Goal: Task Accomplishment & Management: Manage account settings

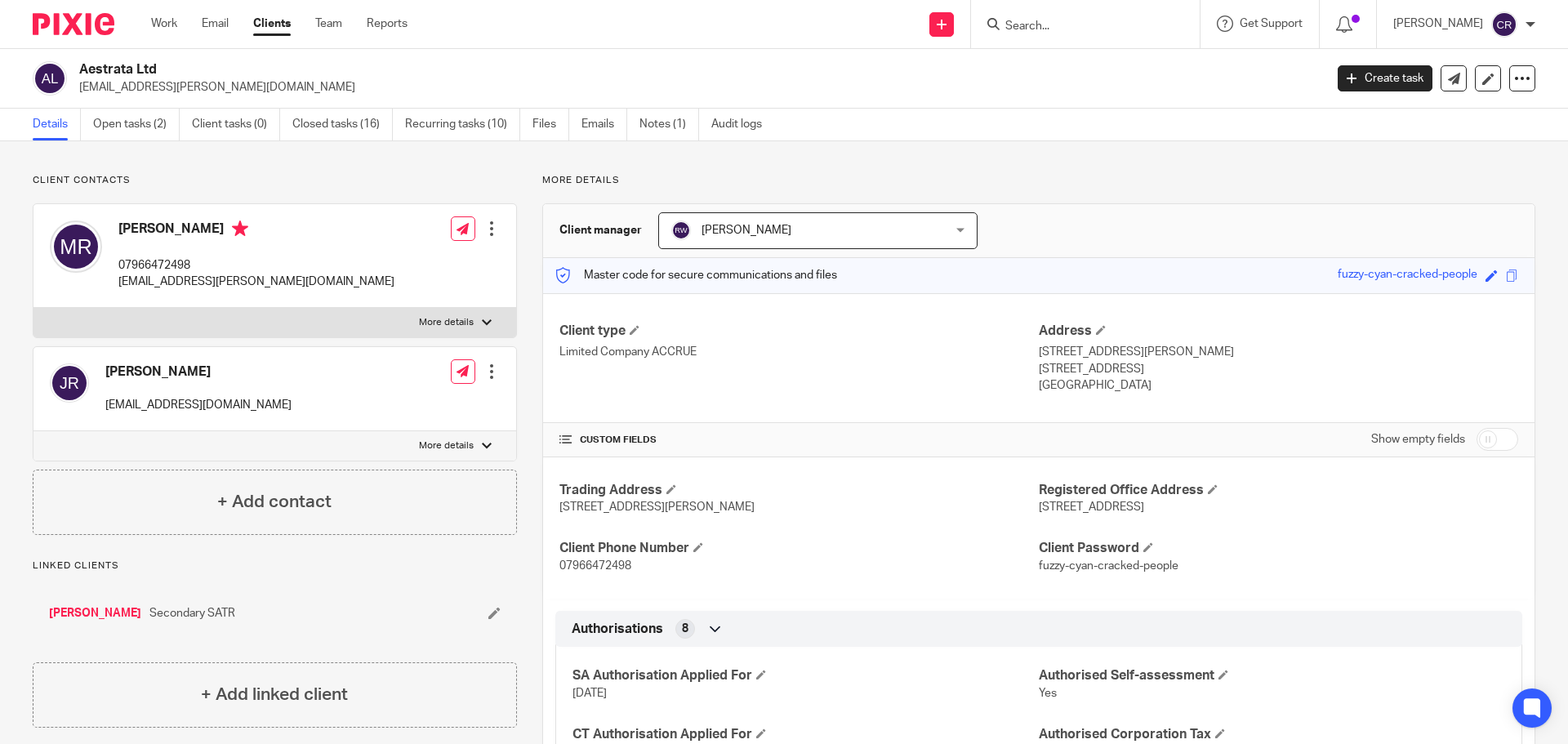
scroll to position [1551, 0]
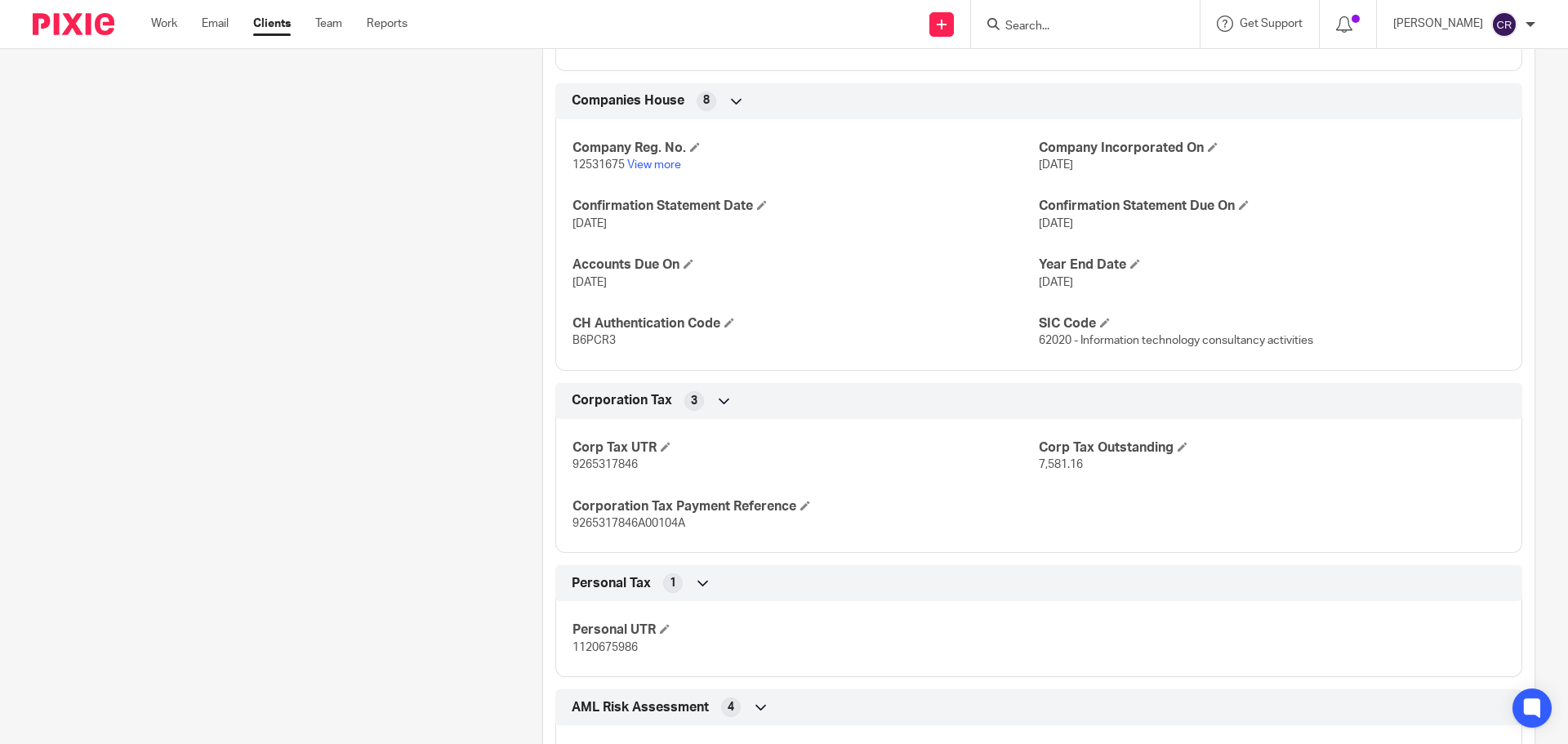
drag, startPoint x: 0, startPoint y: 0, endPoint x: 1049, endPoint y: 30, distance: 1049.4
click at [1049, 30] on input "Search" at bounding box center [1076, 26] width 147 height 14
paste input "07799433640"
type input "07799433640"
click at [1120, 59] on link at bounding box center [1138, 70] width 276 height 37
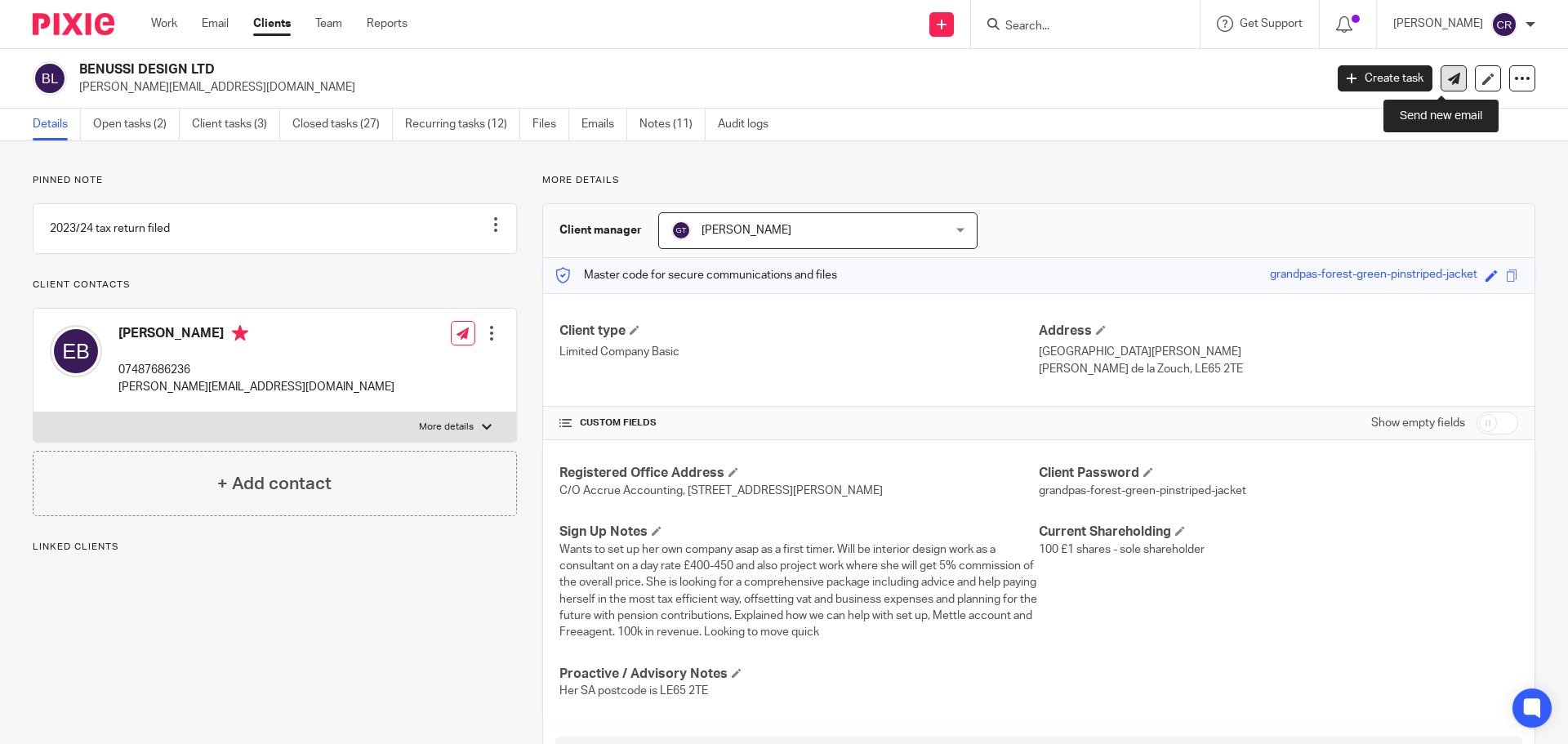
click at [1448, 83] on icon at bounding box center [1454, 79] width 12 height 12
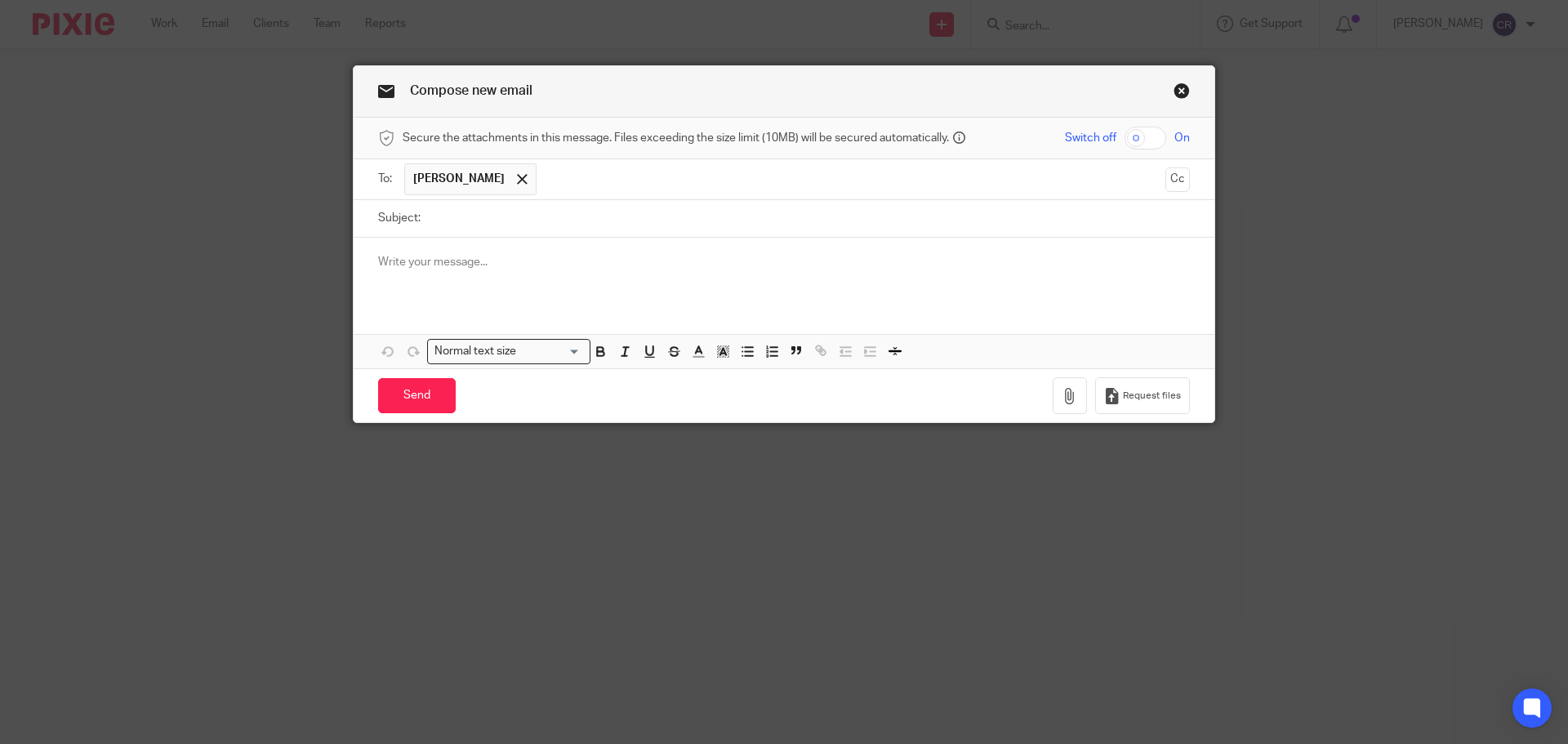
click at [1176, 180] on button "Cc" at bounding box center [1177, 180] width 25 height 25
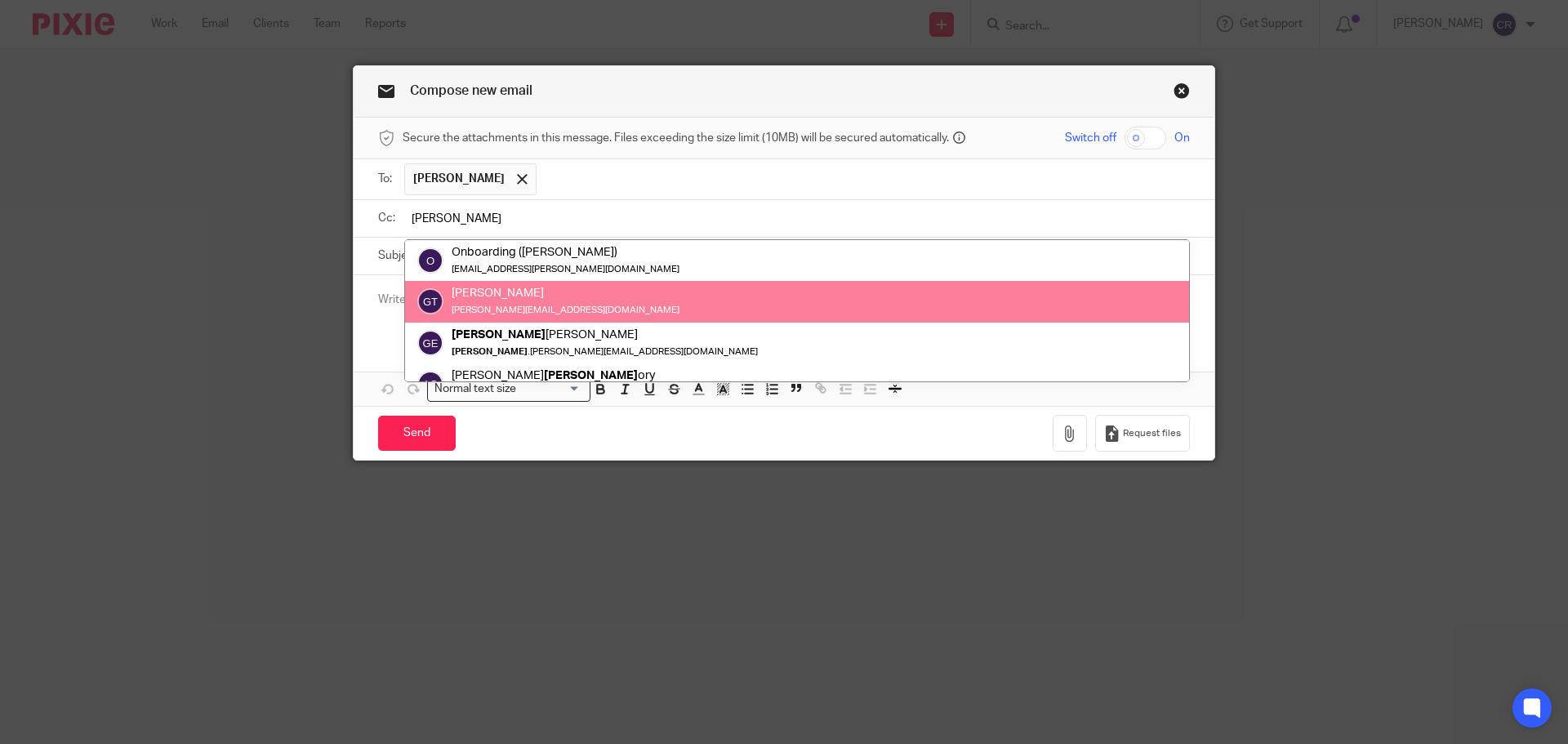
type input "[PERSON_NAME]"
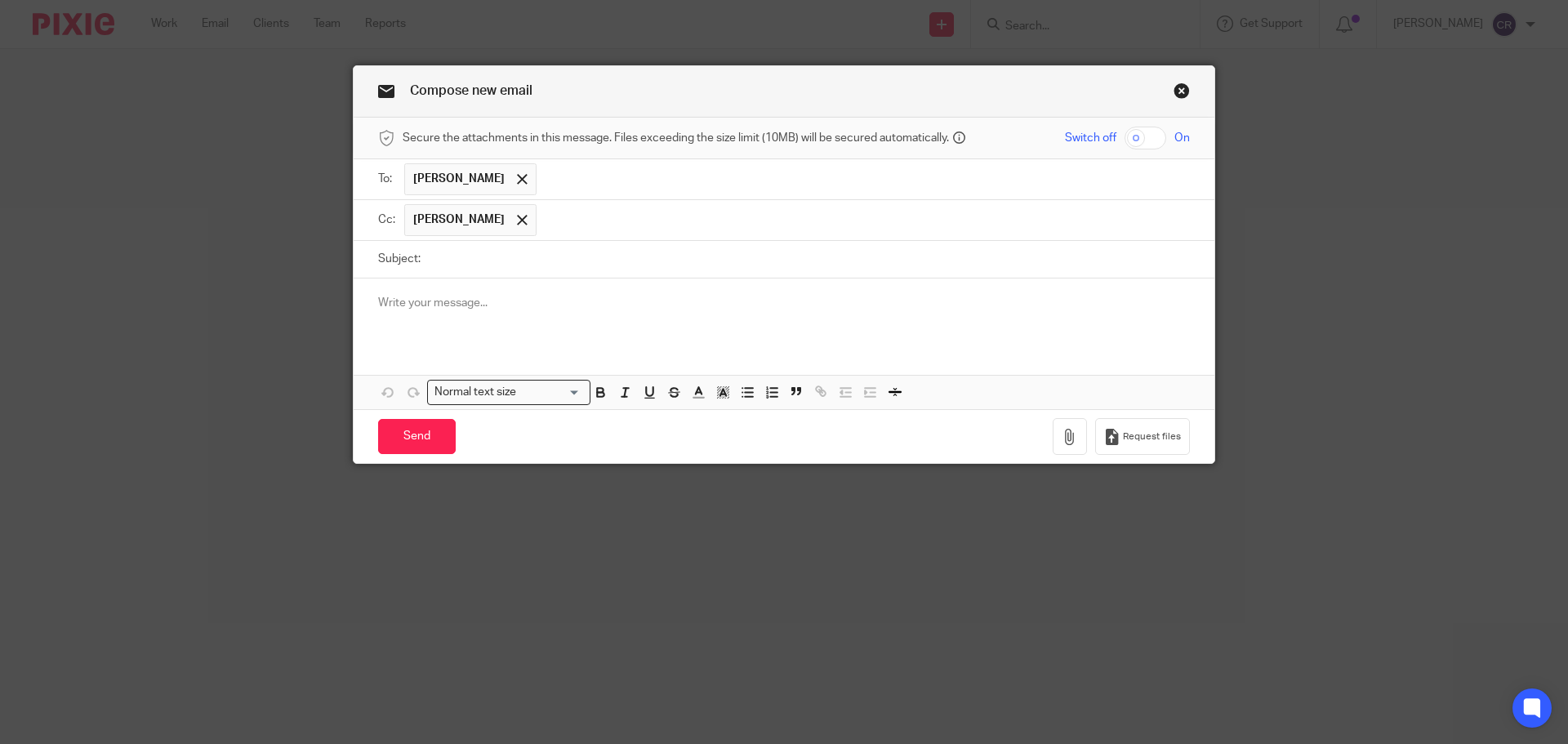
click at [618, 290] on div at bounding box center [784, 310] width 860 height 63
click at [565, 259] on input "Subject:" at bounding box center [808, 259] width 760 height 36
paste input "Letter - BENUSSI DESIGN LTD - VAT first late payment penalty"
type input "Letter - BENUSSI DESIGN LTD - VAT first late payment penalty"
click at [519, 322] on div at bounding box center [784, 310] width 860 height 63
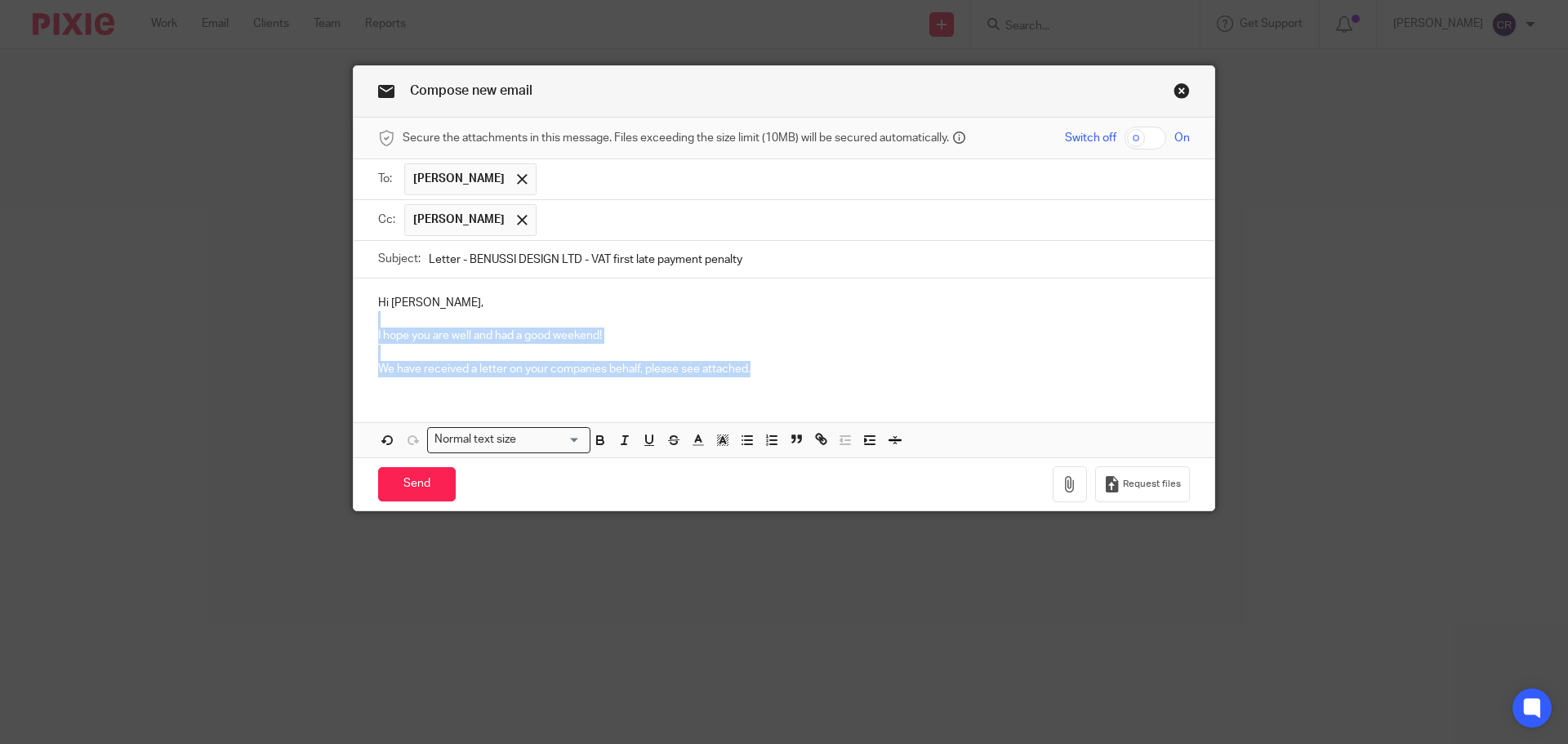
drag, startPoint x: 814, startPoint y: 381, endPoint x: 286, endPoint y: 315, distance: 532.1
click at [286, 315] on div "Compose new email Secure the attachments in this message. Files exceeding the s…" at bounding box center [784, 372] width 1568 height 744
copy div "I hope you are well and had a good weekend! We have received a letter on your c…"
click at [1056, 493] on button "button" at bounding box center [1070, 485] width 35 height 36
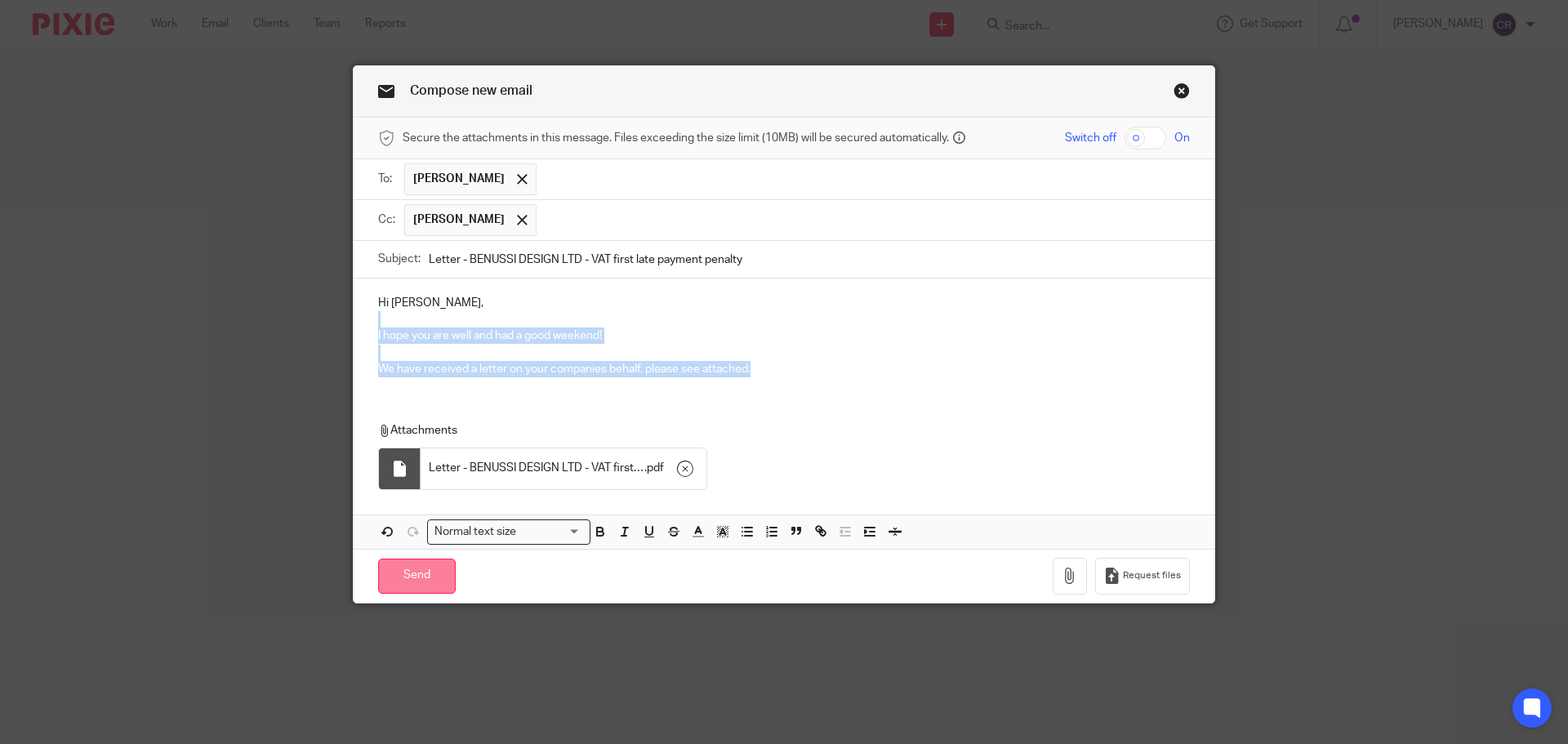
click at [423, 584] on input "Send" at bounding box center [417, 576] width 78 height 36
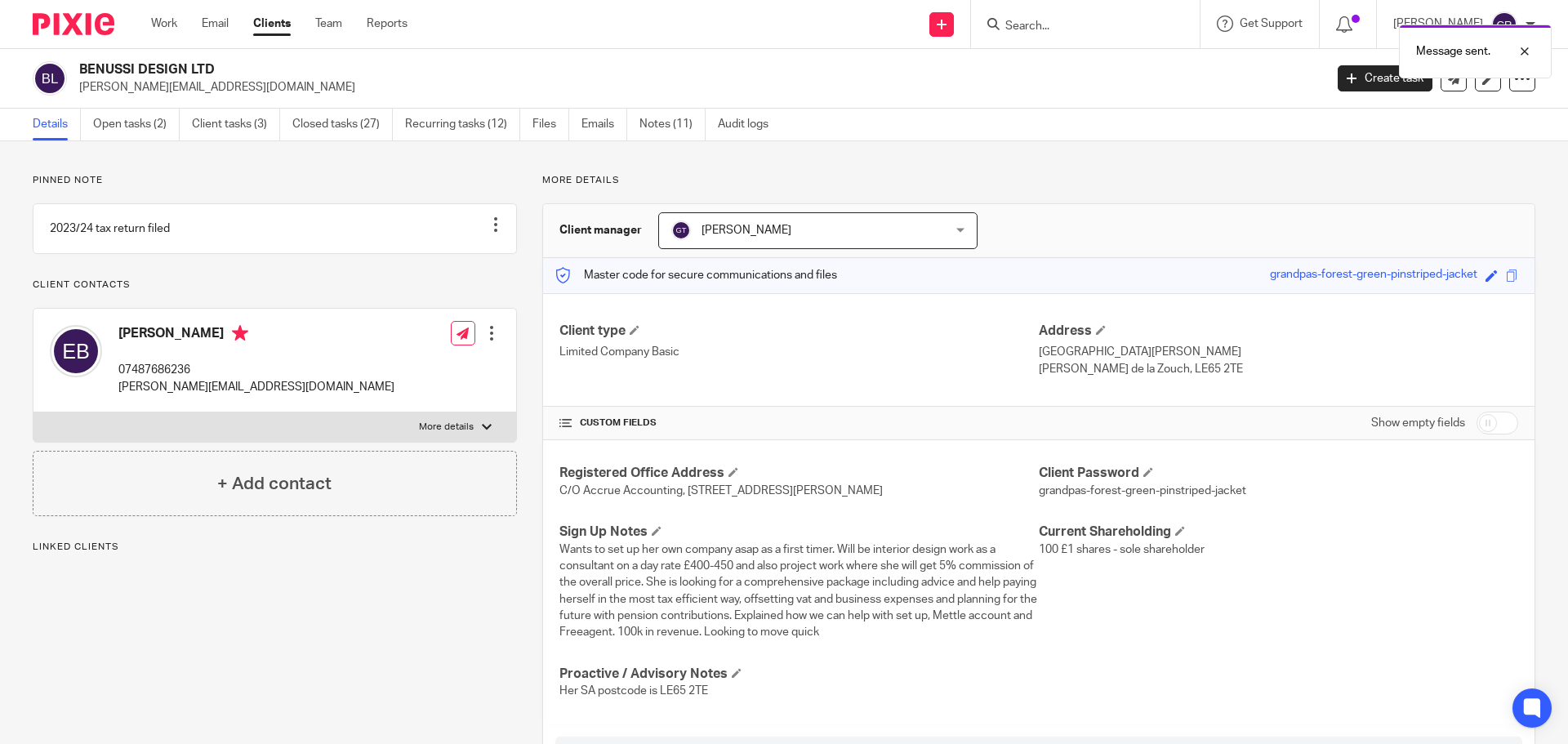
click at [1088, 17] on div "Message sent." at bounding box center [1167, 47] width 767 height 62
click at [1076, 25] on div "Message sent." at bounding box center [1167, 47] width 767 height 62
click at [1521, 53] on div at bounding box center [1512, 51] width 44 height 19
click at [1051, 24] on input "Search" at bounding box center [1076, 26] width 147 height 14
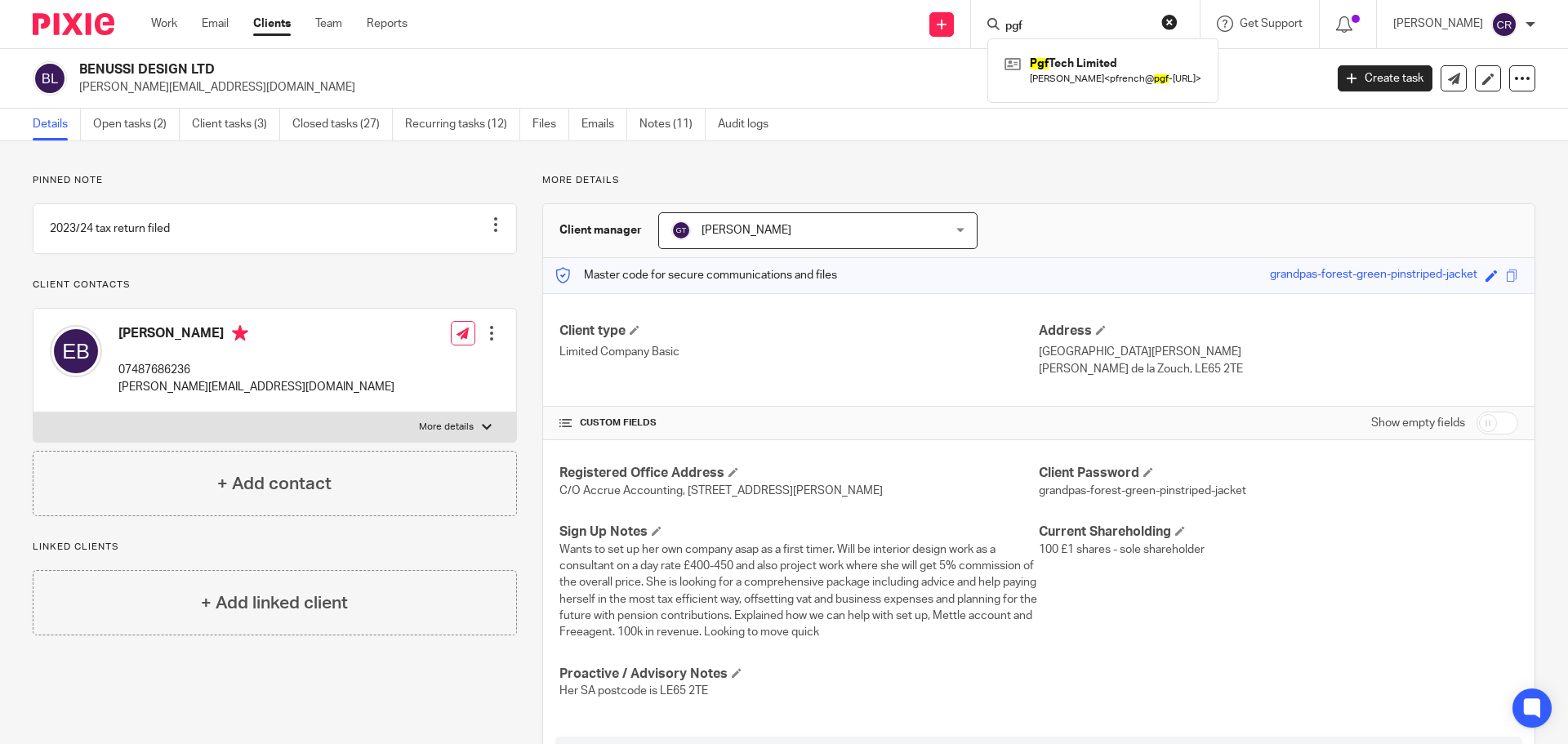
type input "pgf"
drag, startPoint x: 1093, startPoint y: 108, endPoint x: 1096, endPoint y: 89, distance: 19.2
click at [1093, 103] on div "BENUSSI DESIGN LTD emily@benussidesign.com Create task Update from Companies Ho…" at bounding box center [784, 79] width 1568 height 60
click at [1110, 72] on div "BENUSSI DESIGN LTD emily@benussidesign.com" at bounding box center [695, 79] width 1234 height 35
click at [1066, 27] on input "Search" at bounding box center [1076, 26] width 147 height 14
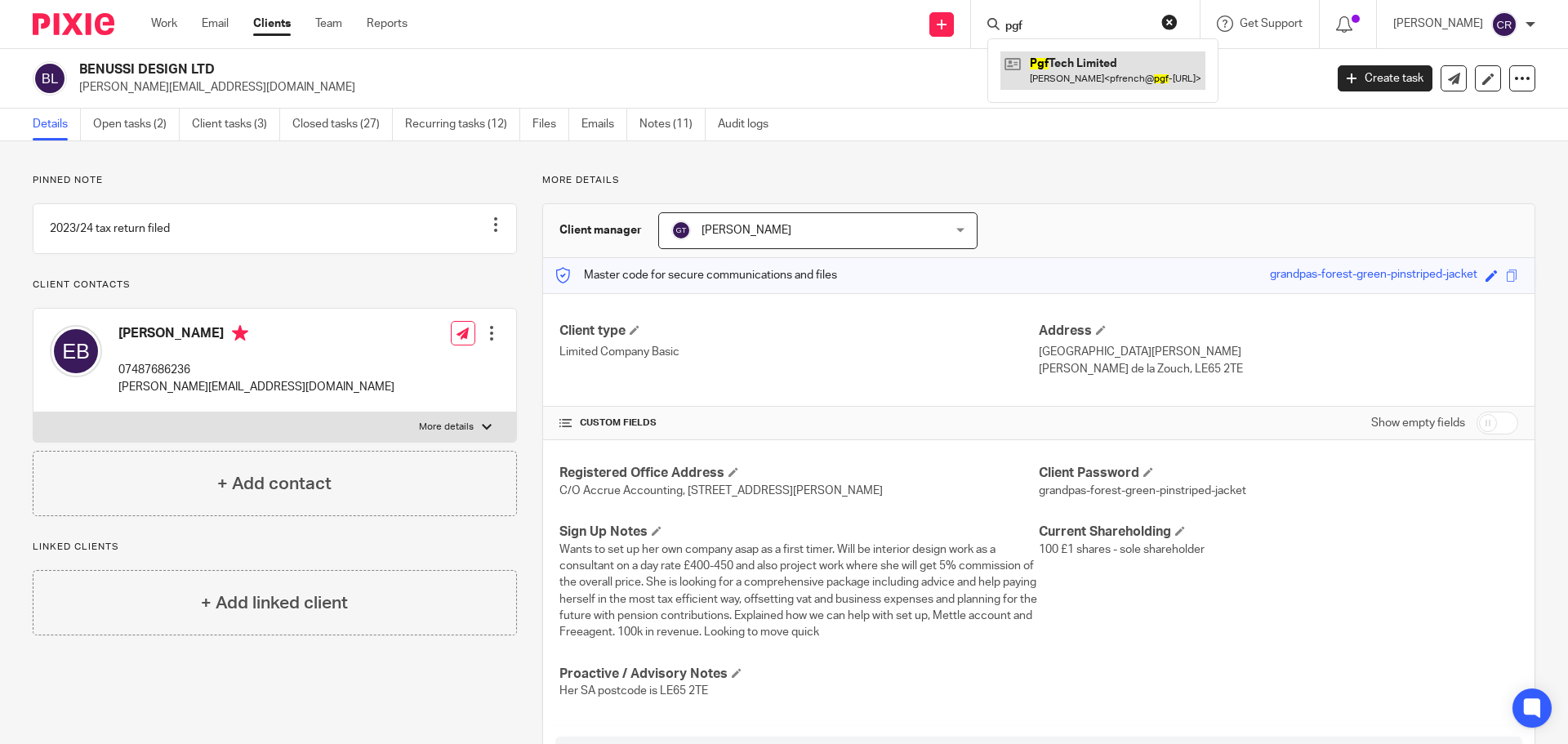
type input "pgf"
click at [1059, 55] on link at bounding box center [1102, 70] width 205 height 37
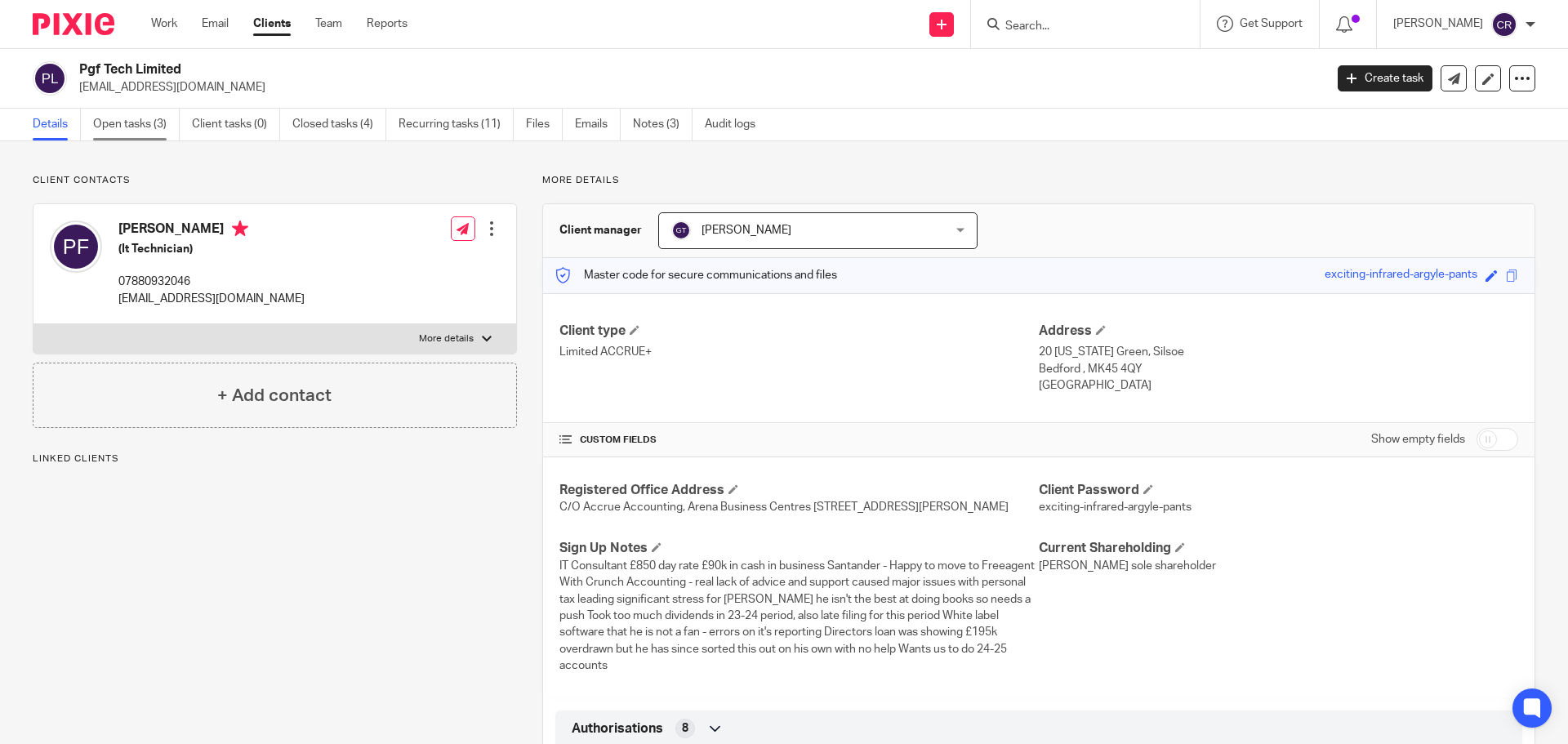
click at [116, 123] on link "Open tasks (3)" at bounding box center [136, 124] width 86 height 32
click at [1448, 84] on icon at bounding box center [1454, 79] width 12 height 12
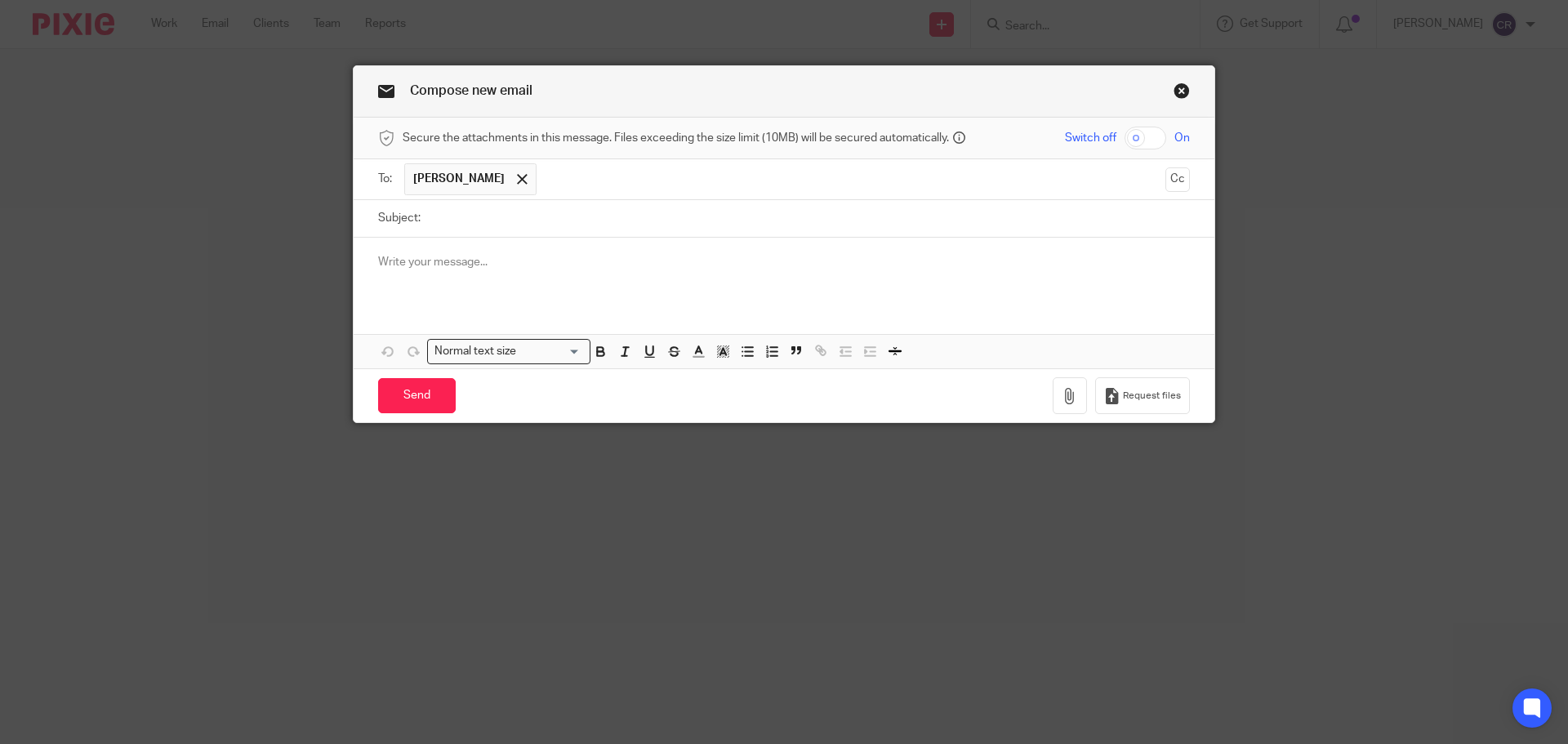
click at [457, 280] on div at bounding box center [784, 269] width 860 height 63
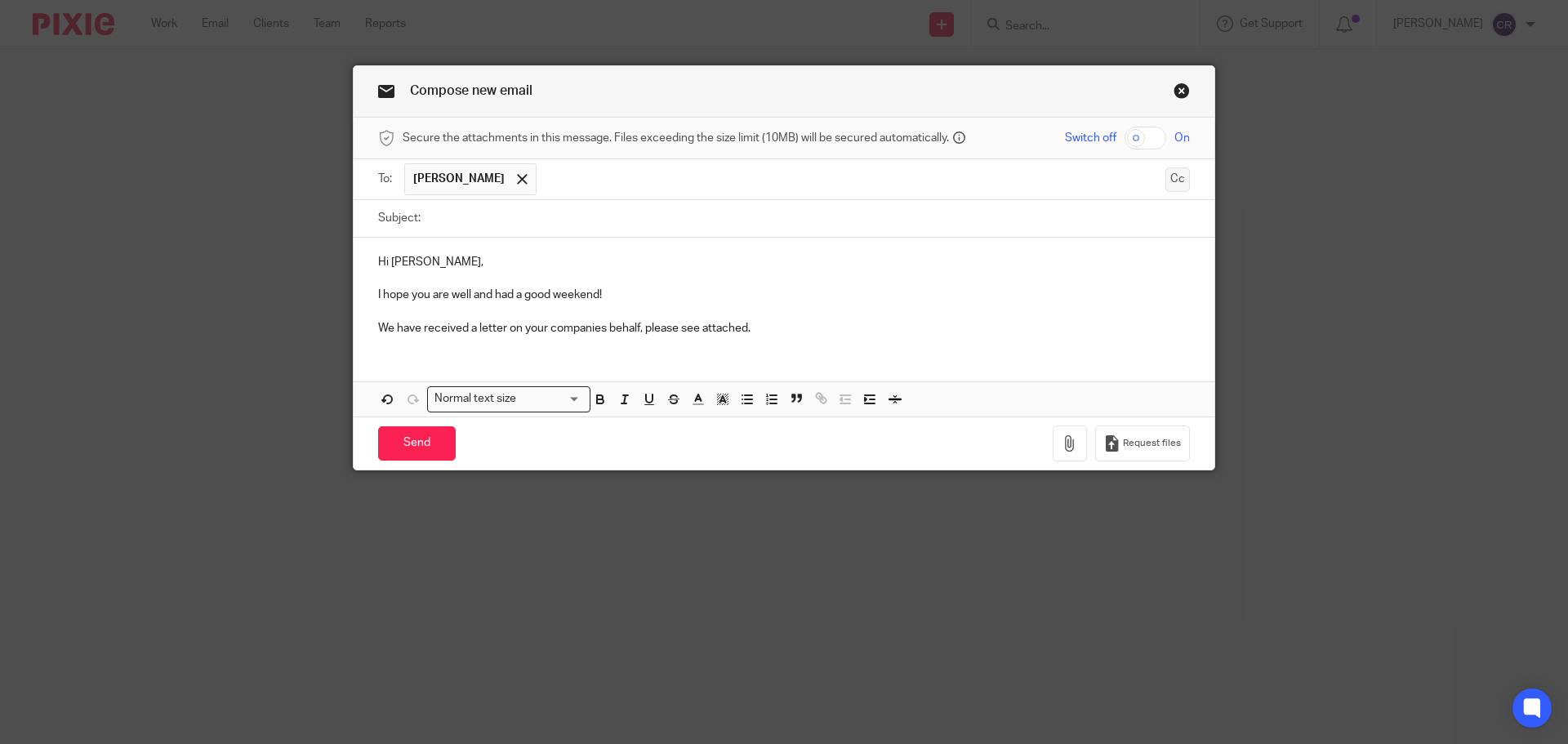
click at [1174, 175] on div "To: [PERSON_NAME] [PERSON_NAME] French Cc" at bounding box center [784, 180] width 860 height 41
click at [1173, 175] on button "Cc" at bounding box center [1177, 180] width 25 height 25
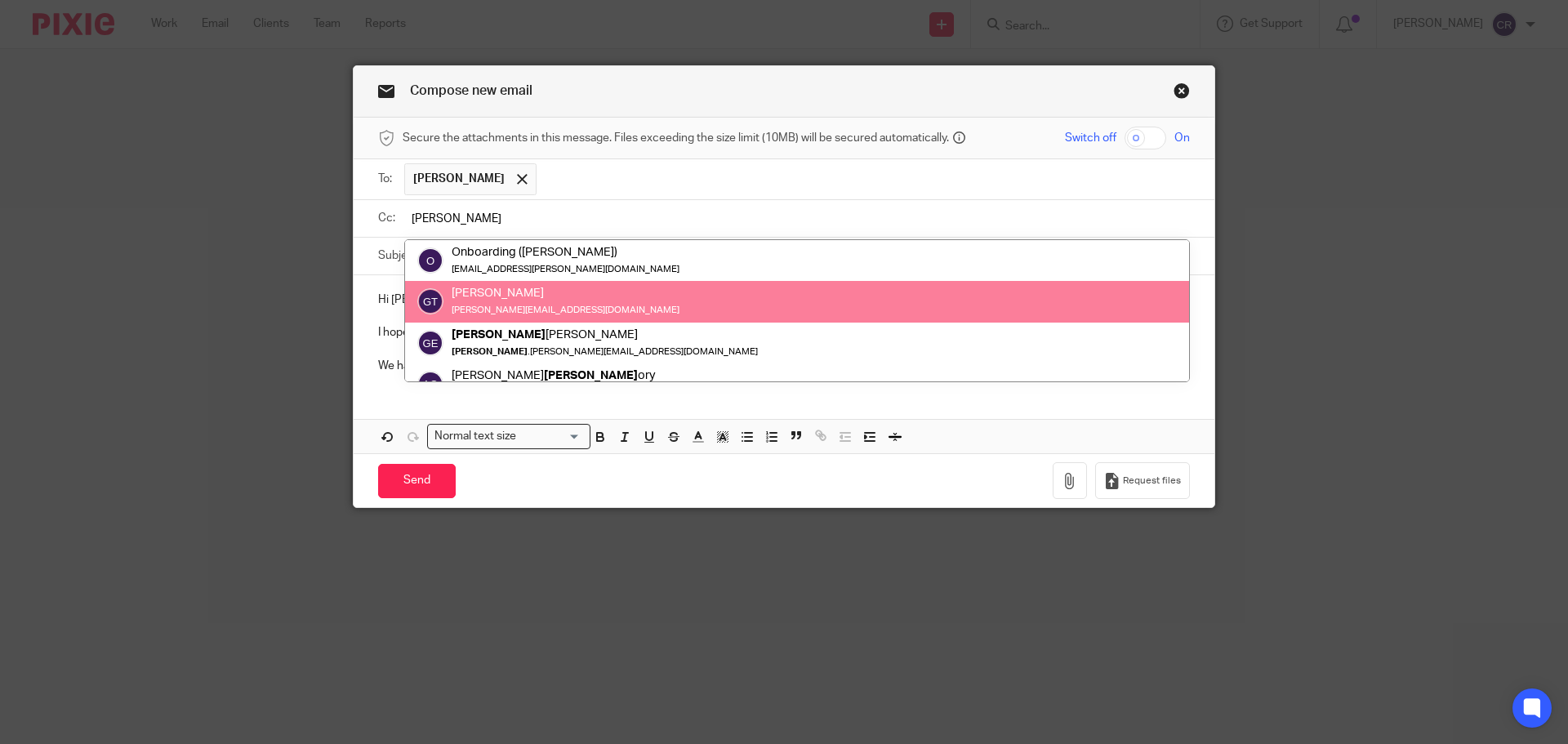
type input "[PERSON_NAME]"
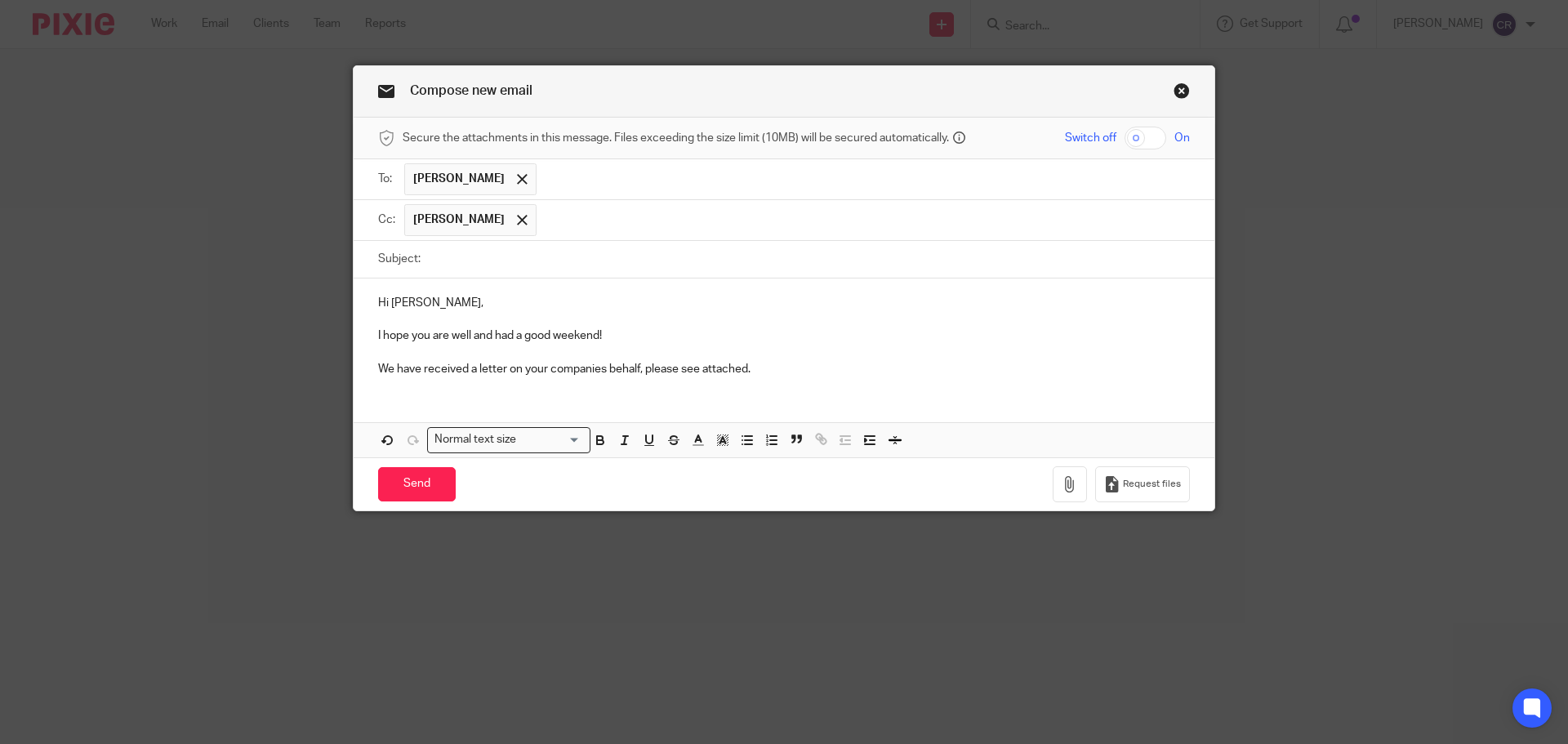
click at [706, 258] on input "Subject:" at bounding box center [808, 259] width 760 height 36
paste input "Letter - Pgf Tech Limited - BwLegal"
type input "Letter - Pgf Tech Limited - BwLegal"
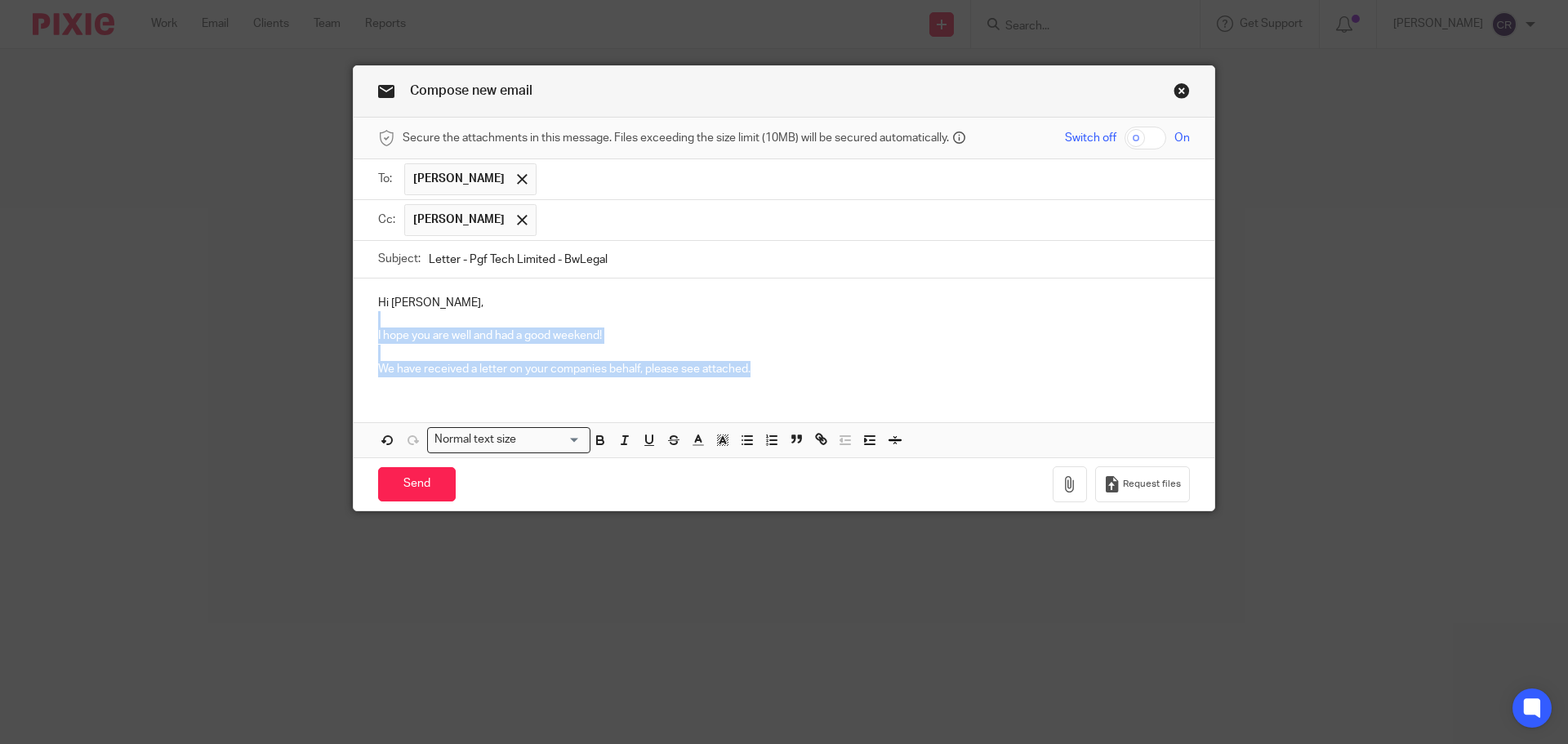
drag, startPoint x: 782, startPoint y: 378, endPoint x: 298, endPoint y: 324, distance: 487.0
click at [298, 324] on div "Compose new email Secure the attachments in this message. Files exceeding the s…" at bounding box center [784, 372] width 1568 height 744
copy div "I hope you are well and had a good weekend! We have received a letter on your c…"
click at [1061, 478] on icon "button" at bounding box center [1069, 484] width 16 height 16
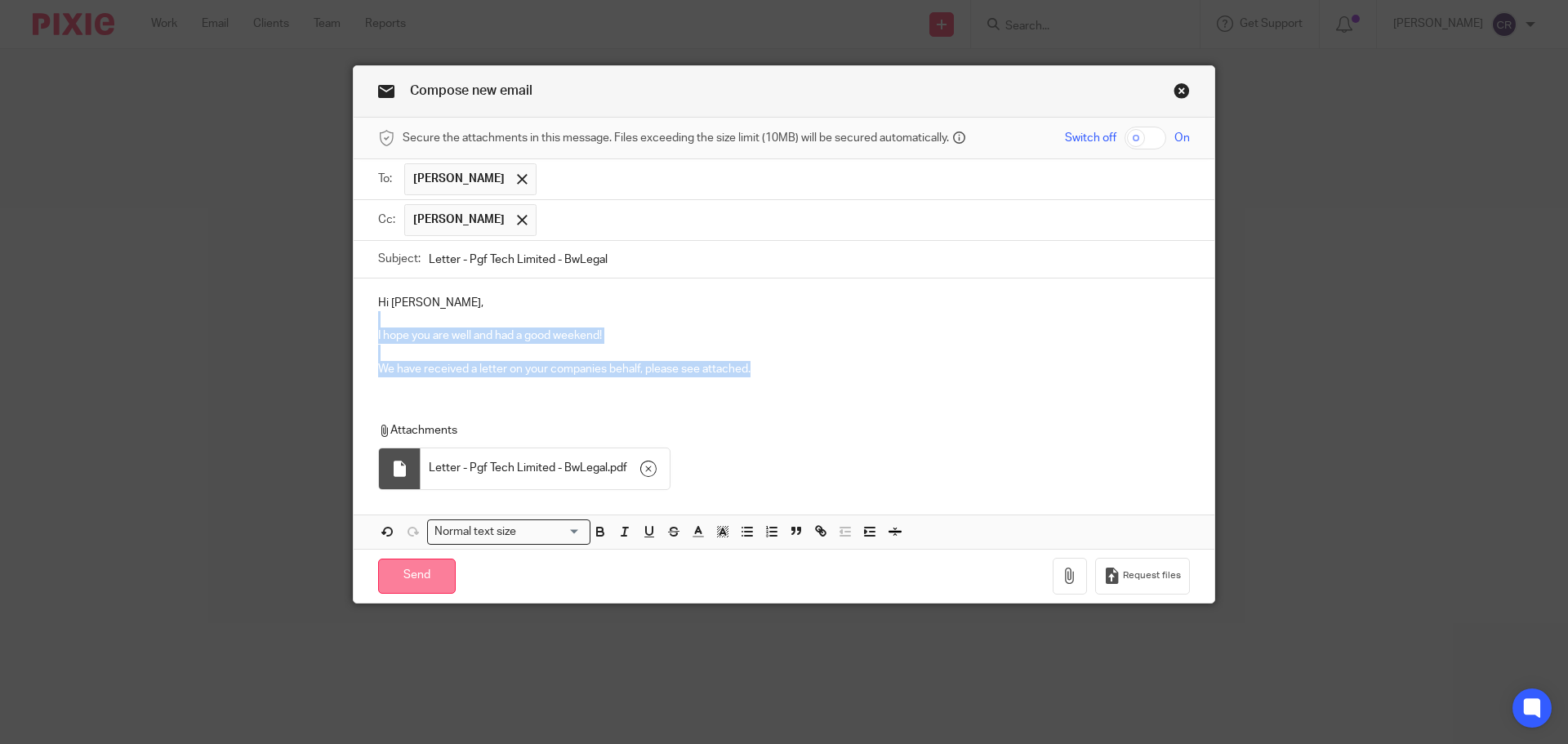
click at [412, 568] on input "Send" at bounding box center [417, 576] width 78 height 36
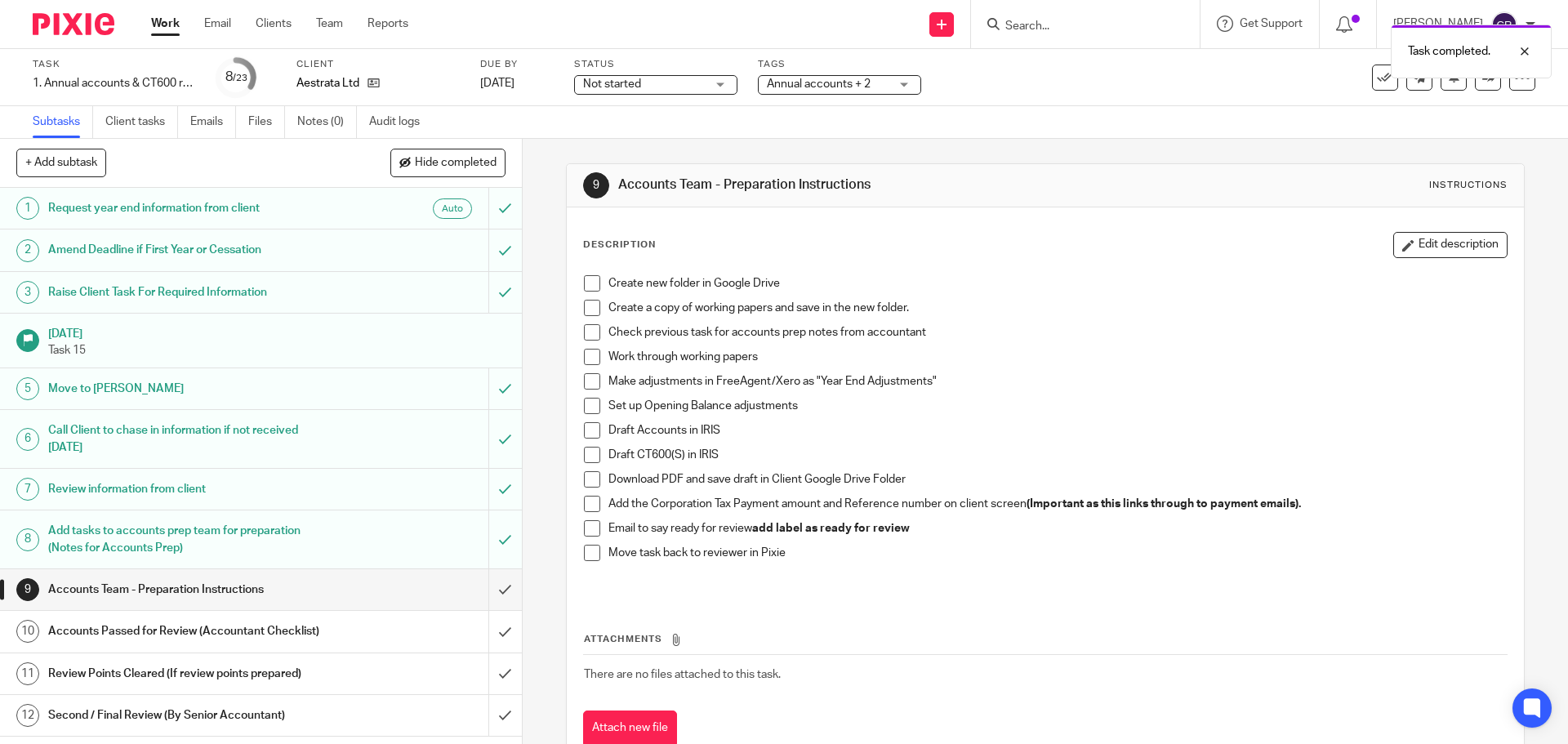
click at [626, 90] on span "Not started" at bounding box center [644, 84] width 123 height 17
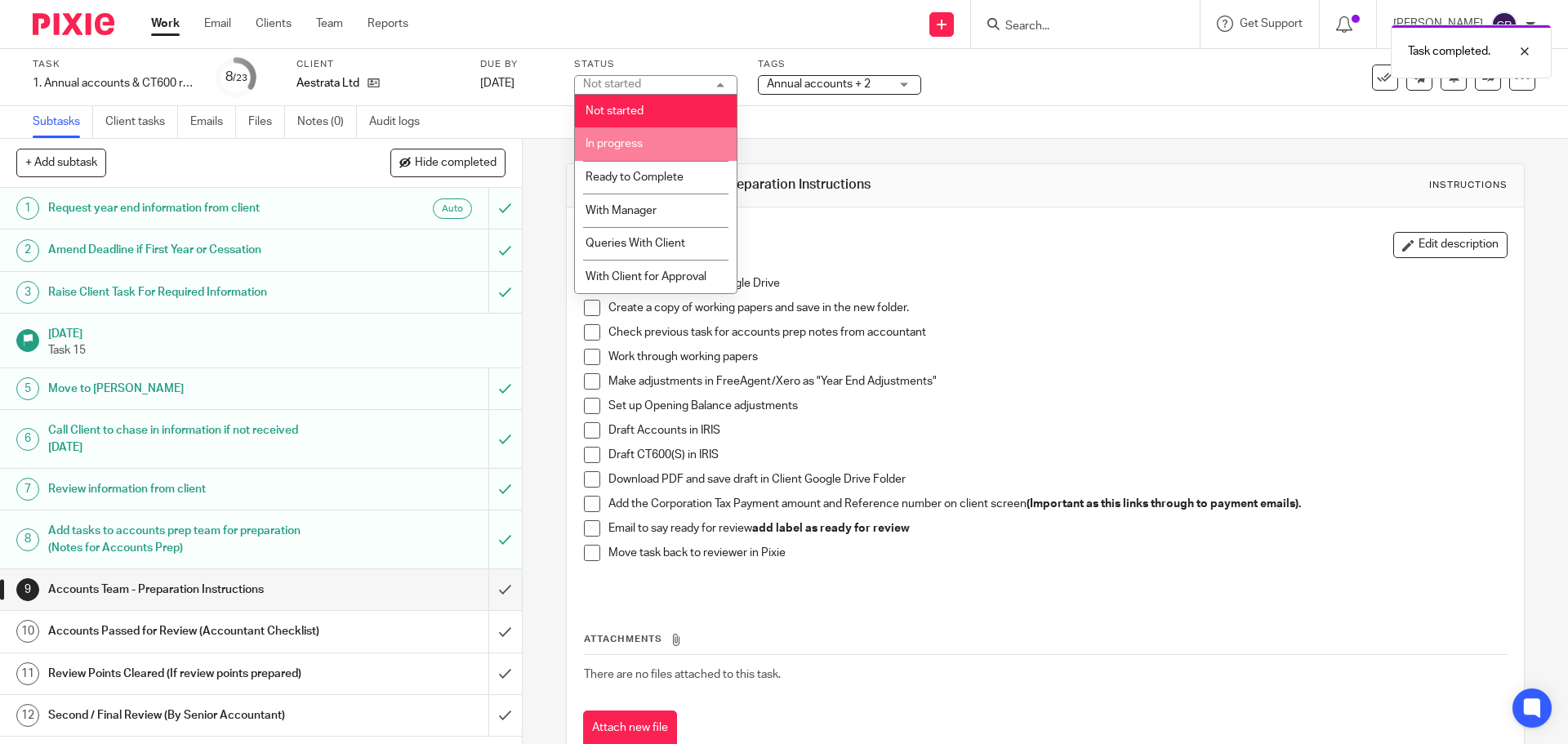
click at [701, 156] on li "In progress" at bounding box center [656, 144] width 161 height 34
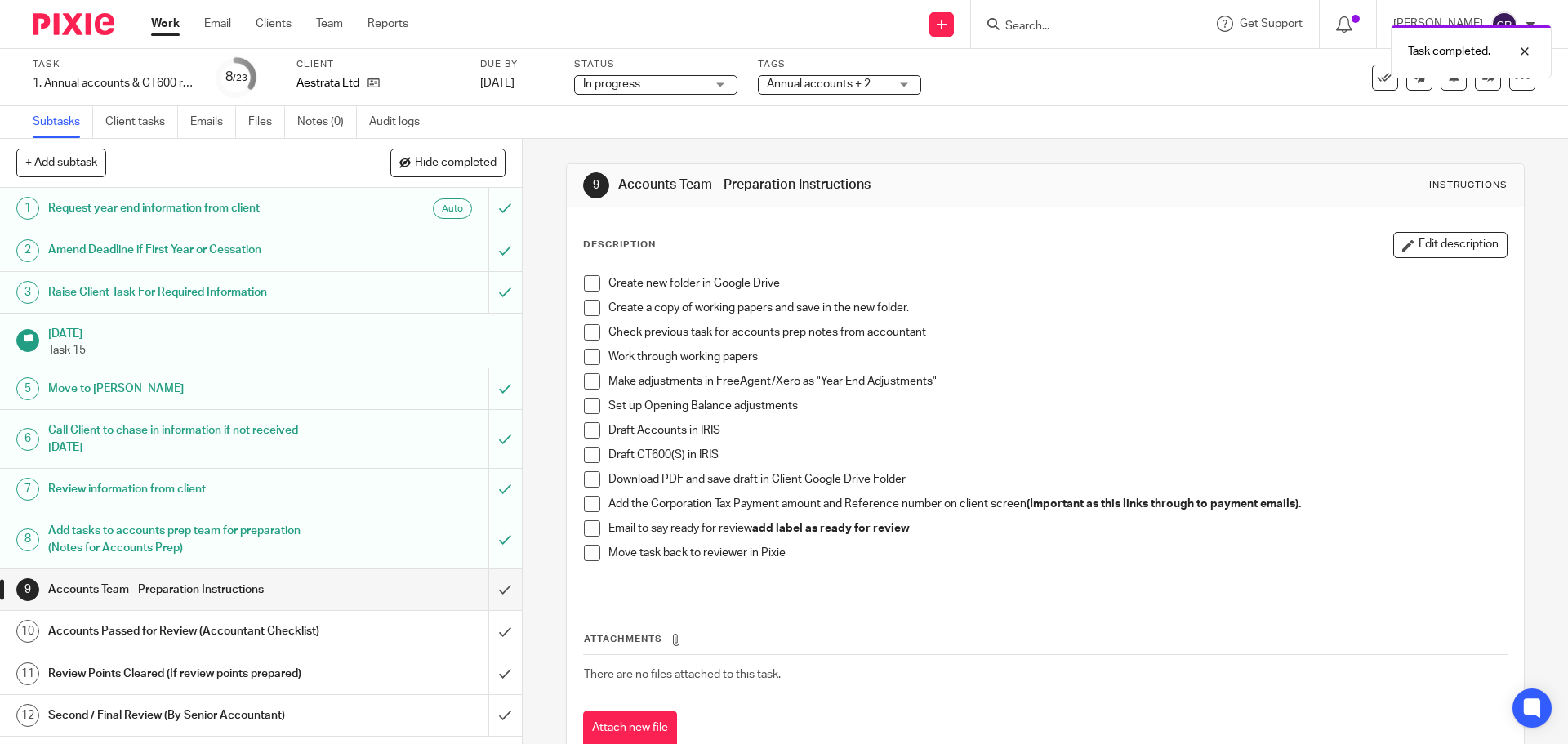
click at [593, 281] on span at bounding box center [591, 283] width 16 height 16
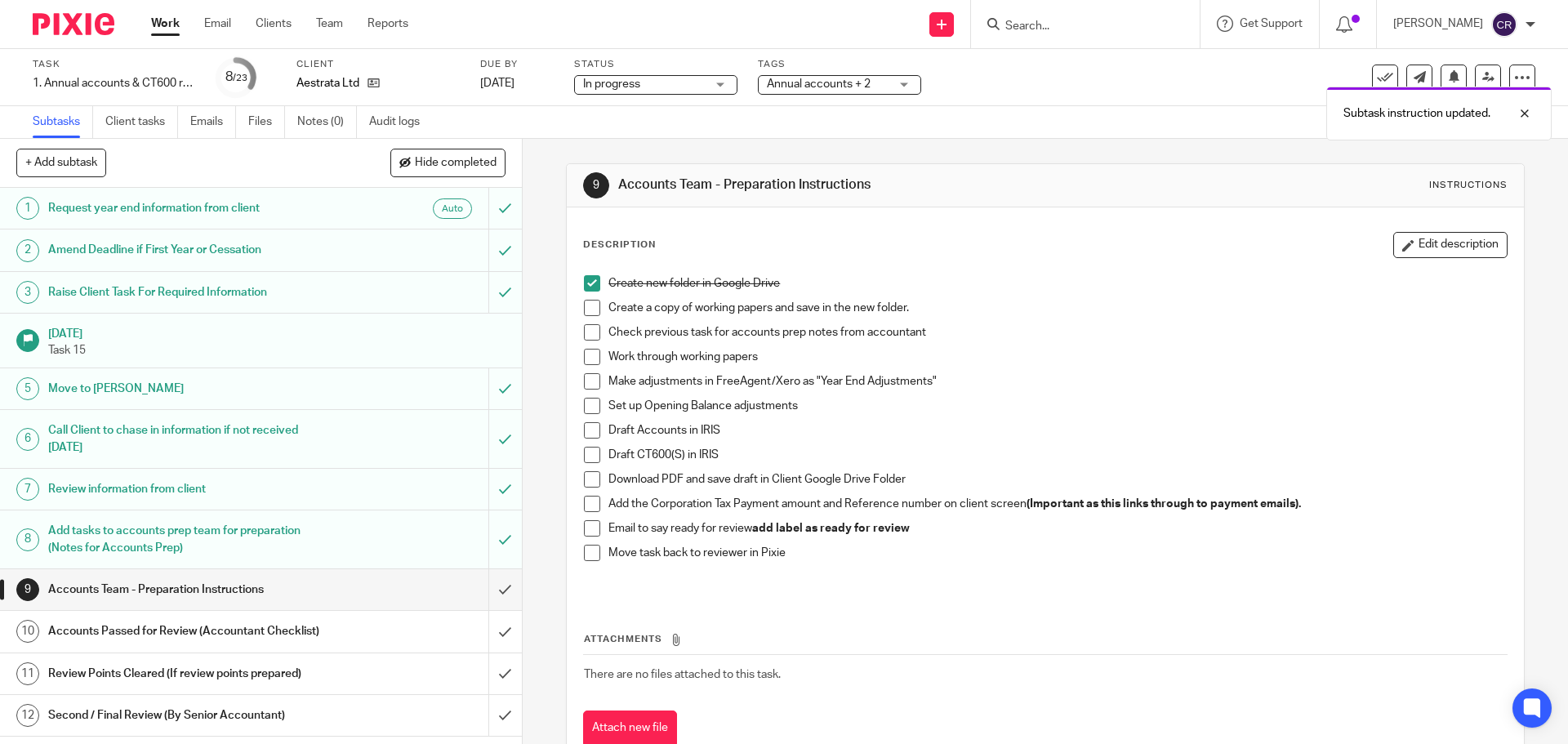
click at [590, 300] on div "Create new folder in Google Drive Create a copy of working papers and save in t…" at bounding box center [1044, 432] width 938 height 330
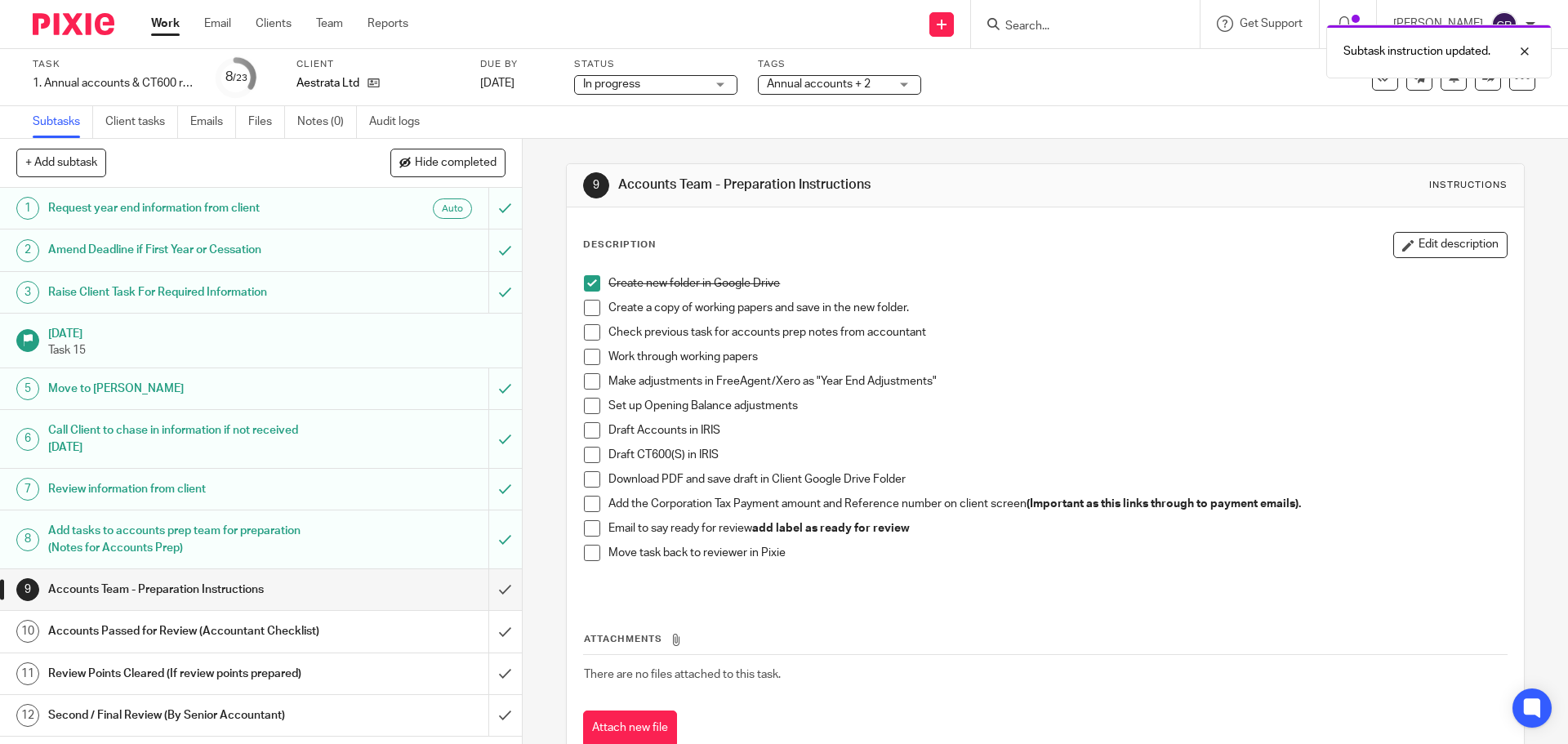
click at [591, 311] on span at bounding box center [591, 307] width 16 height 16
click at [589, 332] on span at bounding box center [591, 332] width 16 height 16
click at [586, 360] on span at bounding box center [591, 356] width 16 height 16
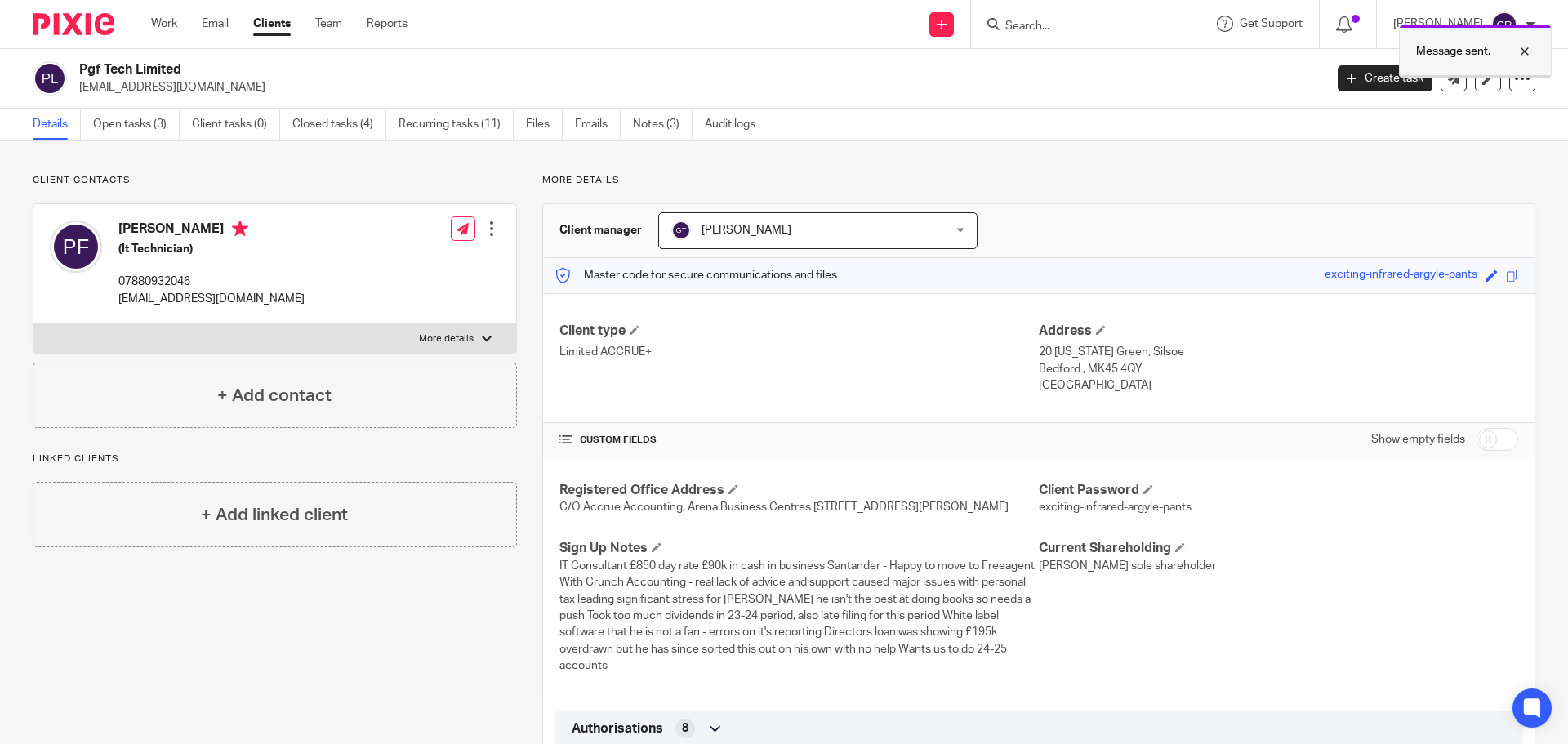
click at [1526, 54] on div at bounding box center [1512, 51] width 44 height 19
click at [1072, 26] on input "Search" at bounding box center [1076, 26] width 147 height 14
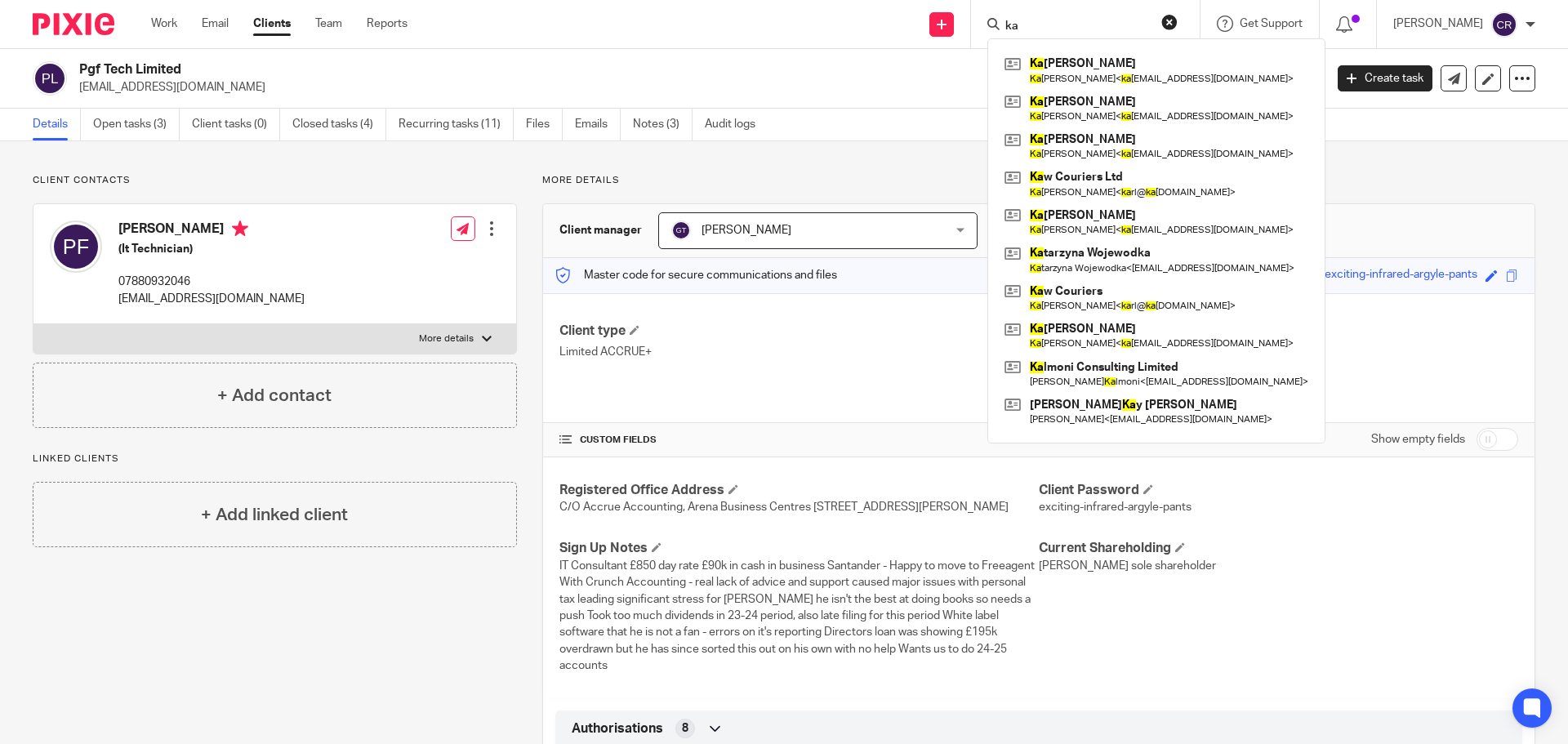
type input "k"
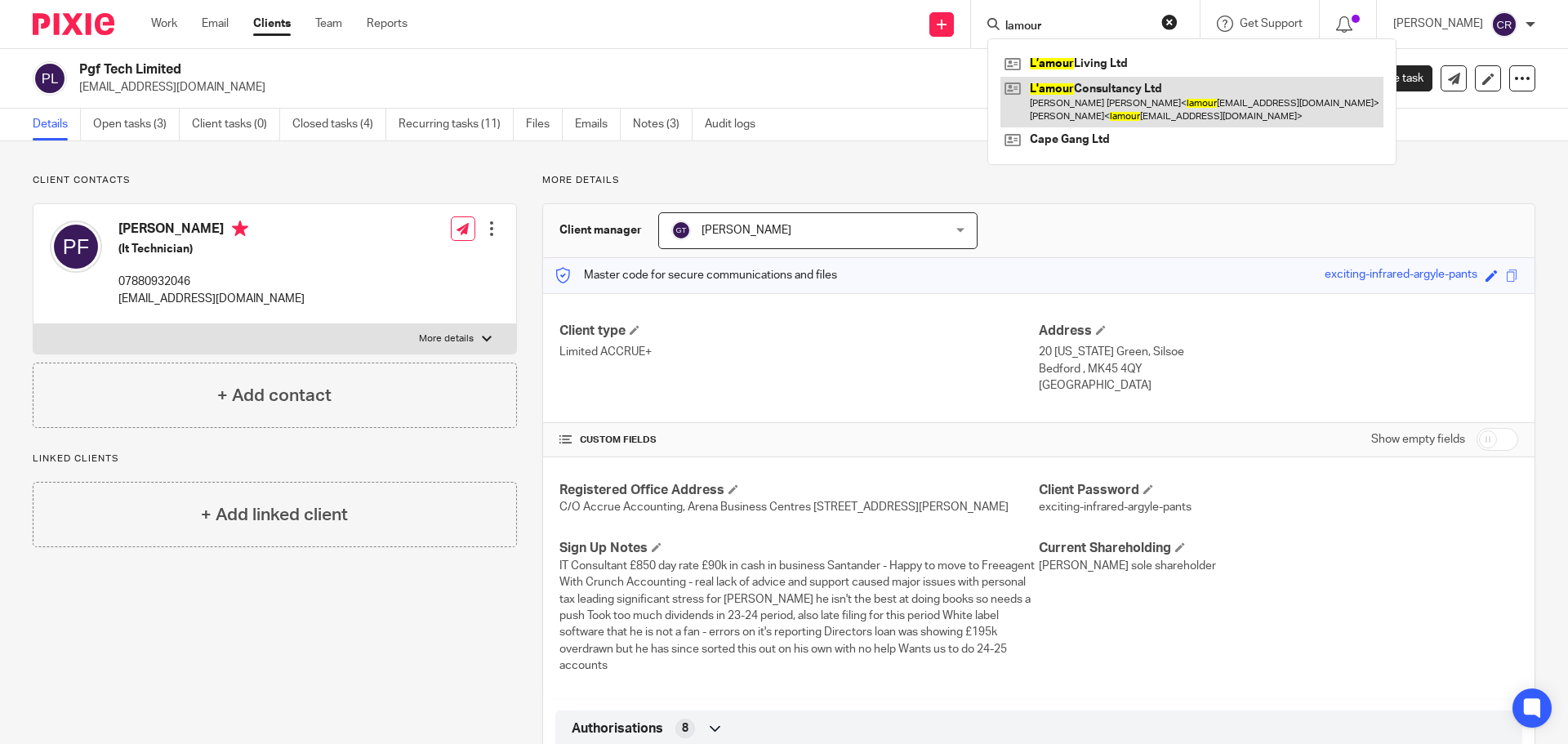
type input "lamour"
click at [1042, 108] on link at bounding box center [1192, 102] width 383 height 51
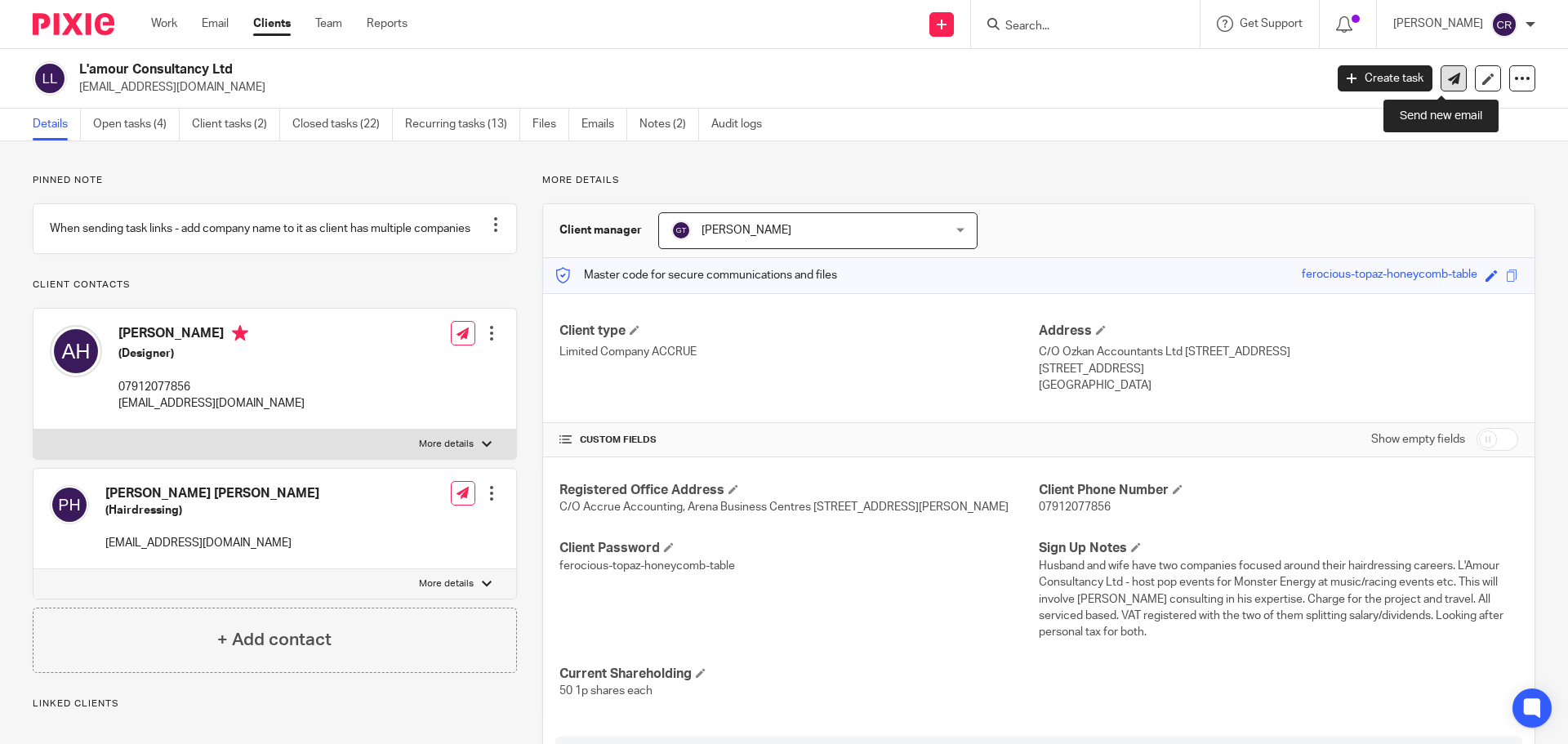
click at [1448, 73] on icon at bounding box center [1454, 79] width 12 height 12
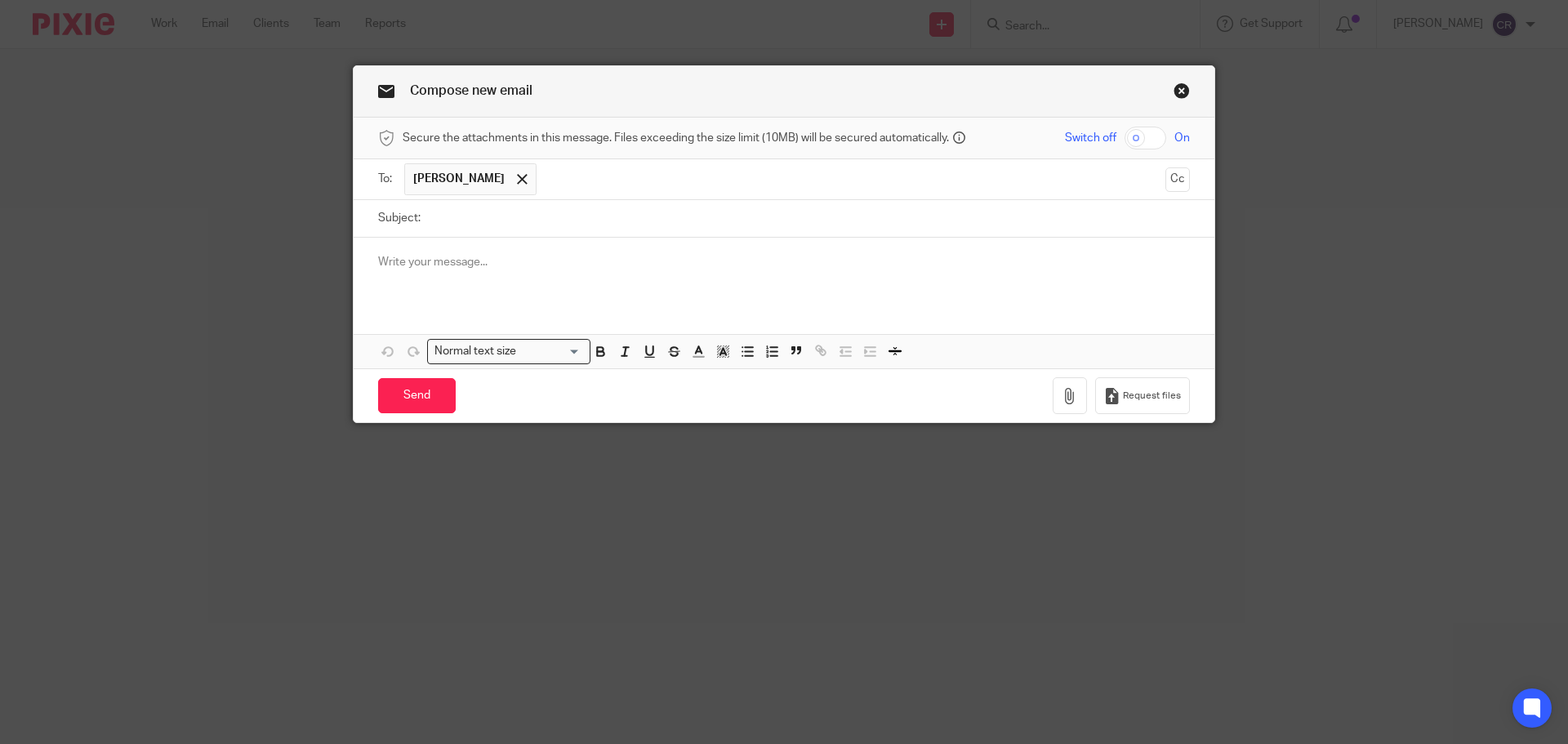
click at [614, 189] on input "text" at bounding box center [851, 179] width 614 height 32
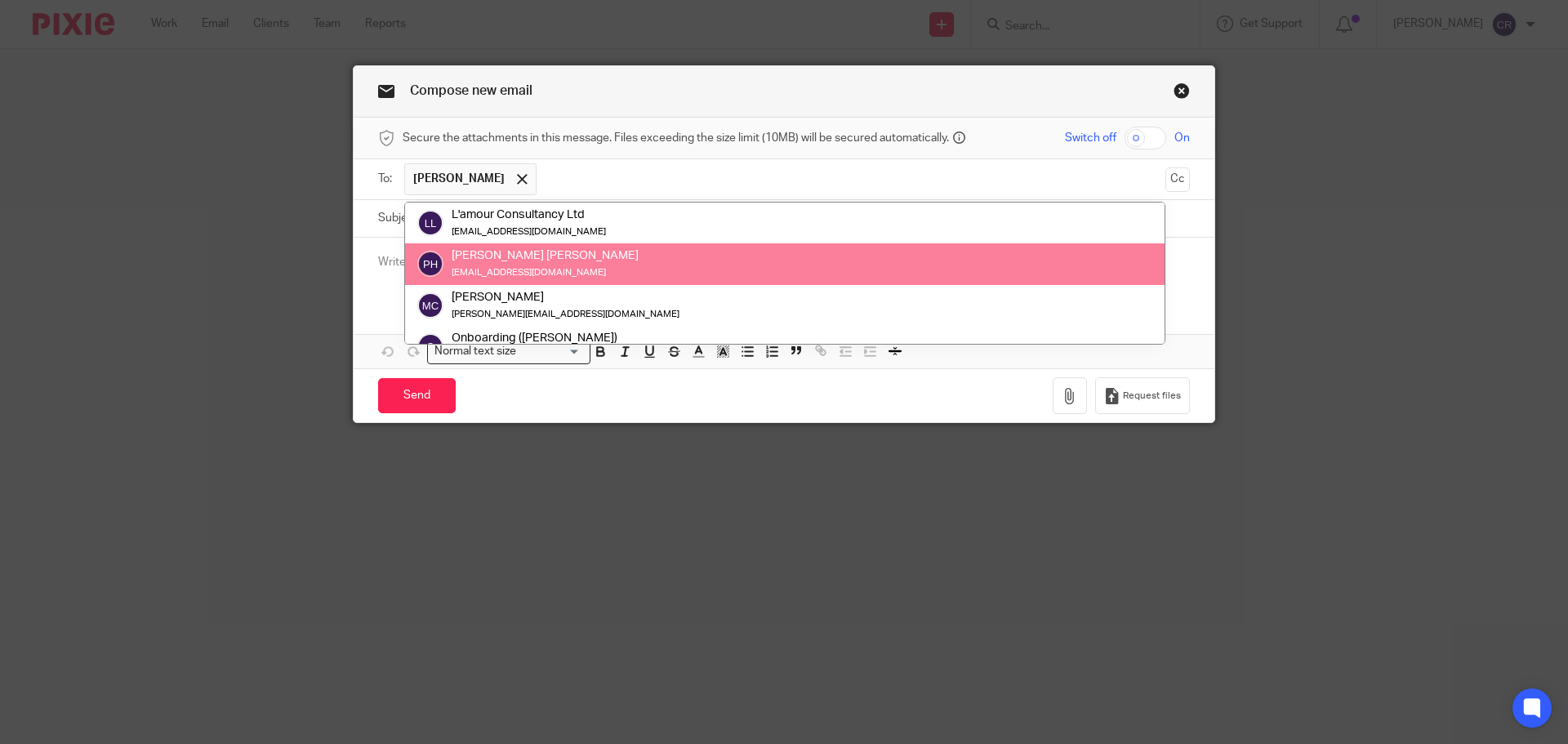
click at [599, 261] on div "Paul Andrew Hewitt lamourconsultancy@gmail.com" at bounding box center [784, 264] width 735 height 33
click at [598, 275] on div "Paul Andrew Hewitt lamourconsultancy@gmail.com" at bounding box center [784, 264] width 735 height 33
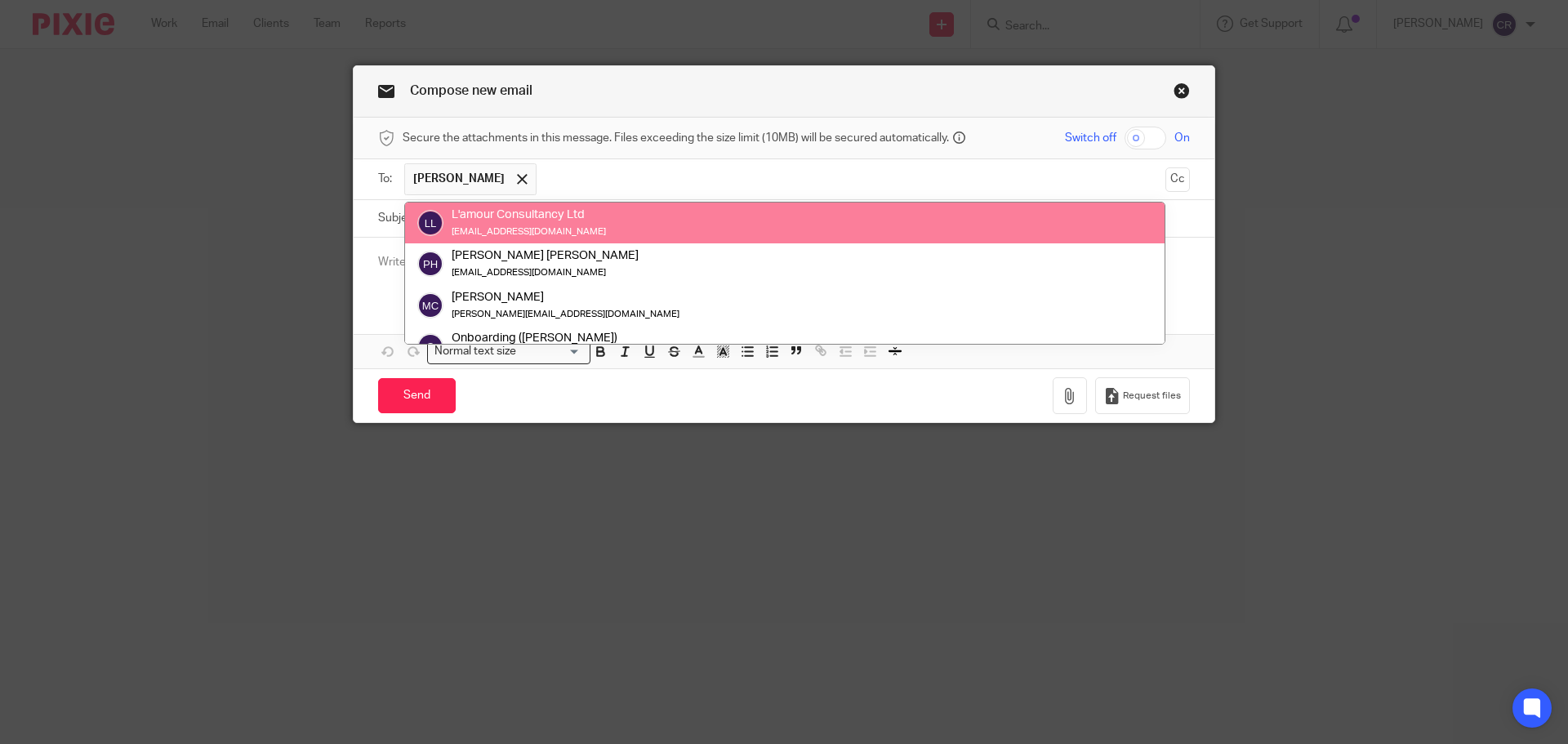
click at [632, 219] on div "L'amour Consultancy Ltd lamourconsultancy@gmail.com" at bounding box center [784, 223] width 735 height 33
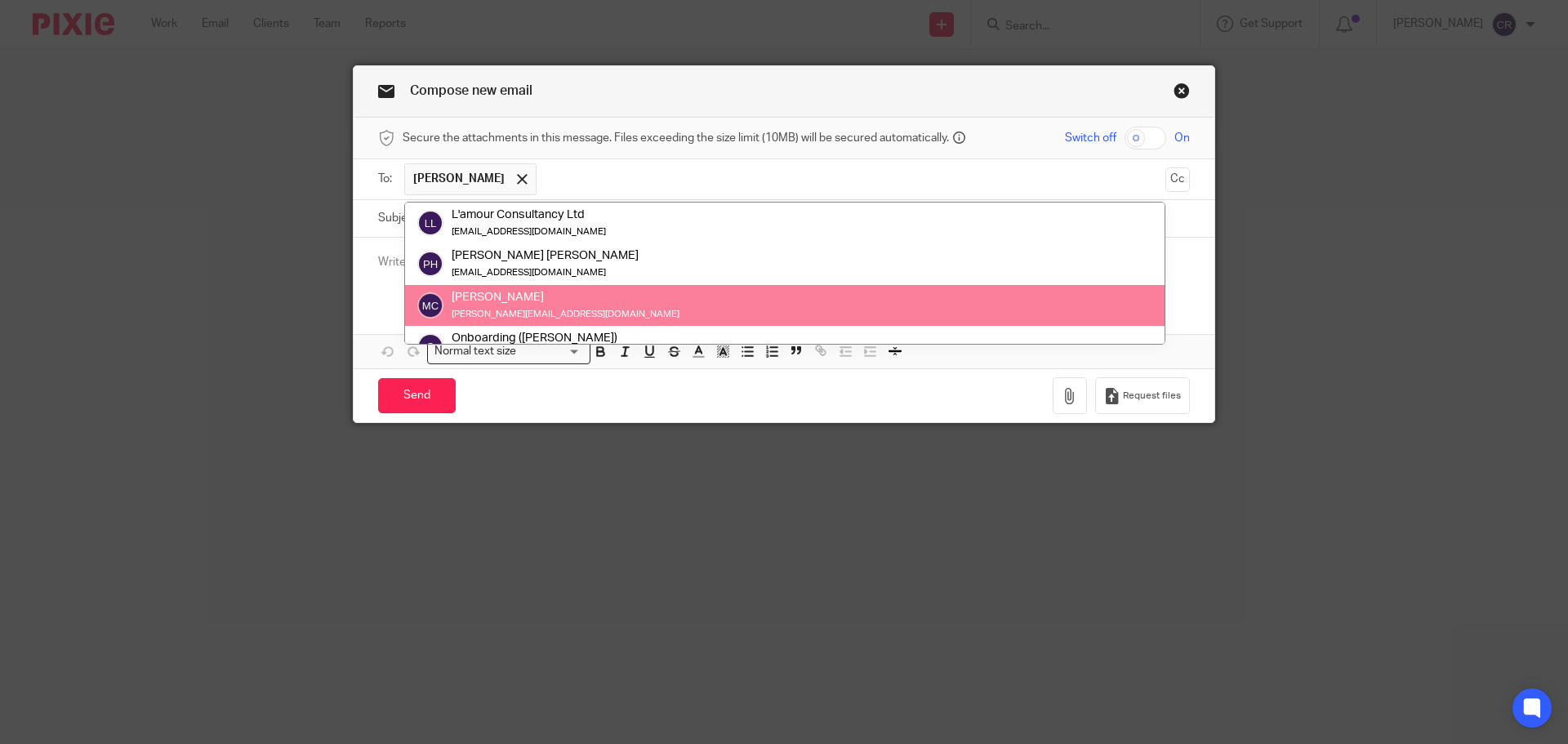
drag, startPoint x: 532, startPoint y: 303, endPoint x: 567, endPoint y: 248, distance: 65.2
click at [534, 303] on div "[PERSON_NAME]" at bounding box center [565, 297] width 228 height 16
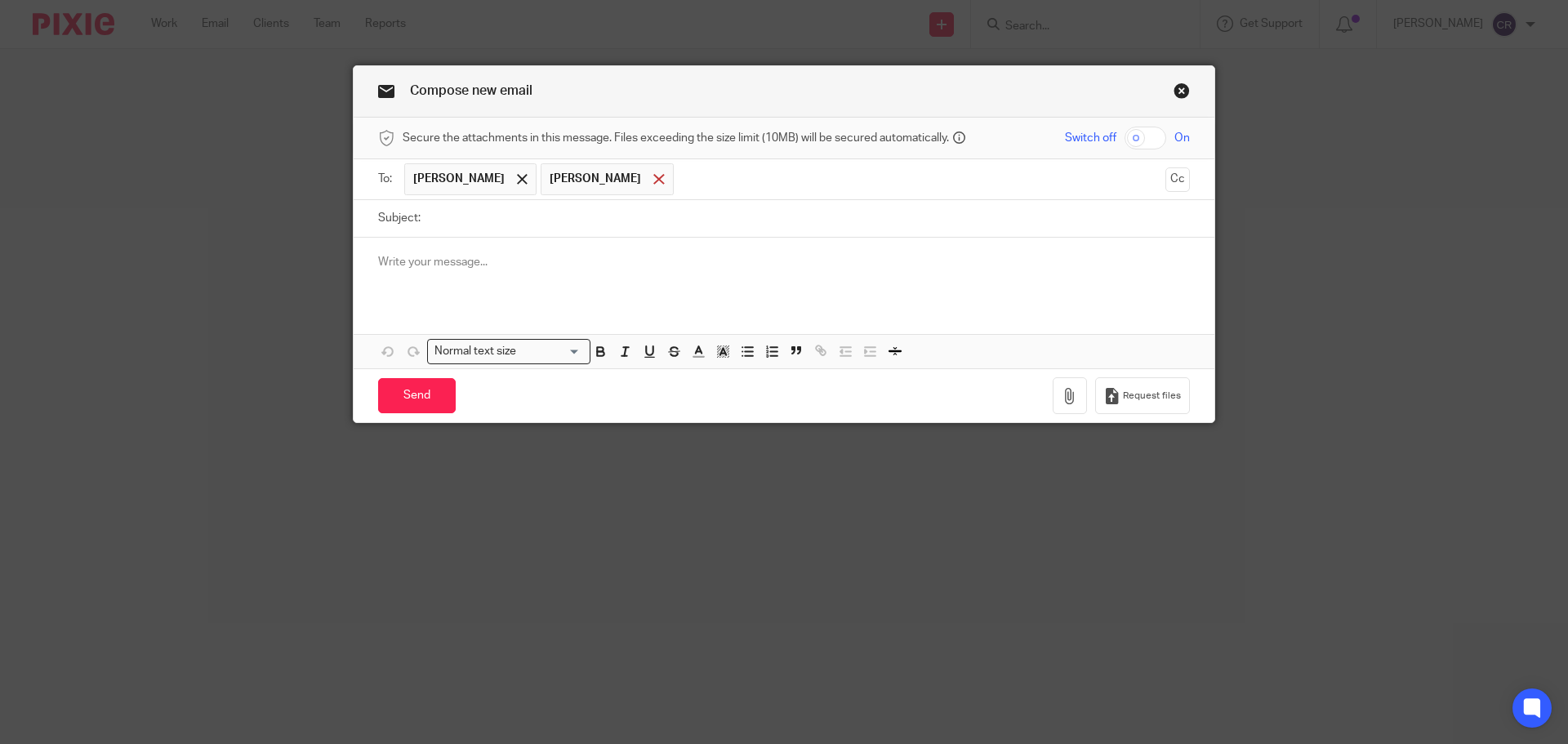
click at [658, 177] on span at bounding box center [658, 179] width 11 height 11
click at [1169, 181] on button "Cc" at bounding box center [1177, 180] width 25 height 25
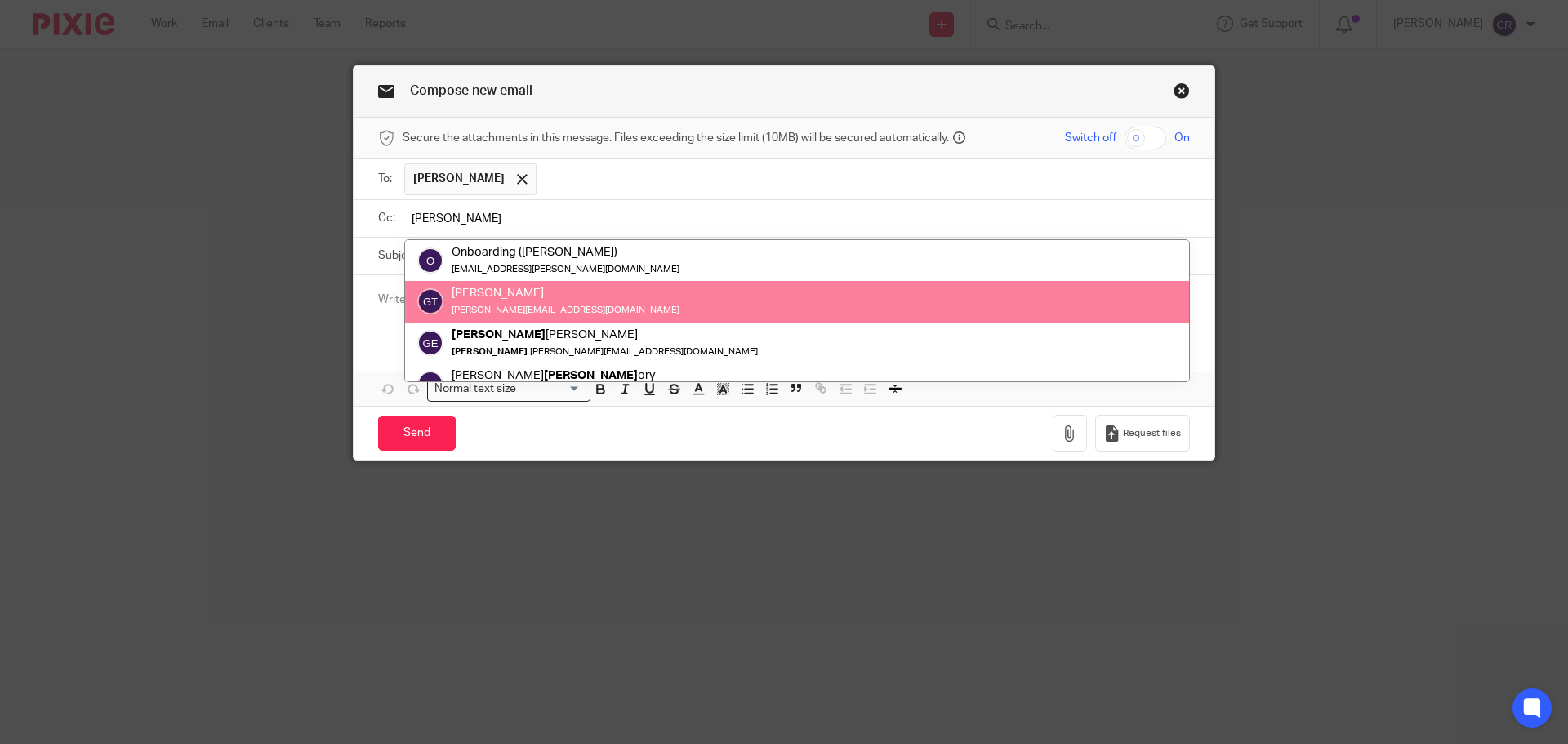
type input "greg"
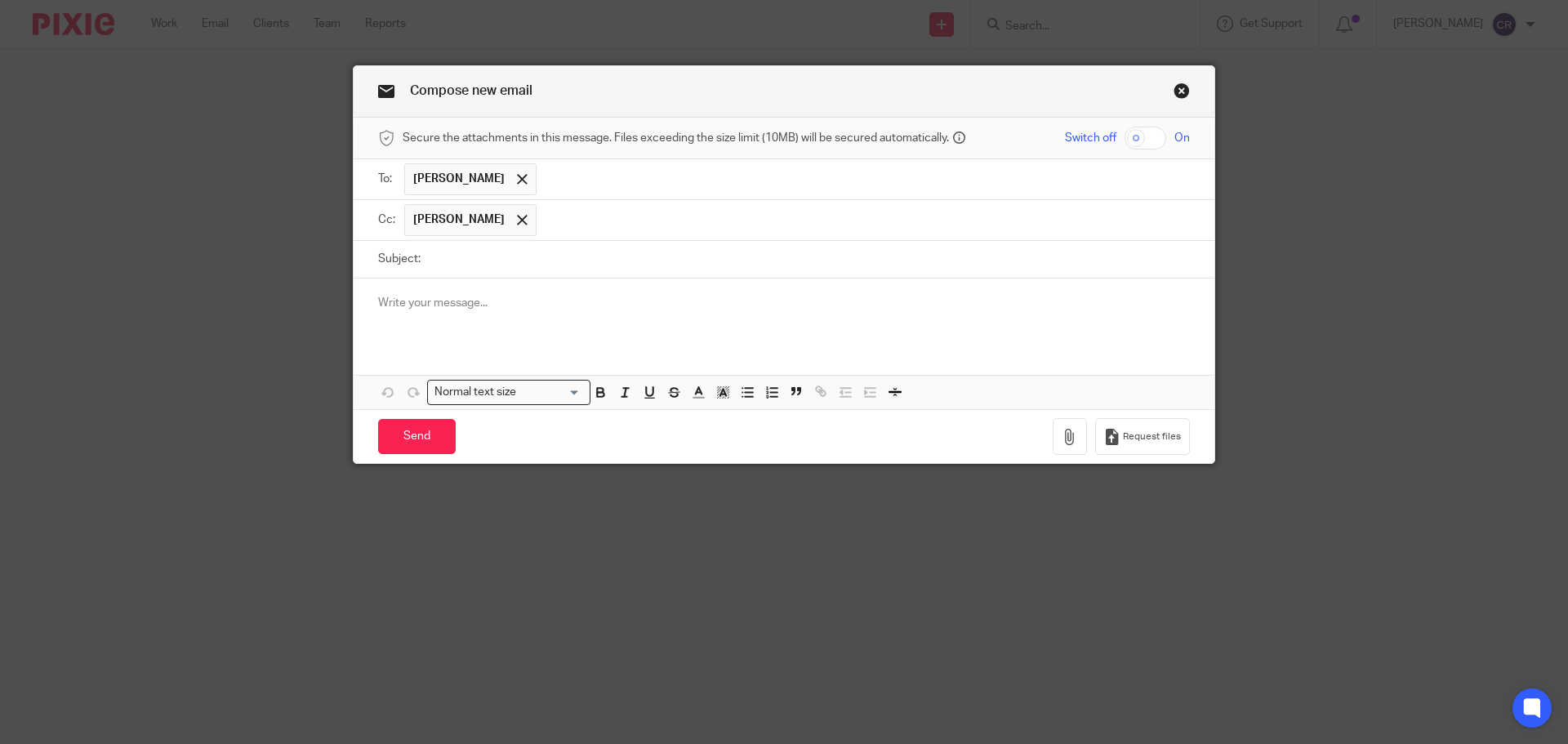
click at [532, 296] on p at bounding box center [784, 302] width 811 height 16
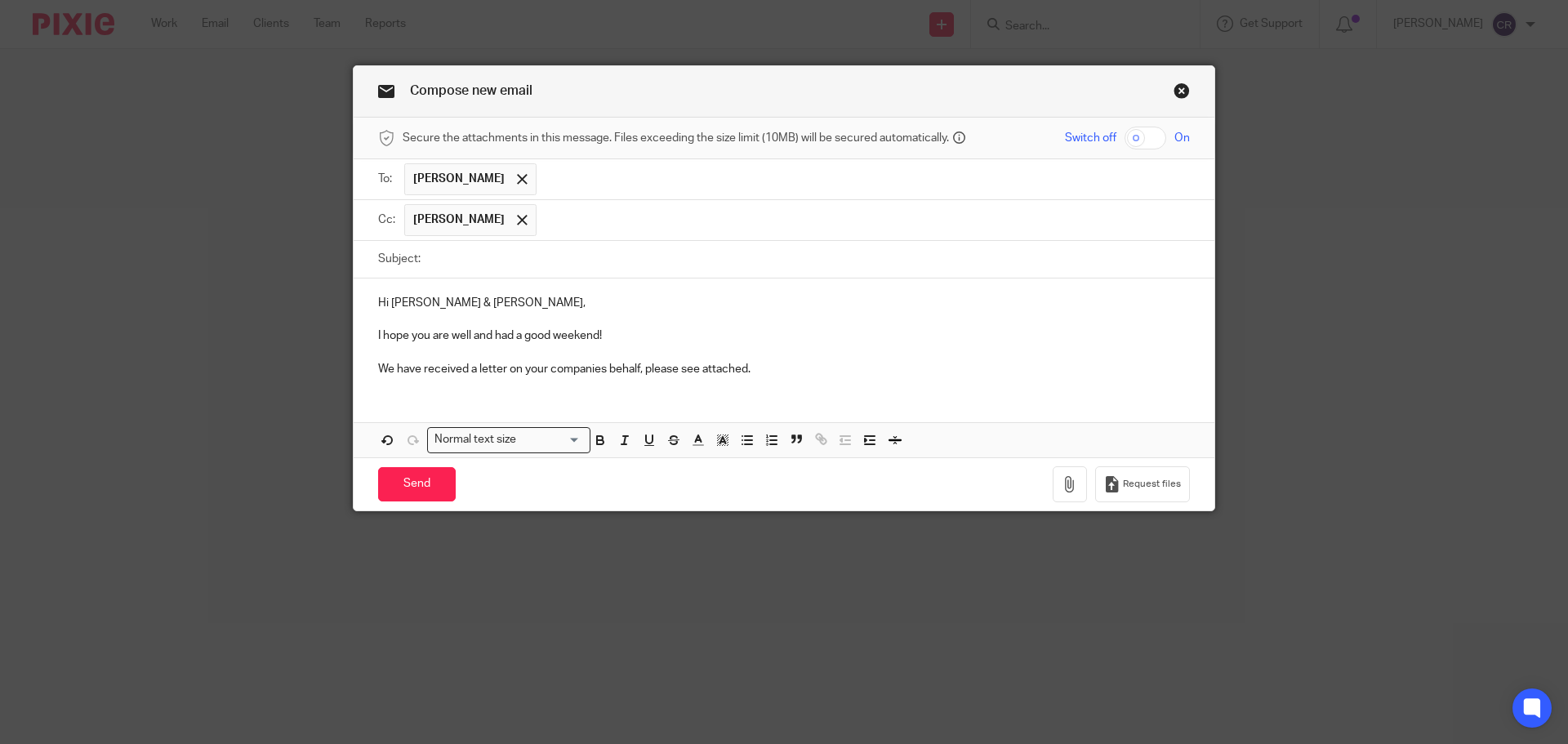
click at [446, 336] on p "I hope you are well and had a good weekend!" at bounding box center [784, 335] width 811 height 16
click at [729, 249] on input "Subject:" at bounding box center [808, 259] width 760 height 36
paste input "Letter - L'amour Consultancy Ltd - Notice to change first penalty"
type input "Letter - L'amour Consultancy Ltd - Notice to change first penalty"
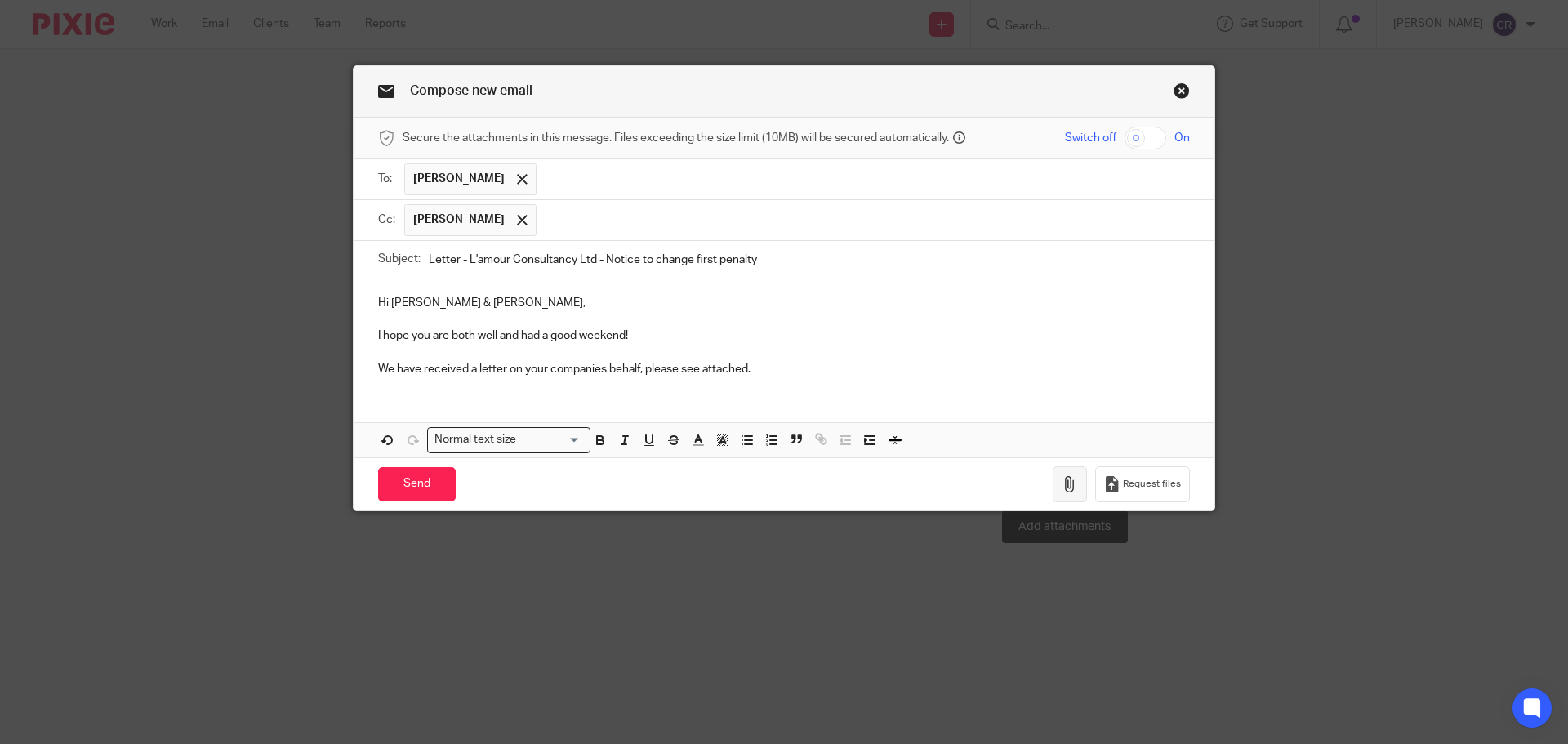
click at [1063, 485] on icon "button" at bounding box center [1069, 484] width 16 height 16
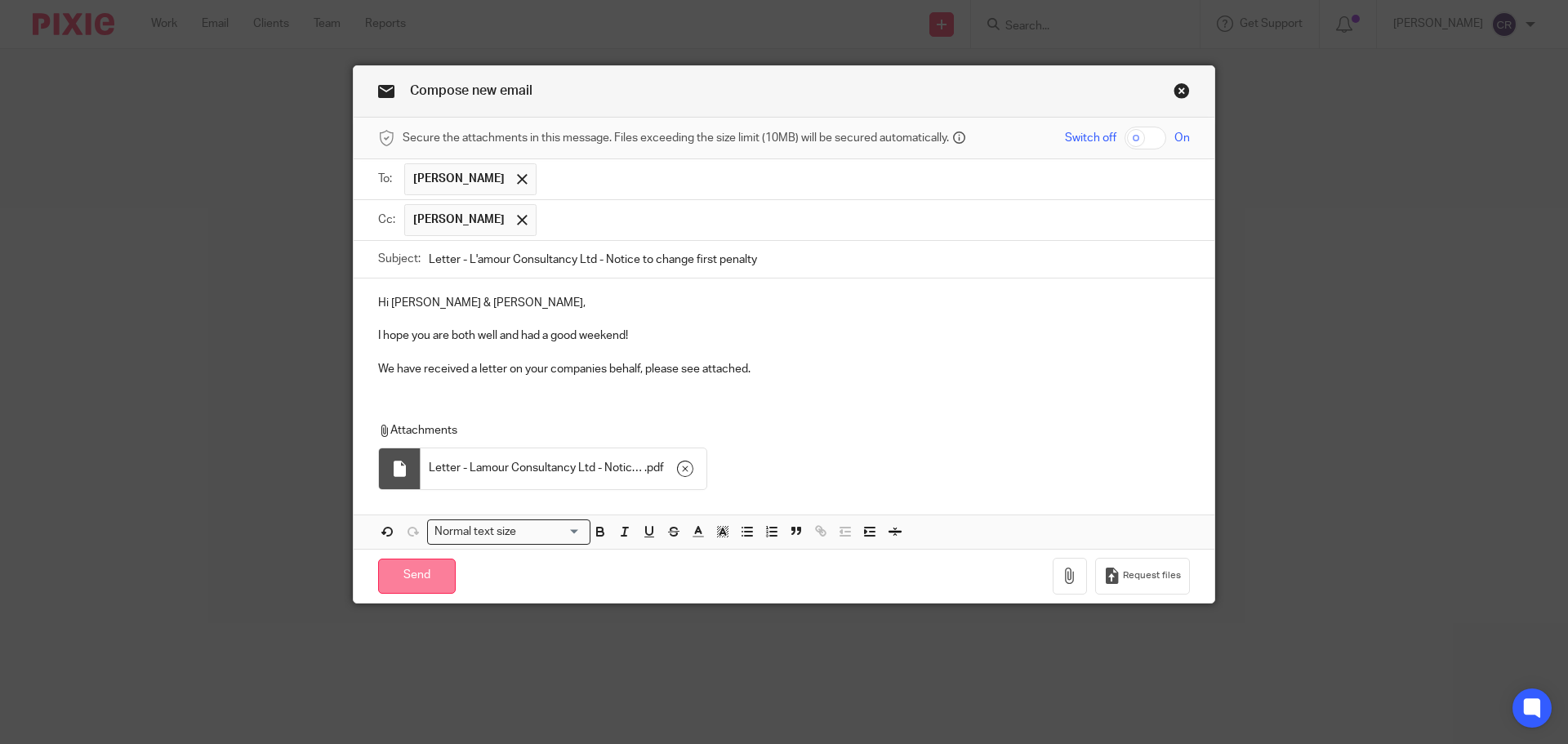
click at [412, 572] on input "Send" at bounding box center [417, 576] width 78 height 36
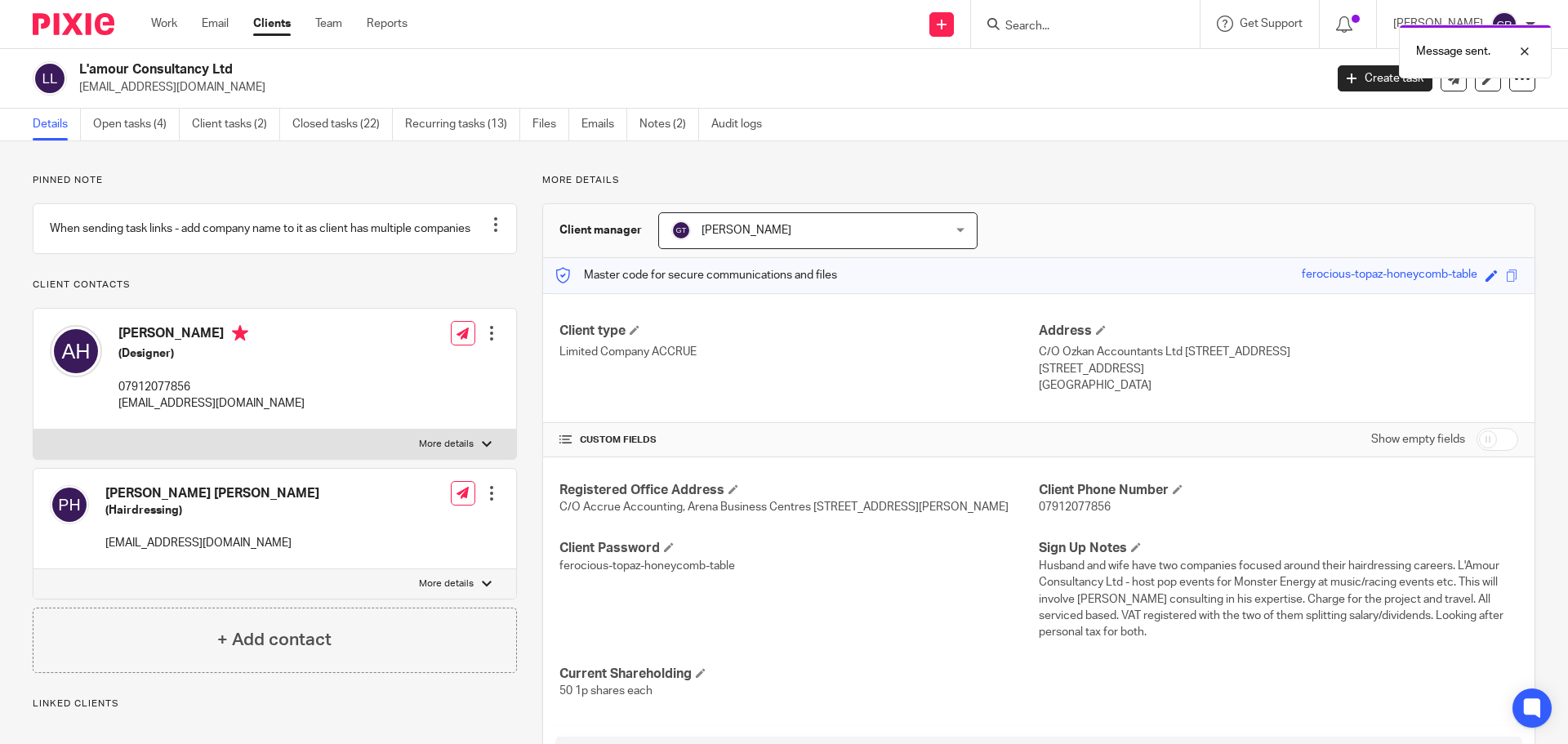
click at [1023, 24] on div "Message sent." at bounding box center [1167, 47] width 767 height 62
click at [1527, 52] on div at bounding box center [1512, 51] width 44 height 19
click at [1037, 25] on input "Search" at bounding box center [1076, 26] width 147 height 14
paste input "JJA Property Holdings Ltd"
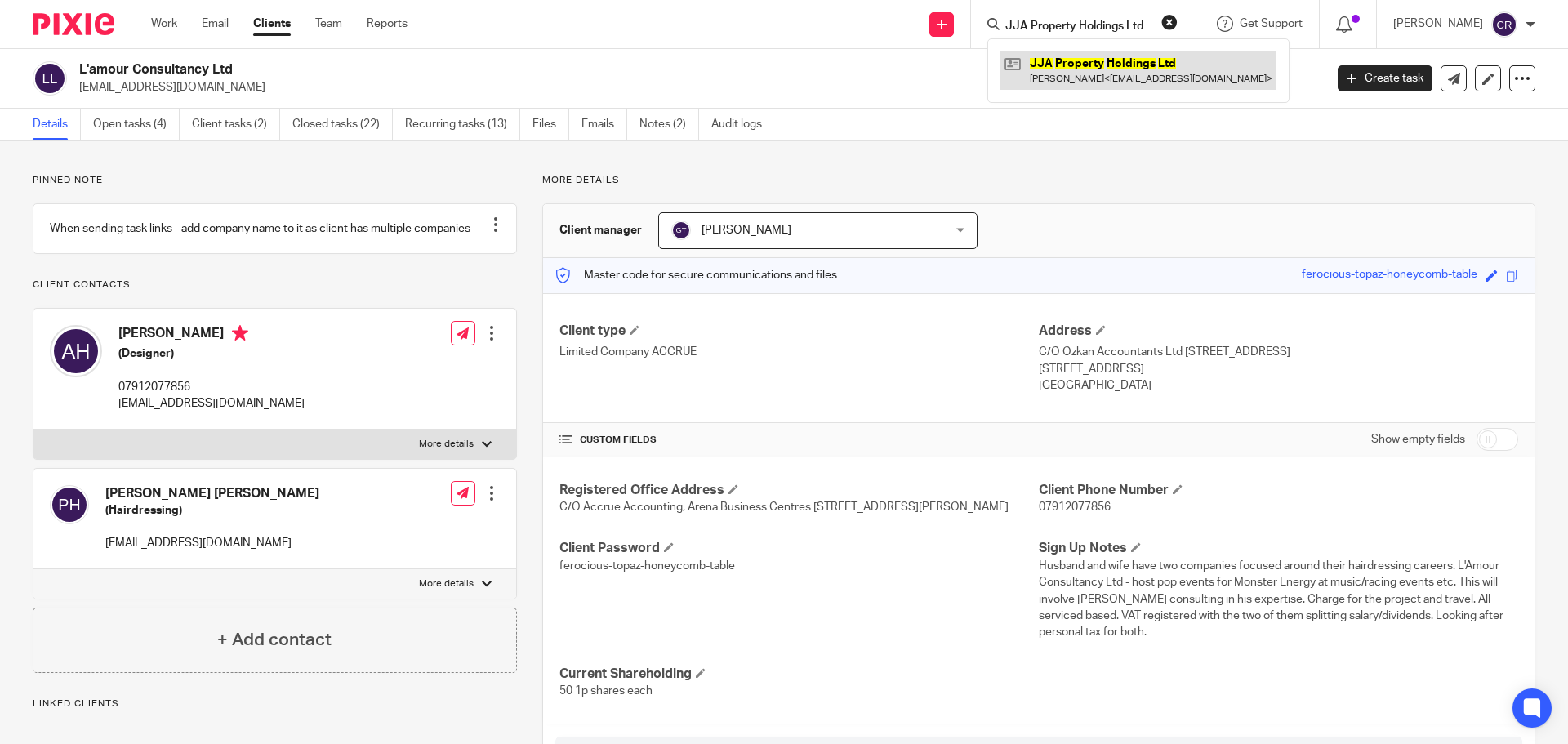
type input "JJA Property Holdings Ltd"
click at [1135, 60] on link at bounding box center [1138, 70] width 276 height 37
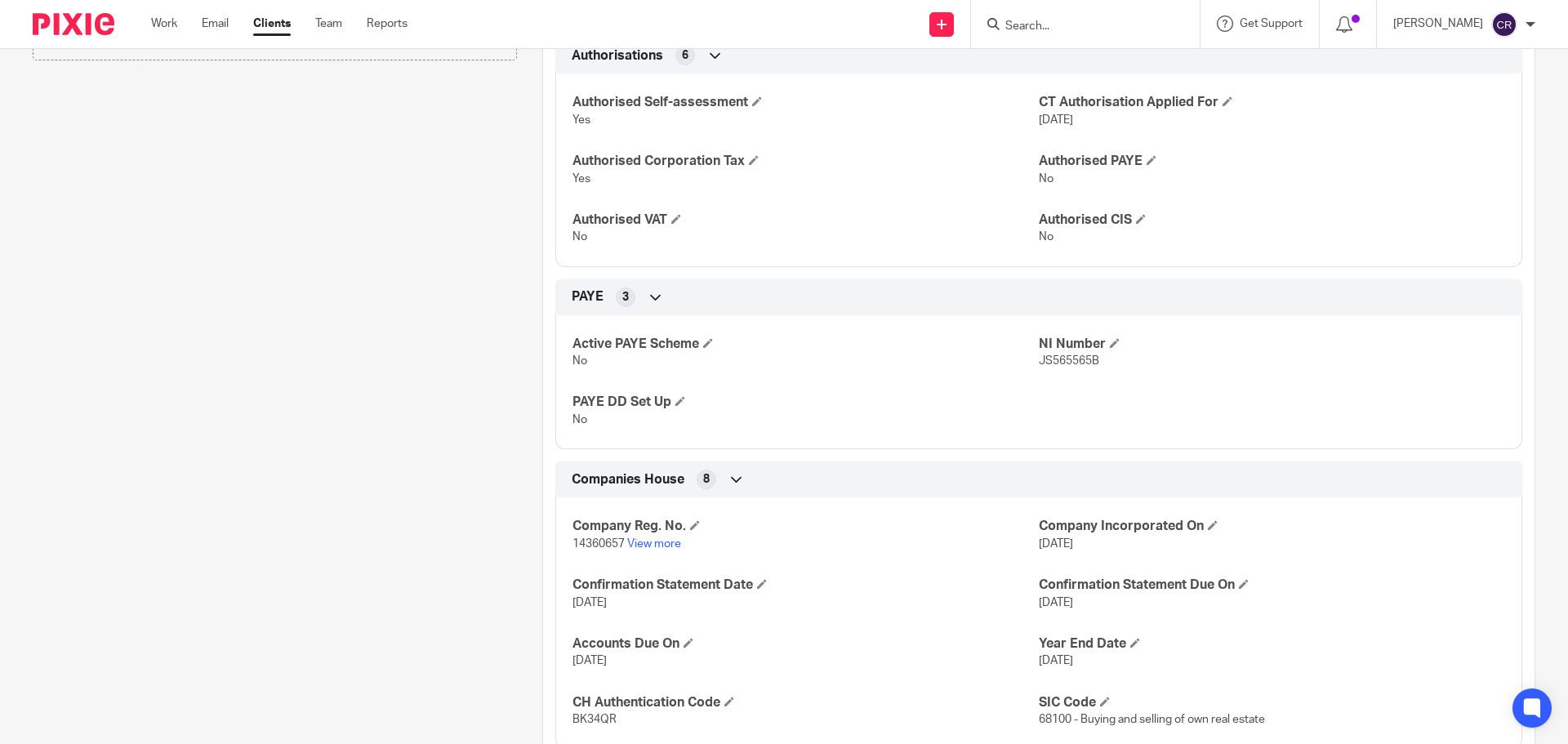
scroll to position [653, 0]
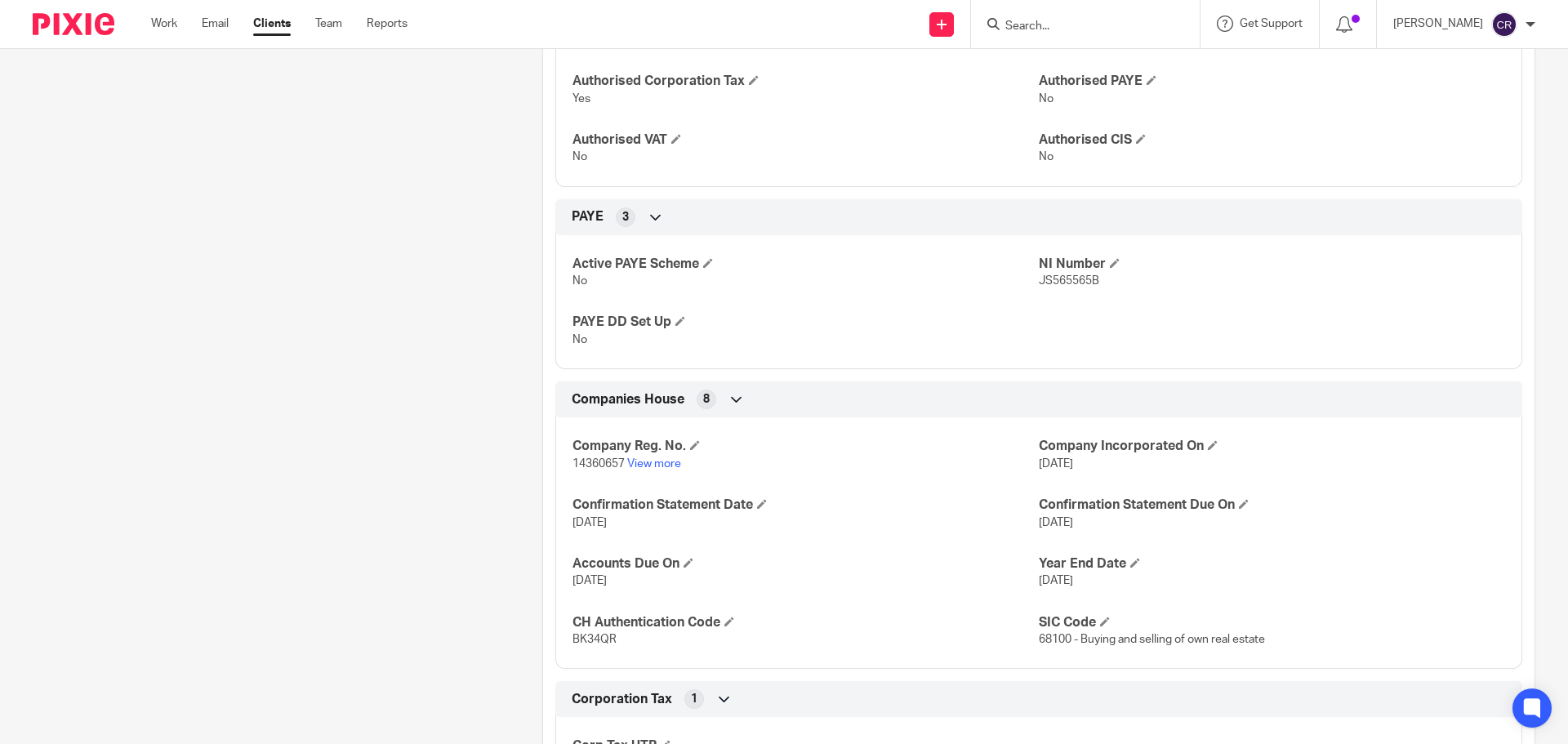
click at [593, 461] on span "14360657" at bounding box center [598, 464] width 52 height 12
copy p "14360657"
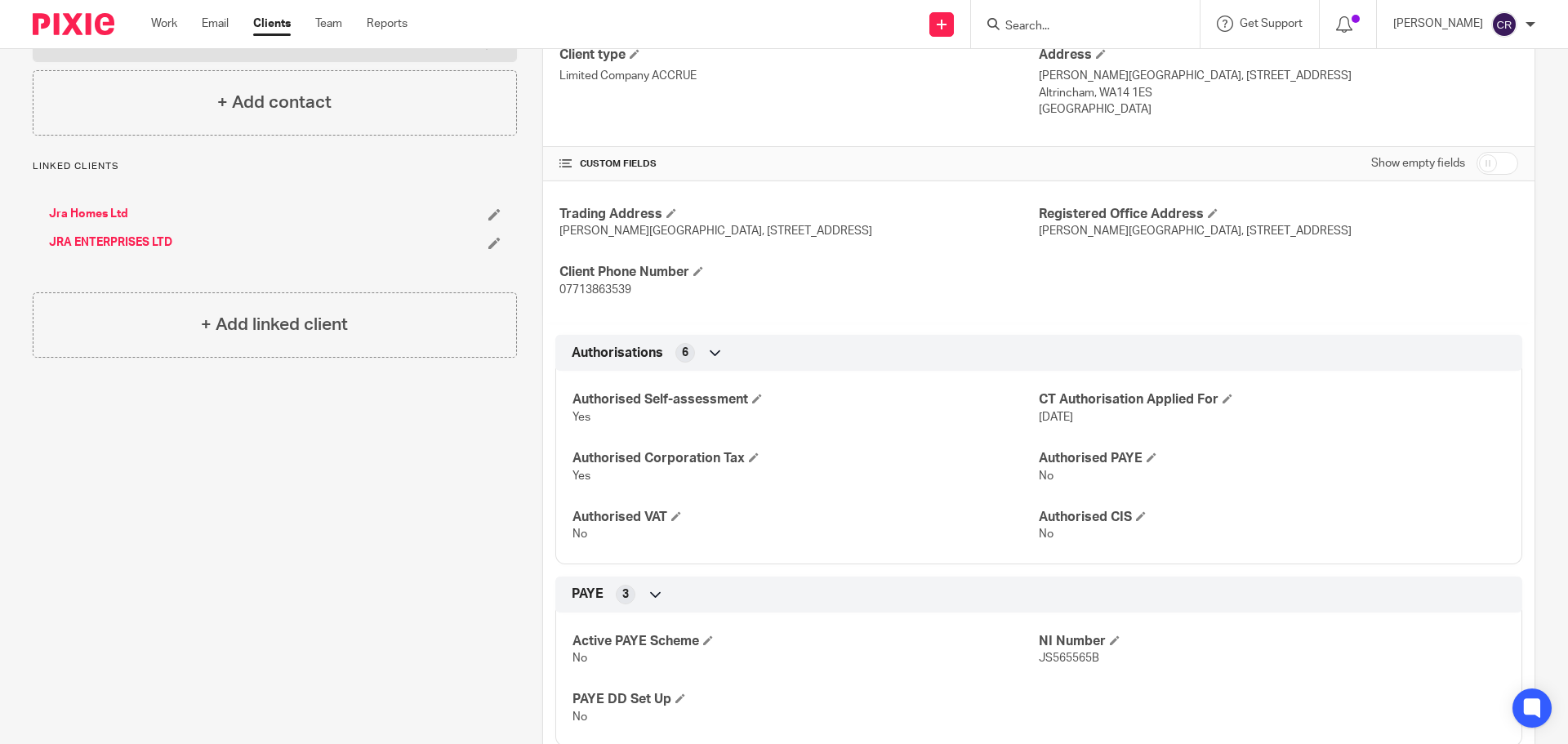
scroll to position [0, 0]
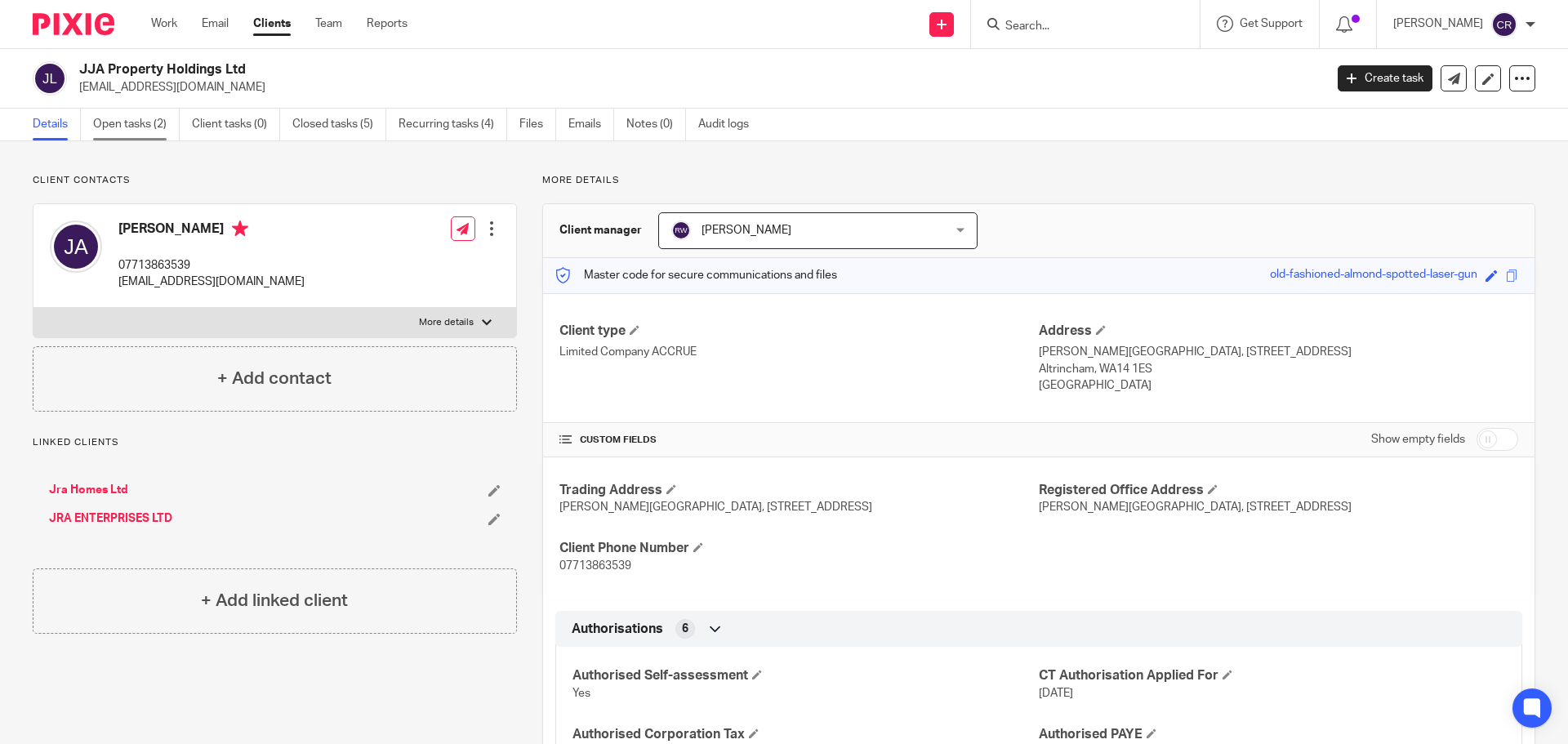
click at [117, 137] on link "Open tasks (2)" at bounding box center [136, 124] width 86 height 32
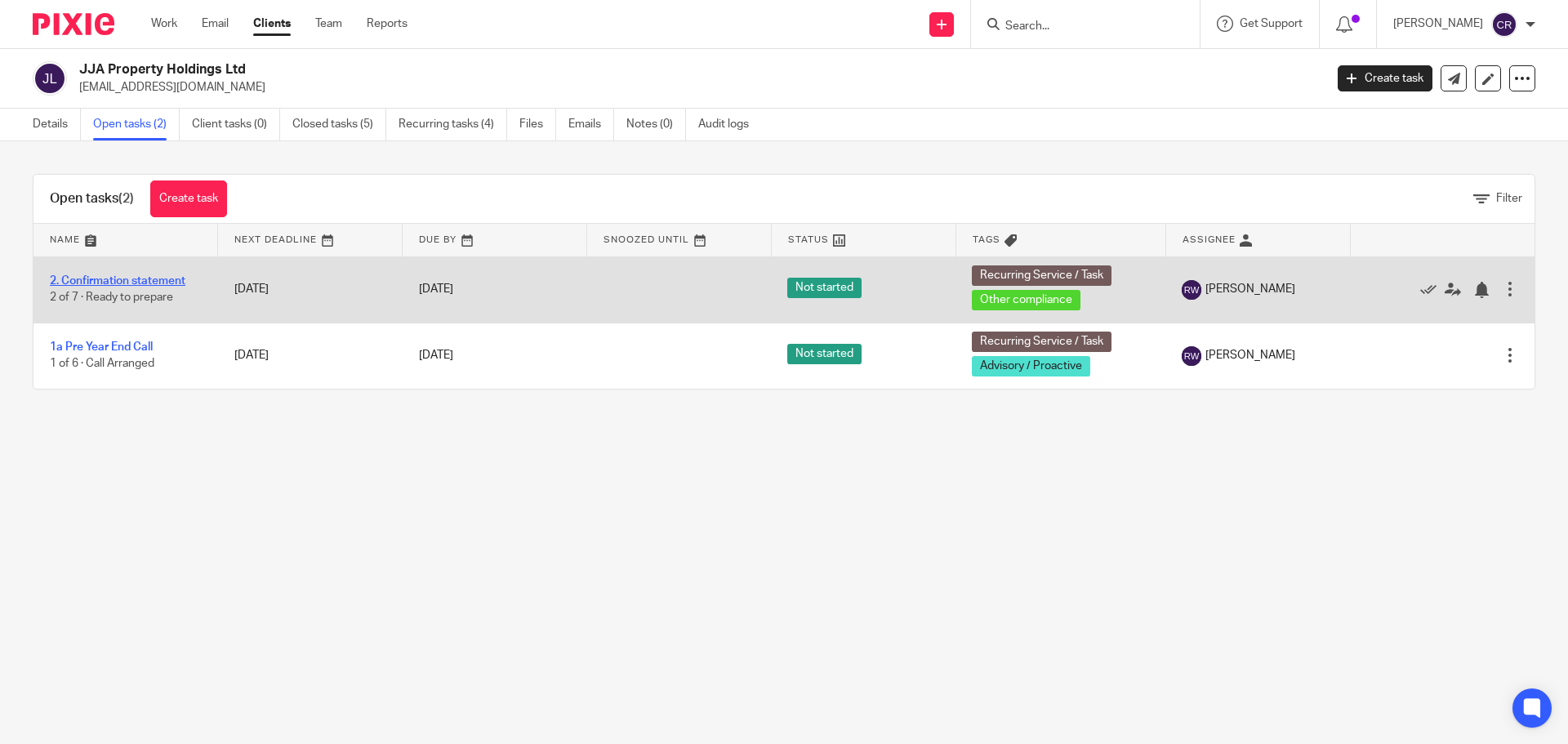
click at [120, 277] on link "2. Confirmation statement" at bounding box center [117, 281] width 135 height 12
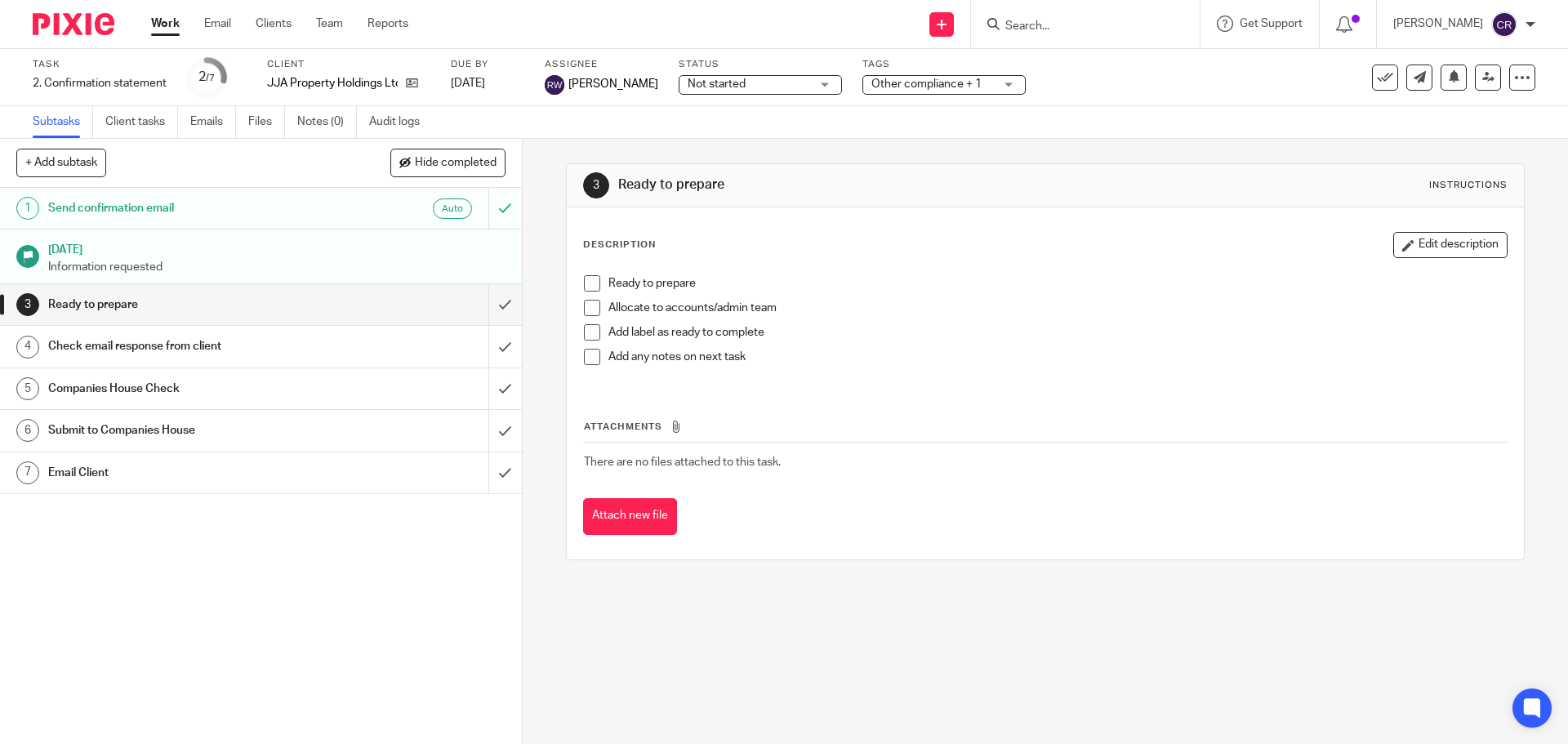
click at [234, 471] on h1 "Email Client" at bounding box center [189, 473] width 282 height 25
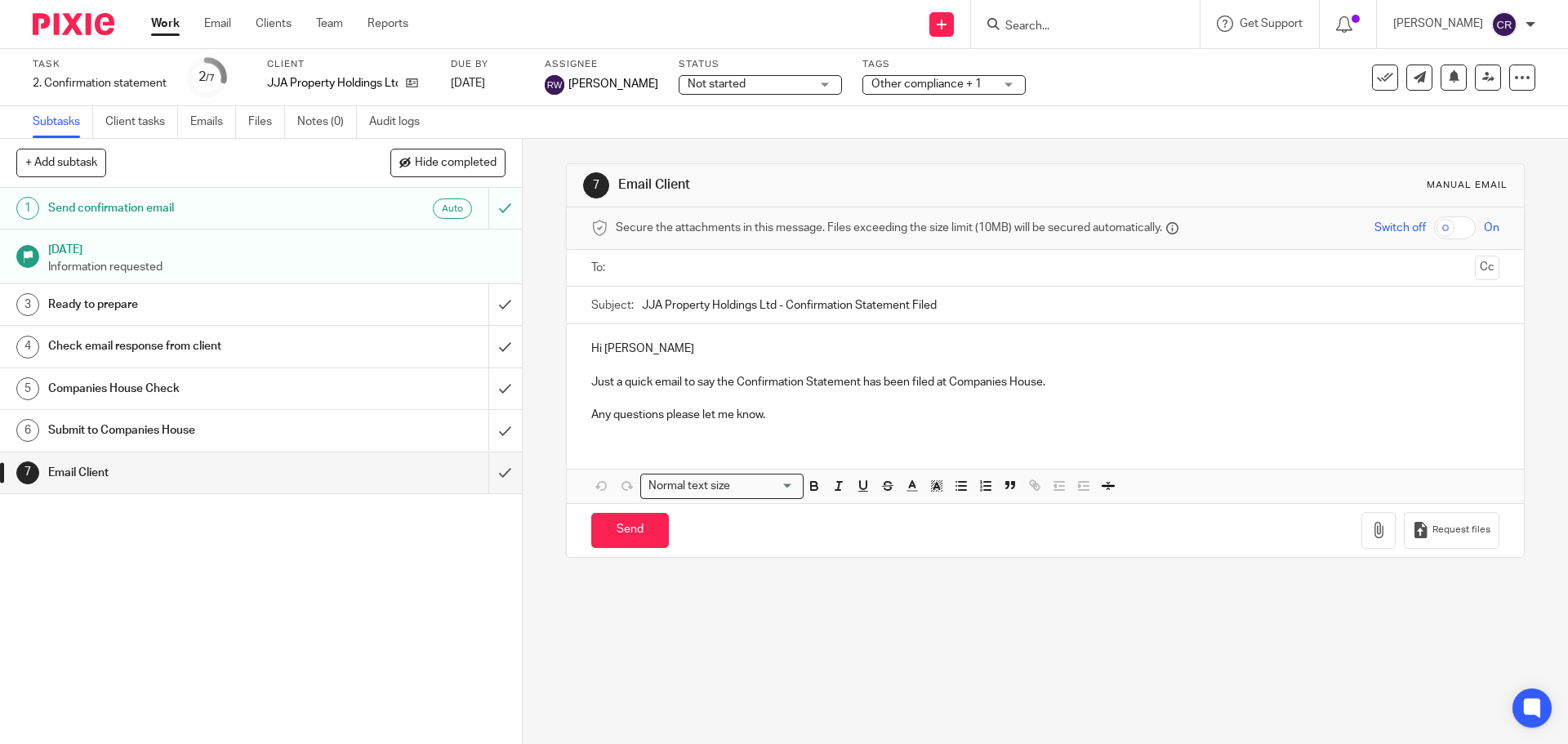
click at [760, 268] on input "text" at bounding box center [1044, 269] width 846 height 19
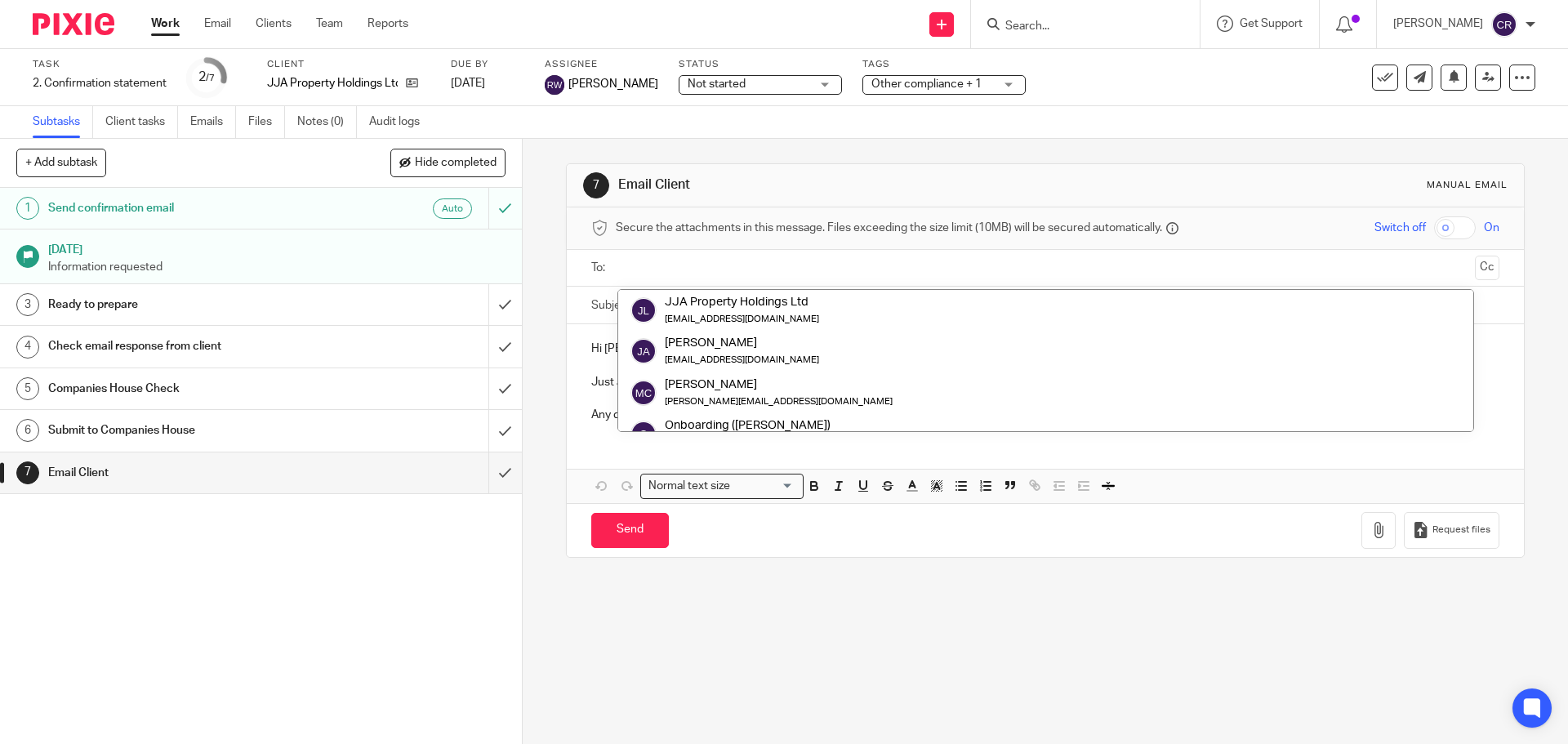
drag, startPoint x: 771, startPoint y: 302, endPoint x: 793, endPoint y: 302, distance: 22.0
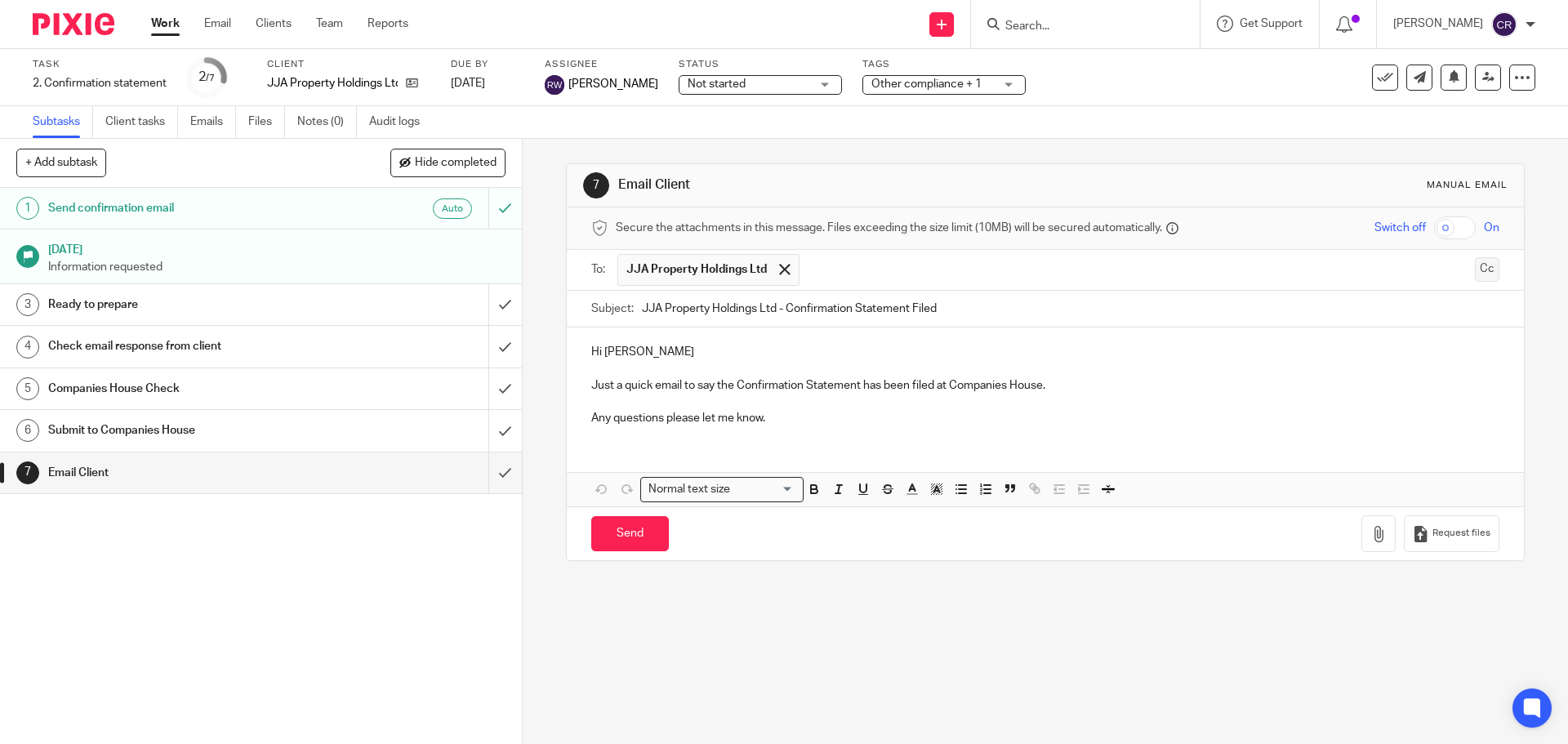
drag, startPoint x: 1460, startPoint y: 271, endPoint x: 1023, endPoint y: 289, distance: 437.4
click at [1475, 271] on button "Cc" at bounding box center [1487, 270] width 25 height 25
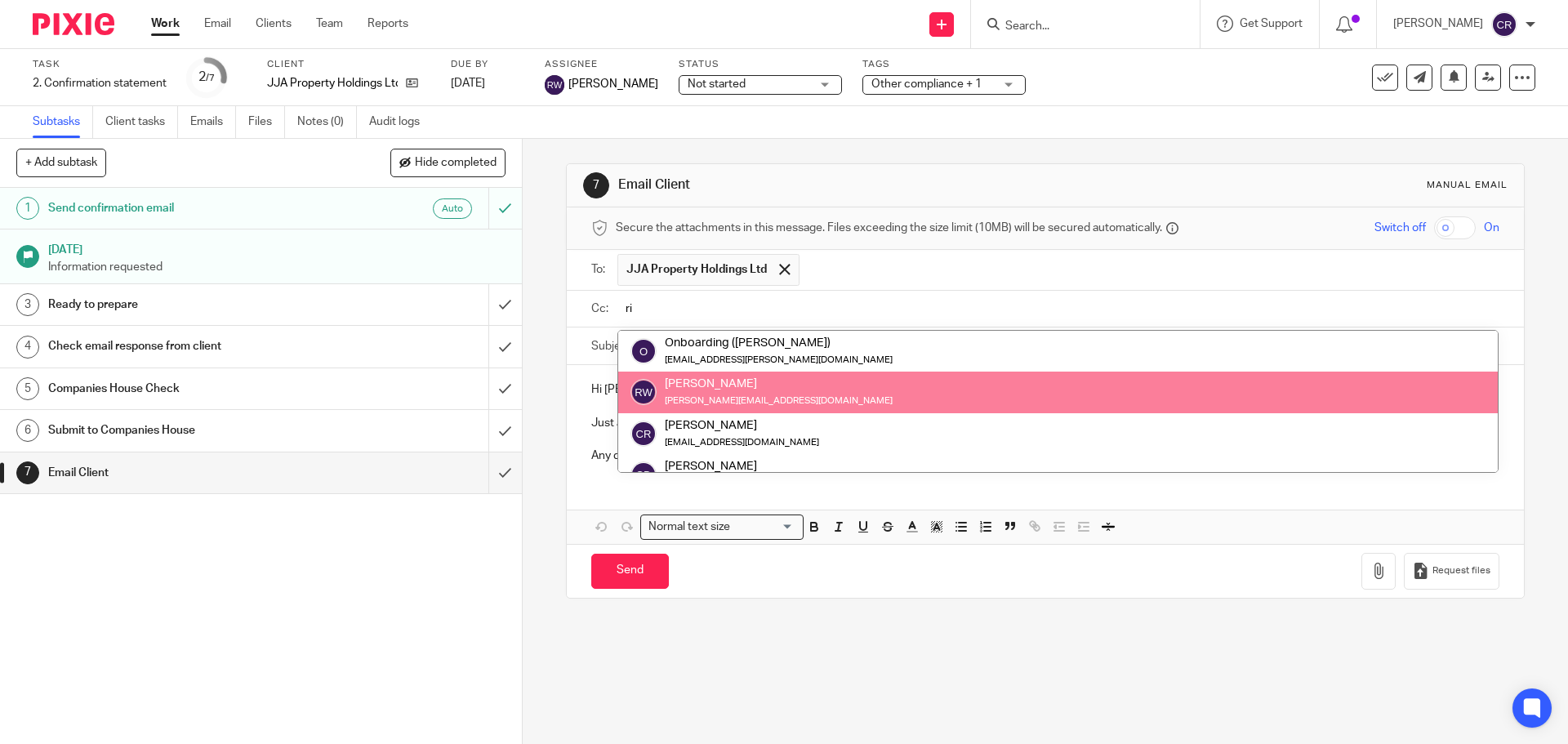
type input "ri"
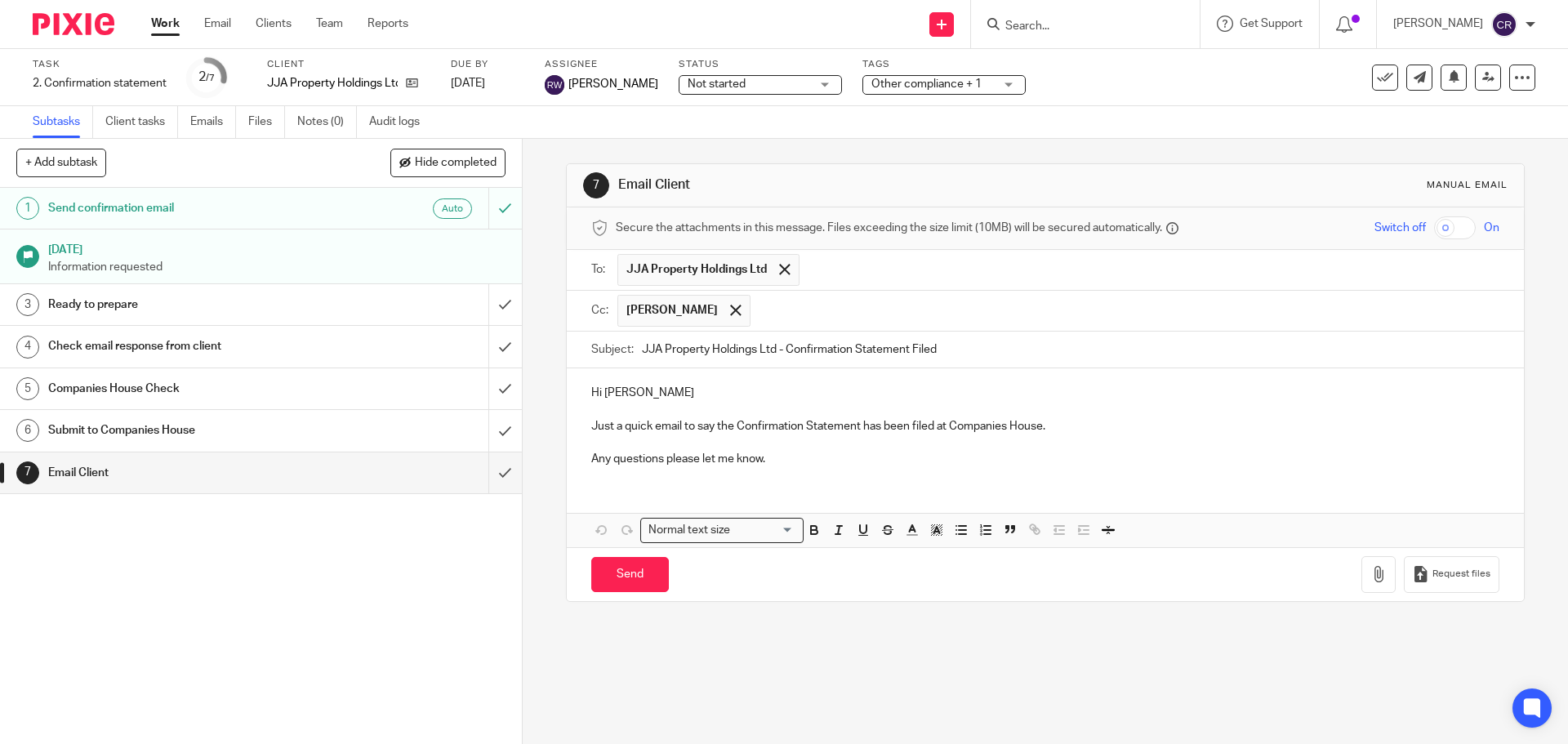
click at [701, 394] on p "Hi Jonathon" at bounding box center [1045, 392] width 907 height 16
drag, startPoint x: 607, startPoint y: 576, endPoint x: 617, endPoint y: 573, distance: 10.4
click at [608, 576] on input "Send" at bounding box center [630, 574] width 78 height 36
type input "Sent"
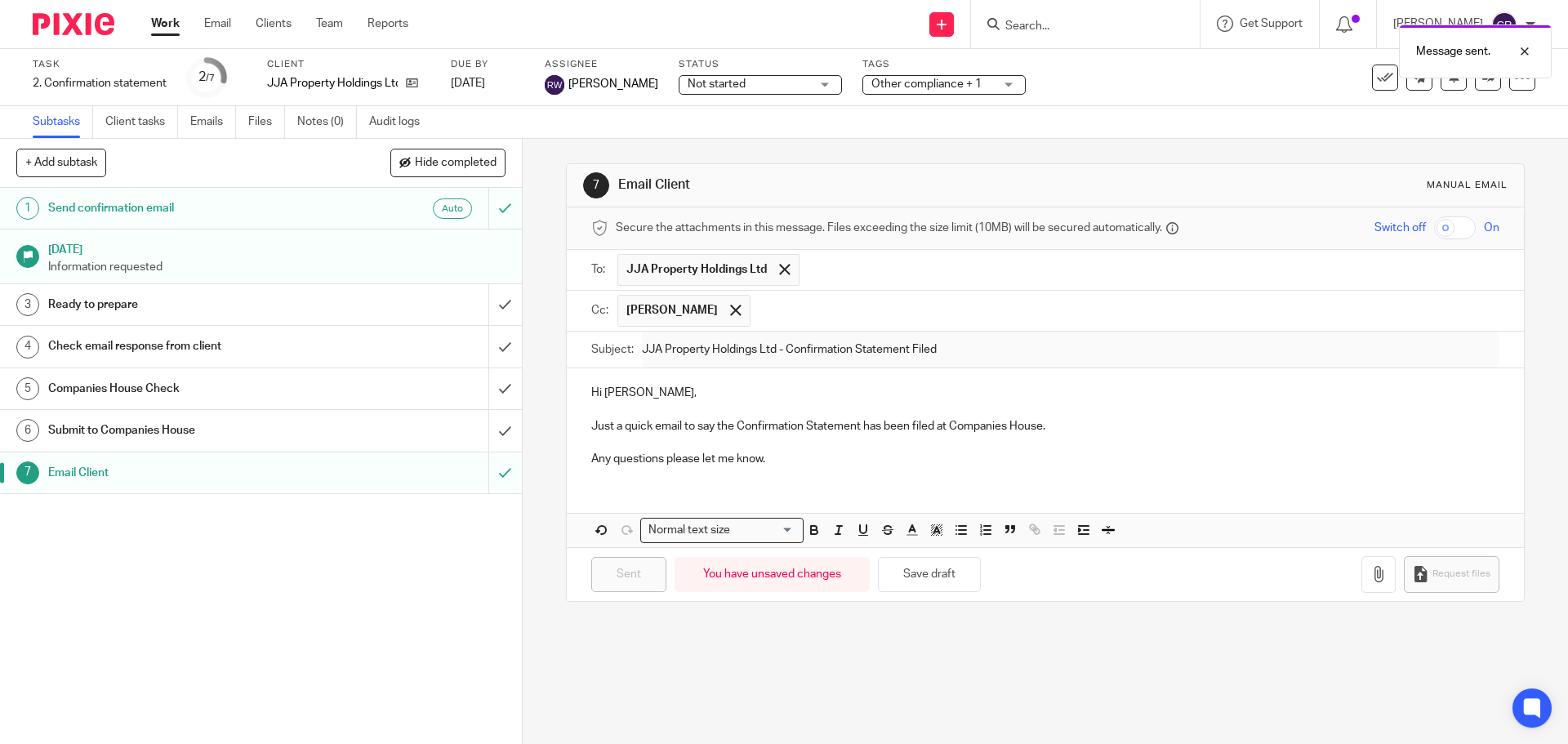
drag, startPoint x: 1365, startPoint y: 64, endPoint x: 1376, endPoint y: 67, distance: 11.4
click at [1371, 64] on div "Message sent." at bounding box center [1167, 47] width 767 height 62
click at [1377, 76] on div "Message sent." at bounding box center [1167, 47] width 767 height 62
click at [1377, 90] on button at bounding box center [1384, 77] width 26 height 26
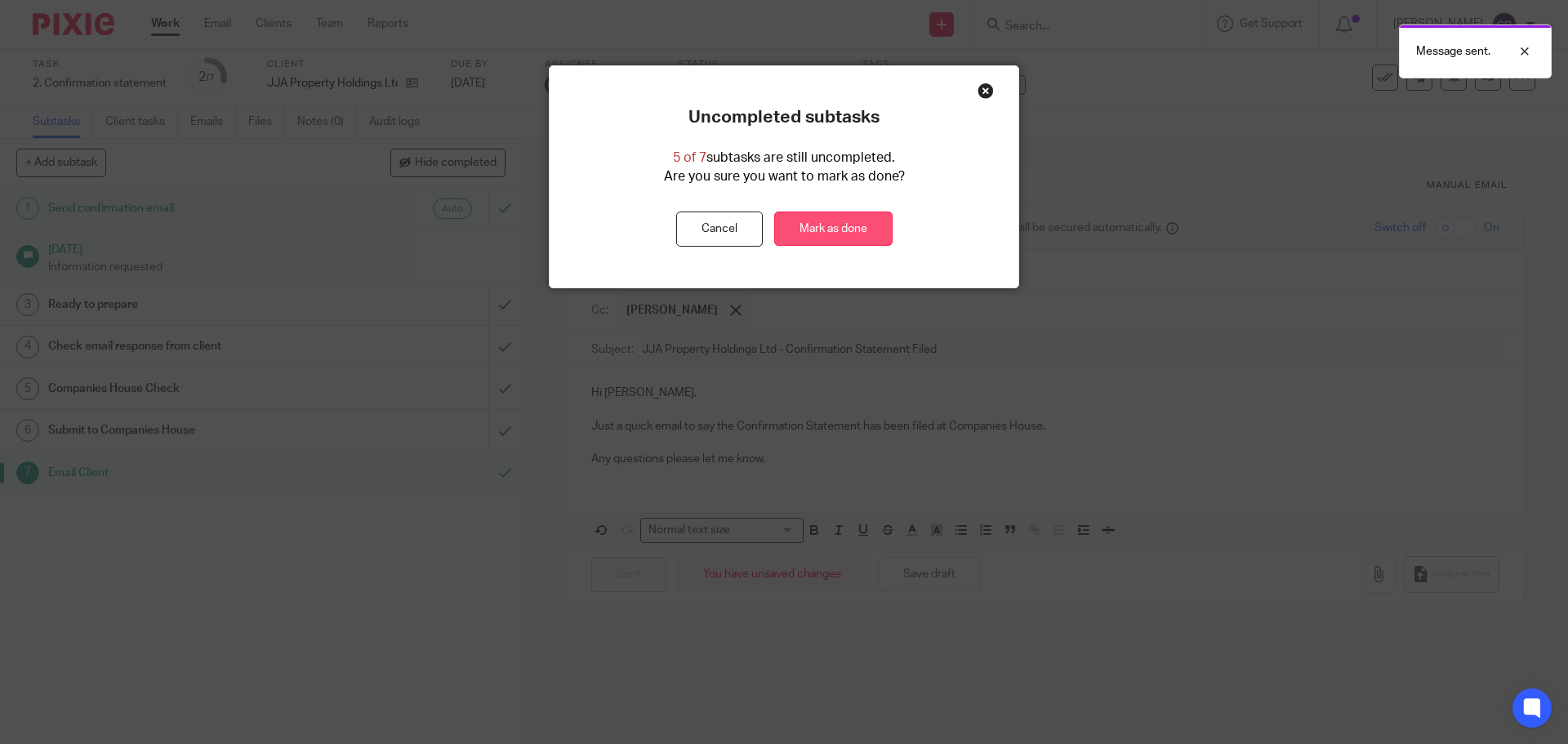
click at [834, 230] on link "Mark as done" at bounding box center [832, 228] width 118 height 36
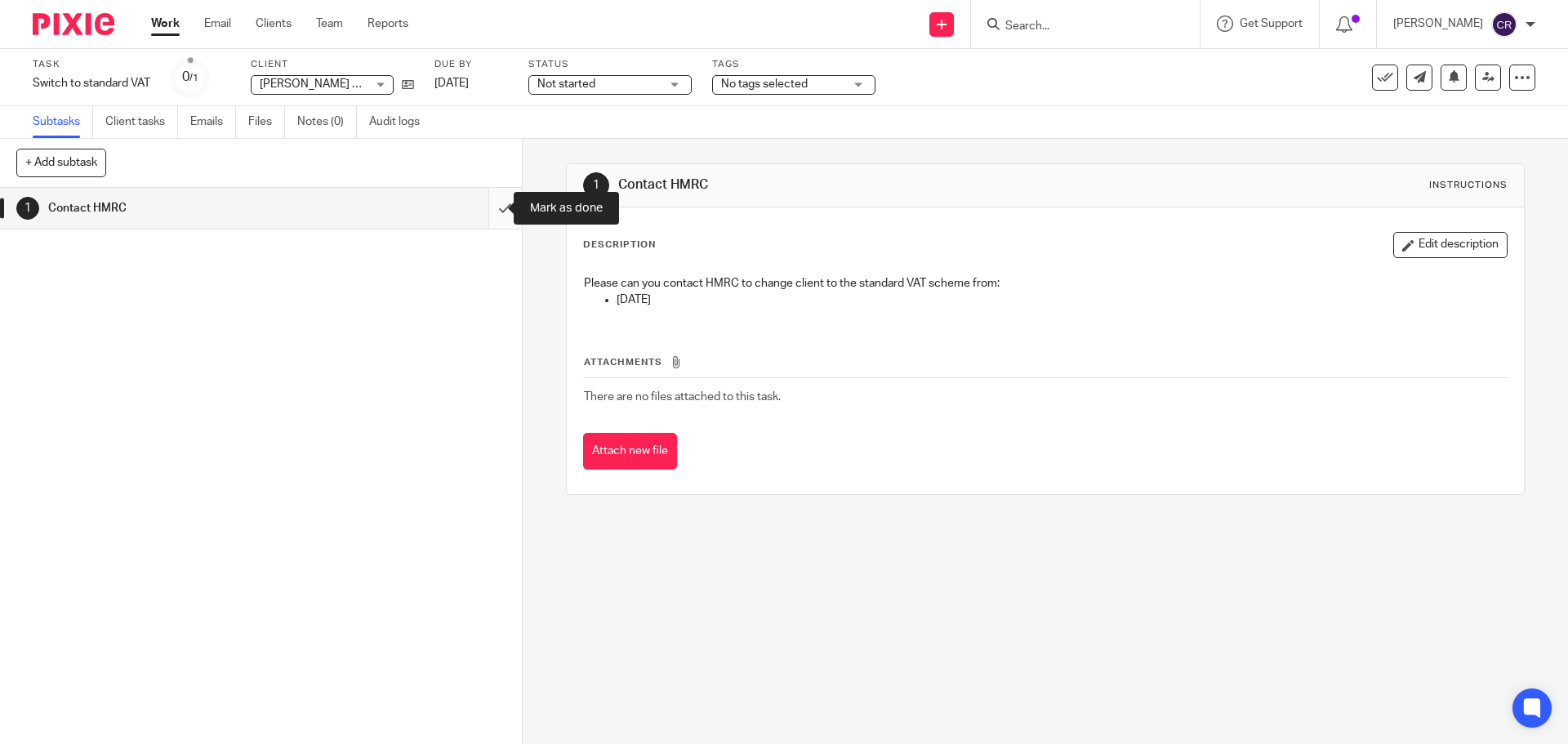
click at [486, 200] on input "submit" at bounding box center [260, 208] width 521 height 41
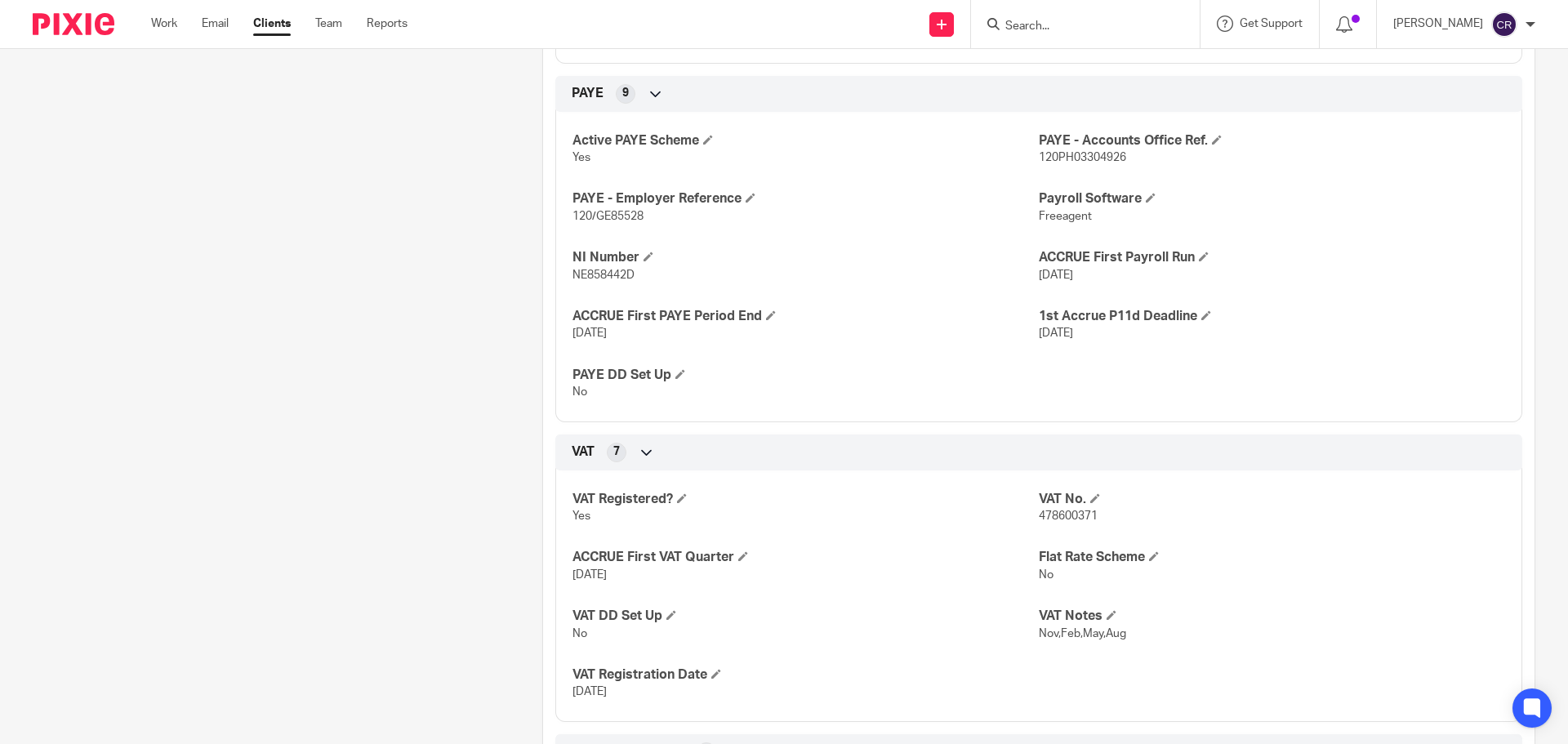
scroll to position [1224, 0]
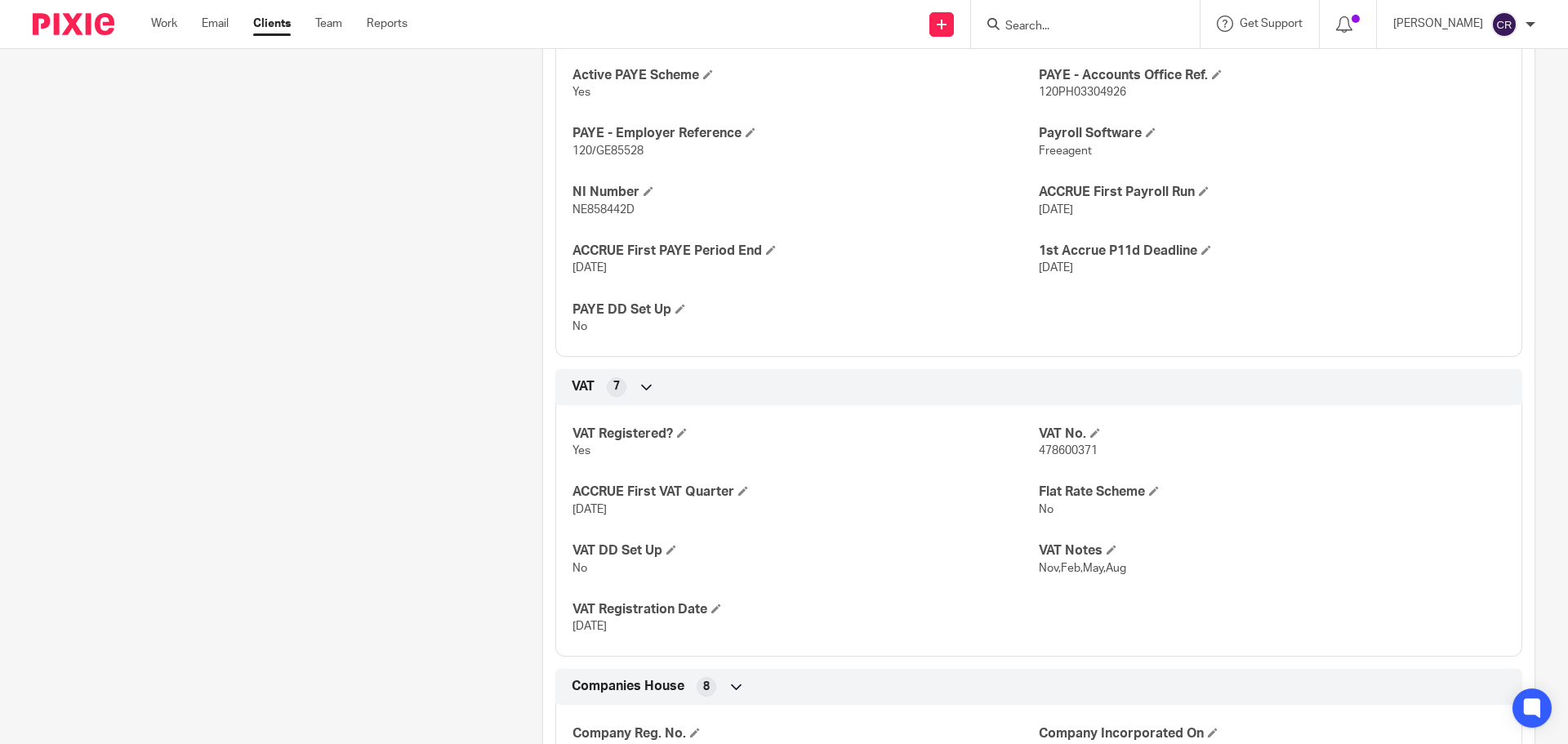
click at [1068, 451] on span "478600371" at bounding box center [1068, 450] width 59 height 12
click at [1067, 452] on span "478600371" at bounding box center [1068, 450] width 59 height 12
copy span "478600371"
click at [1073, 22] on input "Search" at bounding box center [1076, 26] width 147 height 14
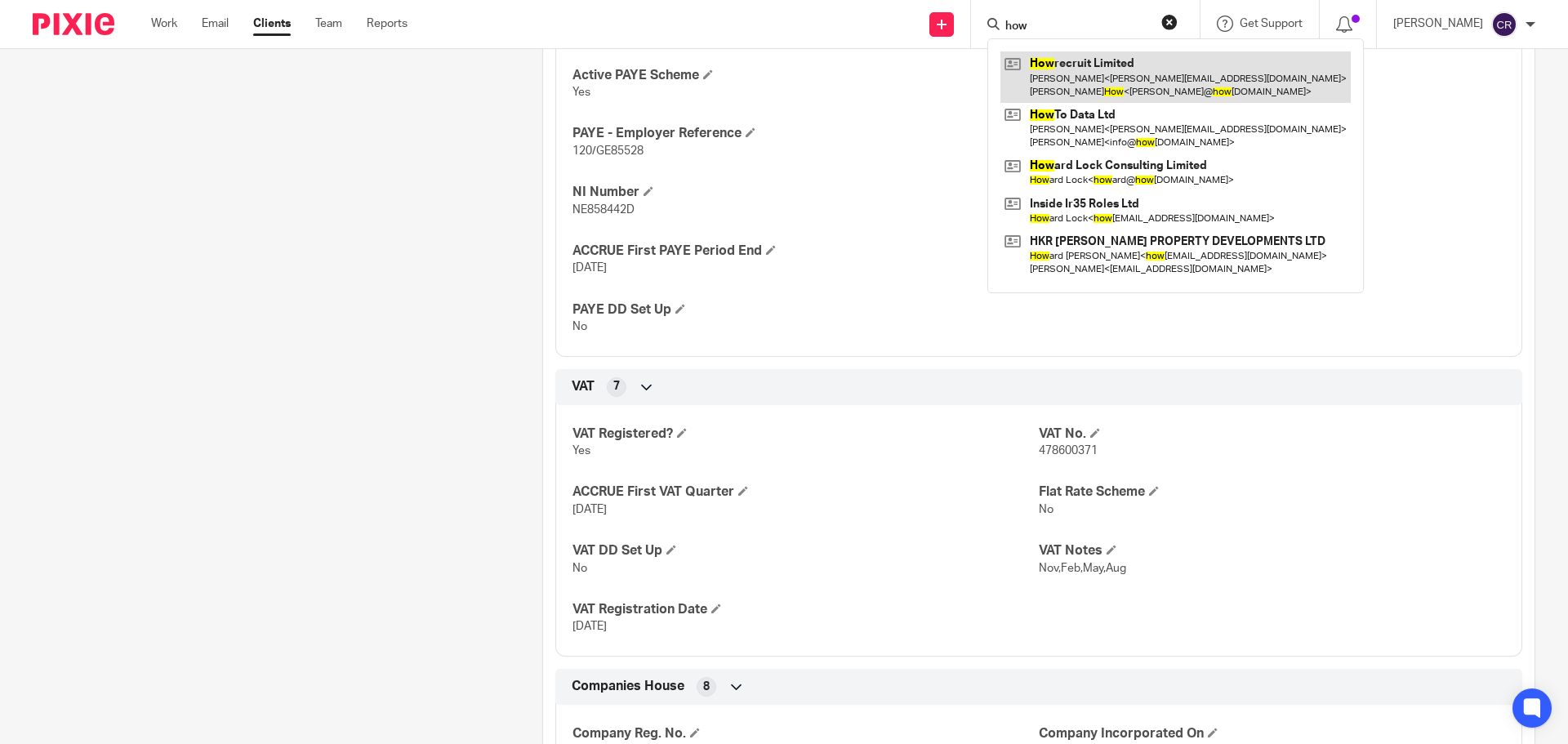
type input "how"
click at [1084, 66] on link at bounding box center [1175, 77] width 350 height 51
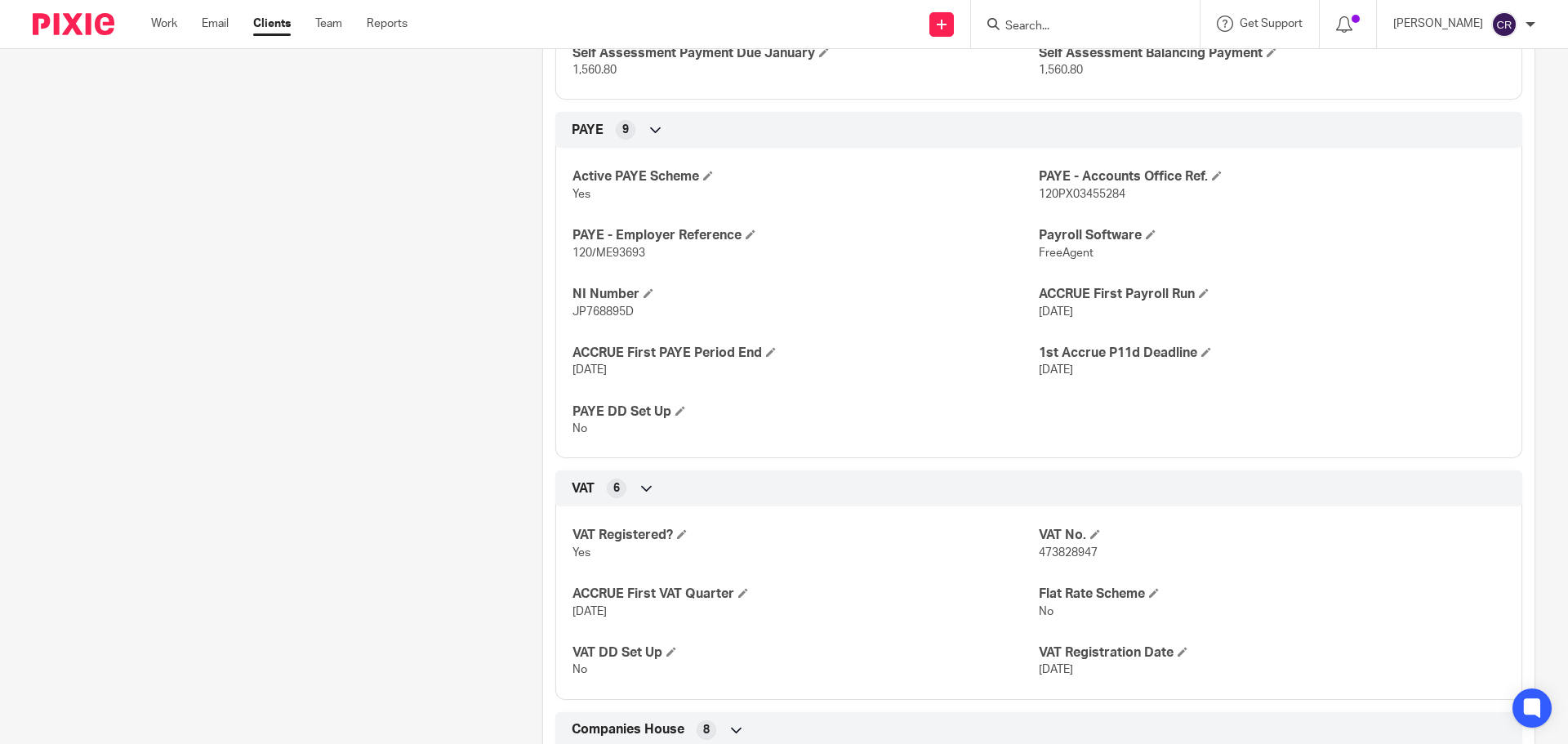
scroll to position [979, 0]
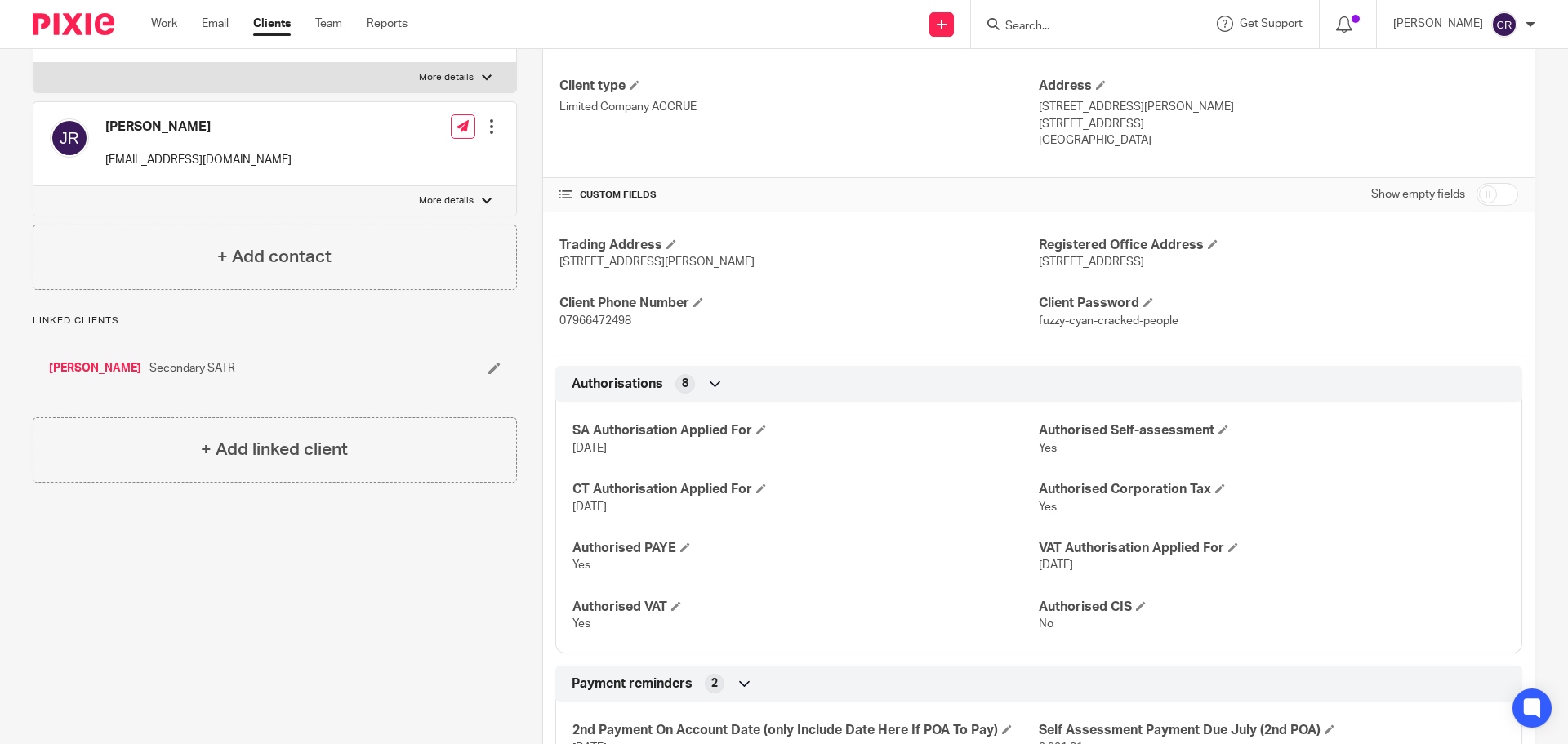
drag, startPoint x: 1491, startPoint y: 193, endPoint x: 1223, endPoint y: 313, distance: 293.6
click at [1491, 193] on input "checkbox" at bounding box center [1496, 194] width 41 height 23
checkbox input "true"
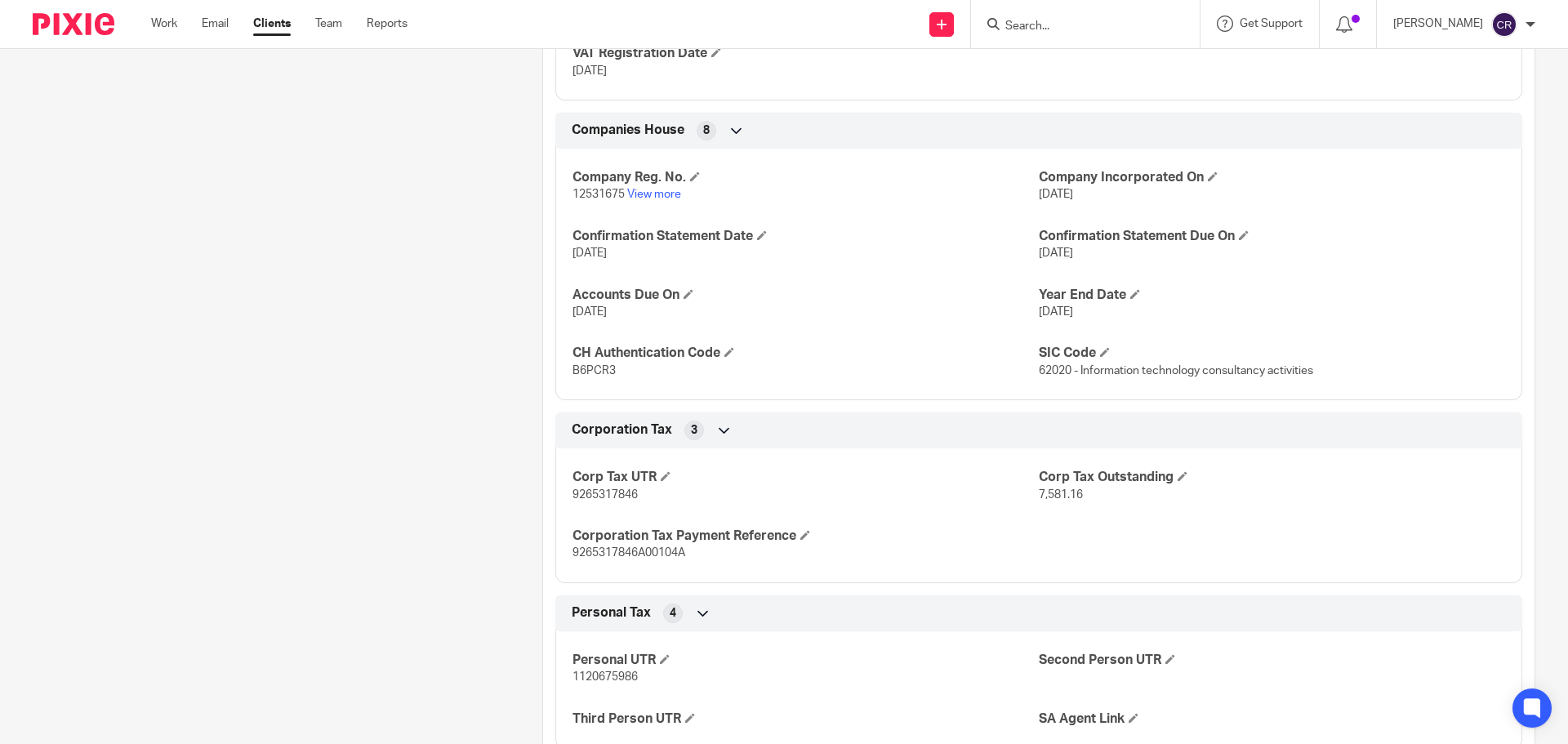
scroll to position [1959, 0]
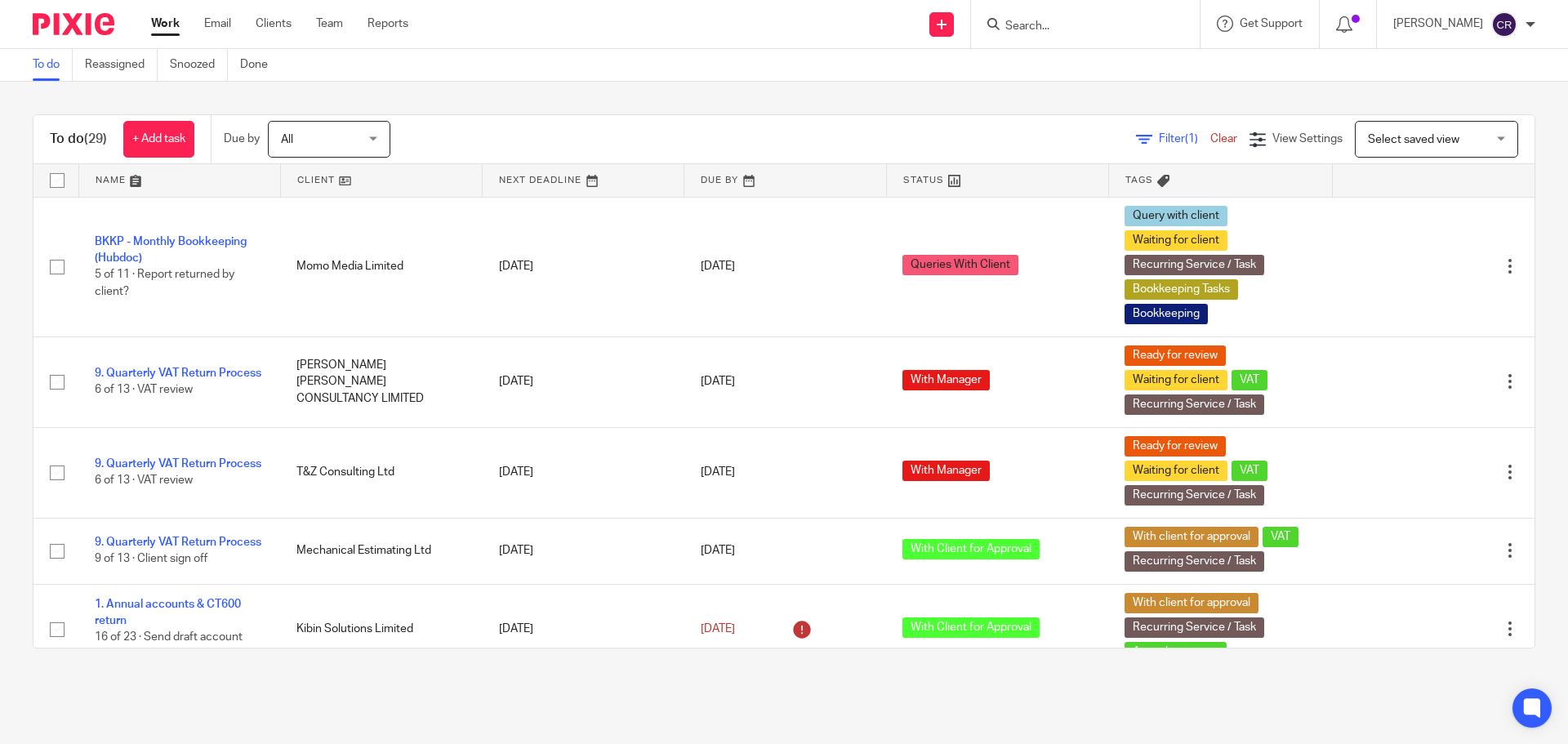
click at [1440, 130] on span "Select saved view" at bounding box center [1427, 139] width 119 height 35
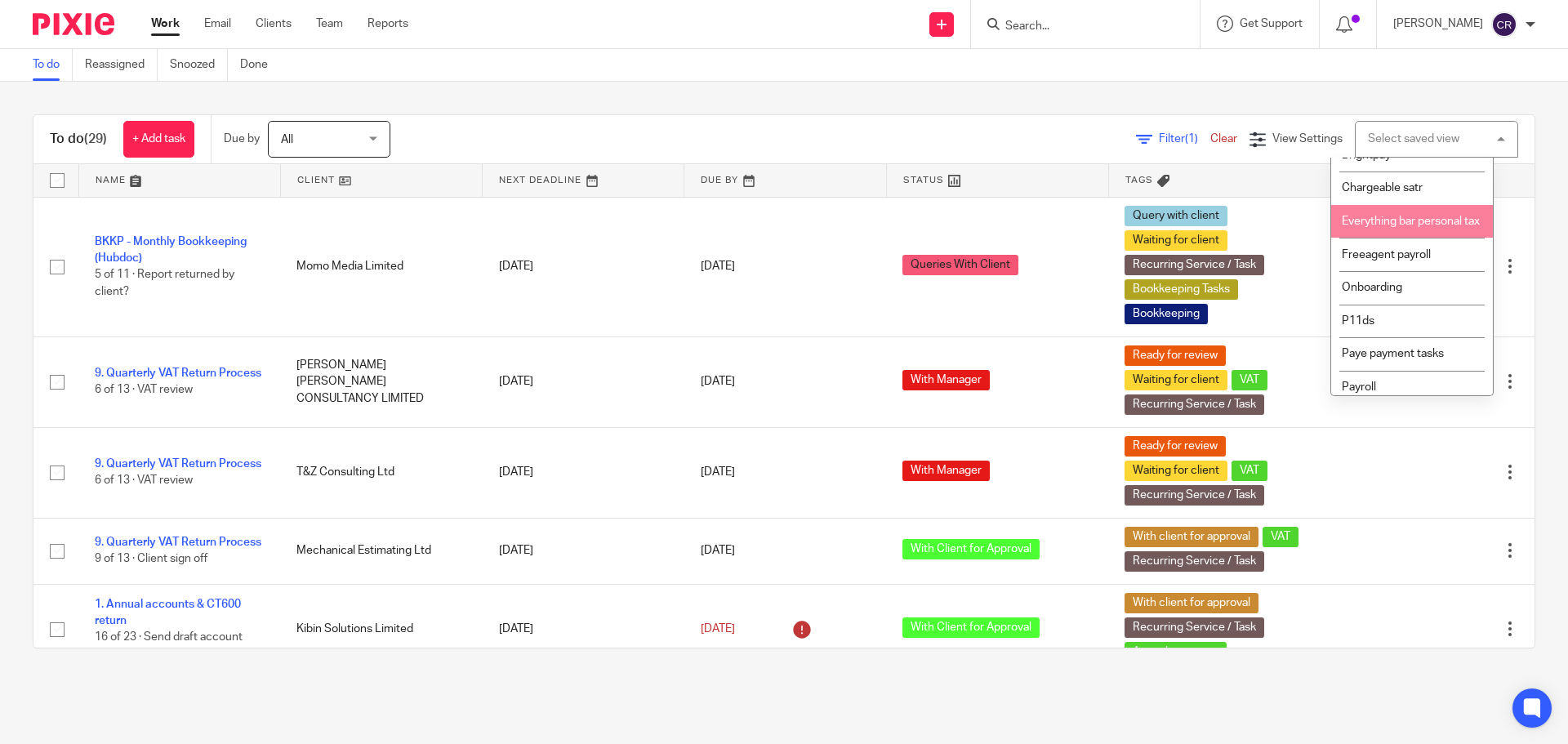
scroll to position [276, 0]
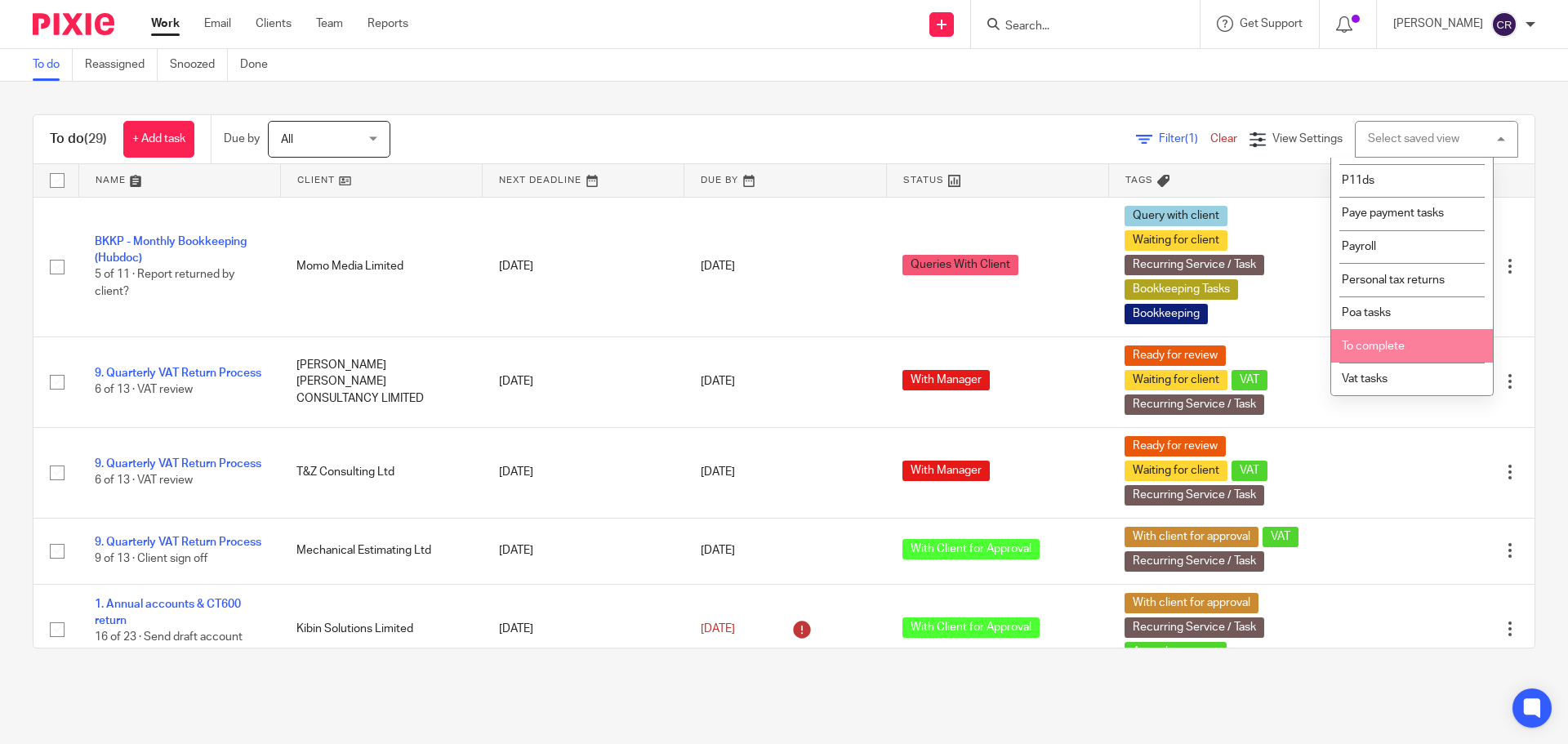
click at [1419, 337] on li "To complete" at bounding box center [1411, 346] width 161 height 34
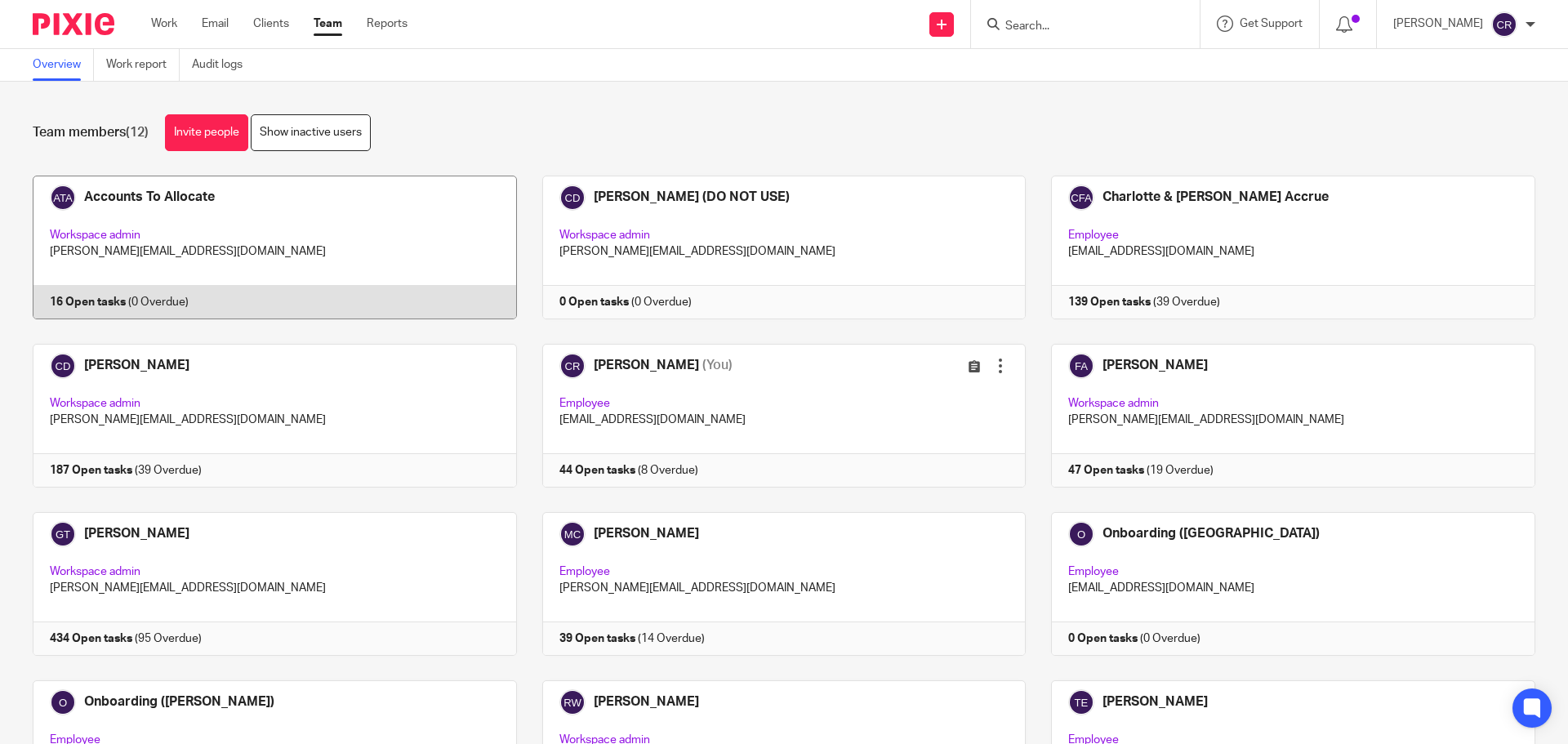
click at [389, 237] on link at bounding box center [262, 248] width 510 height 144
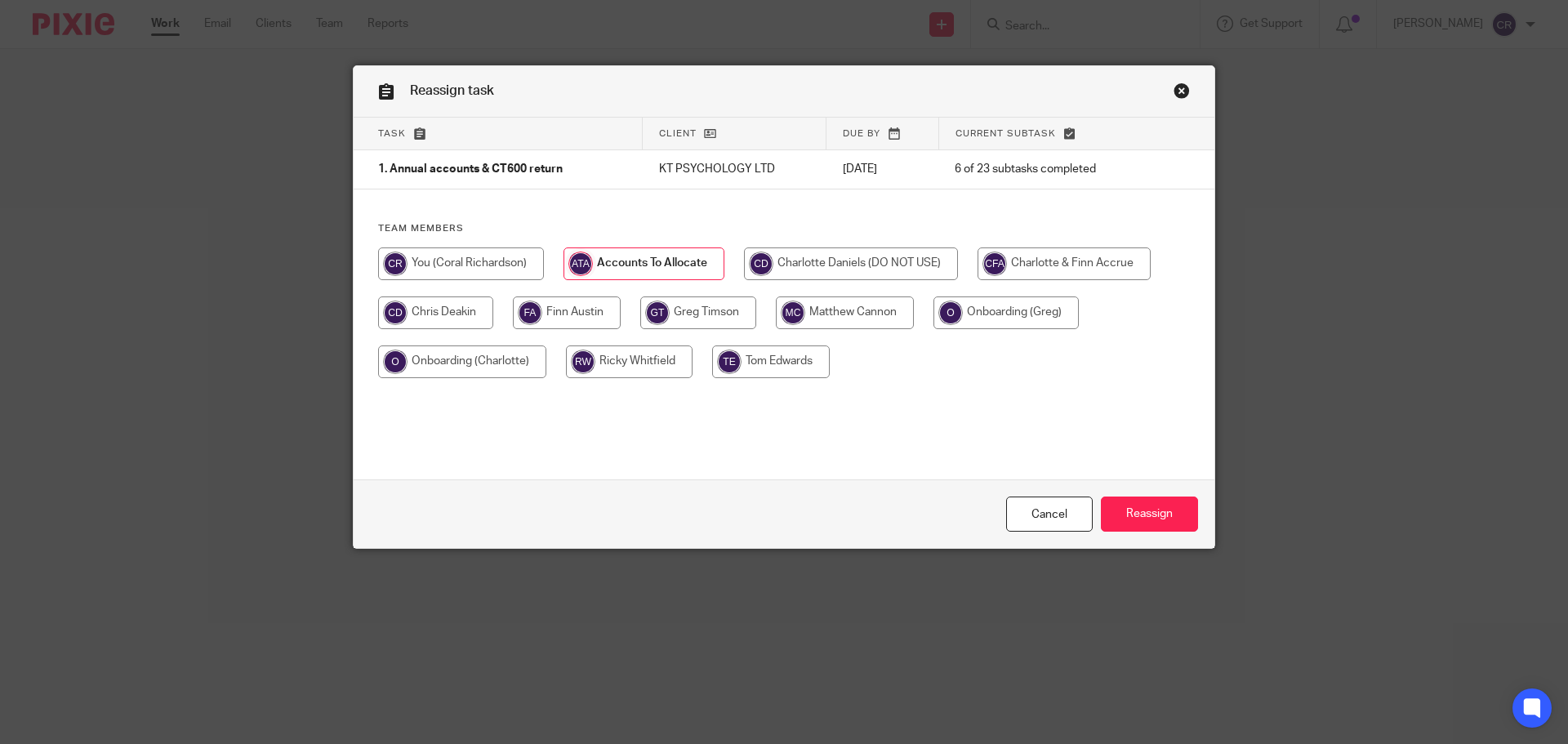
drag, startPoint x: 483, startPoint y: 262, endPoint x: 630, endPoint y: 286, distance: 148.9
click at [483, 262] on input "radio" at bounding box center [461, 264] width 166 height 33
radio input "true"
click at [1142, 514] on input "Reassign" at bounding box center [1148, 514] width 97 height 36
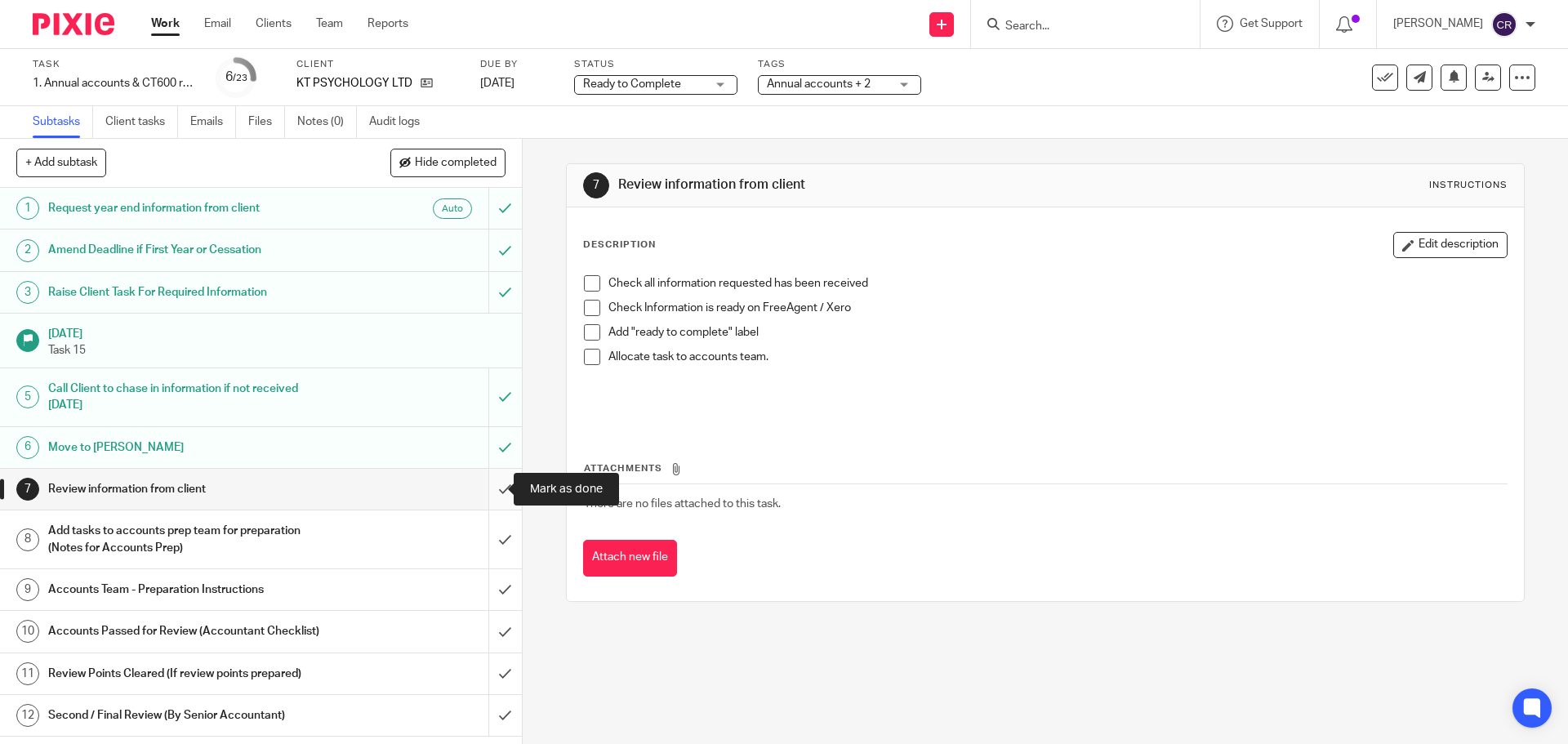
click at [494, 495] on input "submit" at bounding box center [260, 489] width 521 height 41
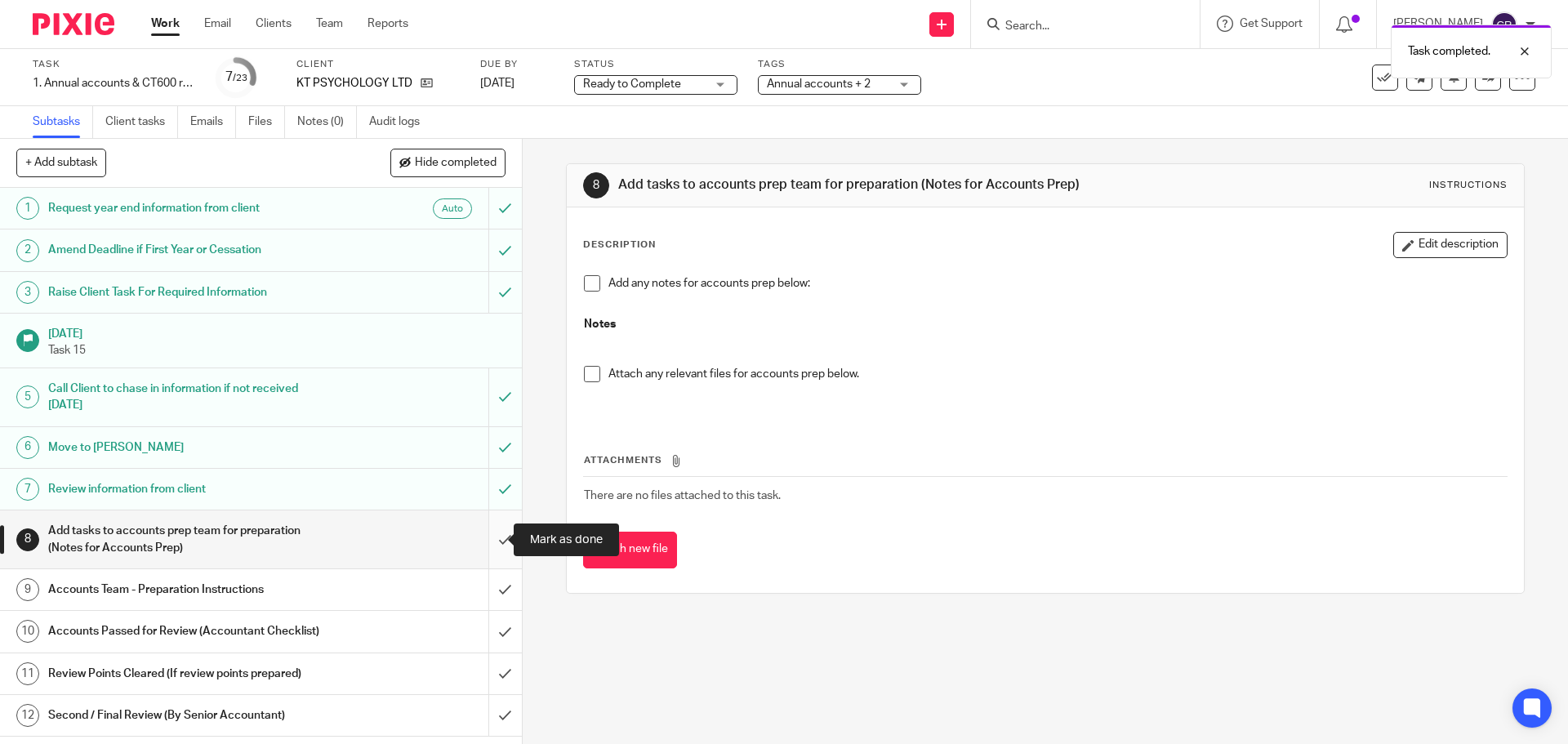
click at [490, 541] on input "submit" at bounding box center [260, 539] width 521 height 58
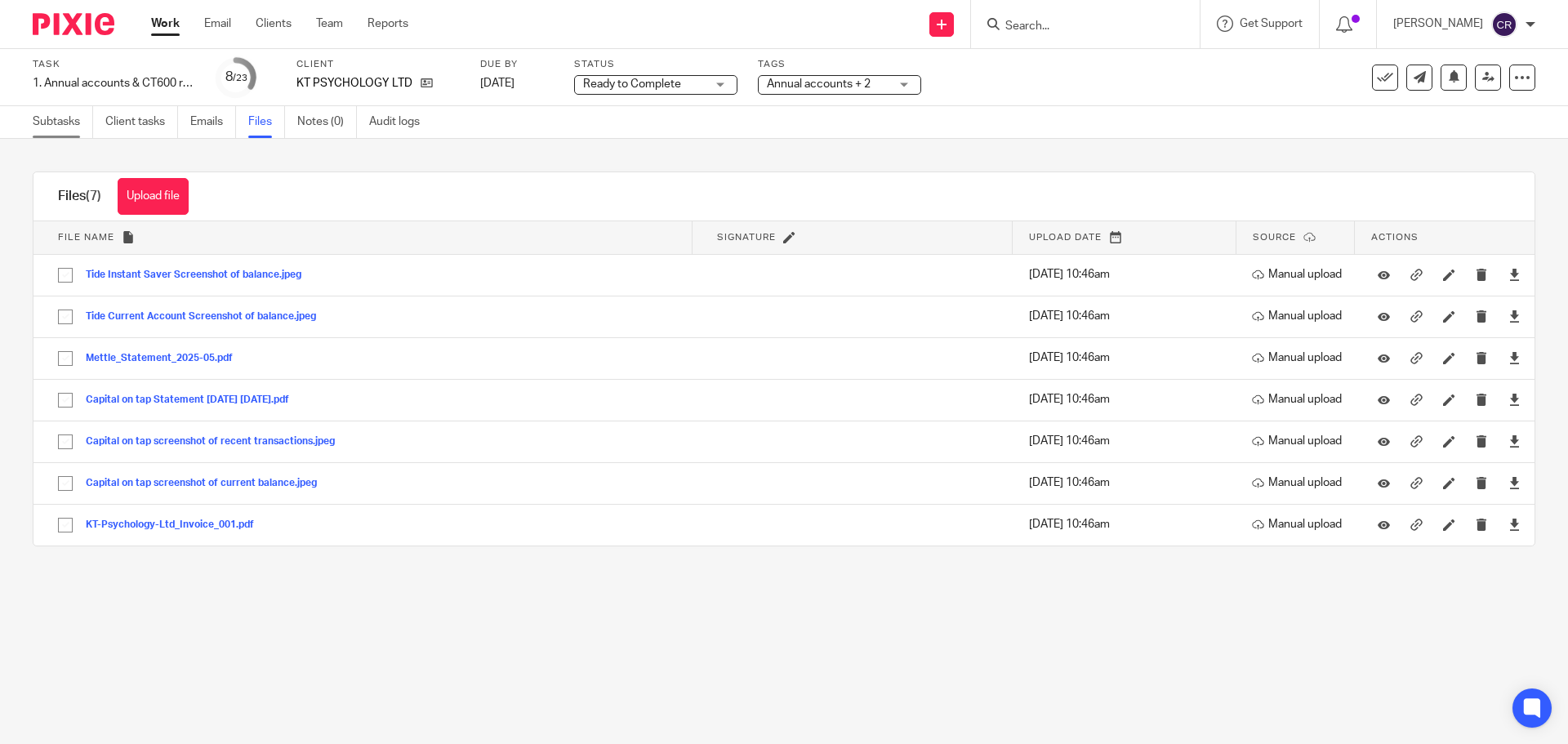
click at [69, 123] on link "Subtasks" at bounding box center [62, 122] width 60 height 32
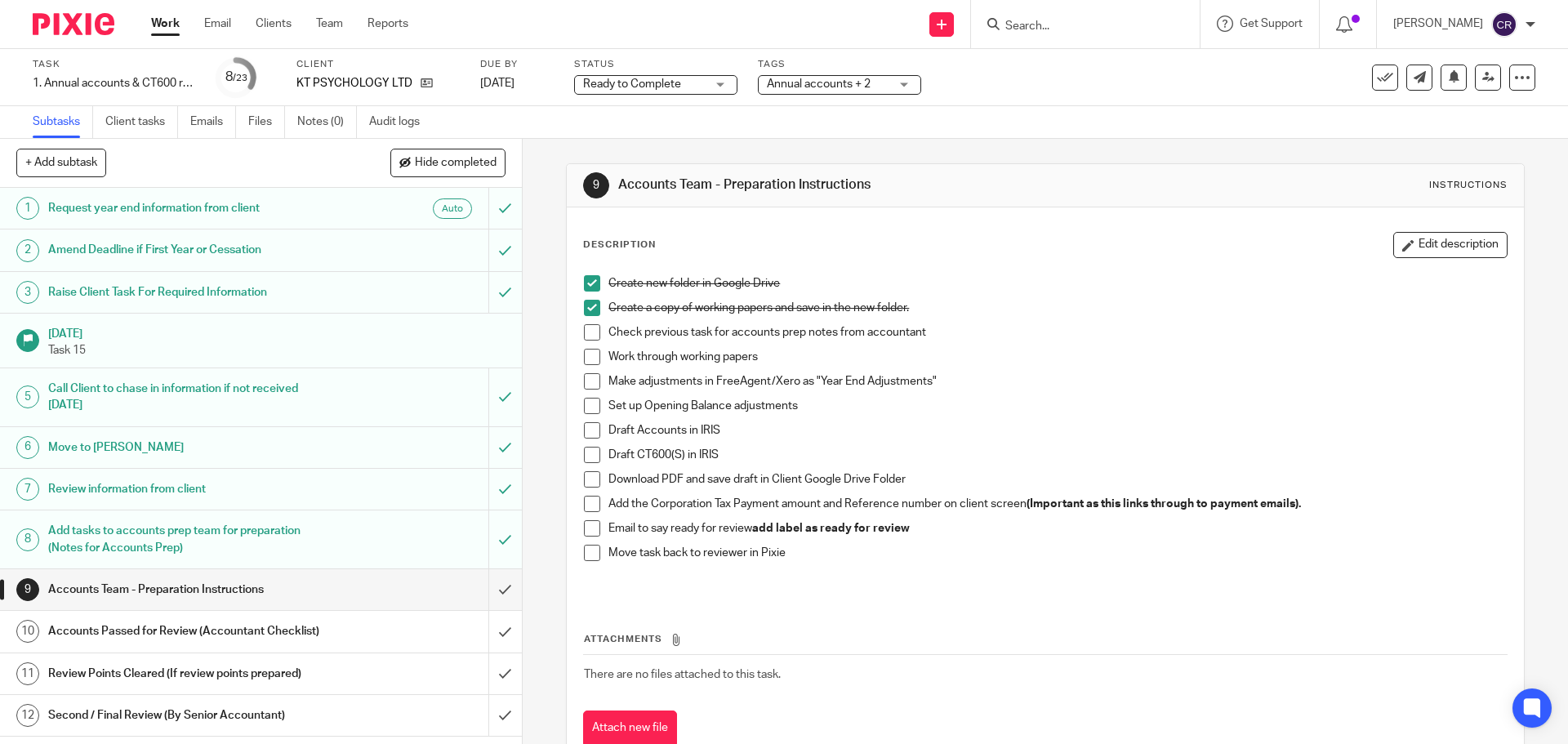
click at [584, 333] on span at bounding box center [591, 332] width 16 height 16
click at [1096, 27] on input "Search" at bounding box center [1076, 26] width 147 height 14
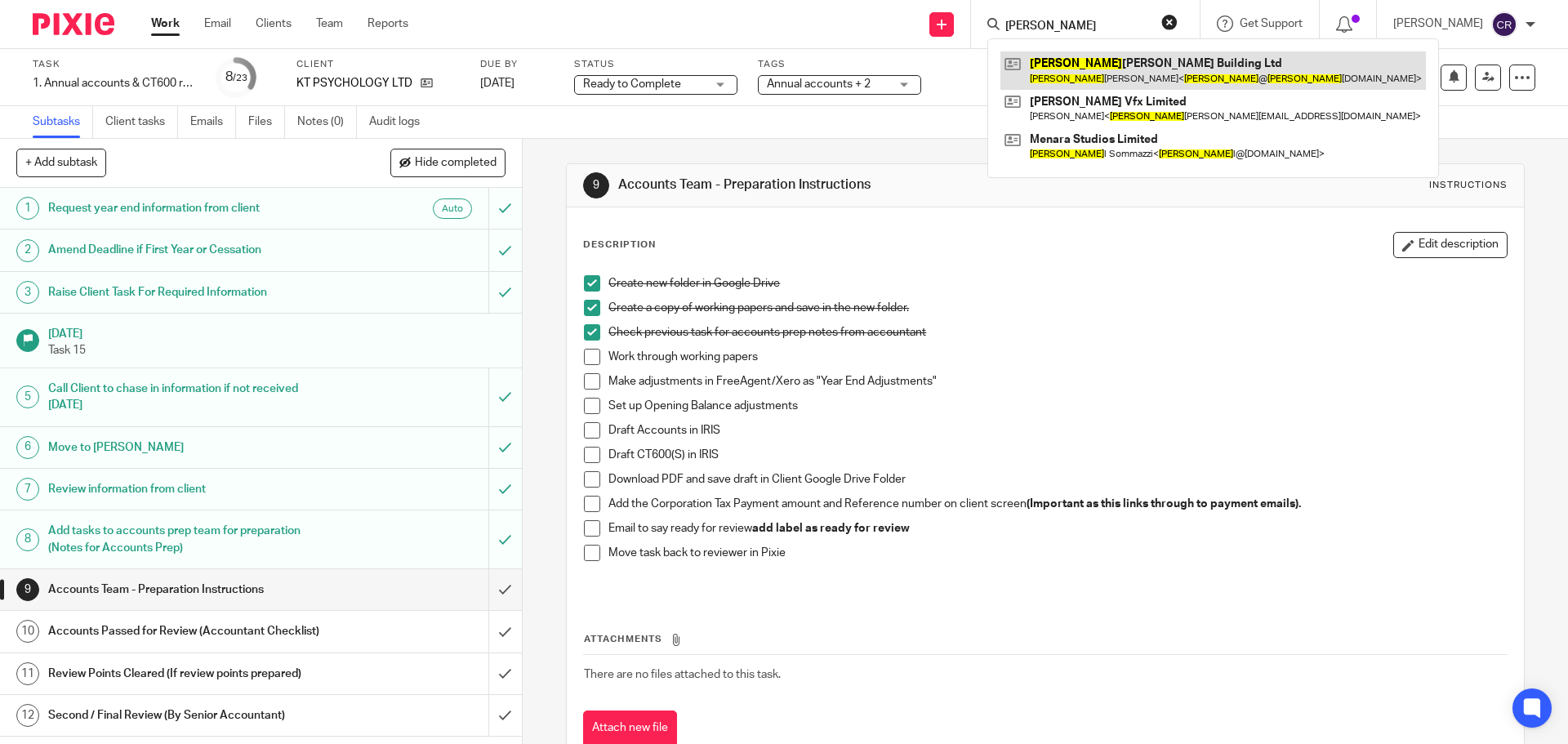
type input "[PERSON_NAME]"
click at [1110, 53] on link at bounding box center [1213, 70] width 425 height 37
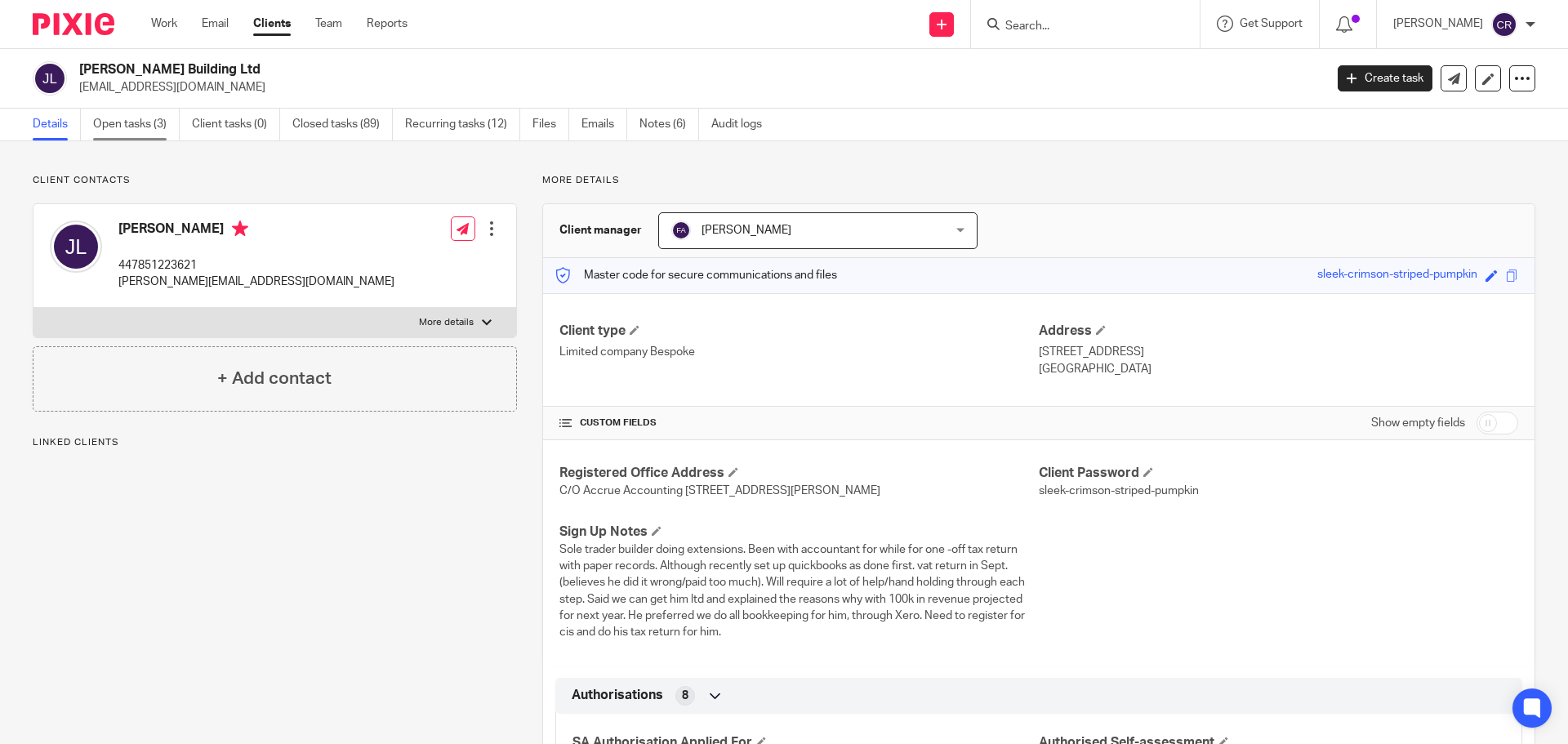
drag, startPoint x: 85, startPoint y: 126, endPoint x: 101, endPoint y: 125, distance: 16.0
drag, startPoint x: 1184, startPoint y: 363, endPoint x: 1125, endPoint y: 373, distance: 59.8
click at [1125, 373] on p "Banstead , Surrey, SM7 2ET" at bounding box center [1278, 369] width 479 height 16
copy p "SM7 2ET"
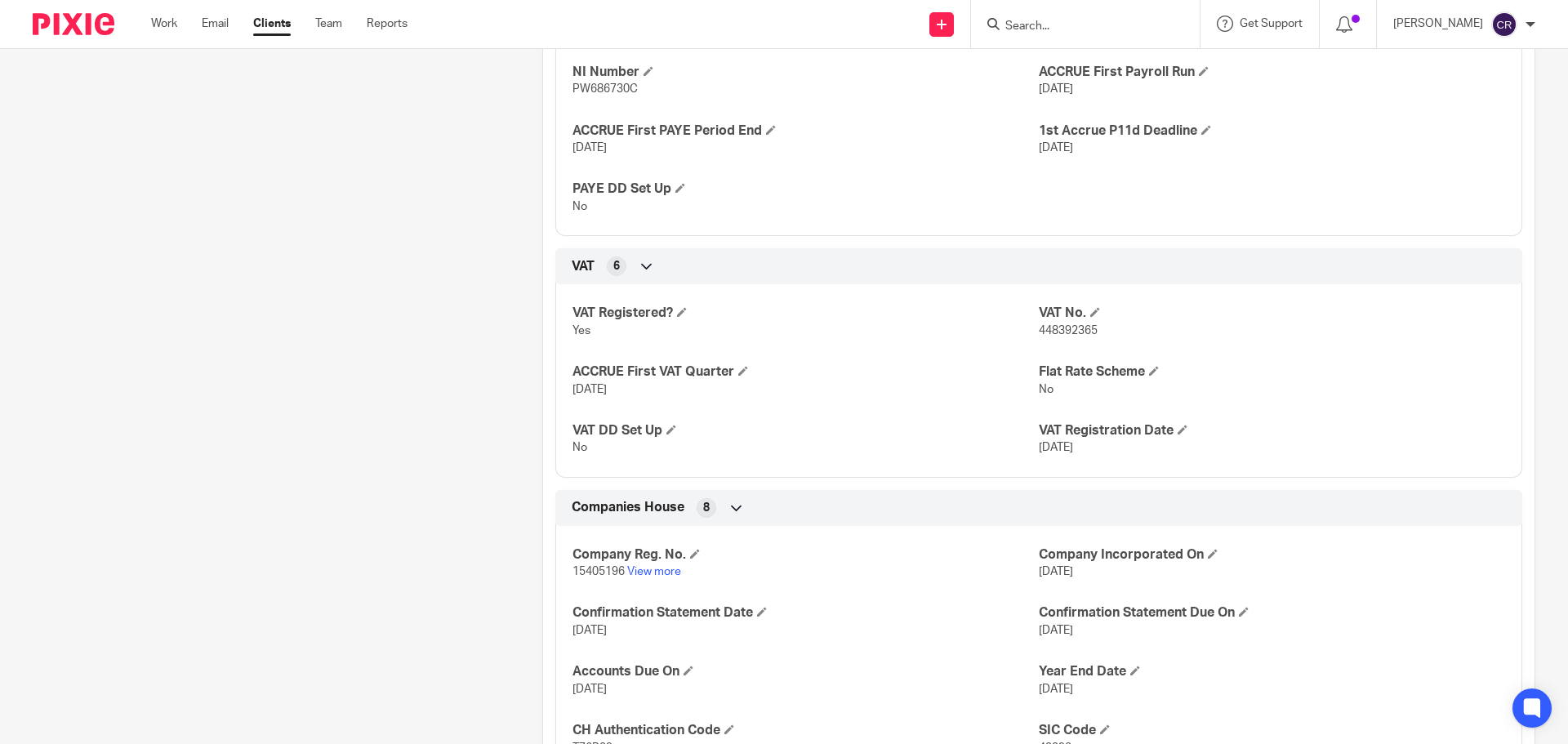
scroll to position [1633, 0]
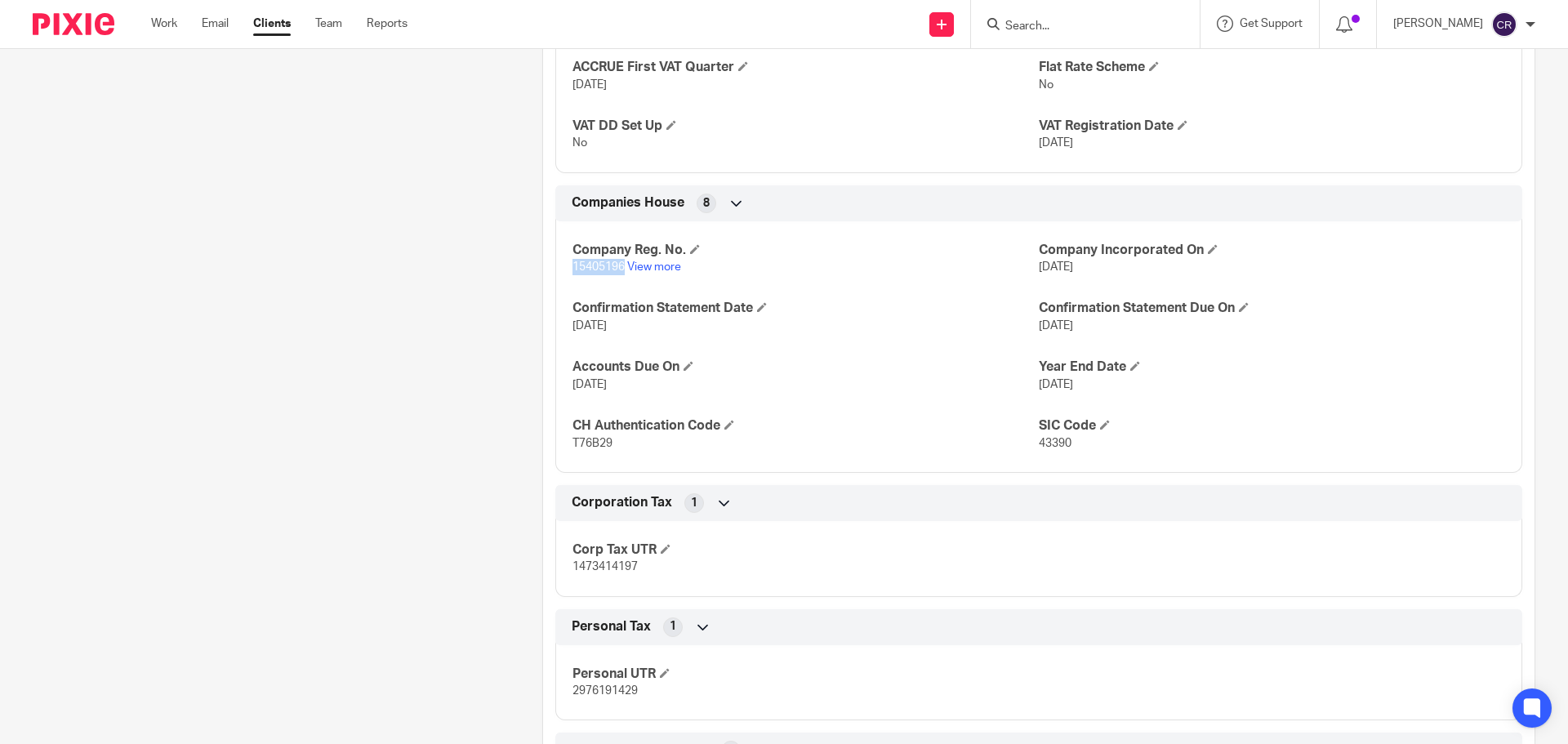
drag, startPoint x: 620, startPoint y: 284, endPoint x: 565, endPoint y: 287, distance: 55.1
click at [562, 287] on div "Company Reg. No. 15405196 View more Company Incorporated On 11 Jan 2024 Confirm…" at bounding box center [1038, 341] width 967 height 264
copy span "15405196"
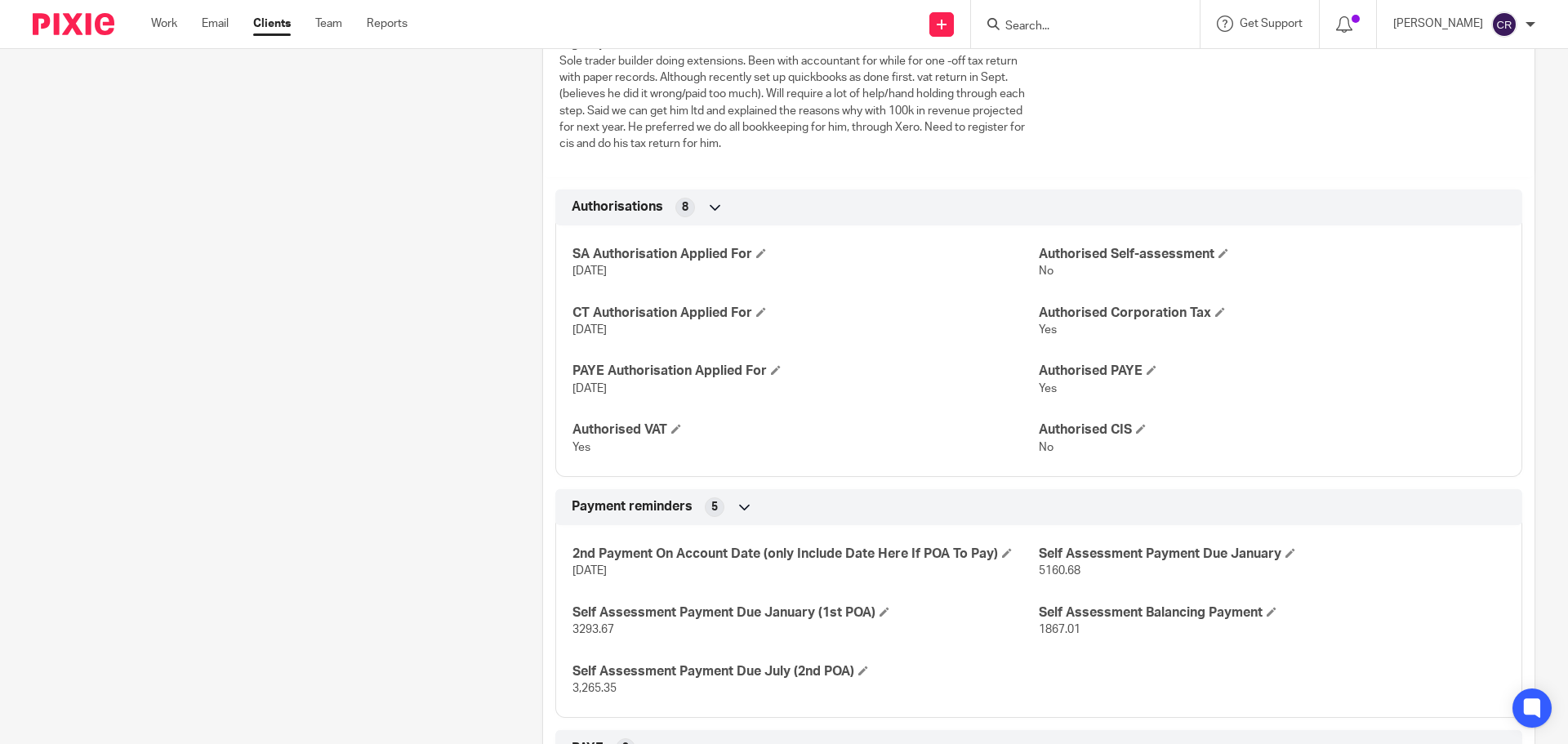
scroll to position [82, 0]
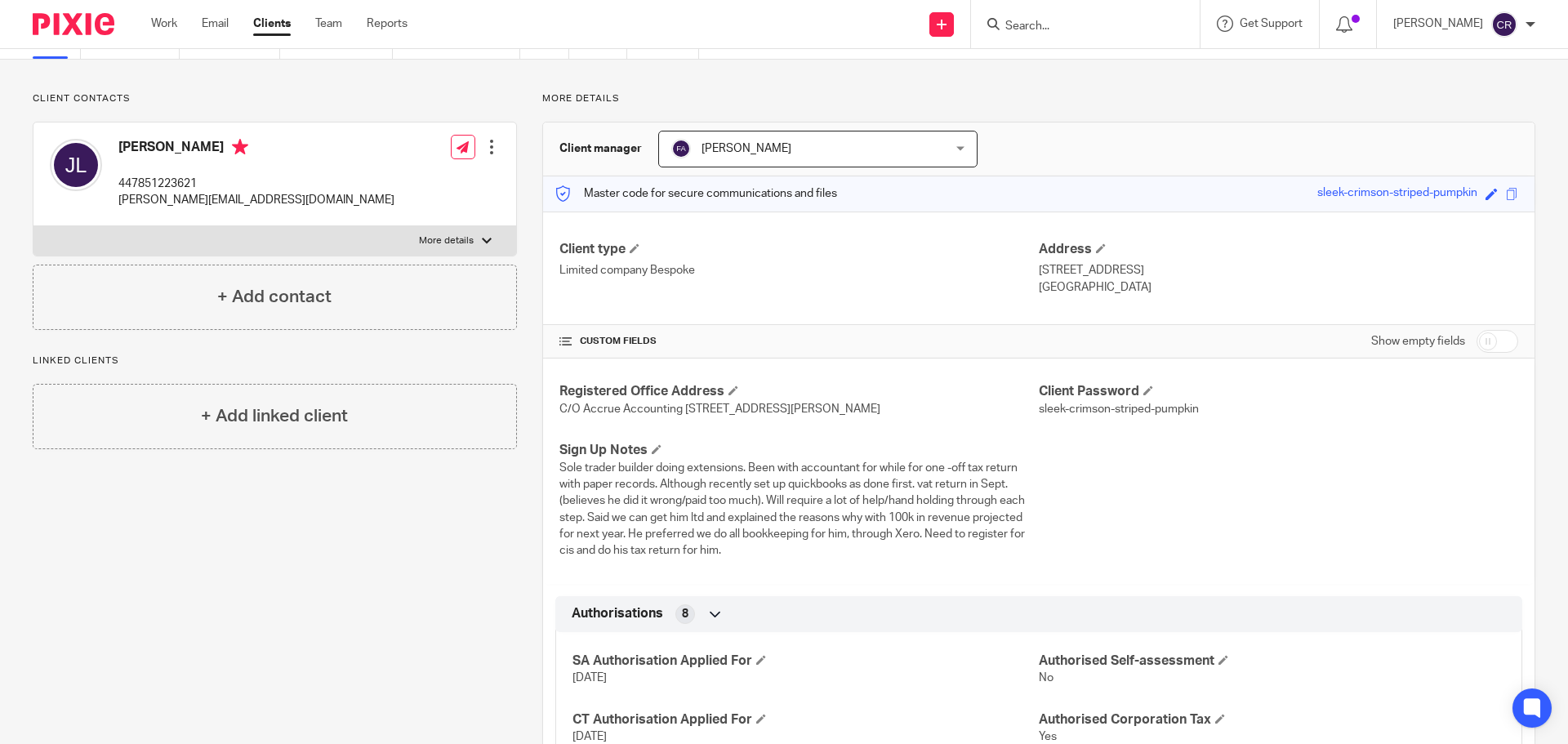
drag, startPoint x: 1170, startPoint y: 287, endPoint x: 1124, endPoint y: 287, distance: 46.0
click at [1124, 287] on p "Banstead , Surrey, SM7 2ET" at bounding box center [1278, 287] width 479 height 16
copy p "SM7 2ET"
click at [1142, 286] on p "Banstead , Surrey, SM7 2ET" at bounding box center [1278, 287] width 479 height 16
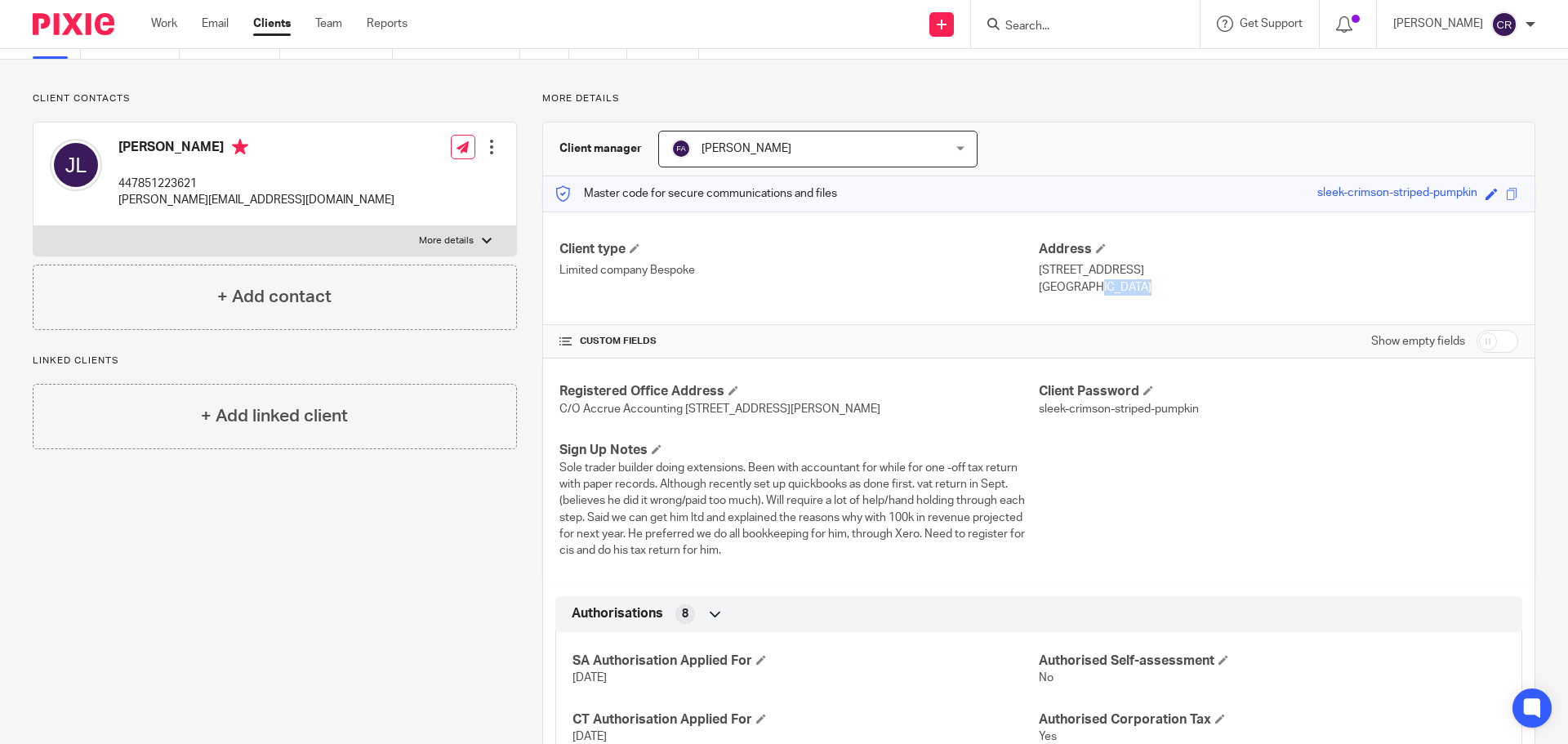
click at [1142, 286] on p "Banstead , Surrey, SM7 2ET" at bounding box center [1278, 287] width 479 height 16
click at [1186, 288] on p "Banstead , Surrey, SM7 2ET" at bounding box center [1278, 287] width 479 height 16
drag, startPoint x: 1180, startPoint y: 289, endPoint x: 1125, endPoint y: 289, distance: 55.0
click at [1125, 289] on p "Banstead , Surrey, SM7 2ET" at bounding box center [1278, 287] width 479 height 16
copy p "SM7 2ET"
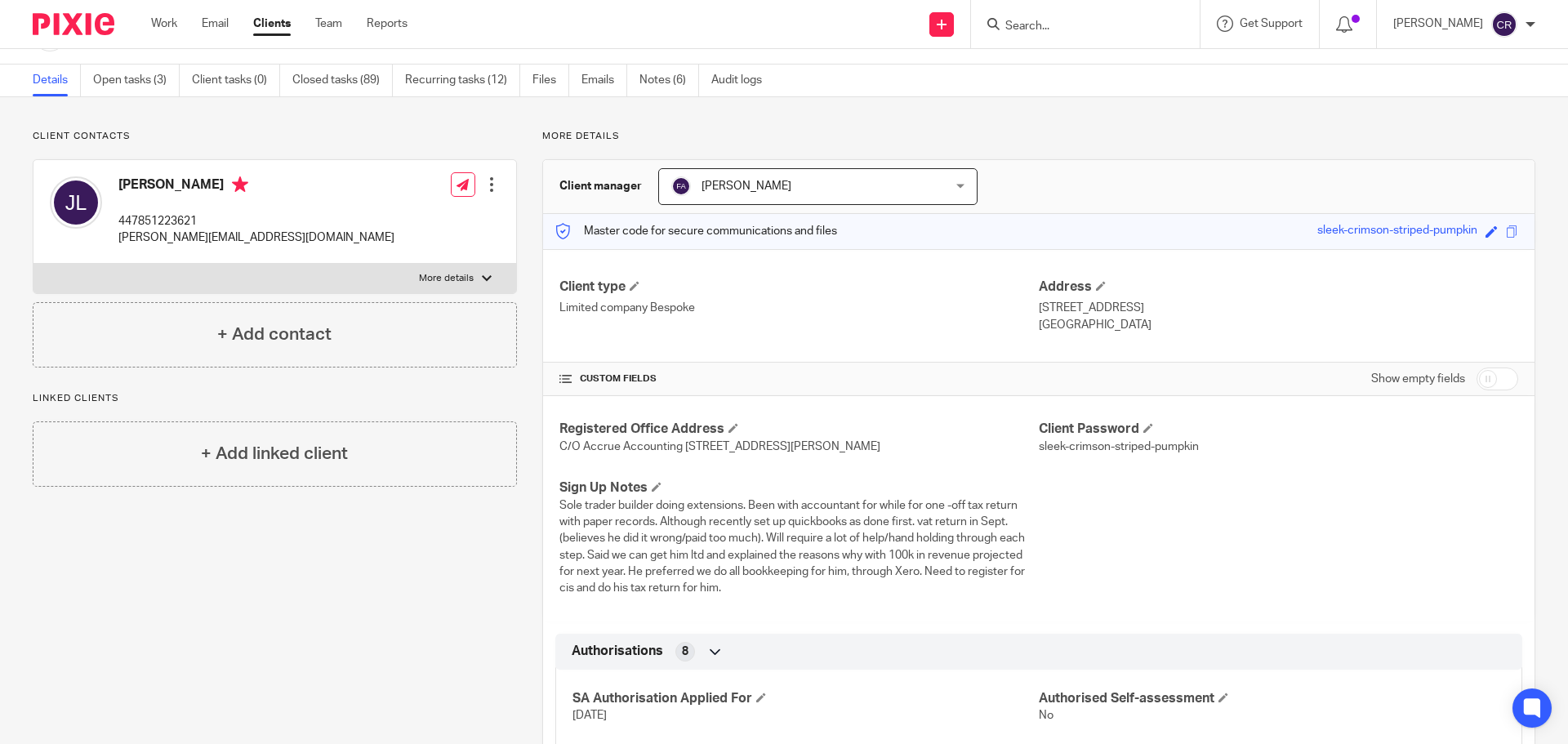
scroll to position [0, 0]
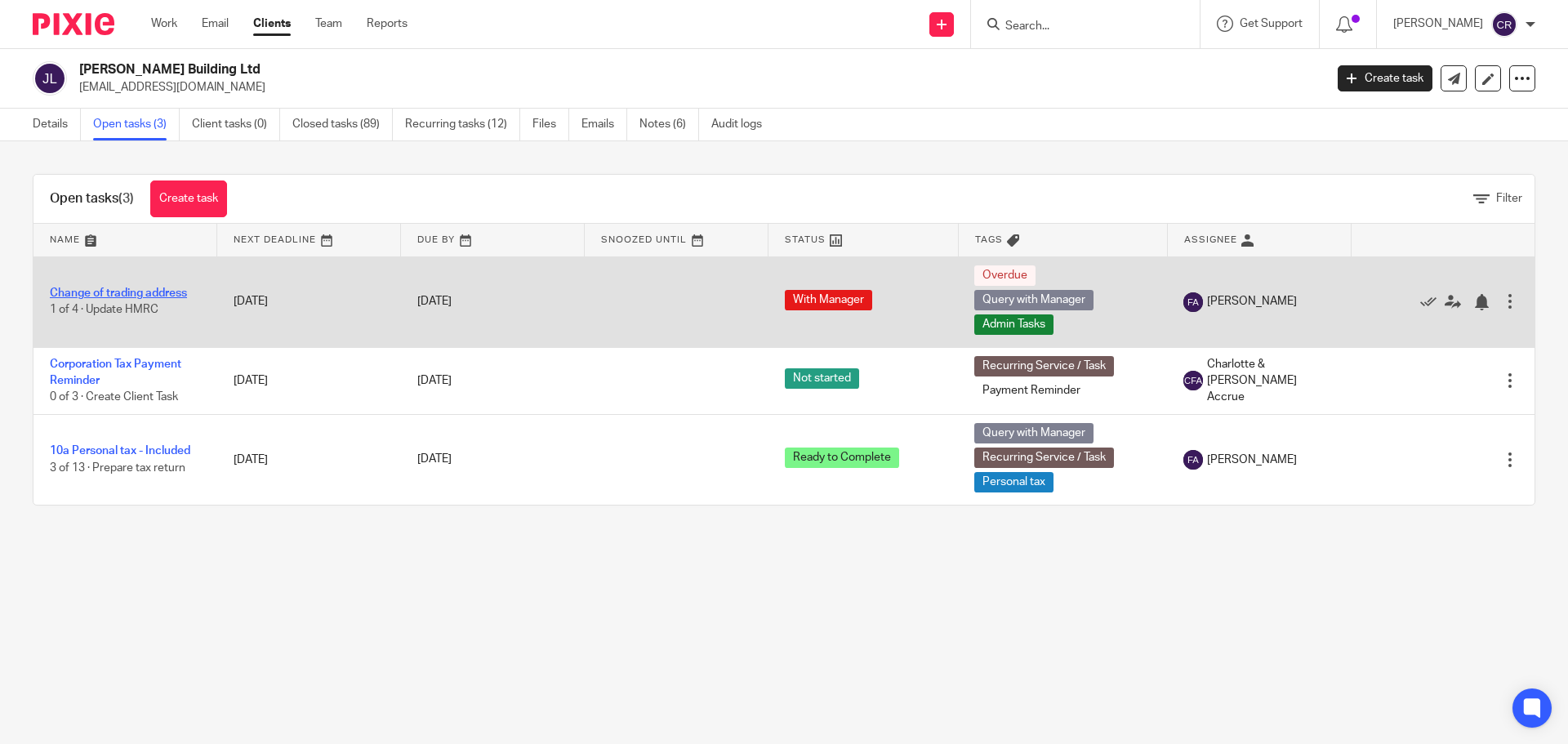
click at [133, 294] on link "Change of trading address" at bounding box center [118, 293] width 137 height 12
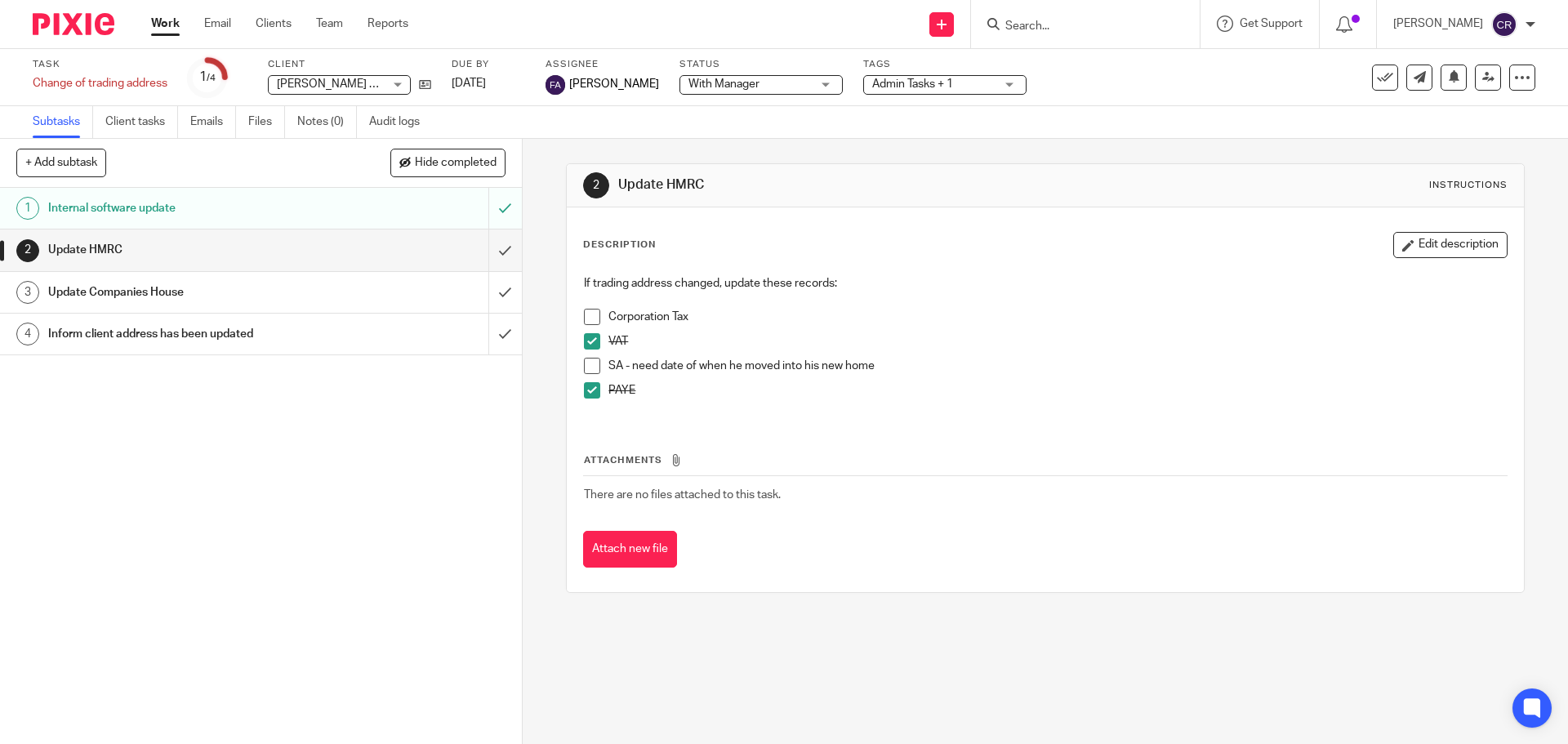
click at [585, 369] on span at bounding box center [591, 365] width 16 height 16
click at [297, 292] on h1 "Update Companies House" at bounding box center [189, 293] width 282 height 25
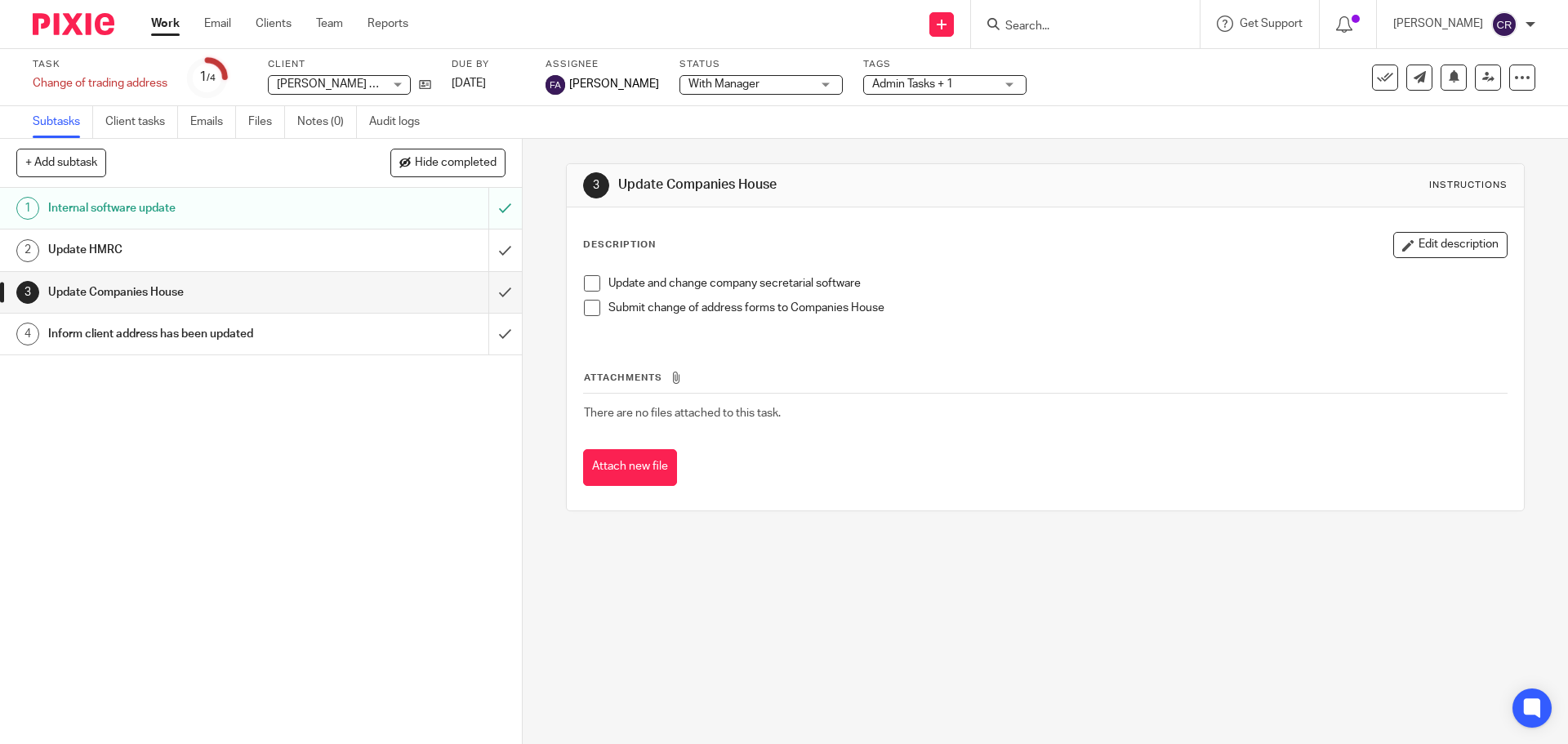
click at [592, 283] on span at bounding box center [591, 283] width 16 height 16
click at [589, 302] on span at bounding box center [591, 307] width 16 height 16
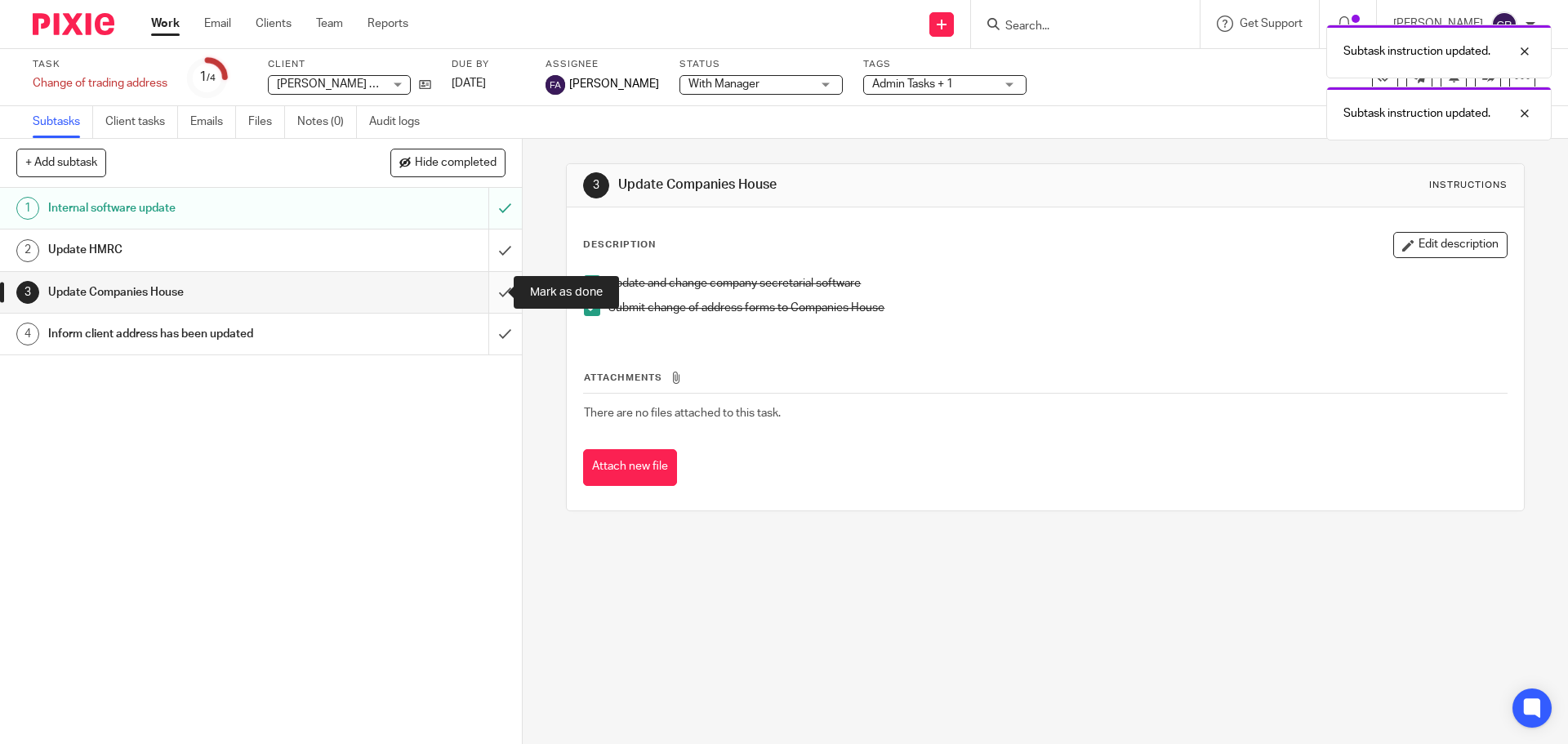
click at [488, 289] on input "submit" at bounding box center [260, 292] width 521 height 41
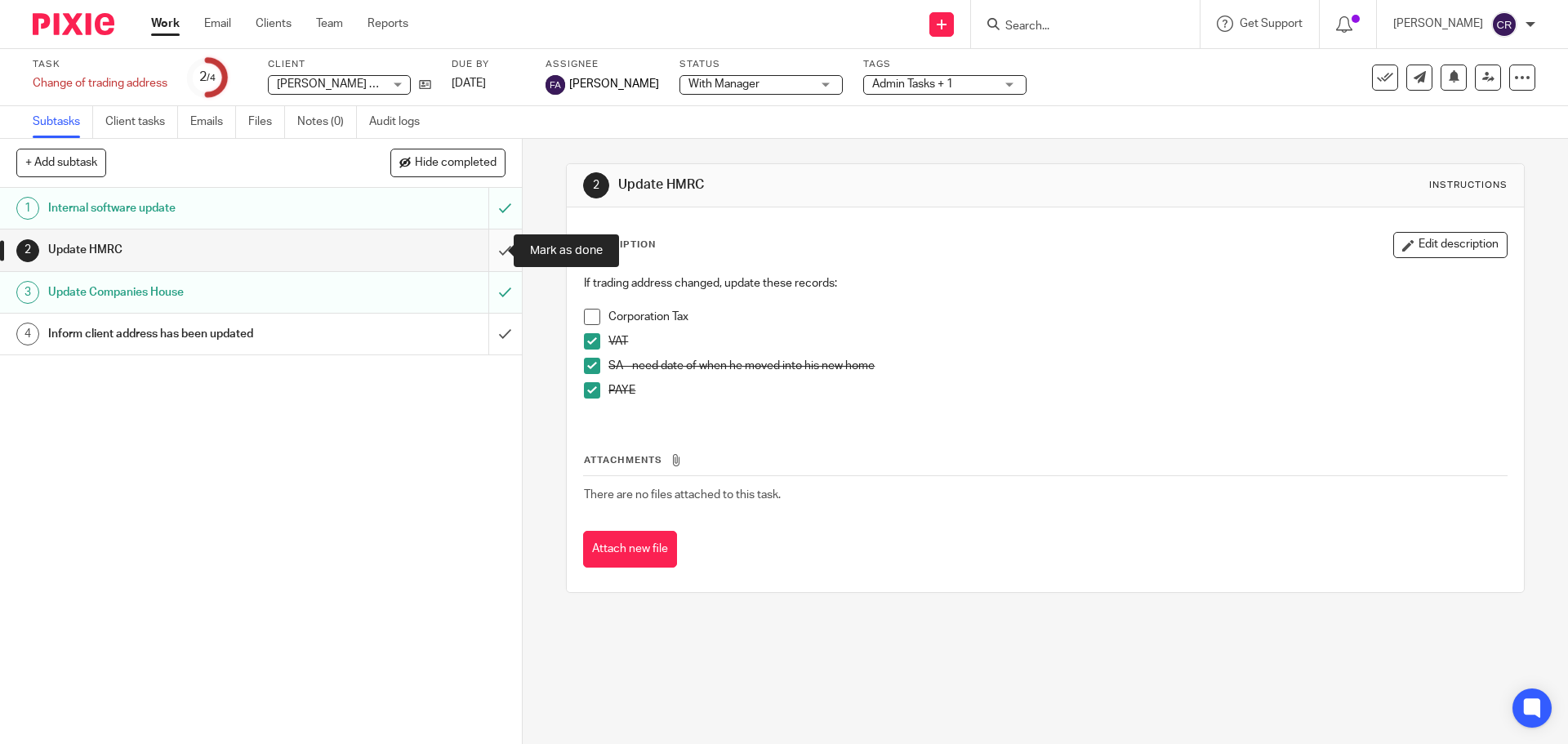
click at [488, 253] on input "submit" at bounding box center [260, 250] width 521 height 41
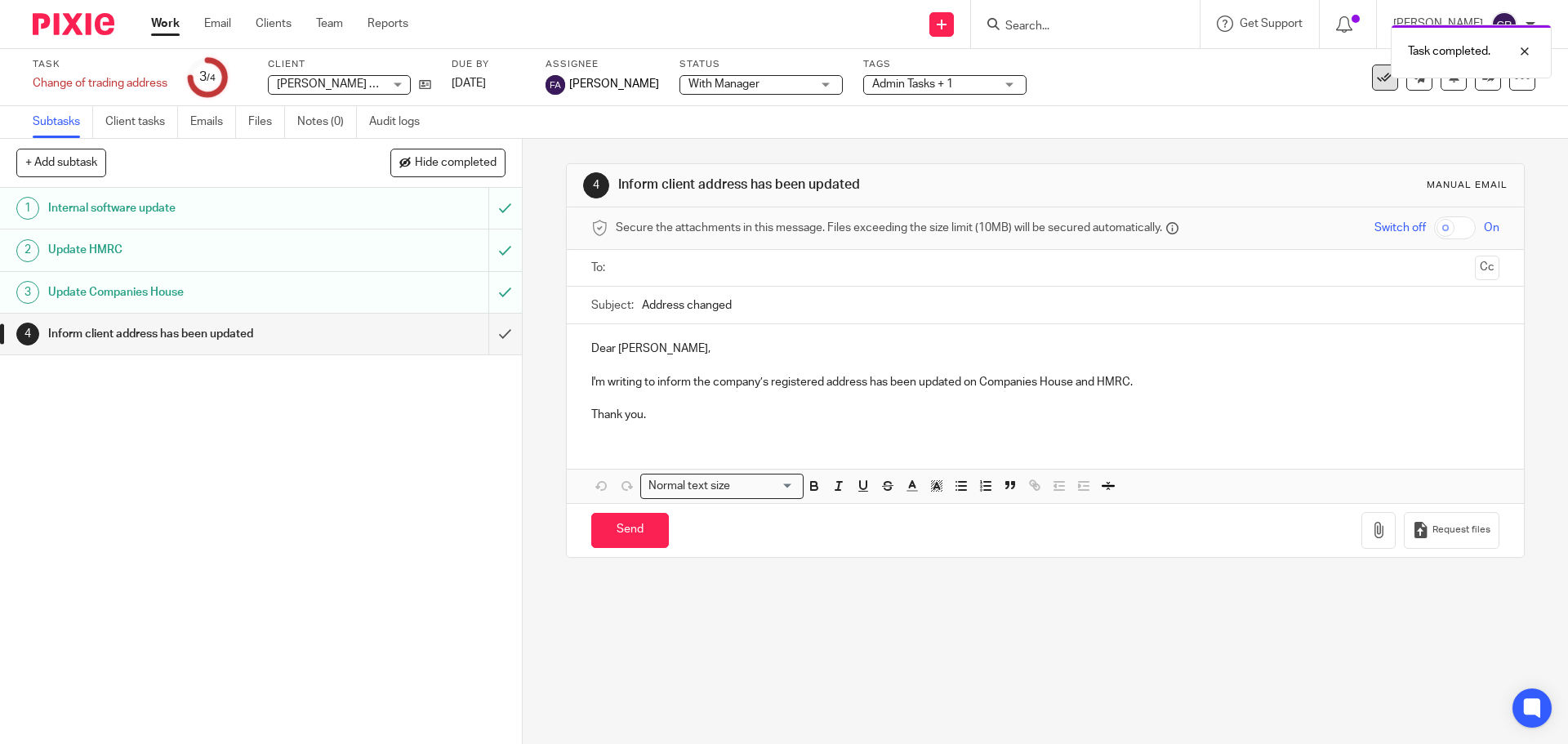
click at [1377, 83] on icon at bounding box center [1385, 77] width 16 height 16
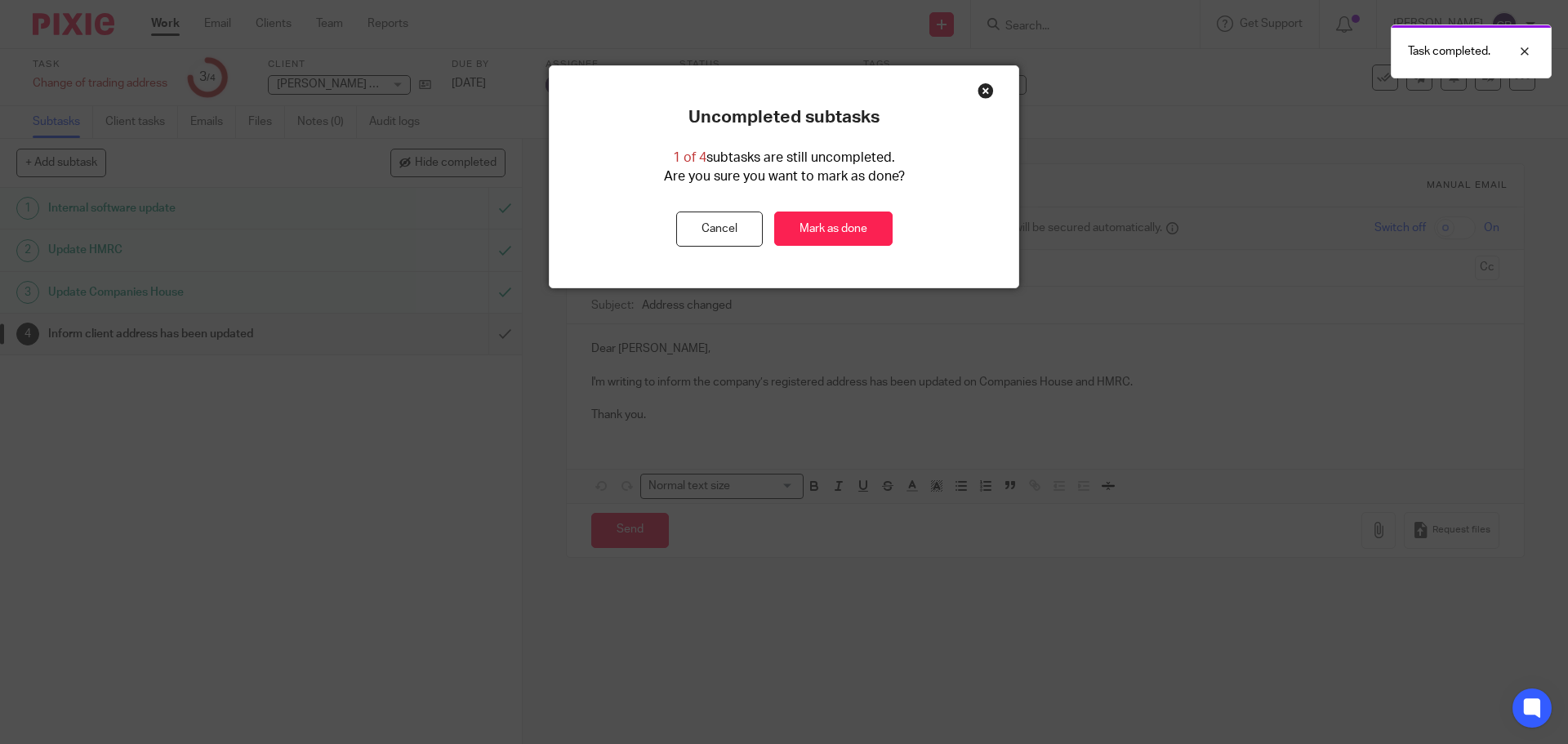
drag, startPoint x: 877, startPoint y: 228, endPoint x: 913, endPoint y: 222, distance: 36.5
click at [878, 227] on link "Mark as done" at bounding box center [832, 228] width 118 height 36
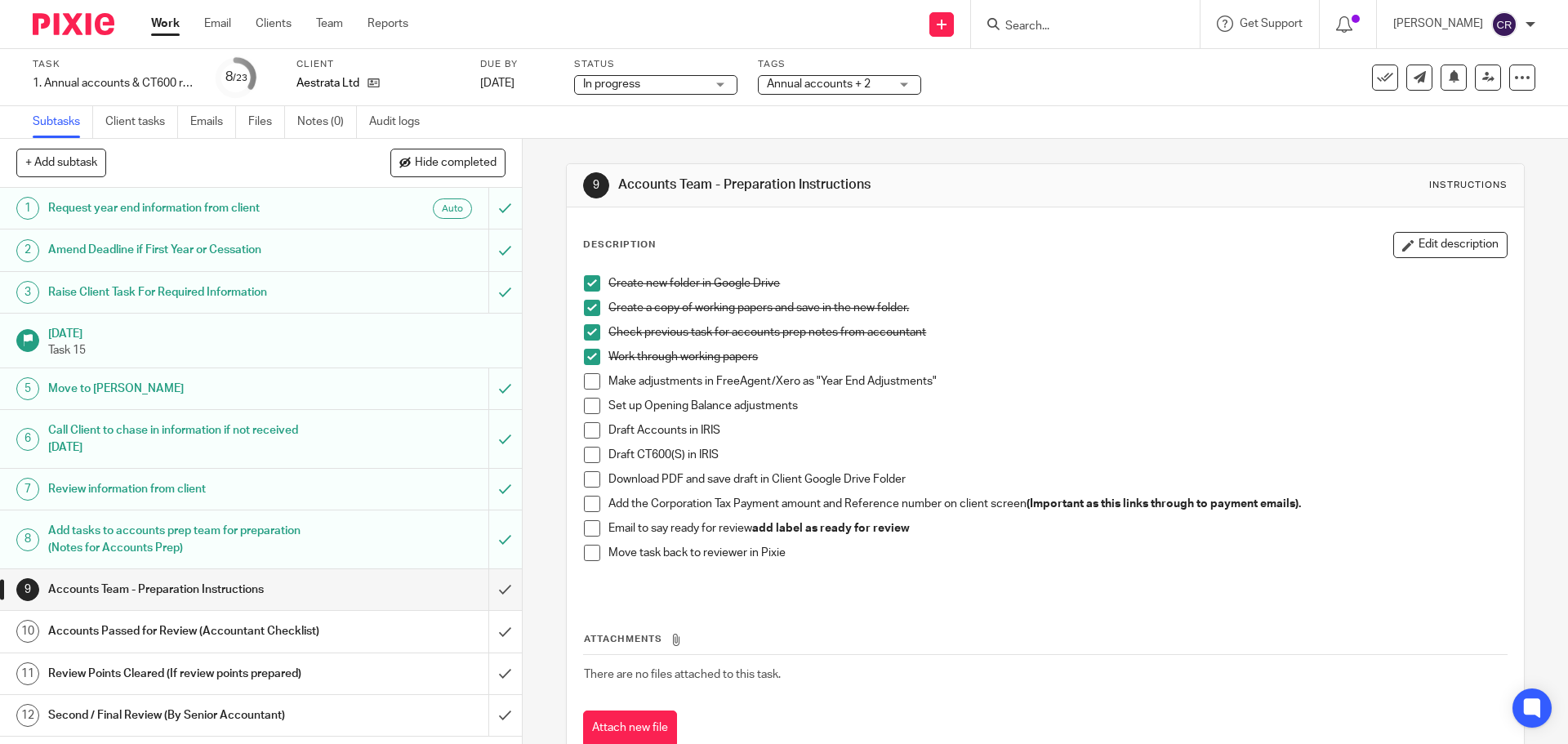
click at [584, 398] on span at bounding box center [591, 405] width 16 height 16
click at [587, 380] on span at bounding box center [591, 381] width 16 height 16
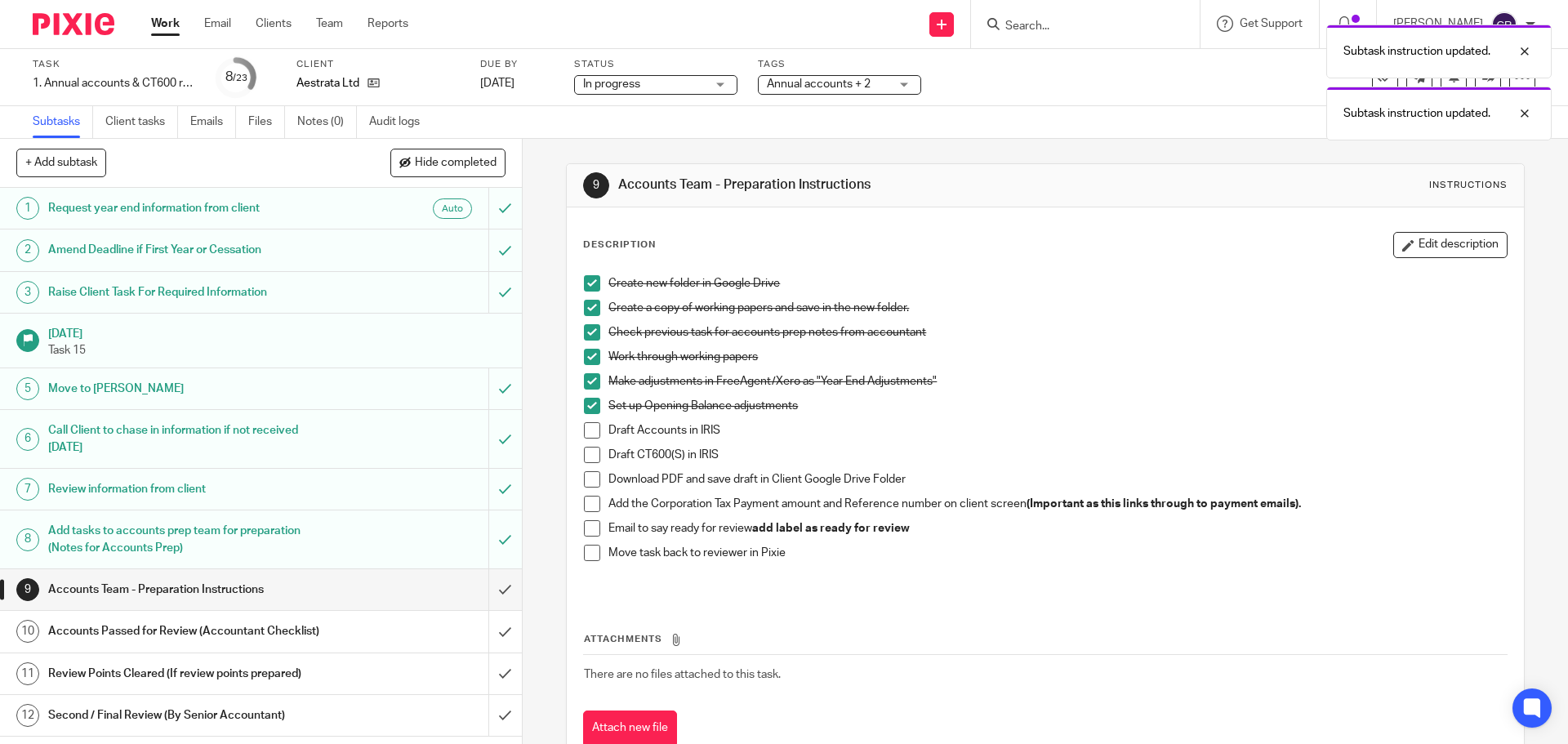
click at [591, 429] on span at bounding box center [591, 430] width 16 height 16
click at [590, 445] on li "Draft Accounts in IRIS" at bounding box center [1045, 435] width 922 height 25
drag, startPoint x: 591, startPoint y: 455, endPoint x: 589, endPoint y: 477, distance: 22.1
click at [591, 456] on span at bounding box center [591, 454] width 16 height 16
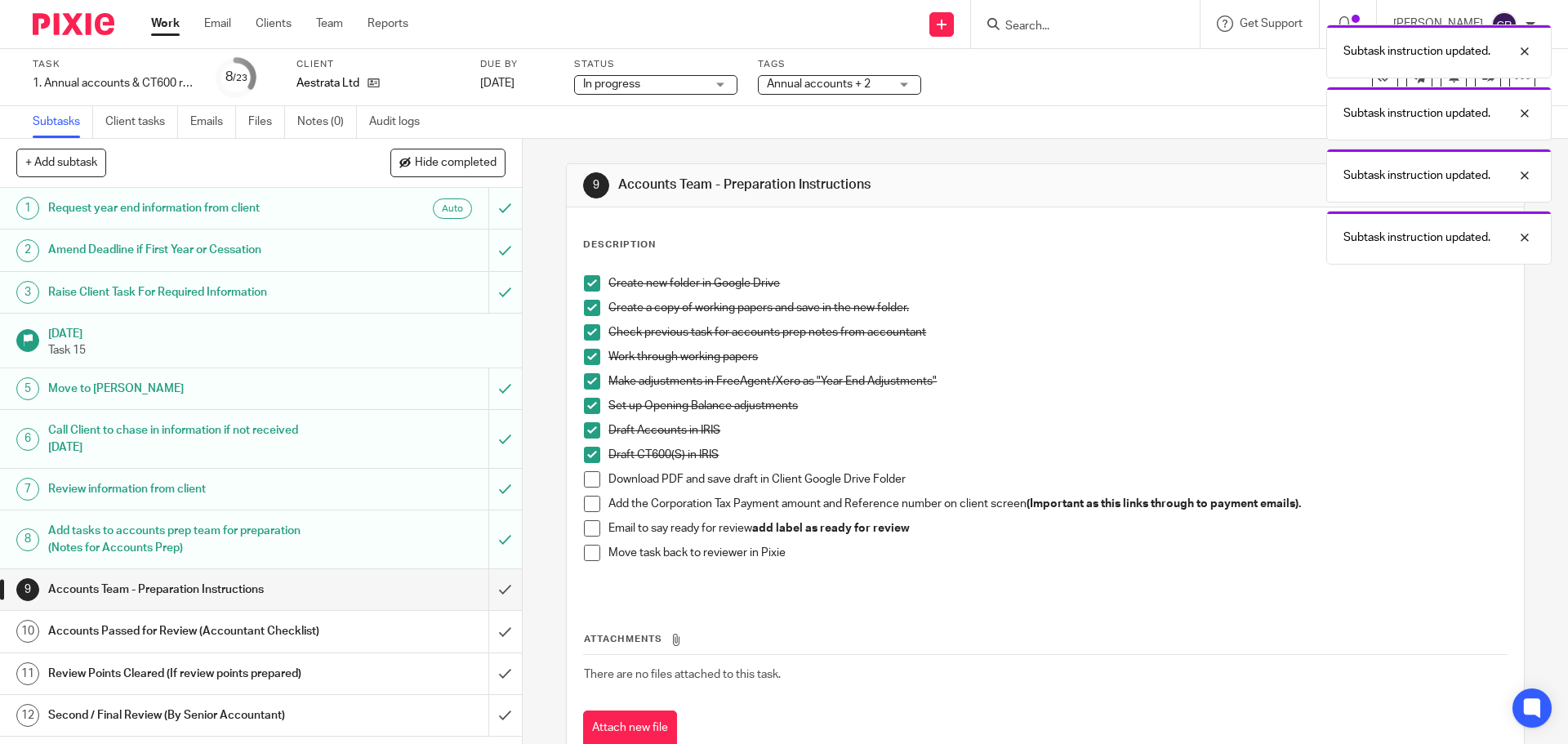
click at [589, 479] on span at bounding box center [591, 479] width 16 height 16
click at [587, 502] on span at bounding box center [591, 503] width 16 height 16
click at [656, 84] on span "In progress" at bounding box center [644, 84] width 123 height 17
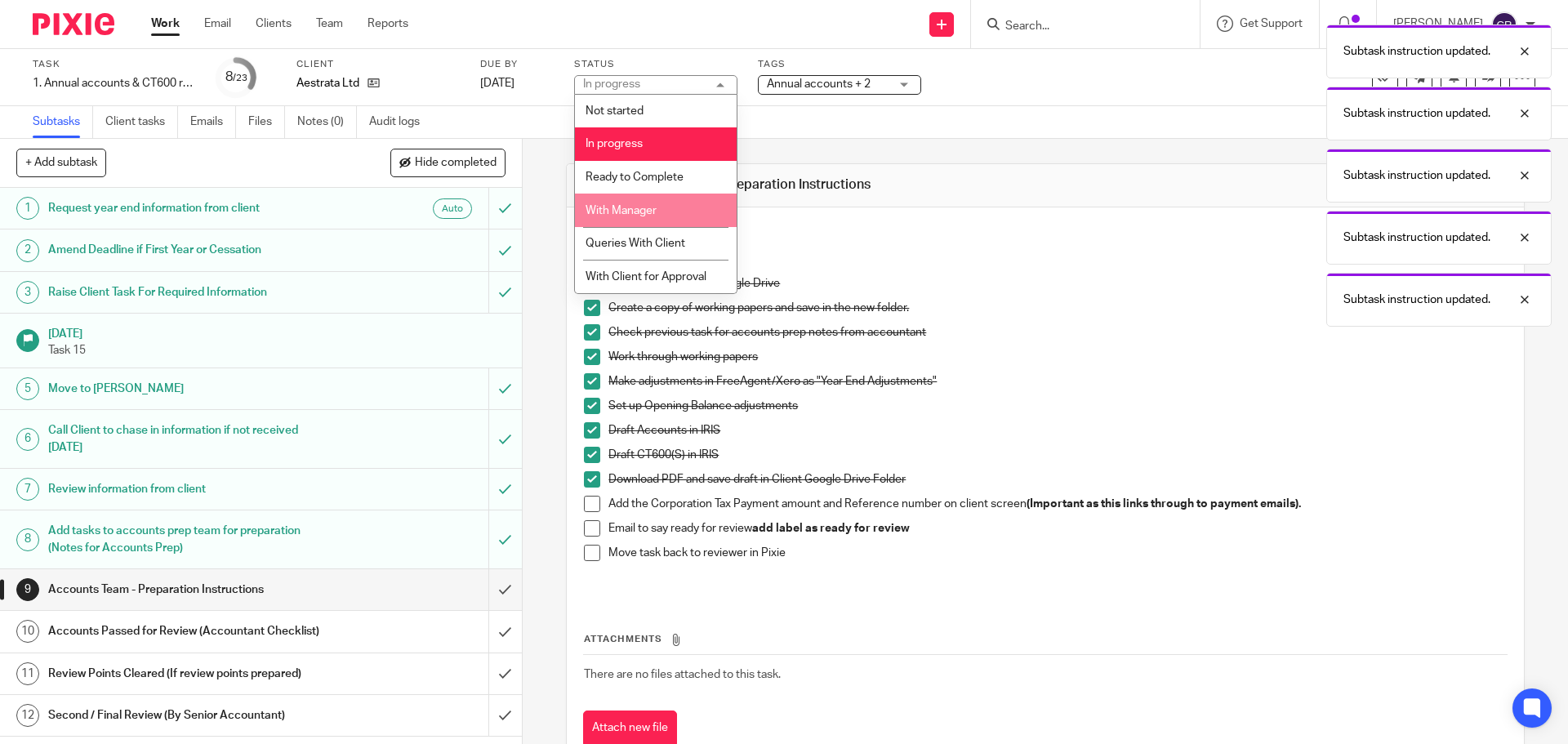
click at [668, 213] on li "With Manager" at bounding box center [656, 210] width 161 height 34
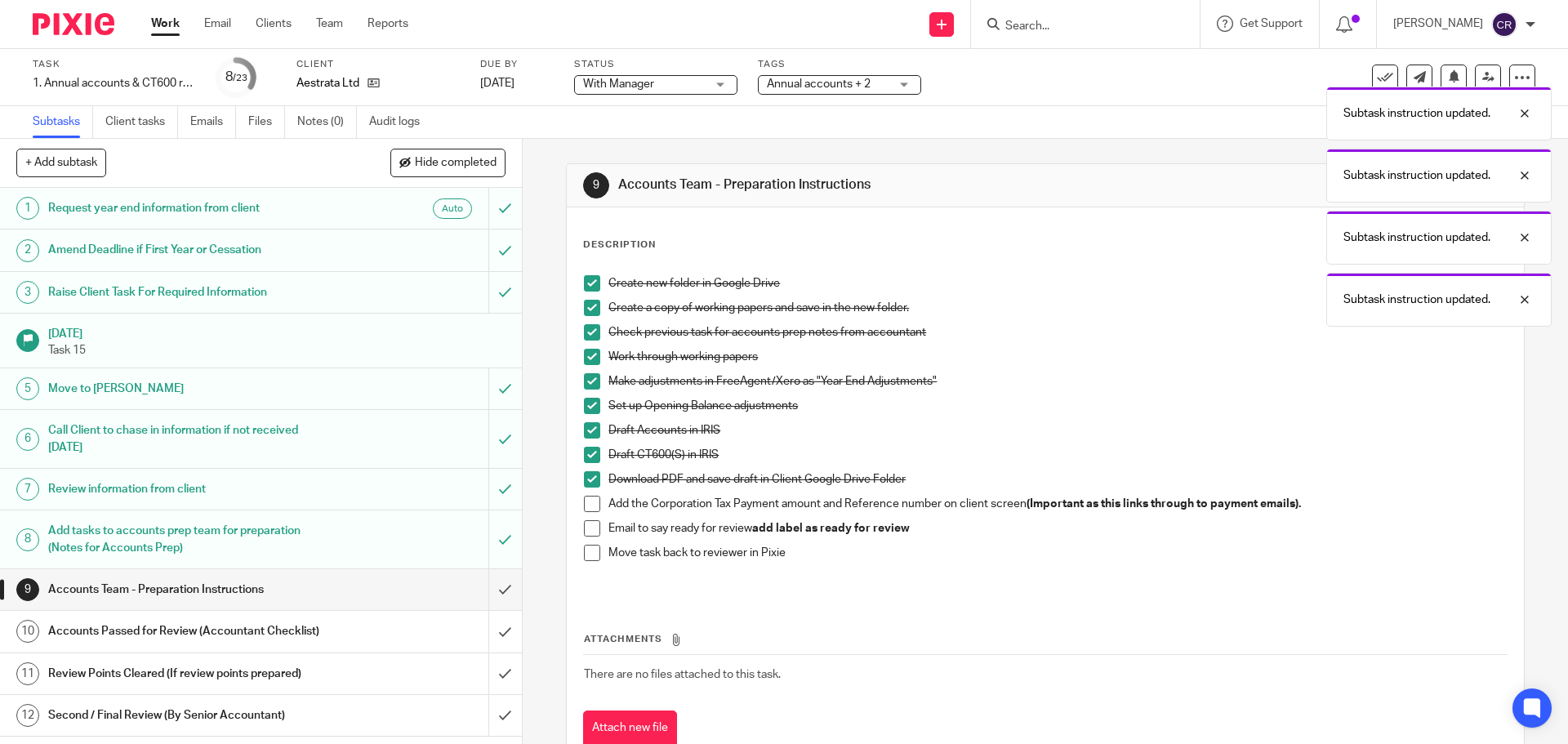
click at [811, 89] on div "Subtask instruction updated. Subtask instruction updated. Subtask instruction u…" at bounding box center [1167, 171] width 767 height 310
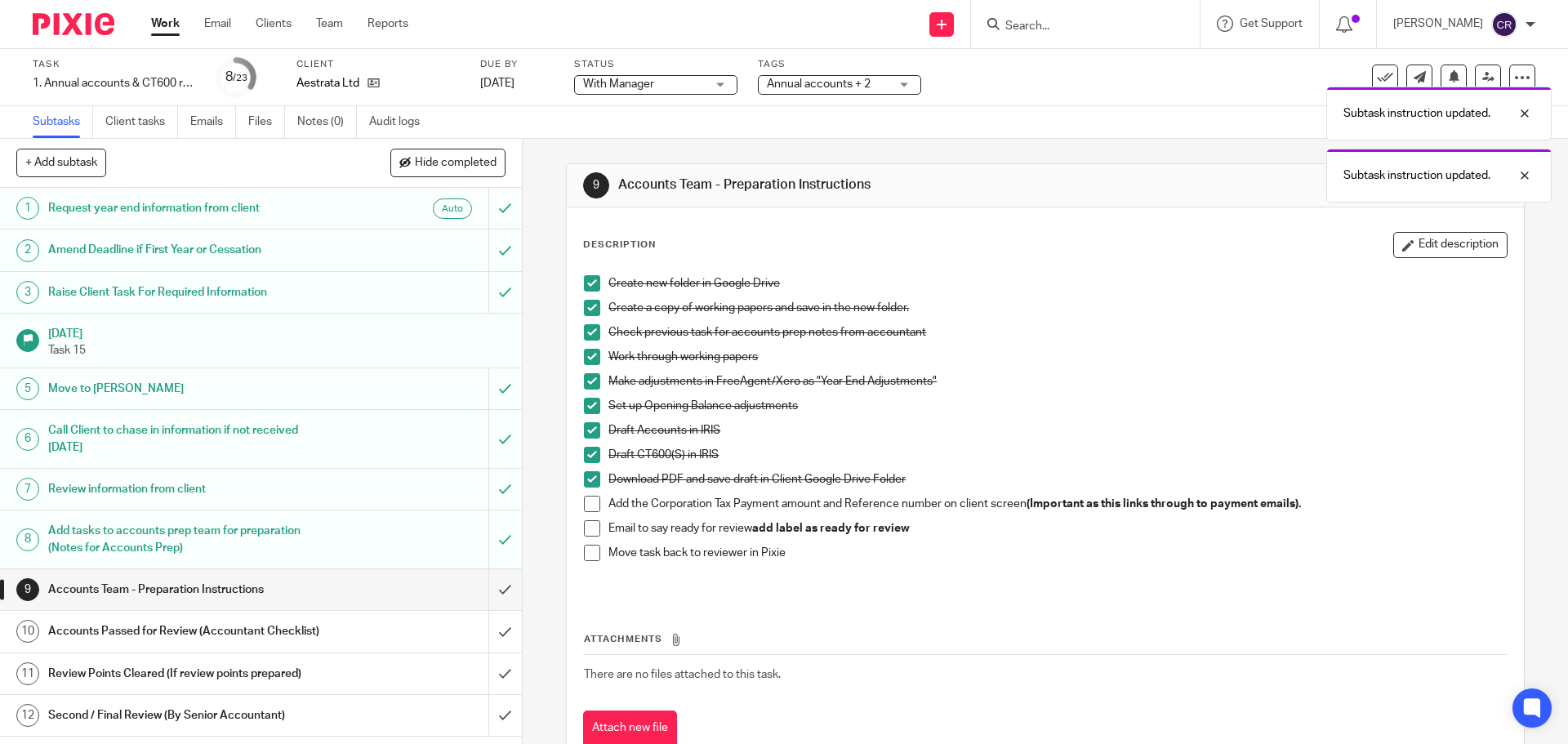
click at [826, 78] on div "Subtask instruction updated. Subtask instruction updated. Subtask instruction u…" at bounding box center [1167, 109] width 767 height 186
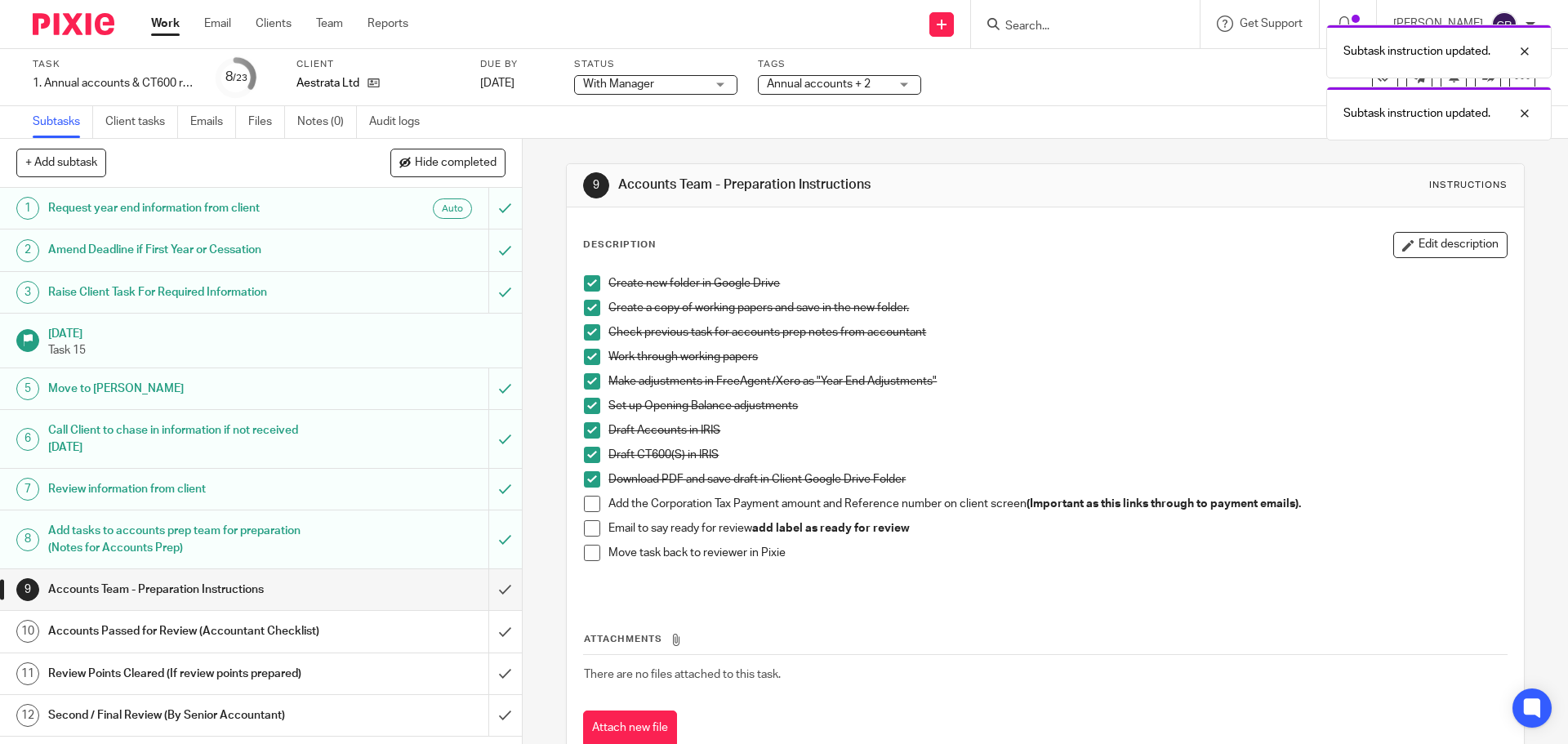
click at [837, 103] on div "Subtask instruction updated. Subtask instruction updated." at bounding box center [1167, 78] width 767 height 124
click at [849, 86] on div "Subtask instruction updated. Subtask instruction updated." at bounding box center [1167, 78] width 767 height 124
click at [895, 89] on div "Subtask instruction updated. Subtask instruction updated." at bounding box center [1167, 78] width 767 height 124
click at [897, 151] on div "9 Accounts Team - Preparation Instructions Instructions Description Edit descri…" at bounding box center [1044, 468] width 957 height 658
click at [1524, 50] on div at bounding box center [1512, 51] width 44 height 19
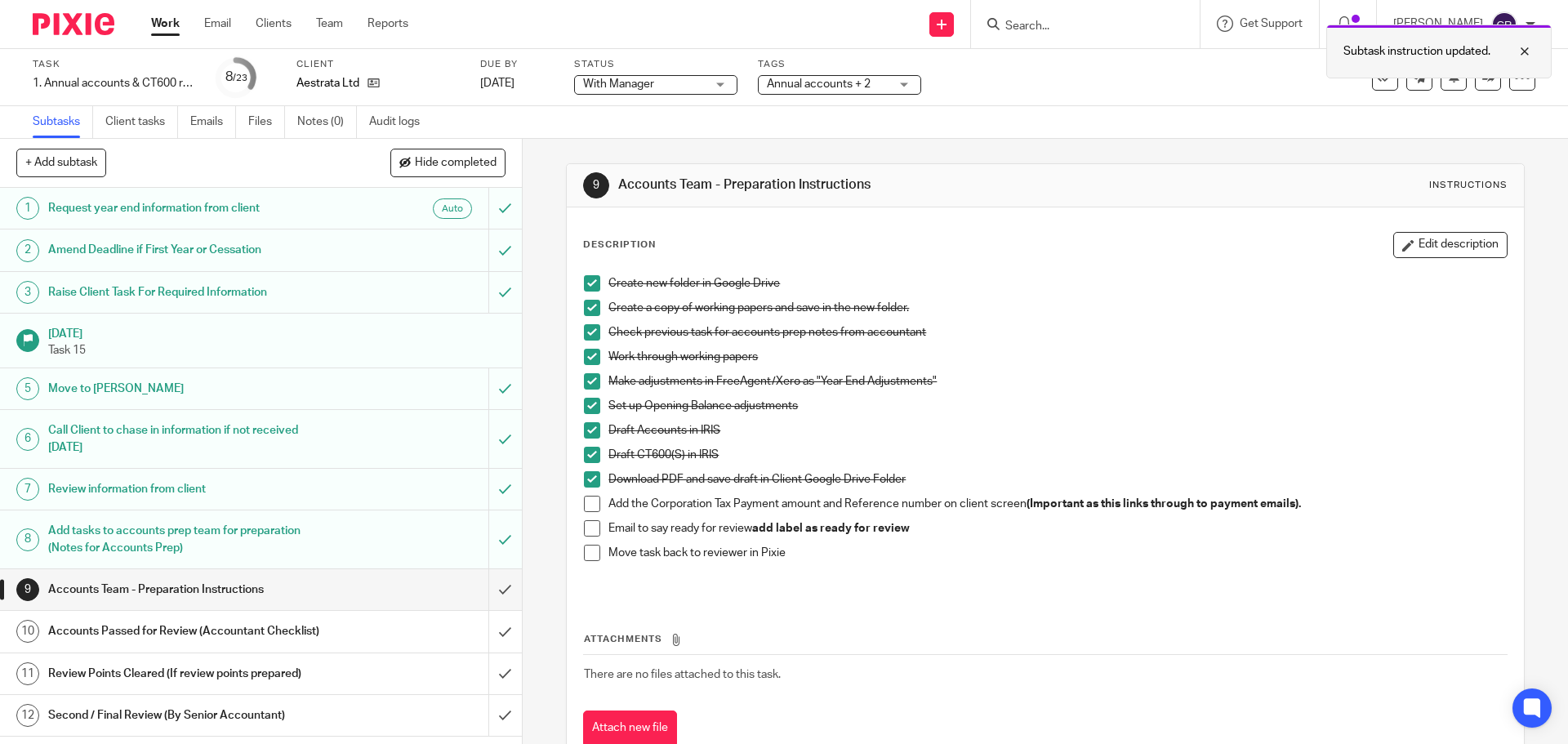
click at [1524, 52] on div at bounding box center [1512, 51] width 44 height 19
click at [785, 82] on span "Annual accounts + 2" at bounding box center [818, 84] width 104 height 12
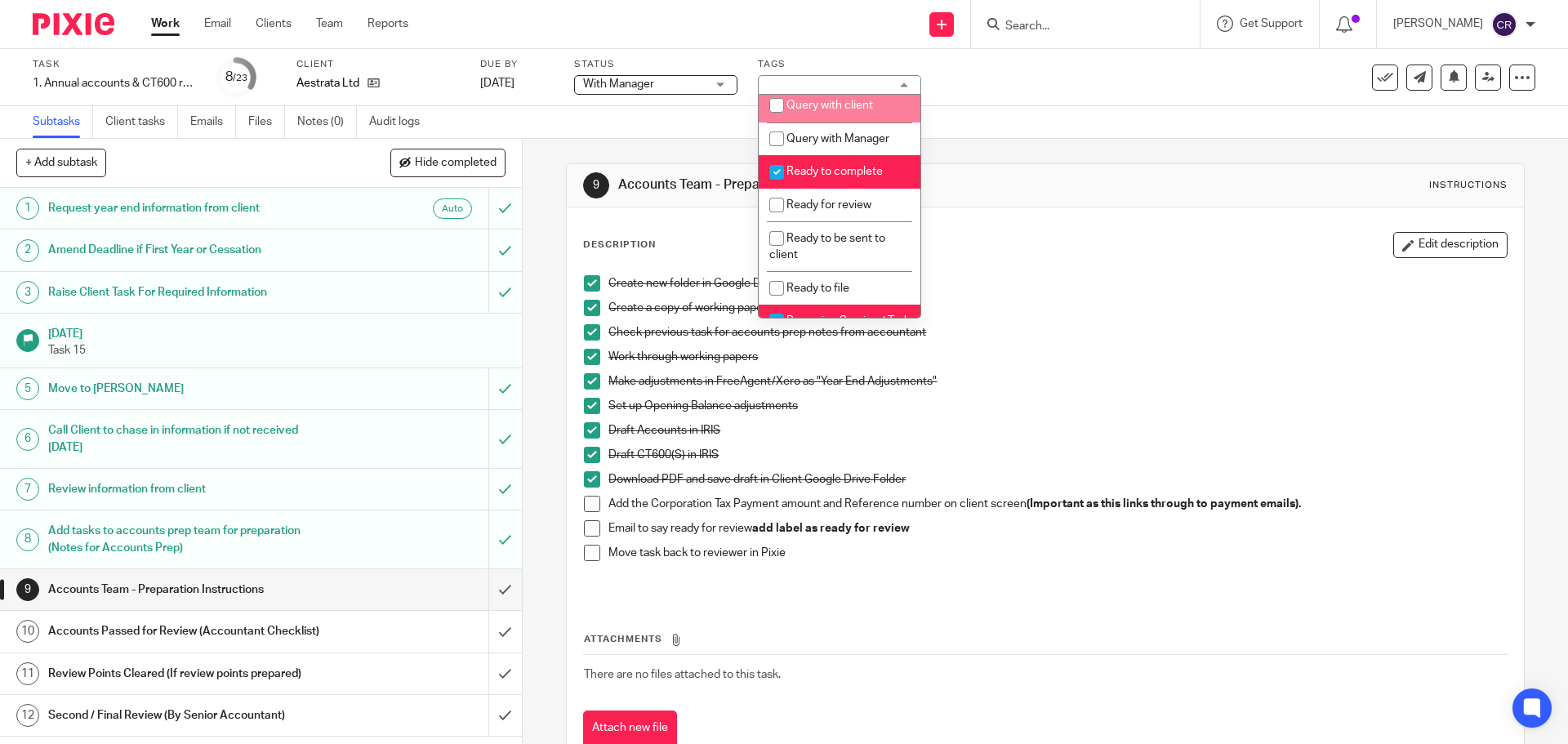
scroll to position [571, 0]
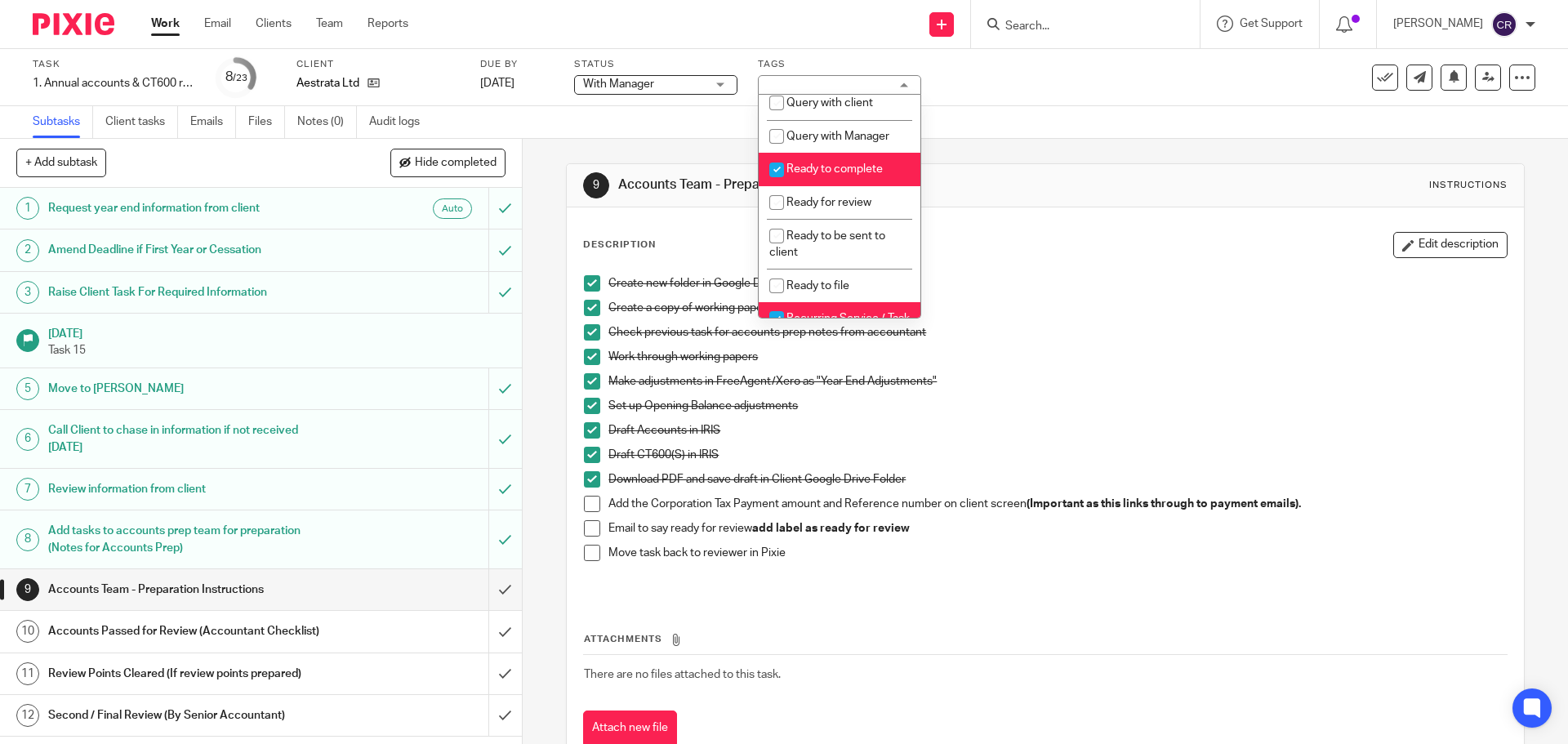
click at [857, 175] on span "Ready to complete" at bounding box center [834, 169] width 96 height 12
checkbox input "false"
click at [848, 208] on li "Ready for review" at bounding box center [839, 203] width 161 height 34
checkbox input "true"
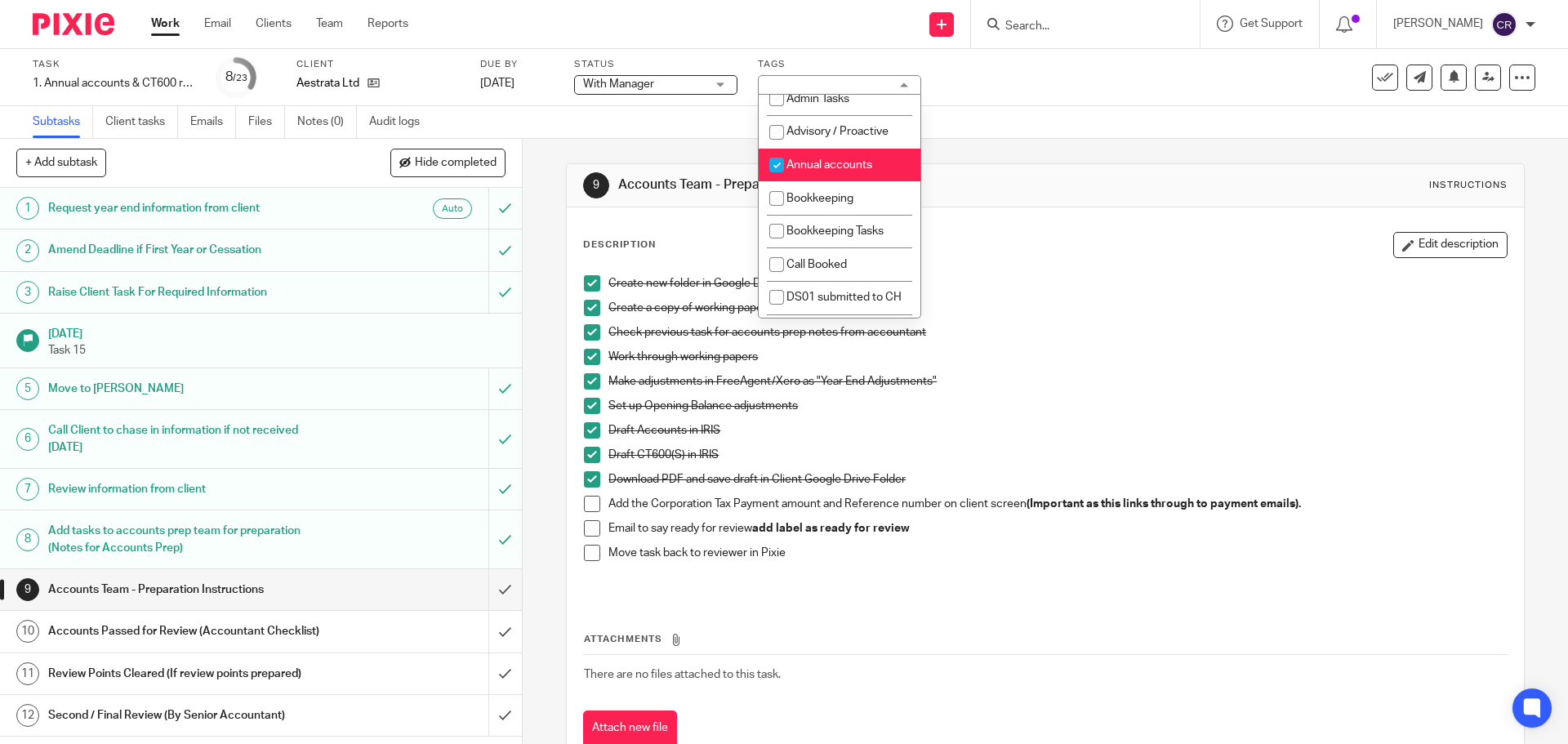
scroll to position [0, 0]
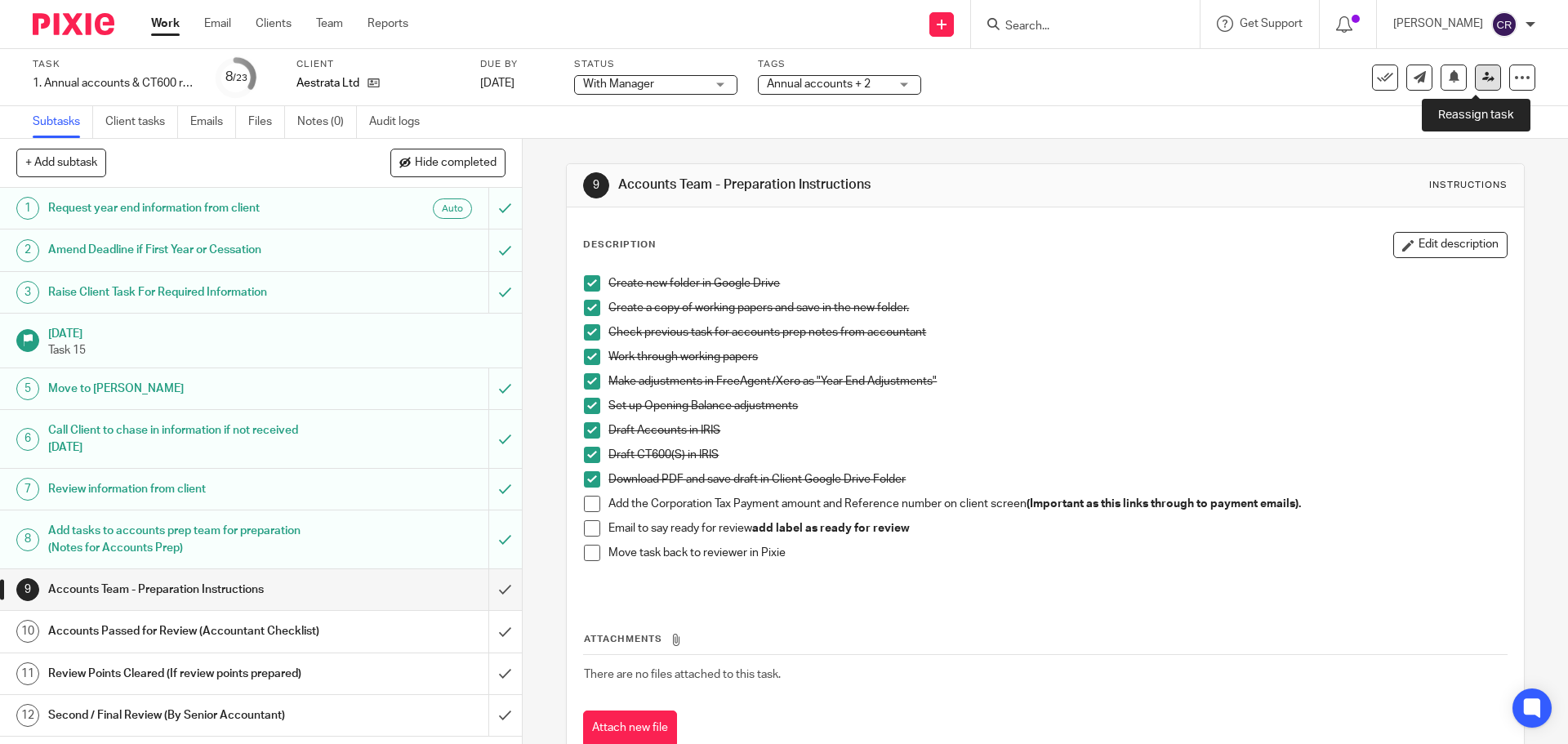
click at [1482, 79] on icon at bounding box center [1487, 77] width 12 height 12
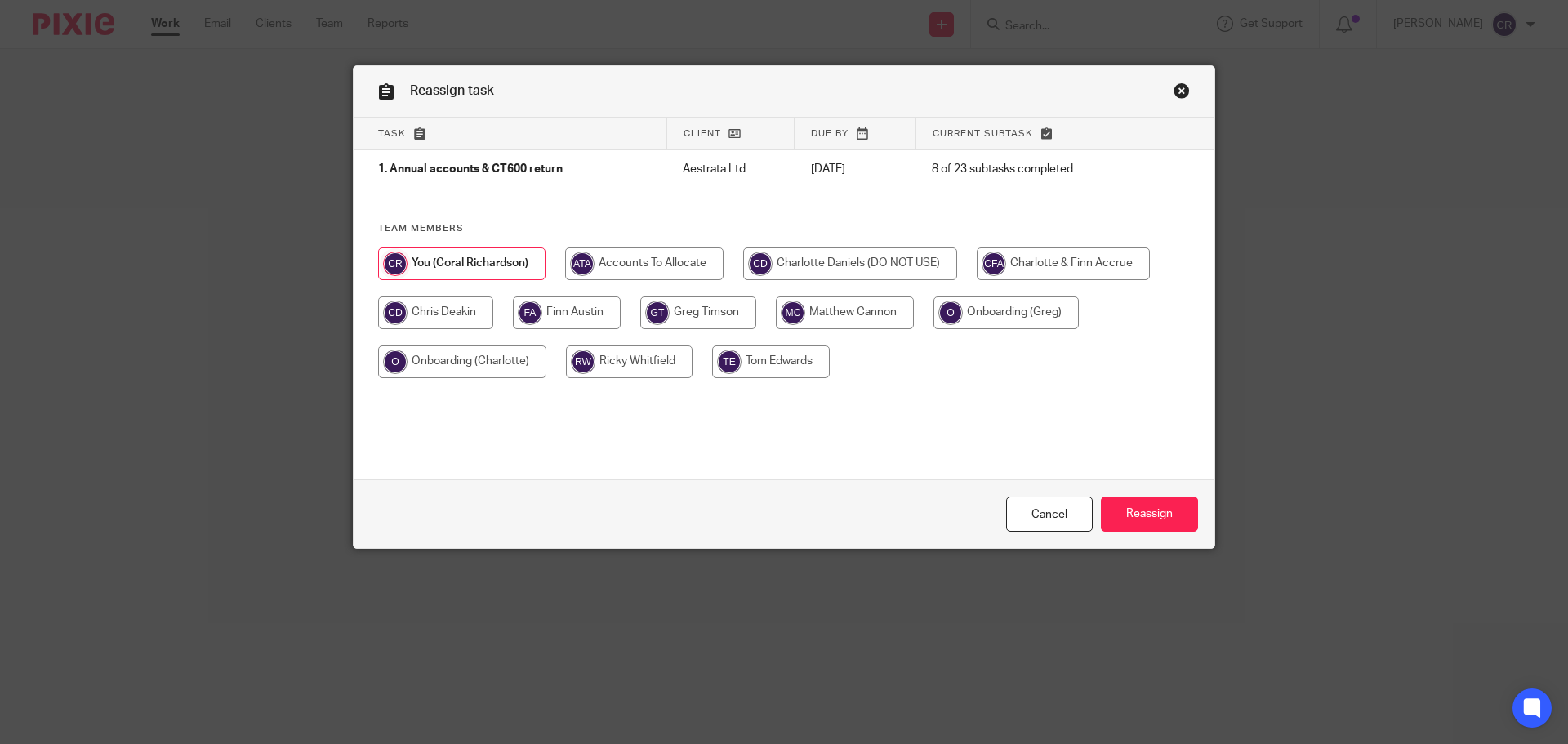
drag, startPoint x: 645, startPoint y: 361, endPoint x: 670, endPoint y: 362, distance: 25.0
click at [644, 361] on input "radio" at bounding box center [629, 362] width 127 height 33
radio input "true"
click at [1181, 514] on input "Reassign" at bounding box center [1148, 514] width 97 height 36
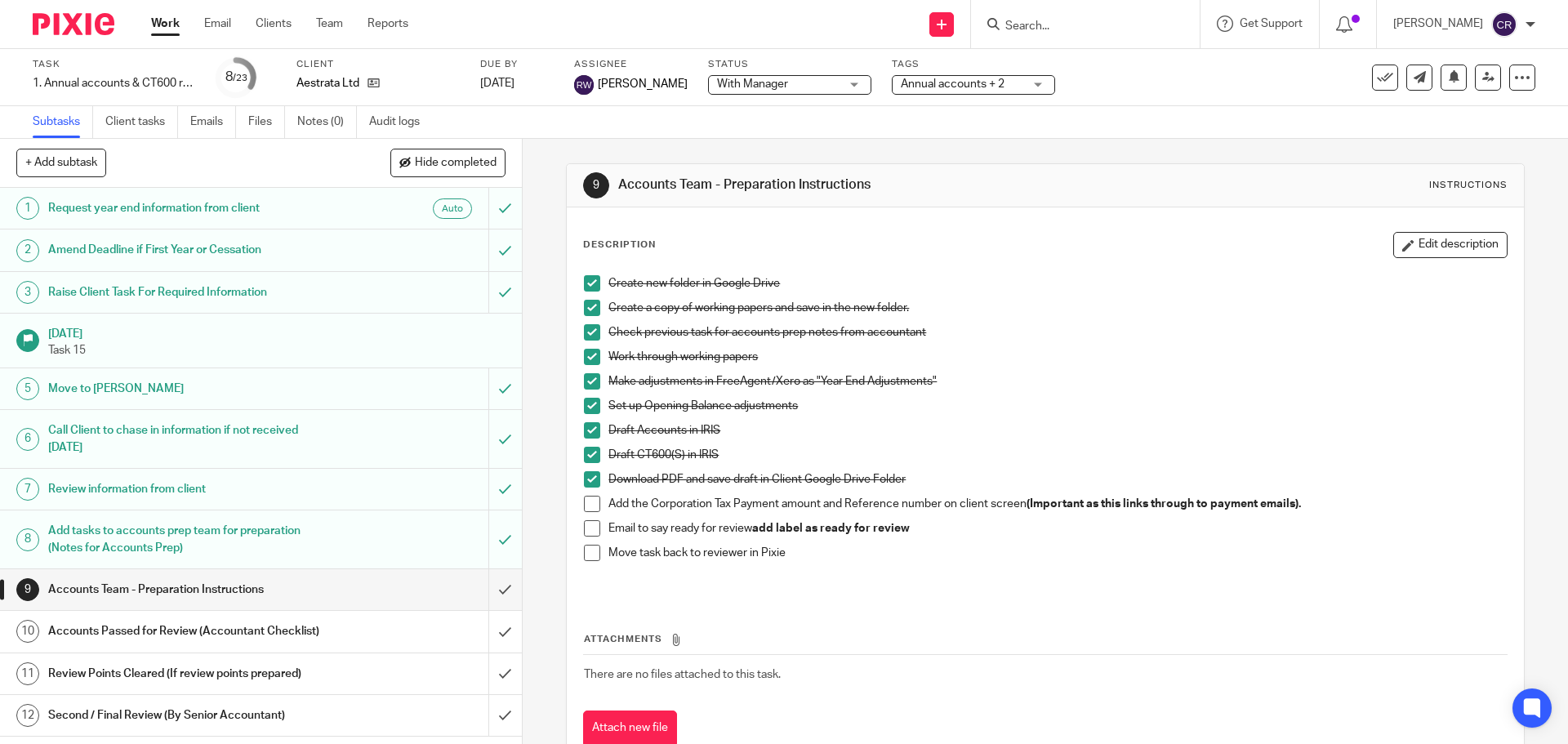
click at [1070, 24] on input "Search" at bounding box center [1076, 26] width 147 height 14
type input "rg"
click at [1060, 68] on link at bounding box center [1138, 70] width 276 height 37
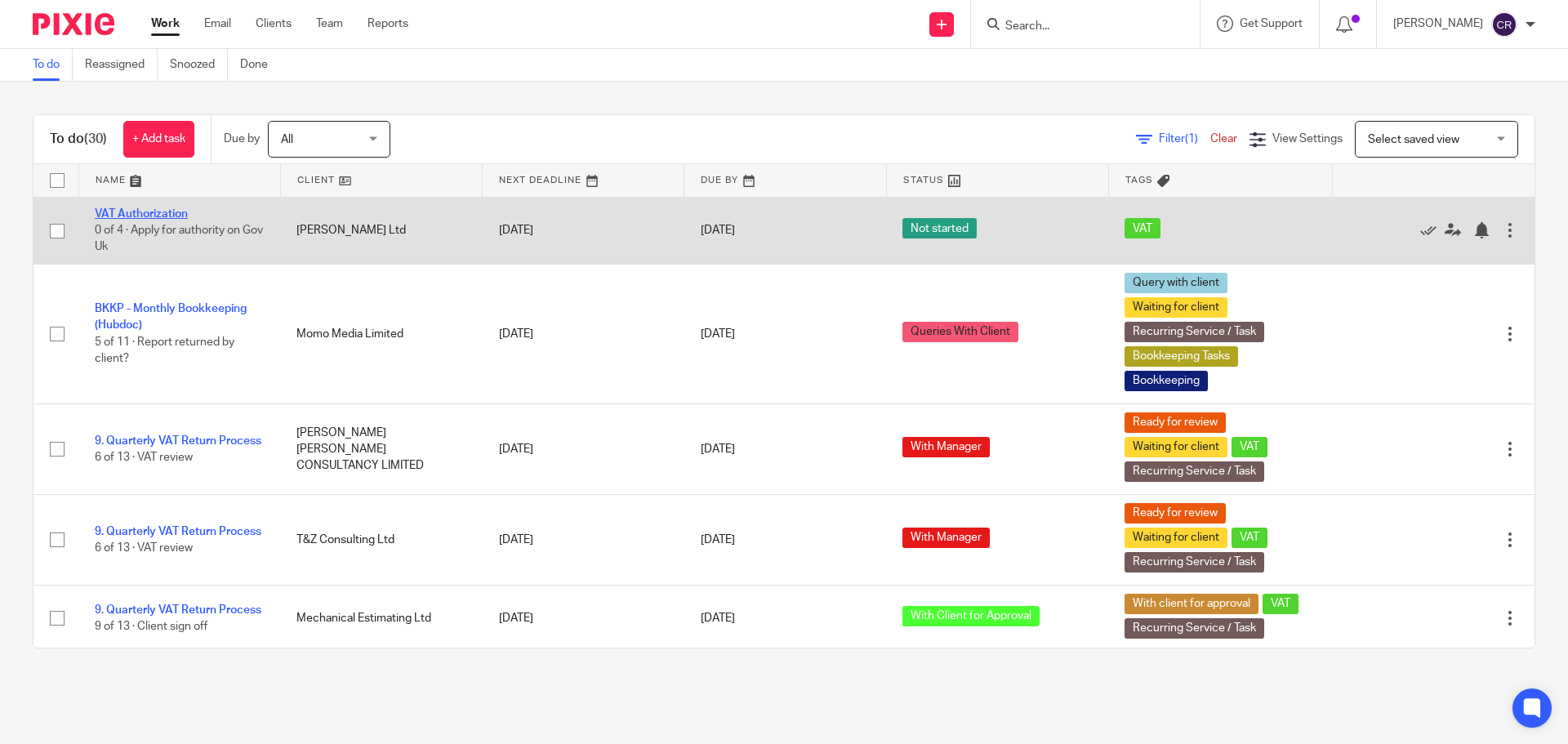
click at [136, 210] on link "VAT Authorization" at bounding box center [141, 214] width 93 height 12
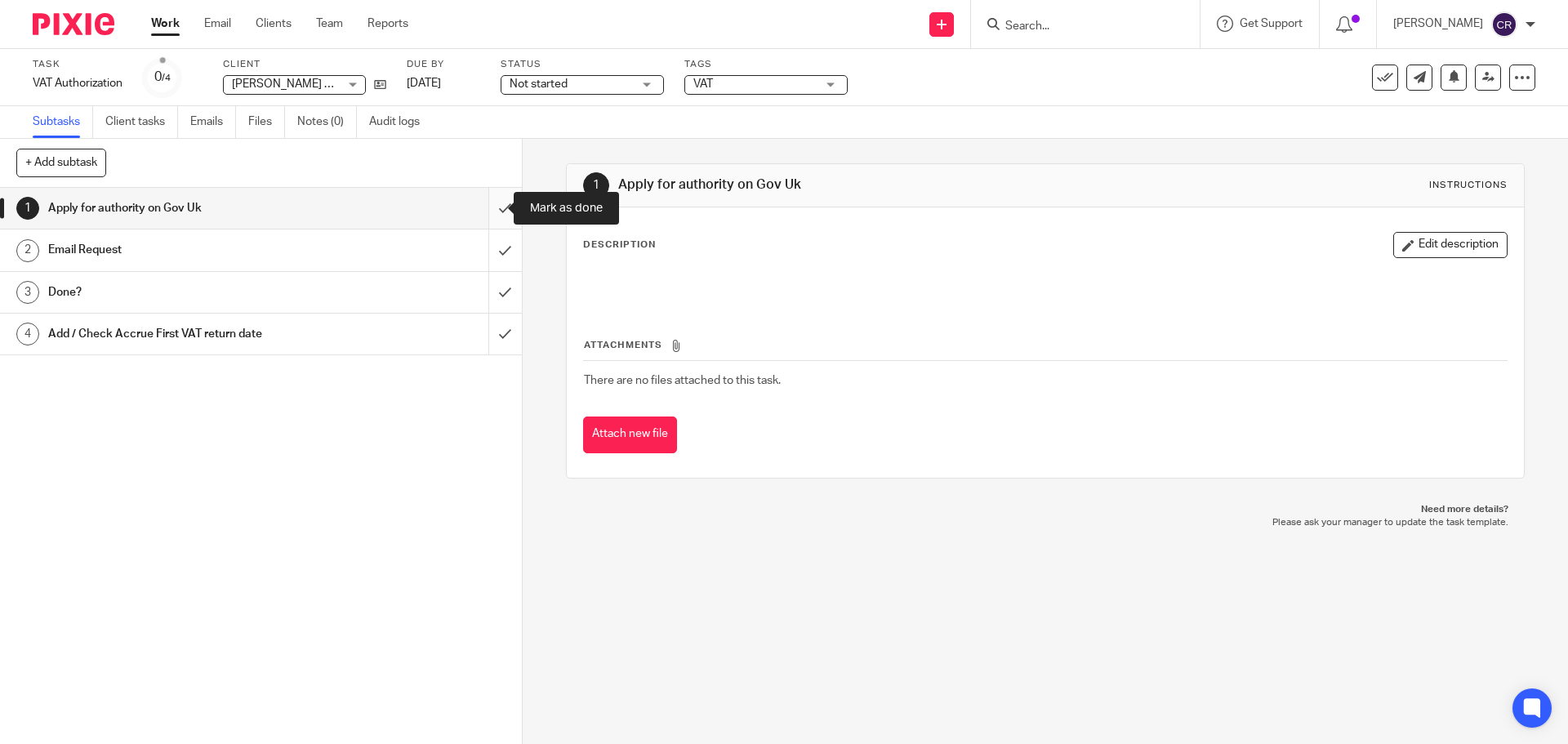
click at [489, 203] on input "submit" at bounding box center [260, 208] width 521 height 41
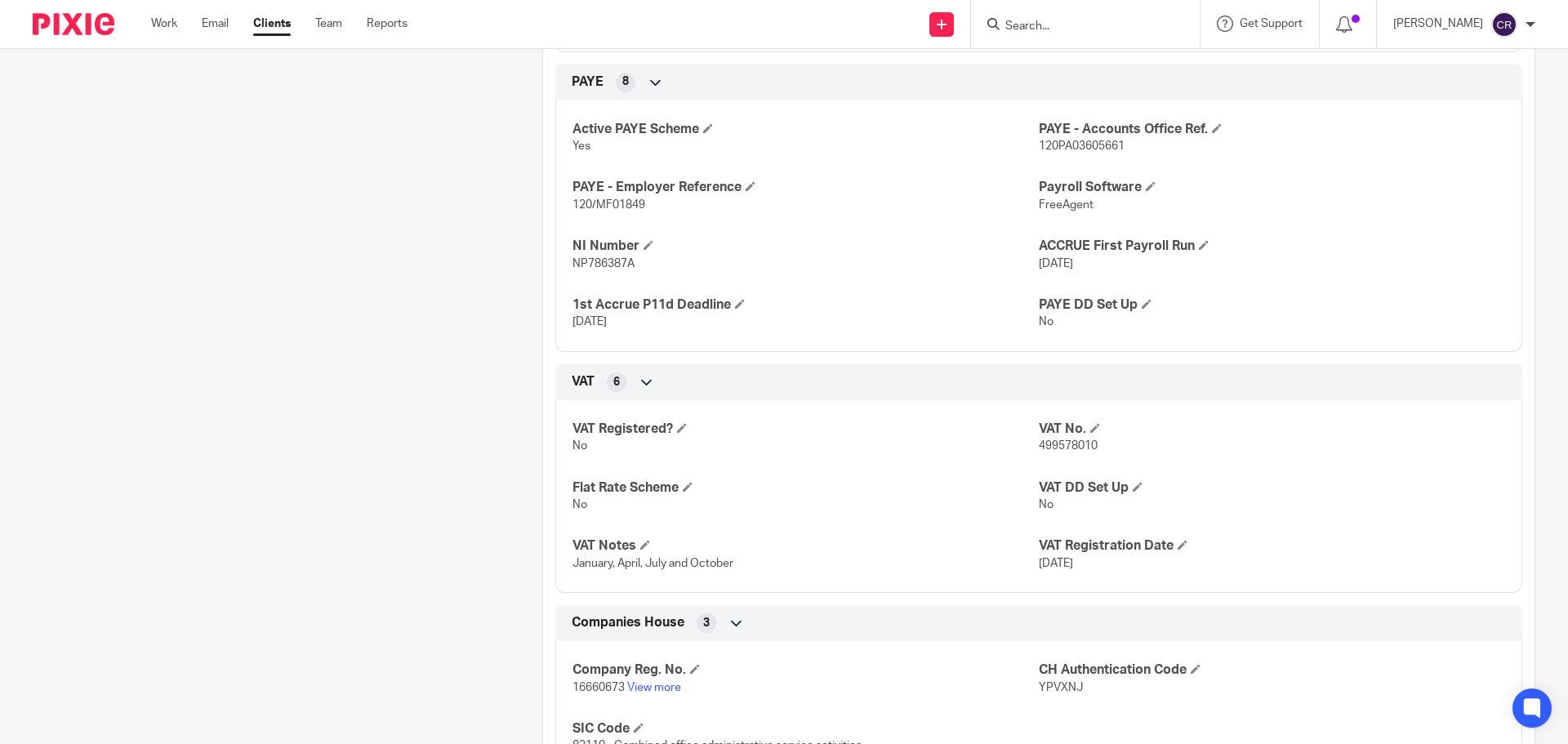
scroll to position [898, 0]
click at [1059, 449] on span "499578010" at bounding box center [1068, 444] width 59 height 12
copy span "499578010"
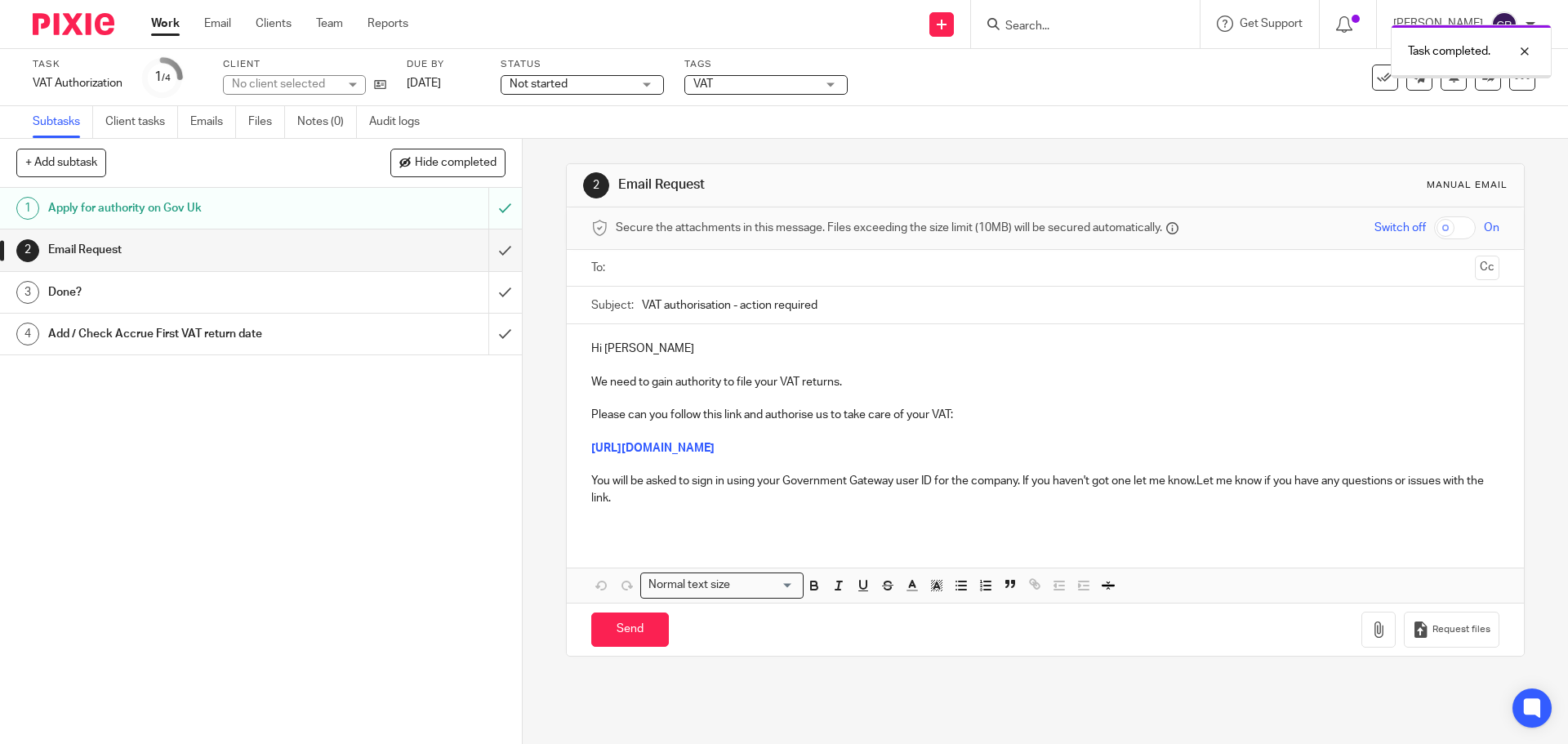
click at [689, 259] on input "text" at bounding box center [1044, 269] width 846 height 19
click at [1478, 271] on div "To: [PERSON_NAME] Ltd [PERSON_NAME] Ltd Cc" at bounding box center [1045, 270] width 956 height 41
click at [1475, 268] on button "Cc" at bounding box center [1487, 270] width 25 height 25
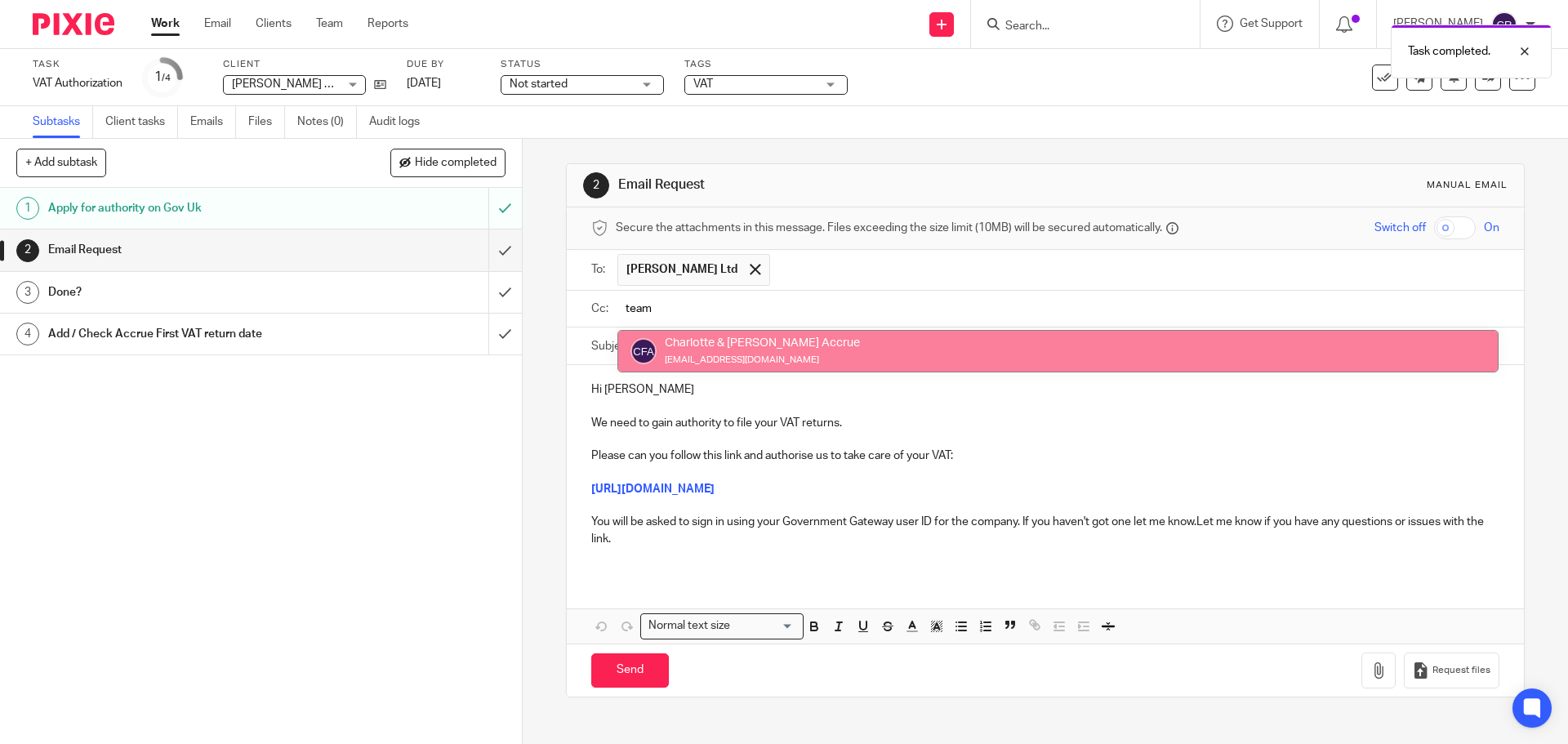
type input "team"
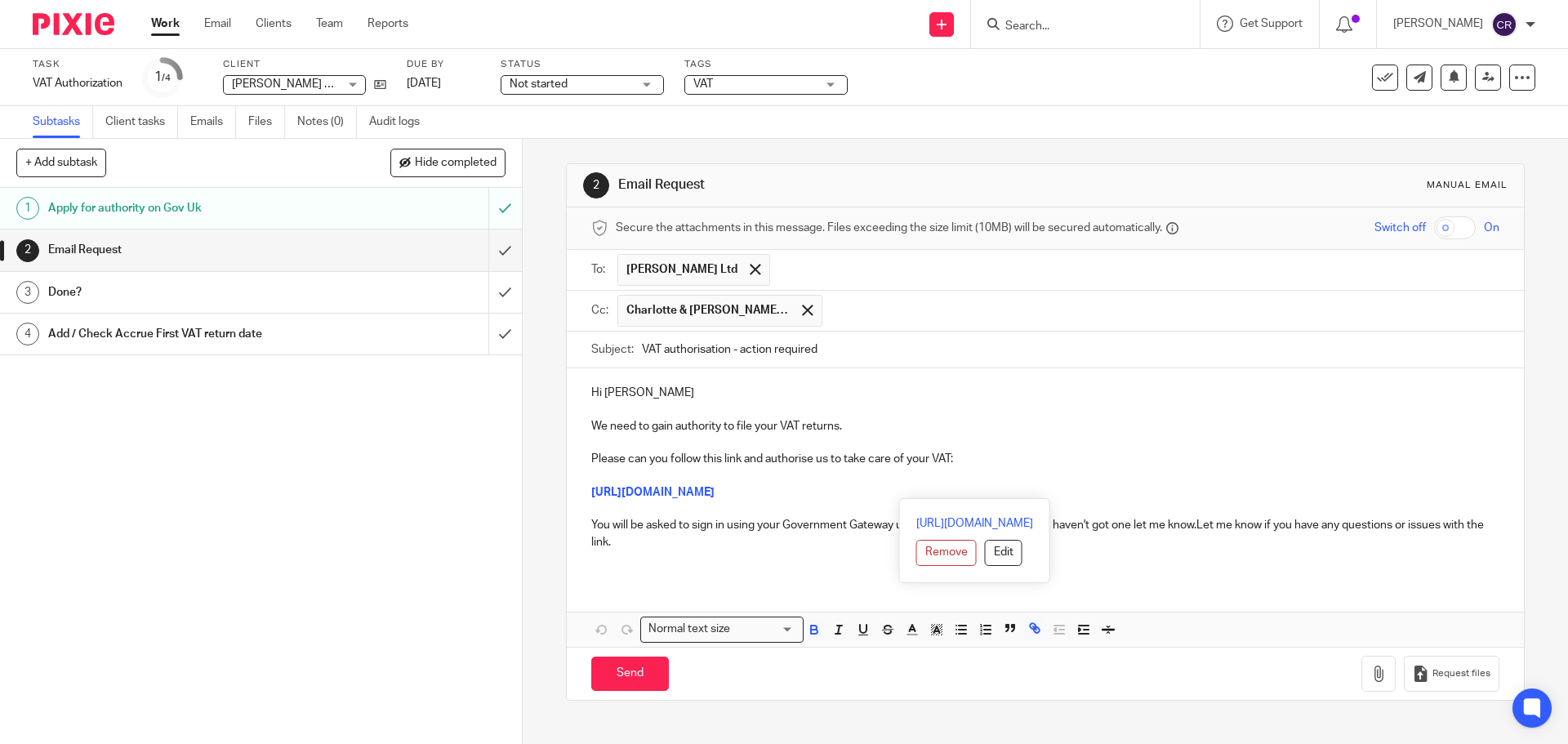
drag, startPoint x: 1373, startPoint y: 489, endPoint x: 549, endPoint y: 493, distance: 824.0
click at [549, 493] on div "2 Email Request Manual email Secure the attachments in this message. Files exce…" at bounding box center [1045, 442] width 1045 height 605
click at [1196, 525] on p "You will be asked to sign in using your Government Gateway user ID for the comp…" at bounding box center [1045, 533] width 907 height 34
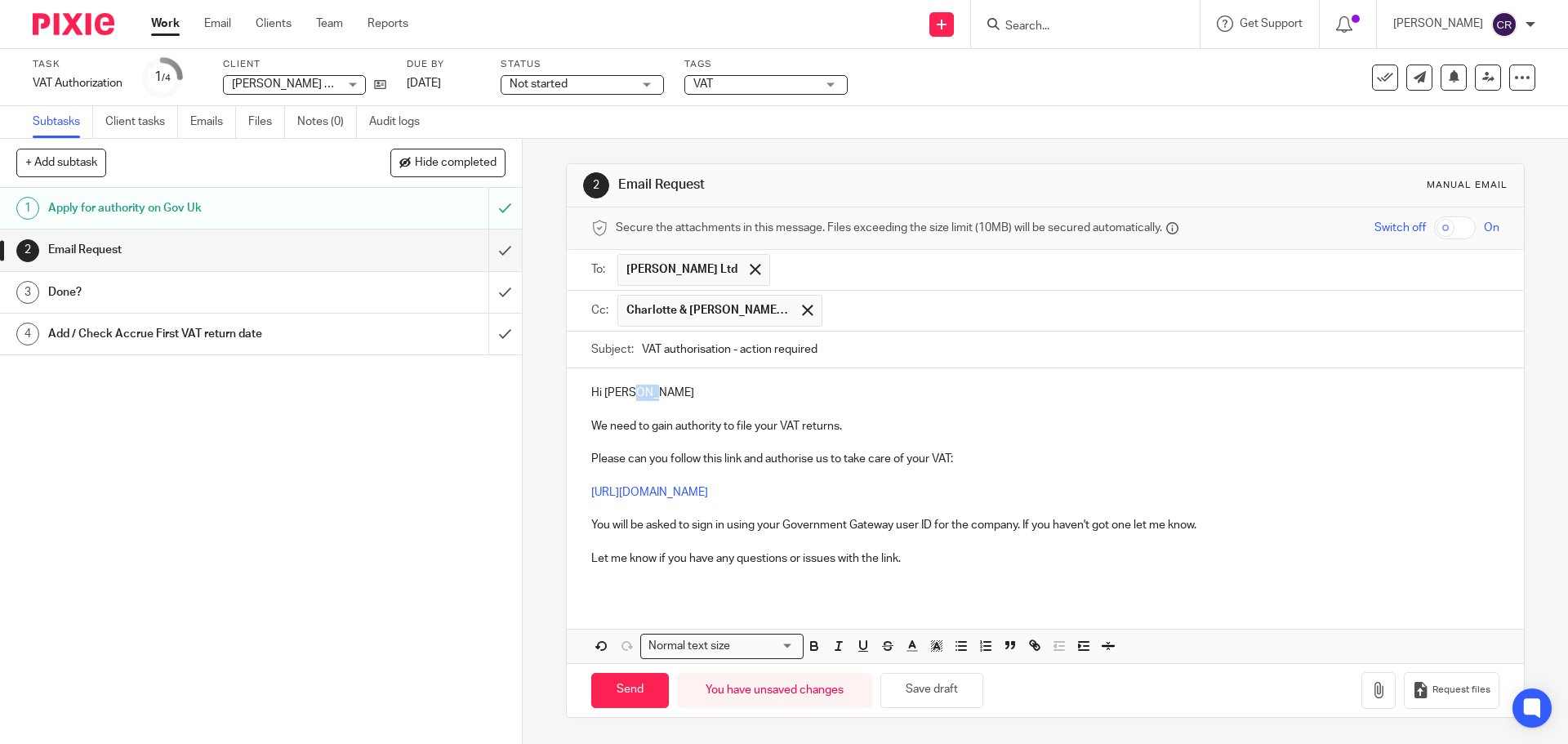
drag, startPoint x: 656, startPoint y: 393, endPoint x: 631, endPoint y: 395, distance: 25.1
click at [631, 395] on p "Hi Gayleene" at bounding box center [1045, 392] width 907 height 16
click at [615, 698] on input "Send" at bounding box center [630, 690] width 78 height 36
type input "Sent"
click at [578, 92] on span "Not started" at bounding box center [571, 84] width 123 height 17
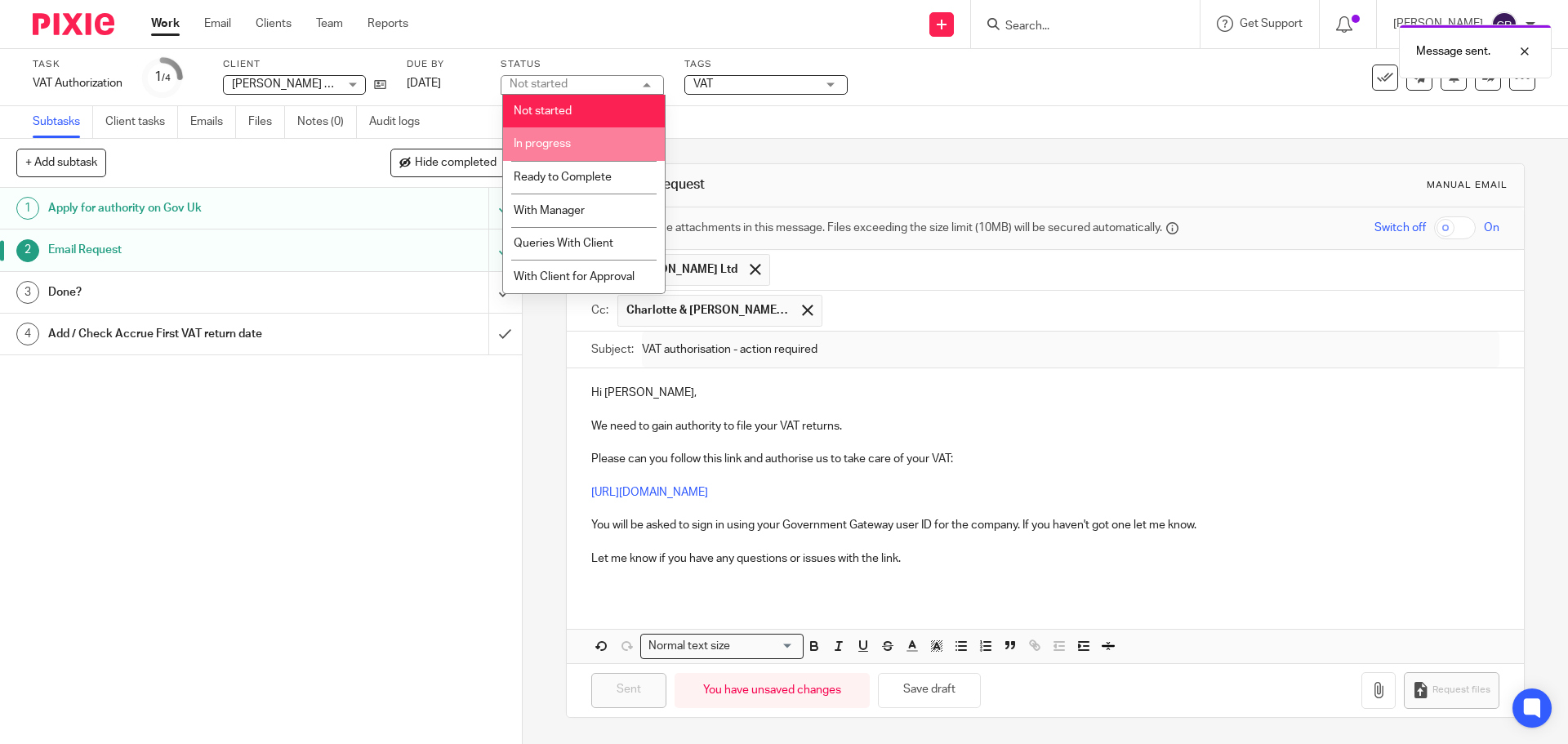
click at [591, 153] on li "In progress" at bounding box center [584, 144] width 161 height 34
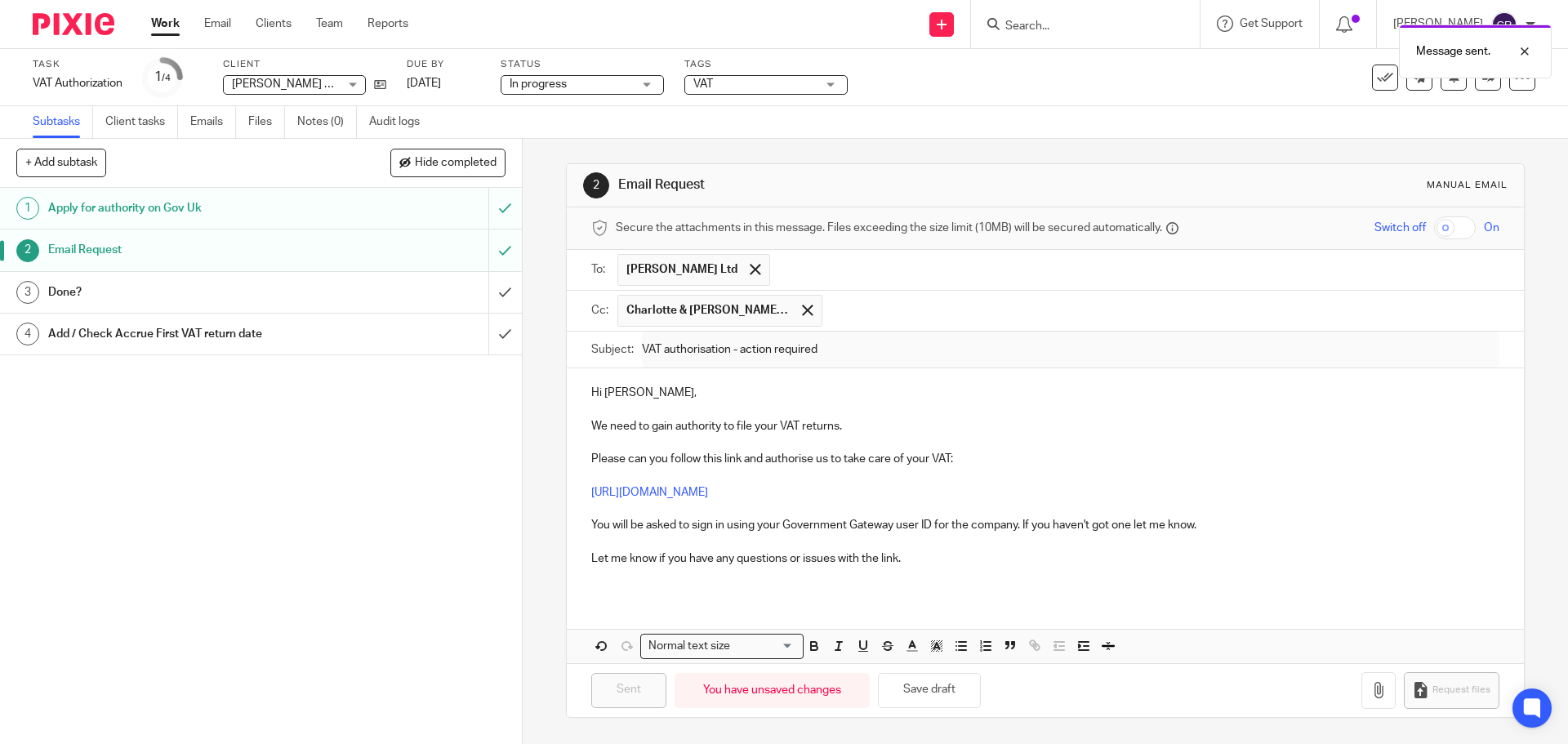
click at [744, 77] on span "VAT" at bounding box center [755, 84] width 123 height 17
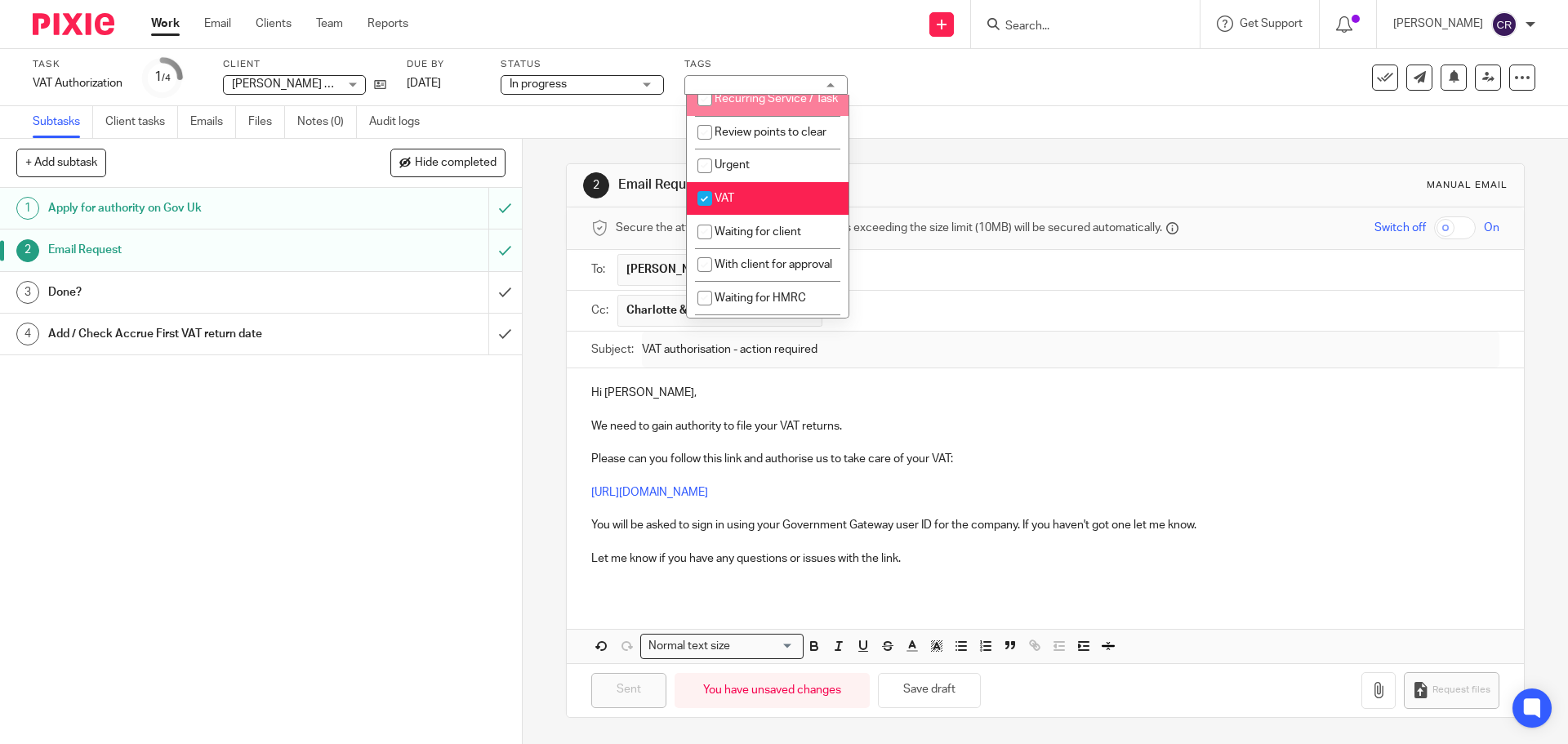
scroll to position [898, 0]
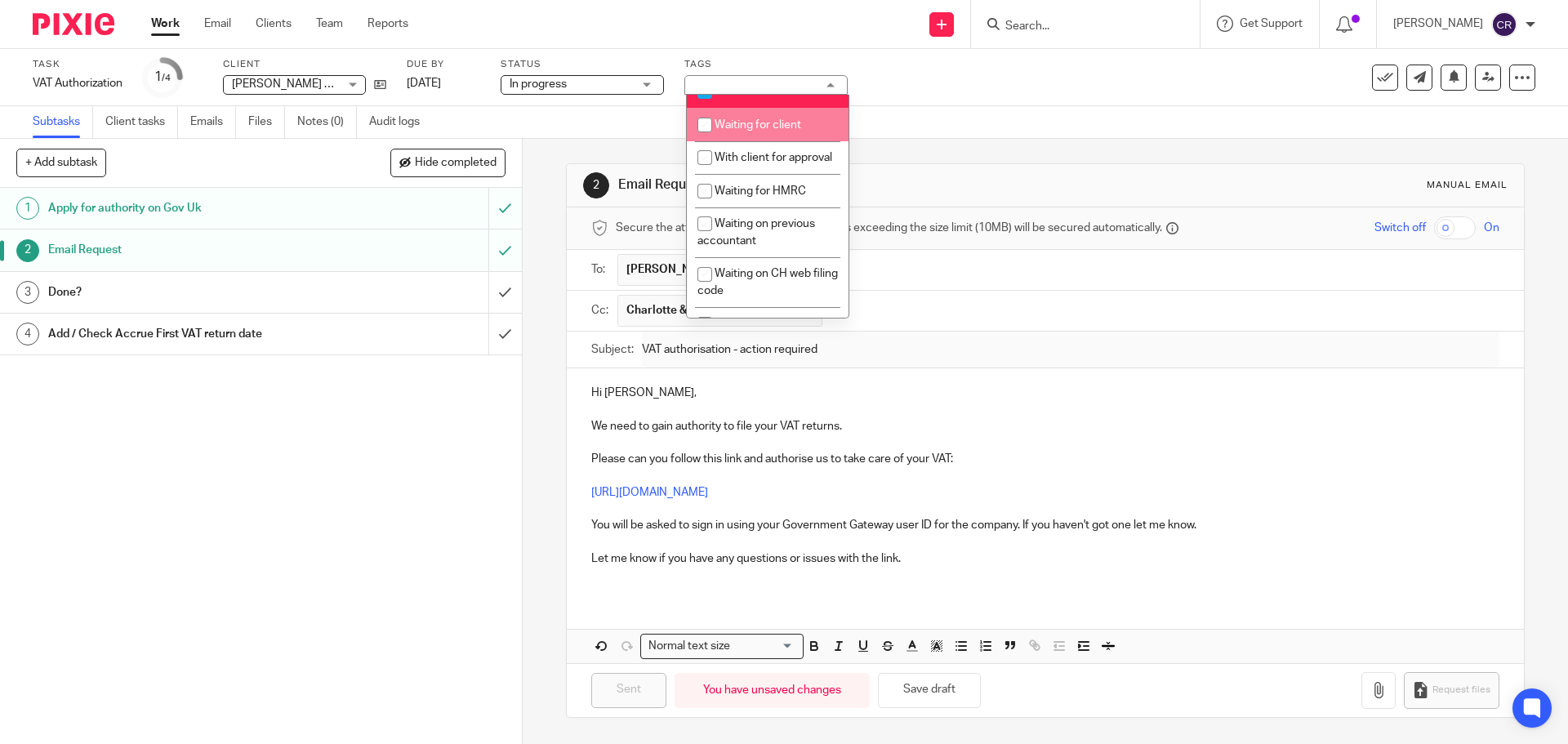
click at [770, 141] on li "Waiting for client" at bounding box center [767, 124] width 161 height 34
checkbox input "true"
click at [411, 543] on div "1 Apply for authority on Gov Uk 2 Email Request 3 Done? 4 Add / Check Accrue Fi…" at bounding box center [260, 466] width 521 height 556
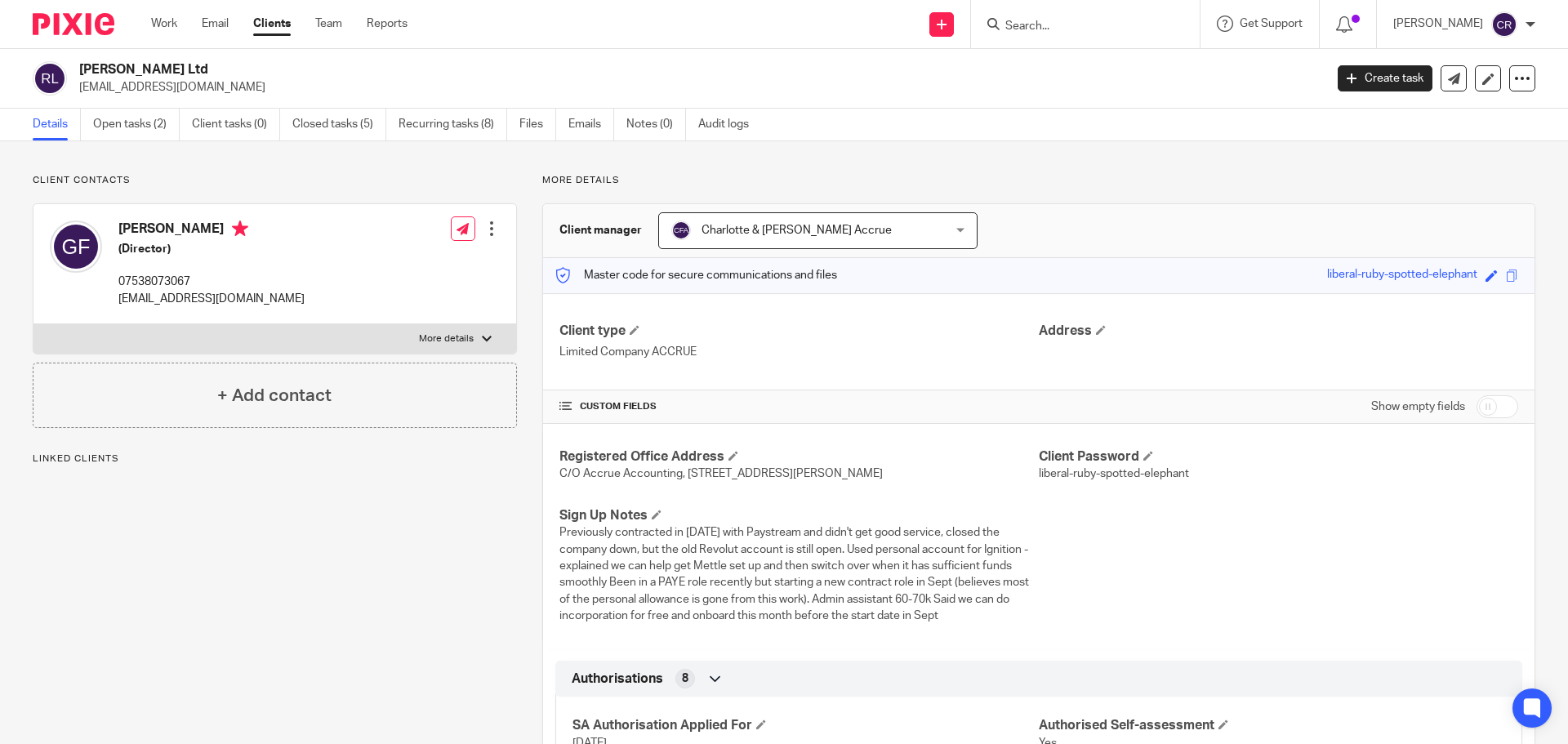
click at [1478, 403] on input "checkbox" at bounding box center [1496, 407] width 41 height 23
checkbox input "true"
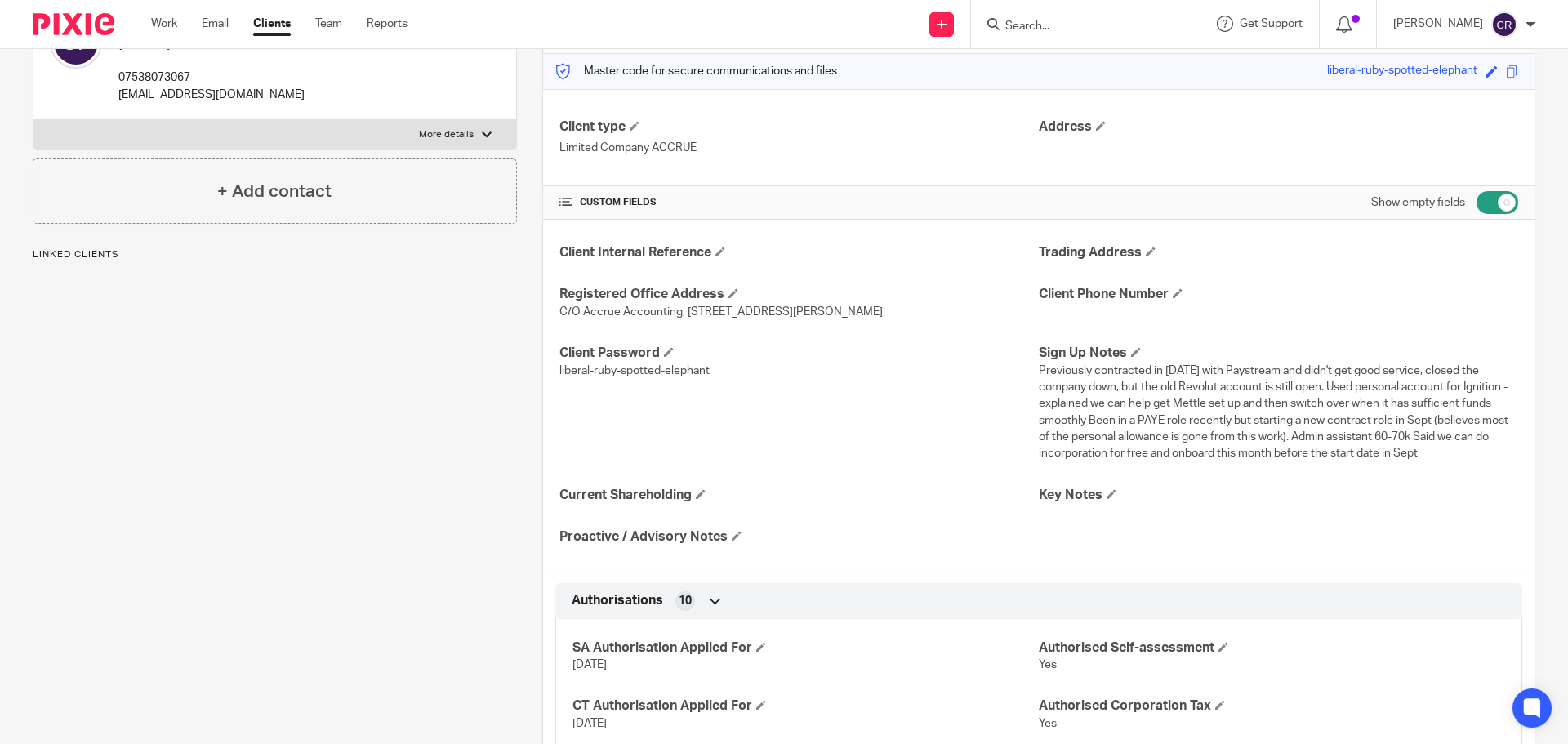
scroll to position [408, 0]
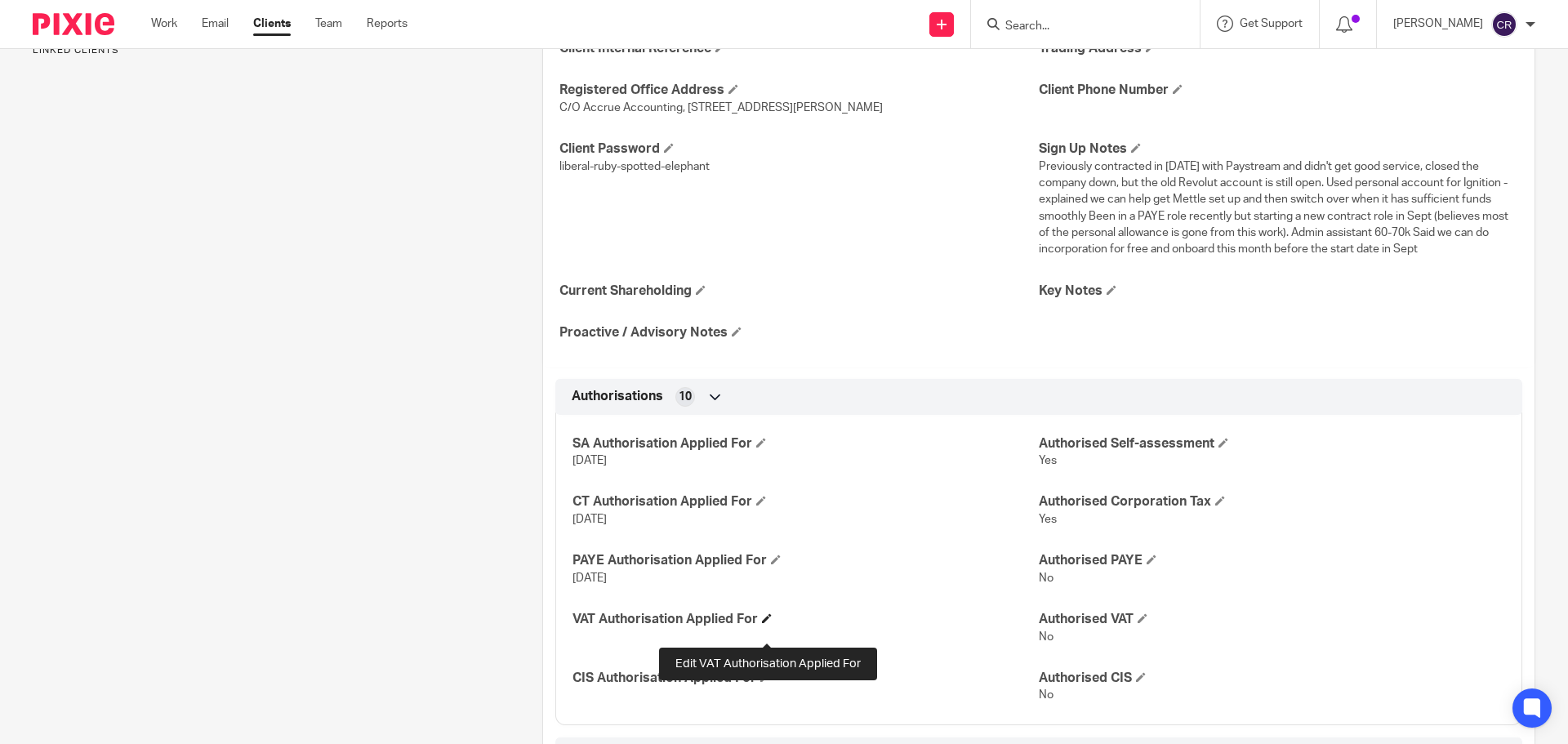
click at [761, 623] on span at bounding box center [766, 618] width 10 height 10
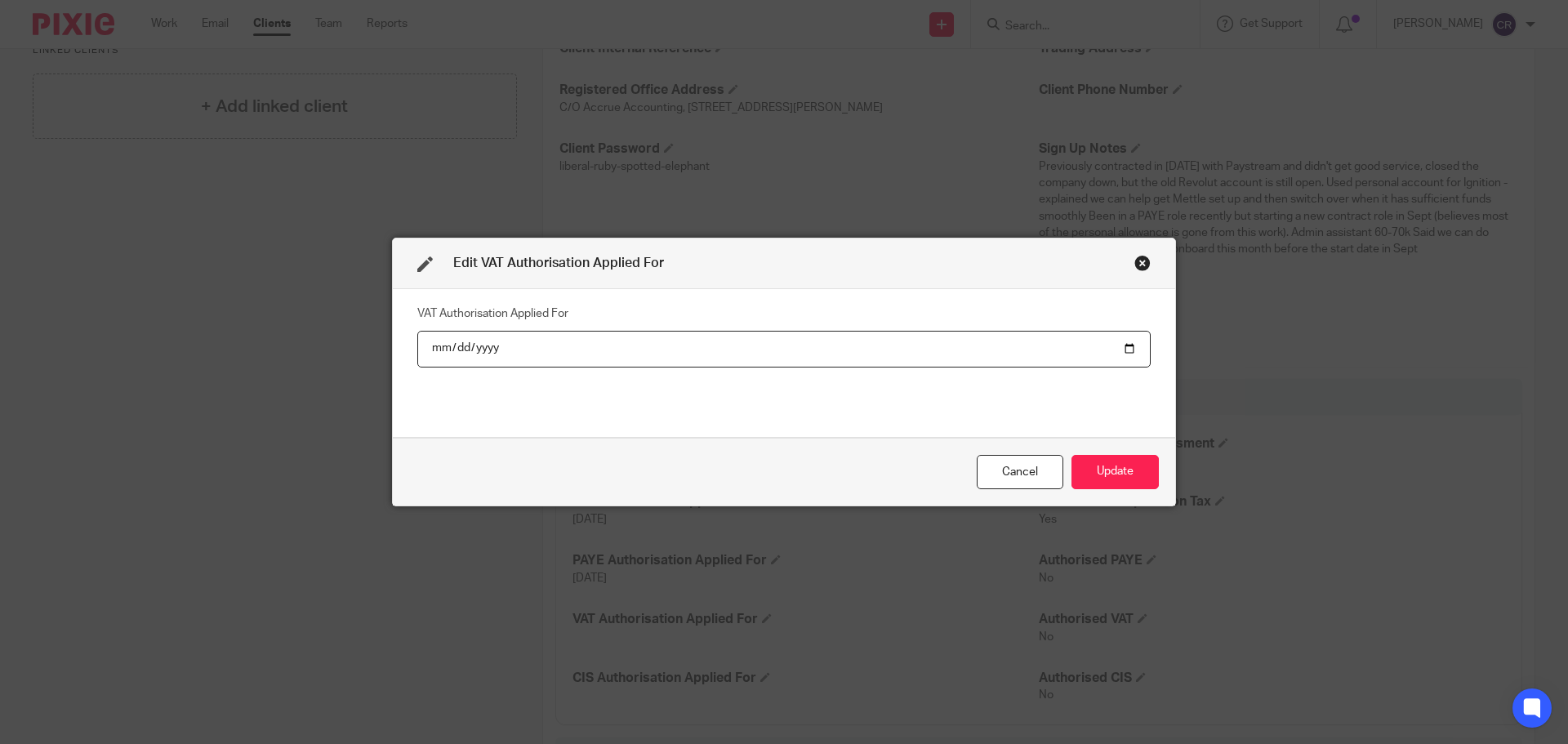
click at [1126, 347] on input "date" at bounding box center [784, 348] width 734 height 36
type input "[DATE]"
click at [1098, 458] on button "Update" at bounding box center [1115, 472] width 87 height 36
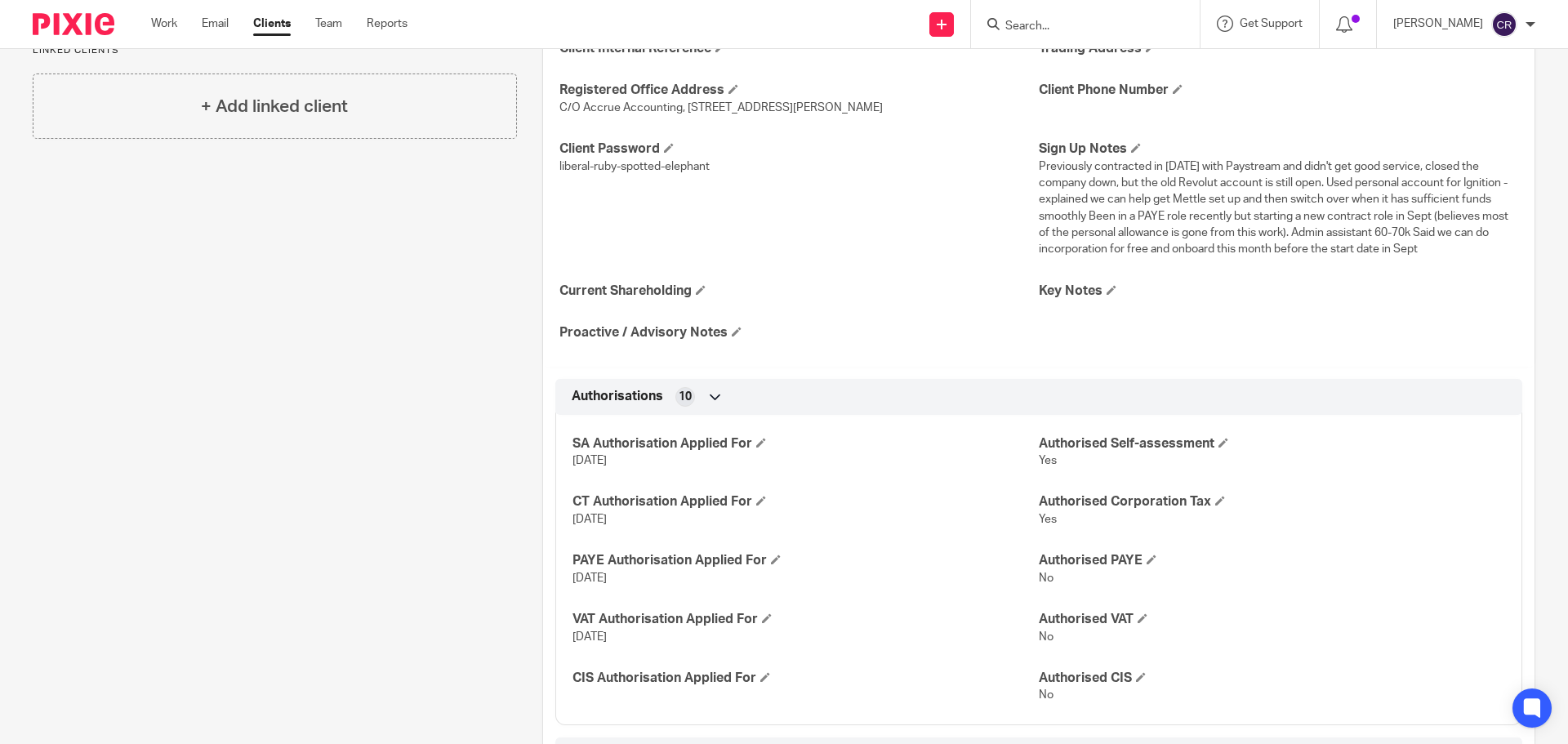
click at [1046, 23] on input "Search" at bounding box center [1076, 26] width 147 height 14
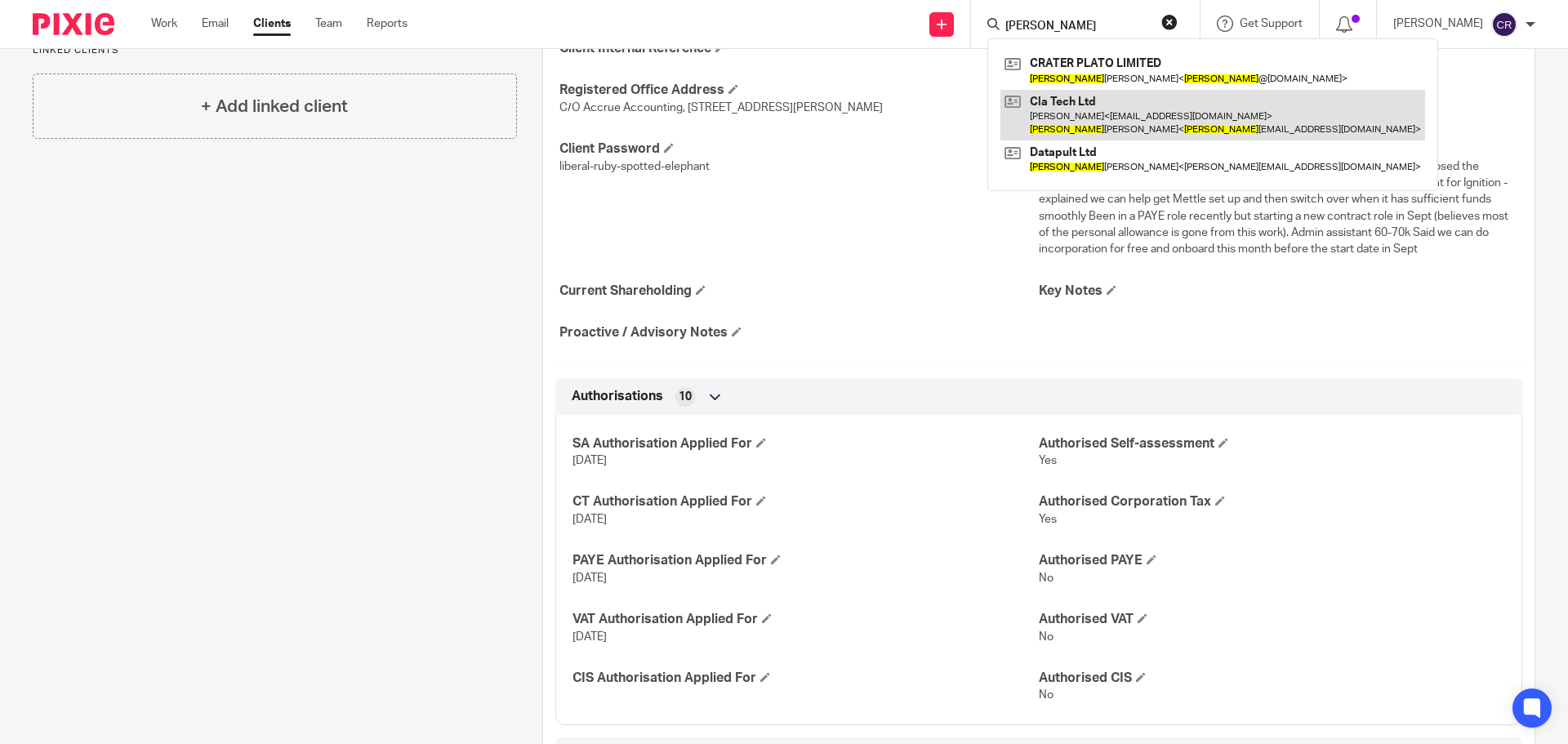
type input "[PERSON_NAME]"
click at [1104, 101] on link at bounding box center [1213, 115] width 424 height 51
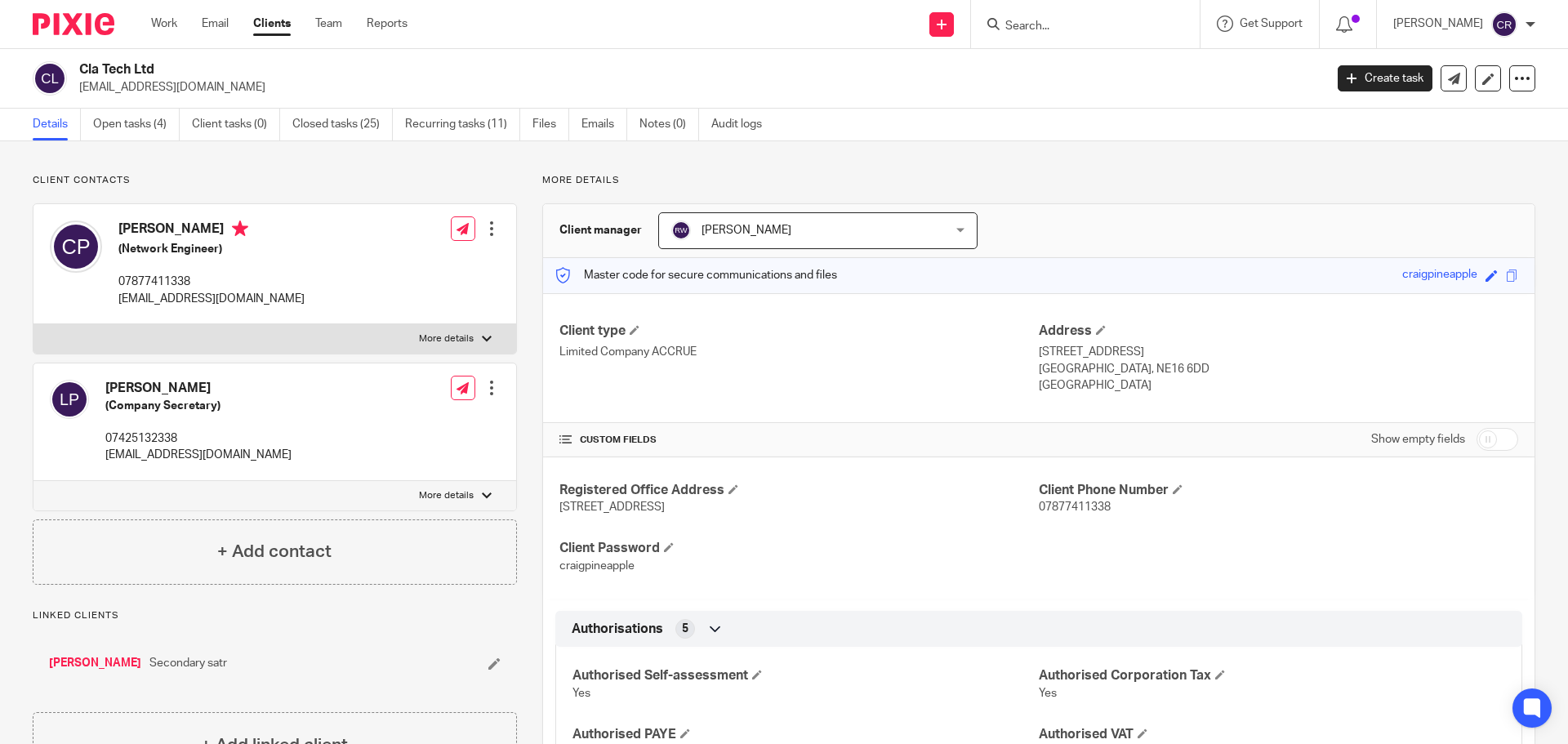
click at [293, 330] on label "More details" at bounding box center [275, 339] width 483 height 30
click at [34, 324] on input "More details" at bounding box center [33, 324] width 1 height 1
checkbox input "true"
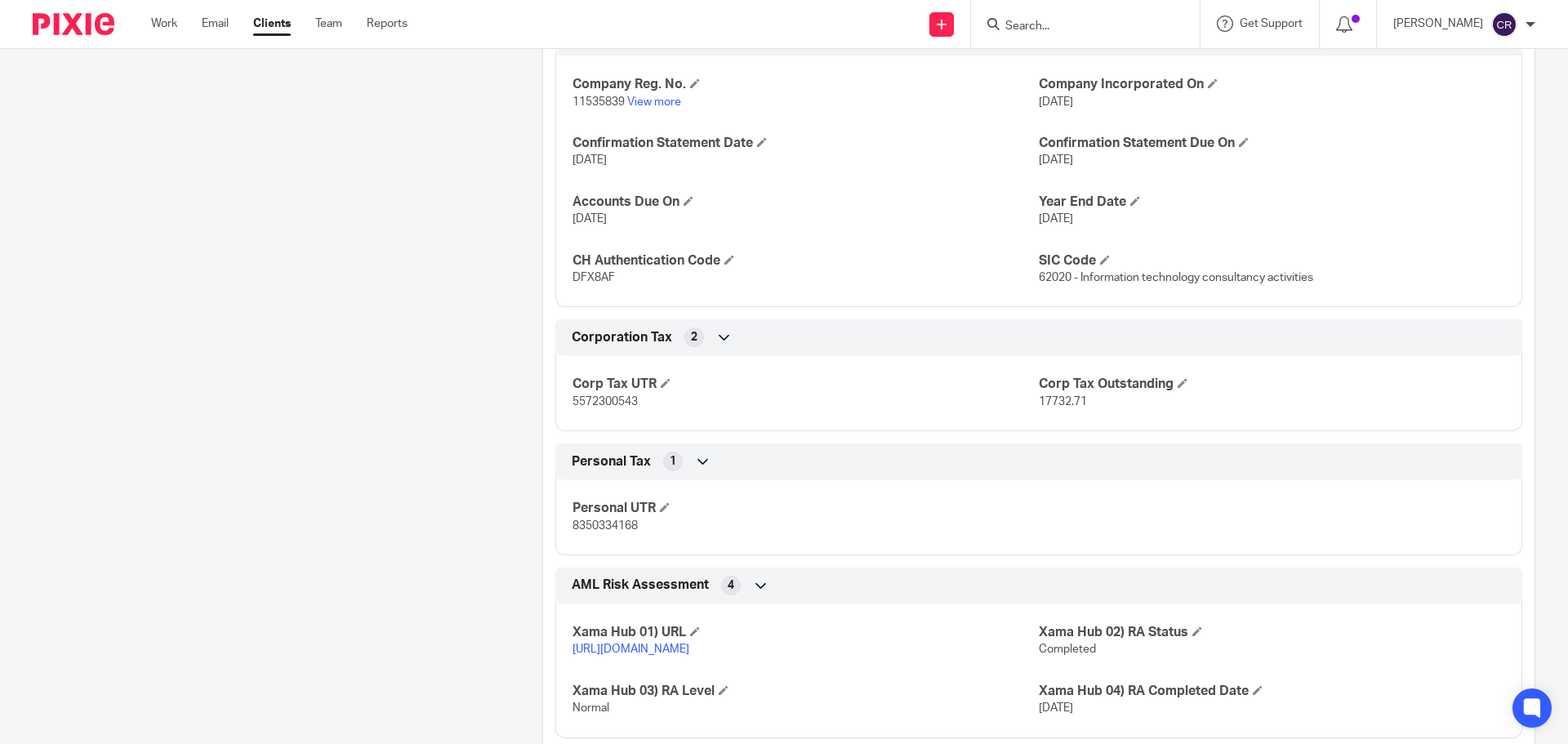
scroll to position [1387, 0]
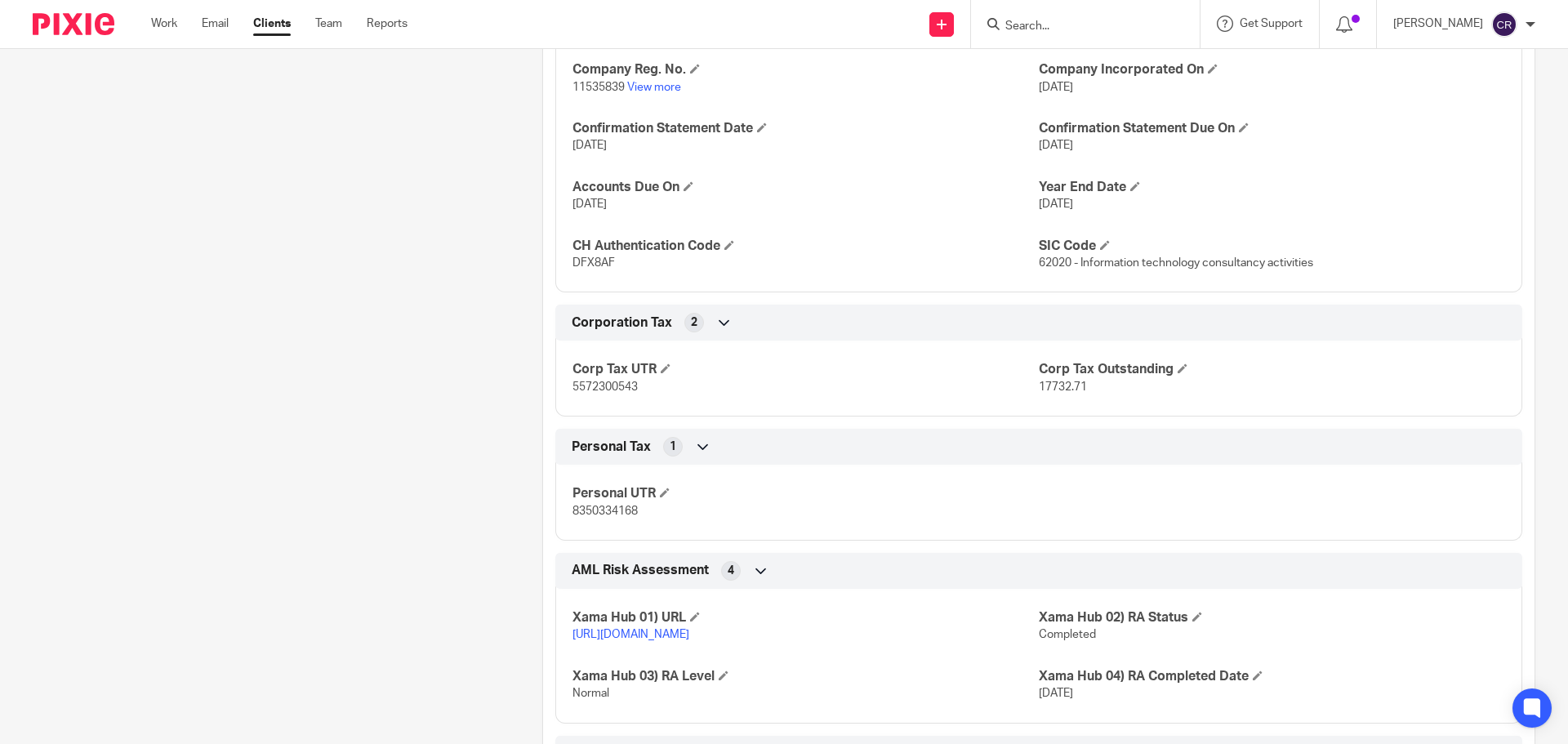
click at [608, 510] on span "8350334168" at bounding box center [605, 511] width 65 height 12
copy span "8350334168"
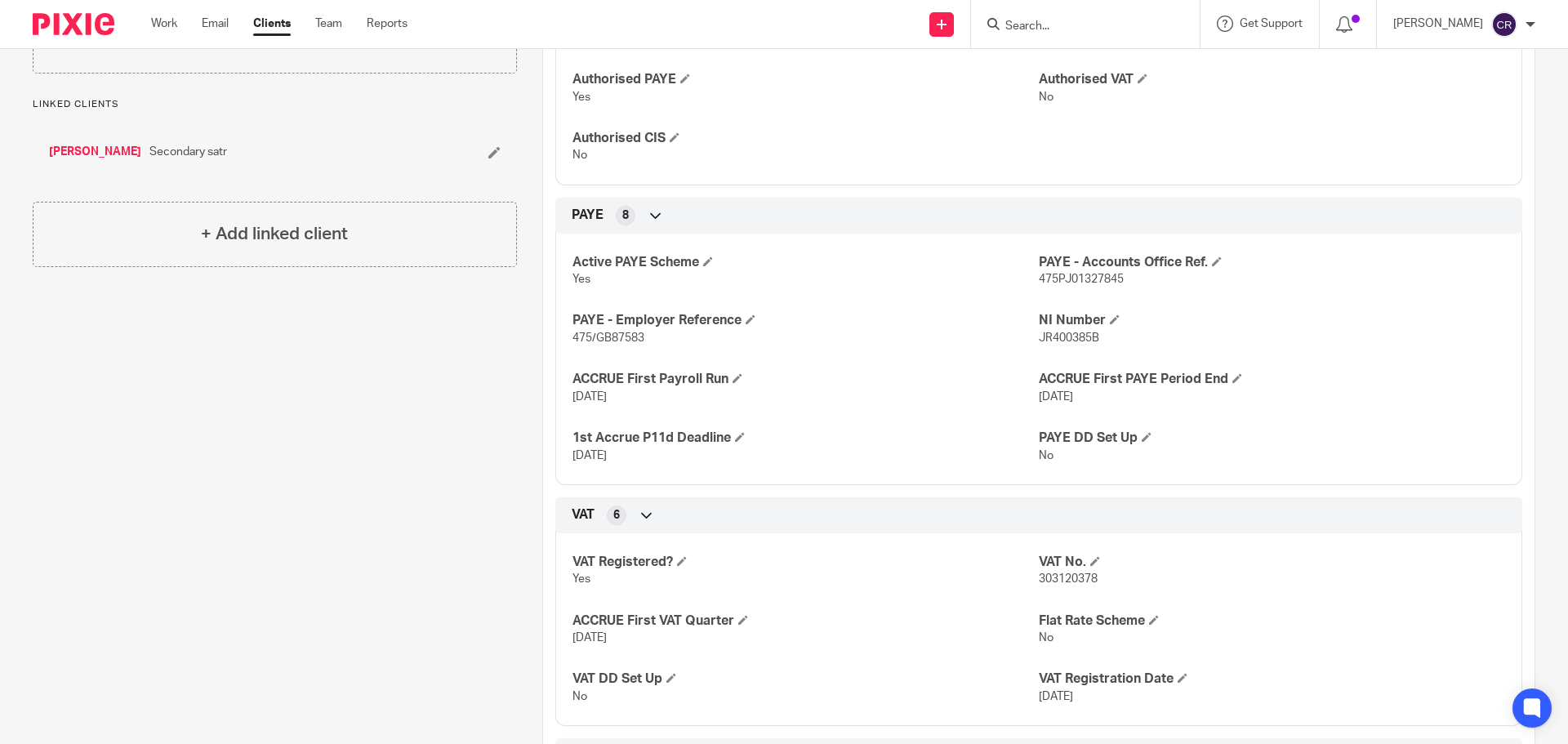
scroll to position [653, 0]
click at [1053, 341] on span "JR400385B" at bounding box center [1069, 340] width 60 height 12
copy span "JR400385B"
click at [1106, 36] on div at bounding box center [1085, 24] width 229 height 48
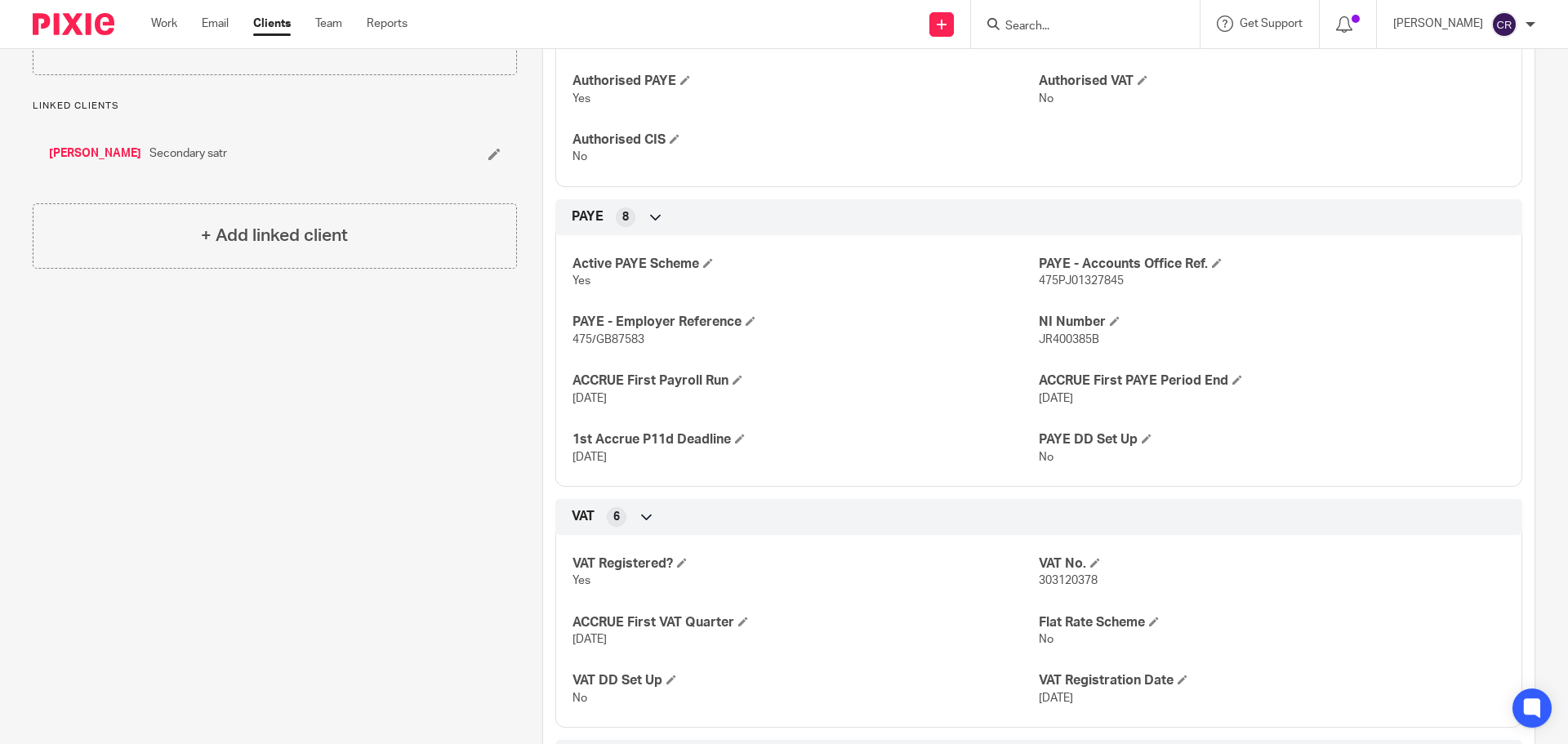
click at [1106, 31] on input "Search" at bounding box center [1076, 26] width 147 height 14
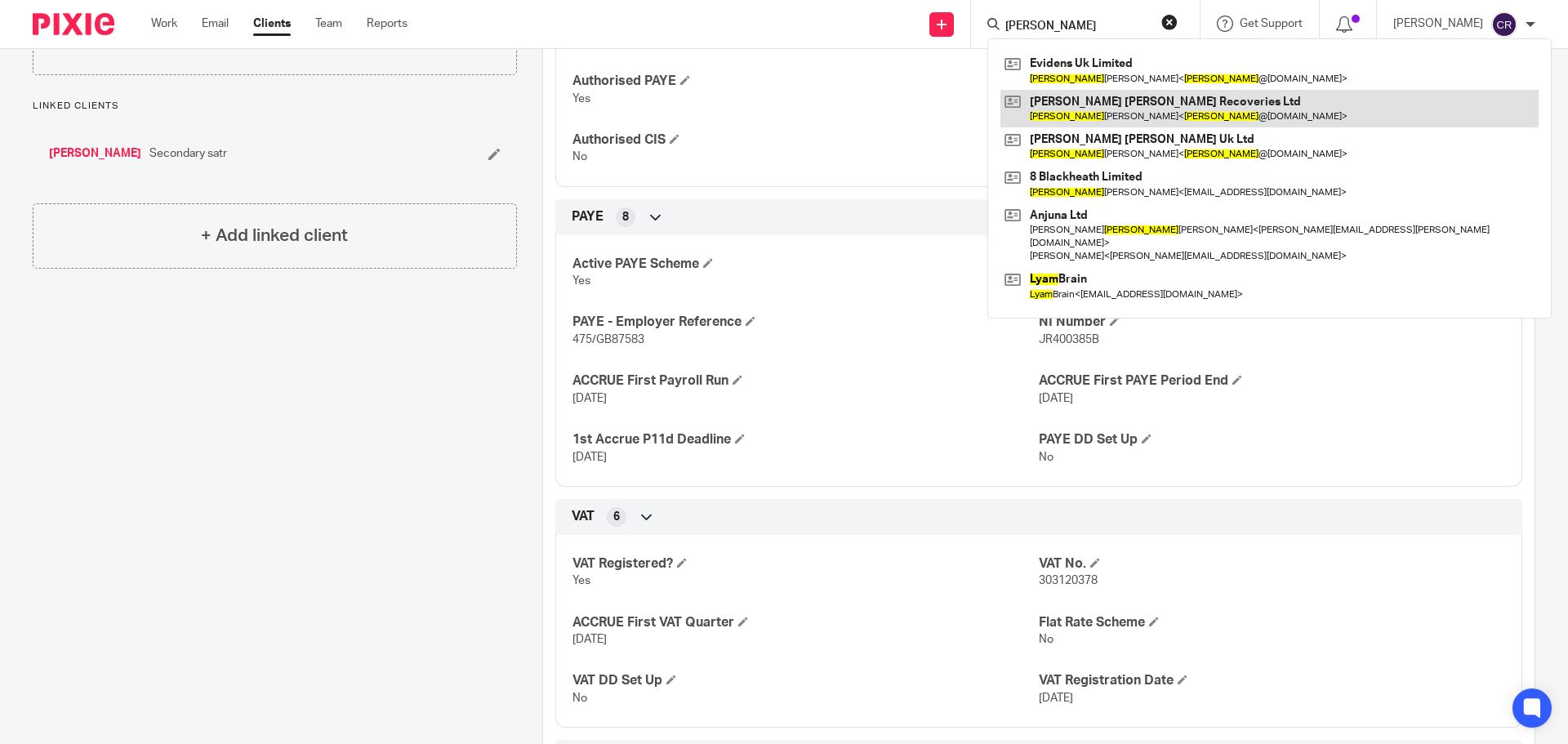
type input "liam"
click at [1040, 108] on link at bounding box center [1269, 108] width 538 height 37
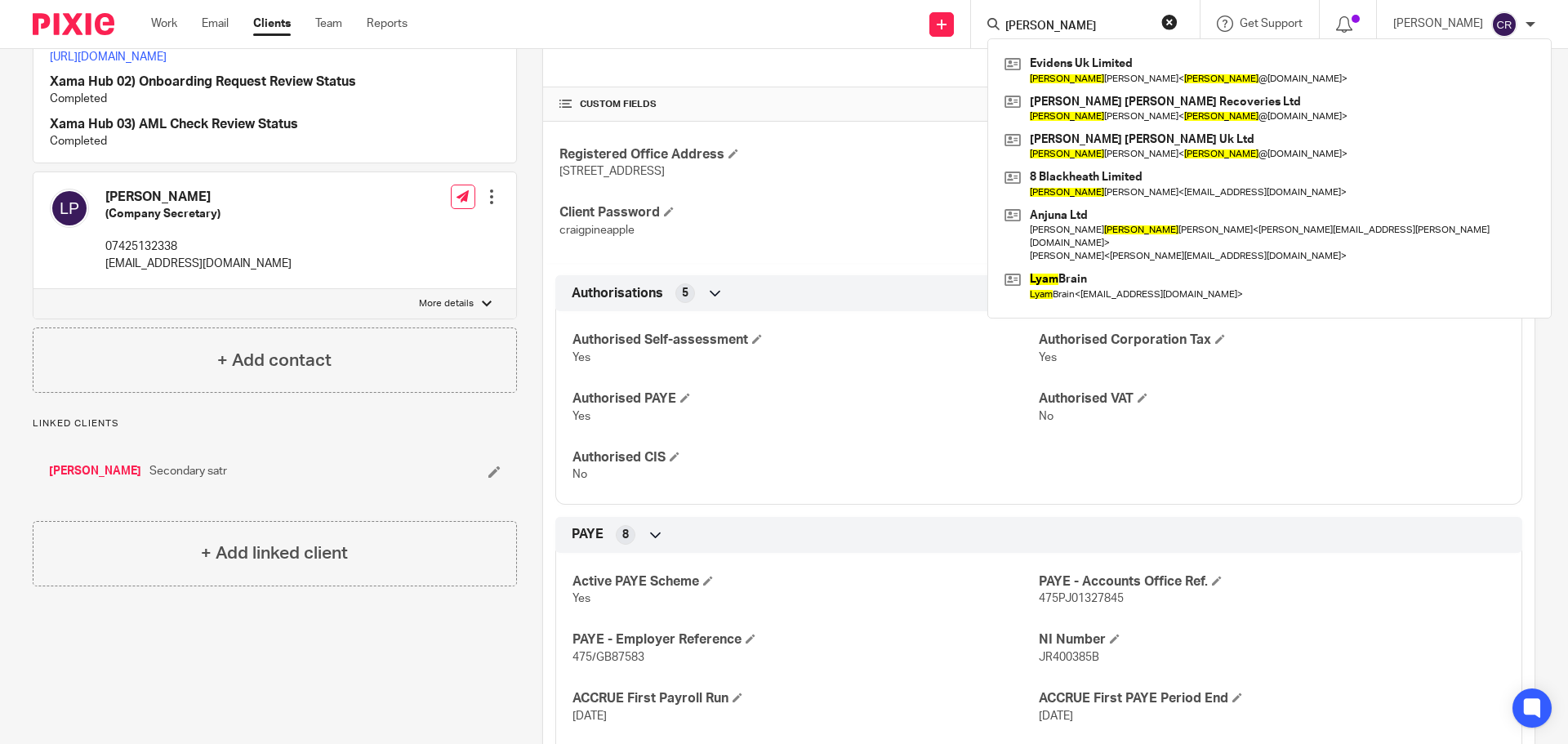
scroll to position [326, 0]
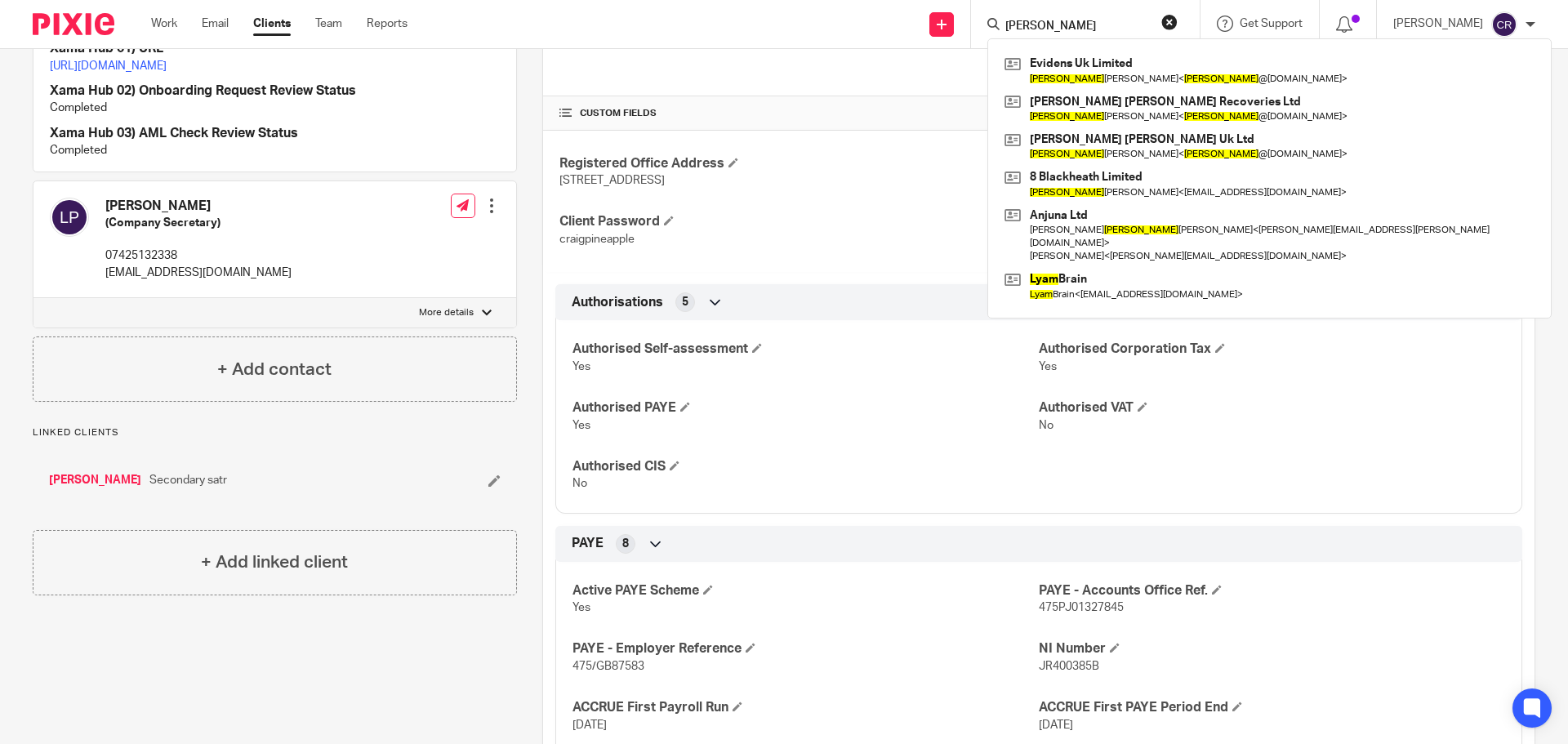
click at [1488, 126] on div "Show empty fields" at bounding box center [1444, 112] width 147 height 33
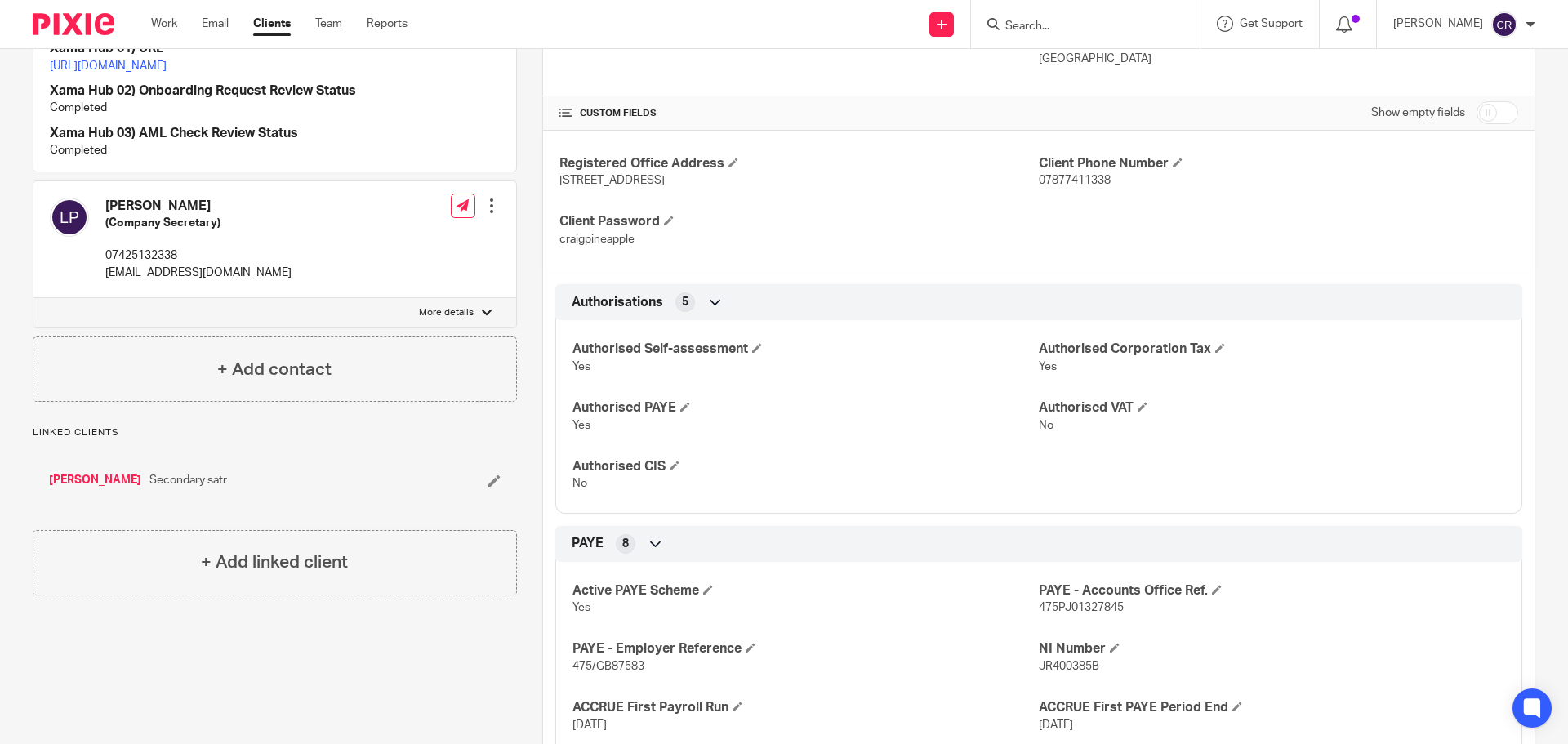
click at [1482, 115] on input "checkbox" at bounding box center [1496, 112] width 41 height 23
checkbox input "true"
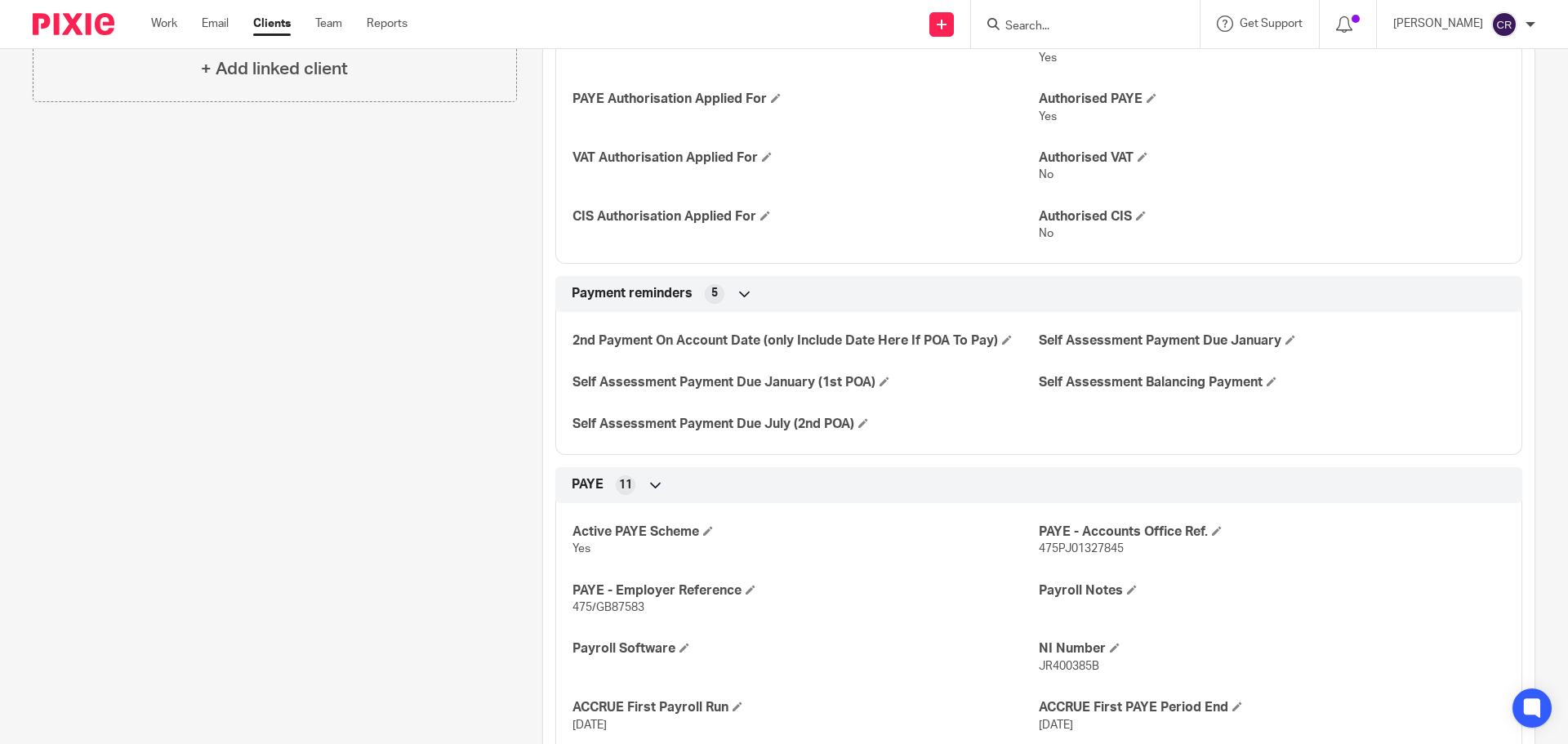
scroll to position [816, 0]
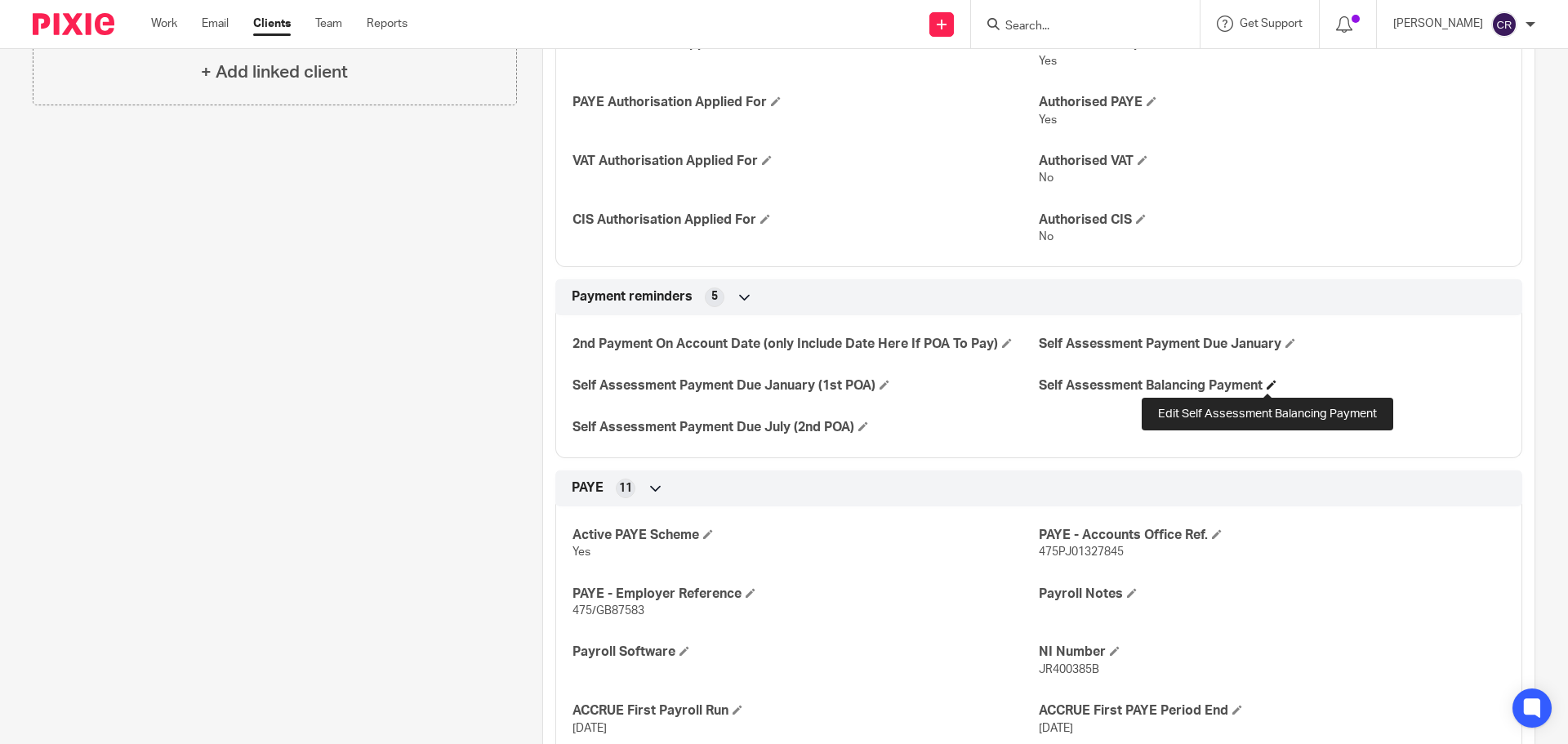
click at [1270, 383] on span at bounding box center [1271, 384] width 10 height 10
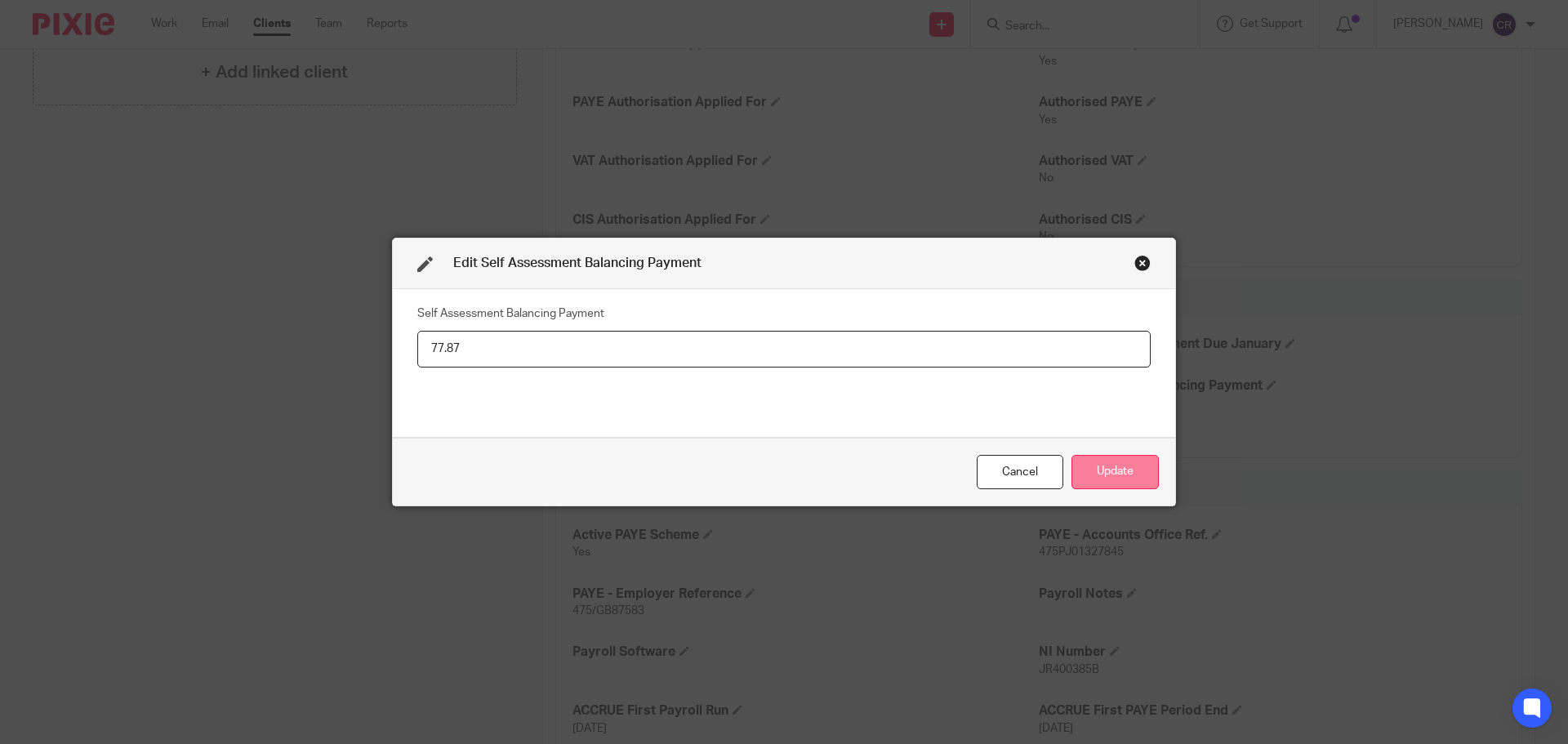
type input "77.87"
click at [1132, 471] on button "Update" at bounding box center [1115, 472] width 87 height 36
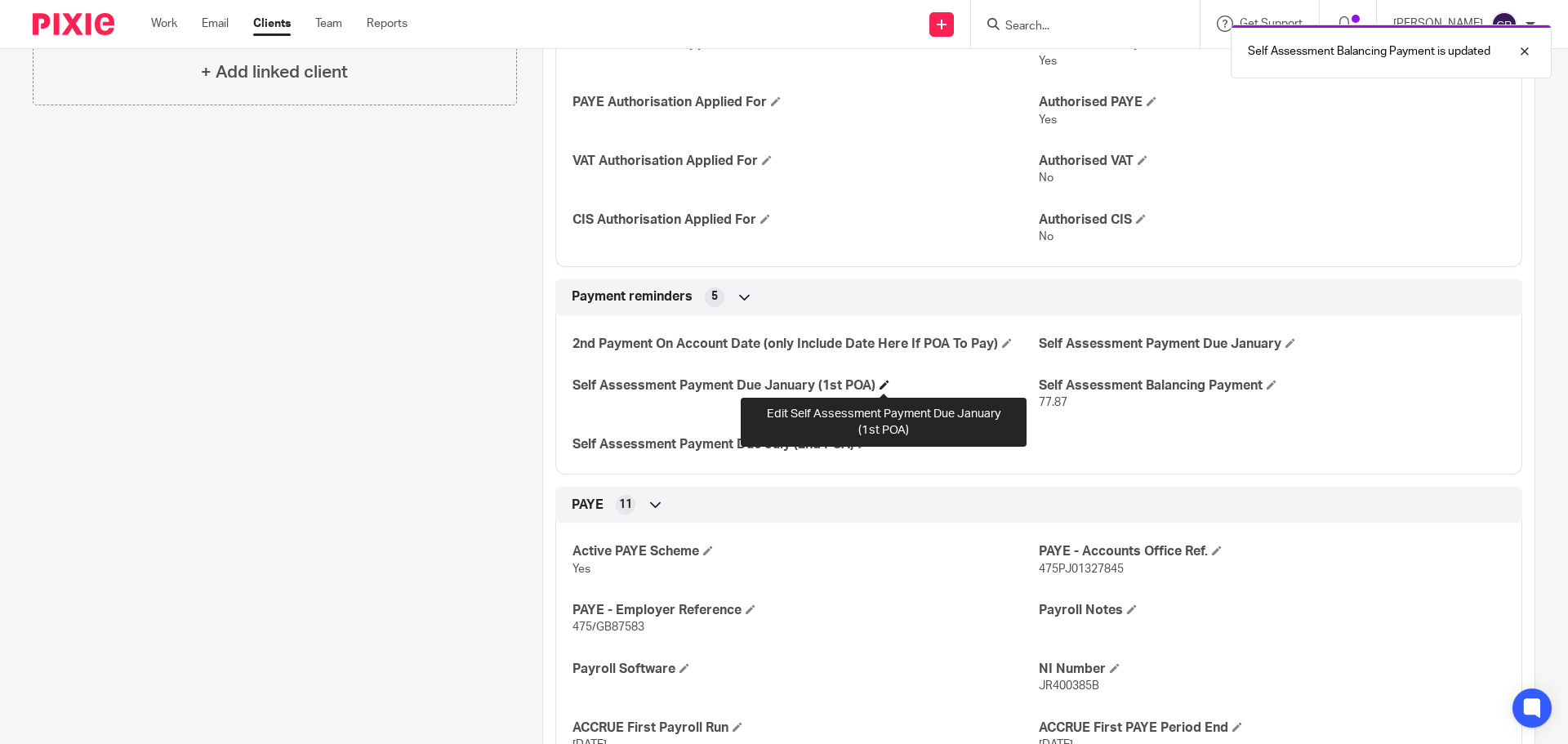
click at [880, 382] on span at bounding box center [884, 384] width 10 height 10
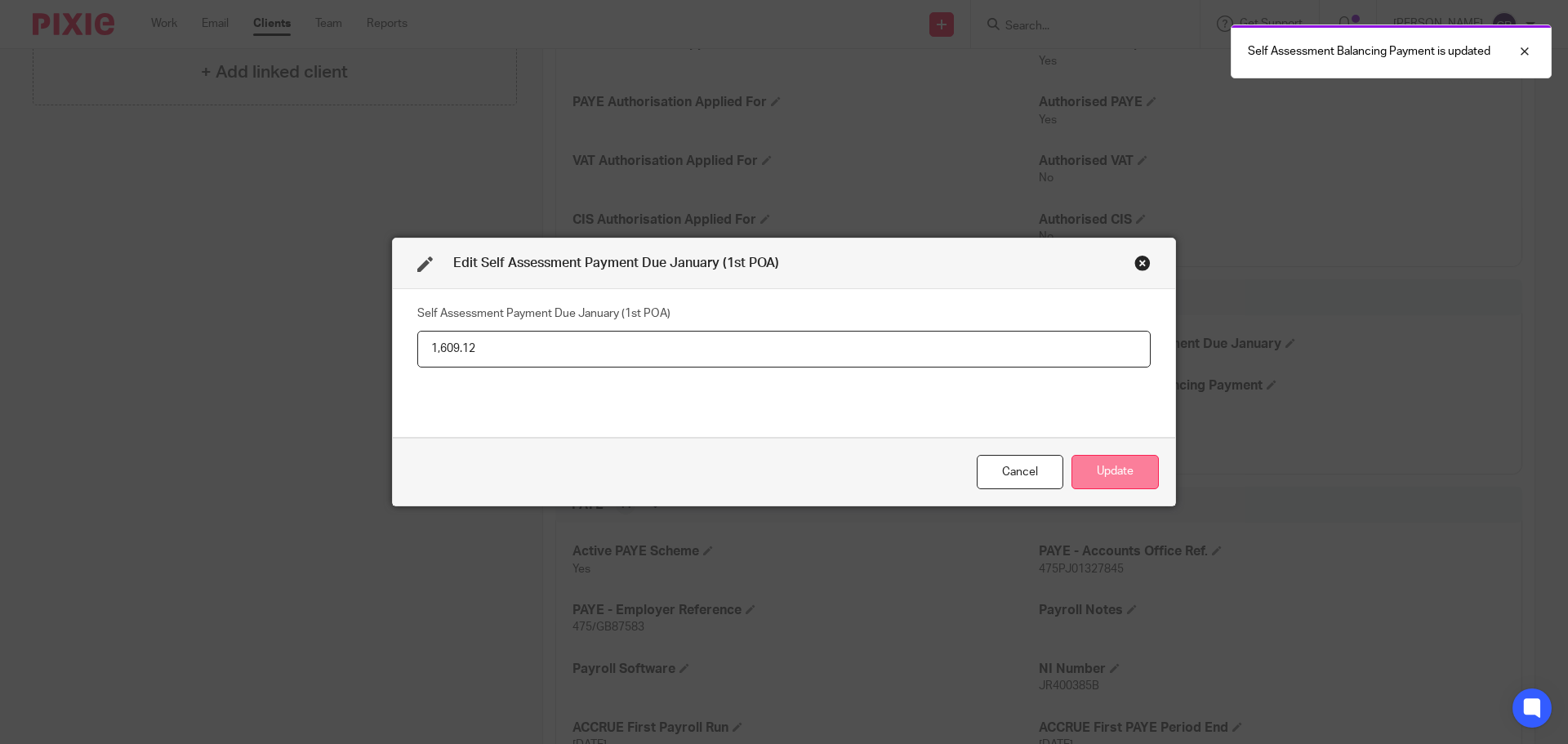
type input "1,609.12"
click at [1098, 463] on button "Update" at bounding box center [1115, 472] width 87 height 36
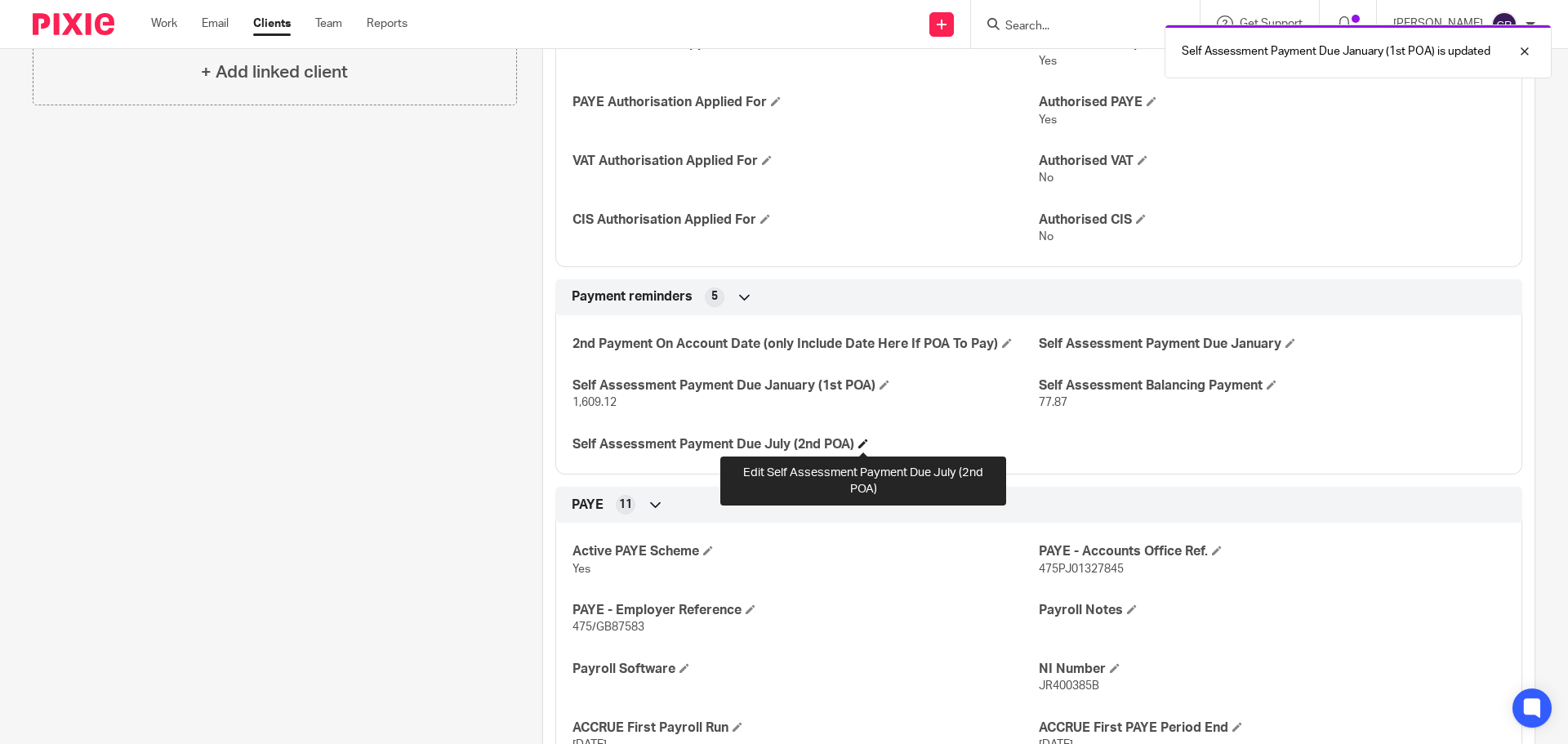
click at [866, 441] on span at bounding box center [863, 444] width 10 height 10
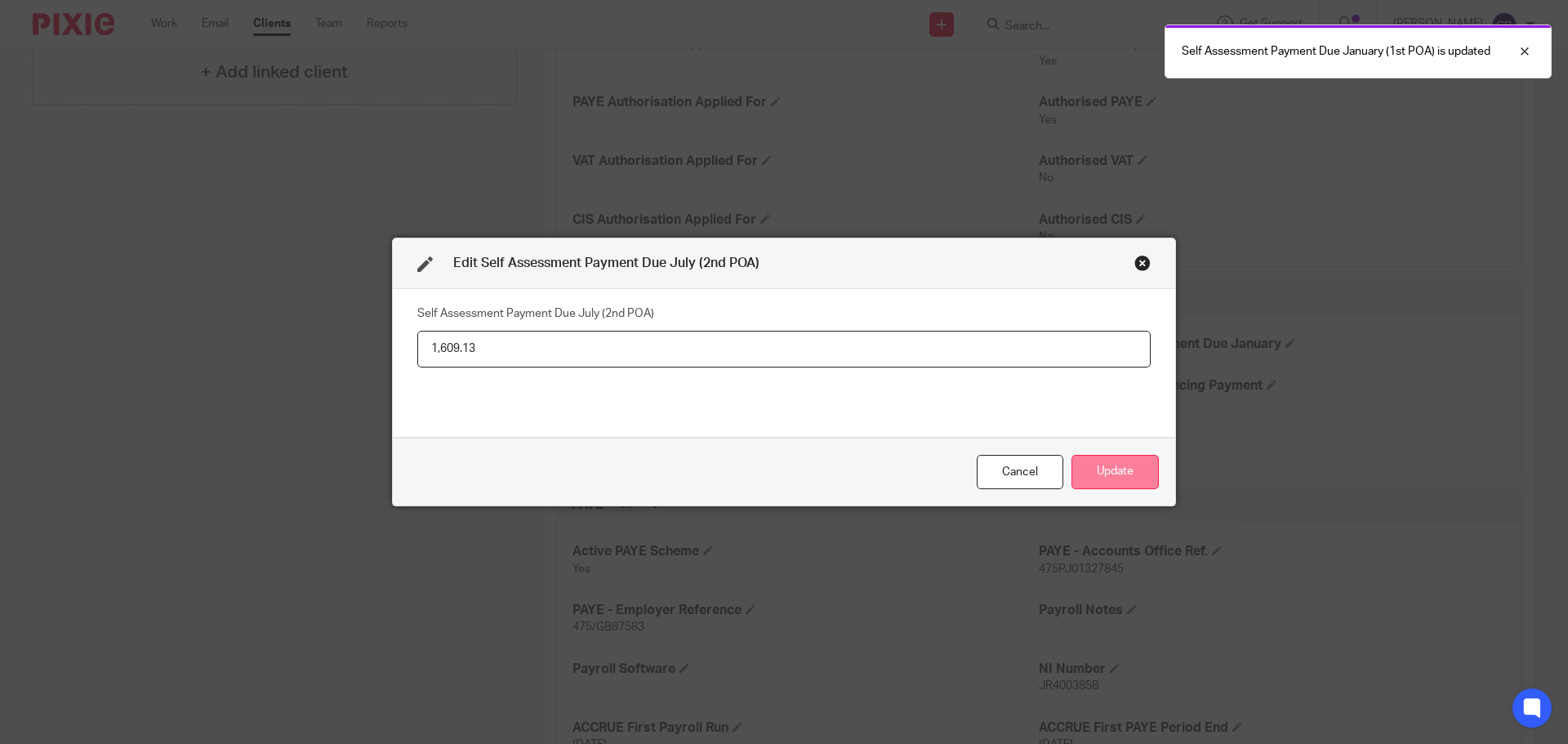
type input "1,609.13"
click at [1152, 488] on button "Update" at bounding box center [1115, 472] width 87 height 36
click at [1134, 476] on button "Update" at bounding box center [1115, 472] width 87 height 36
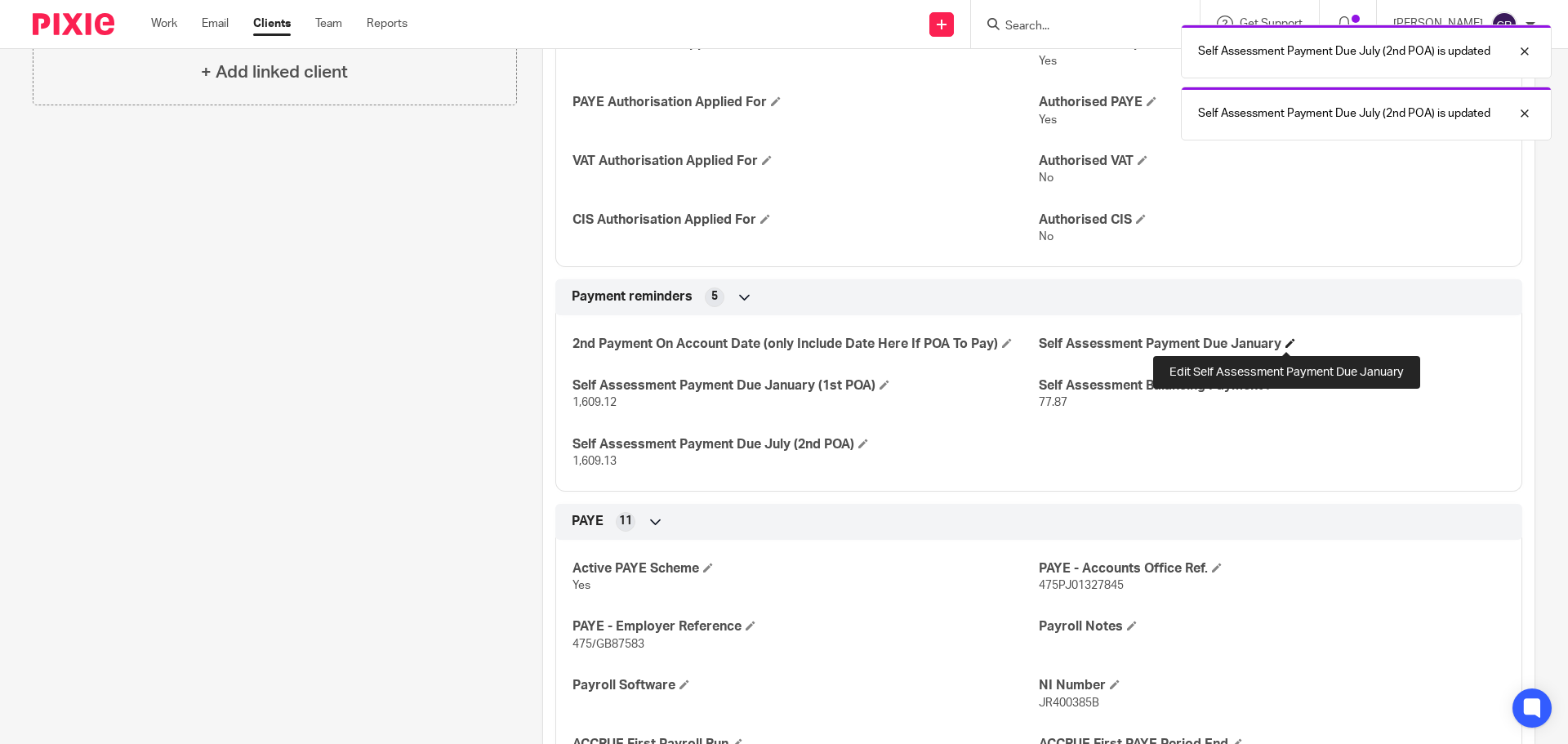
click at [1290, 345] on span at bounding box center [1290, 343] width 10 height 10
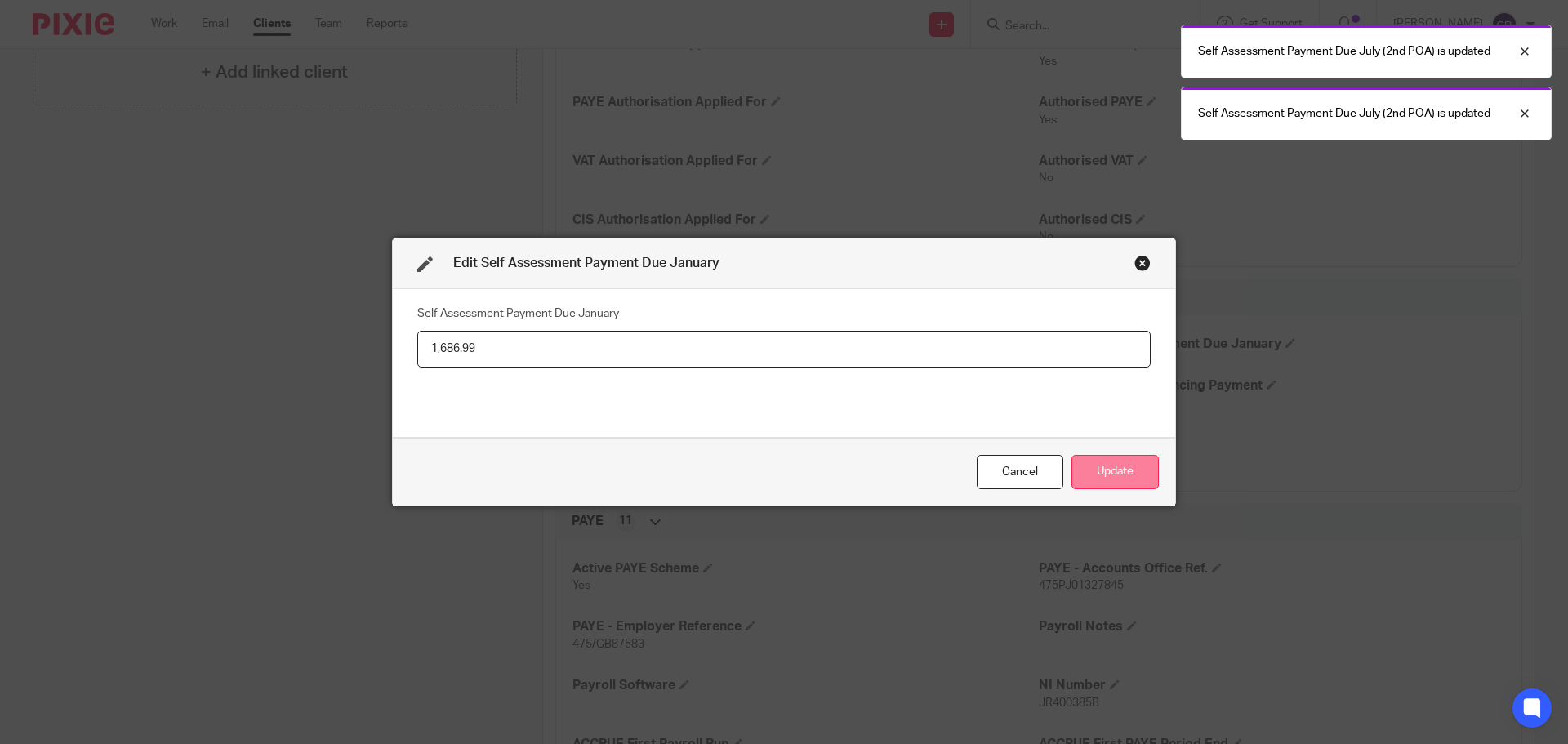
type input "1,686.99"
click at [1097, 467] on button "Update" at bounding box center [1115, 472] width 87 height 36
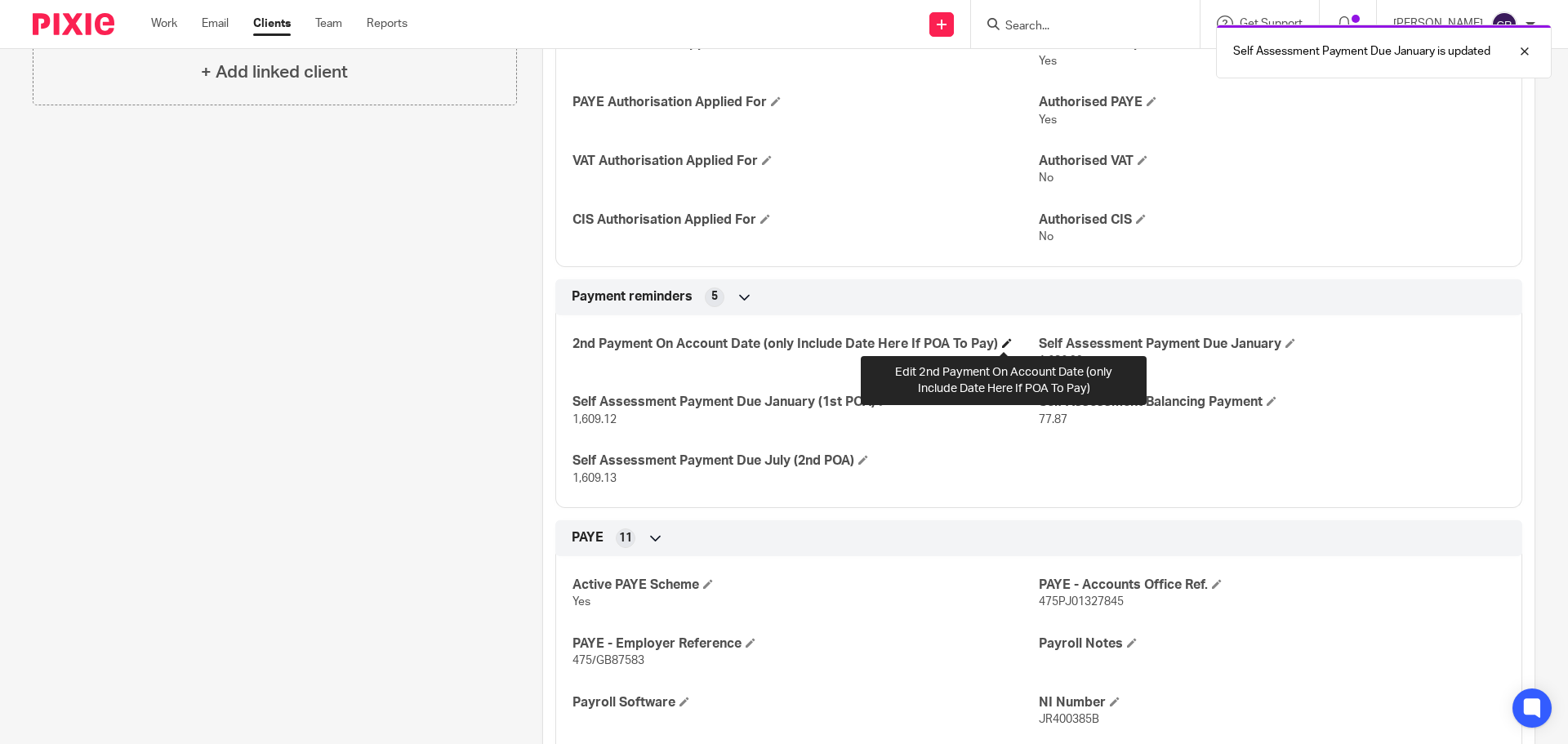
click at [1001, 340] on span at bounding box center [1006, 343] width 10 height 10
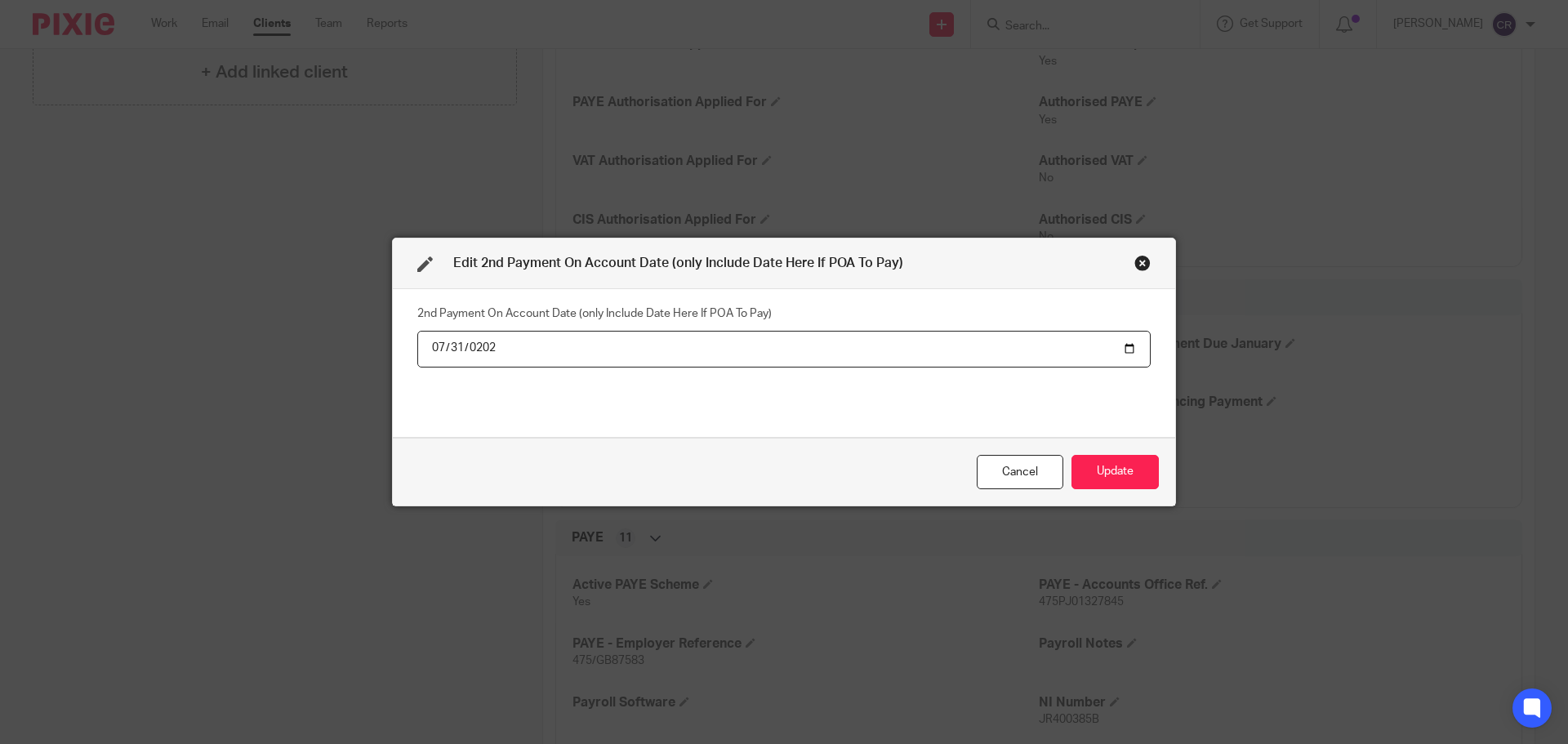
type input "2025-07-31"
click at [1072, 455] on button "Update" at bounding box center [1115, 472] width 87 height 36
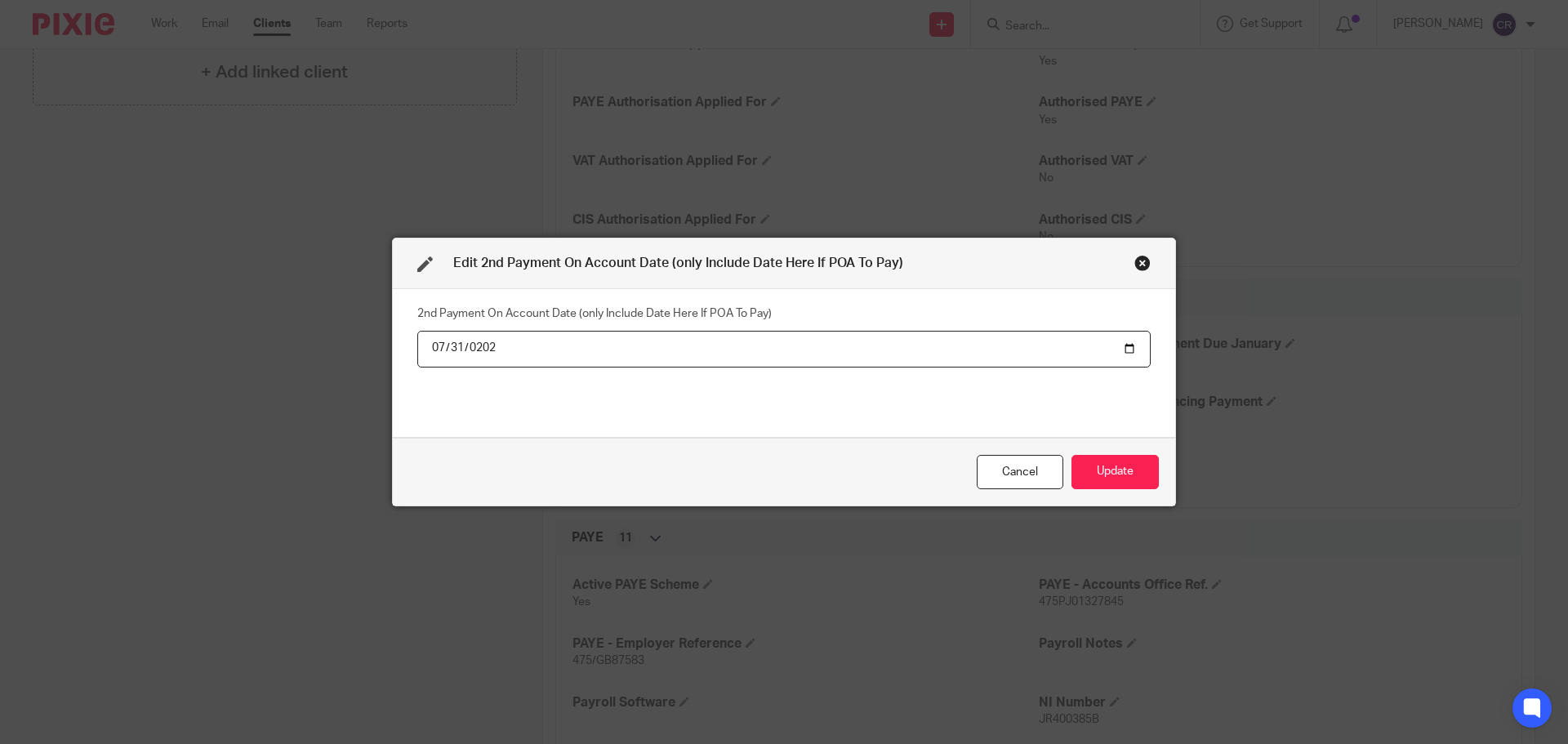
click at [1072, 455] on button "Update" at bounding box center [1115, 472] width 87 height 36
click button "Update" at bounding box center [1115, 472] width 87 height 36
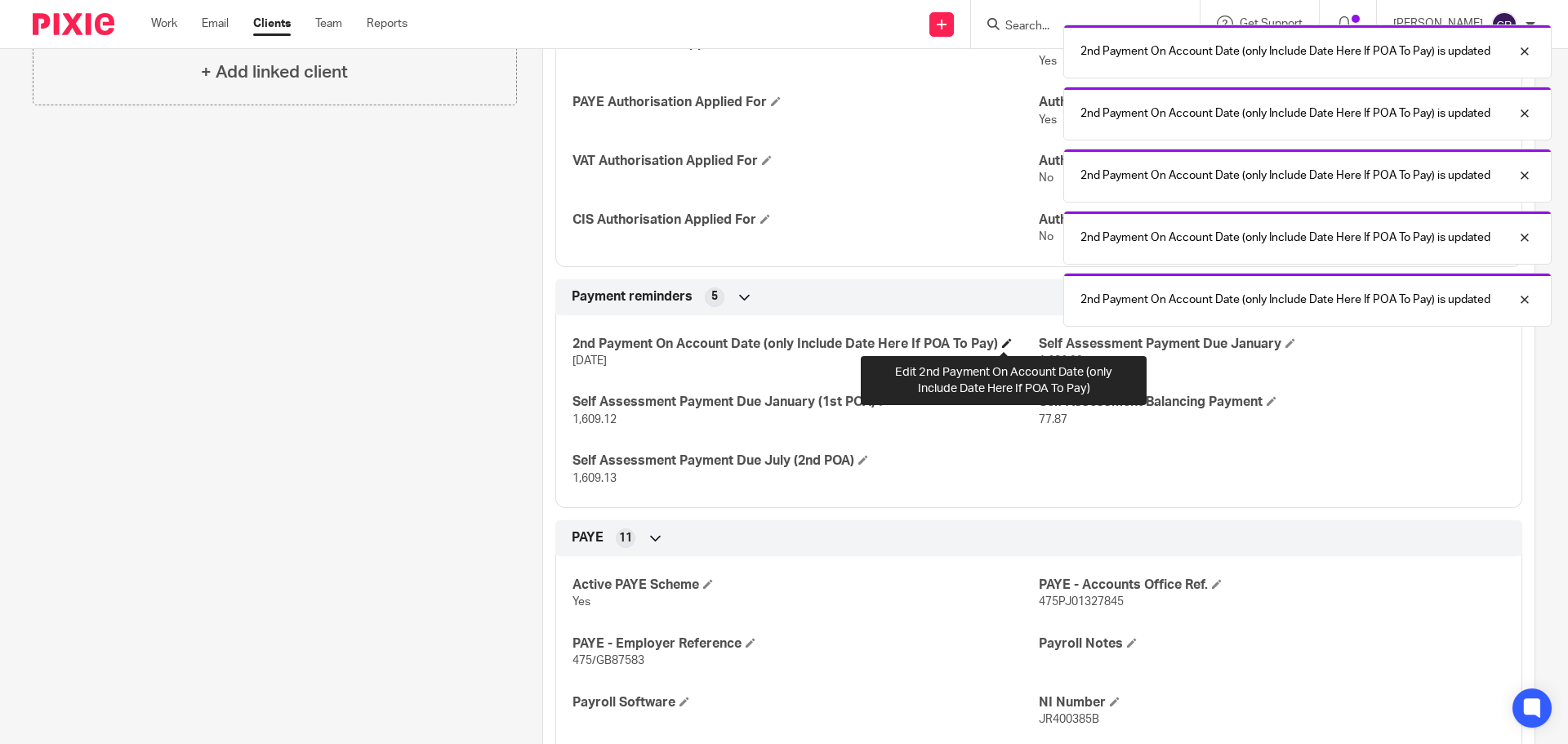
click at [1004, 341] on span at bounding box center [1006, 343] width 10 height 10
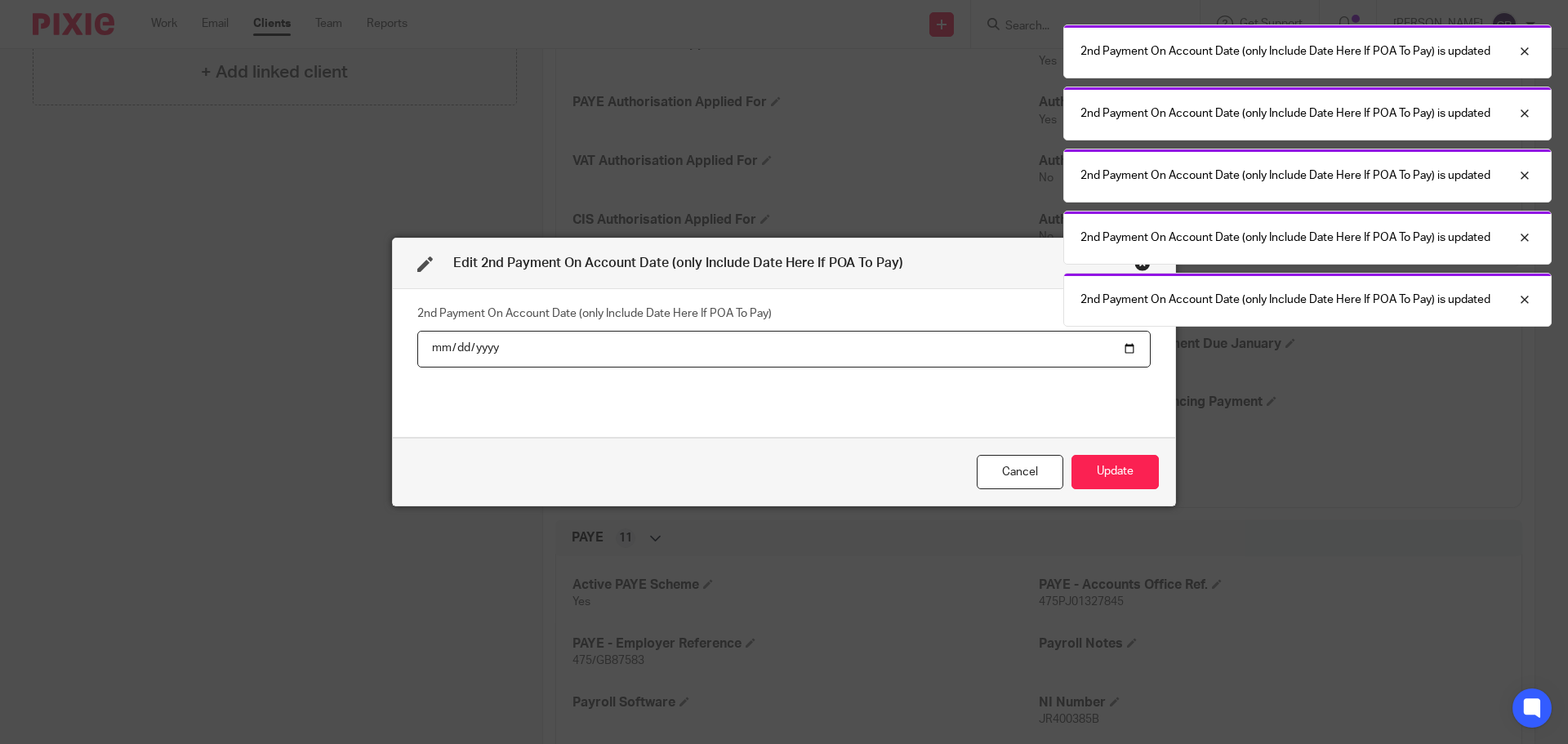
drag, startPoint x: 717, startPoint y: 350, endPoint x: 577, endPoint y: 372, distance: 141.7
click at [716, 350] on input "2025-07-31" at bounding box center [784, 348] width 734 height 36
click at [470, 351] on input "2025-07-31" at bounding box center [784, 348] width 734 height 36
type input "2026-07-31"
click at [1072, 455] on button "Update" at bounding box center [1115, 472] width 87 height 36
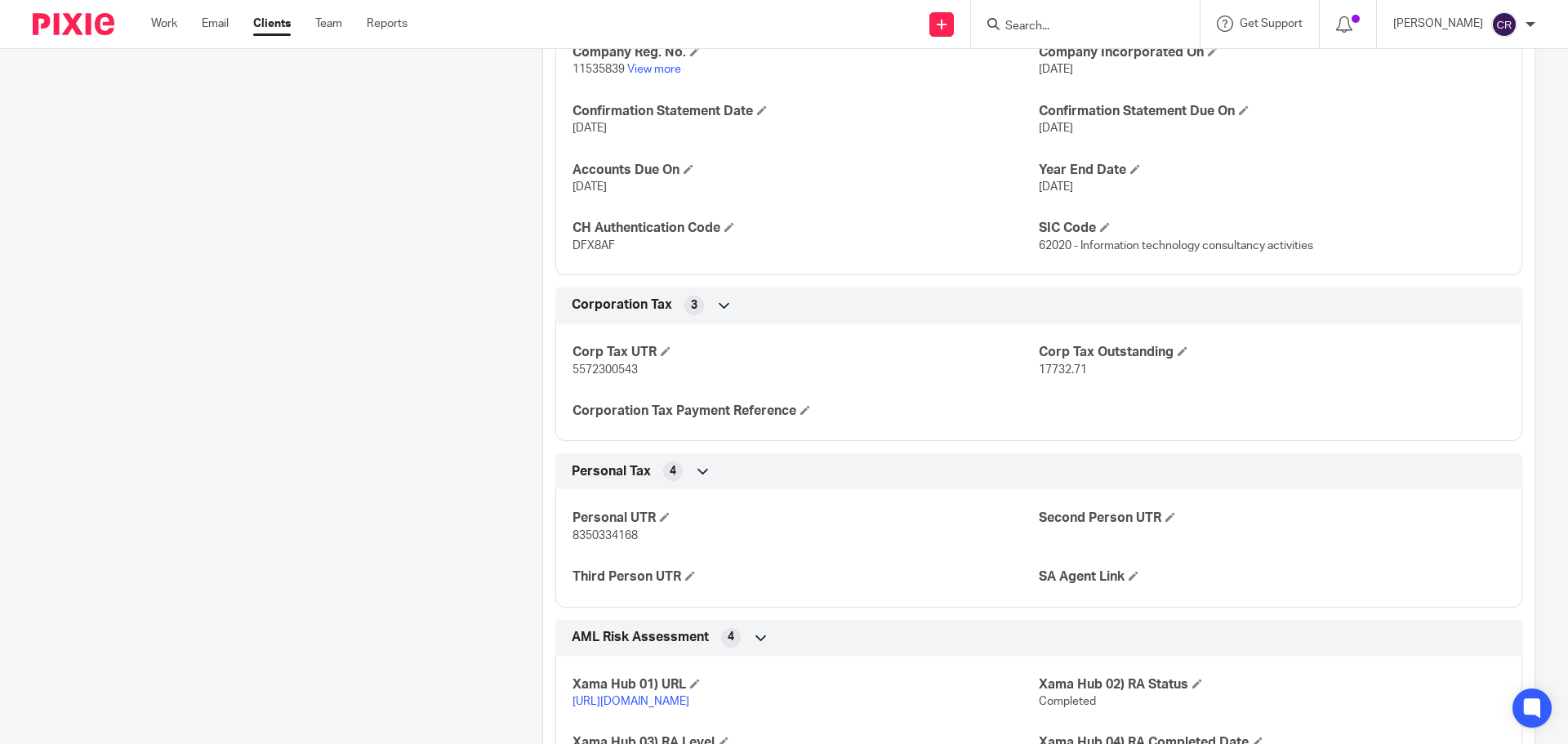
scroll to position [2123, 0]
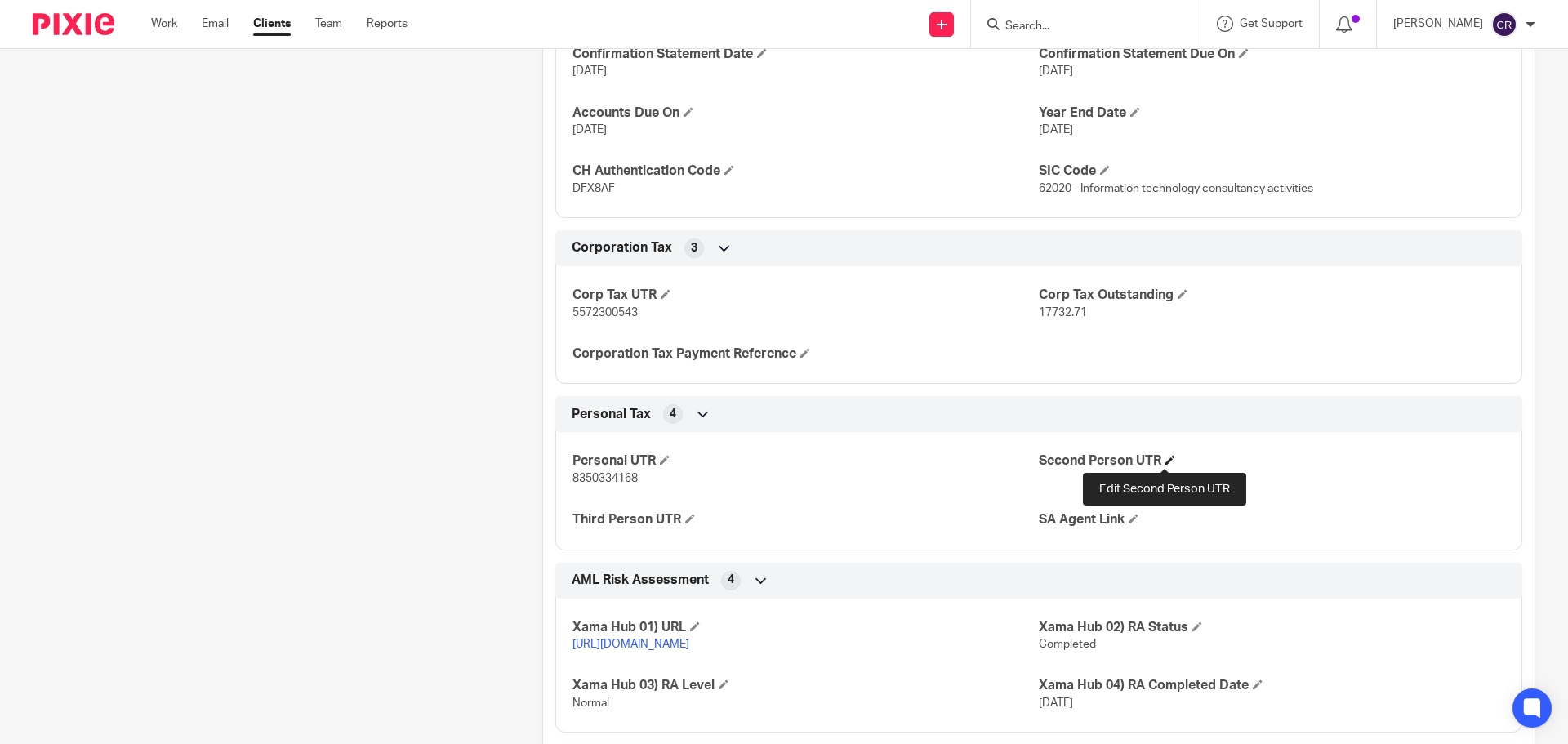
click at [1165, 463] on span at bounding box center [1170, 460] width 10 height 10
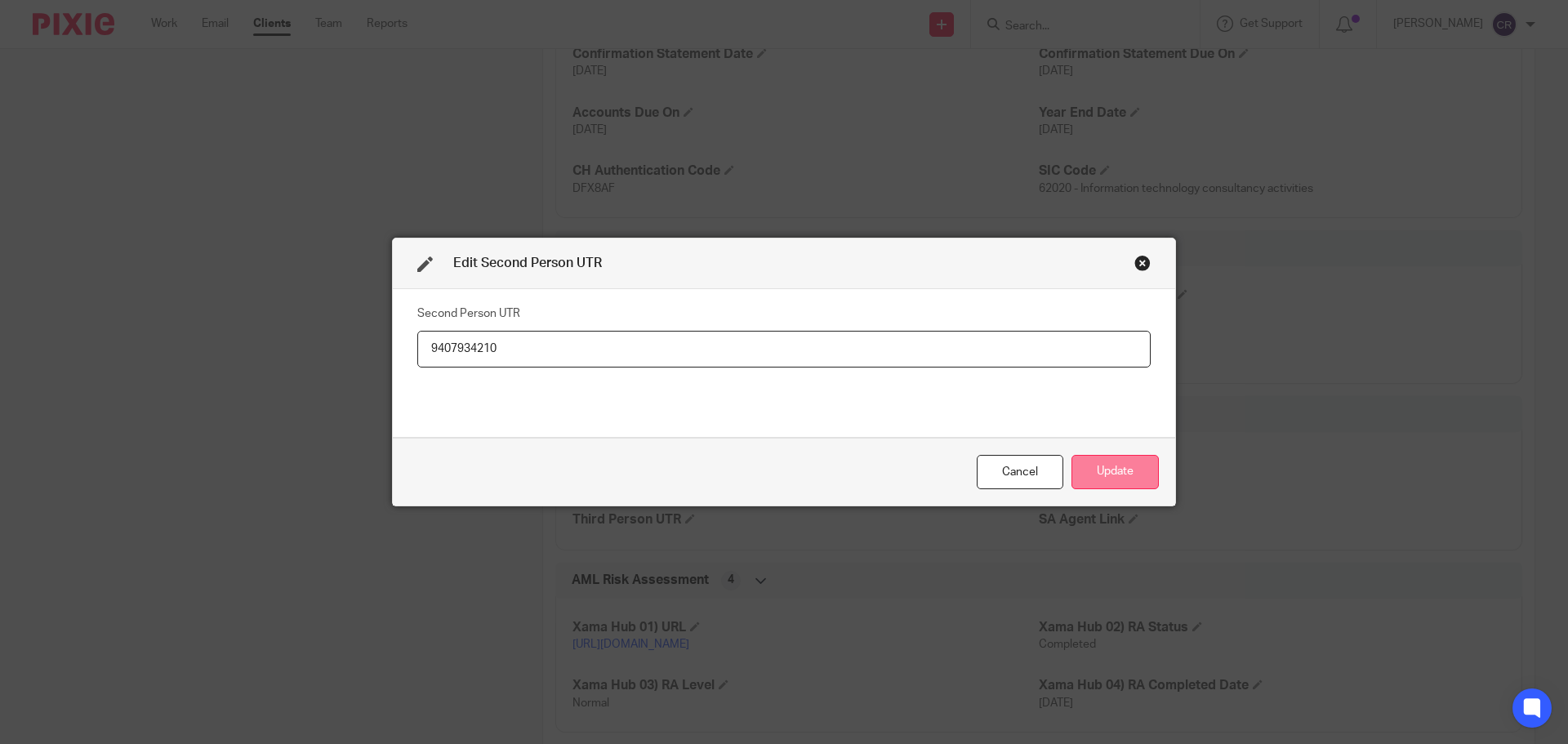
type input "9407934210"
click at [1101, 472] on button "Update" at bounding box center [1115, 472] width 87 height 36
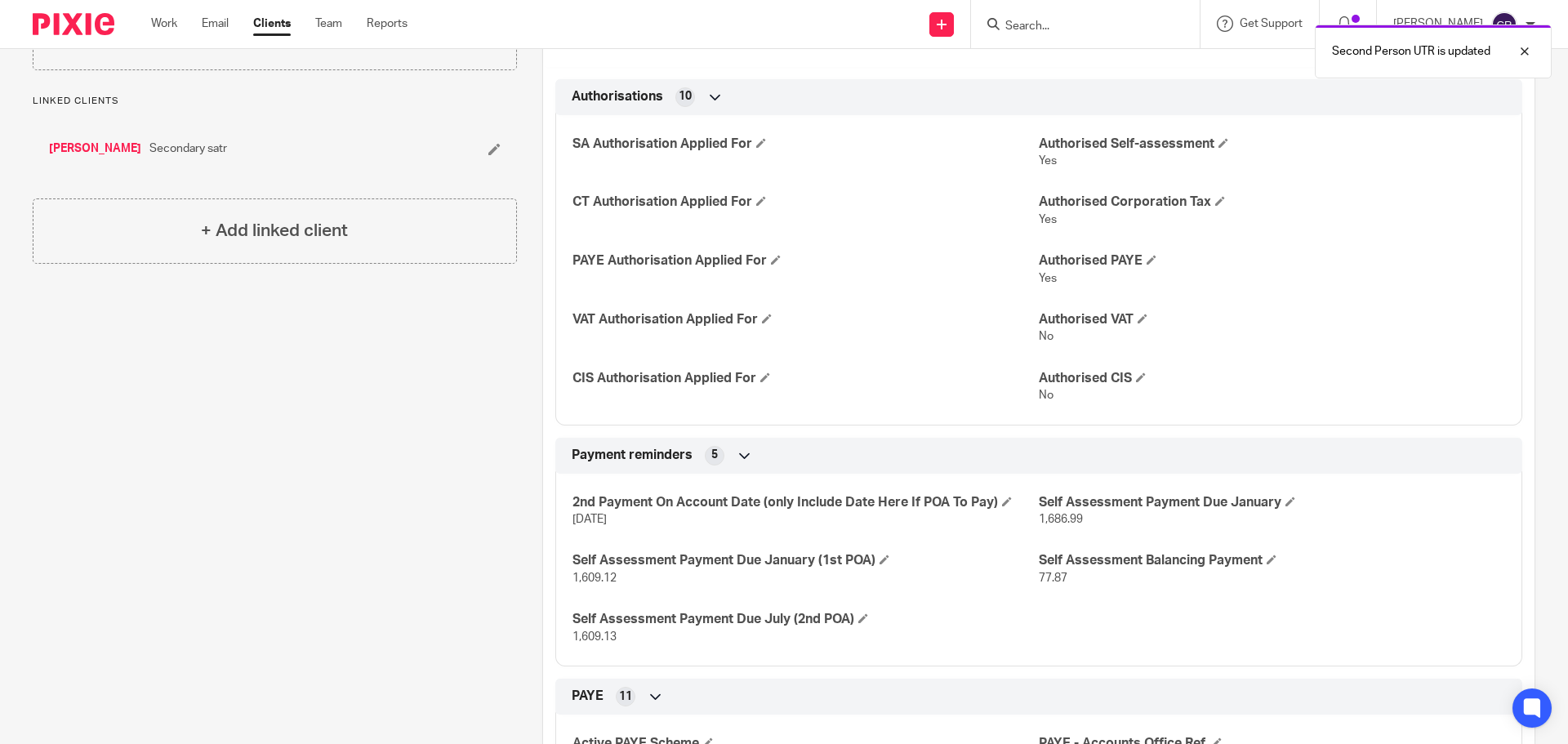
scroll to position [490, 0]
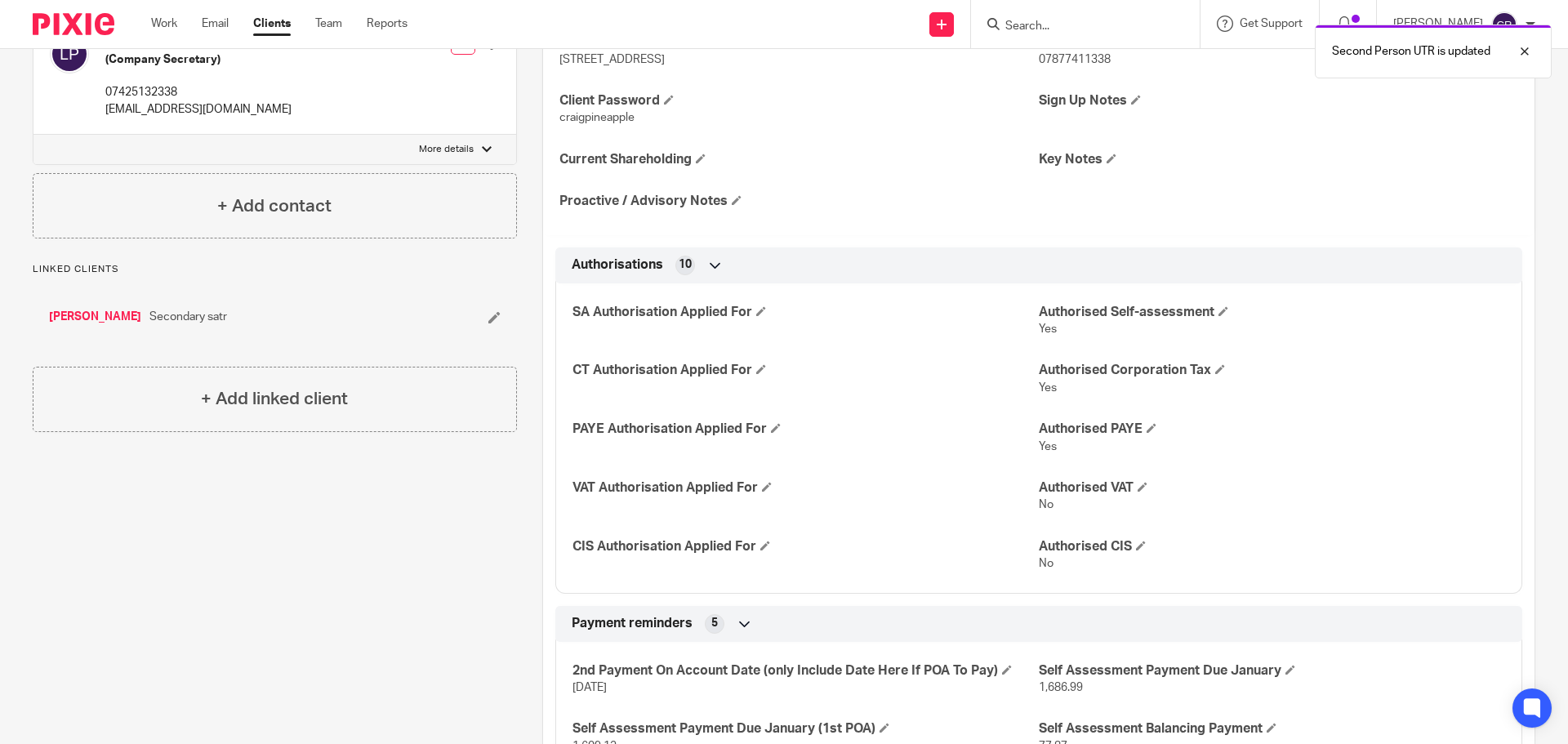
click at [71, 324] on link "Lauren Paolozzi" at bounding box center [95, 316] width 92 height 16
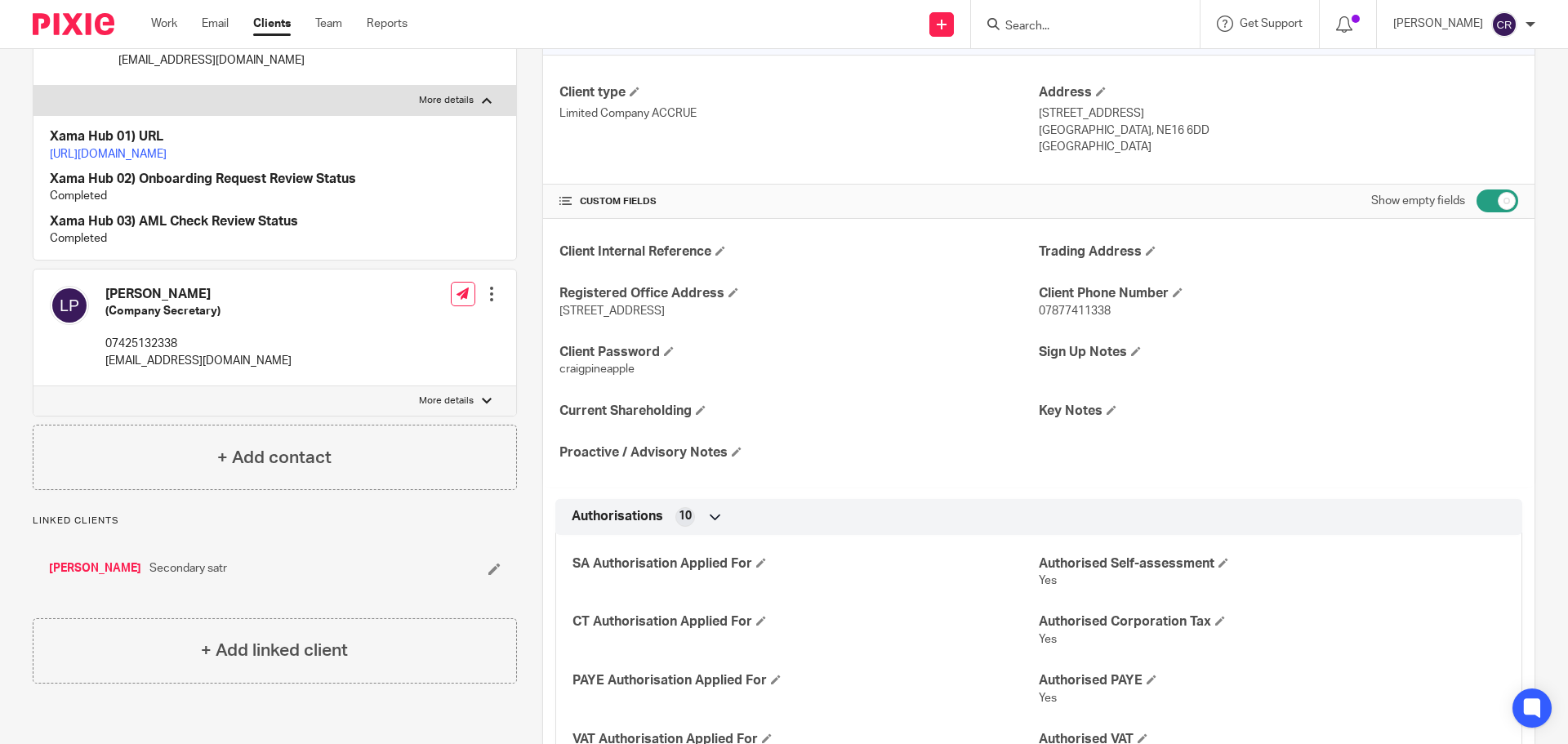
scroll to position [0, 0]
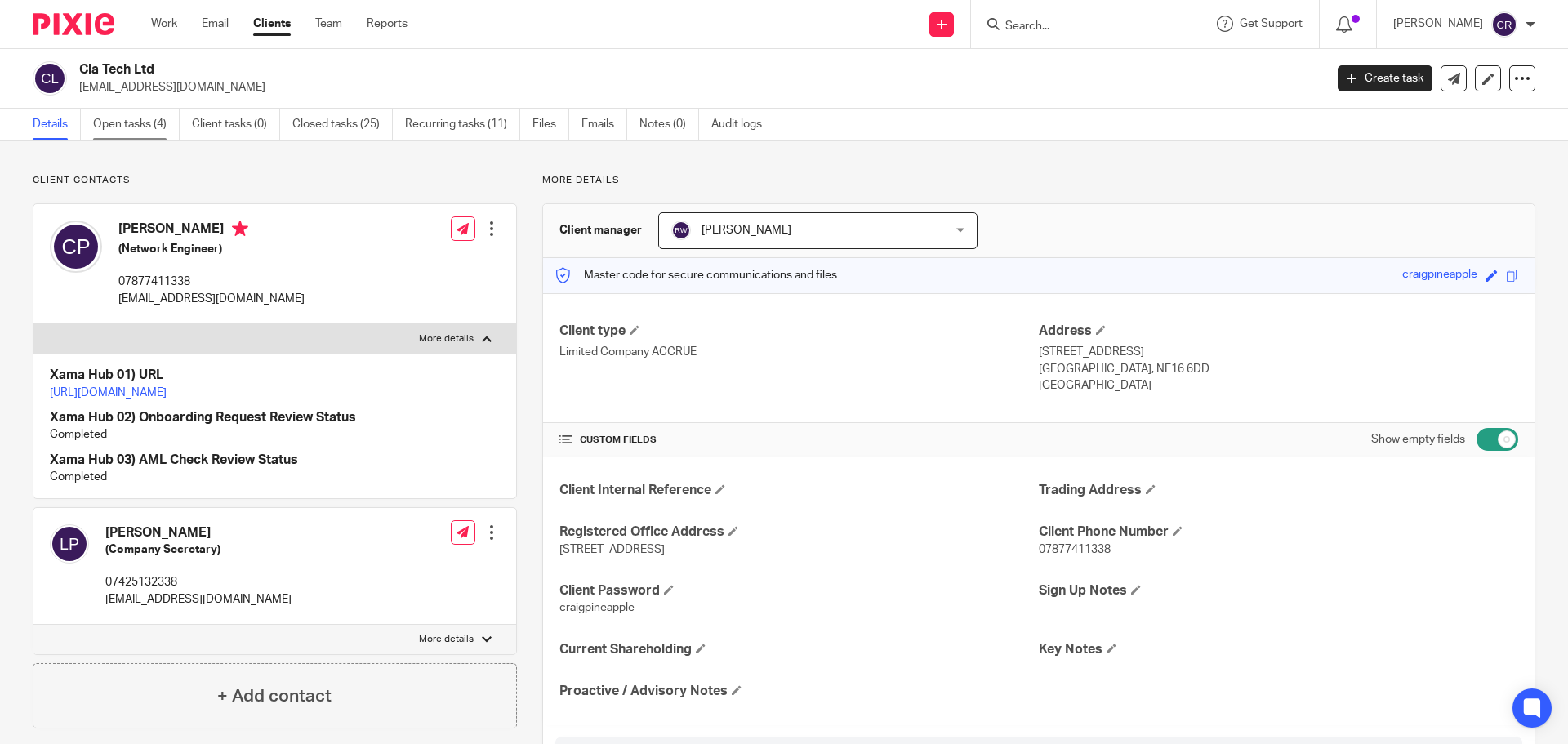
click at [116, 123] on link "Open tasks (4)" at bounding box center [136, 124] width 86 height 32
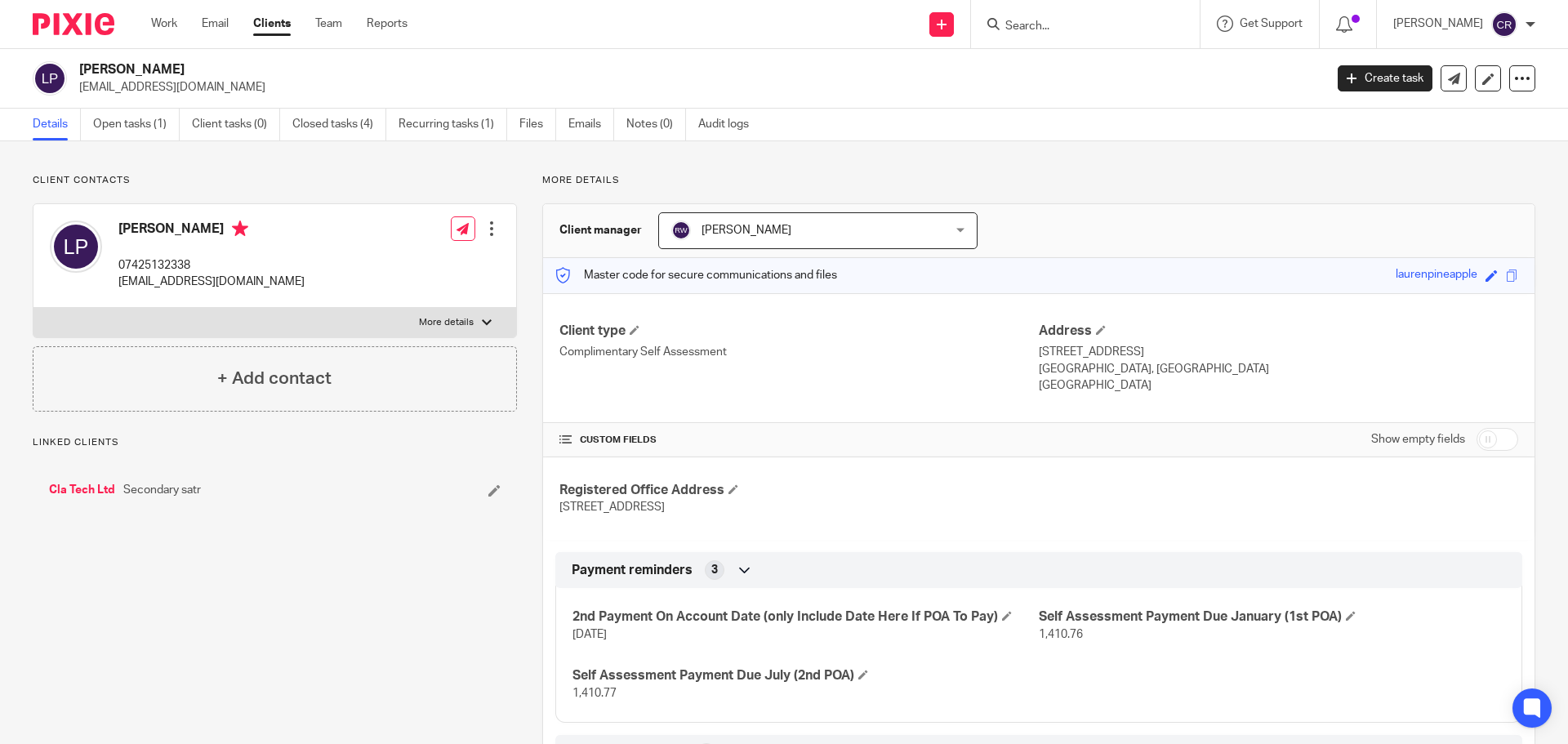
click at [1476, 436] on input "checkbox" at bounding box center [1496, 440] width 41 height 23
checkbox input "true"
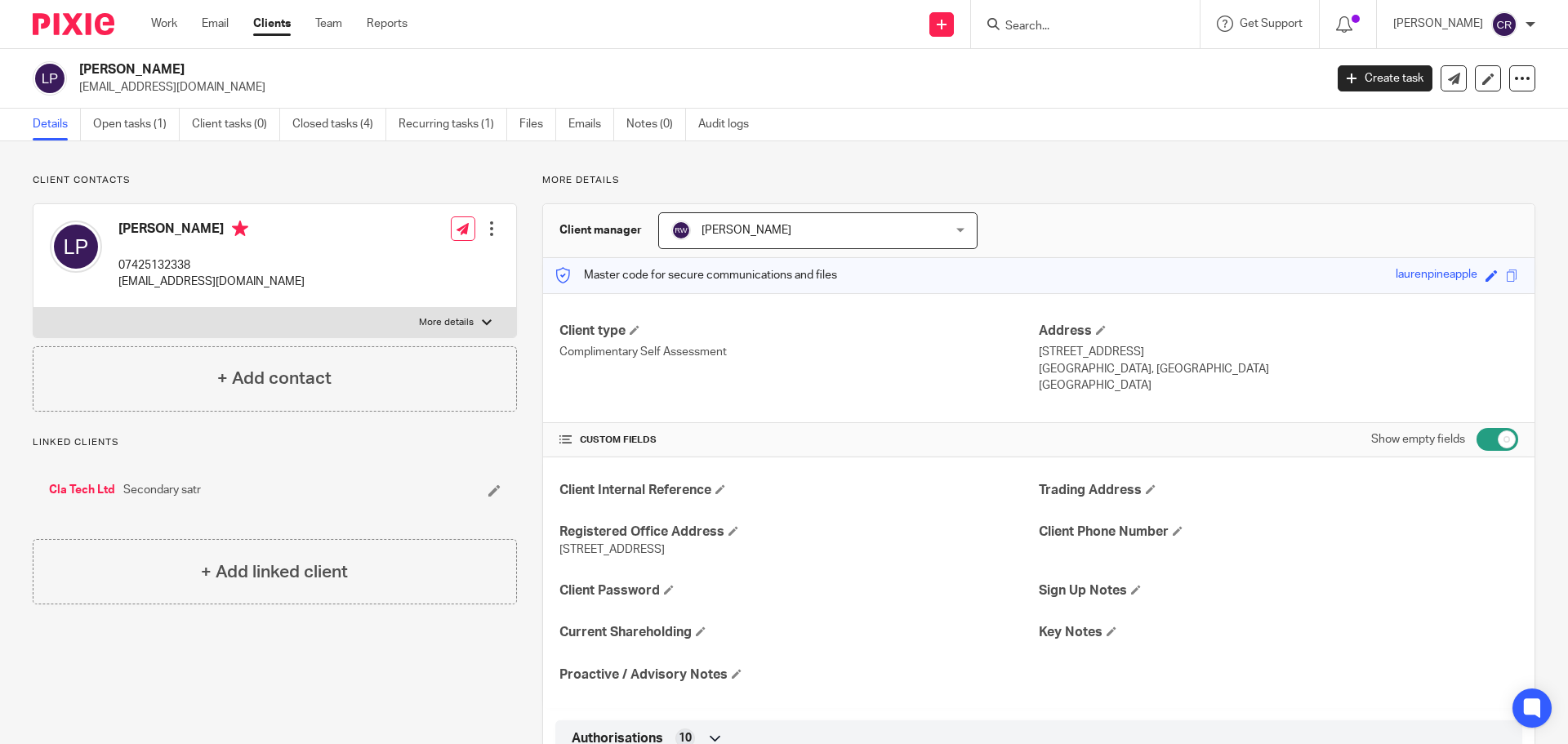
click at [308, 326] on label "More details" at bounding box center [275, 323] width 483 height 30
click at [34, 308] on input "More details" at bounding box center [33, 307] width 1 height 1
checkbox input "true"
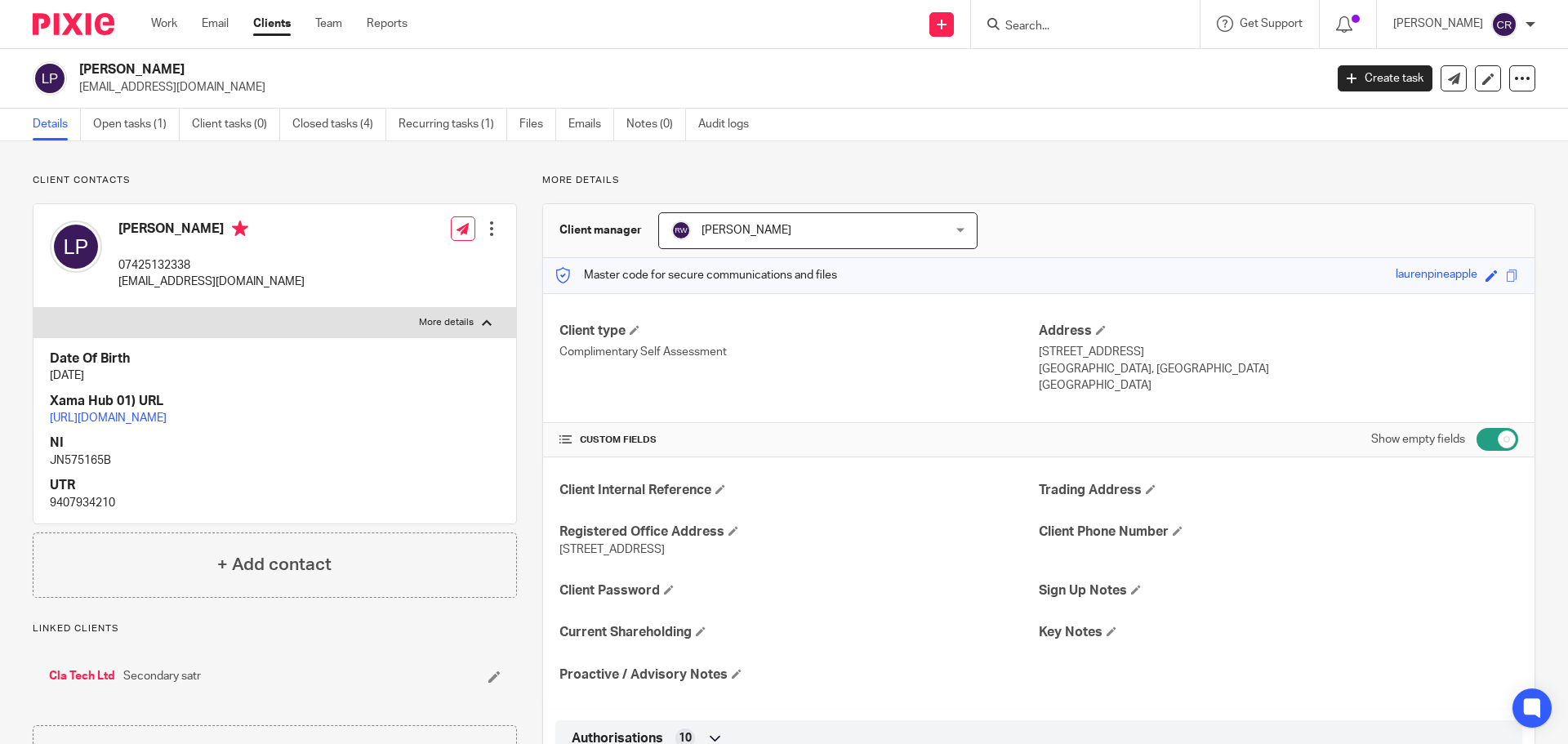
click at [87, 468] on p "JN575165B" at bounding box center [275, 460] width 449 height 16
copy p "JN575165B"
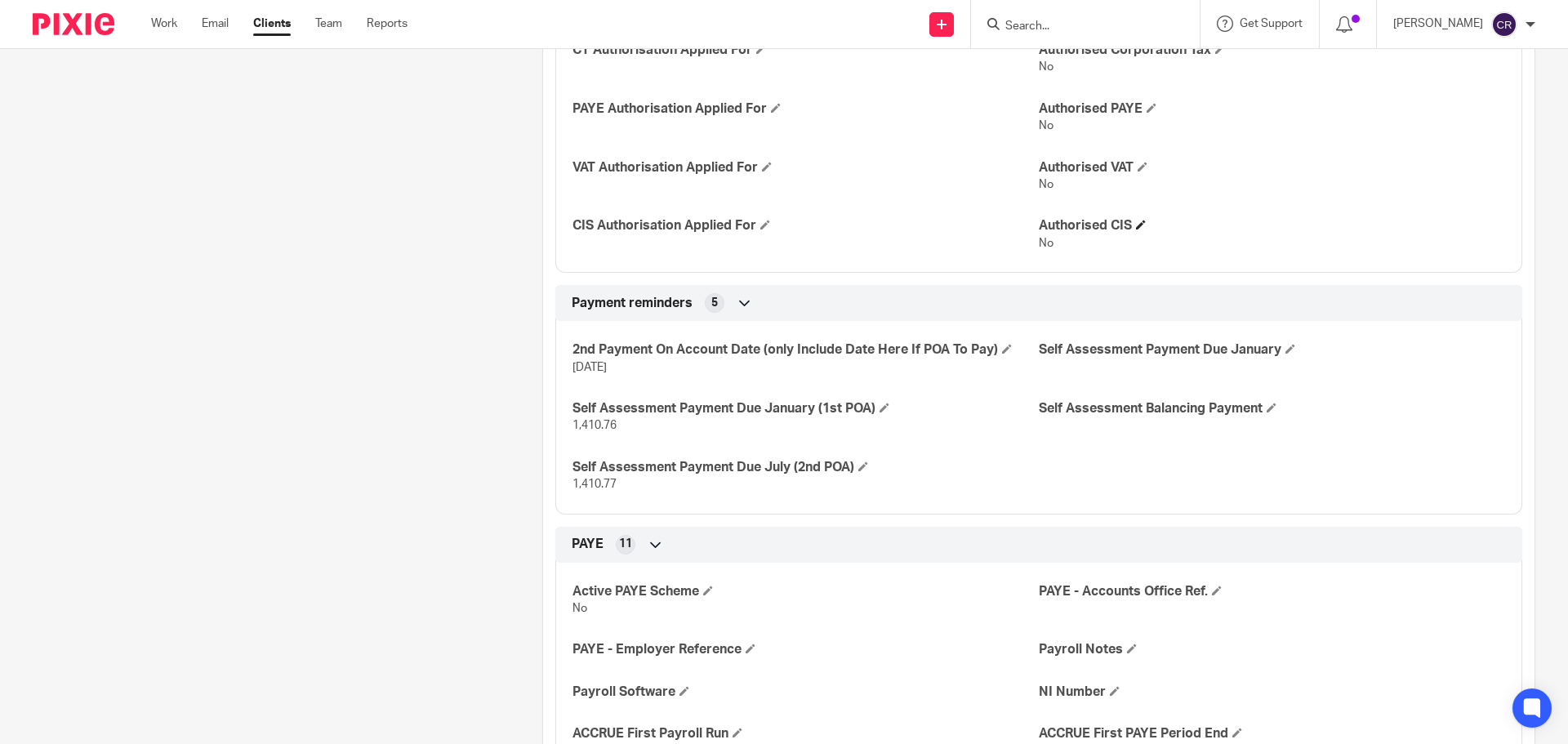
scroll to position [898, 0]
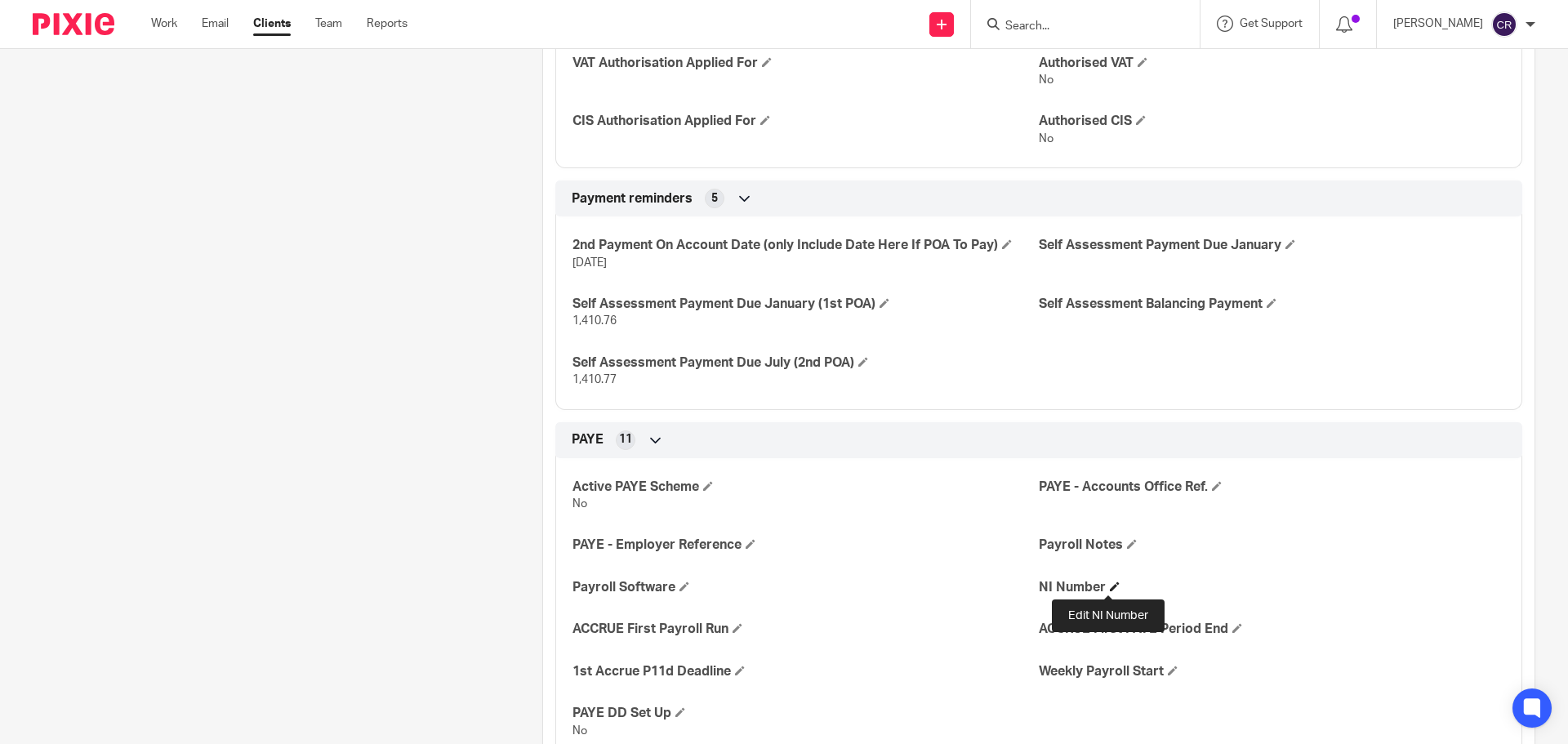
click at [1110, 584] on span at bounding box center [1115, 586] width 10 height 10
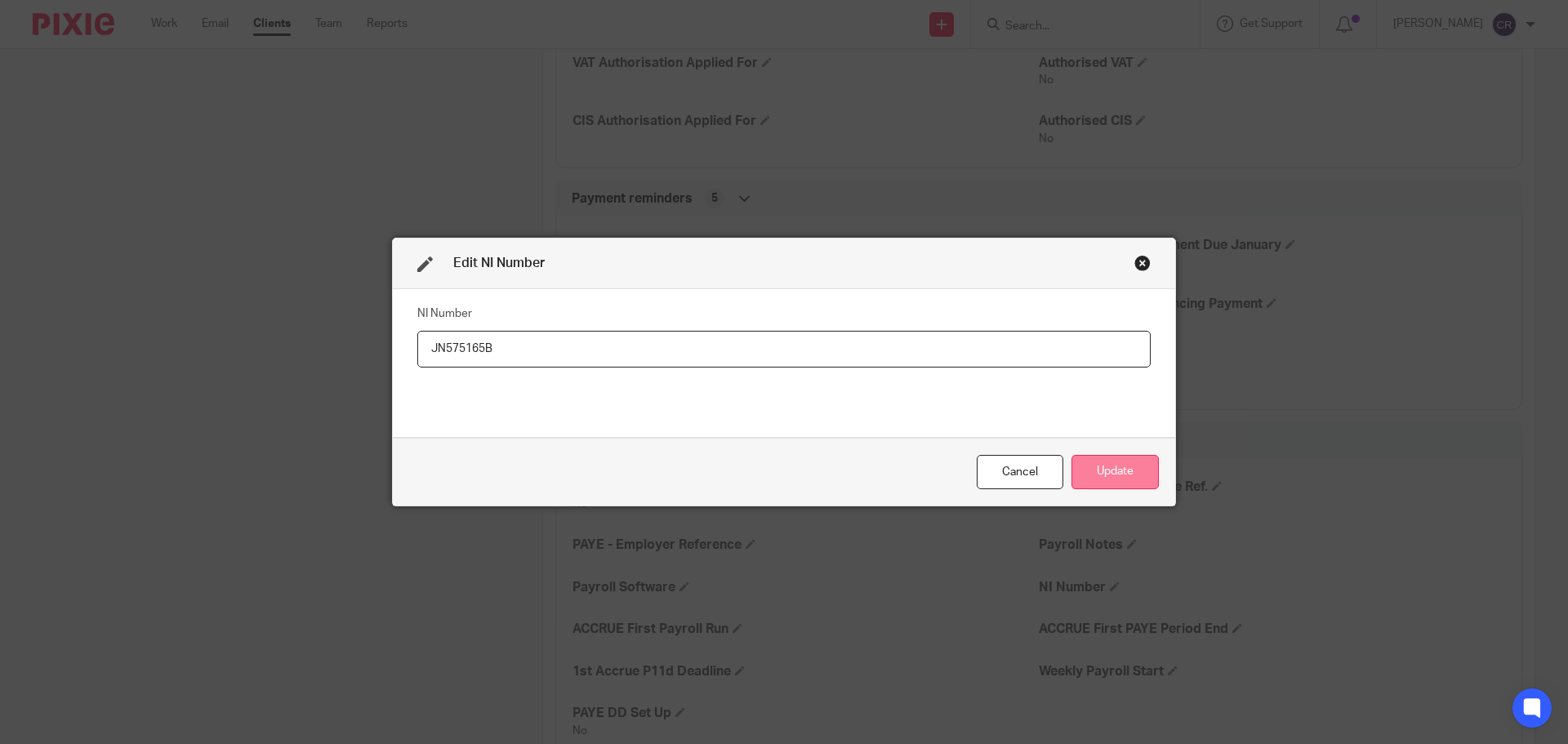
type input "JN575165B"
click at [1115, 466] on button "Update" at bounding box center [1115, 472] width 87 height 36
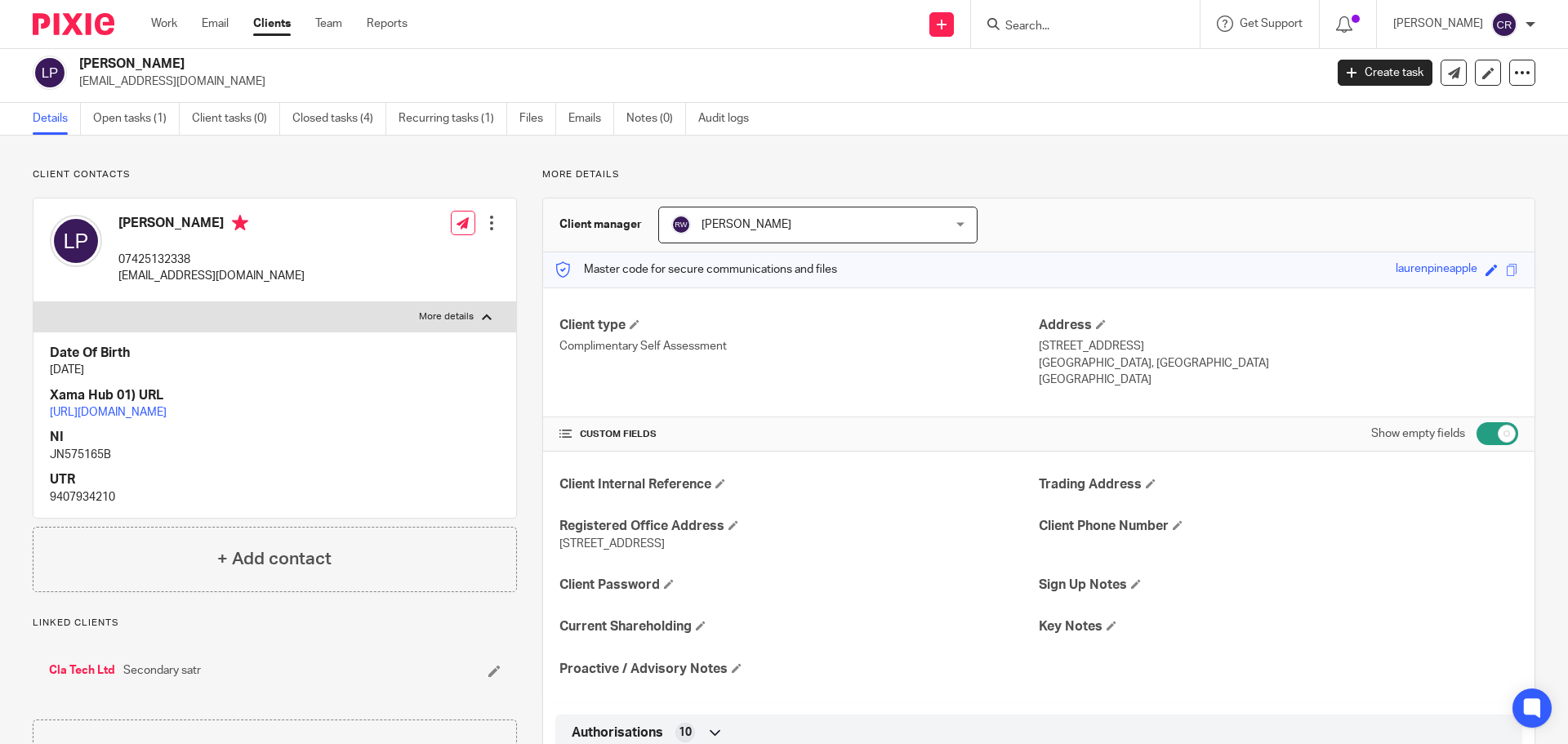
scroll to position [0, 0]
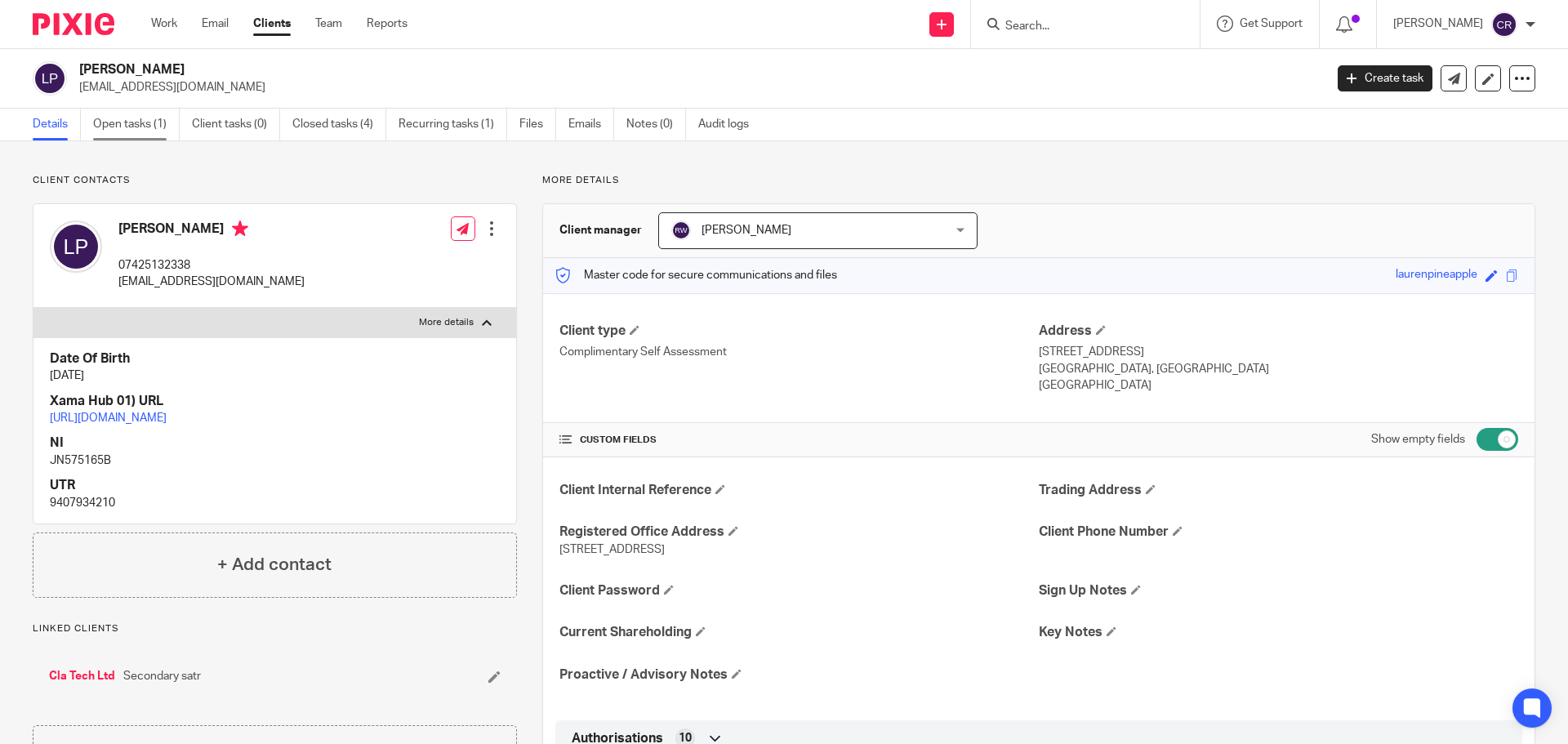
click at [115, 124] on link "Open tasks (1)" at bounding box center [136, 124] width 86 height 32
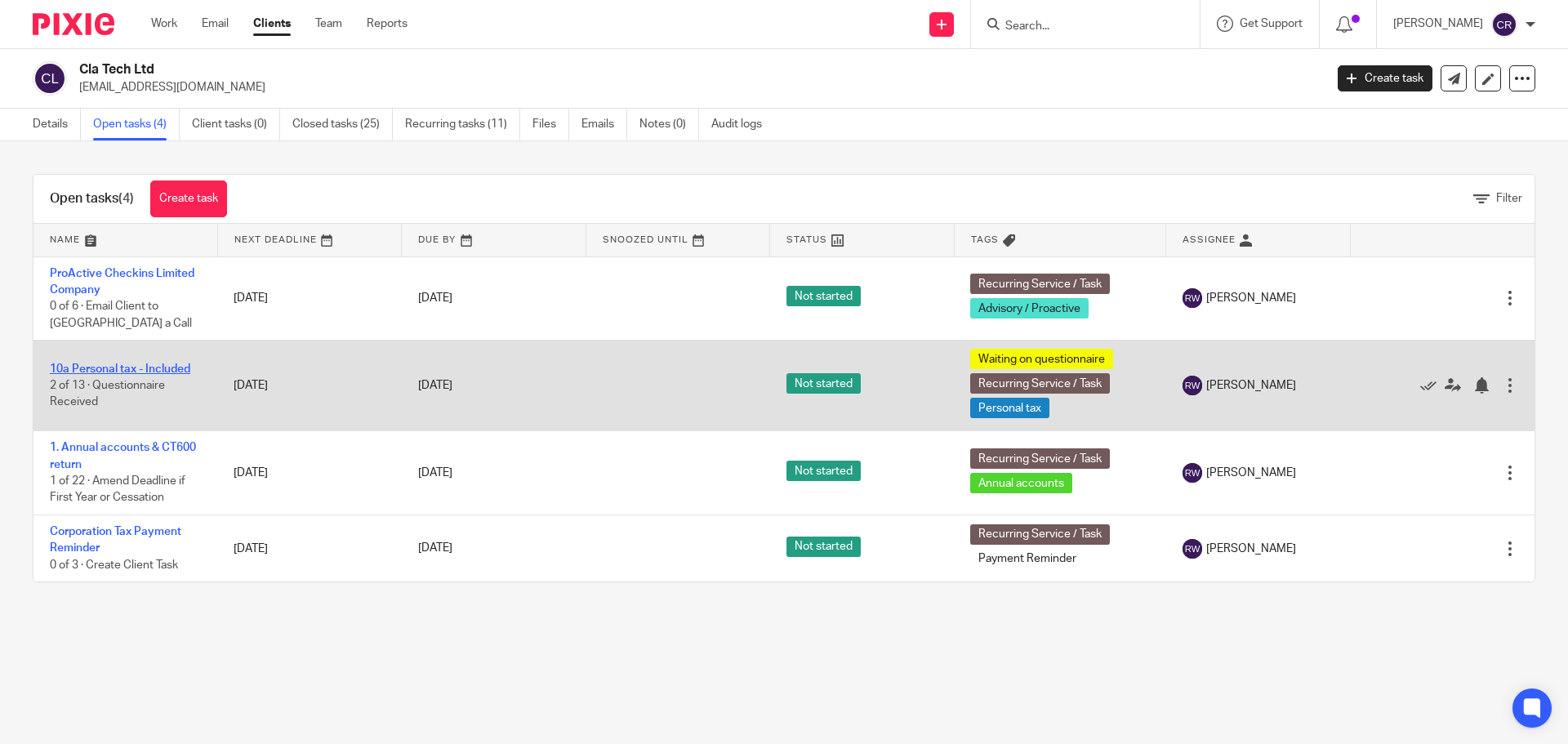
click at [131, 369] on link "10a Personal tax - Included" at bounding box center [120, 369] width 140 height 12
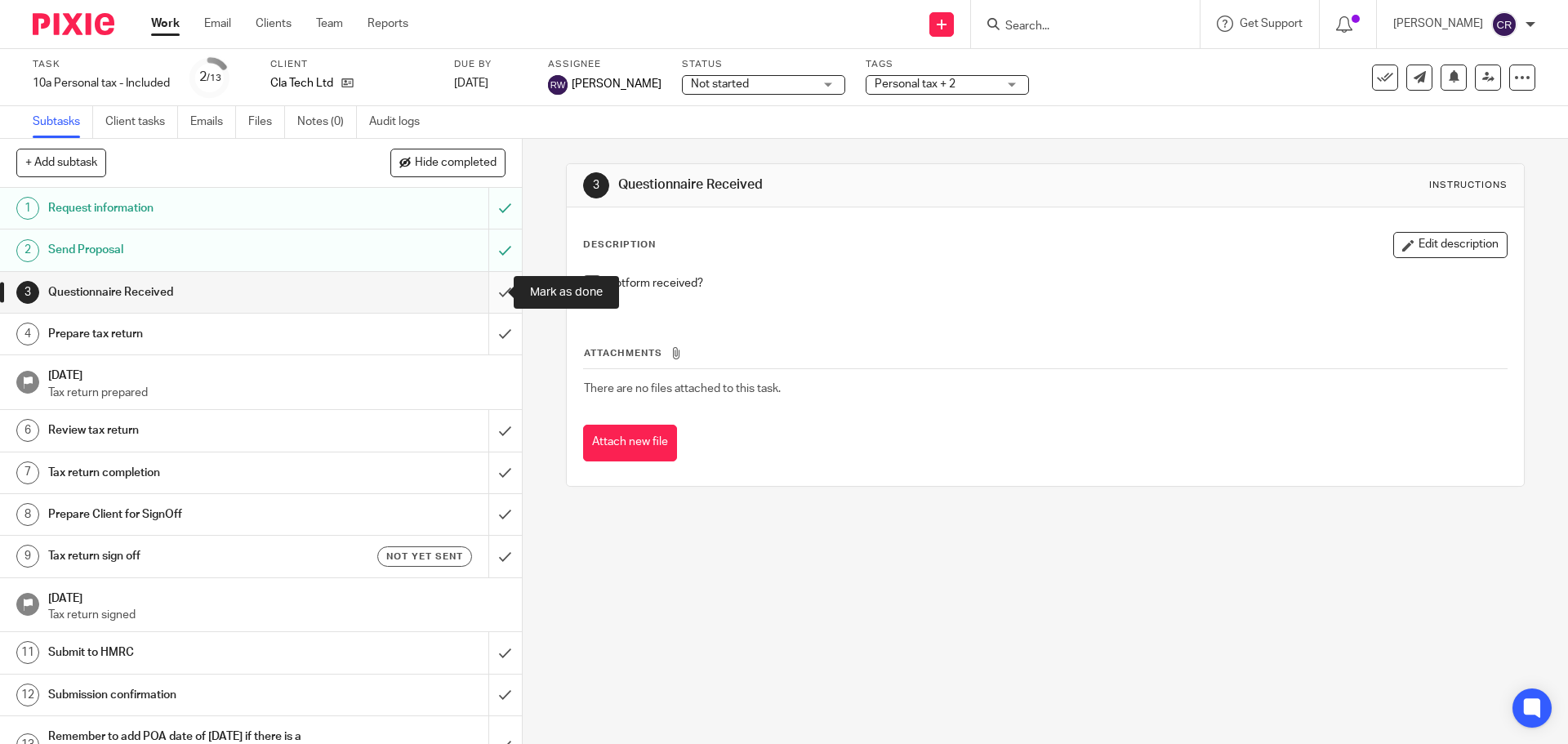
click at [477, 297] on input "submit" at bounding box center [260, 292] width 521 height 41
click at [494, 343] on input "submit" at bounding box center [260, 334] width 521 height 41
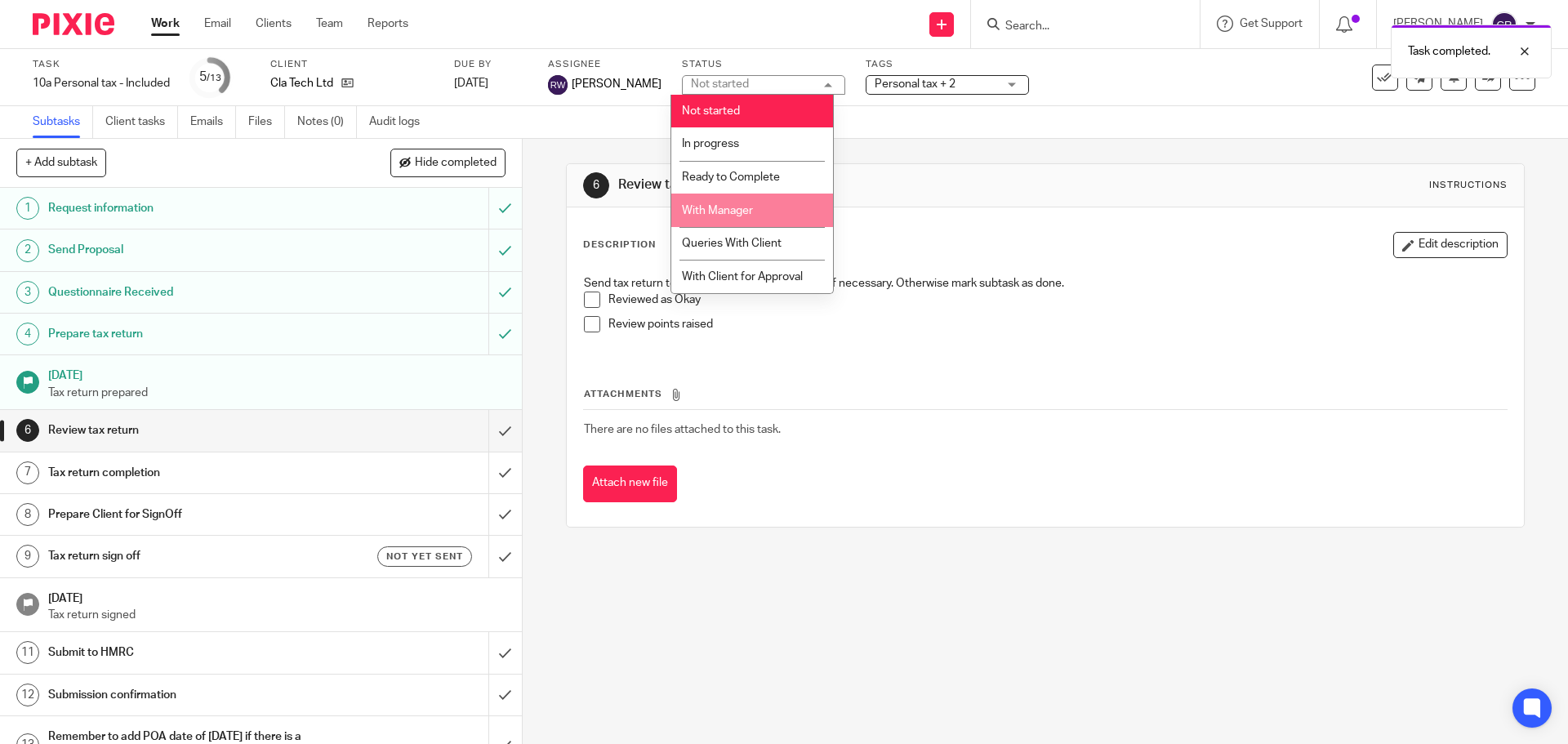
click at [746, 206] on span "With Manager" at bounding box center [717, 210] width 71 height 12
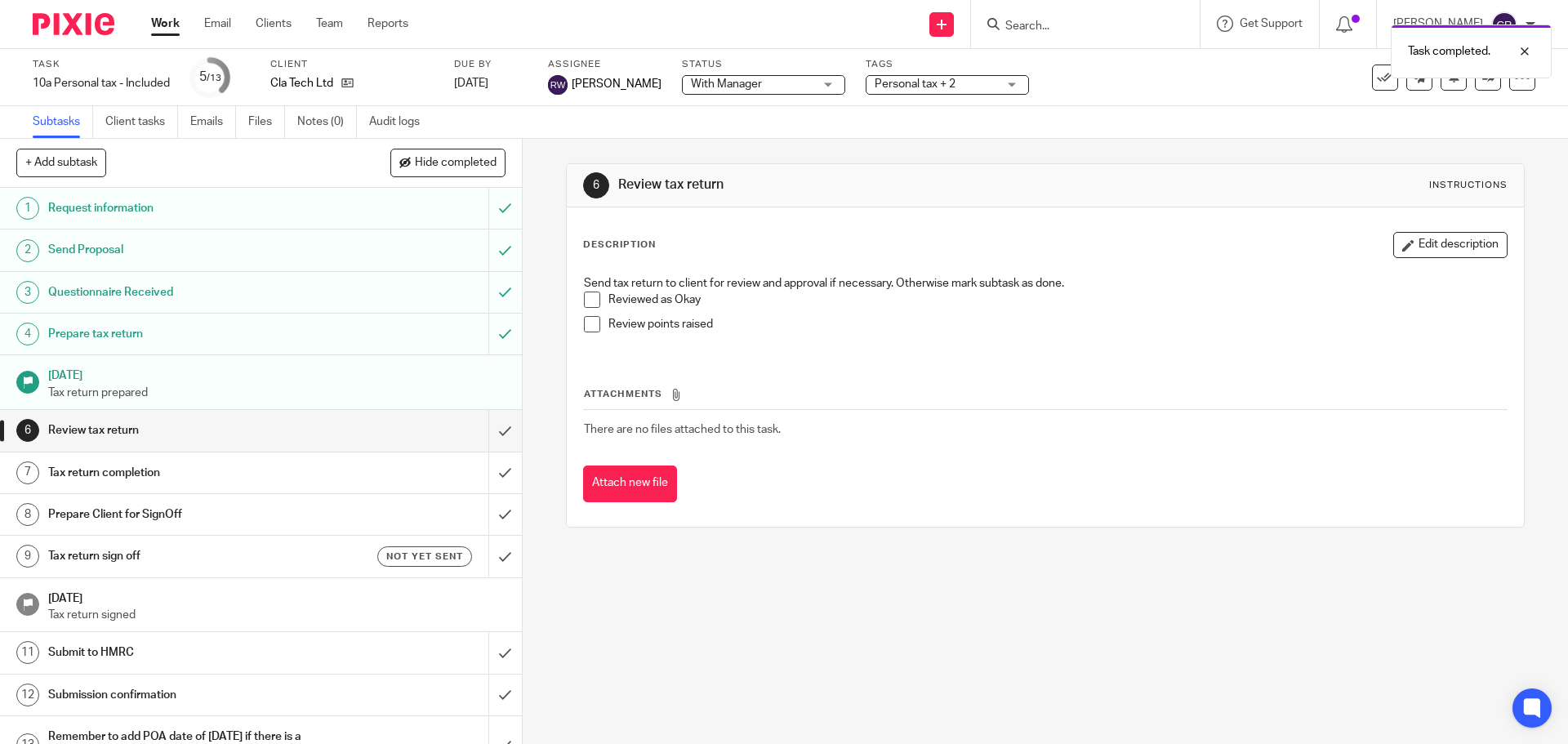
click at [928, 76] on div "Task completed." at bounding box center [1167, 47] width 767 height 62
click at [932, 95] on div "Tags Personal tax + 2 Admin Tasks Advisory / Proactive Annual accounts Bookkeep…" at bounding box center [947, 77] width 163 height 39
click at [933, 92] on span "Personal tax + 2" at bounding box center [936, 84] width 123 height 17
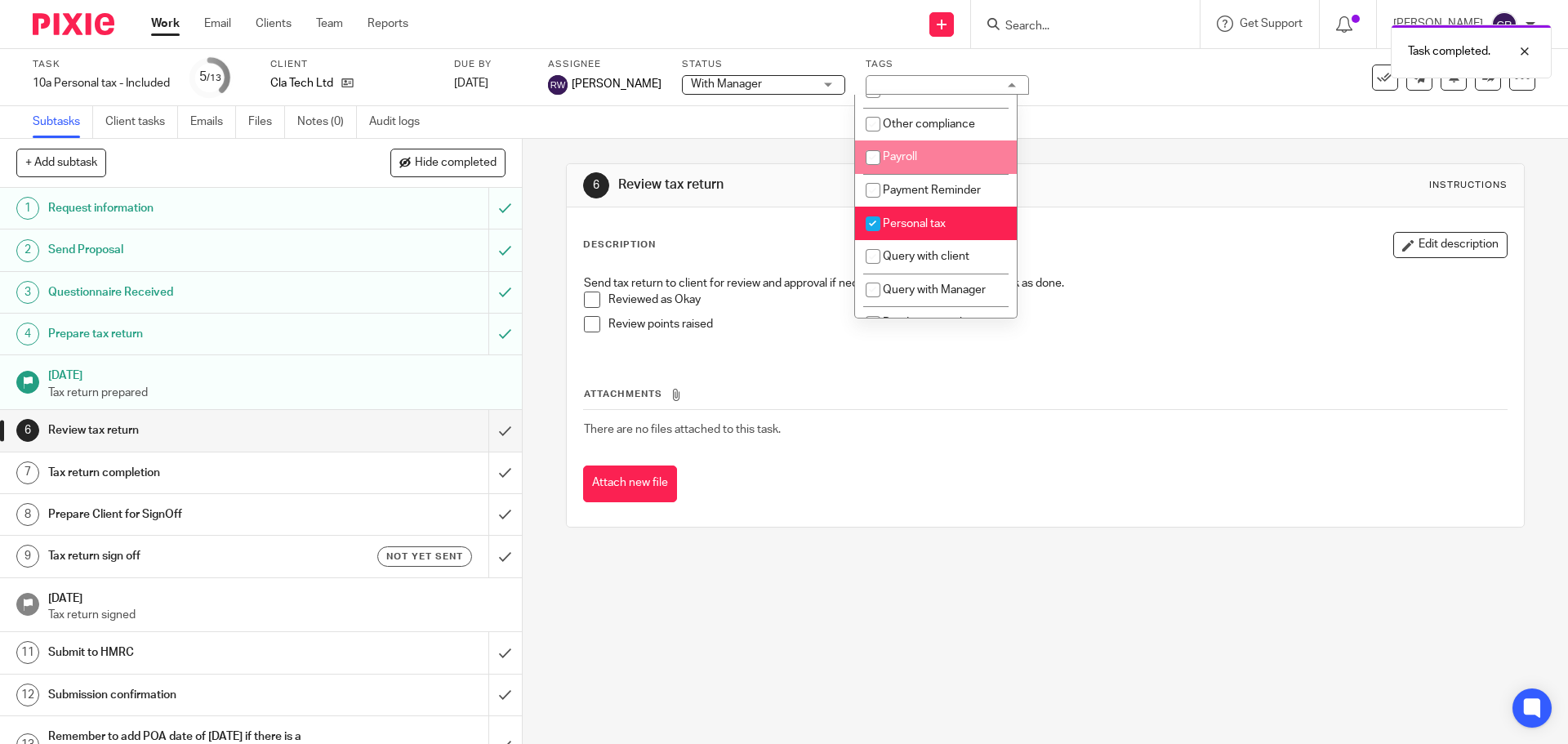
scroll to position [490, 0]
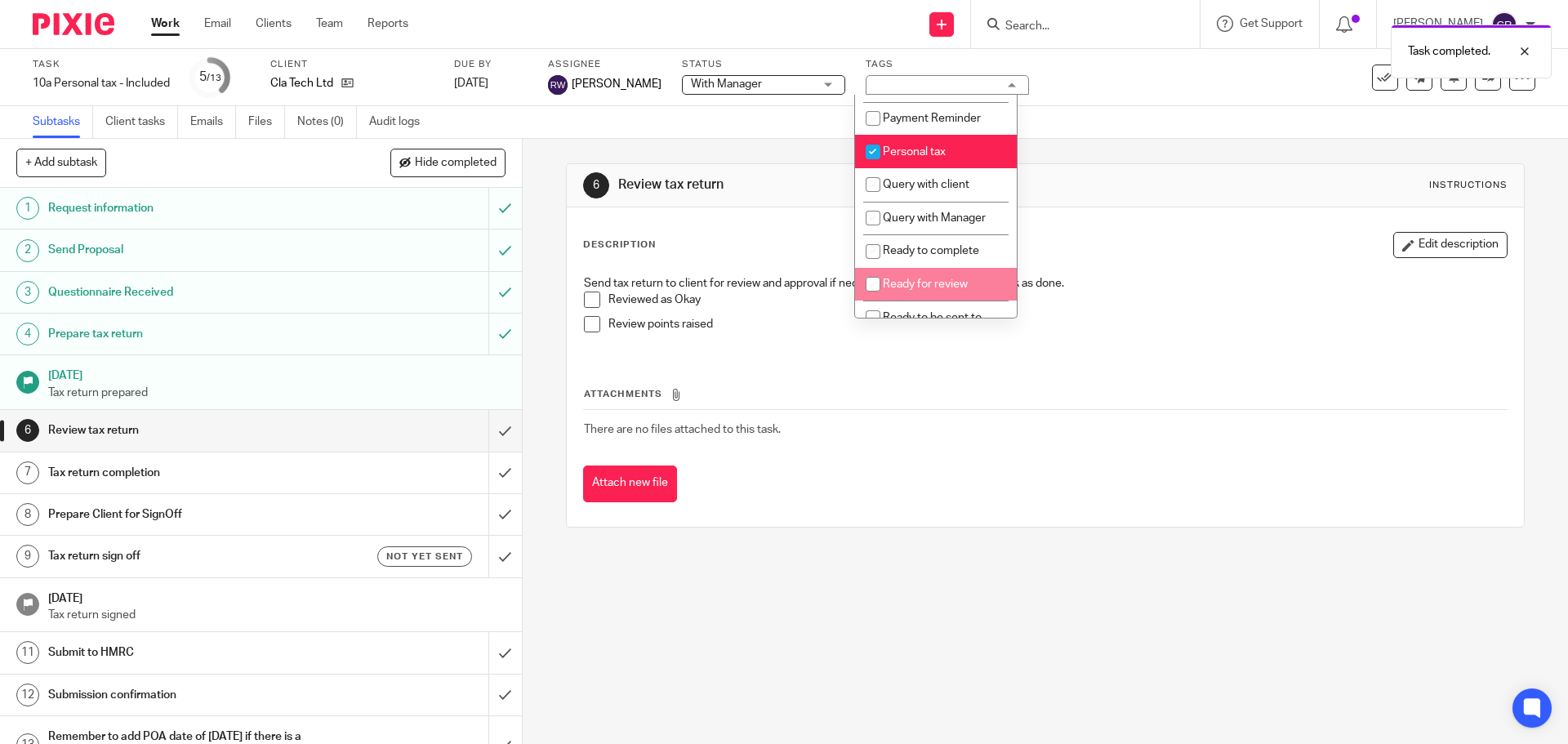
click at [945, 294] on li "Ready for review" at bounding box center [935, 284] width 161 height 34
checkbox input "true"
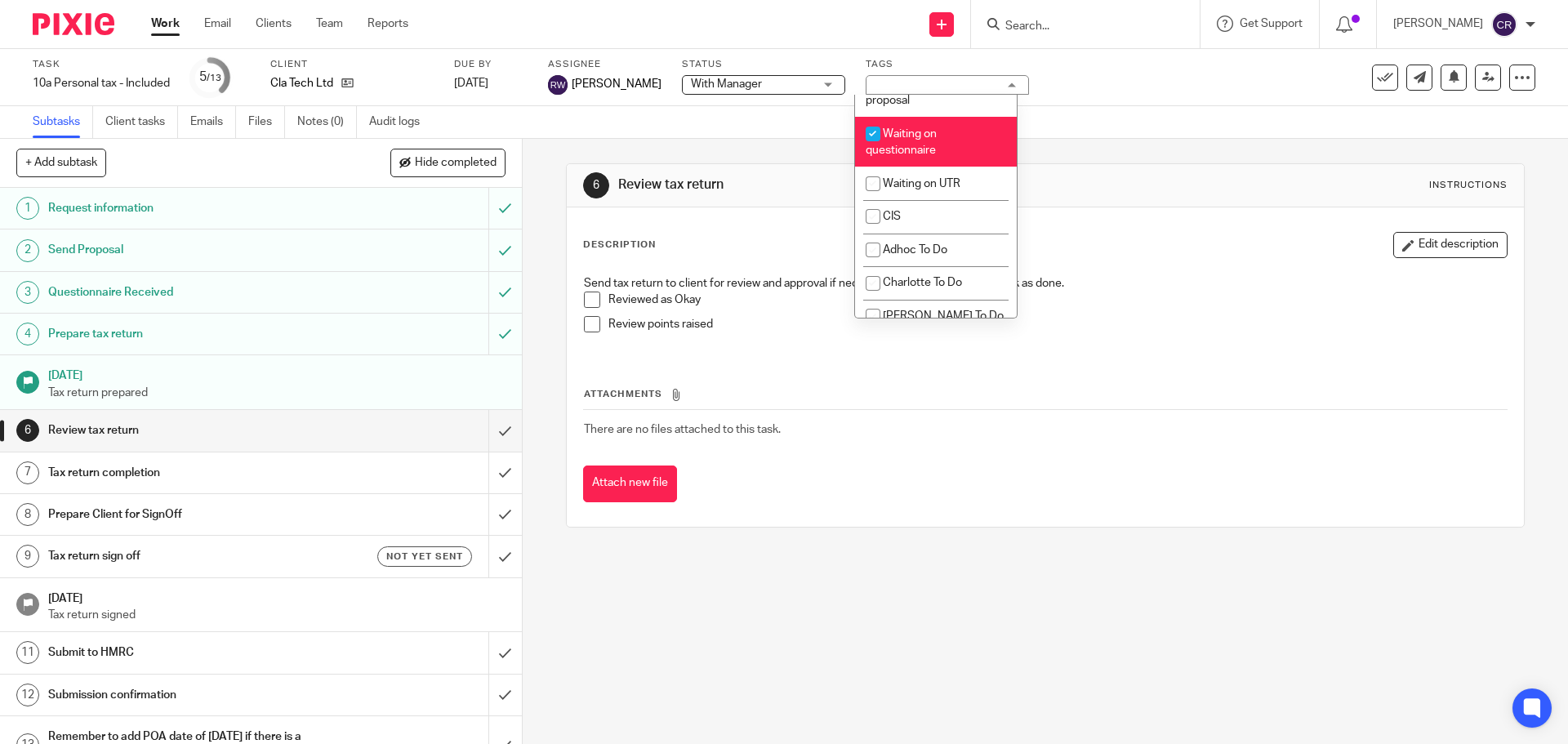
click at [929, 156] on span "Waiting on questionnaire" at bounding box center [901, 142] width 71 height 29
checkbox input "false"
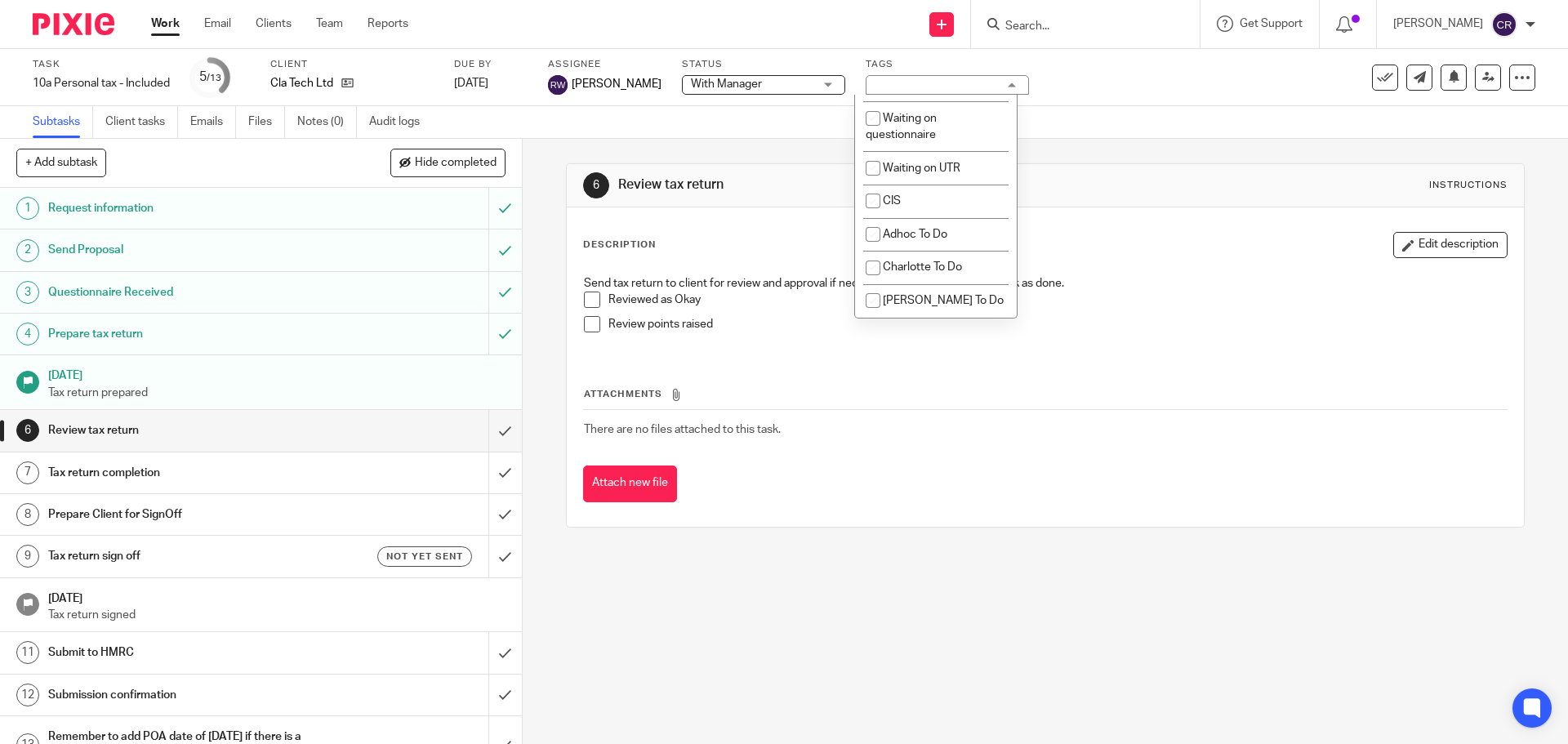
scroll to position [1470, 0]
click at [1157, 225] on div "Description Edit description Send tax return to client for review and approval …" at bounding box center [1045, 367] width 956 height 319
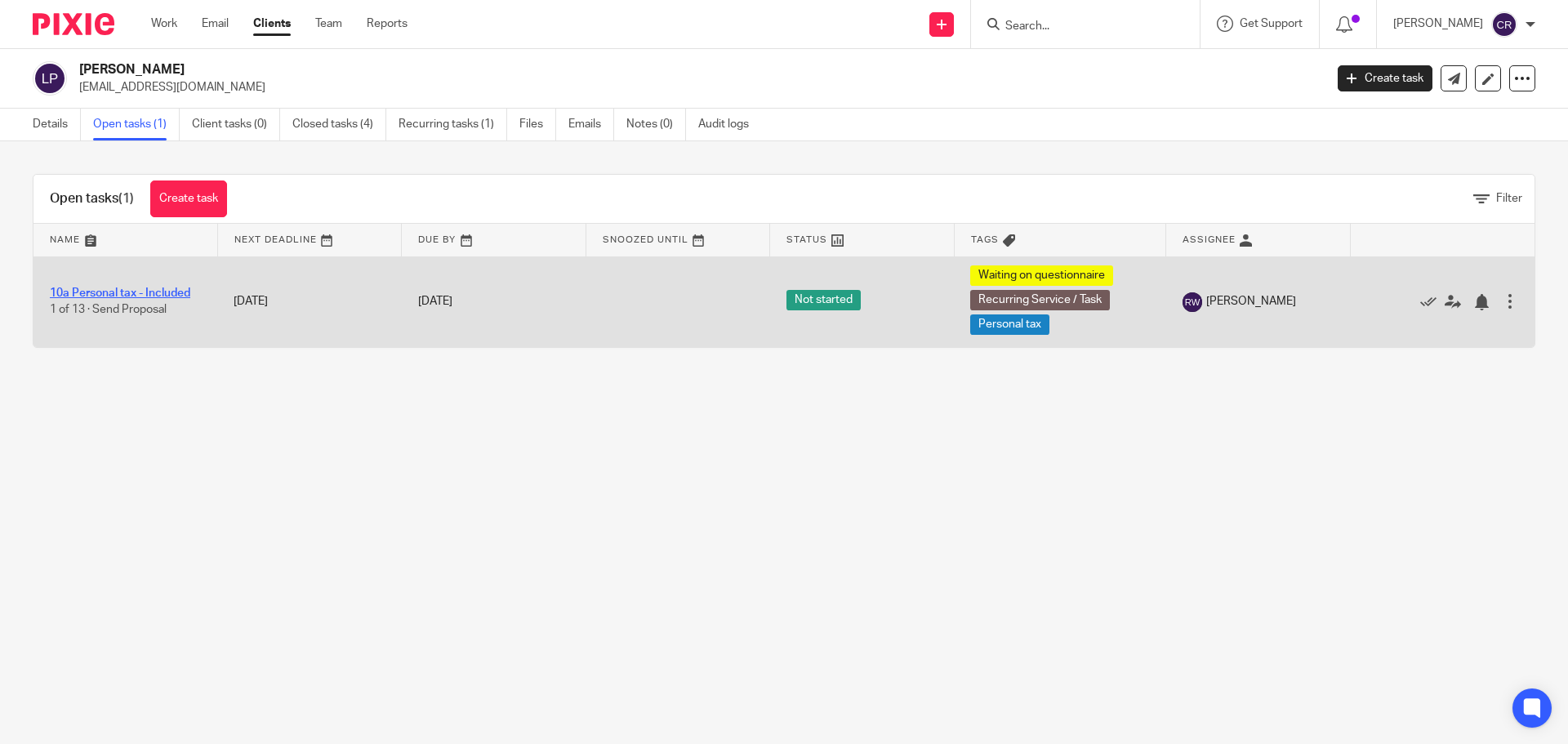
click at [135, 289] on link "10a Personal tax - Included" at bounding box center [120, 293] width 140 height 12
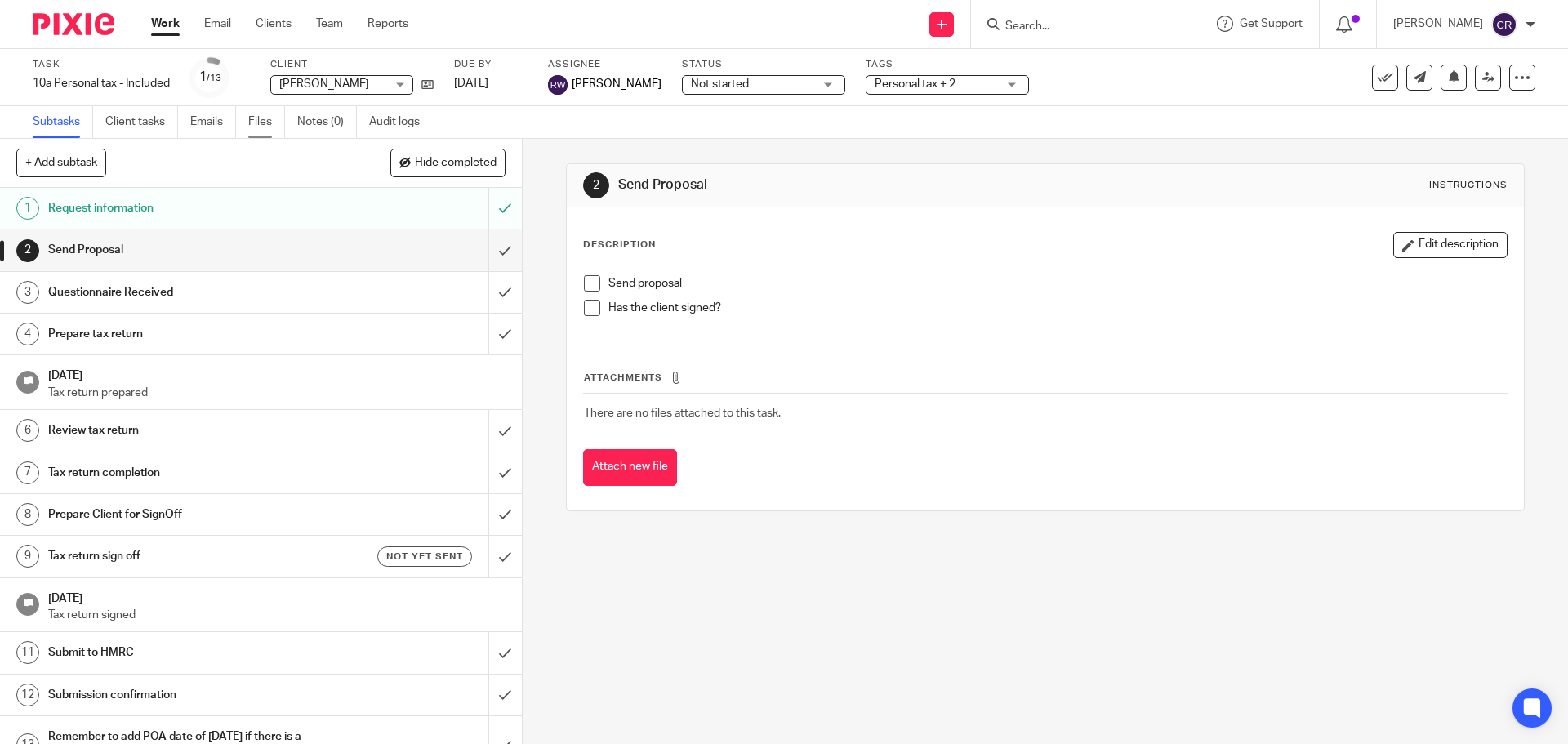
click at [263, 128] on link "Files" at bounding box center [266, 122] width 36 height 32
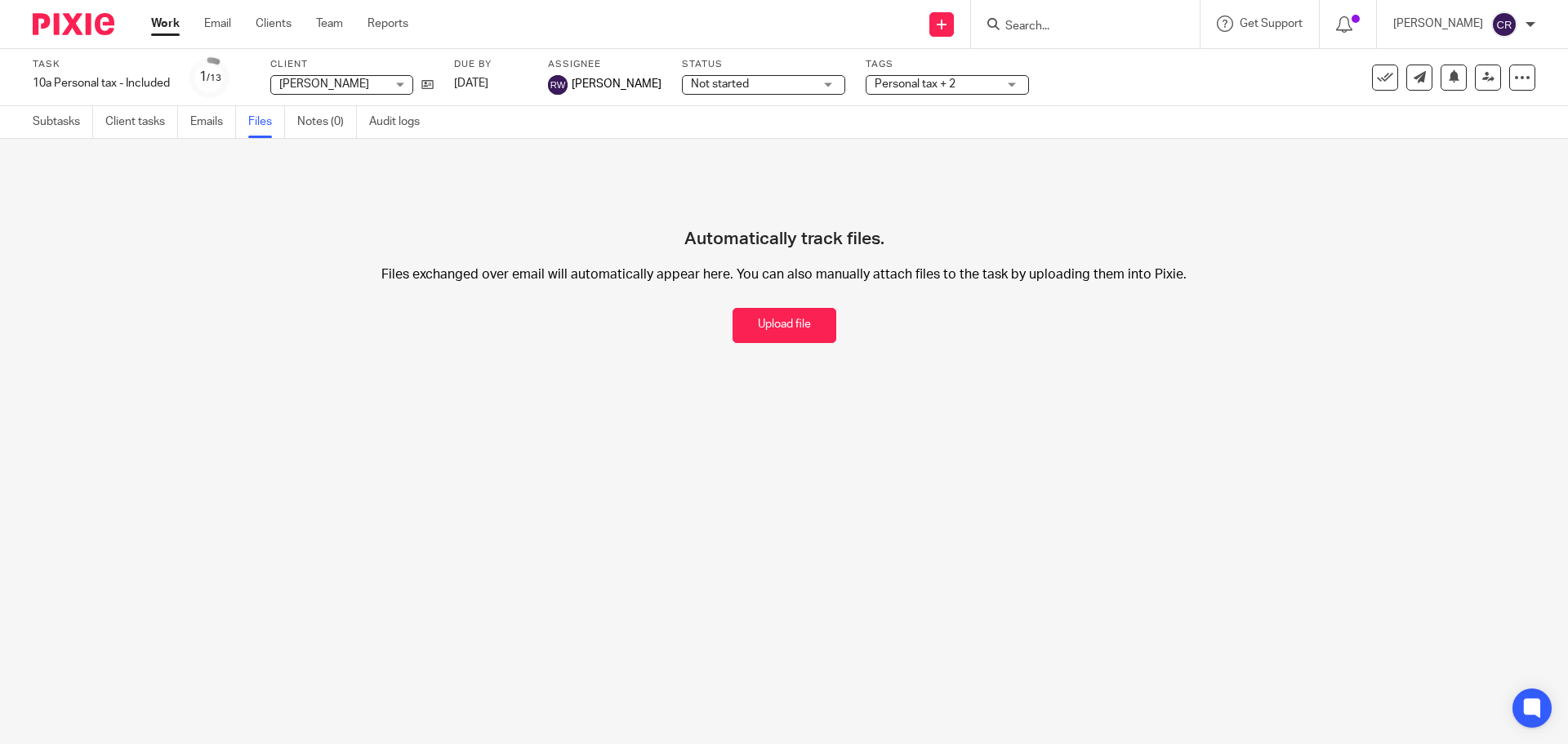
drag, startPoint x: 767, startPoint y: 324, endPoint x: 776, endPoint y: 320, distance: 9.8
click at [768, 322] on button "Upload file" at bounding box center [784, 325] width 104 height 36
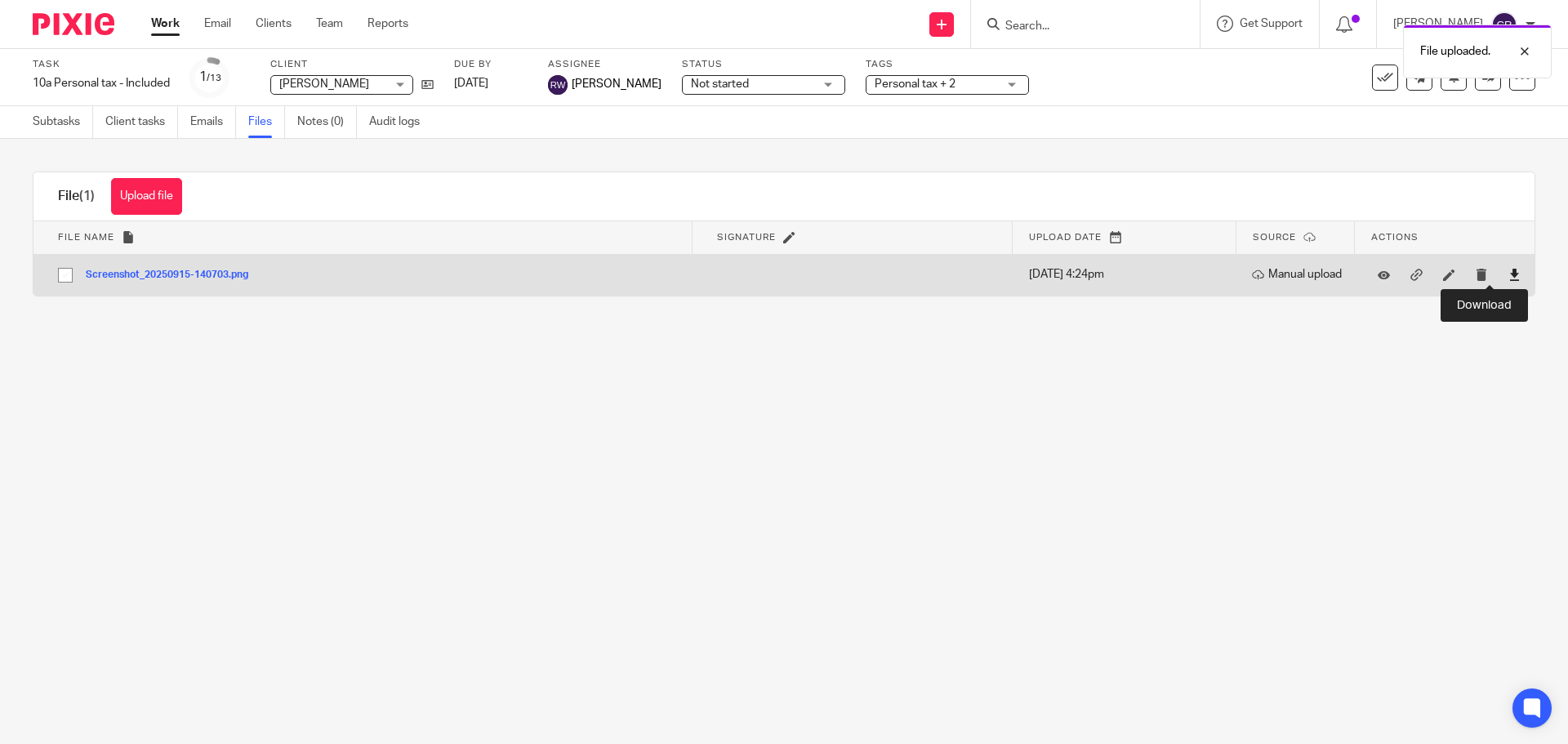
click at [1508, 276] on icon at bounding box center [1513, 275] width 12 height 12
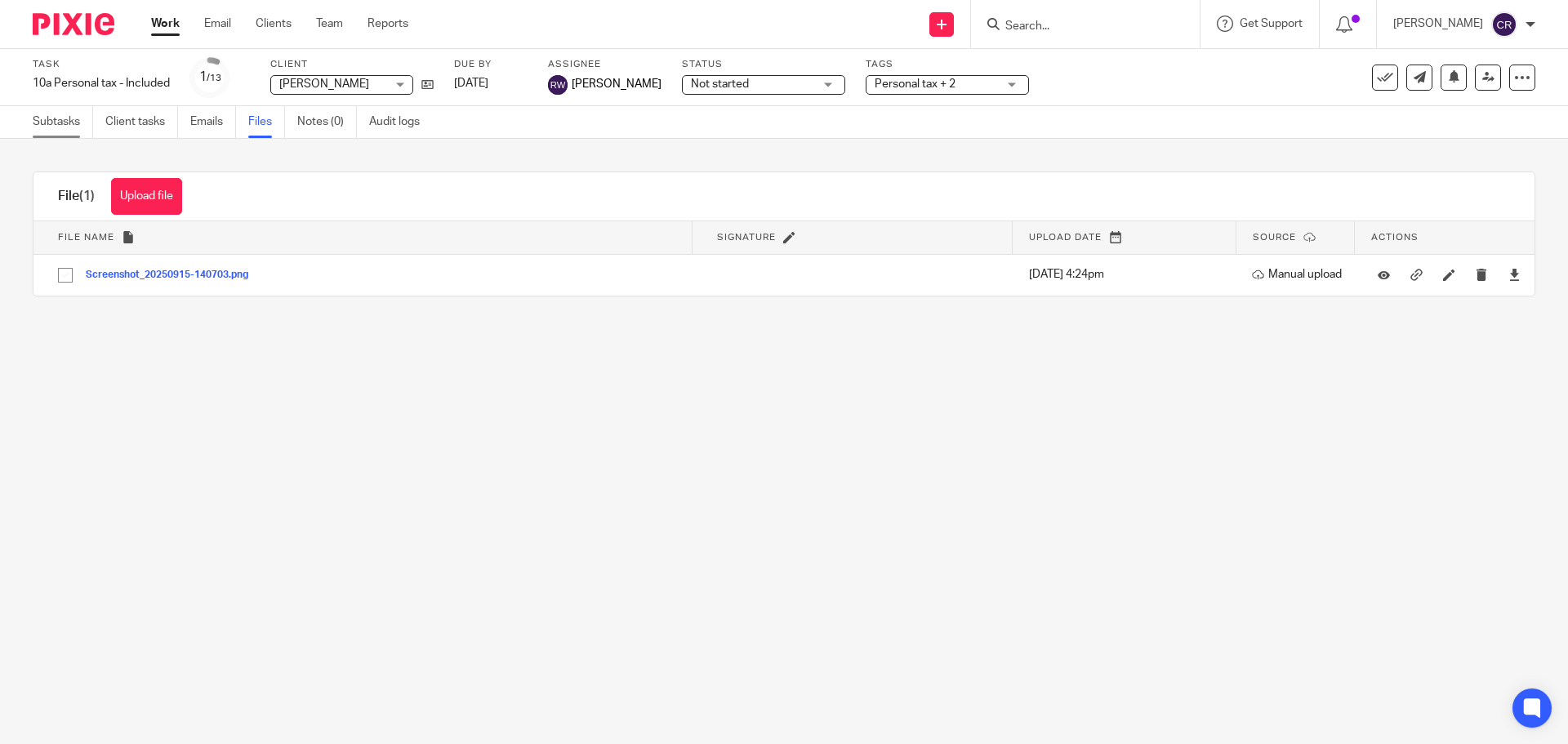
click at [53, 120] on link "Subtasks" at bounding box center [62, 122] width 60 height 32
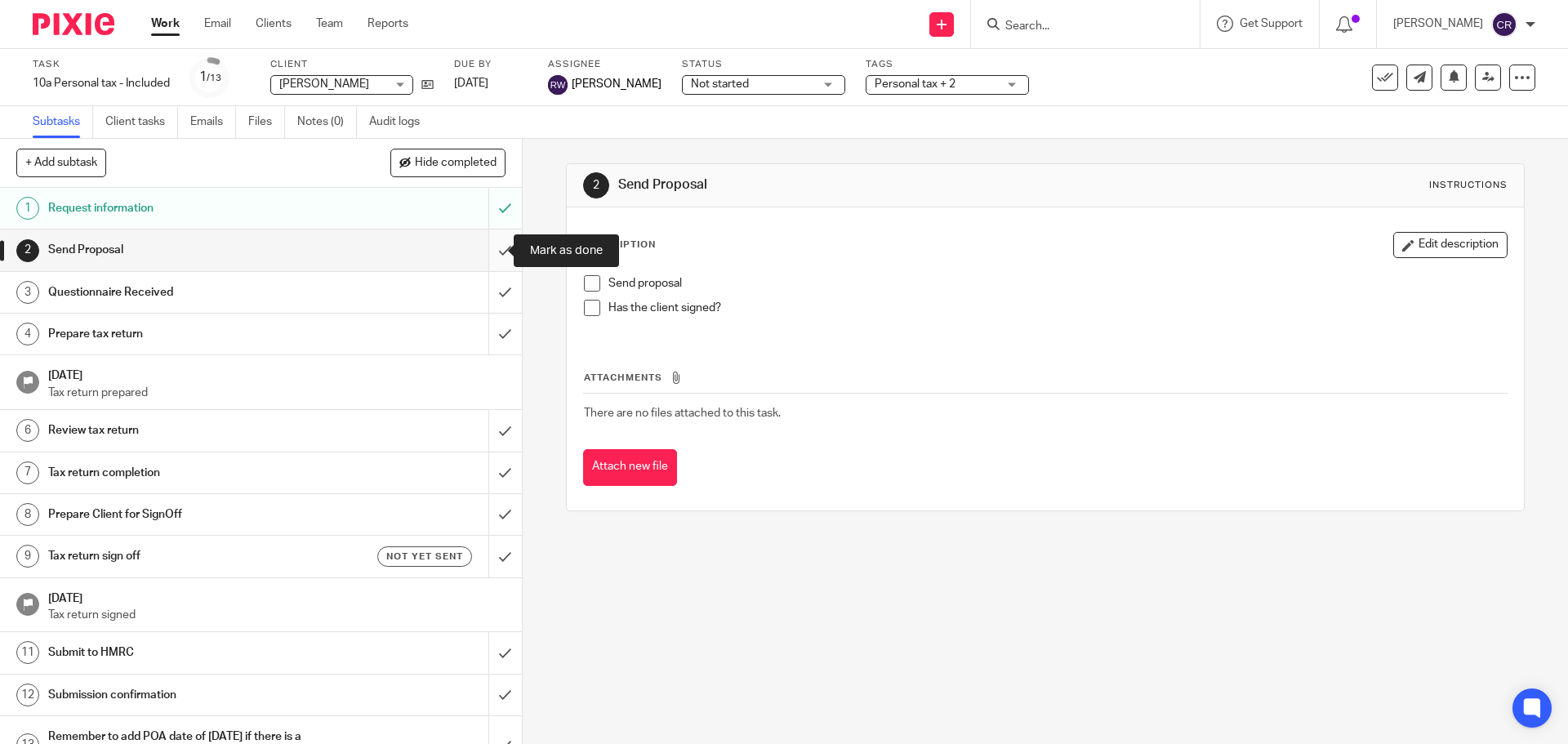
click at [483, 248] on input "submit" at bounding box center [260, 250] width 521 height 41
click at [495, 287] on input "submit" at bounding box center [260, 292] width 521 height 41
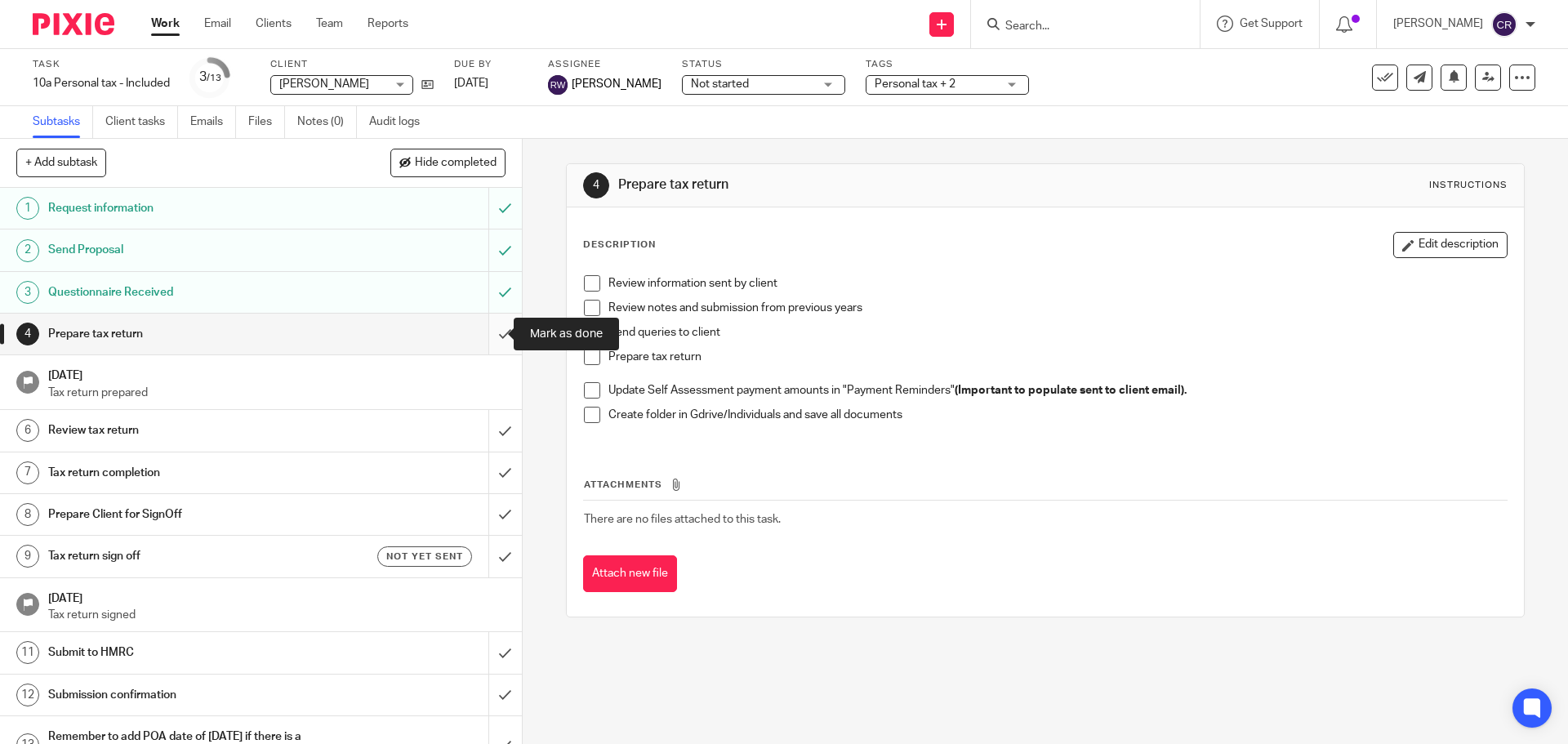
click at [481, 324] on input "submit" at bounding box center [260, 334] width 521 height 41
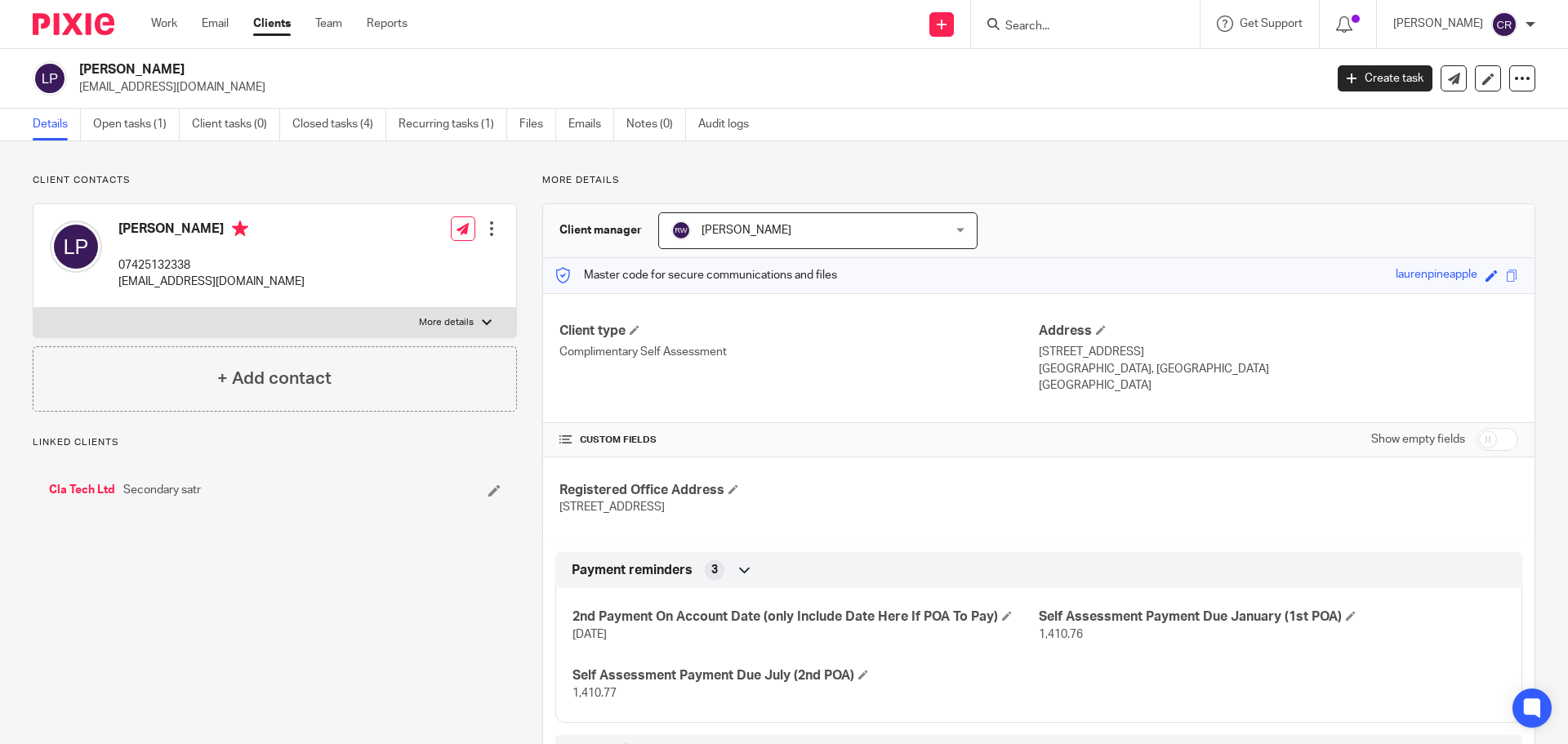
click at [1483, 434] on input "checkbox" at bounding box center [1496, 440] width 41 height 23
checkbox input "true"
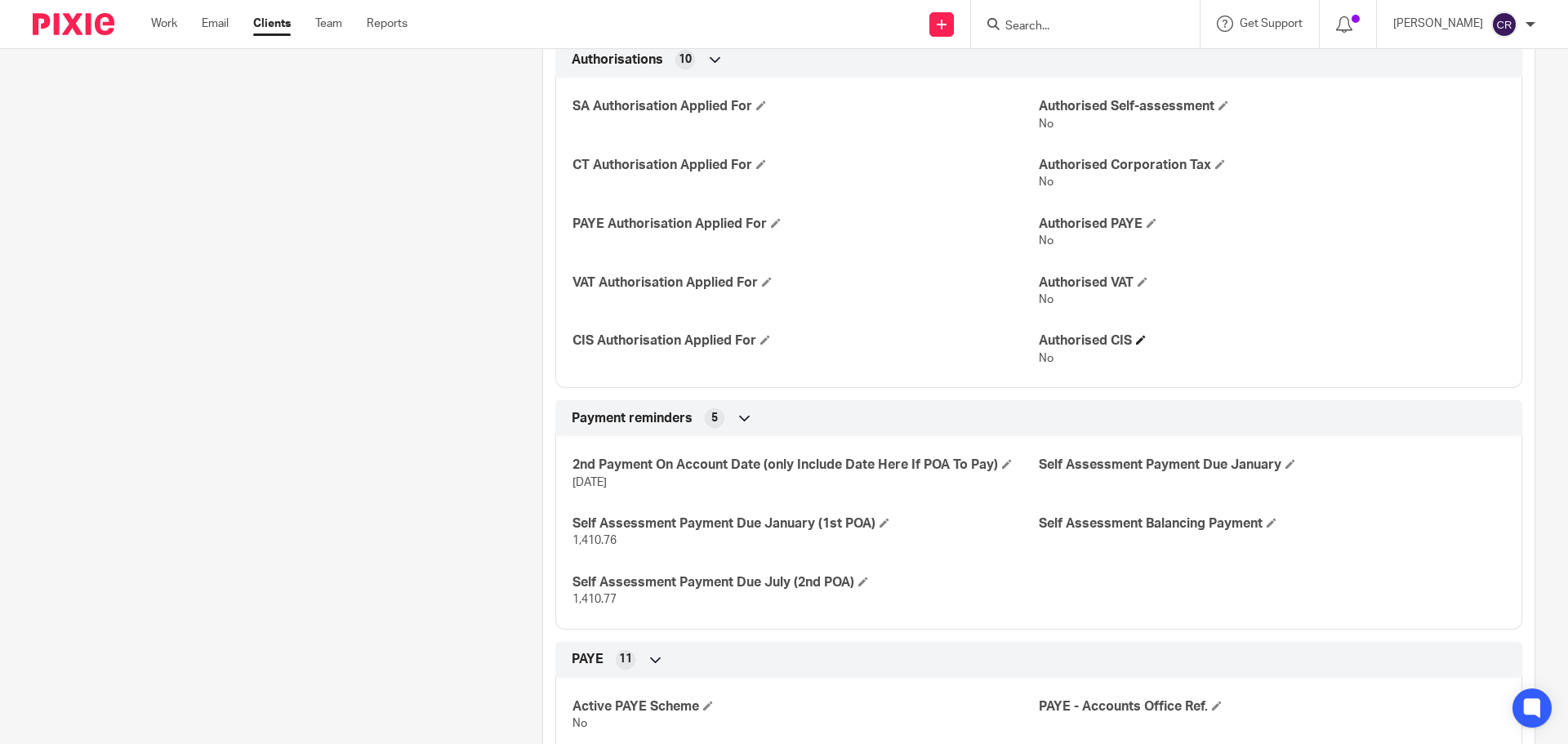
scroll to position [898, 0]
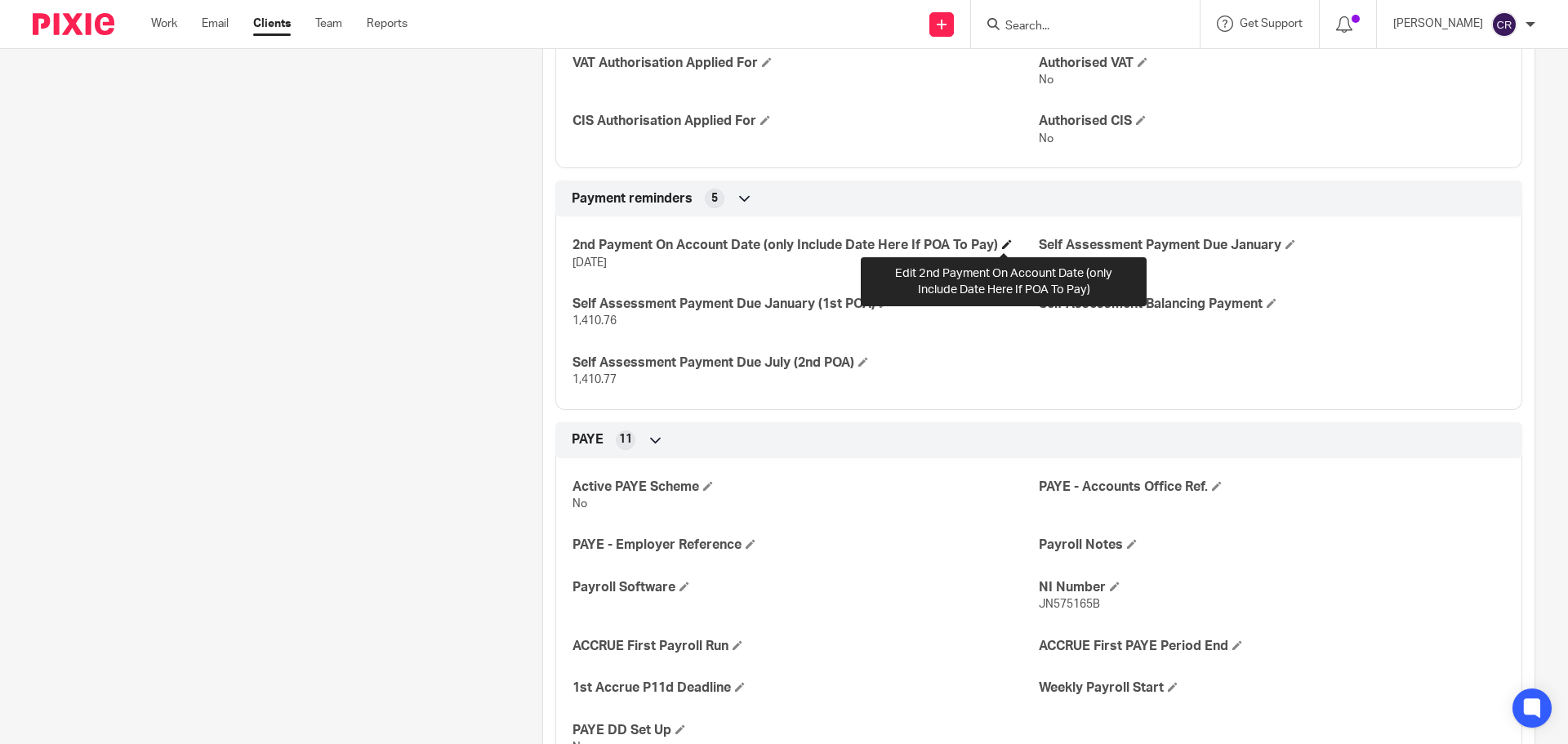
click at [1003, 245] on span at bounding box center [1006, 244] width 10 height 10
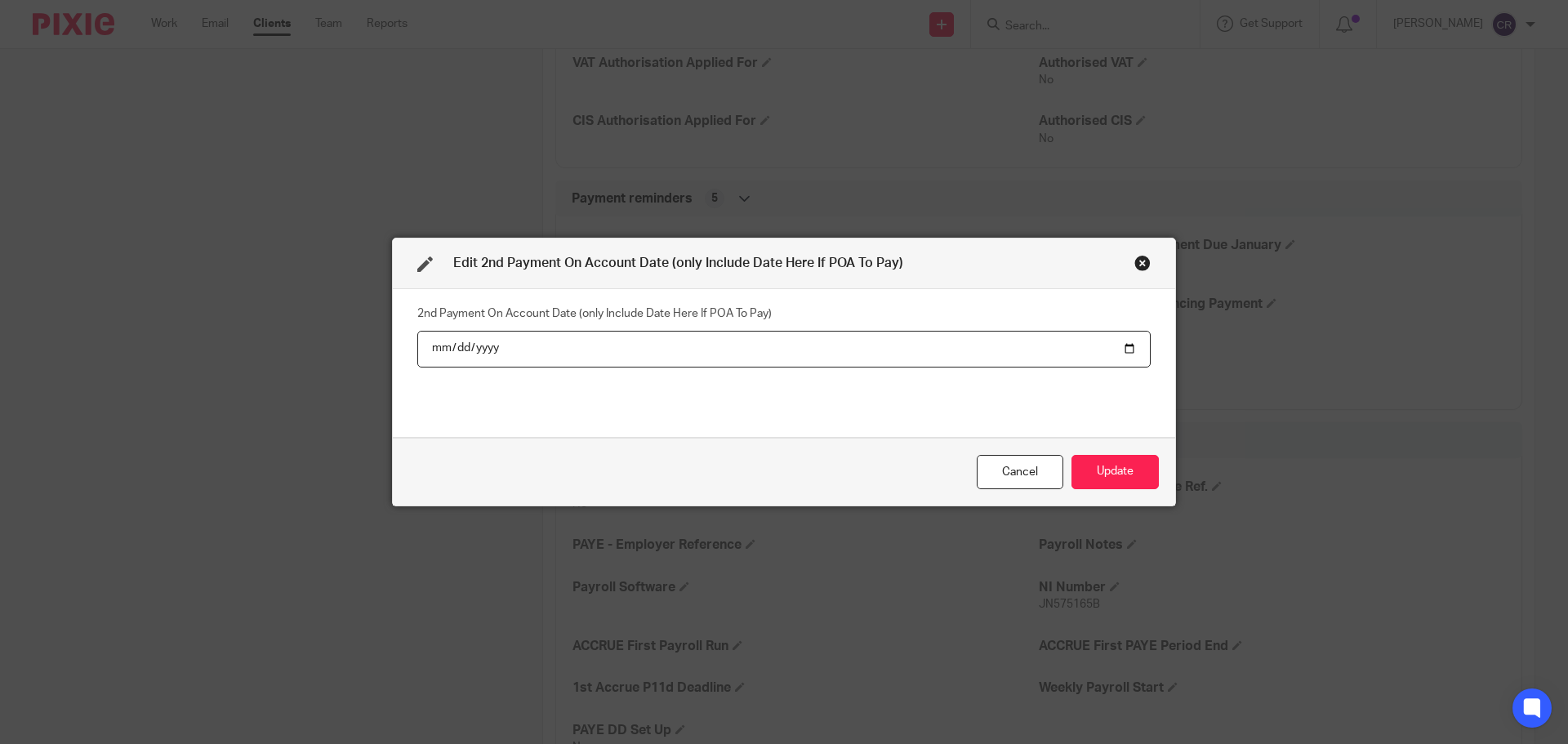
click at [479, 348] on input "2025-07-31" at bounding box center [784, 348] width 734 height 36
type input "2026-07-31"
click at [1094, 480] on button "Update" at bounding box center [1115, 472] width 87 height 36
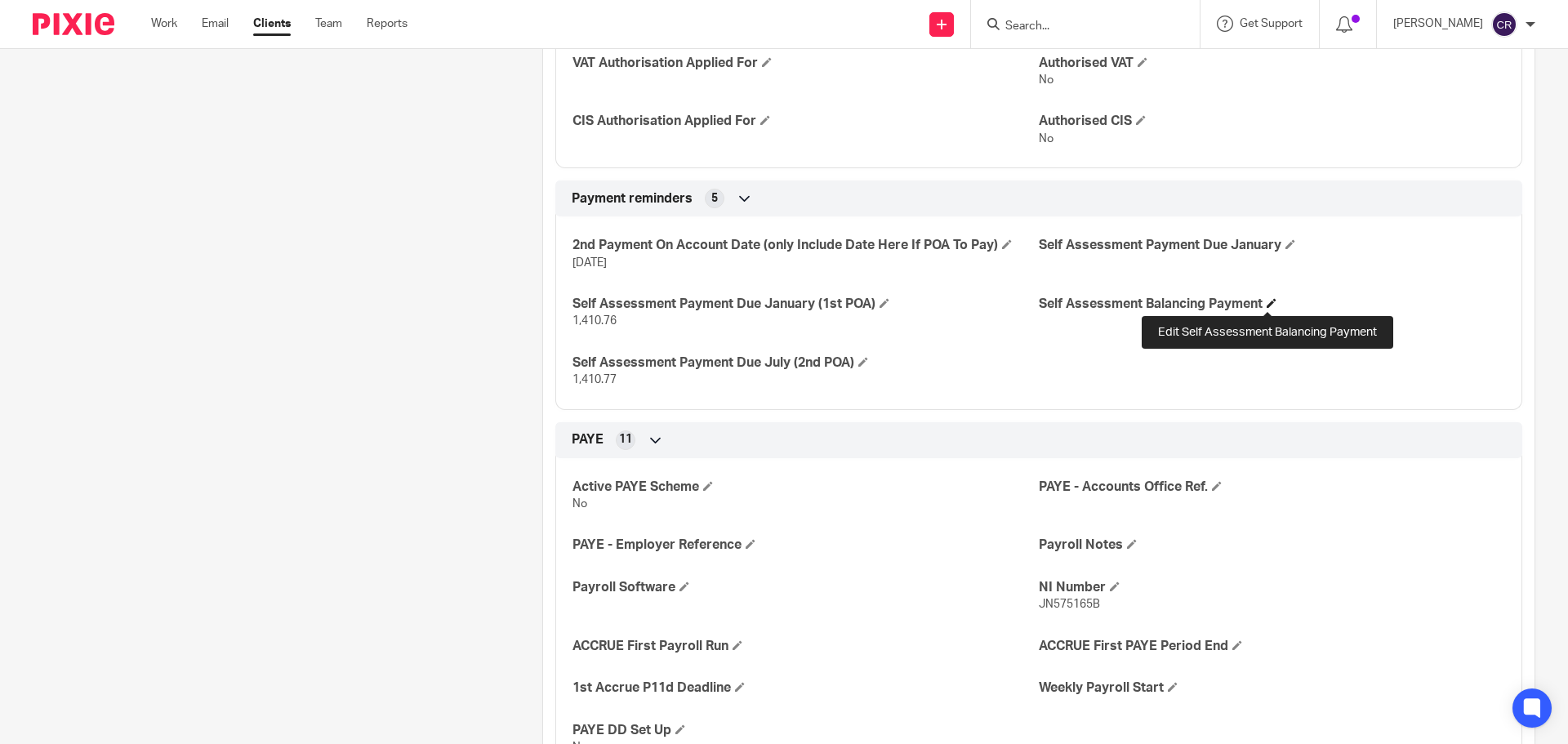
click at [1268, 304] on span at bounding box center [1271, 302] width 10 height 10
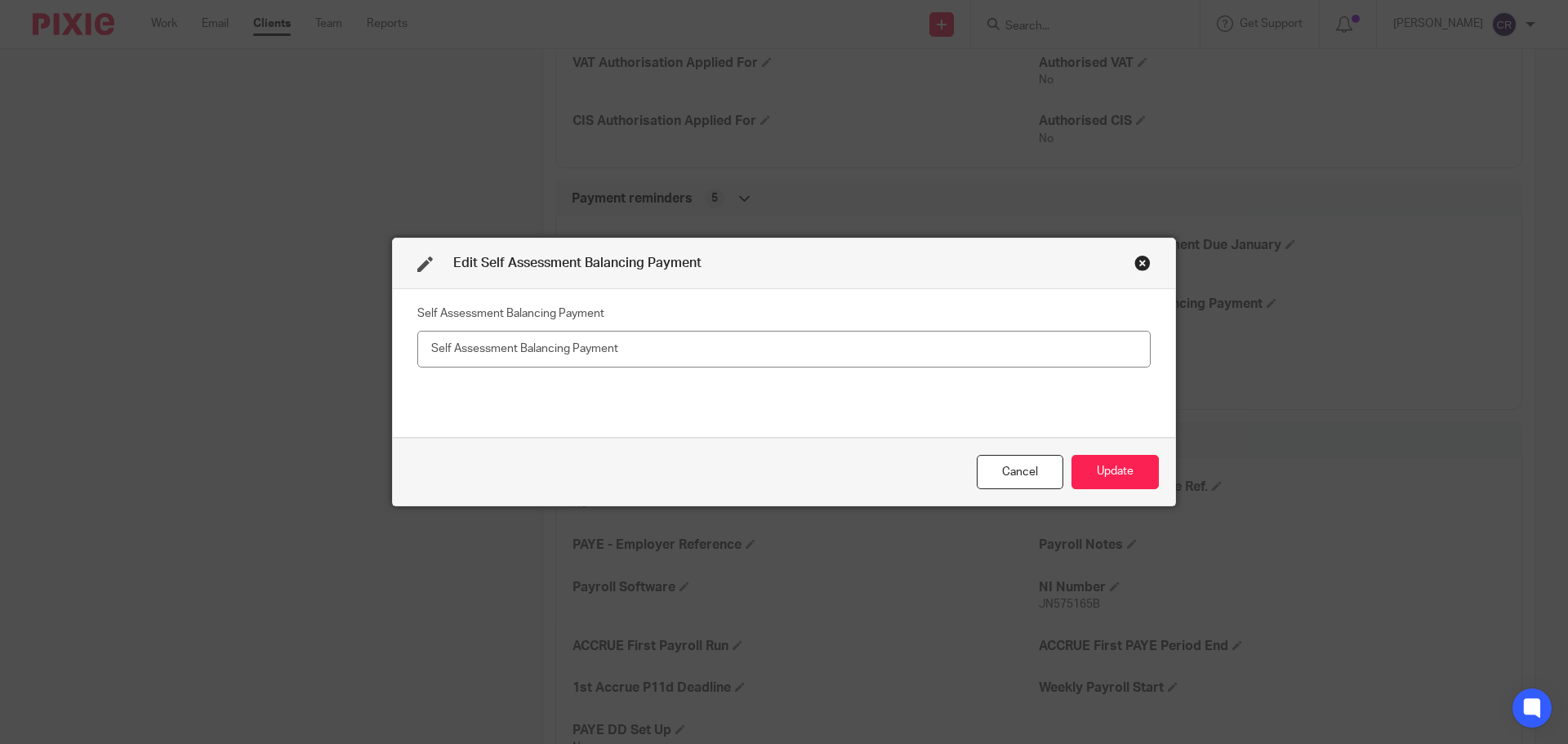
click at [693, 350] on input "text" at bounding box center [784, 348] width 734 height 36
type input "228.63"
click at [1122, 454] on div "Cancel Update" at bounding box center [784, 471] width 783 height 68
click at [1126, 477] on button "Update" at bounding box center [1115, 472] width 87 height 36
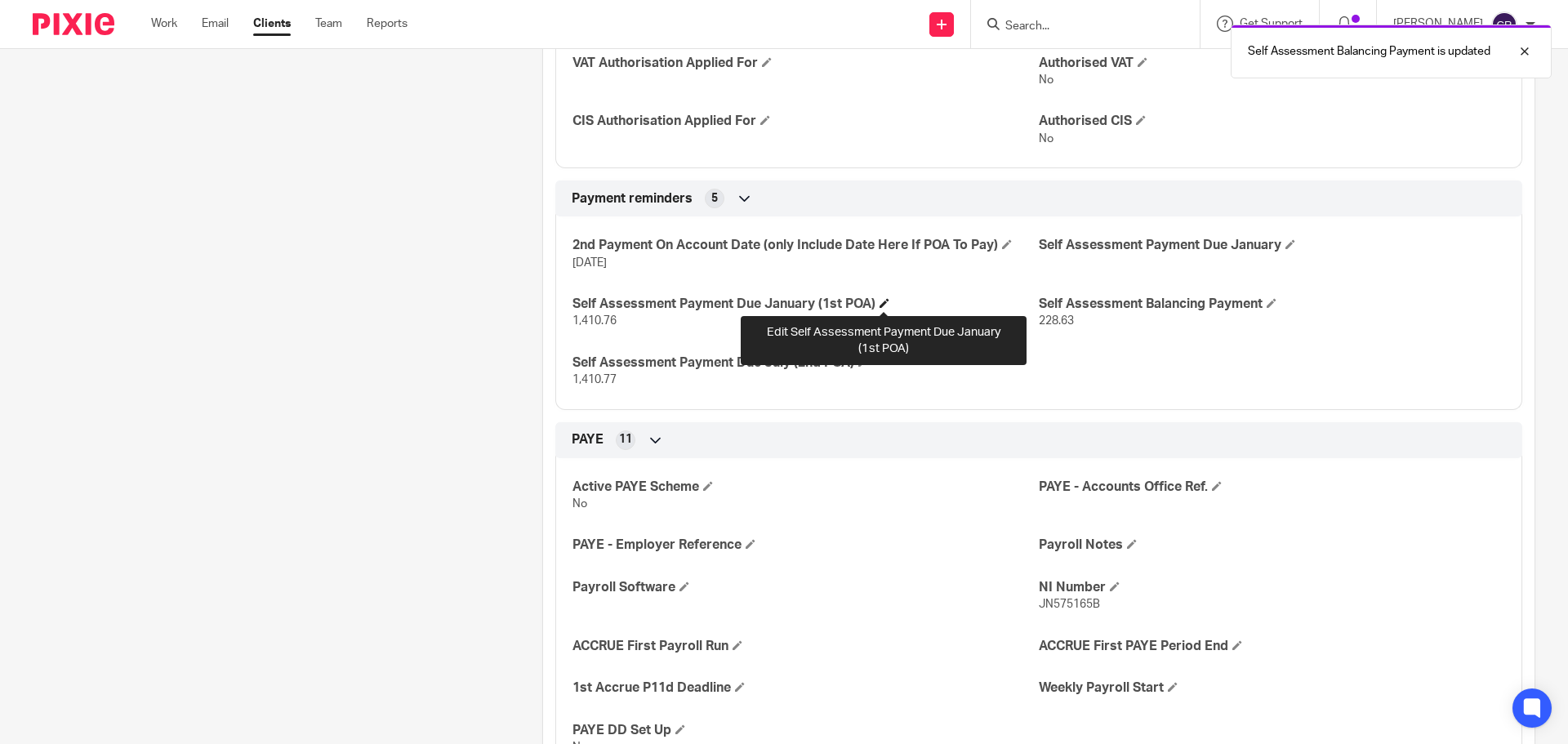
click at [887, 300] on span at bounding box center [884, 302] width 10 height 10
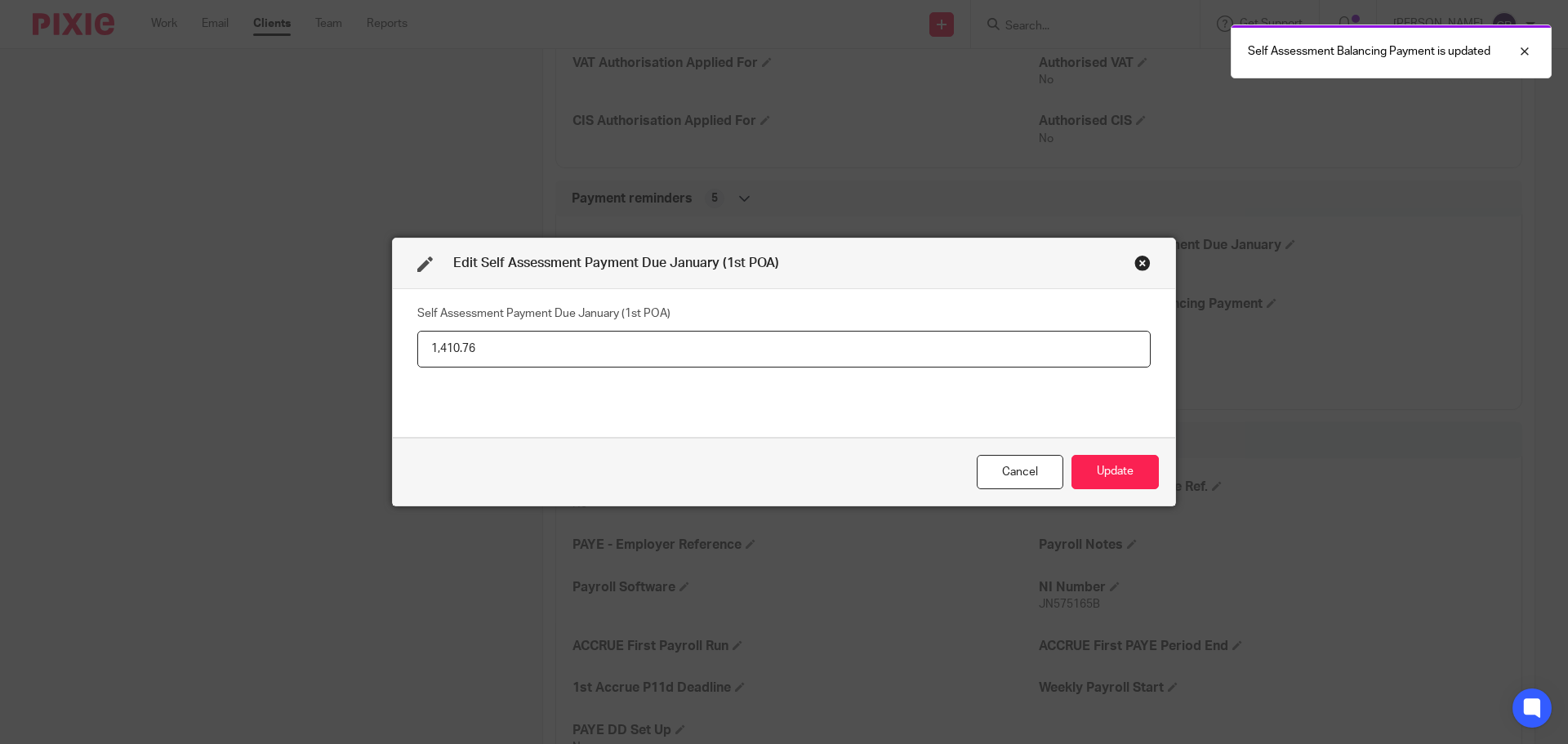
drag, startPoint x: 563, startPoint y: 356, endPoint x: 178, endPoint y: 357, distance: 385.0
click at [178, 357] on div "Edit Self Assessment Payment Due January (1st POA) Self Assessment Payment Due …" at bounding box center [784, 372] width 1568 height 744
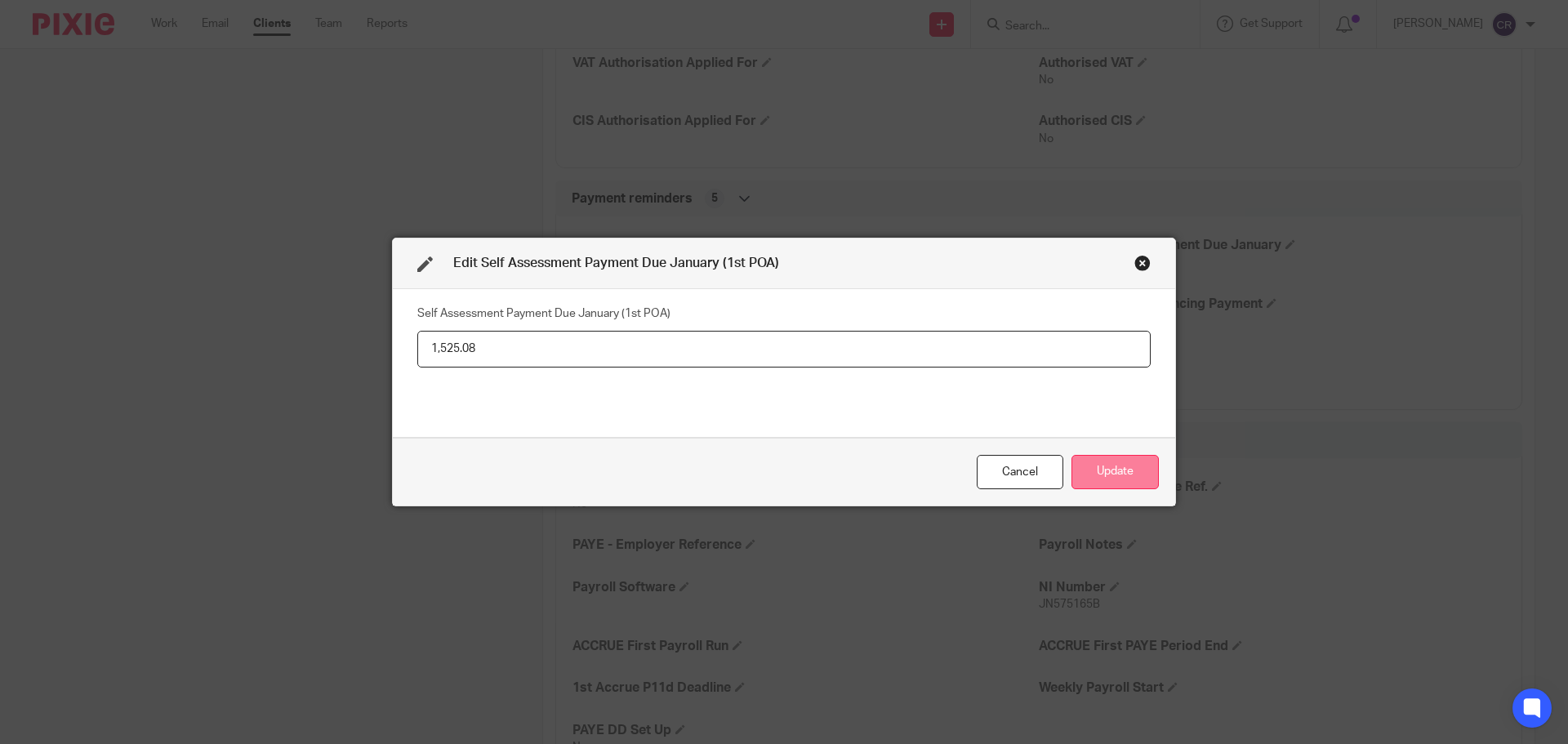
type input "1,525.08"
click at [1126, 461] on button "Update" at bounding box center [1115, 472] width 87 height 36
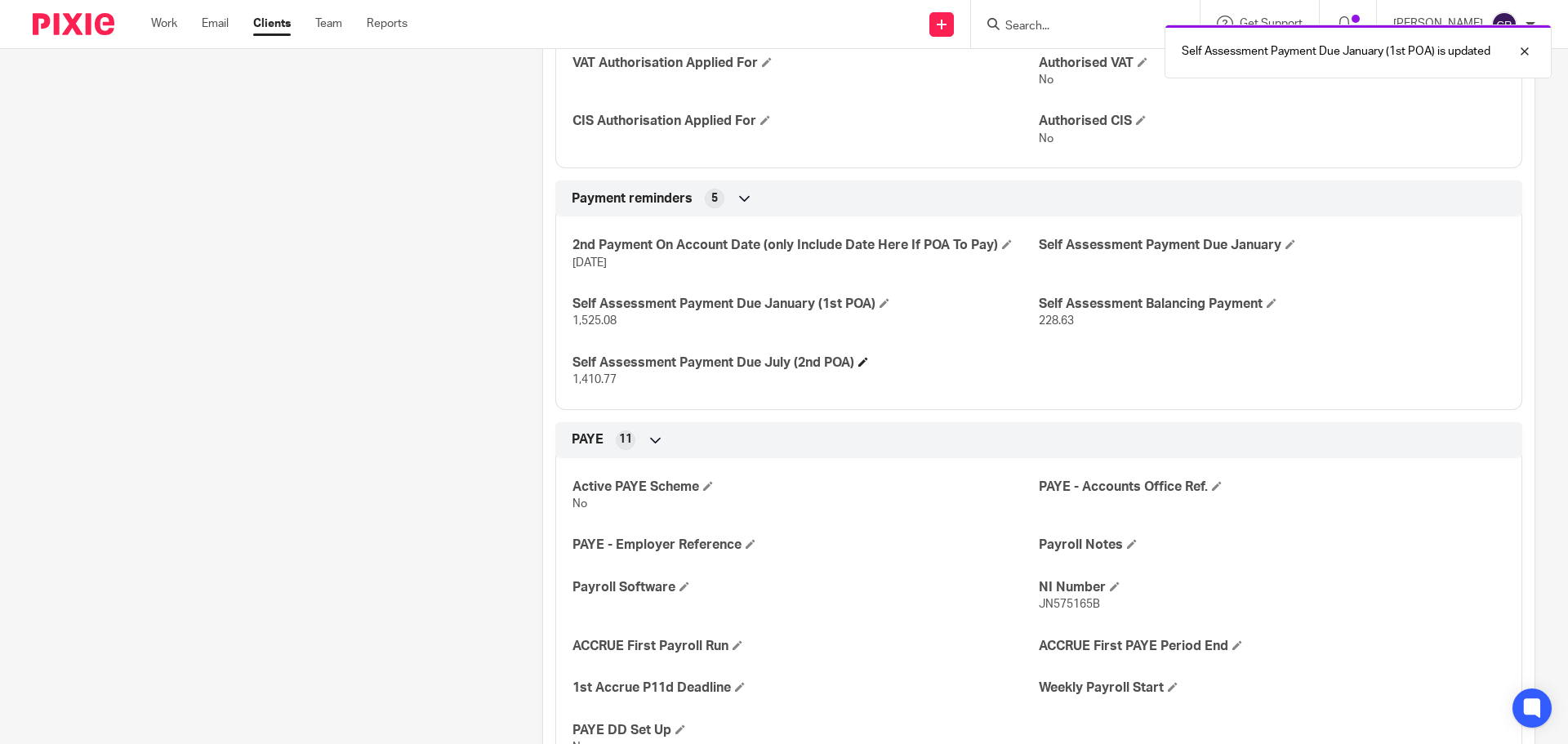
click at [857, 363] on h4 "Self Assessment Payment Due July (2nd POA)" at bounding box center [806, 363] width 467 height 17
click at [859, 363] on span at bounding box center [863, 362] width 10 height 10
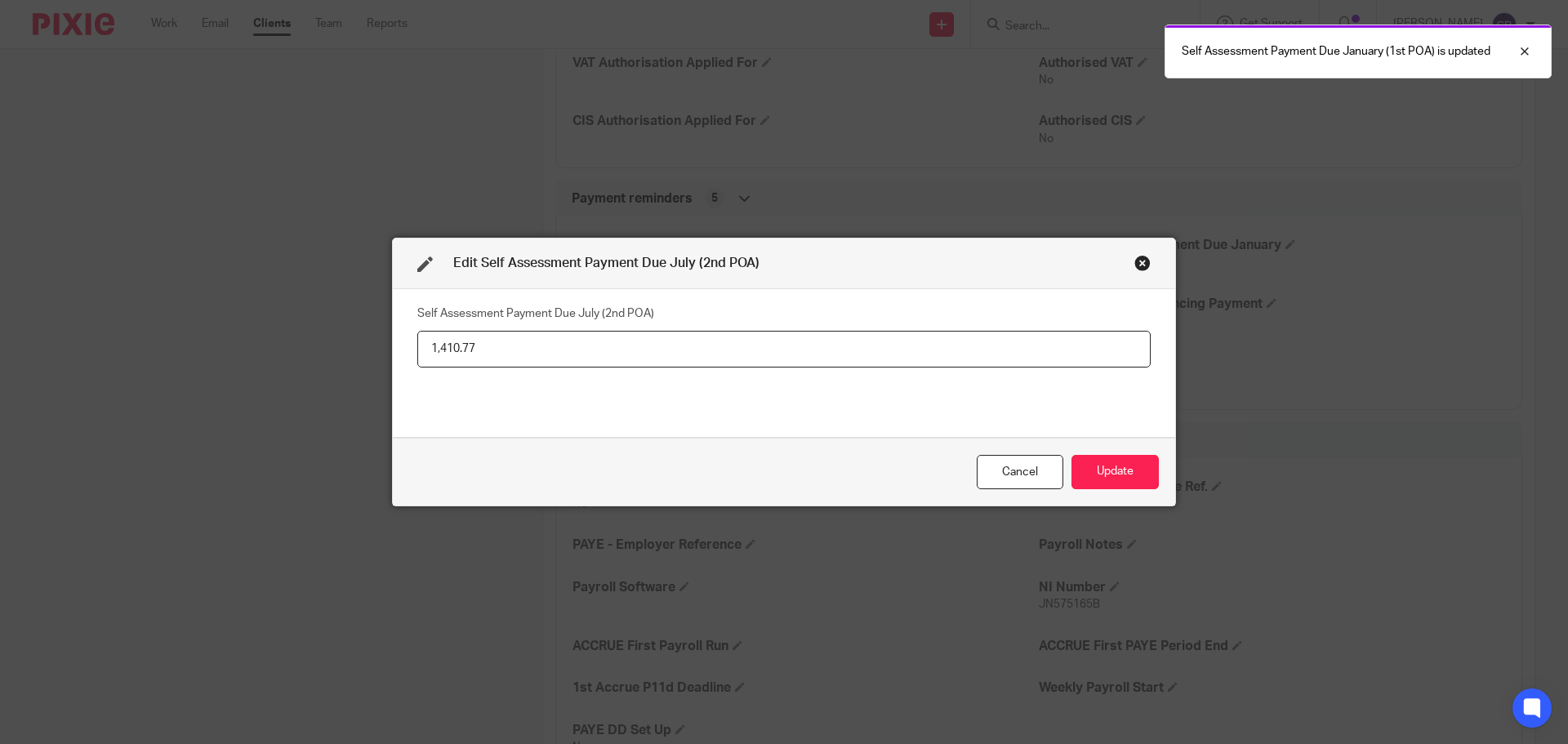
drag, startPoint x: 519, startPoint y: 355, endPoint x: 374, endPoint y: 358, distance: 145.0
click at [374, 358] on div "Edit Self Assessment Payment Due July (2nd POA) Self Assessment Payment Due Jul…" at bounding box center [784, 372] width 1568 height 744
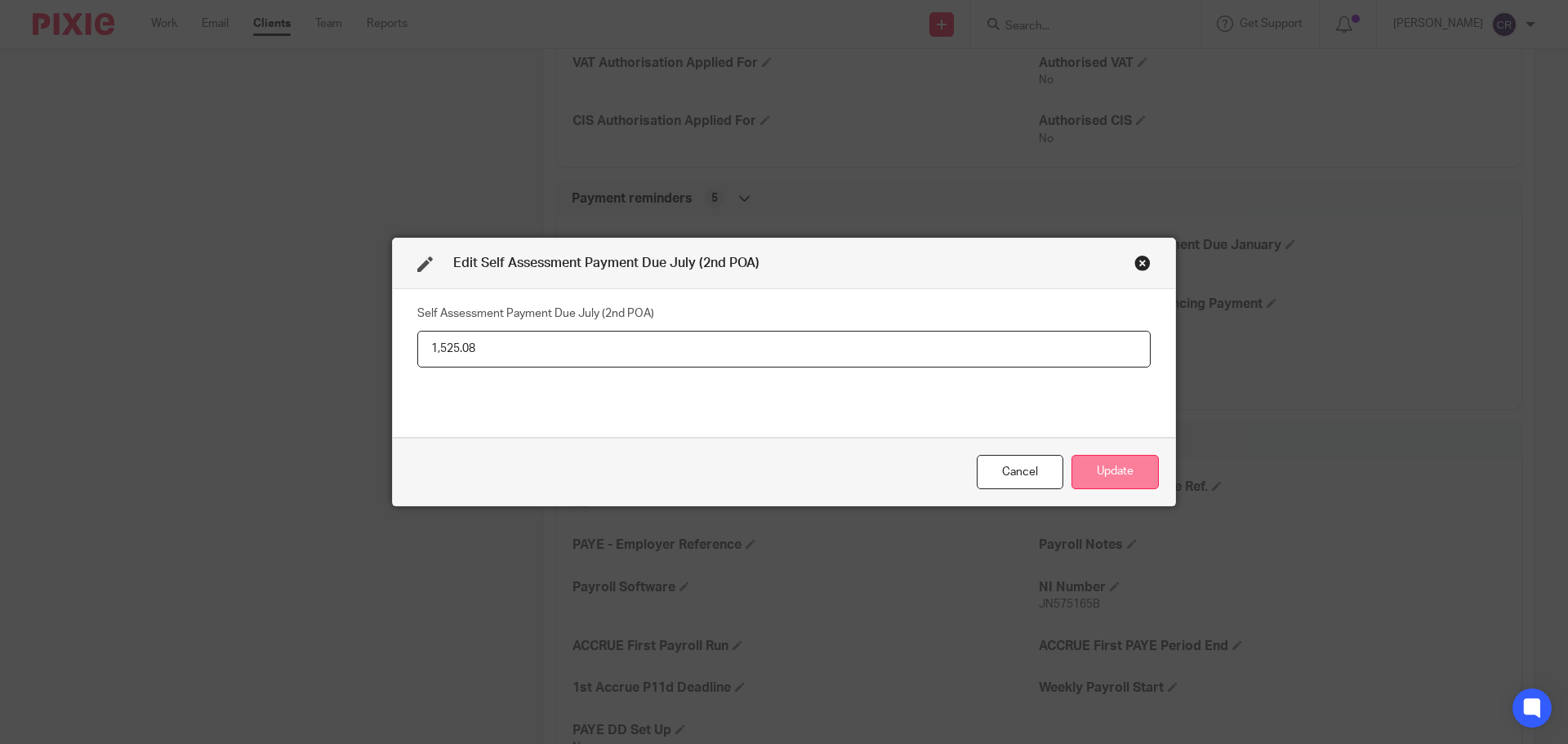
type input "1,525.08"
click at [1115, 461] on button "Update" at bounding box center [1115, 472] width 87 height 36
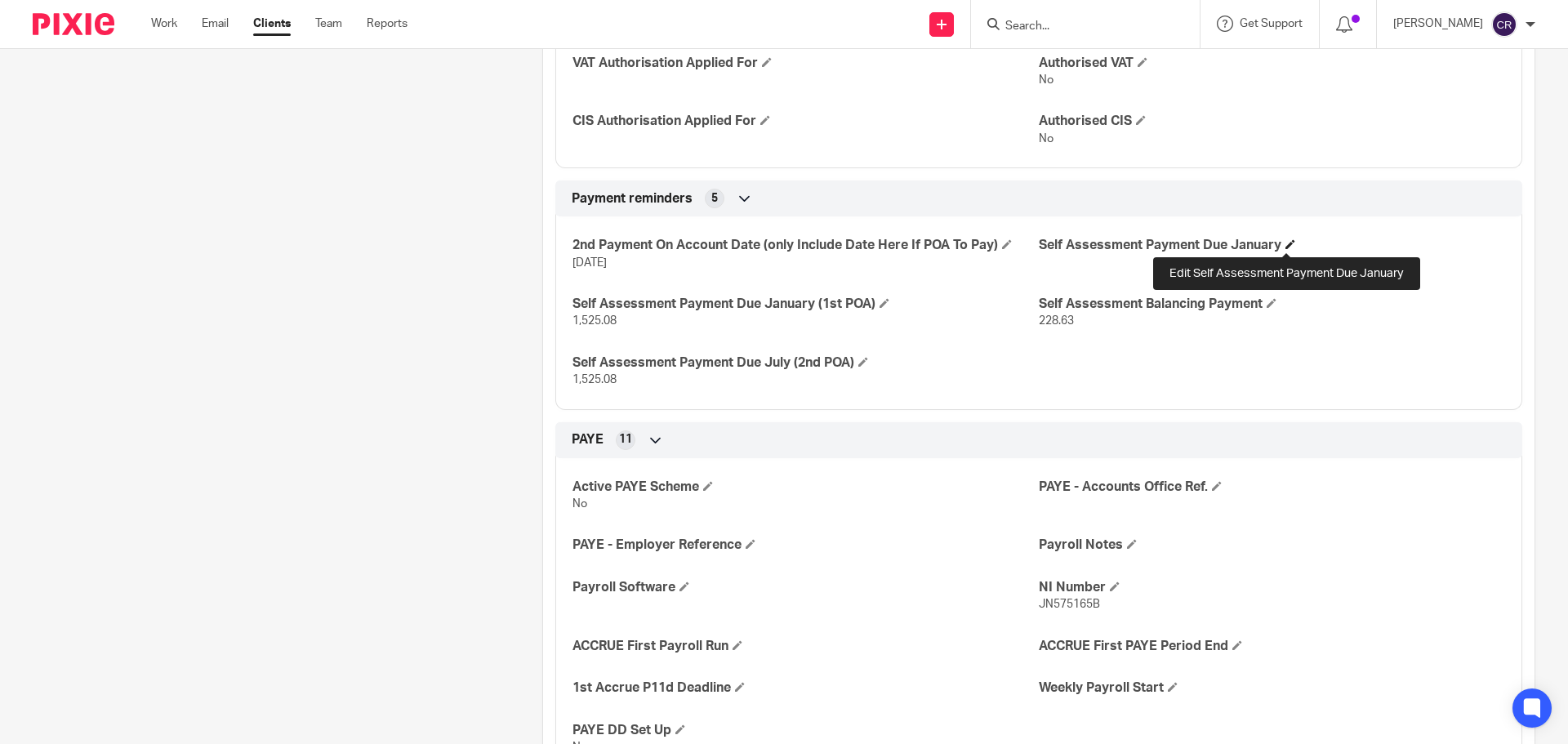
click at [1285, 243] on span at bounding box center [1290, 244] width 10 height 10
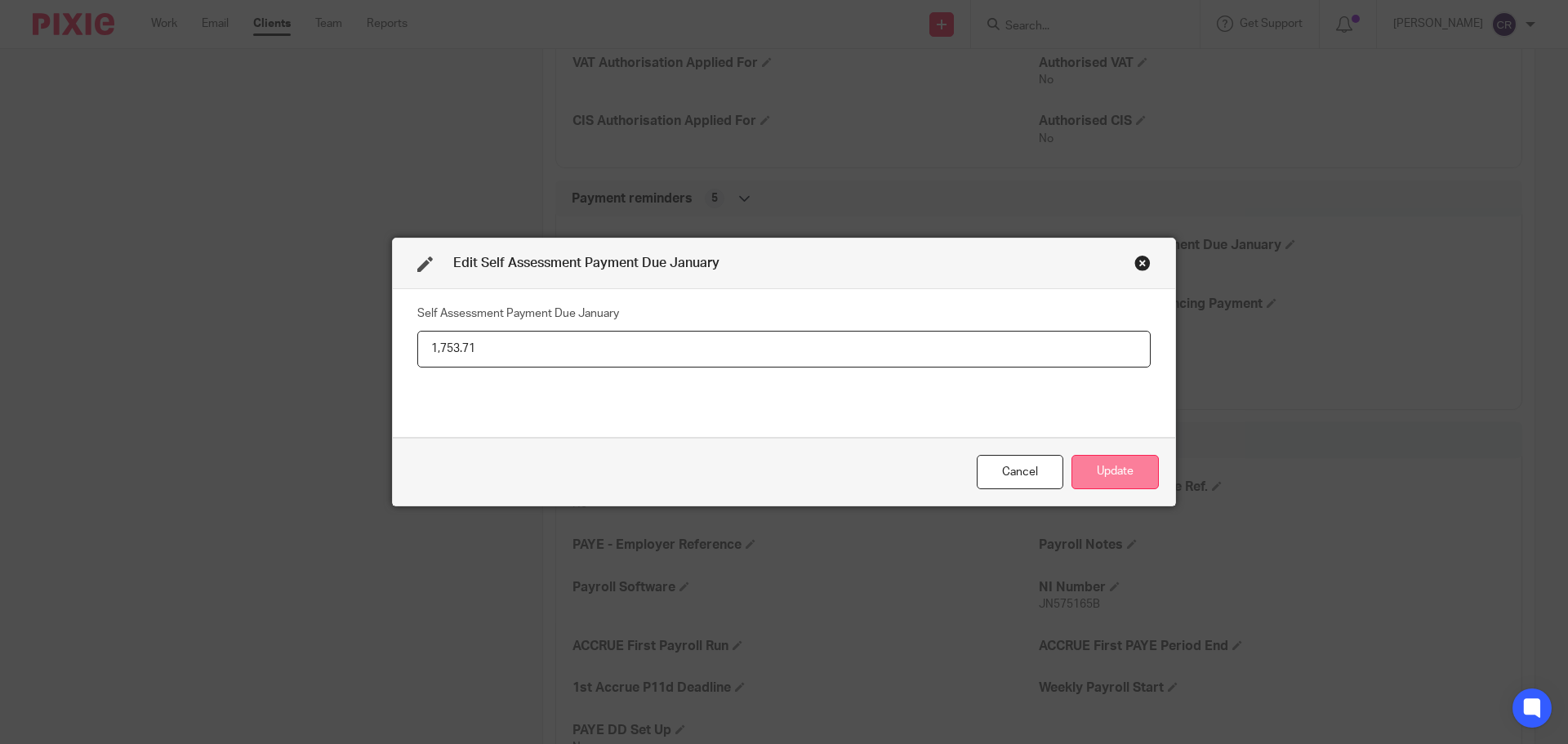
type input "1,753.71"
click at [1122, 471] on button "Update" at bounding box center [1115, 472] width 87 height 36
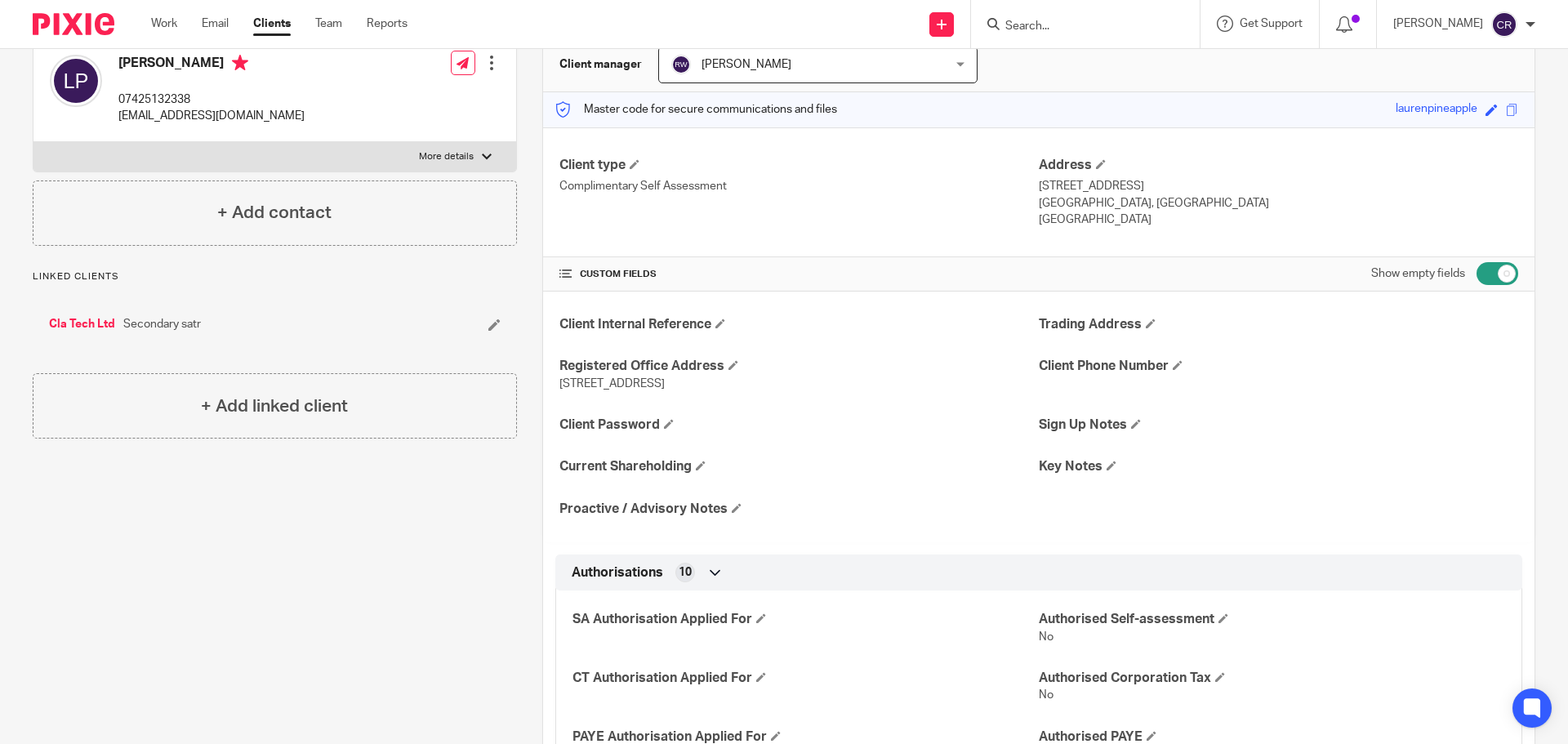
scroll to position [163, 0]
click at [1506, 108] on span at bounding box center [1511, 112] width 12 height 12
click at [660, 425] on h4 "Client Password" at bounding box center [798, 427] width 479 height 17
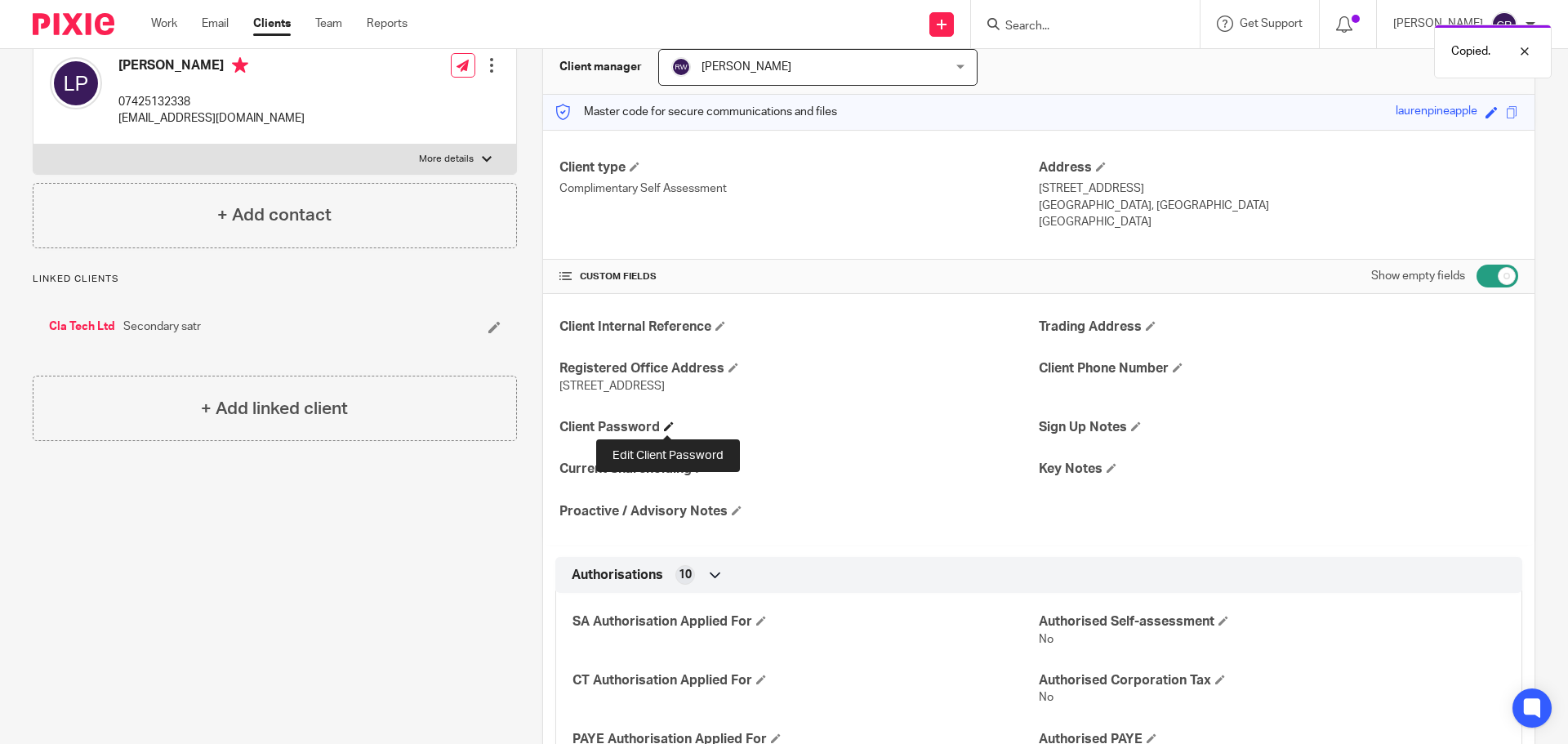
click at [663, 430] on span at bounding box center [668, 426] width 10 height 10
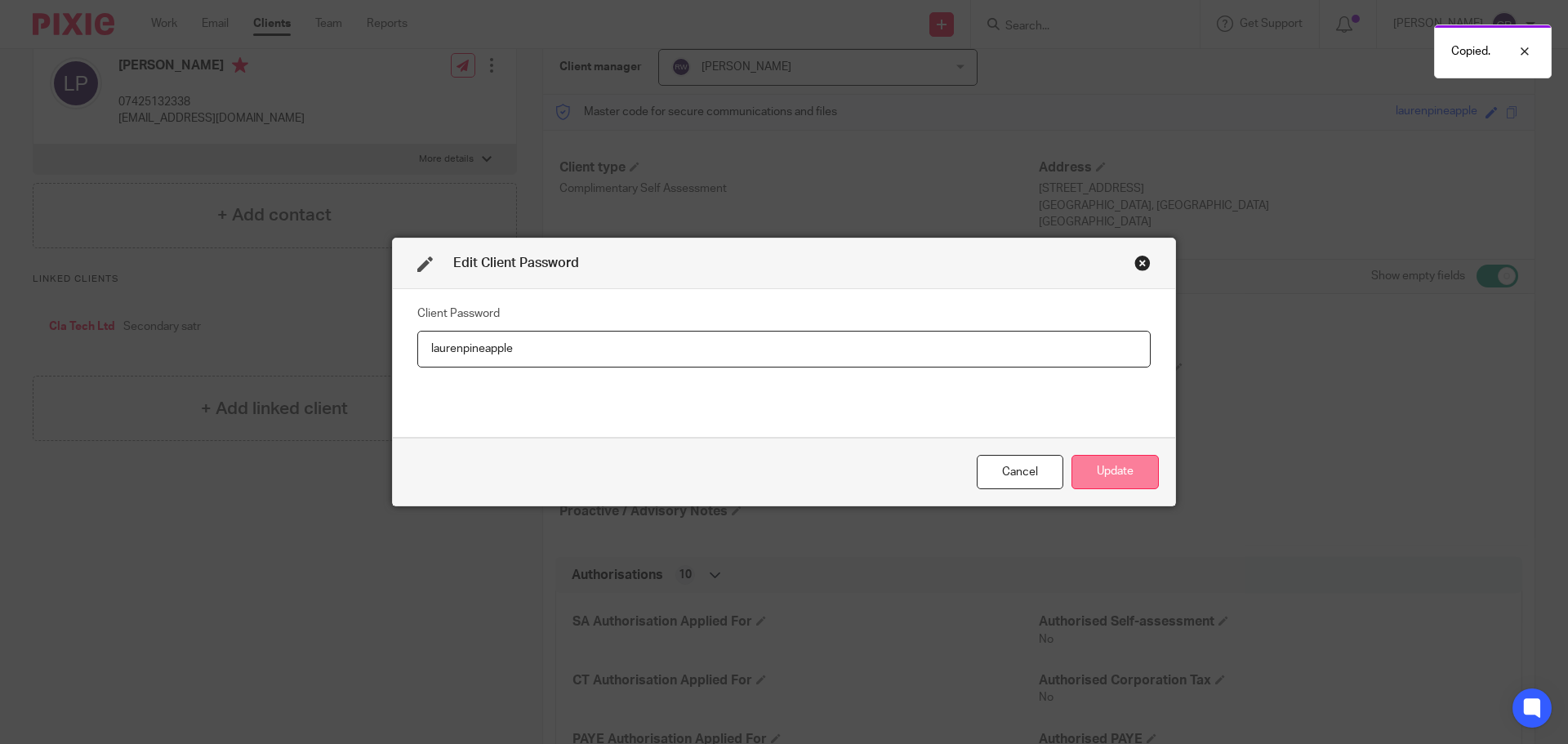
type input "laurenpineapple"
click at [1143, 468] on button "Update" at bounding box center [1115, 472] width 87 height 36
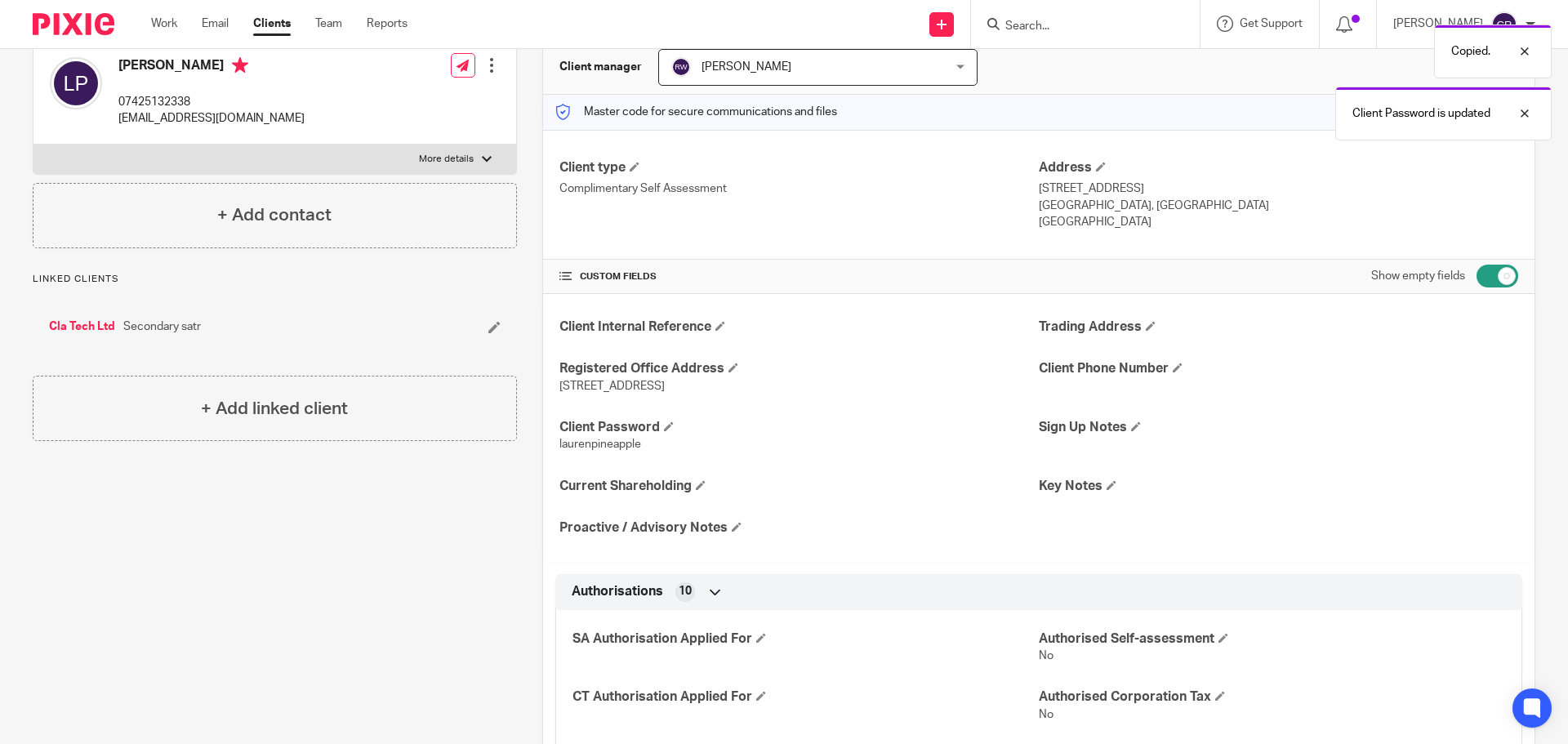
click at [89, 330] on link "Cla Tech Ltd" at bounding box center [82, 326] width 66 height 16
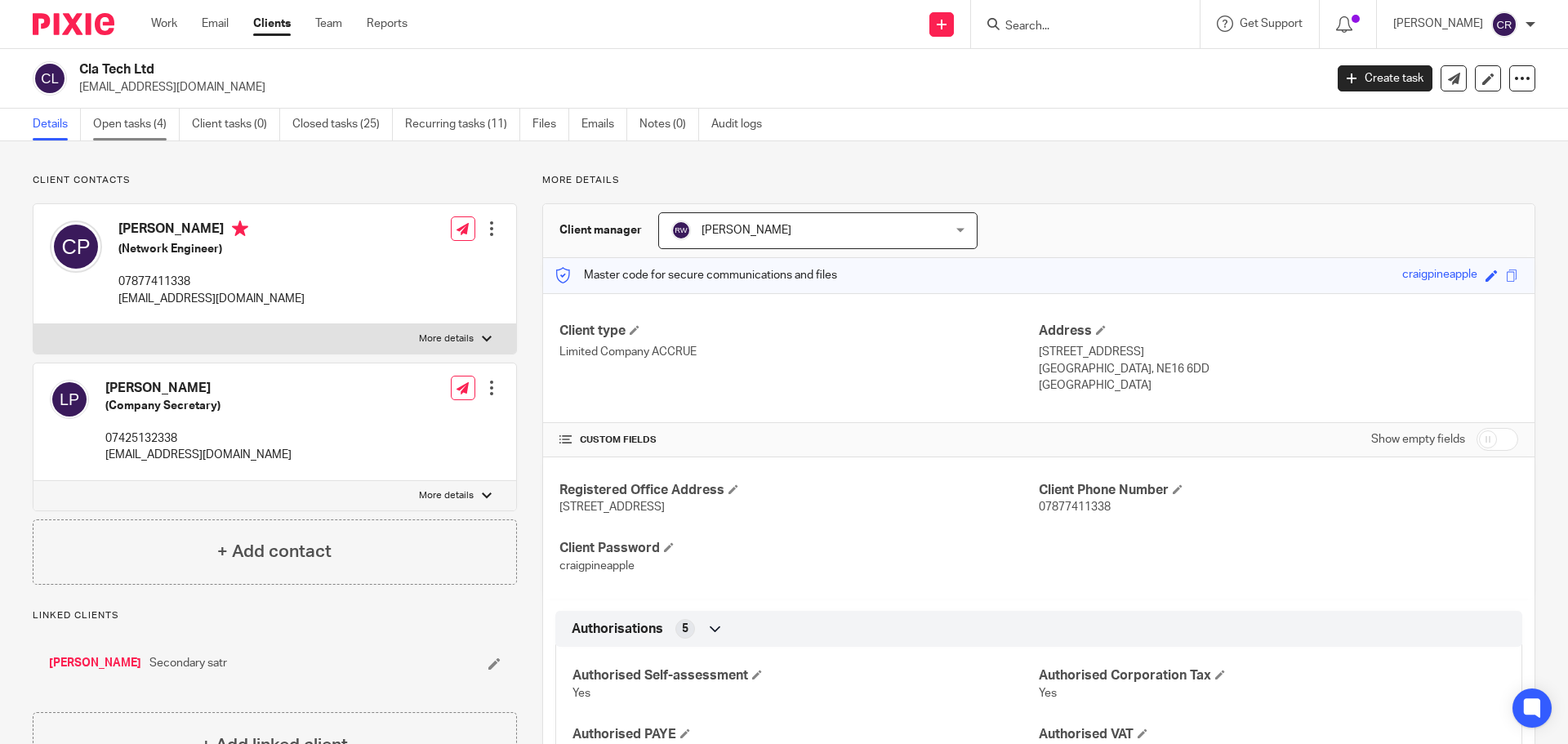
click at [161, 132] on link "Open tasks (4)" at bounding box center [136, 124] width 86 height 32
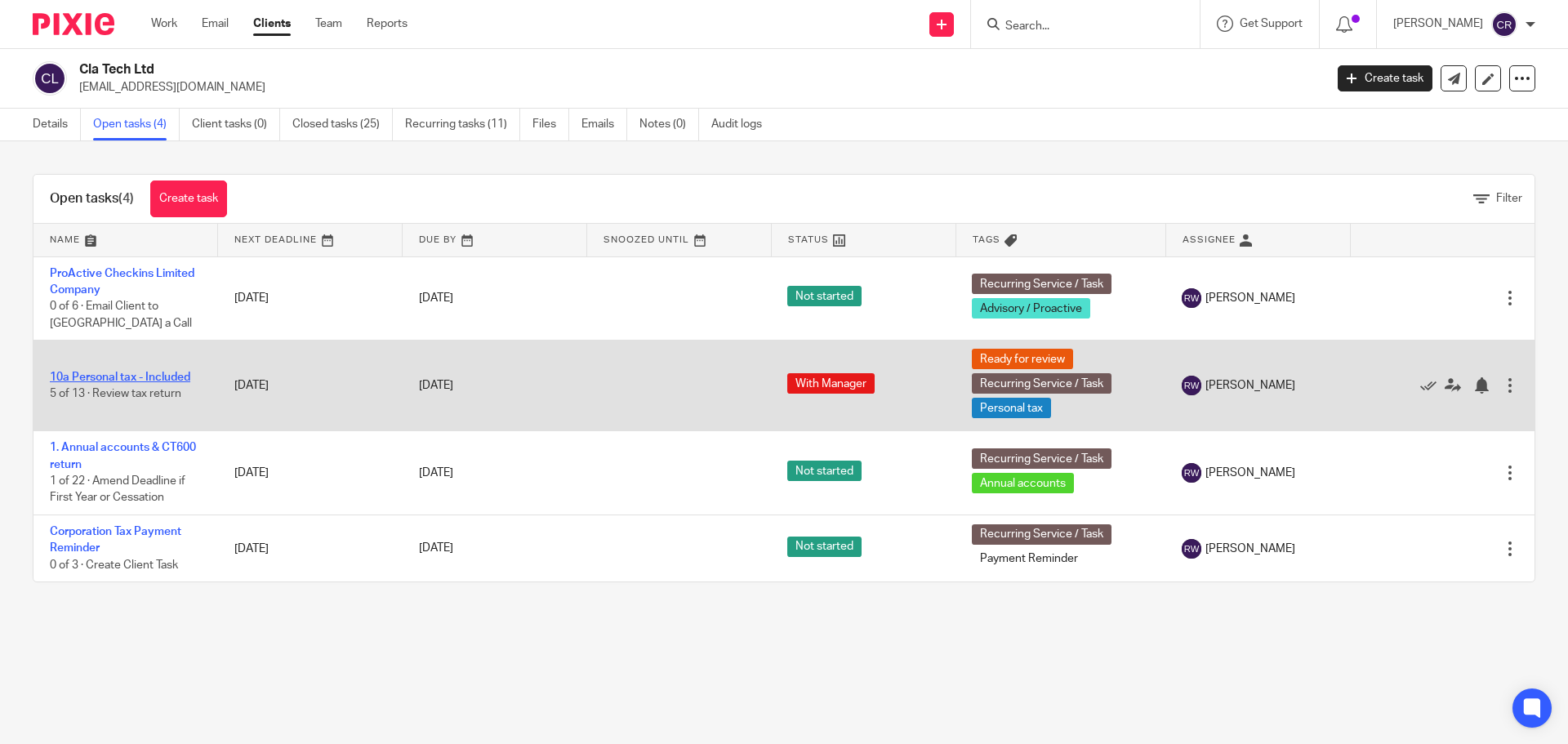
click at [141, 372] on link "10a Personal tax - Included" at bounding box center [120, 377] width 140 height 12
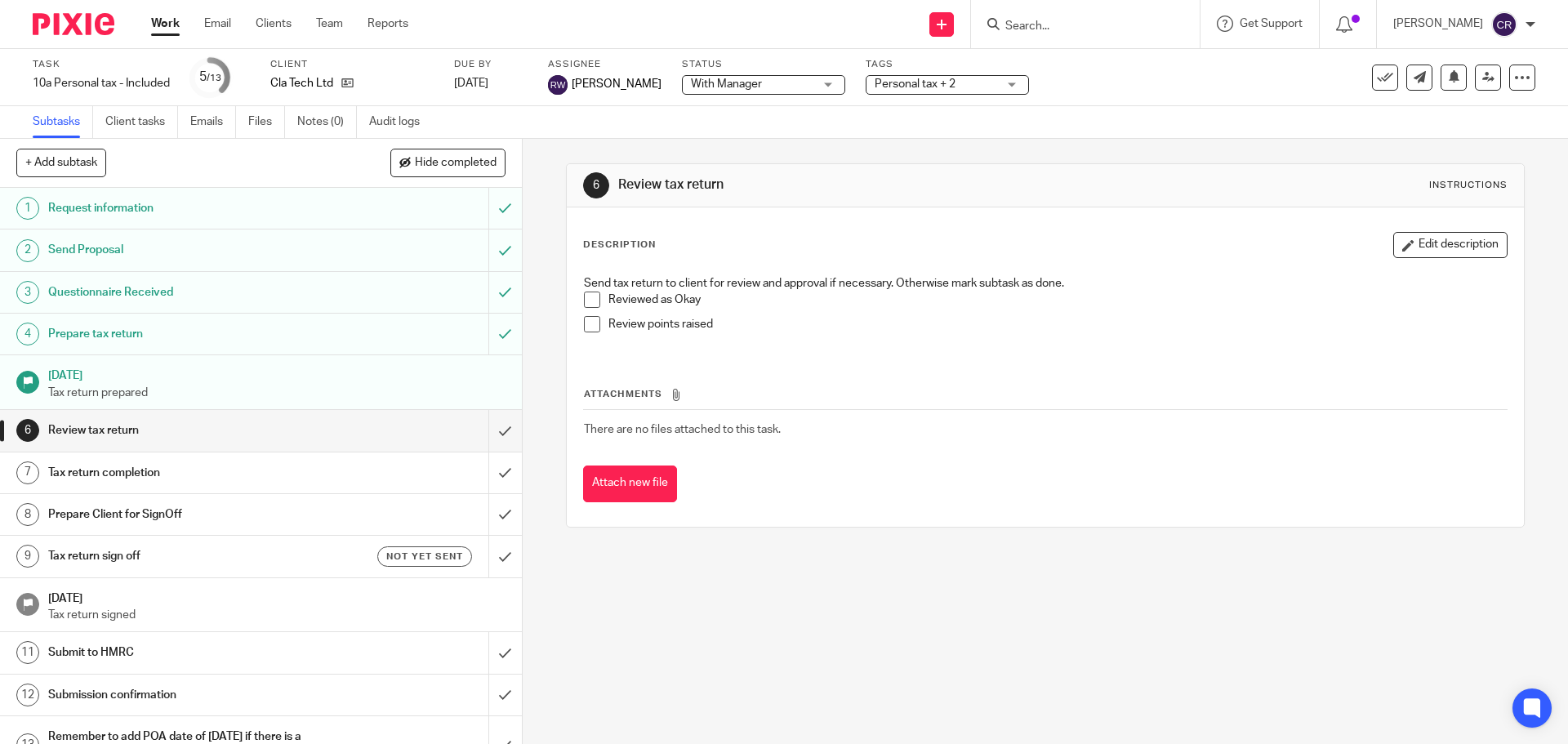
click at [706, 78] on span "With Manager" at bounding box center [752, 84] width 123 height 17
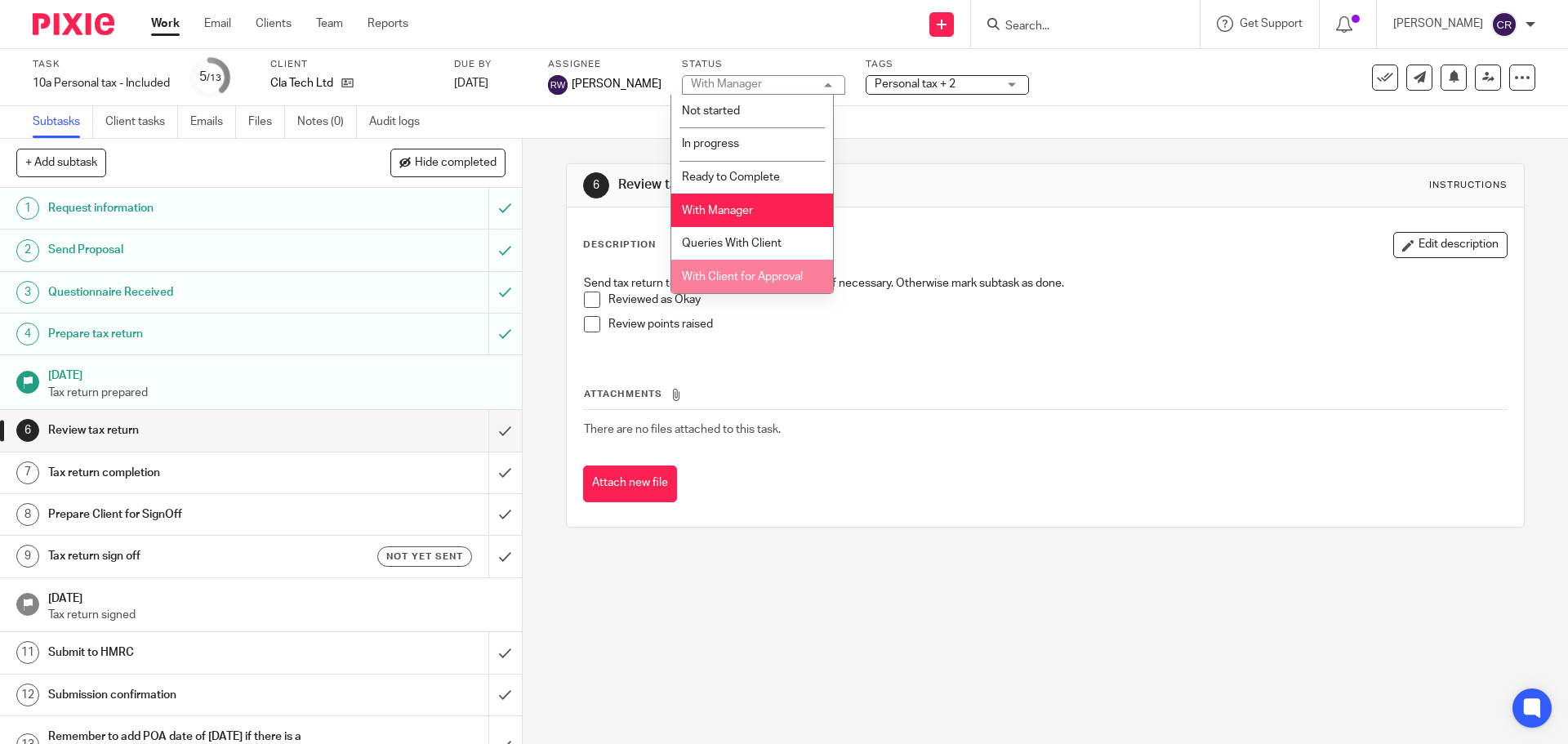
drag, startPoint x: 738, startPoint y: 277, endPoint x: 1535, endPoint y: 94, distance: 817.7
click at [742, 277] on span "With Client for Approval" at bounding box center [742, 276] width 121 height 12
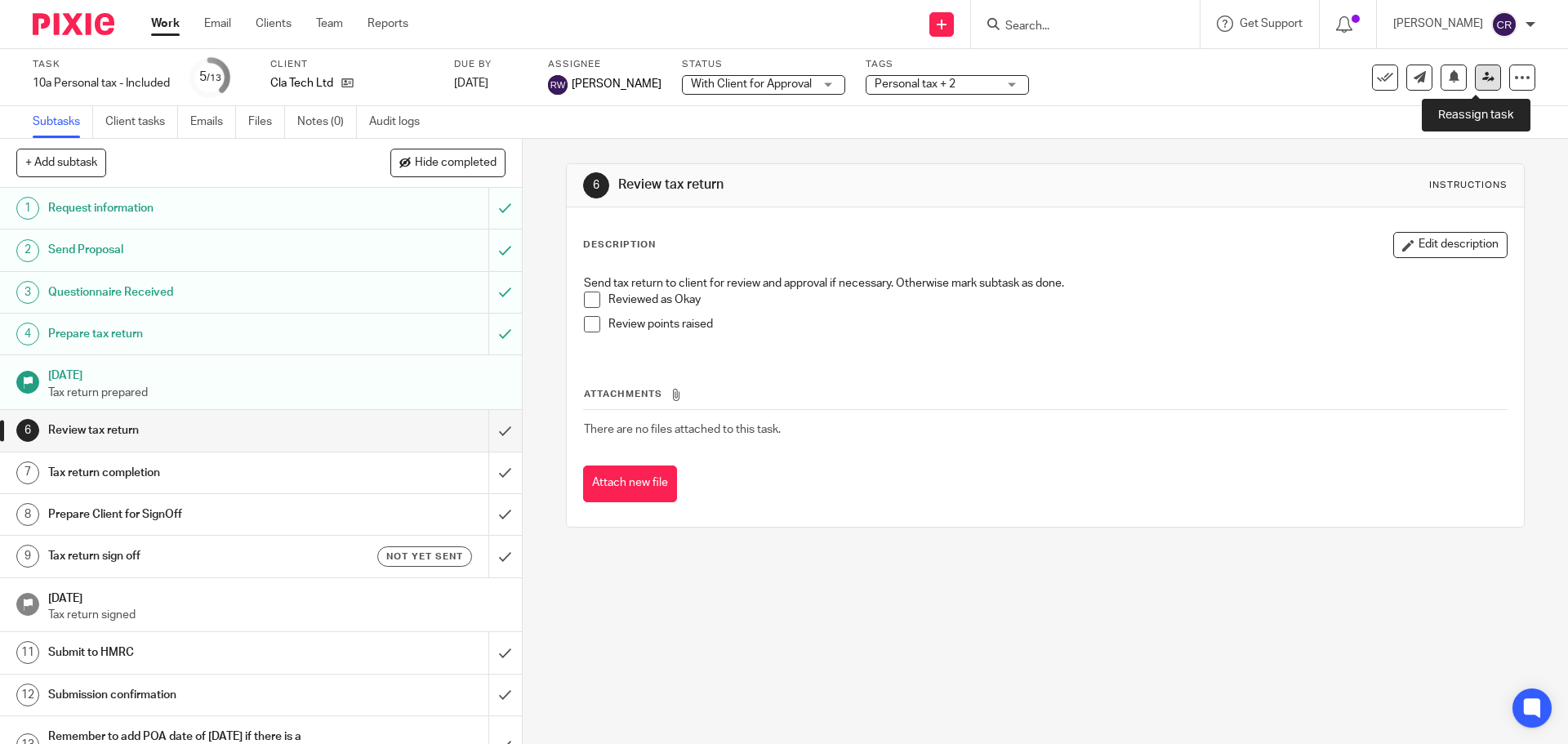
click at [1475, 80] on link at bounding box center [1487, 77] width 26 height 26
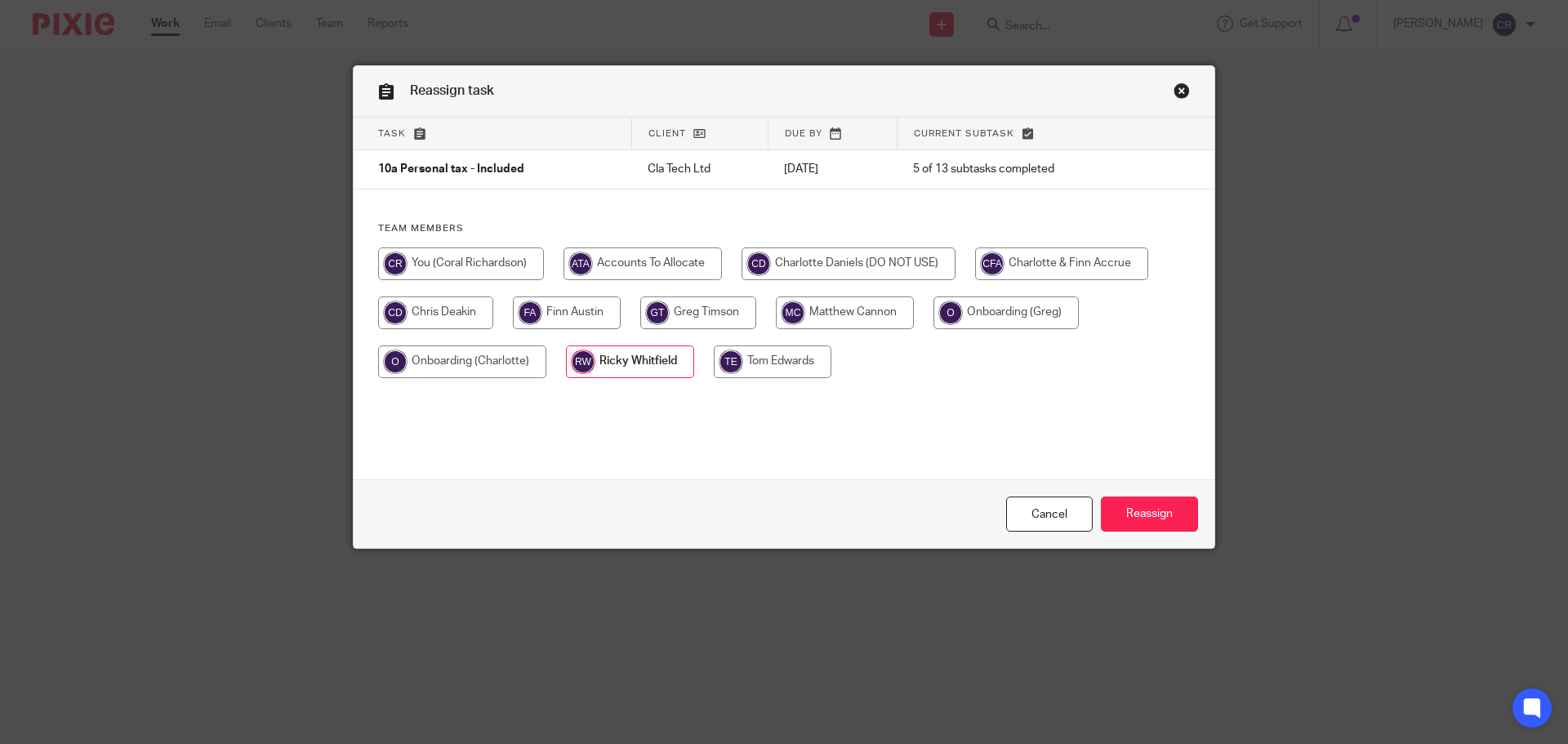
drag, startPoint x: 525, startPoint y: 269, endPoint x: 605, endPoint y: 341, distance: 107.6
click at [525, 270] on input "radio" at bounding box center [461, 264] width 166 height 33
radio input "true"
click at [1139, 510] on input "Reassign" at bounding box center [1148, 514] width 97 height 36
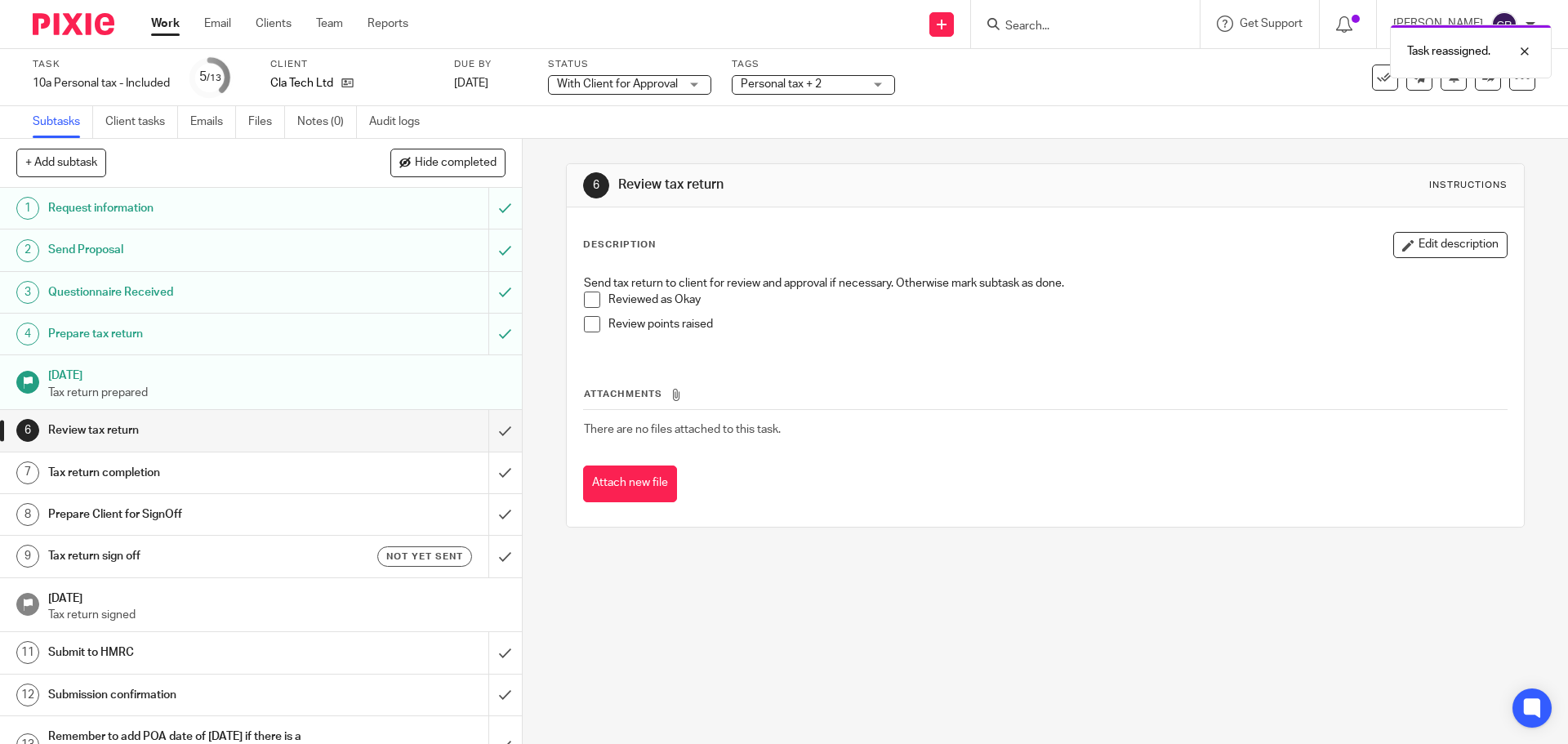
click at [819, 77] on div "Task reassigned." at bounding box center [1167, 47] width 767 height 62
click at [815, 87] on span "Personal tax + 2" at bounding box center [781, 84] width 81 height 12
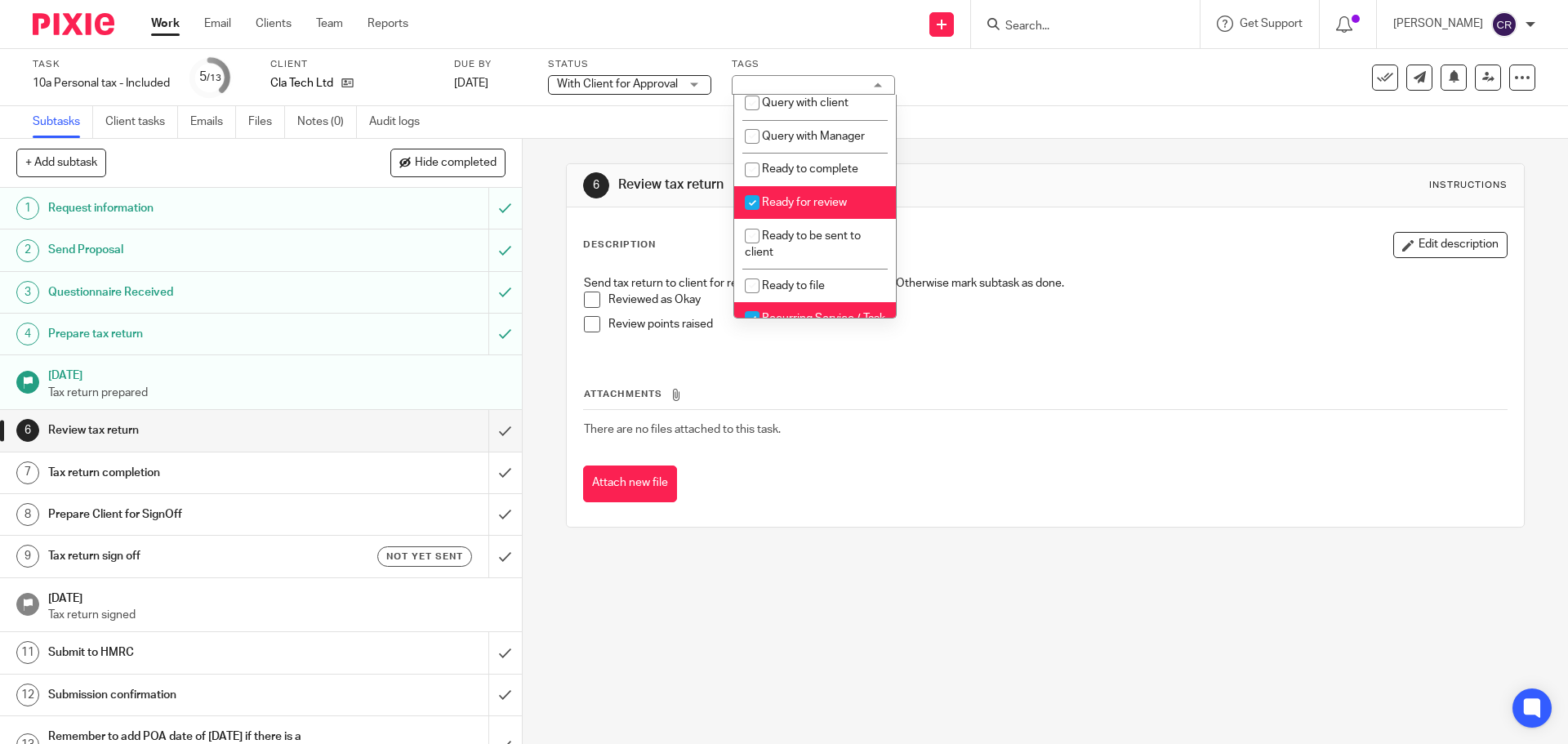
click at [826, 208] on span "Ready for review" at bounding box center [804, 203] width 84 height 12
checkbox input "false"
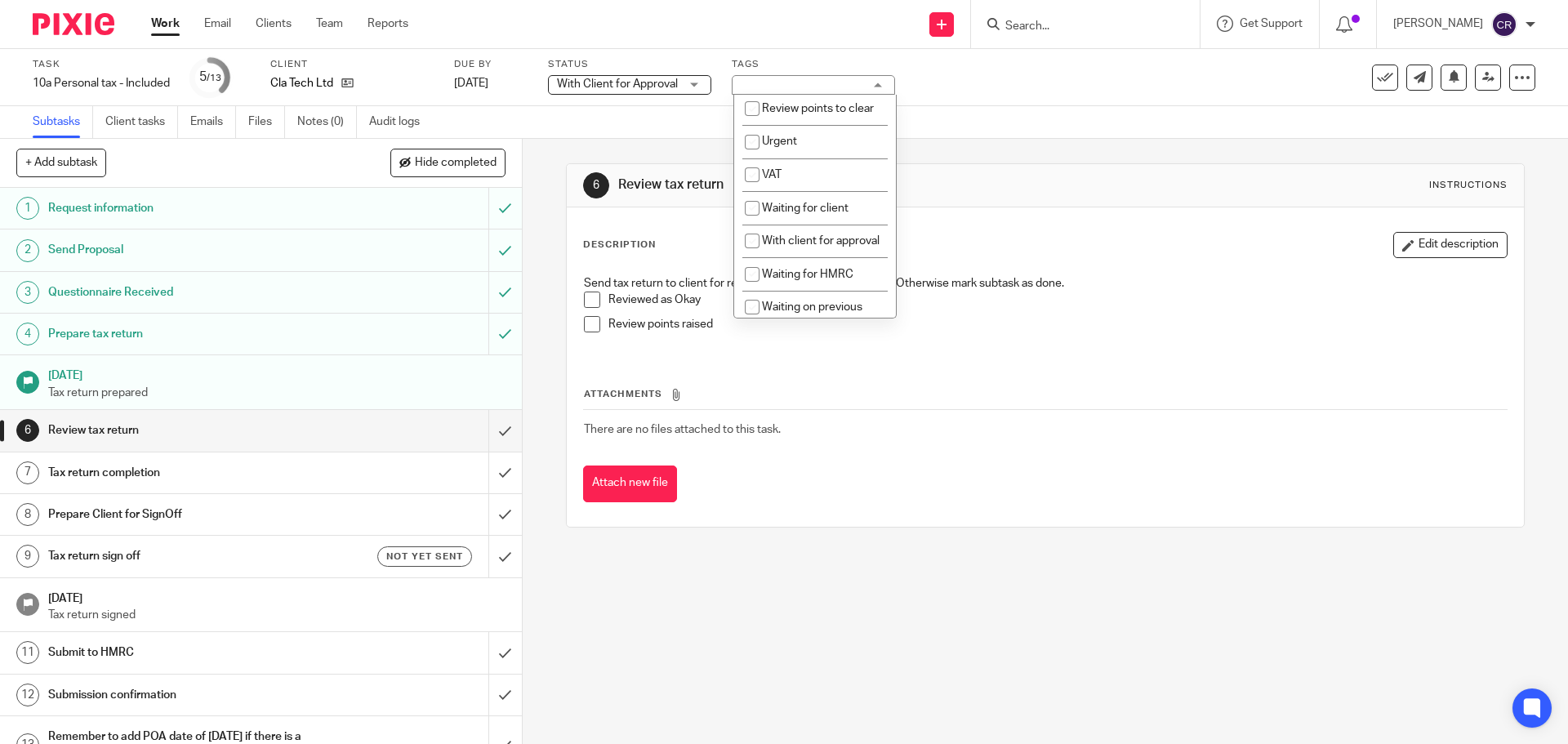
scroll to position [816, 0]
click at [833, 256] on li "With client for approval" at bounding box center [814, 239] width 161 height 34
checkbox input "true"
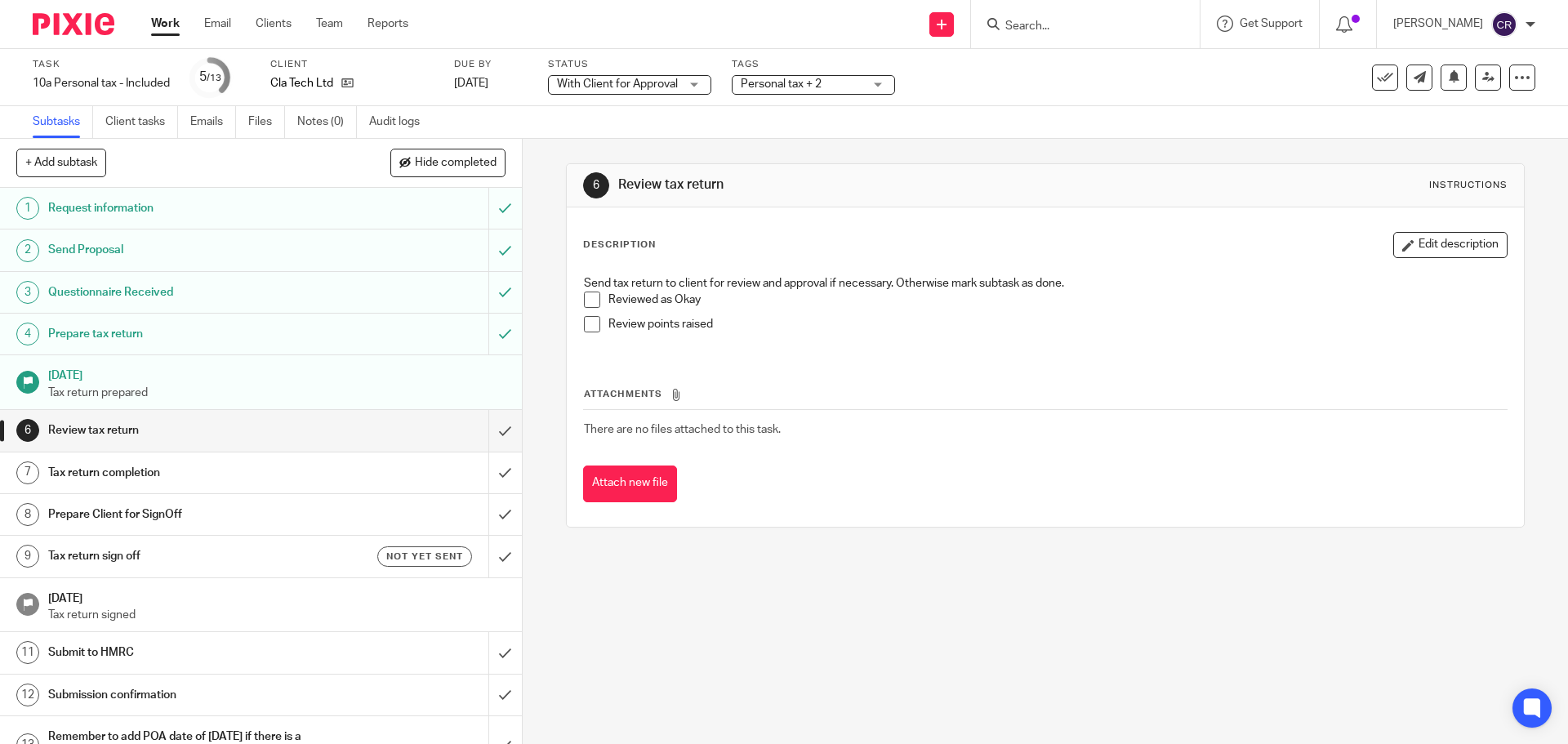
click at [1029, 248] on div "Description Edit description" at bounding box center [1045, 244] width 924 height 26
click at [487, 431] on input "submit" at bounding box center [260, 430] width 521 height 41
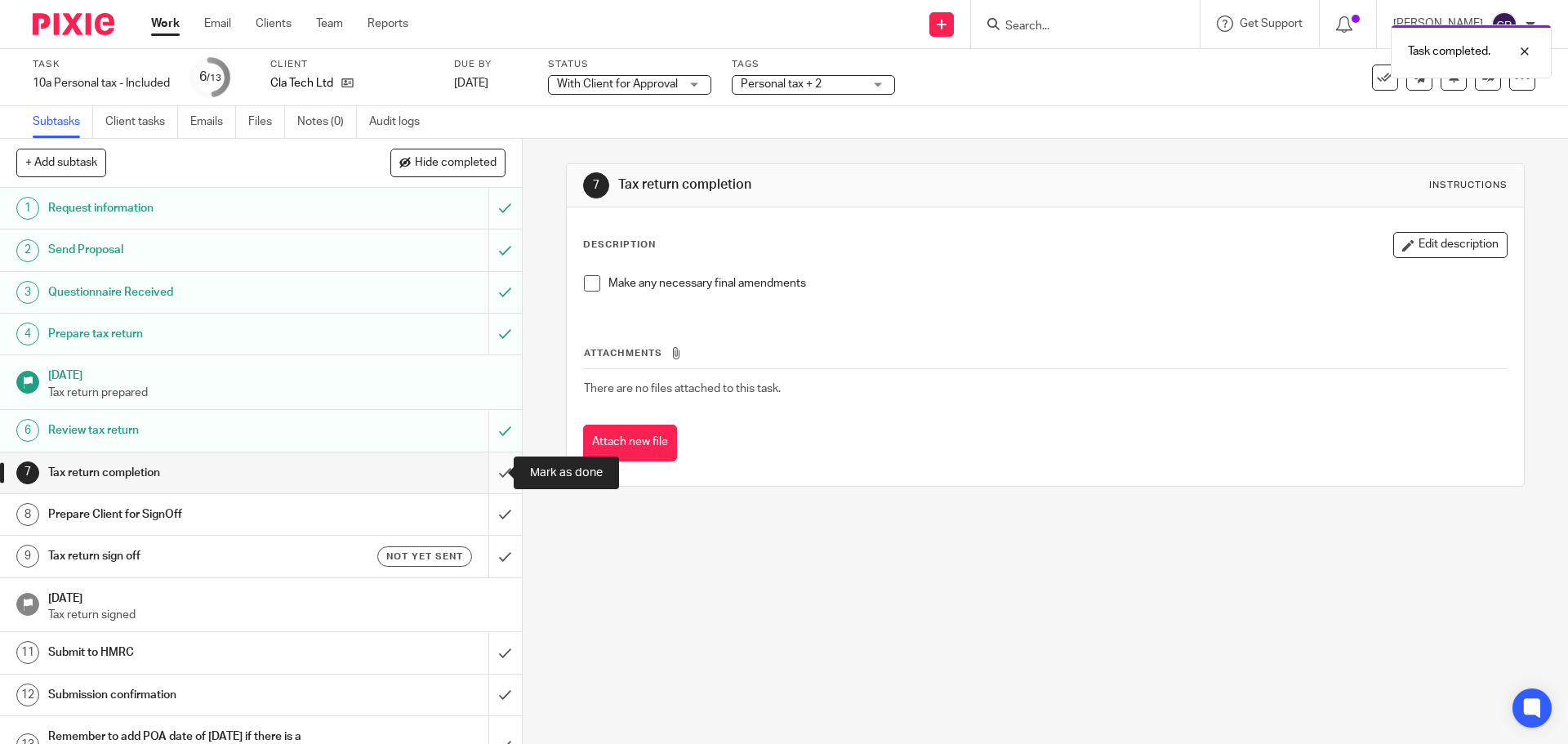
click at [484, 477] on input "submit" at bounding box center [260, 472] width 521 height 41
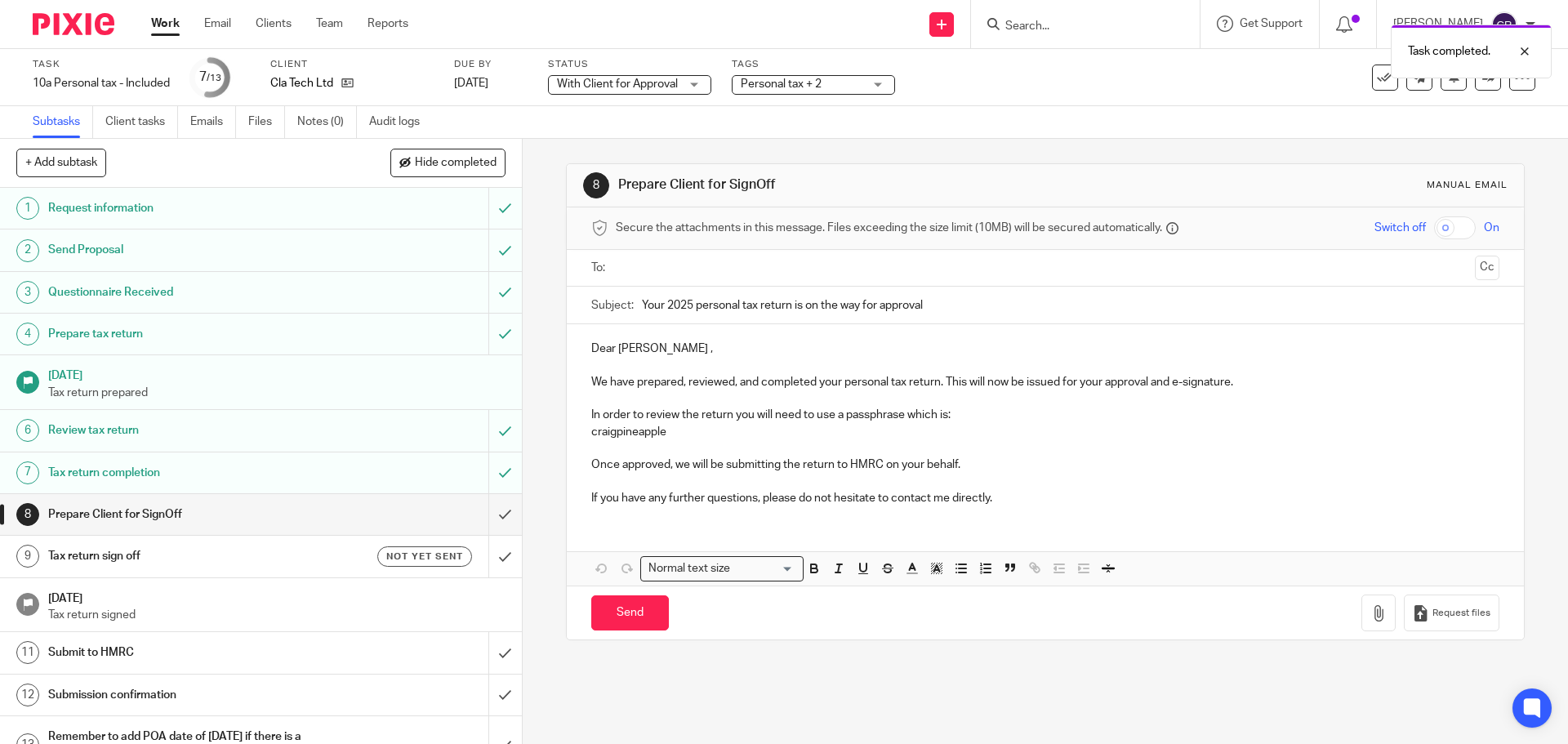
click at [689, 268] on input "text" at bounding box center [1044, 269] width 846 height 19
click at [634, 615] on input "Send" at bounding box center [630, 616] width 78 height 36
click at [261, 562] on h1 "Tax return sign off" at bounding box center [189, 556] width 282 height 25
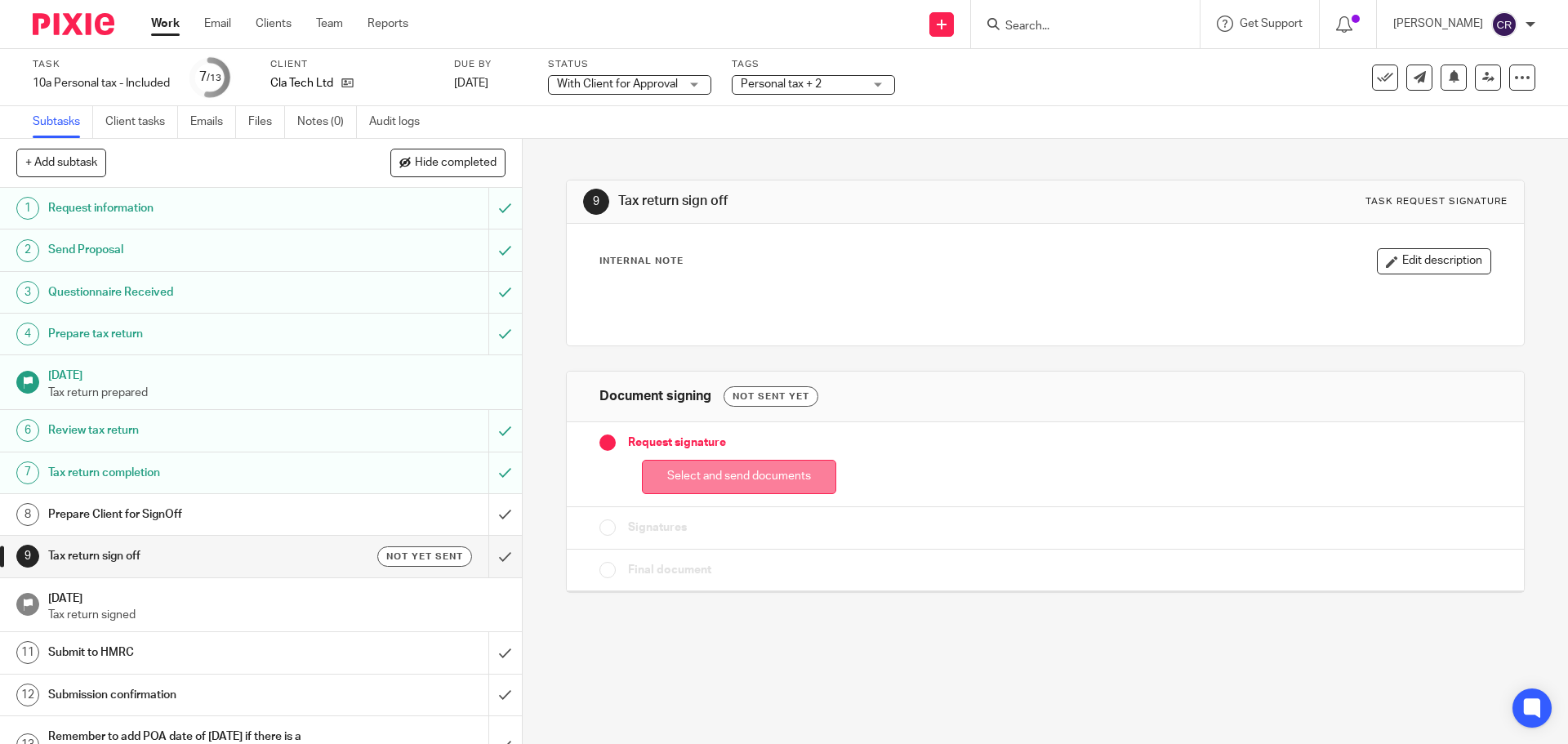
click at [734, 470] on button "Select and send documents" at bounding box center [738, 477] width 194 height 36
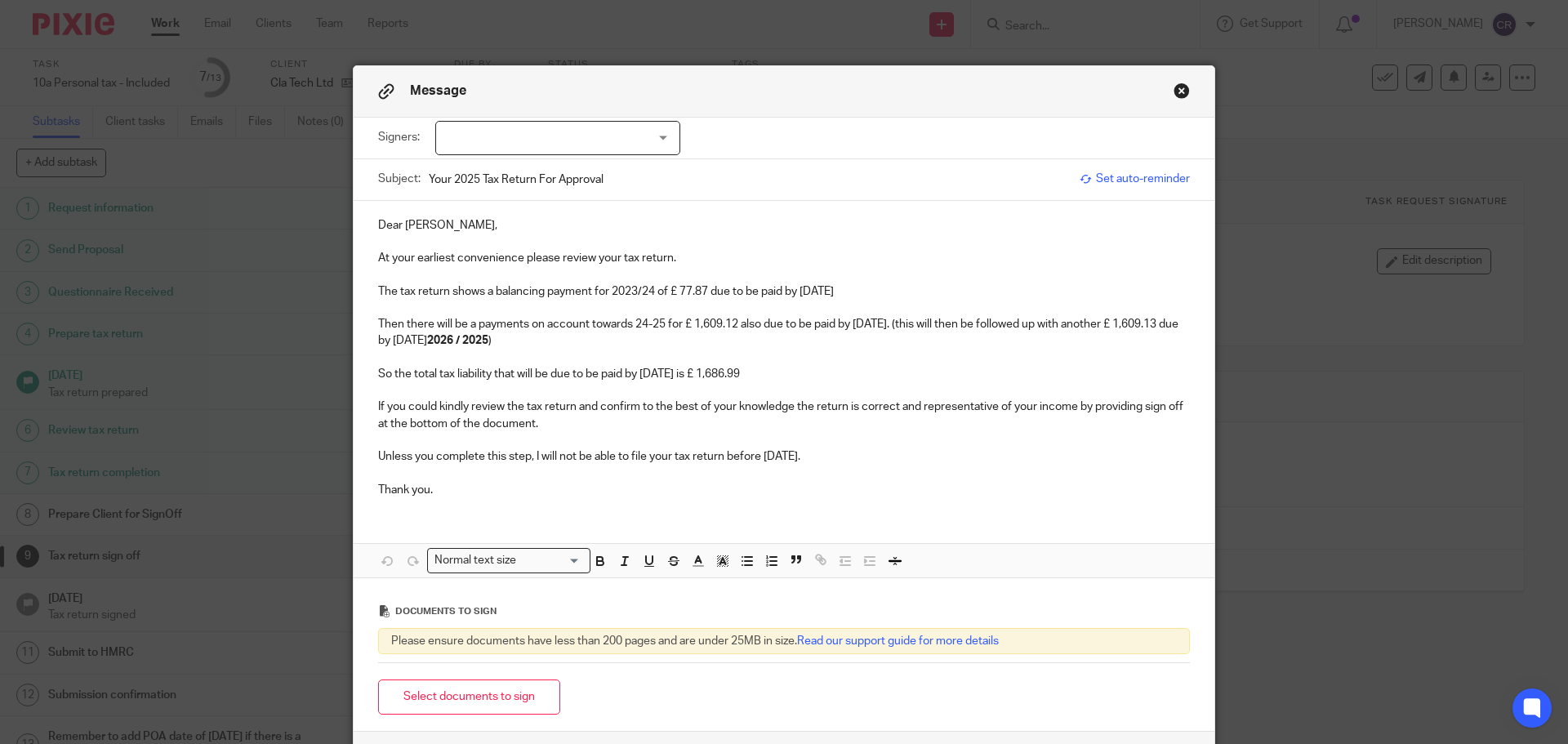
drag, startPoint x: 614, startPoint y: 141, endPoint x: 612, endPoint y: 150, distance: 9.2
click at [613, 141] on div at bounding box center [557, 138] width 245 height 35
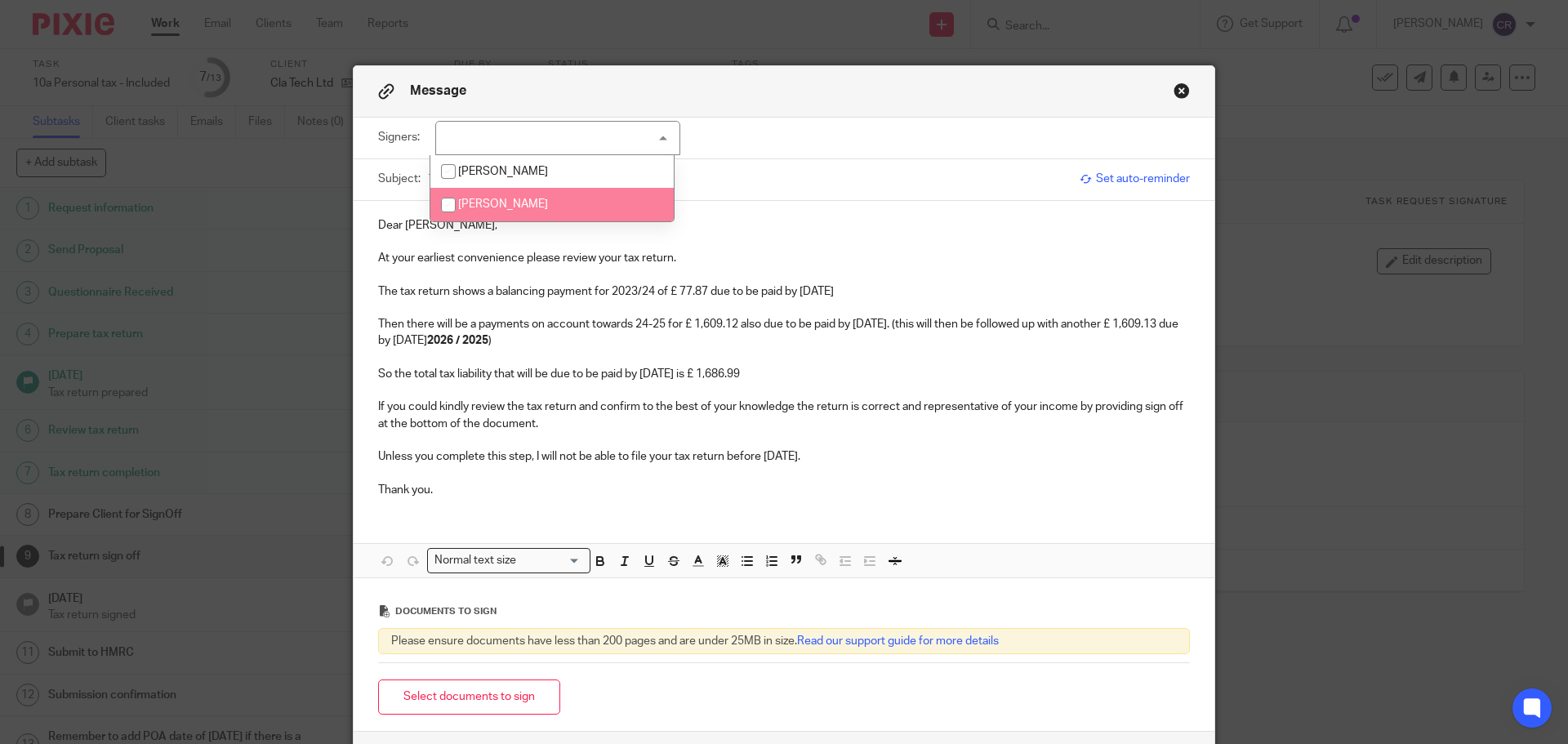
click at [599, 192] on li "[PERSON_NAME]" at bounding box center [551, 204] width 243 height 34
checkbox input "true"
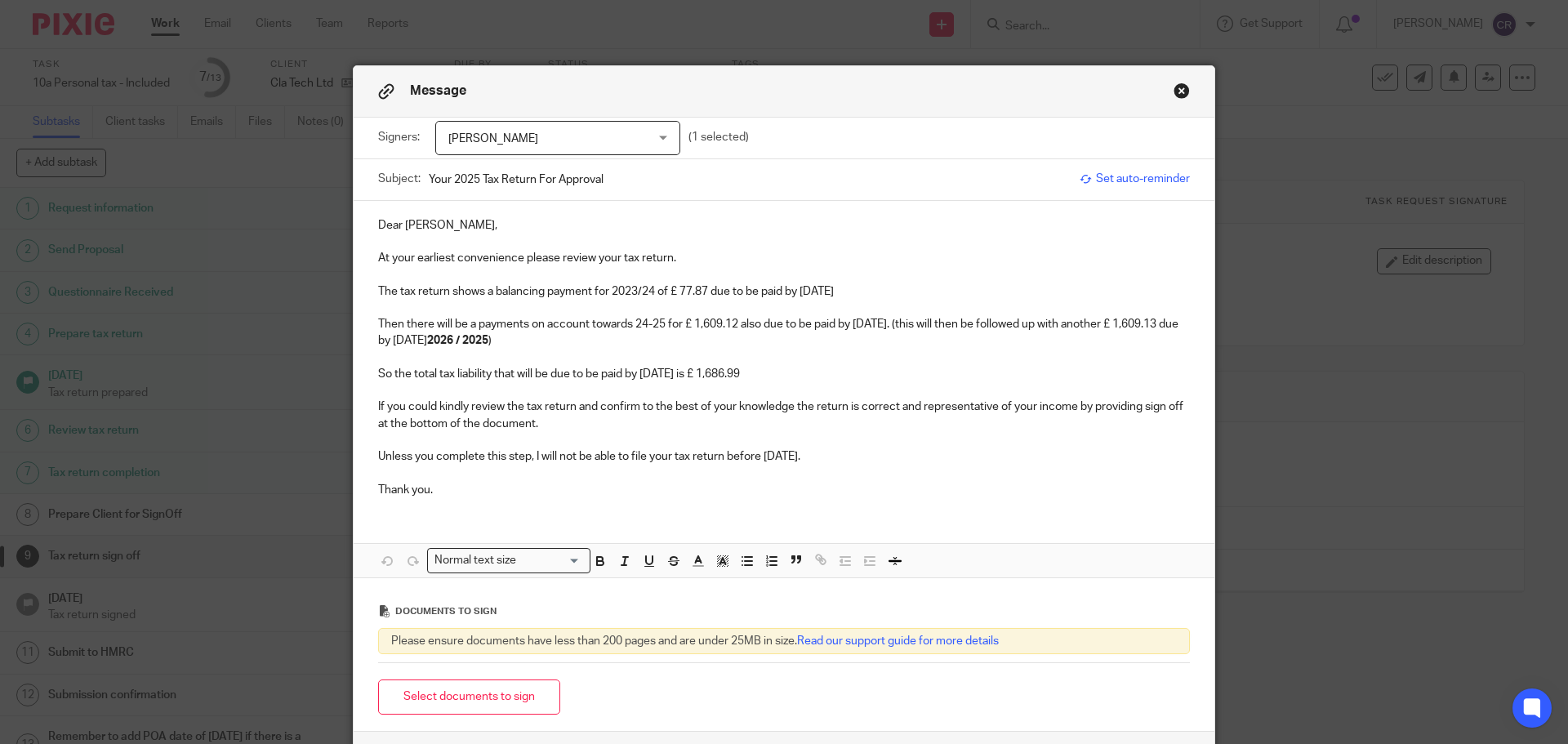
click at [681, 307] on p at bounding box center [784, 307] width 811 height 16
click at [635, 289] on p "The tax return shows a balancing payment for 2023/24 of £ 77.87 due to be paid …" at bounding box center [784, 291] width 811 height 16
click at [676, 291] on p "The tax return shows a balancing payment for 2024/25 of £ 77.87 due to be paid …" at bounding box center [784, 291] width 811 height 16
drag, startPoint x: 642, startPoint y: 322, endPoint x: 680, endPoint y: 396, distance: 83.2
click at [642, 324] on p "Then there will be a payments on account towards 24-25 for £ 1,609.12 also due …" at bounding box center [784, 332] width 811 height 34
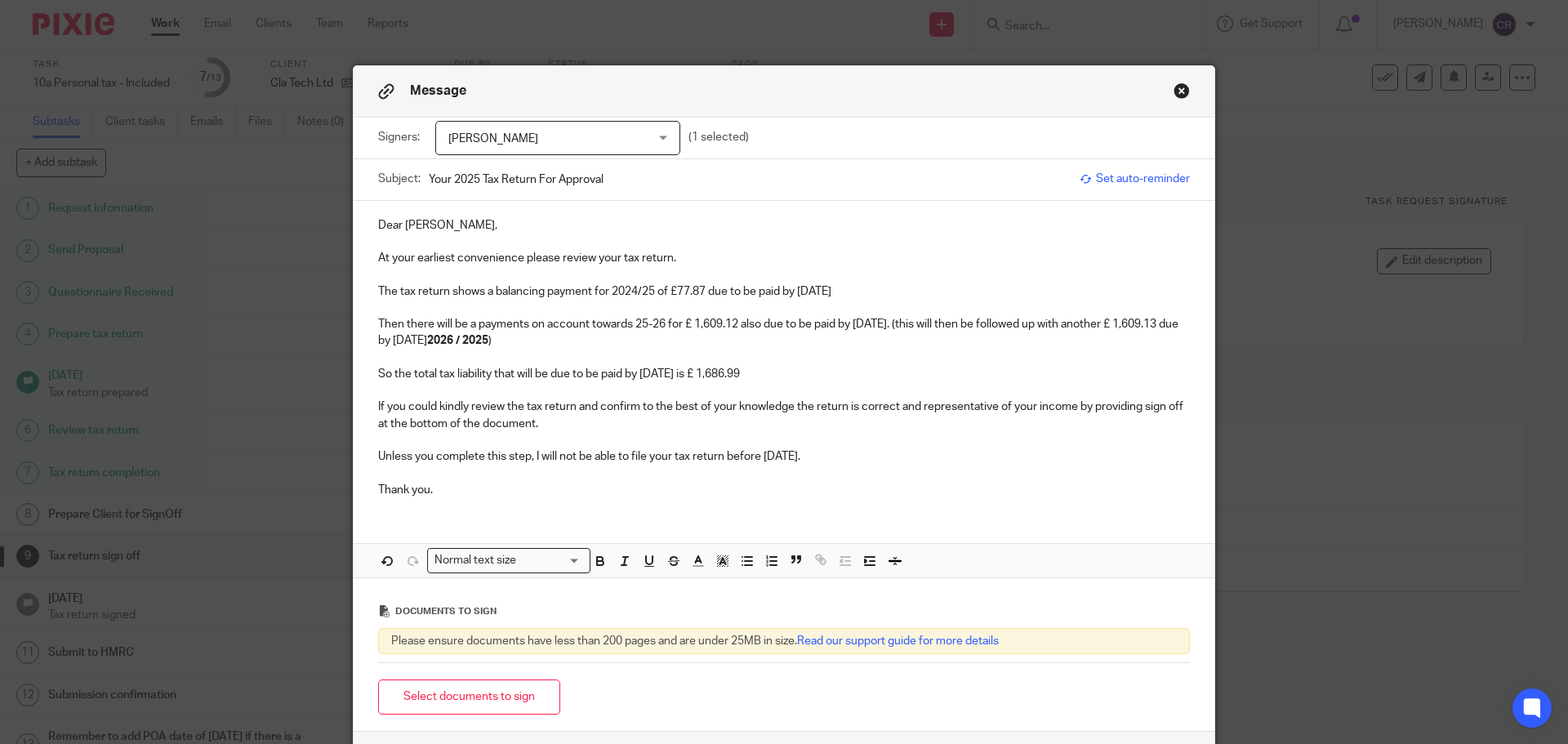
click at [693, 324] on p "Then there will be a payments on account towards 25-26 for £ 1,609.12 also due …" at bounding box center [784, 332] width 811 height 34
click at [370, 341] on div "Dear Craig, At your earliest convenience please review your tax return. The tax…" at bounding box center [784, 355] width 860 height 310
drag, startPoint x: 543, startPoint y: 342, endPoint x: 579, endPoint y: 345, distance: 36.1
click at [579, 345] on p "Then there will be a payments on account towards 25-26 for £1,609.12 also due t…" at bounding box center [784, 332] width 811 height 34
click at [727, 375] on p "So the total tax liability that will be due to be paid by 31 Jan 2026 is £ 1,68…" at bounding box center [784, 373] width 811 height 16
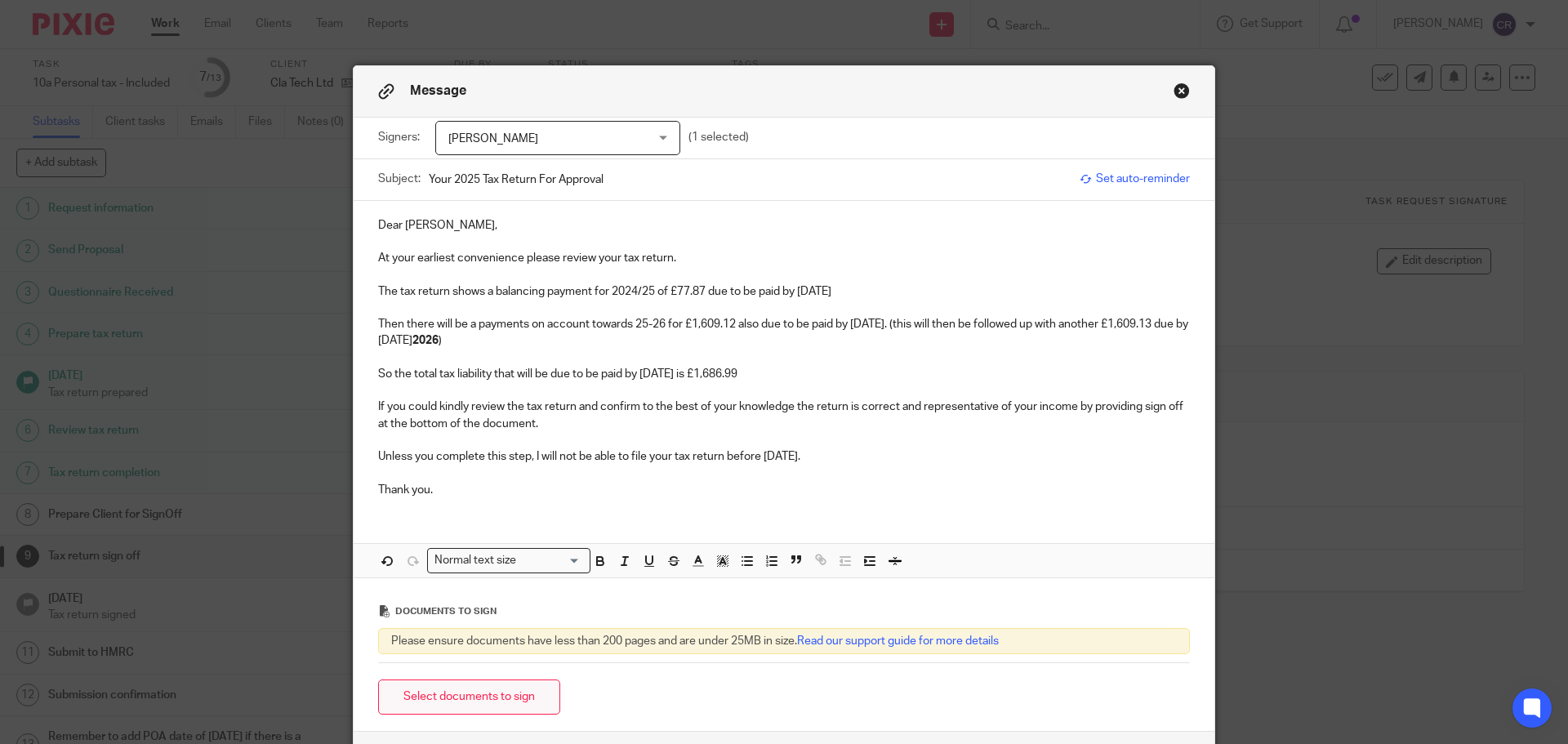
click at [514, 688] on button "Select documents to sign" at bounding box center [470, 696] width 182 height 36
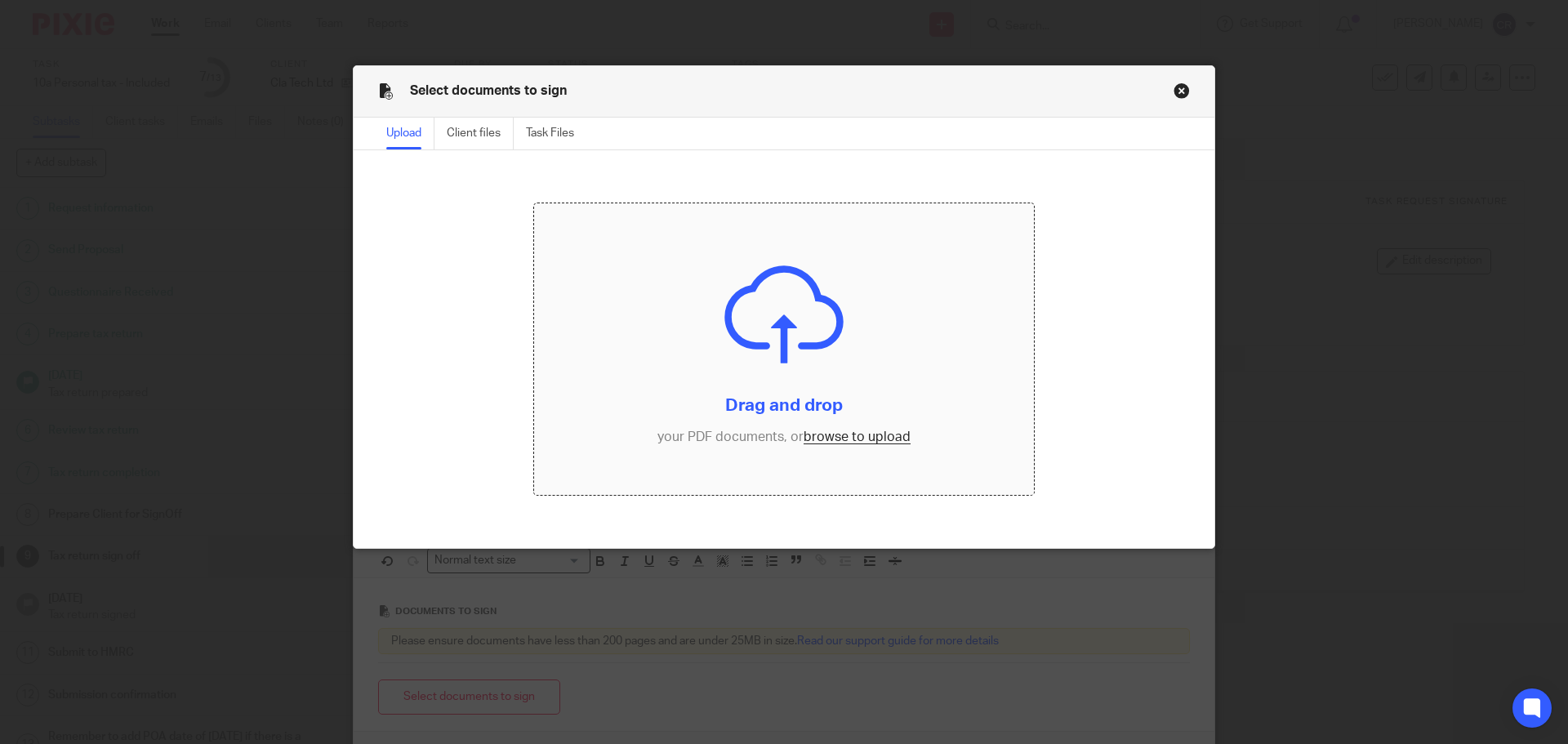
click at [845, 431] on input "file" at bounding box center [784, 349] width 500 height 292
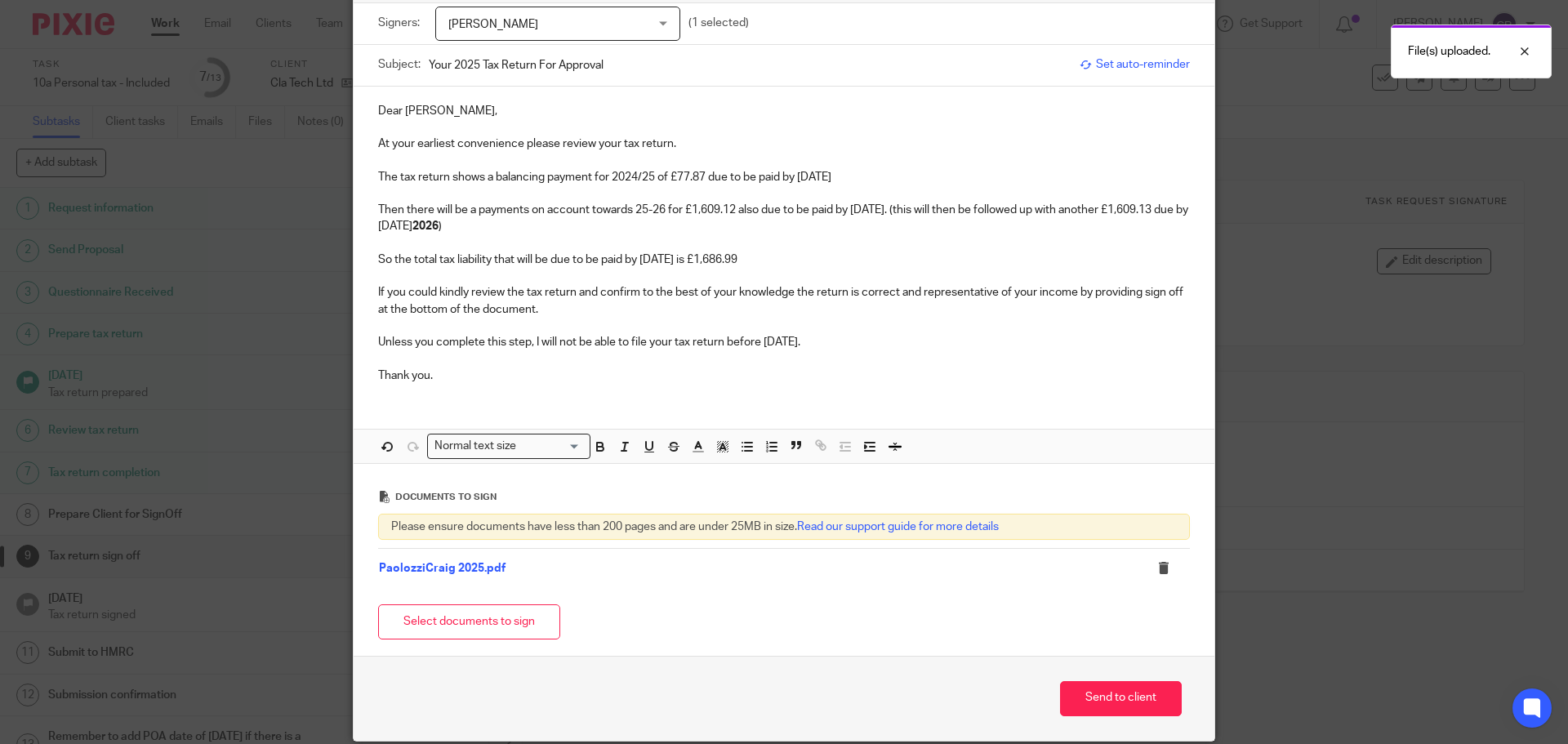
scroll to position [178, 0]
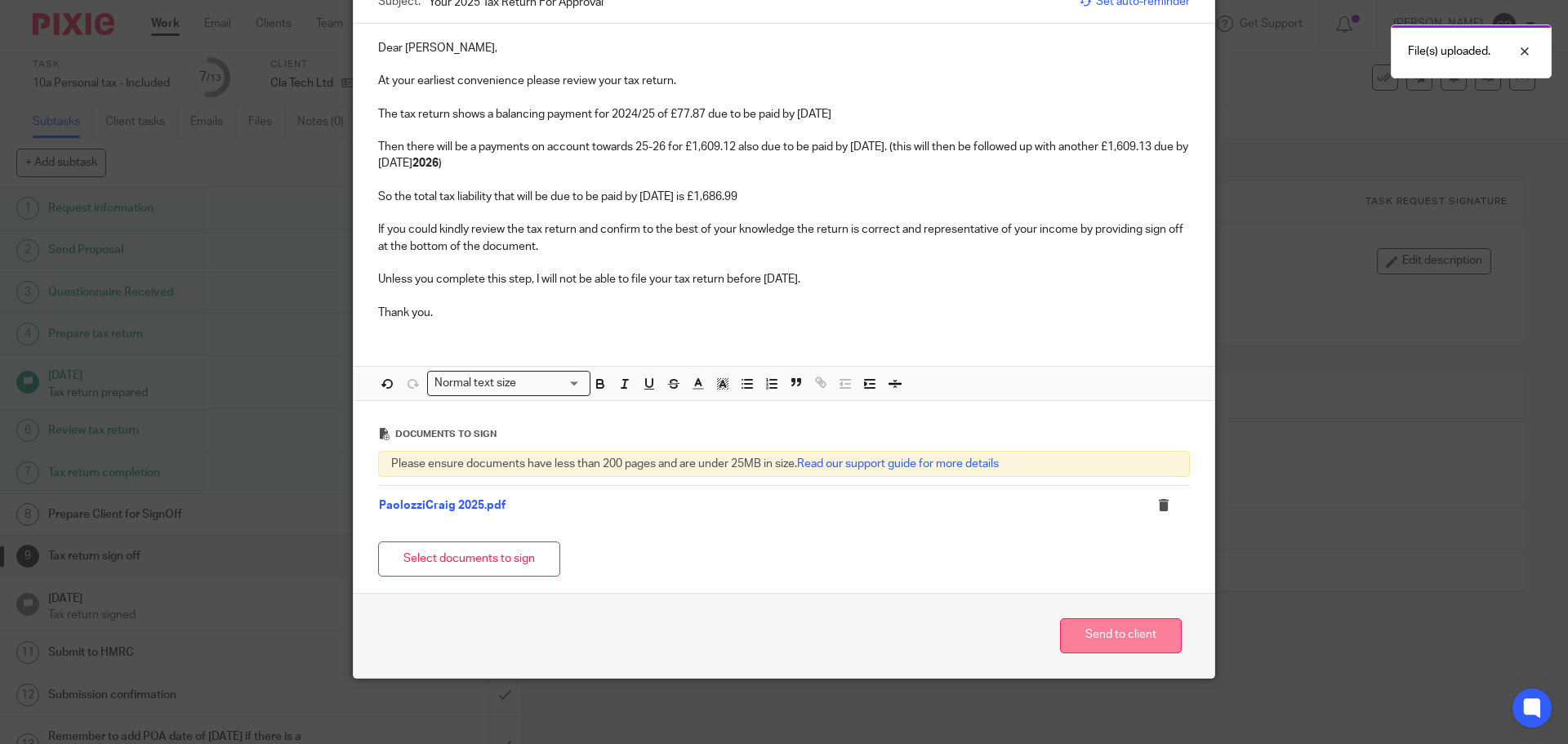
click at [1094, 634] on button "Send to client" at bounding box center [1121, 636] width 122 height 36
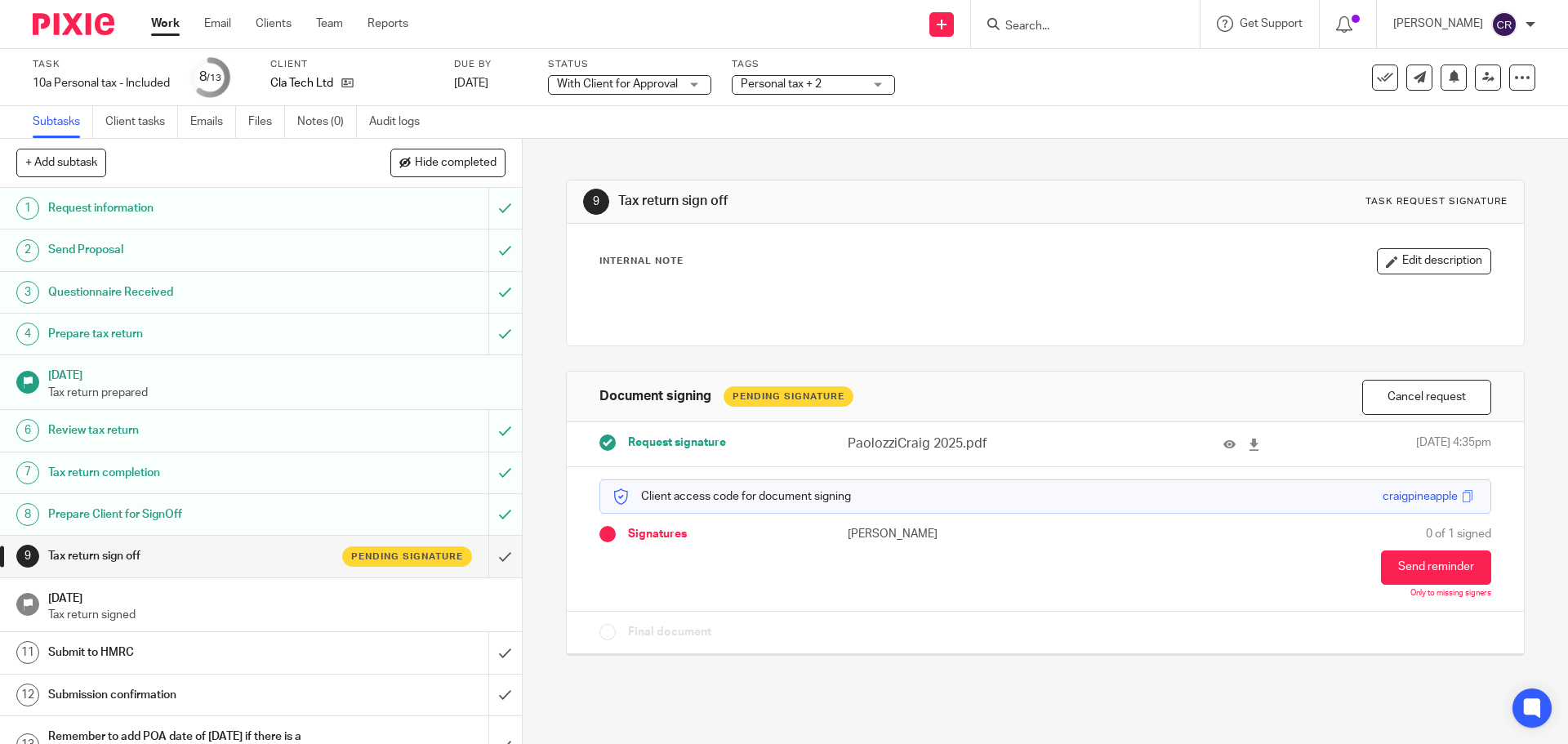
click at [809, 87] on span "Personal tax + 2" at bounding box center [781, 84] width 81 height 12
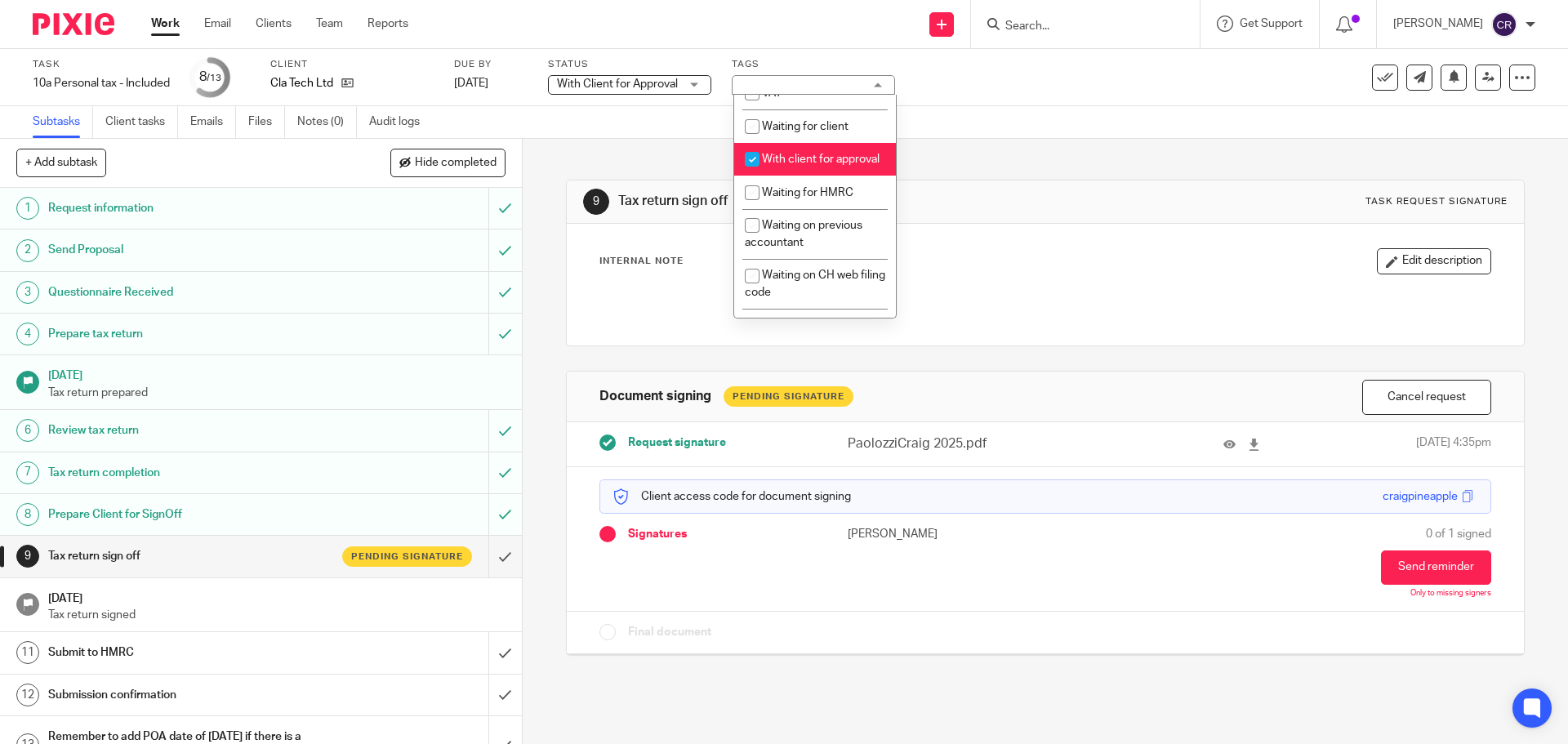
scroll to position [898, 0]
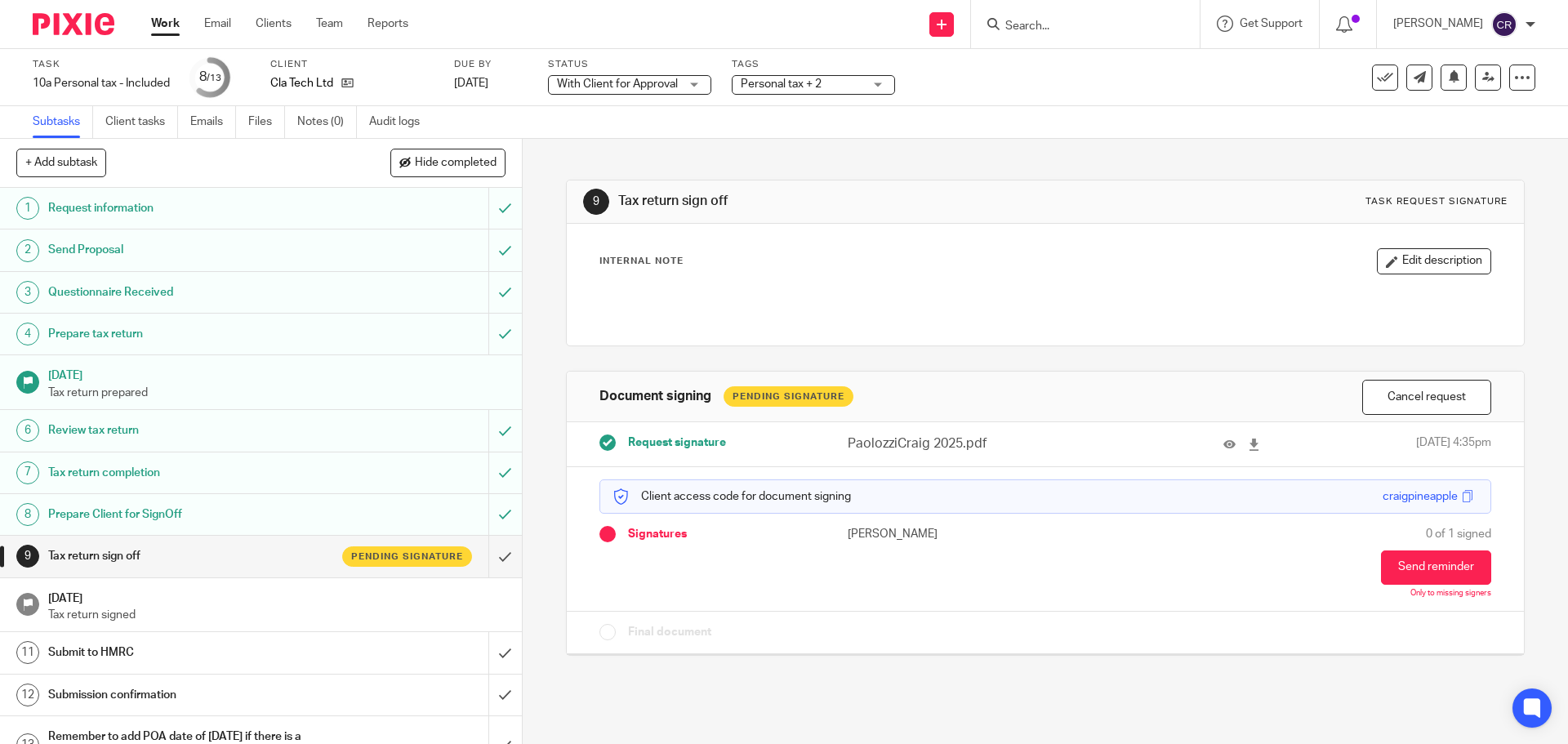
click at [1001, 210] on h1 "Tax return sign off" at bounding box center [849, 202] width 462 height 17
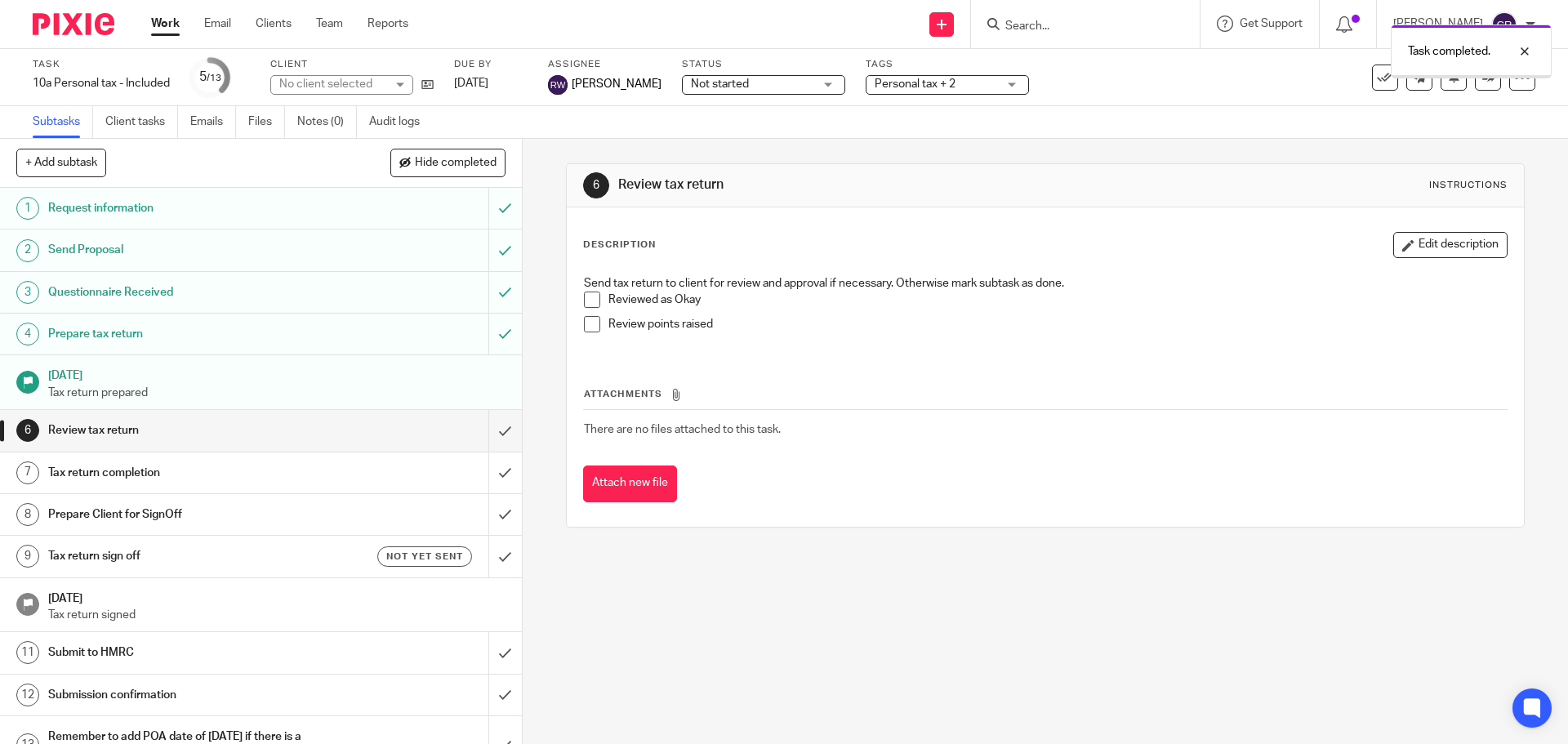
click at [732, 79] on span "Not started" at bounding box center [719, 84] width 58 height 12
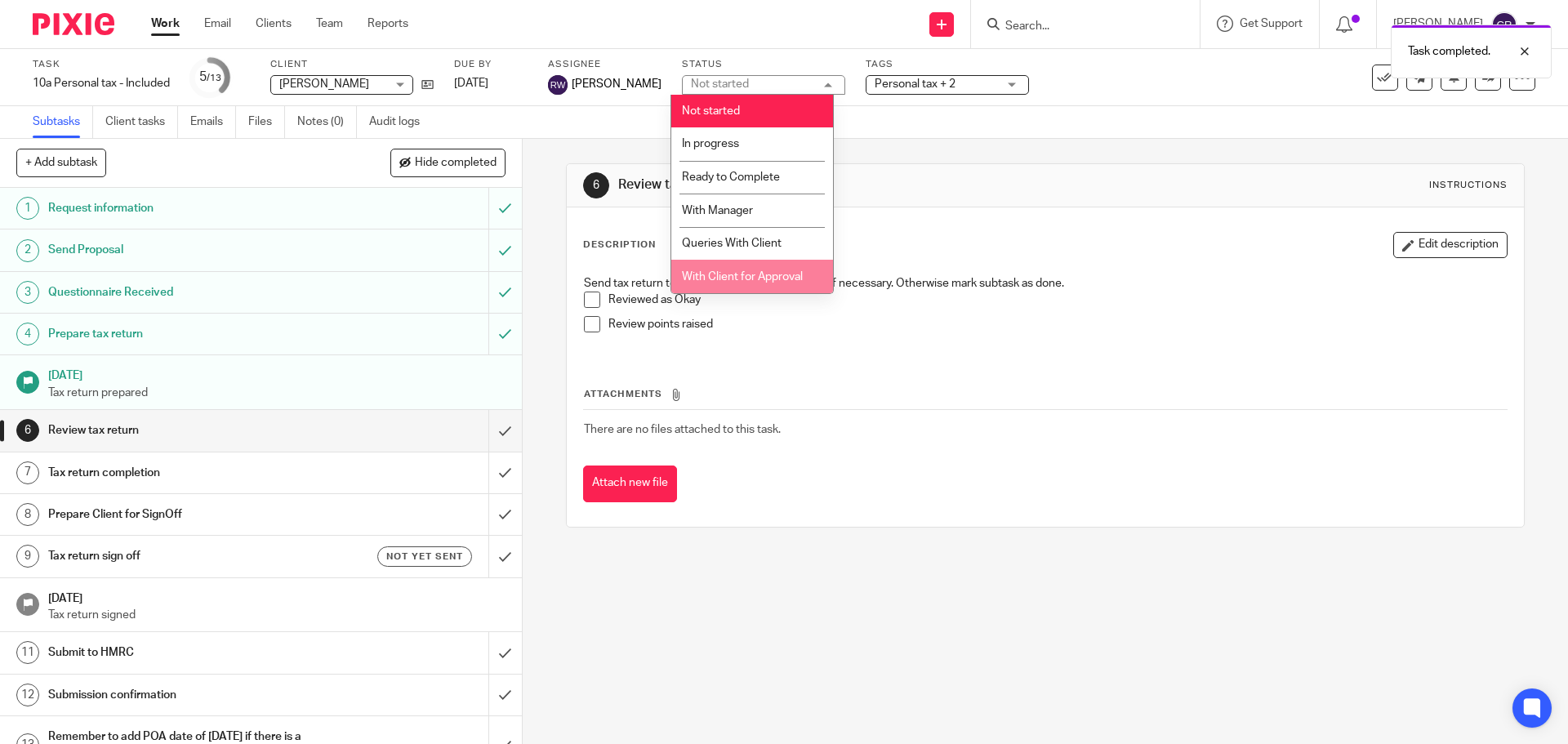
click at [767, 271] on span "With Client for Approval" at bounding box center [742, 276] width 121 height 12
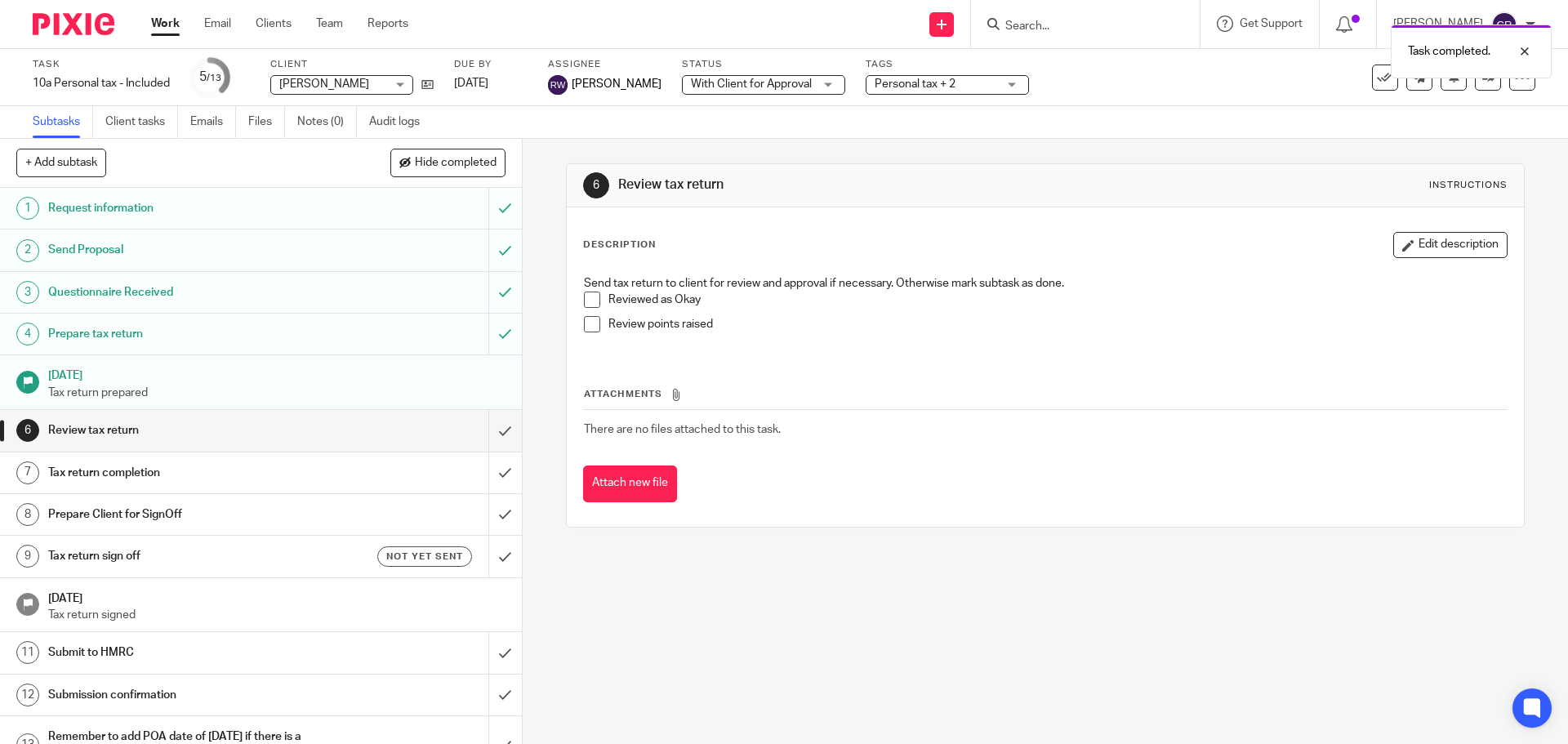
click at [737, 95] on div "Status With Client for Approval With Client for Approval Not started In progres…" at bounding box center [763, 77] width 163 height 39
click at [741, 84] on span "With Client for Approval" at bounding box center [751, 84] width 121 height 12
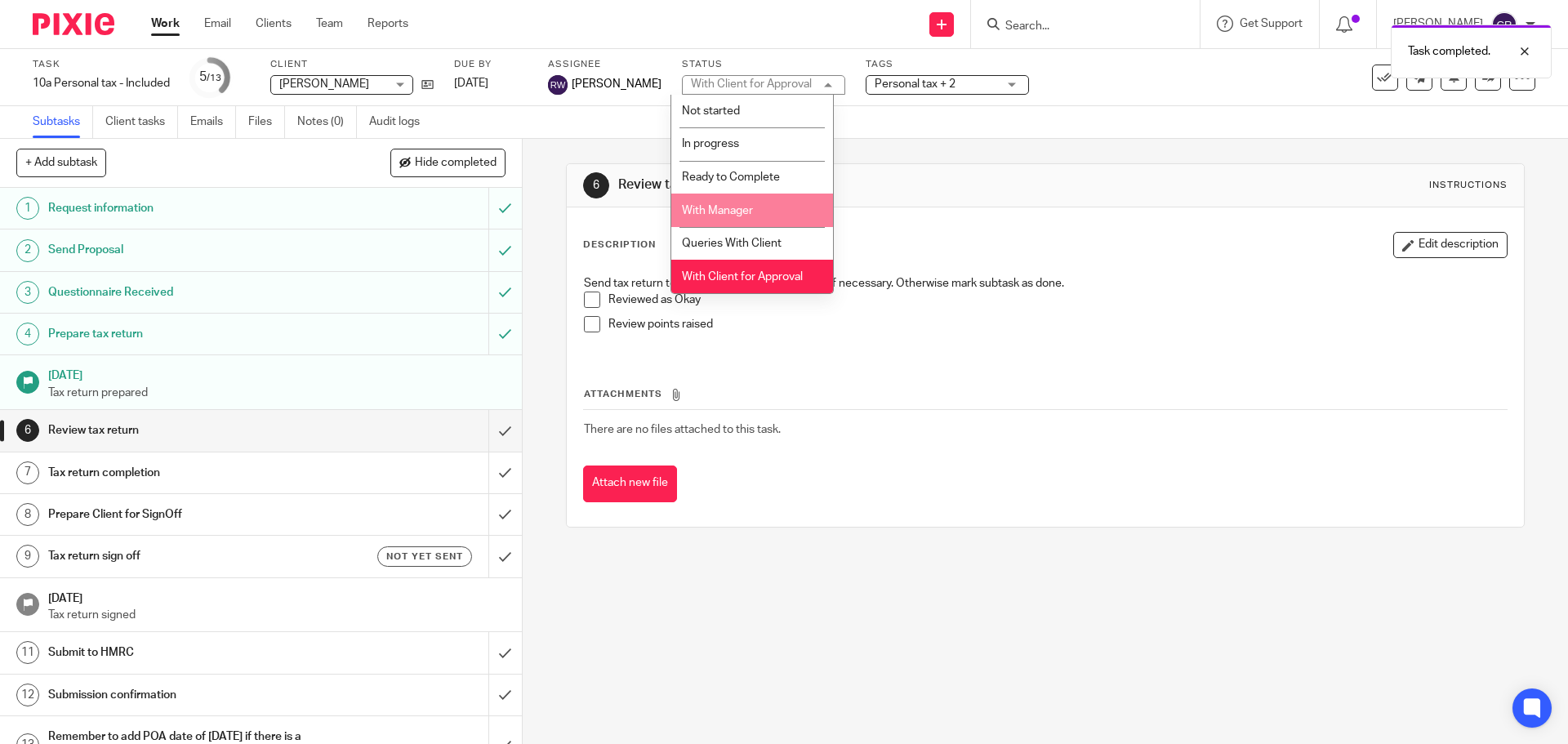
click at [742, 204] on li "With Manager" at bounding box center [752, 210] width 161 height 34
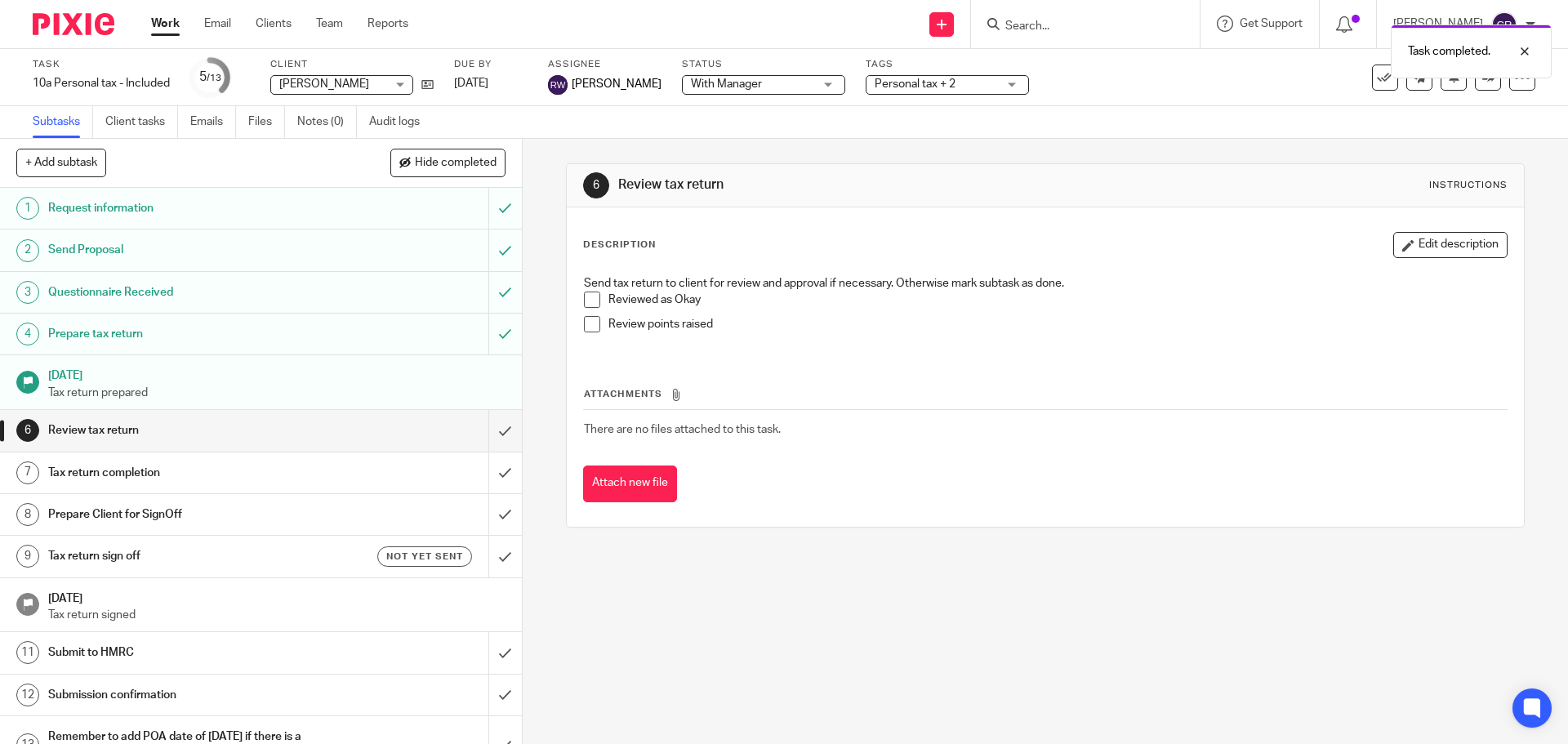
click at [948, 81] on span "Personal tax + 2" at bounding box center [936, 84] width 123 height 17
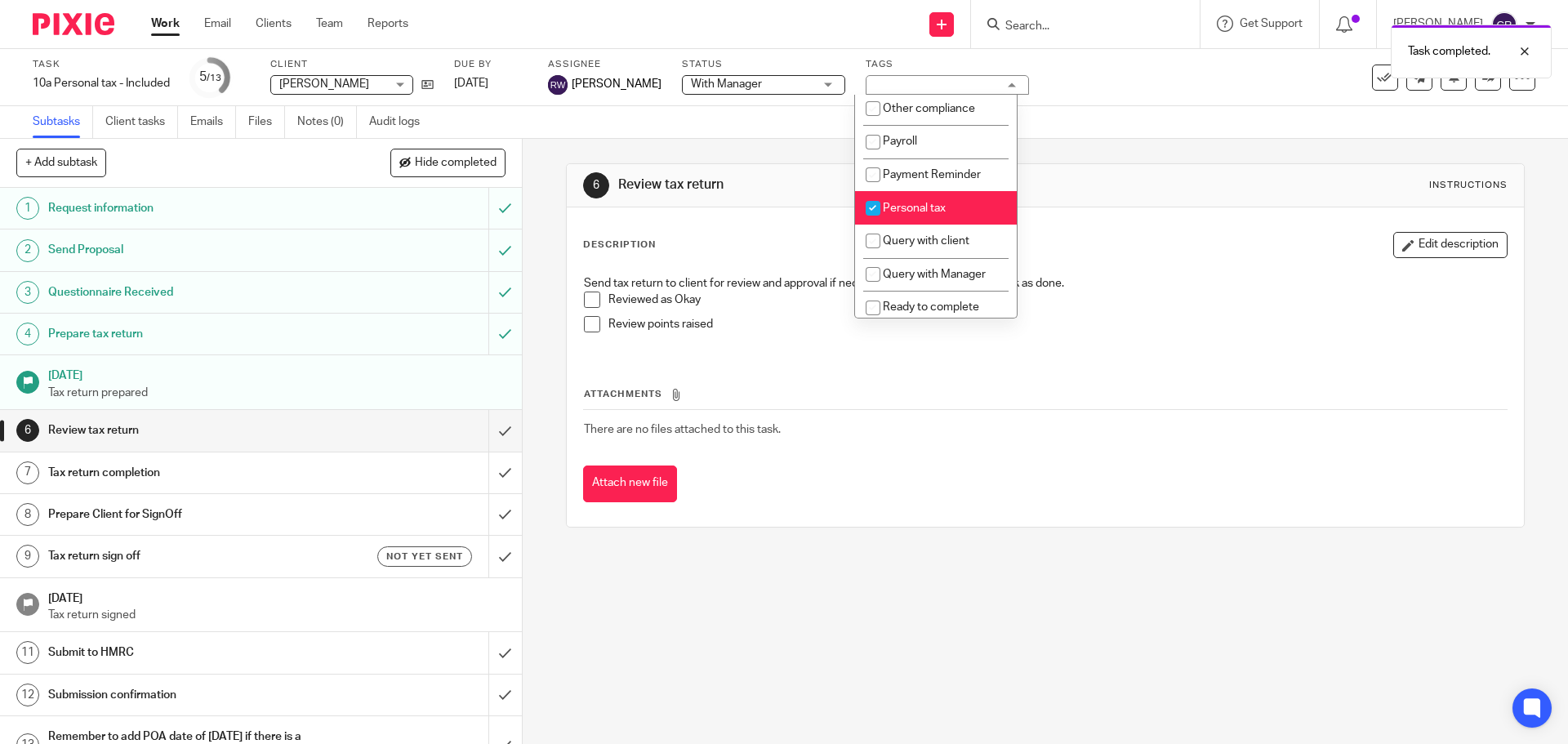
scroll to position [490, 0]
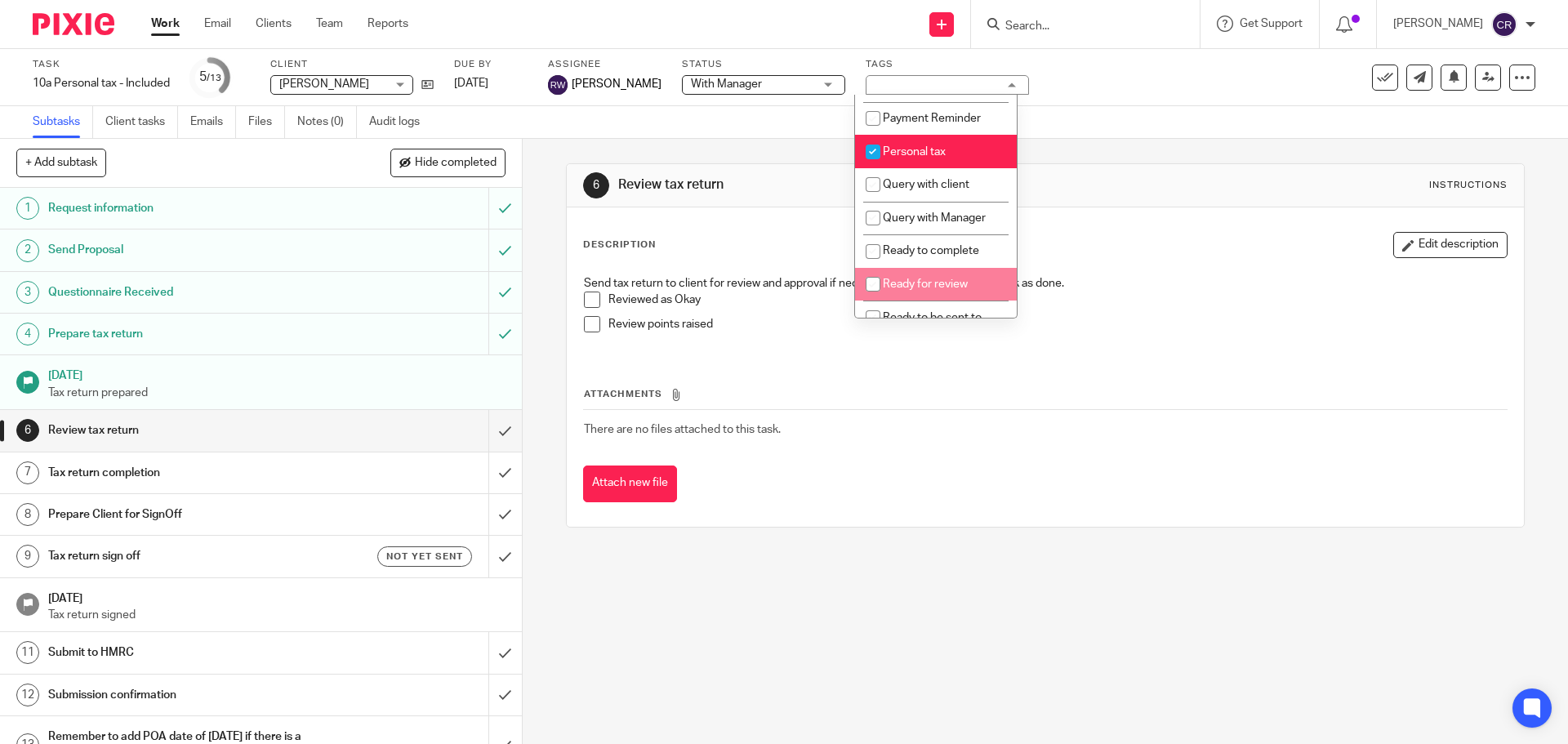
click at [920, 290] on span "Ready for review" at bounding box center [925, 284] width 84 height 12
checkbox input "true"
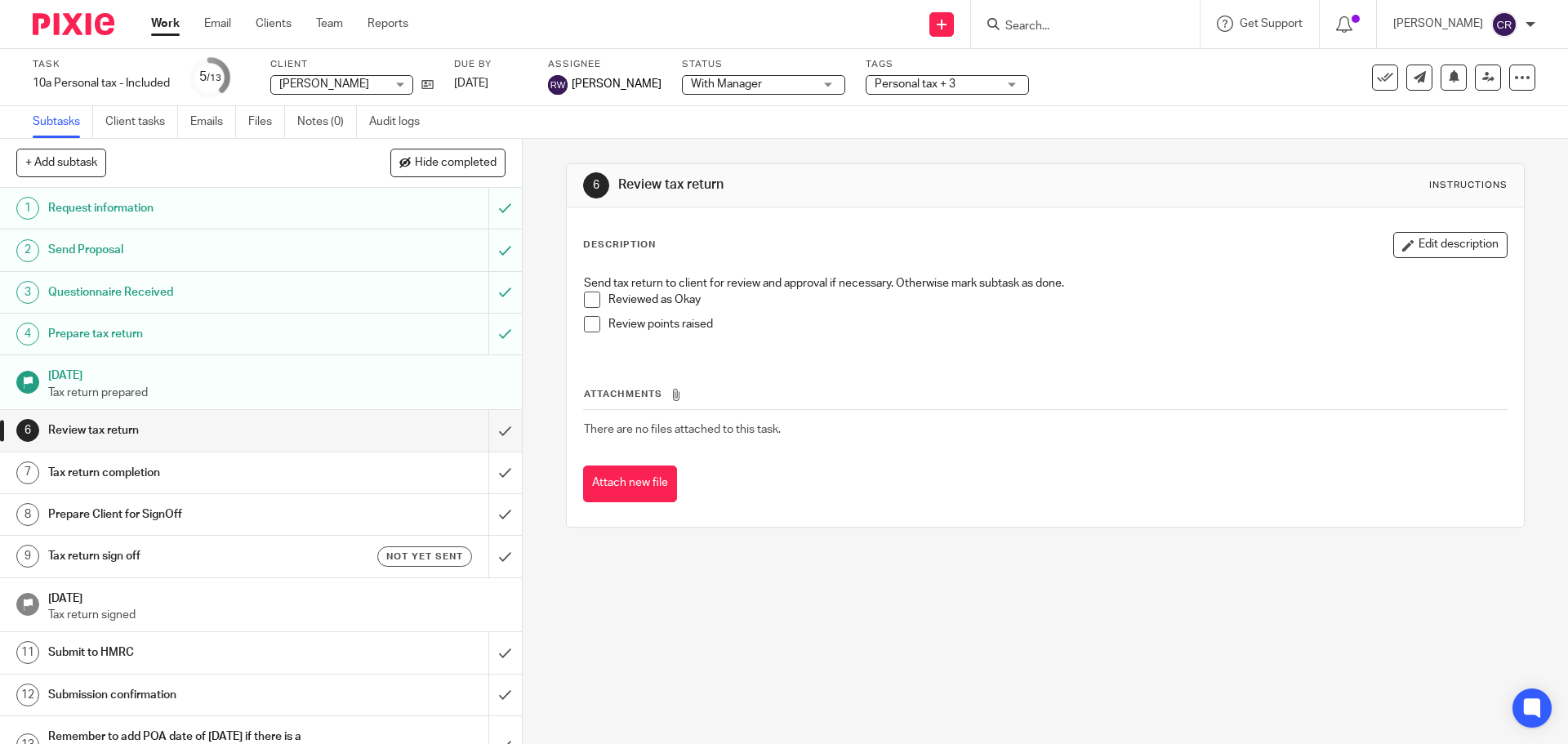
drag, startPoint x: 1147, startPoint y: 302, endPoint x: 976, endPoint y: 380, distance: 187.9
click at [1147, 302] on p "Reviewed as Okay" at bounding box center [1056, 300] width 897 height 16
drag, startPoint x: 977, startPoint y: 83, endPoint x: 974, endPoint y: 98, distance: 15.3
click at [977, 84] on span "Personal tax + 3" at bounding box center [936, 84] width 123 height 17
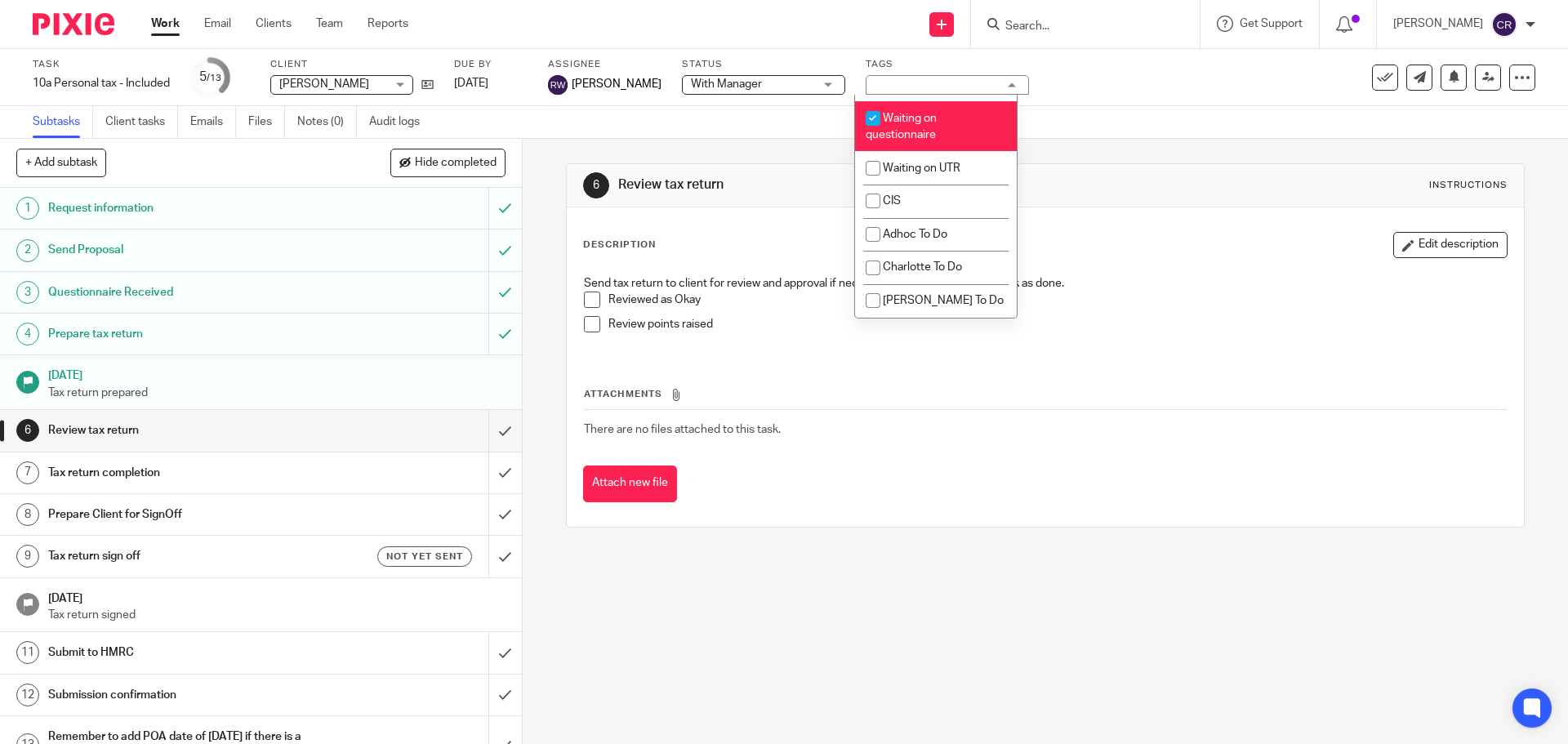
scroll to position [1470, 0]
click at [949, 130] on li "Waiting on questionnaire" at bounding box center [935, 126] width 161 height 50
checkbox input "false"
drag, startPoint x: 1233, startPoint y: 221, endPoint x: 1149, endPoint y: 204, distance: 85.7
click at [1218, 221] on div "Description Edit description Send tax return to client for review and approval …" at bounding box center [1045, 367] width 956 height 319
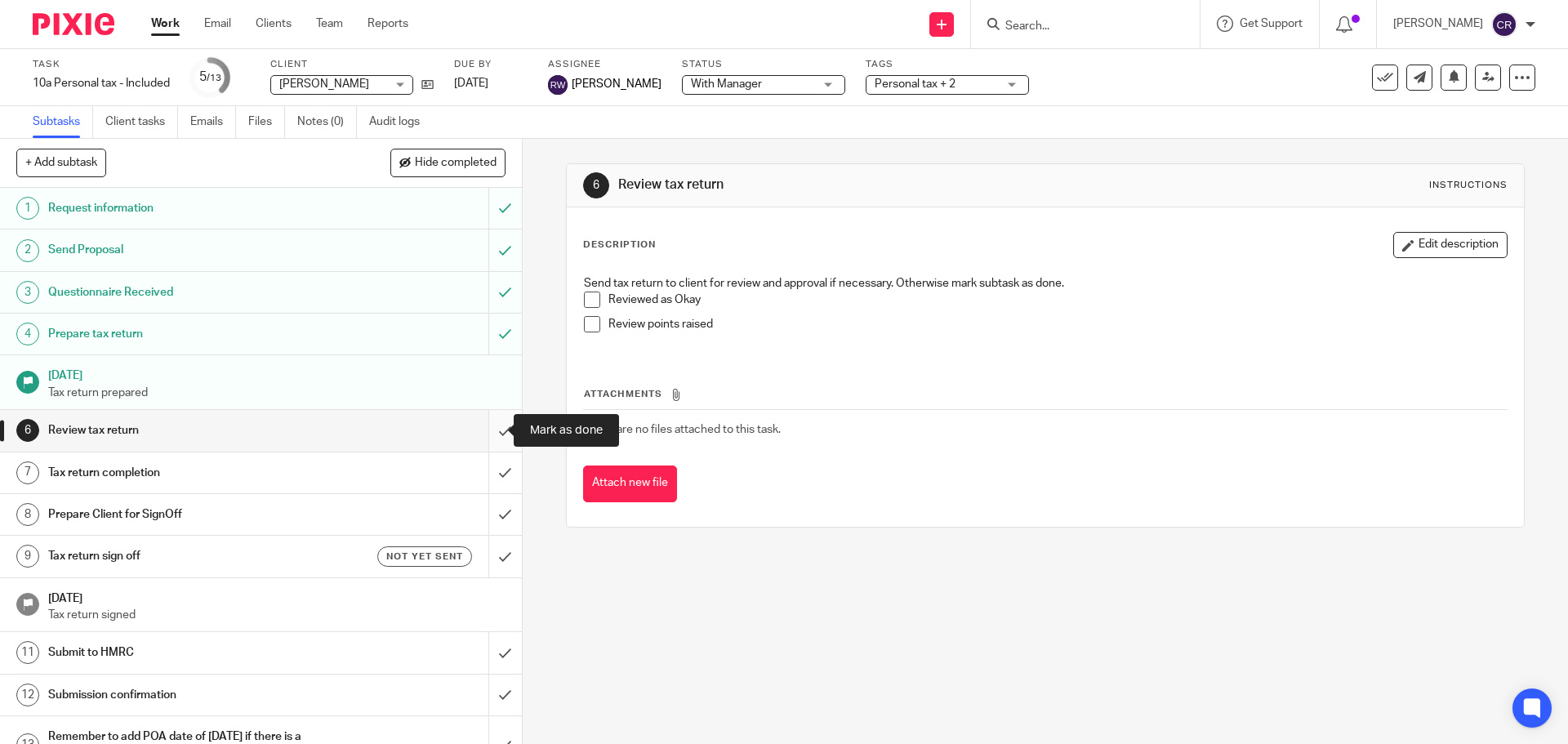
click at [481, 428] on input "submit" at bounding box center [260, 430] width 521 height 41
click at [480, 477] on input "submit" at bounding box center [260, 472] width 521 height 41
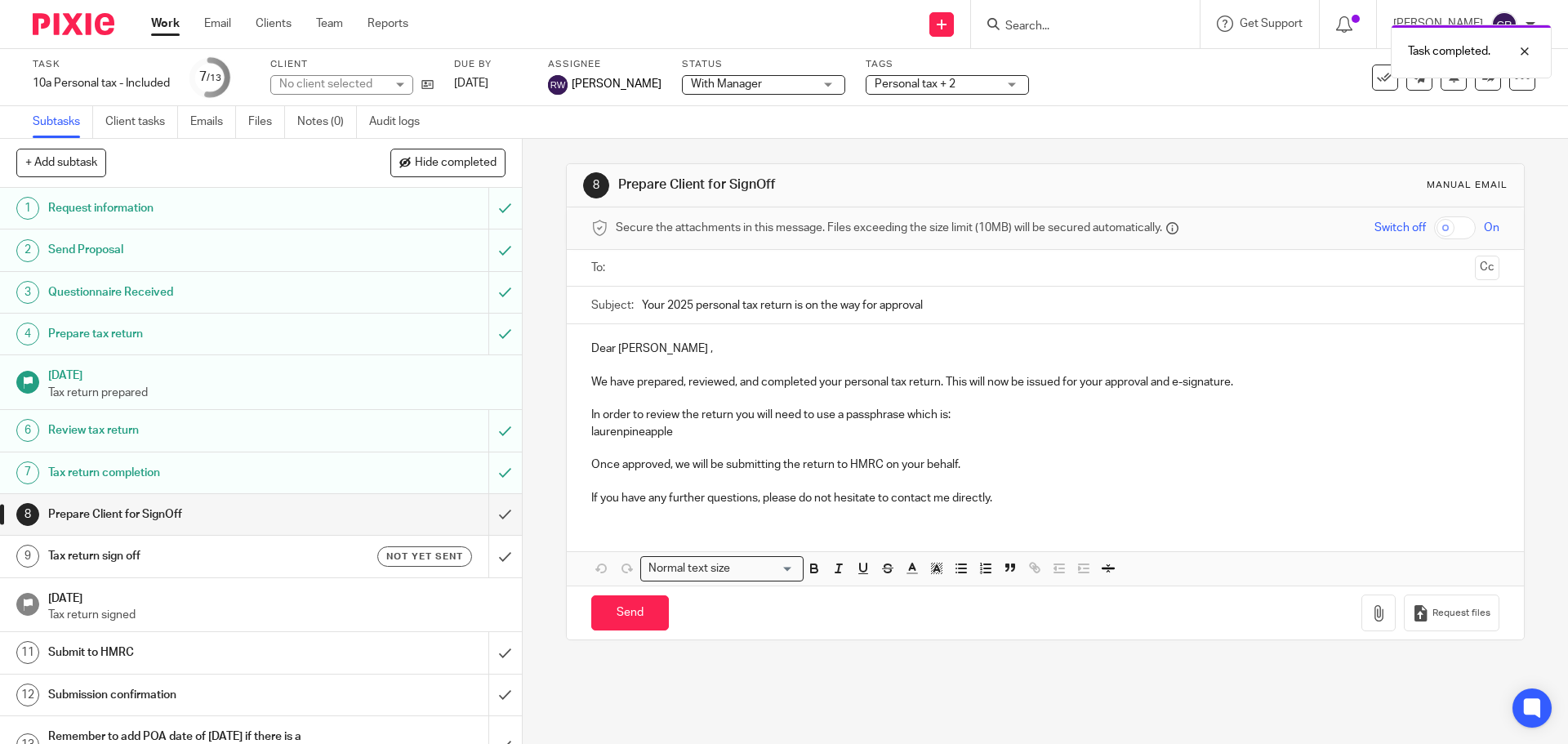
click at [710, 259] on input "text" at bounding box center [1044, 269] width 846 height 19
click at [626, 615] on input "Send" at bounding box center [630, 616] width 78 height 36
click at [231, 559] on h1 "Tax return sign off" at bounding box center [189, 556] width 282 height 25
type input "Sent"
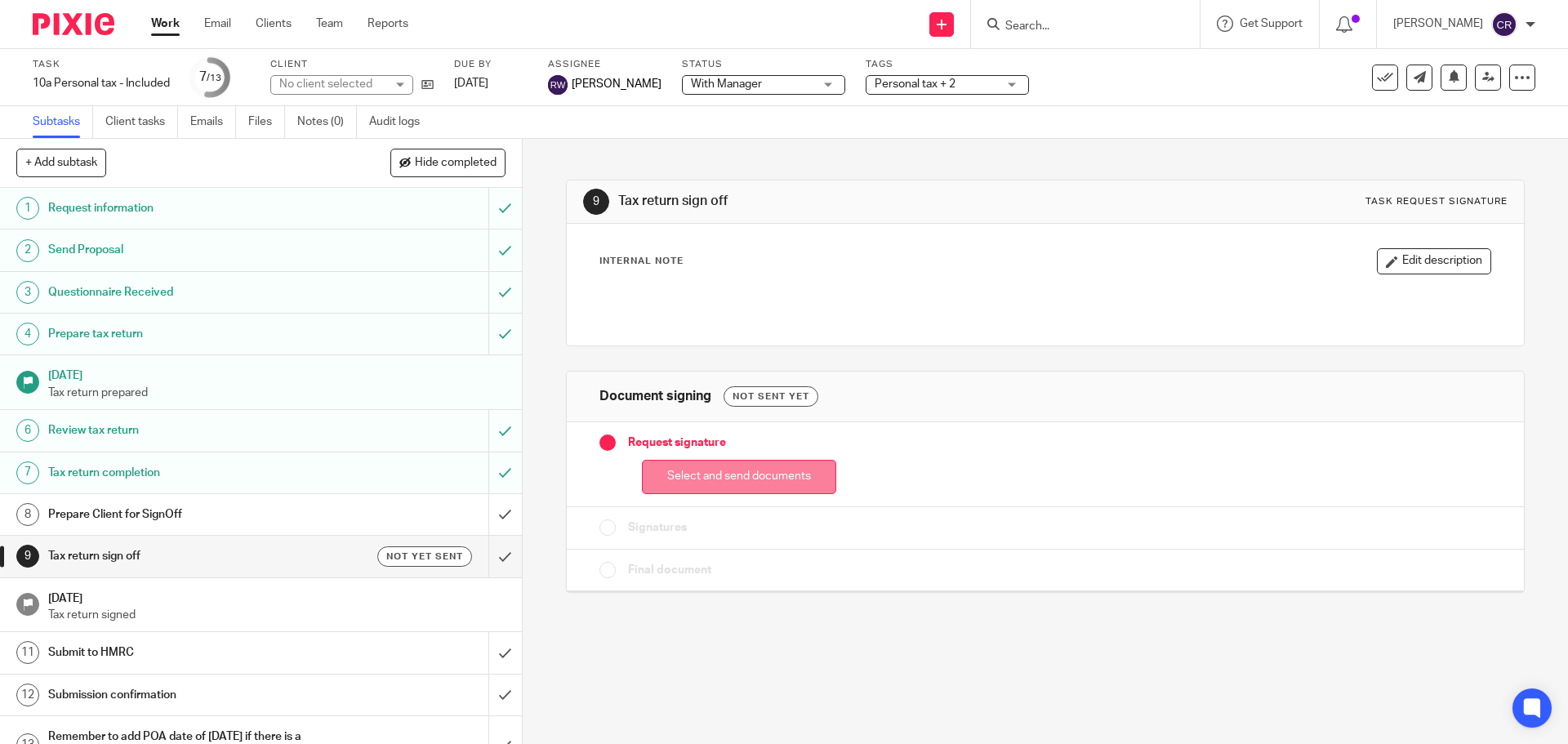
click at [781, 487] on button "Select and send documents" at bounding box center [738, 477] width 194 height 36
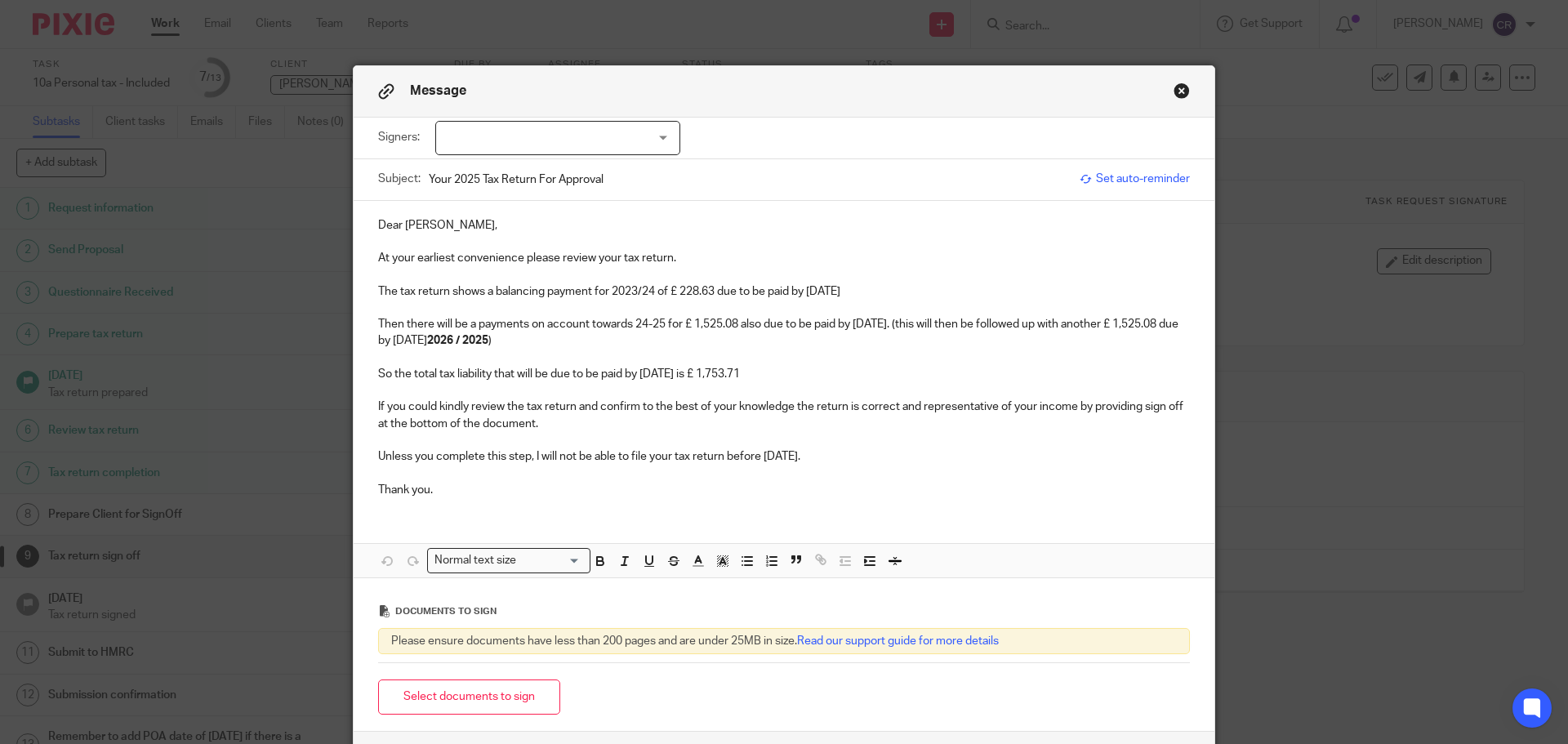
click at [633, 292] on p "The tax return shows a balancing payment for 2023/24 of £ 228.63 due to be paid…" at bounding box center [784, 291] width 811 height 16
click at [682, 298] on p "The tax return shows a balancing payment for 2024/25 of £ 228.63 due to be paid…" at bounding box center [784, 291] width 811 height 16
click at [694, 324] on p "Then there will be a payments on account towards 24-25 for £ 1,525.08 also due …" at bounding box center [784, 332] width 811 height 34
click at [657, 323] on p "Then there will be a payments on account towards 24-25 for £1,525.08 also due t…" at bounding box center [784, 332] width 811 height 34
click at [488, 340] on strong "2026 / 2025" at bounding box center [458, 341] width 61 height 12
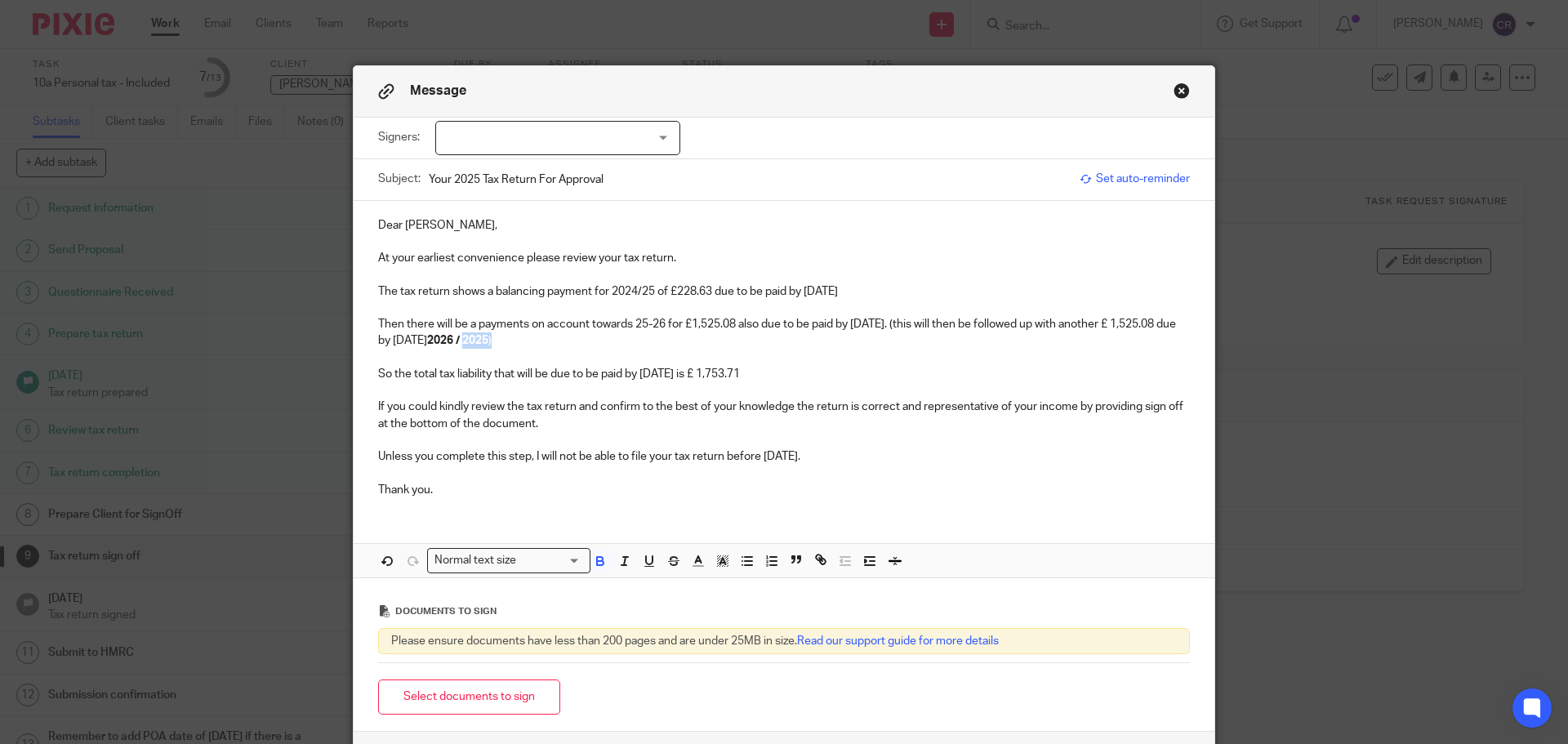
click at [488, 340] on strong "2026 / 2025" at bounding box center [458, 341] width 61 height 12
click at [370, 339] on div "Dear Lauren, At your earliest convenience please review your tax return. The ta…" at bounding box center [784, 355] width 860 height 310
click at [728, 379] on p "So the total tax liability that will be due to be paid by 31 Jan 2026 is £ 1,75…" at bounding box center [784, 373] width 811 height 16
click at [688, 324] on p "Then there will be a payments on account towards 25-26 for £1,525.08 also due t…" at bounding box center [784, 332] width 811 height 34
click at [517, 142] on div at bounding box center [557, 138] width 245 height 35
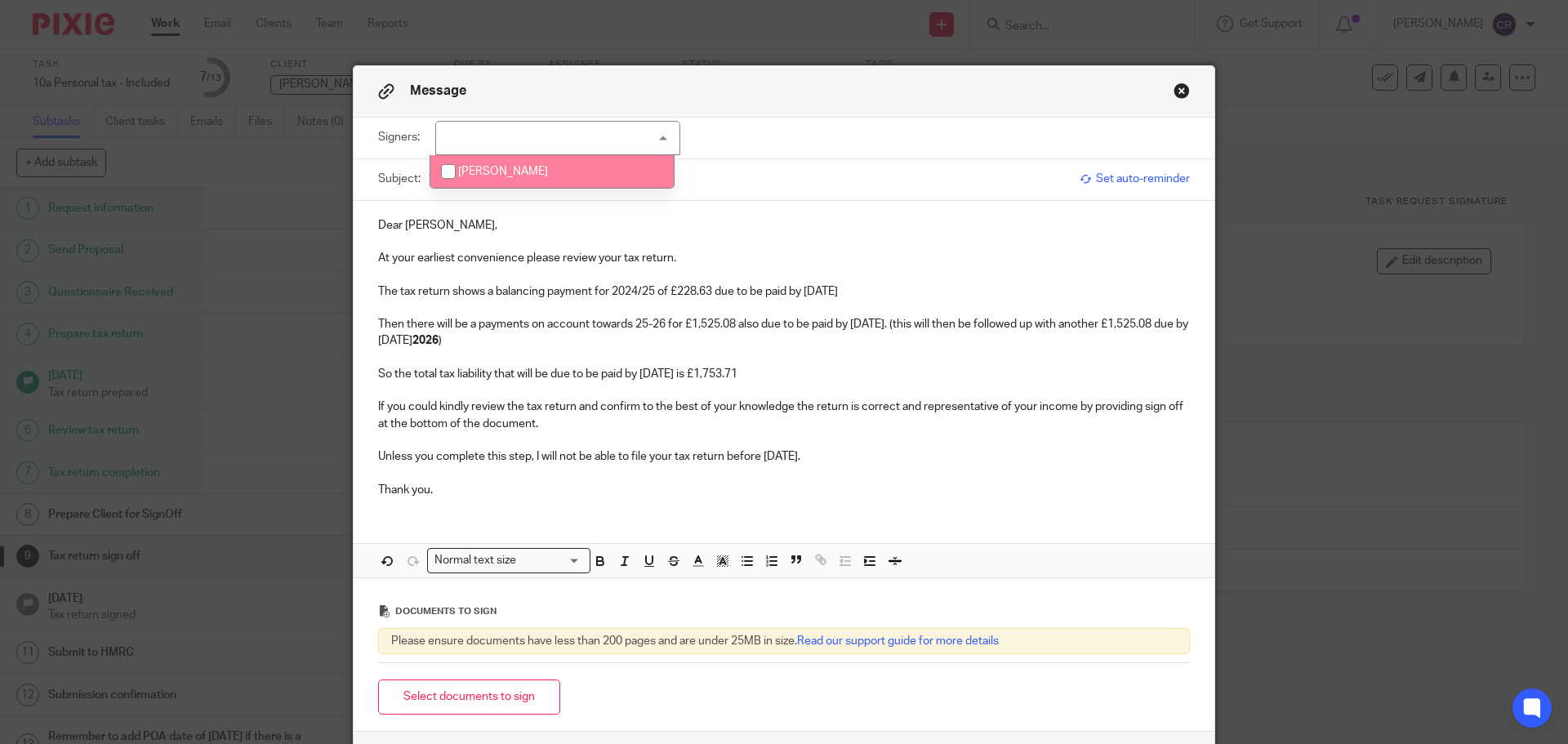
click at [521, 173] on span "Lauren Paolozzi" at bounding box center [503, 172] width 90 height 12
checkbox input "true"
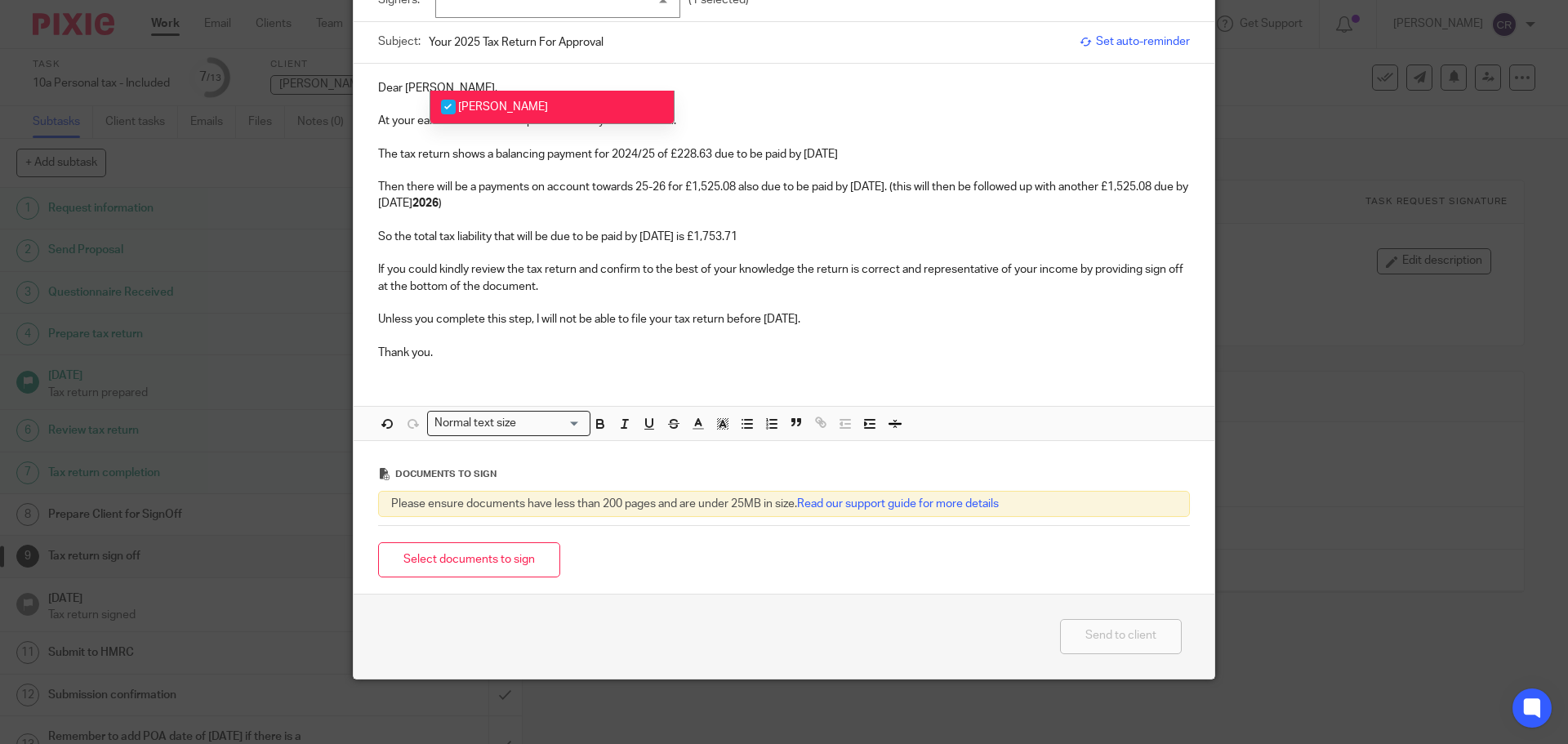
scroll to position [138, 0]
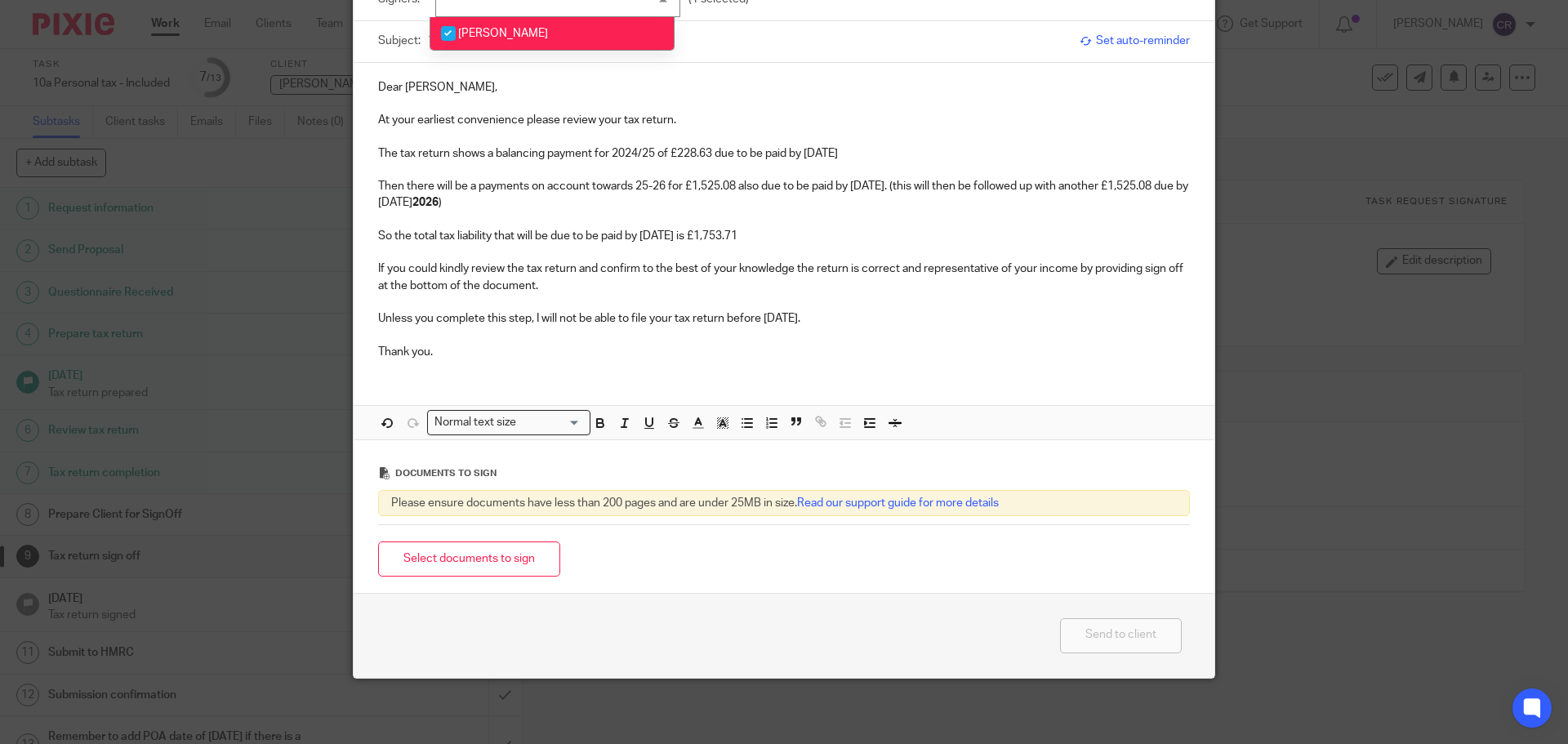
drag, startPoint x: 504, startPoint y: 557, endPoint x: 562, endPoint y: 501, distance: 80.6
click at [505, 556] on button "Select documents to sign" at bounding box center [470, 559] width 182 height 36
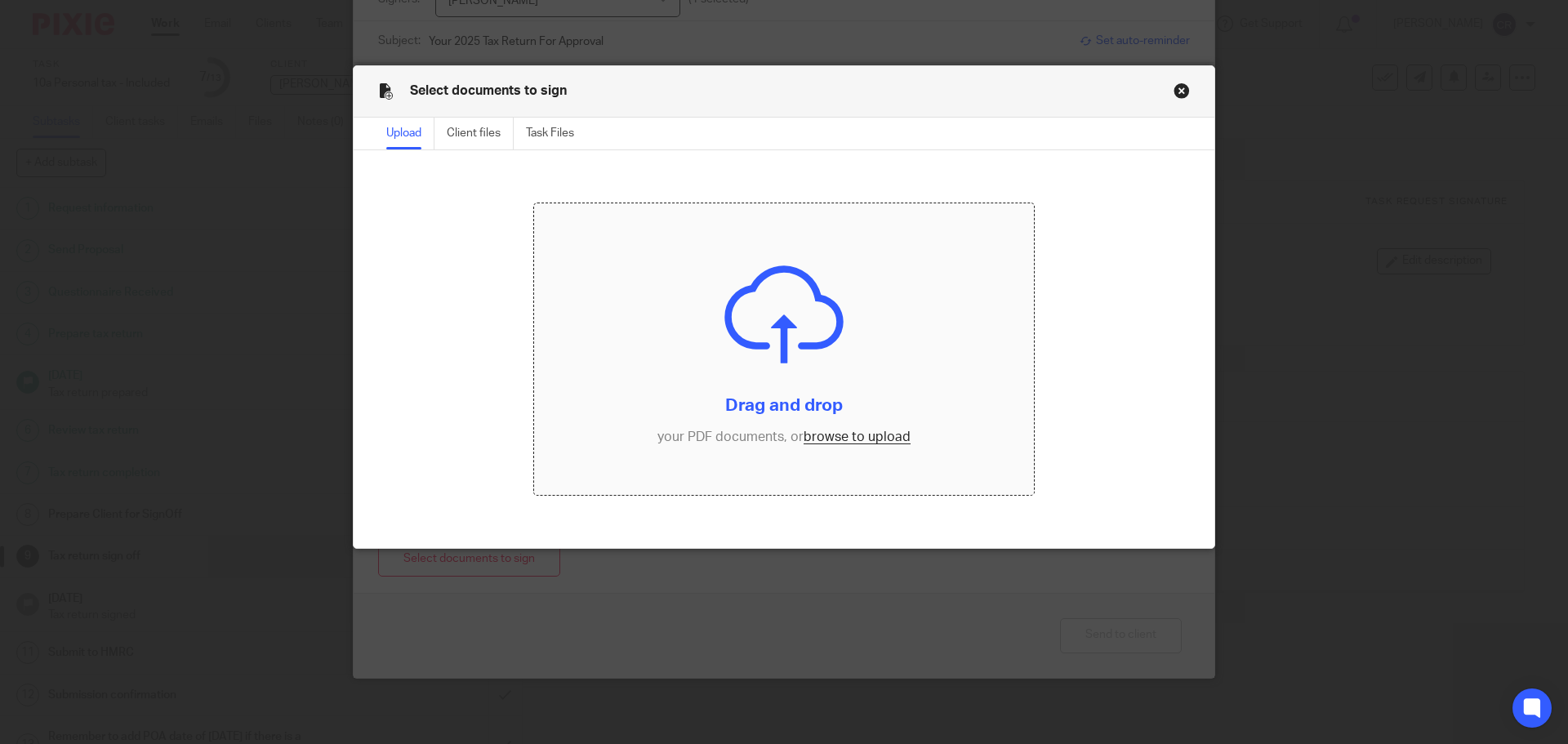
click at [858, 434] on input "file" at bounding box center [784, 349] width 500 height 292
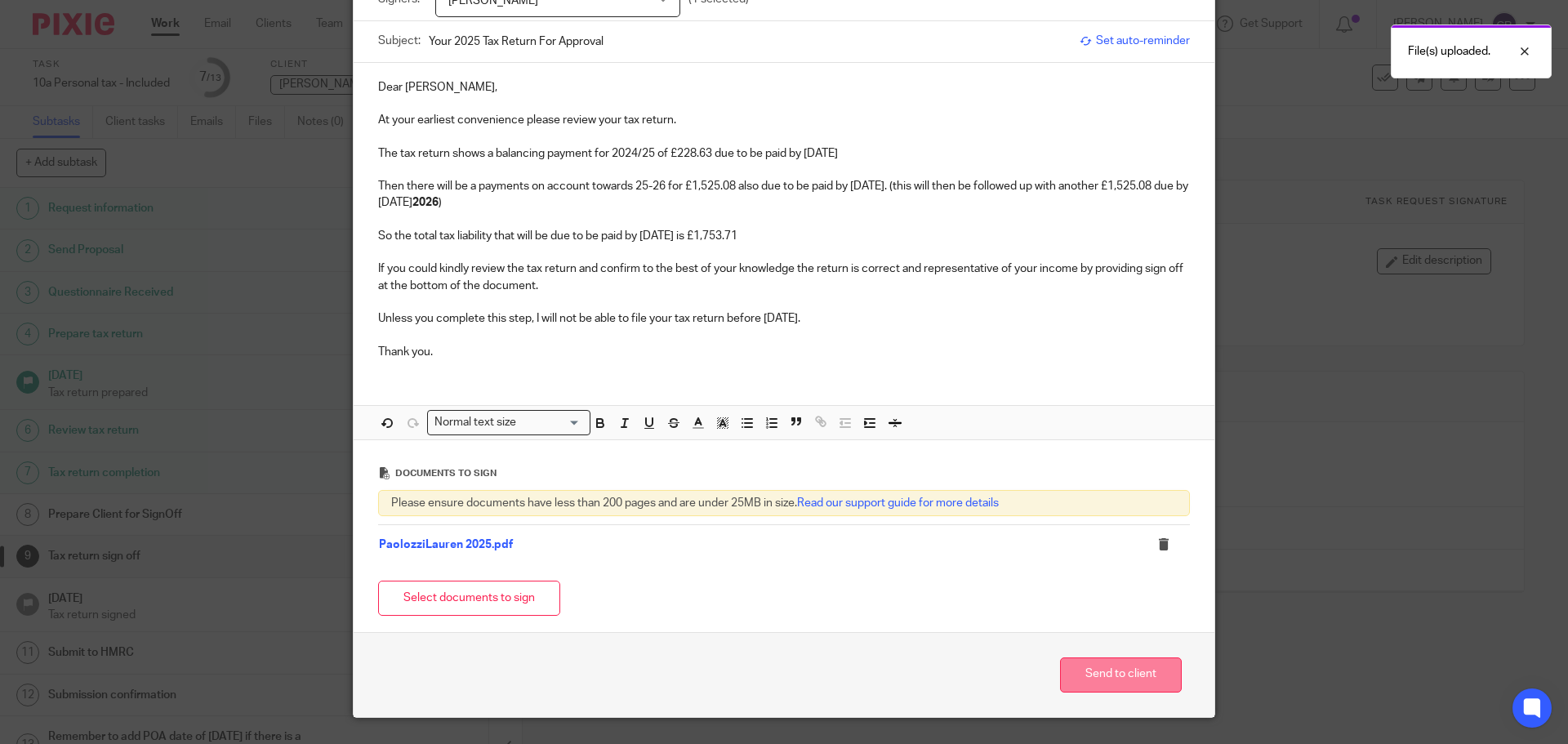
click at [1126, 671] on button "Send to client" at bounding box center [1121, 674] width 122 height 36
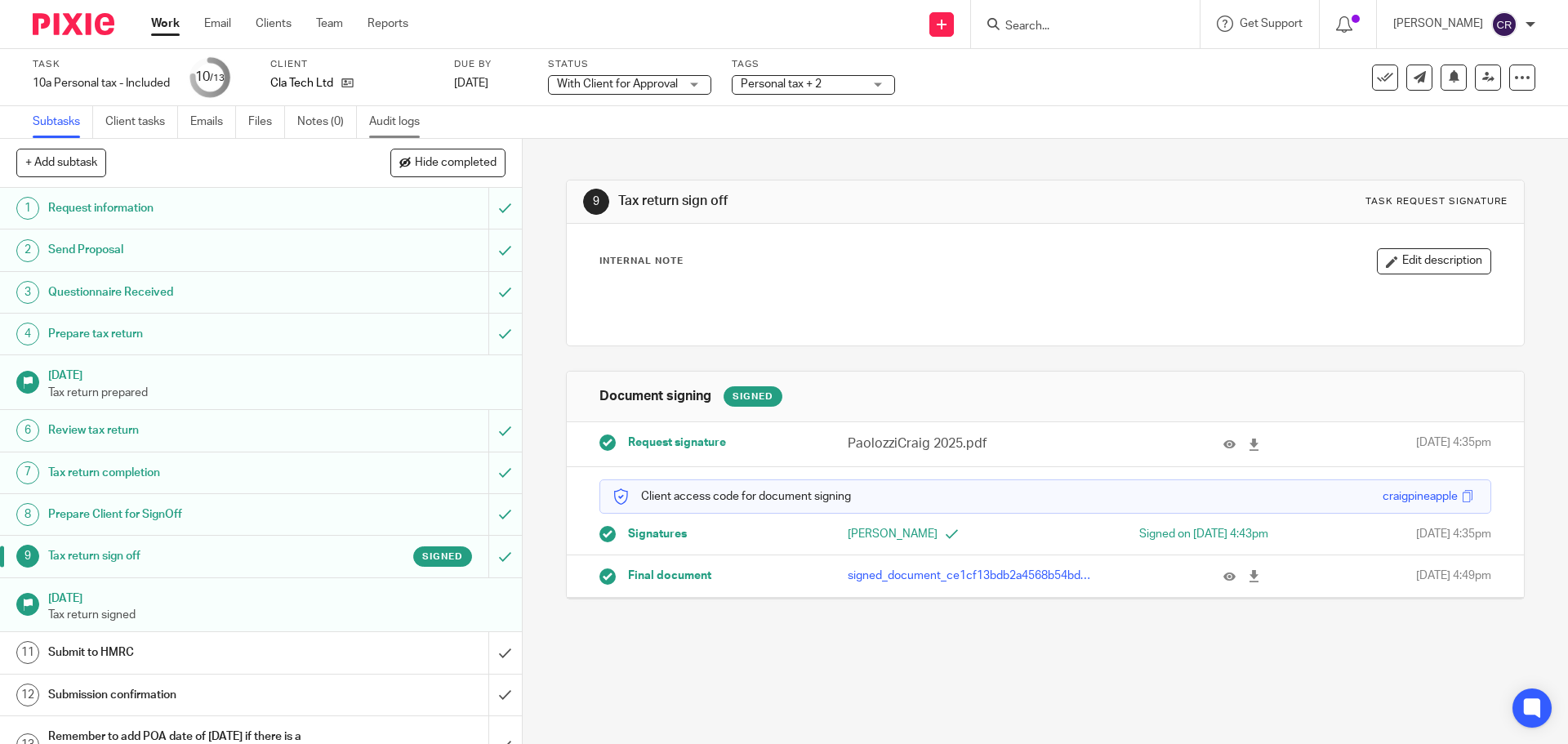
drag, startPoint x: 312, startPoint y: 130, endPoint x: 411, endPoint y: 112, distance: 100.6
click at [312, 130] on link "Notes (0)" at bounding box center [326, 122] width 60 height 32
click at [496, 646] on input "submit" at bounding box center [260, 652] width 521 height 41
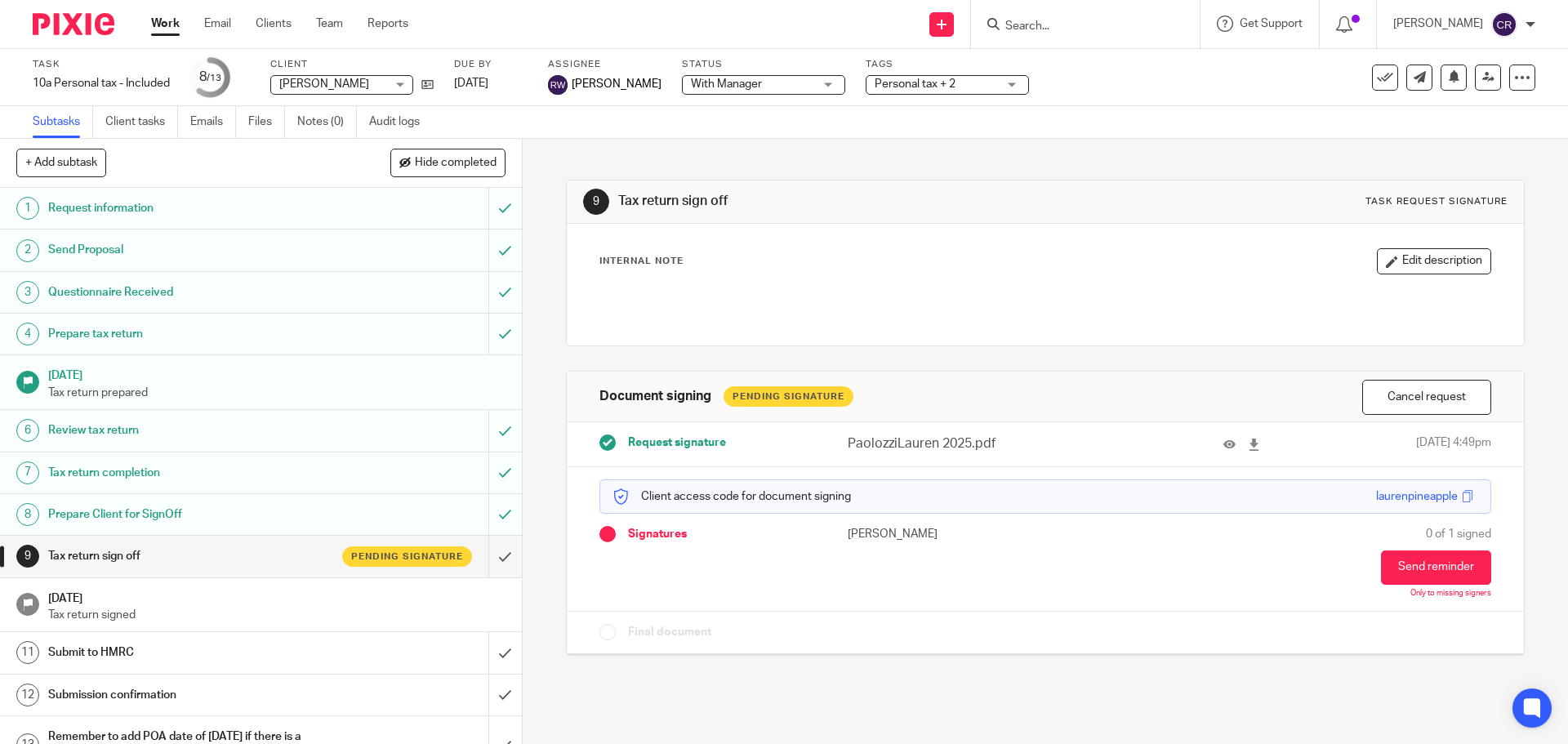
drag, startPoint x: 155, startPoint y: 20, endPoint x: 166, endPoint y: 25, distance: 12.1
click at [156, 21] on link "Work" at bounding box center [165, 23] width 29 height 16
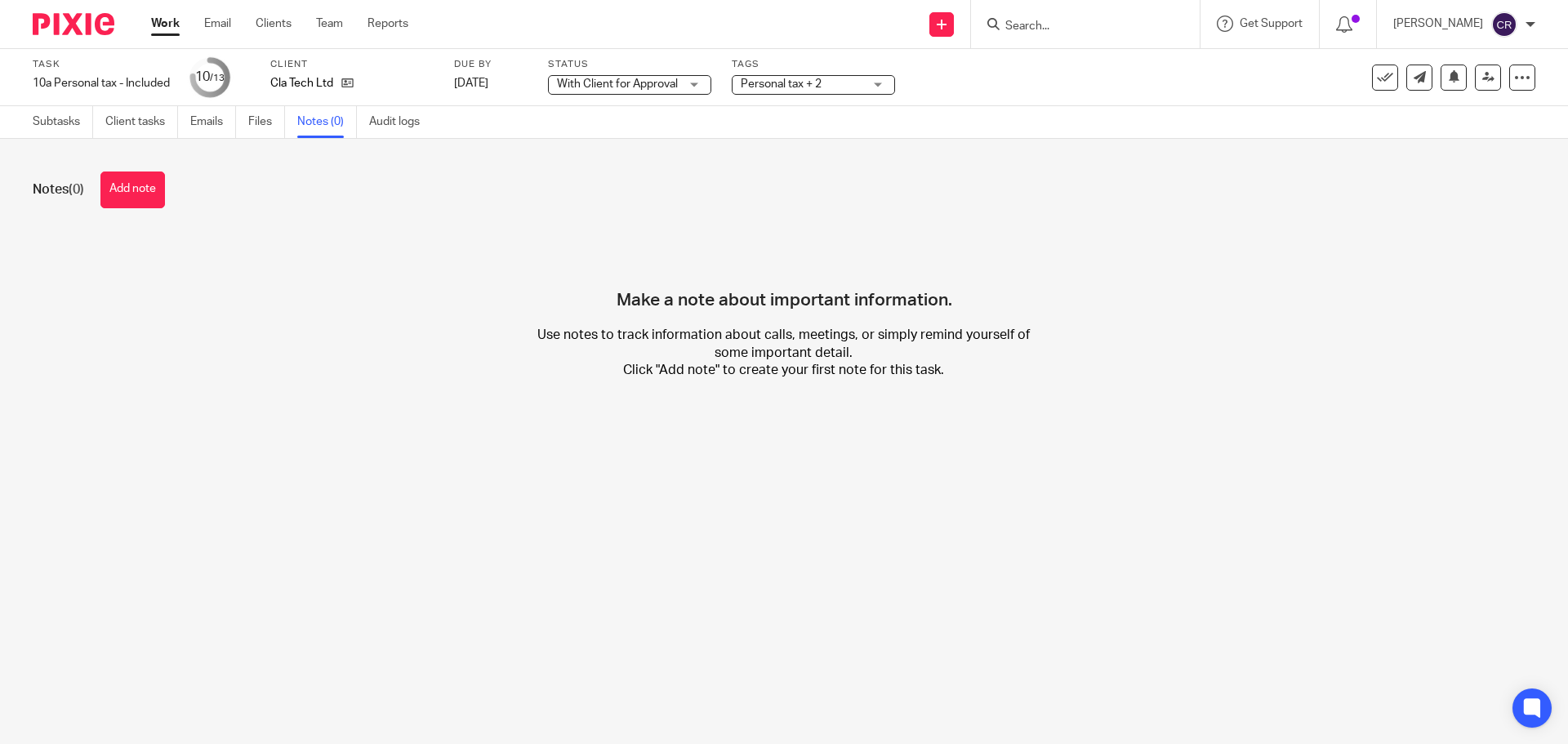
click at [142, 188] on button "Add note" at bounding box center [133, 190] width 64 height 36
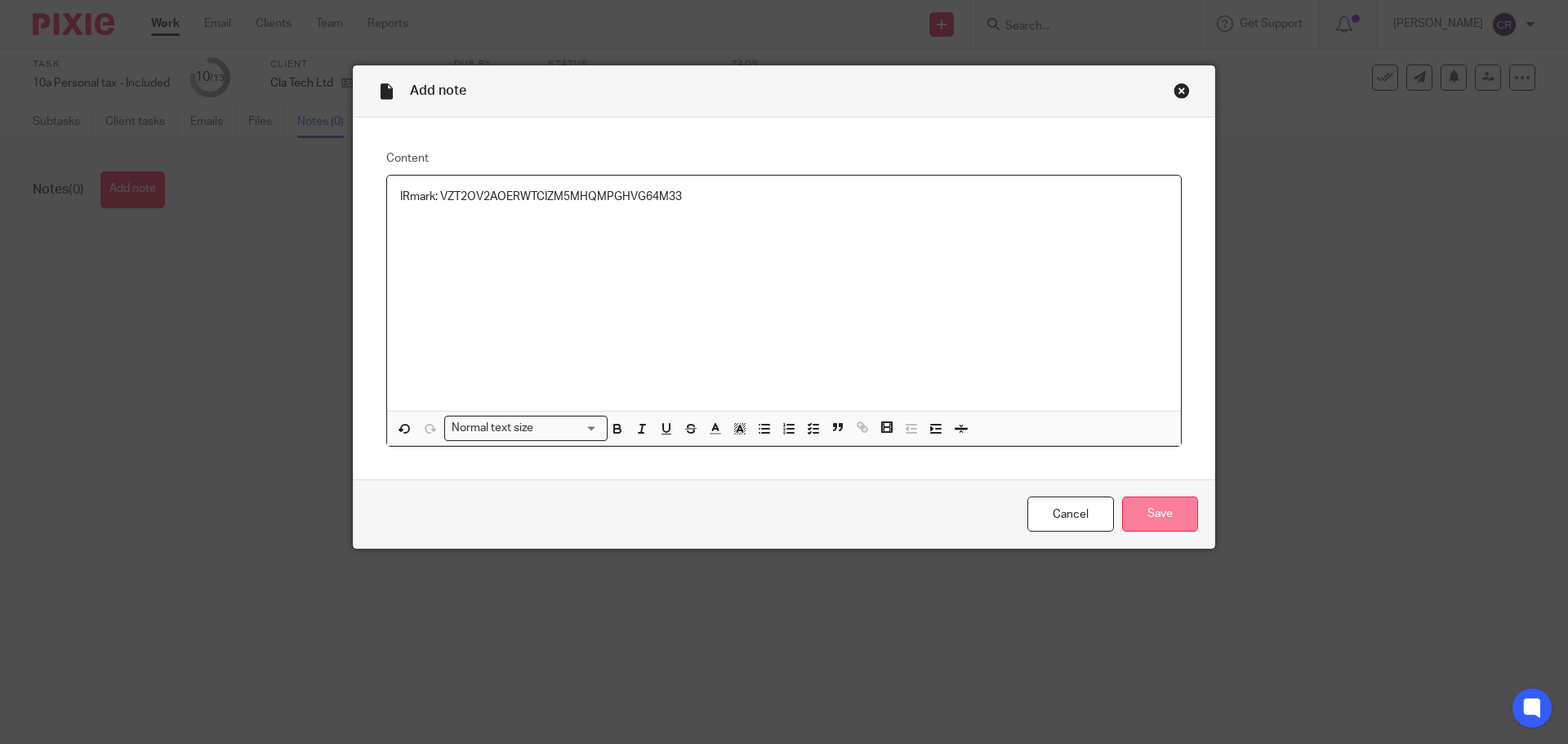
click at [1166, 518] on input "Save" at bounding box center [1159, 514] width 76 height 36
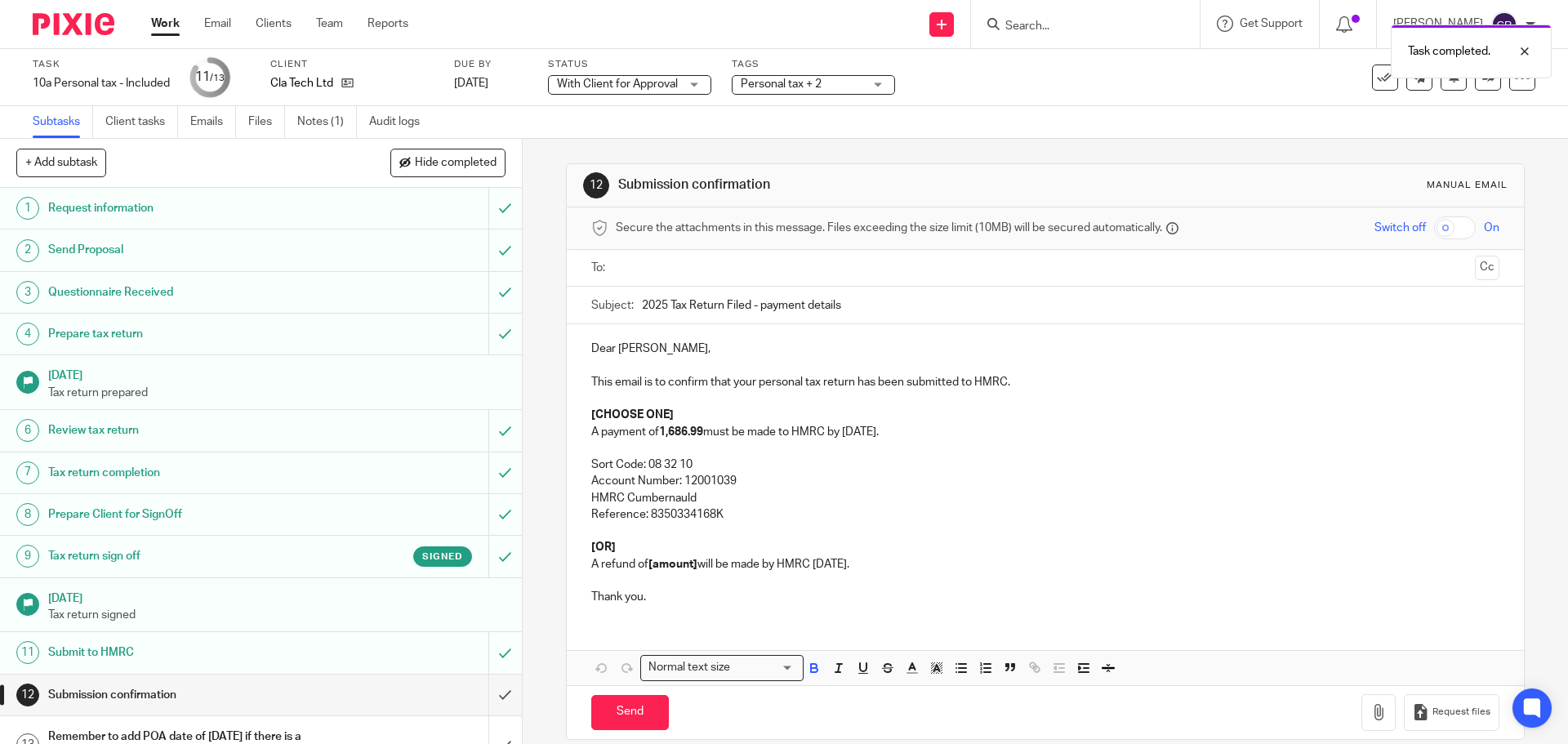
click at [672, 427] on strong "1,686.99" at bounding box center [681, 432] width 44 height 12
click at [659, 433] on strong "1,686.99" at bounding box center [681, 432] width 44 height 12
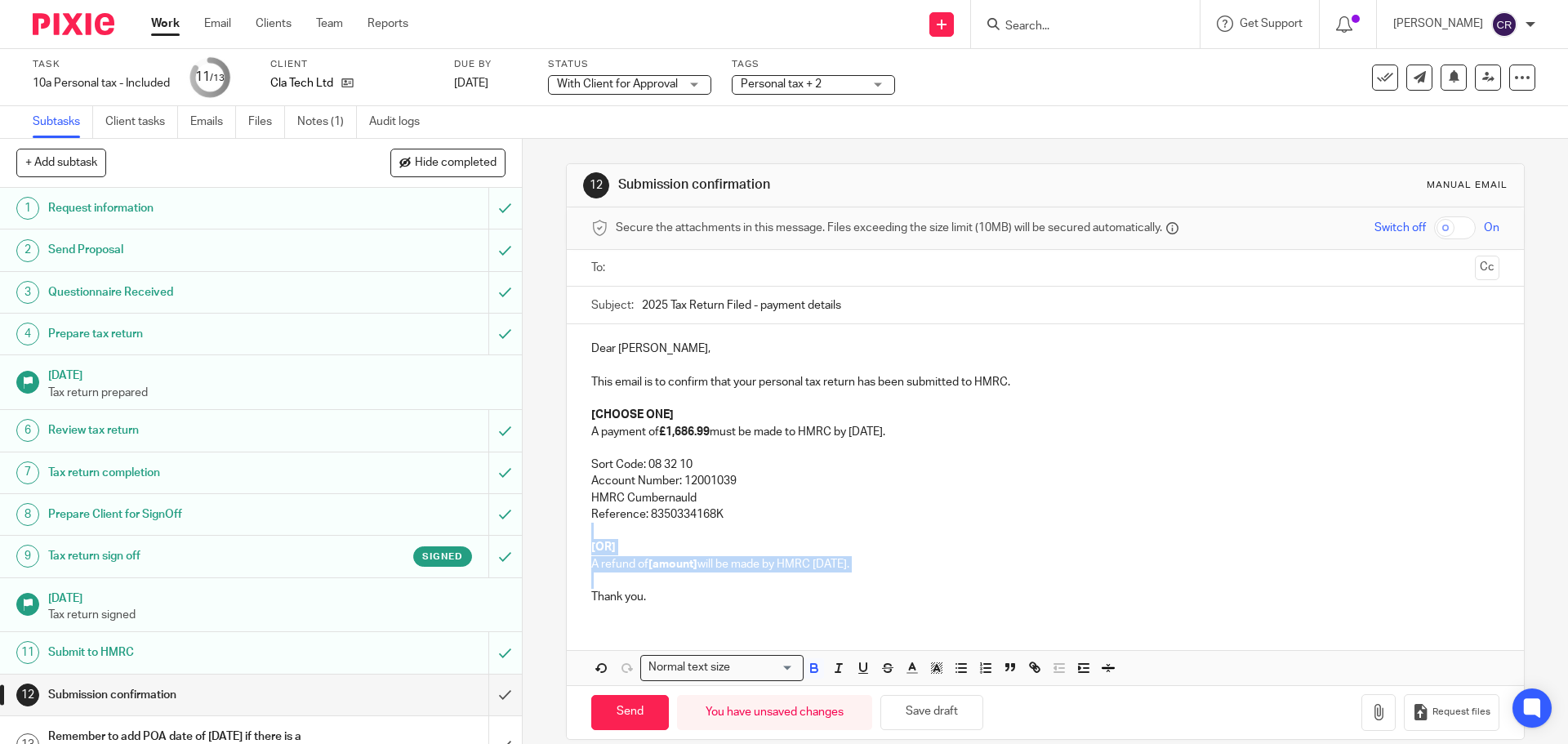
drag, startPoint x: 602, startPoint y: 577, endPoint x: 577, endPoint y: 531, distance: 52.4
click at [577, 531] on div "Dear [PERSON_NAME], This email is to confirm that your personal tax return has …" at bounding box center [1045, 470] width 956 height 293
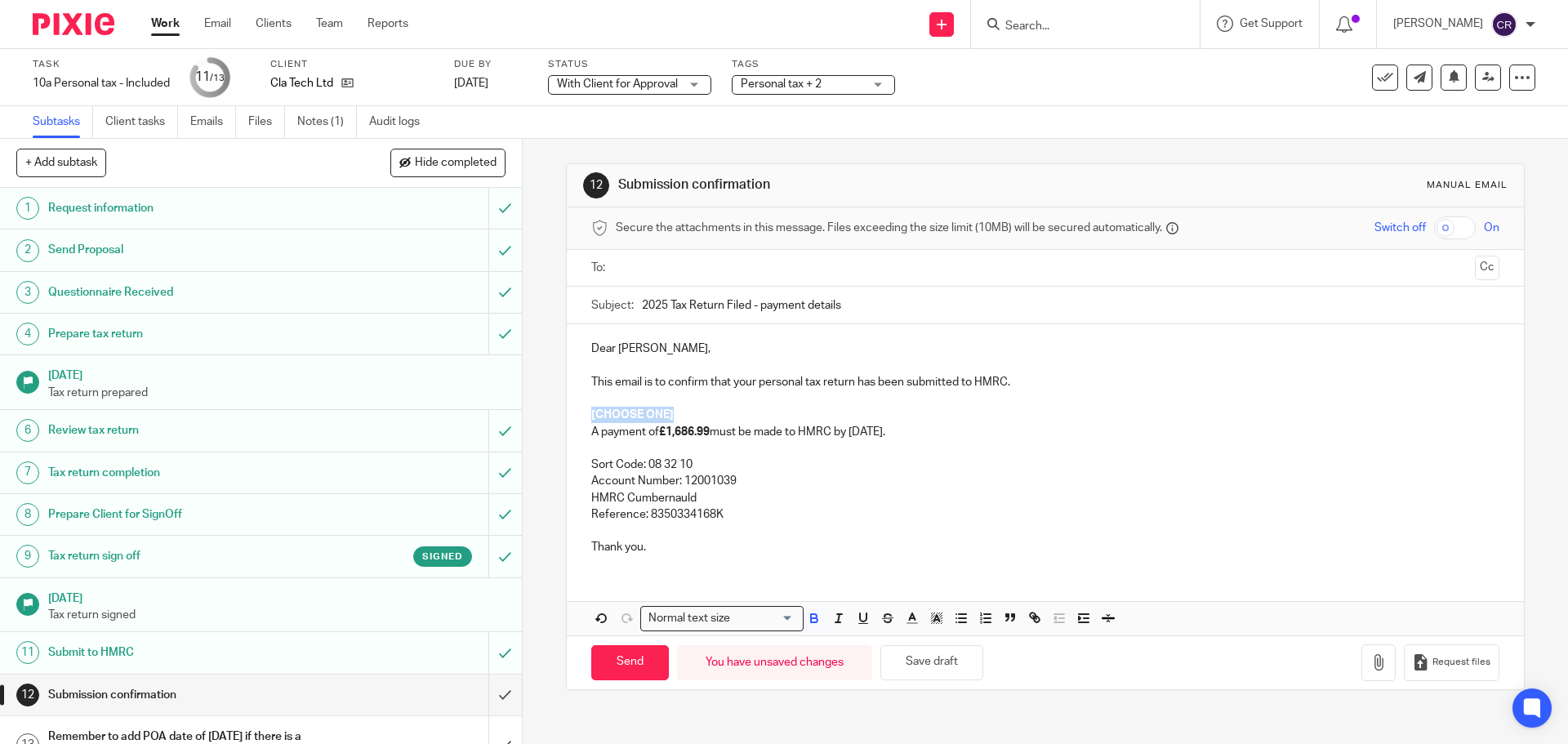
drag, startPoint x: 658, startPoint y: 406, endPoint x: 572, endPoint y: 417, distance: 86.7
click at [572, 417] on div "Dear Craig, This email is to confirm that your personal tax return has been sub…" at bounding box center [1045, 445] width 956 height 243
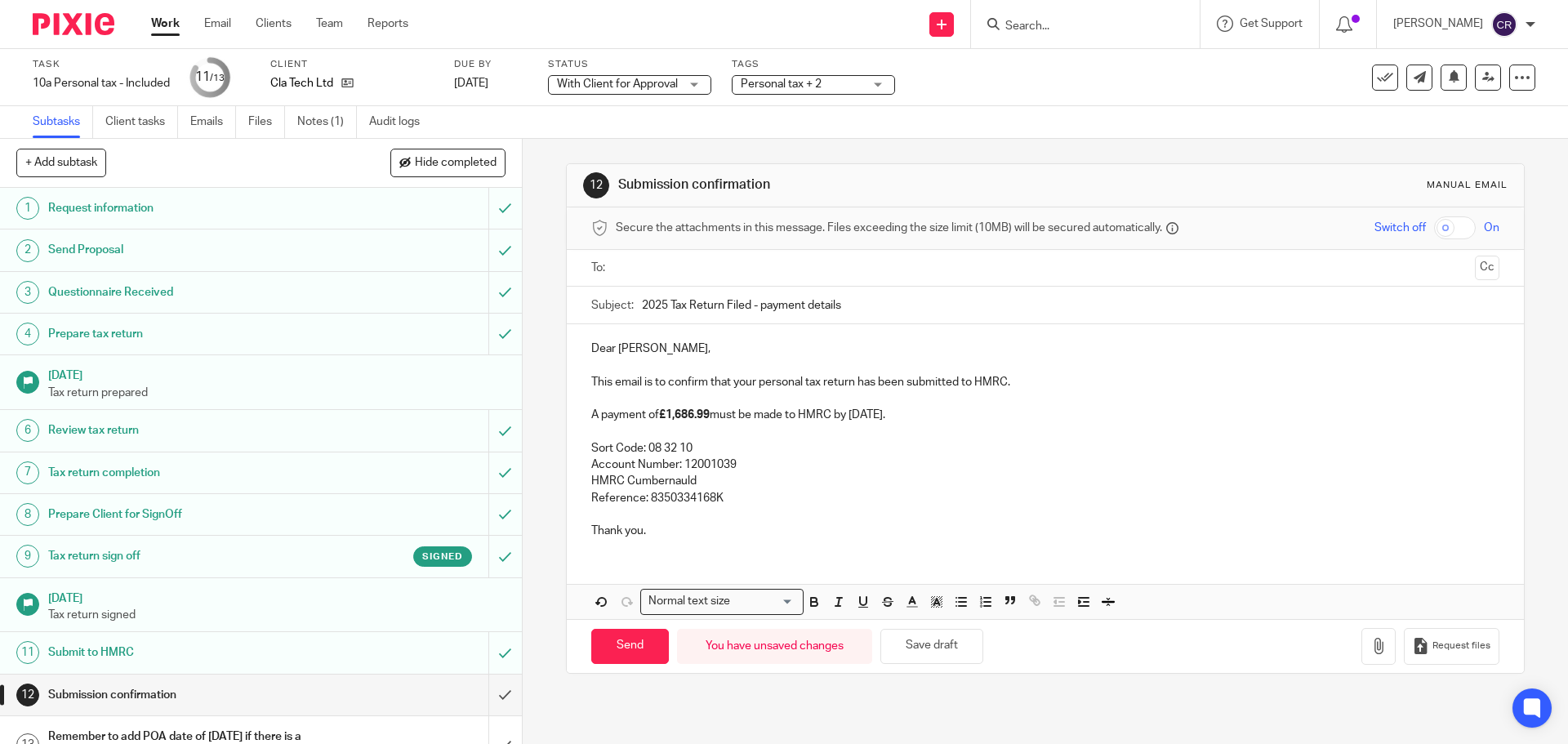
click at [586, 348] on div "Dear Craig, This email is to confirm that your personal tax return has been sub…" at bounding box center [1045, 438] width 956 height 227
click at [699, 275] on input "text" at bounding box center [1044, 269] width 846 height 19
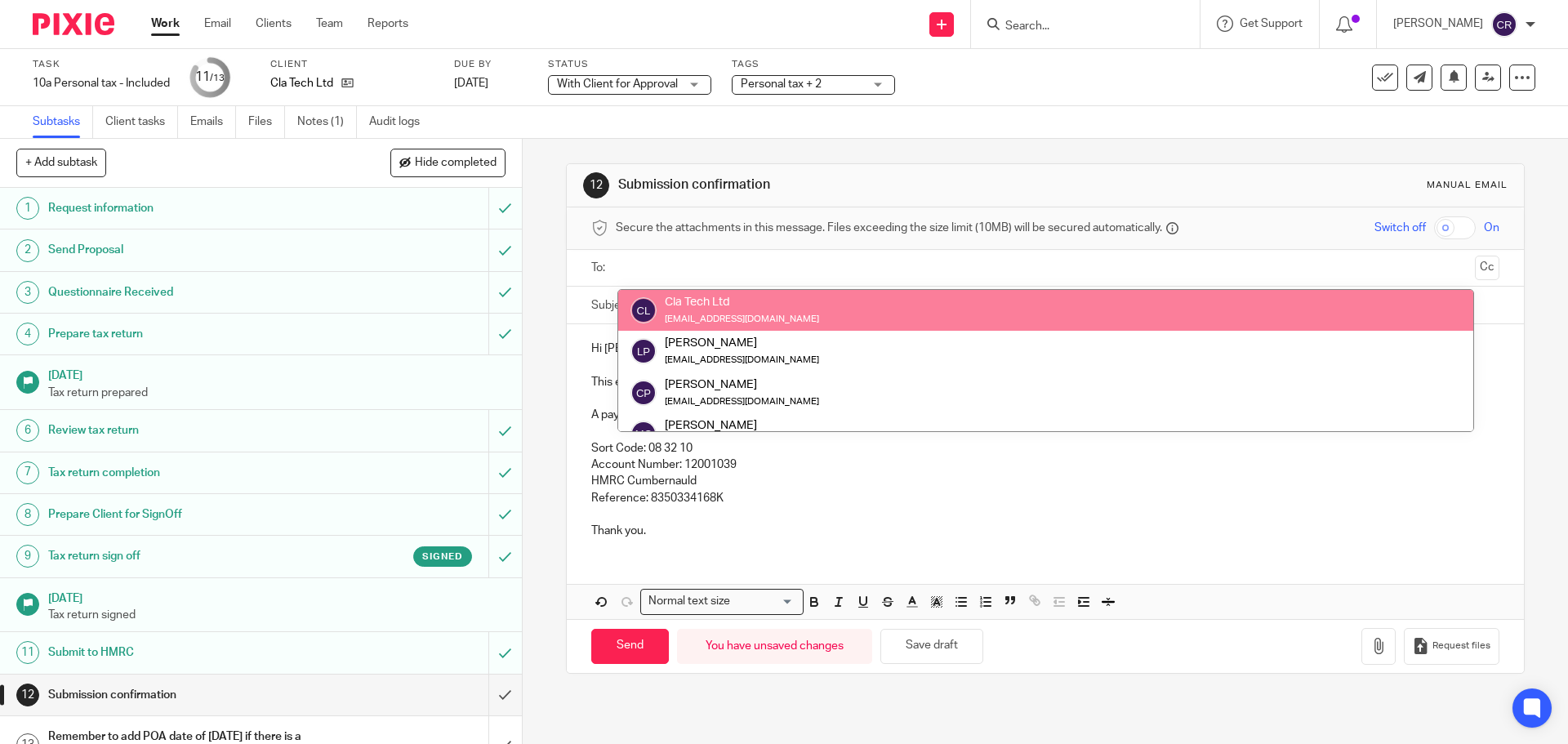
drag, startPoint x: 743, startPoint y: 302, endPoint x: 868, endPoint y: 312, distance: 125.4
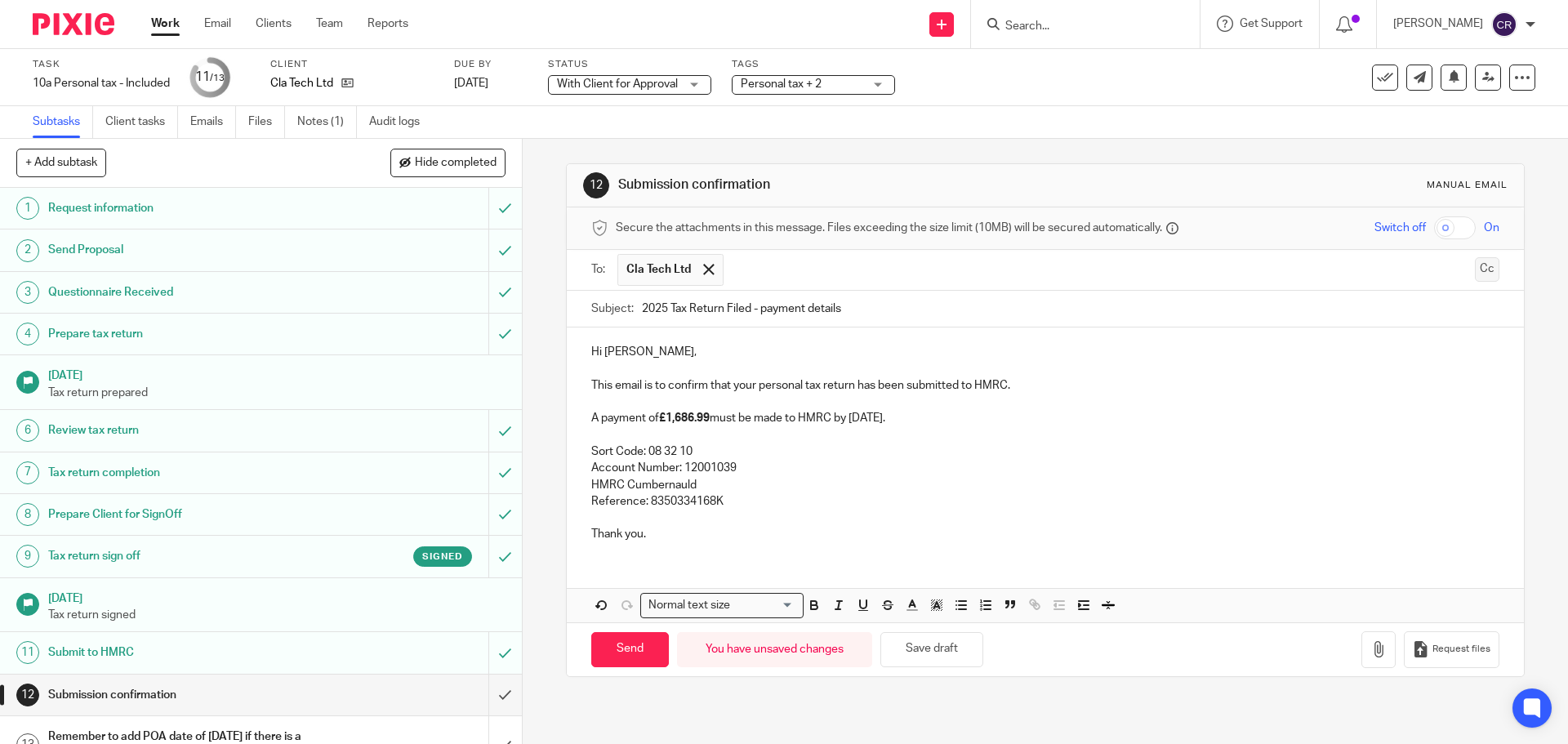
click at [1475, 266] on button "Cc" at bounding box center [1487, 270] width 25 height 25
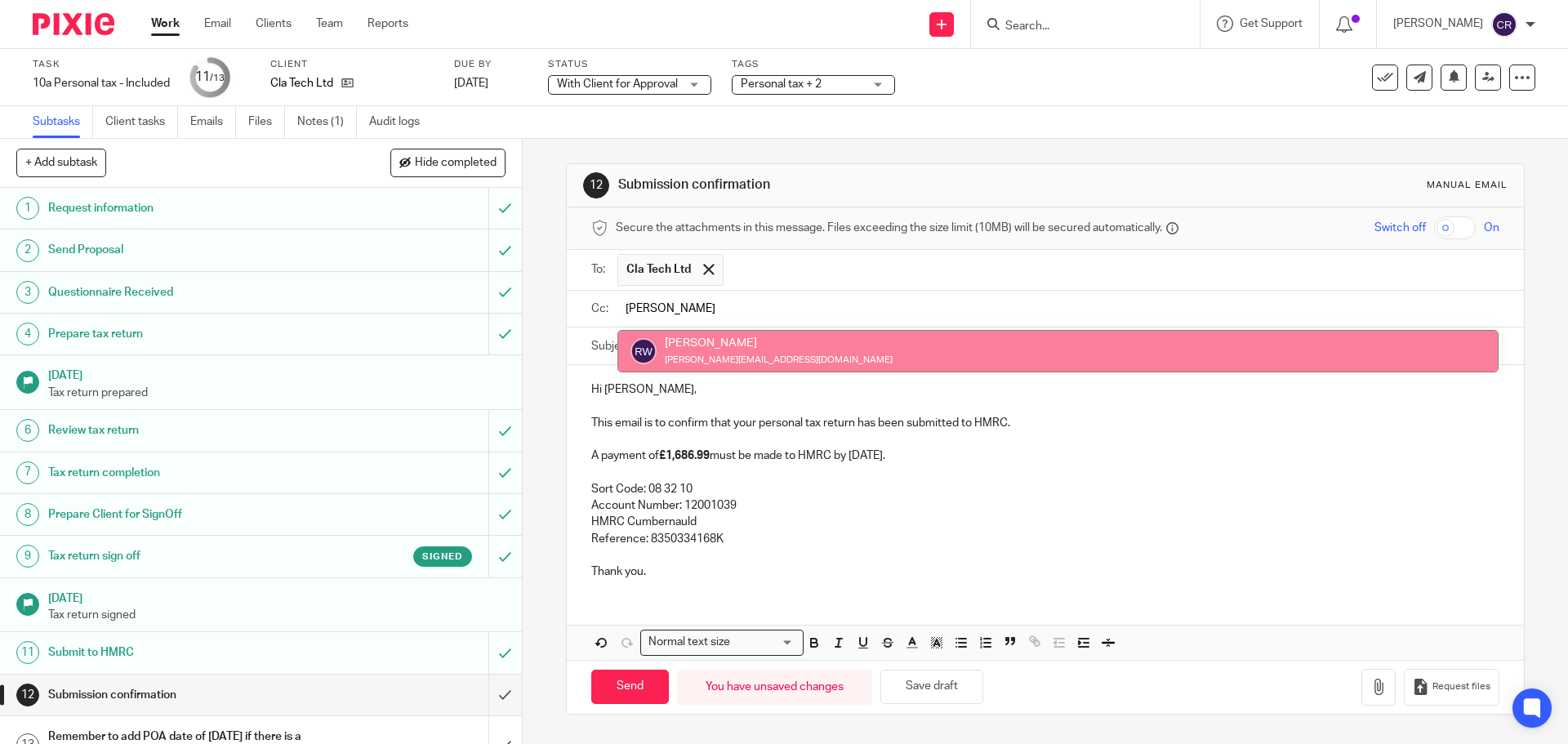
type input "ricky"
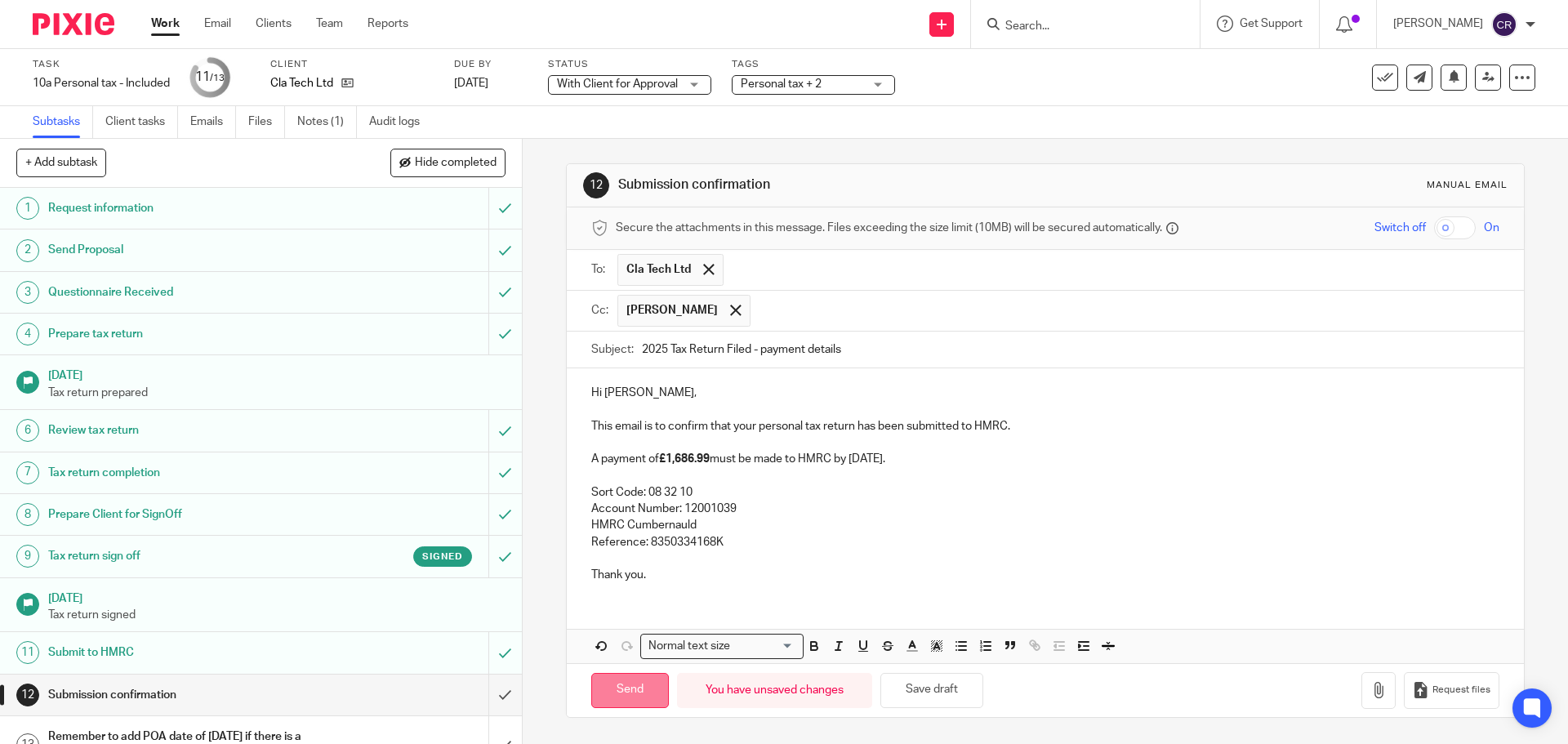
click at [645, 689] on input "Send" at bounding box center [630, 690] width 78 height 36
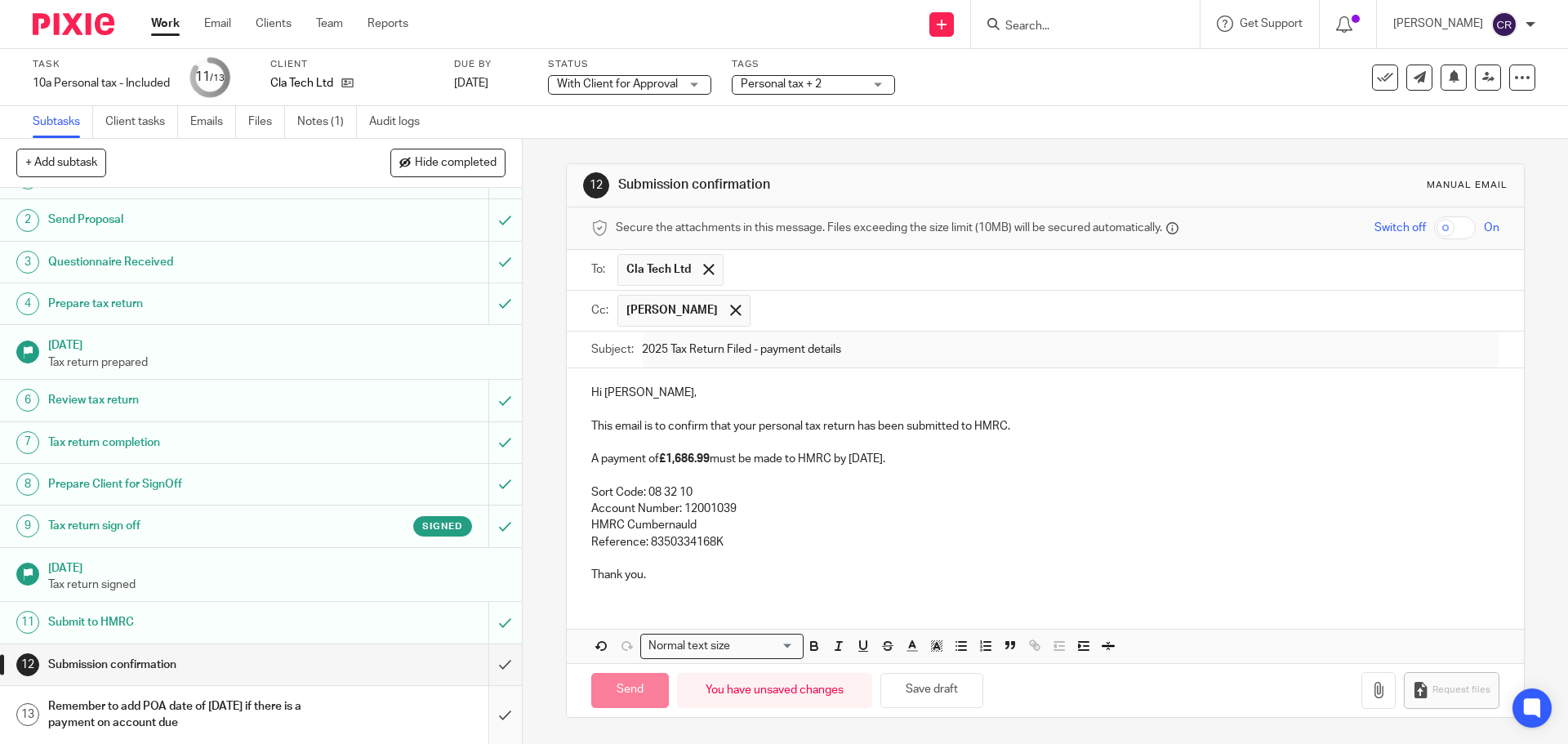
scroll to position [31, 0]
type input "Sent"
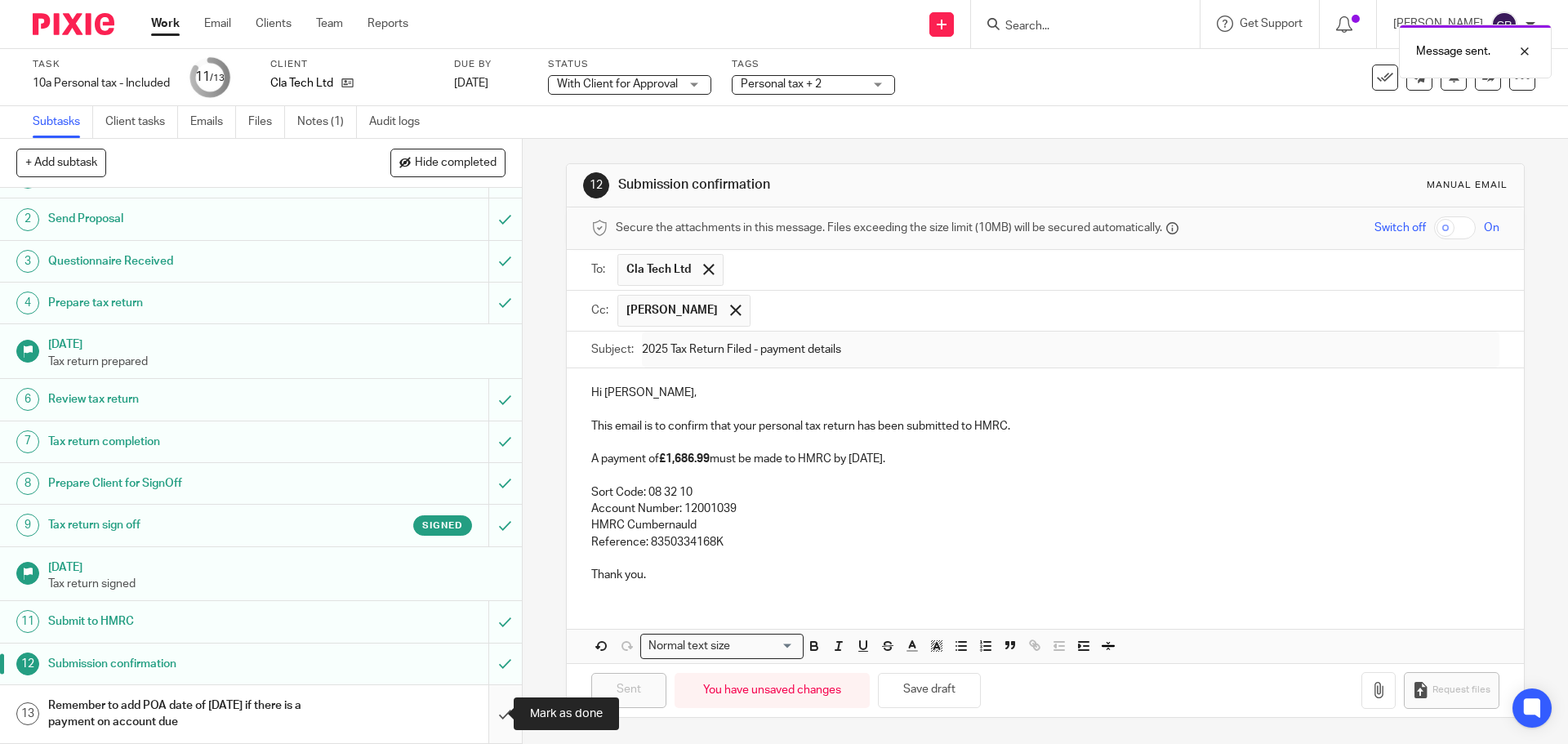
click at [494, 728] on input "submit" at bounding box center [260, 713] width 521 height 58
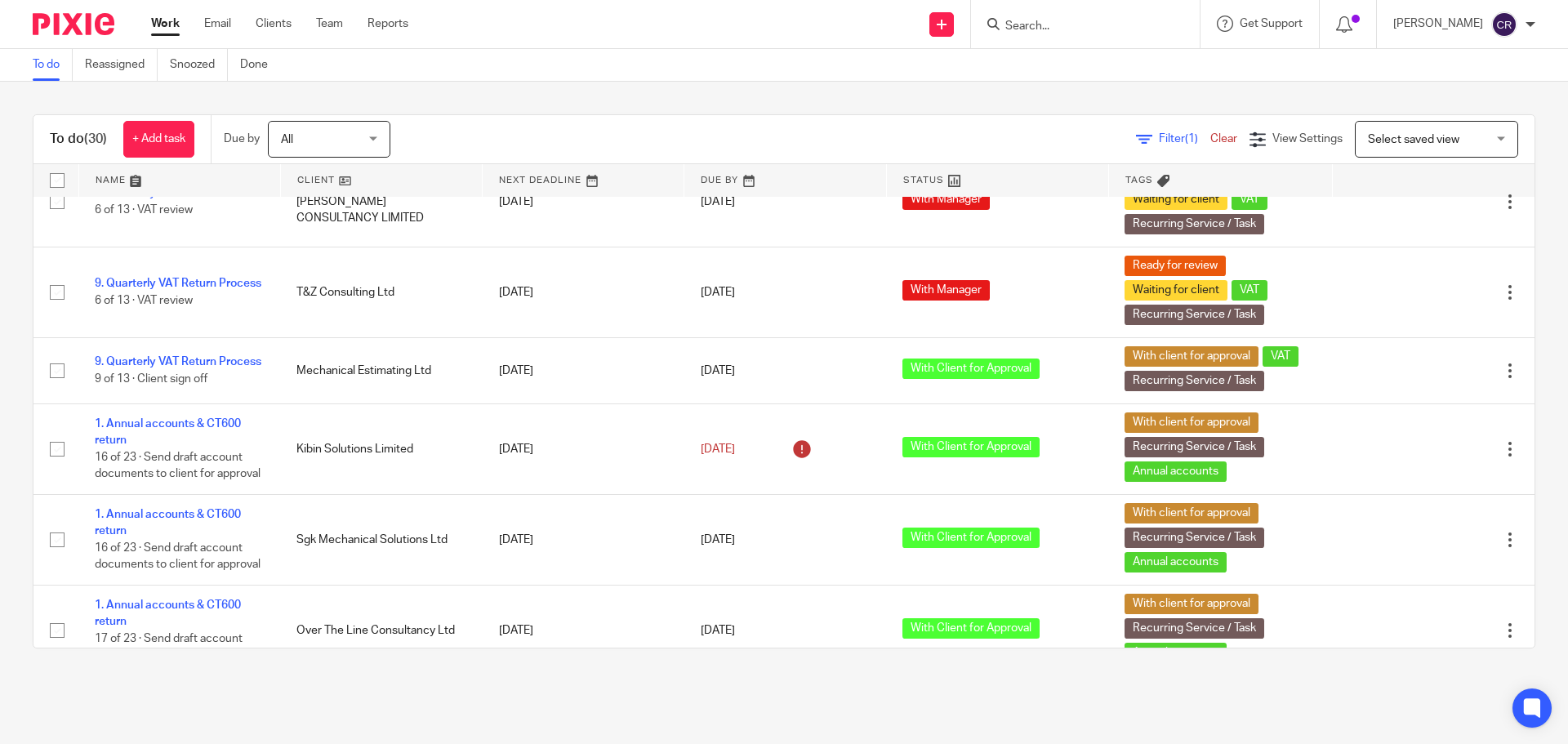
scroll to position [245, 0]
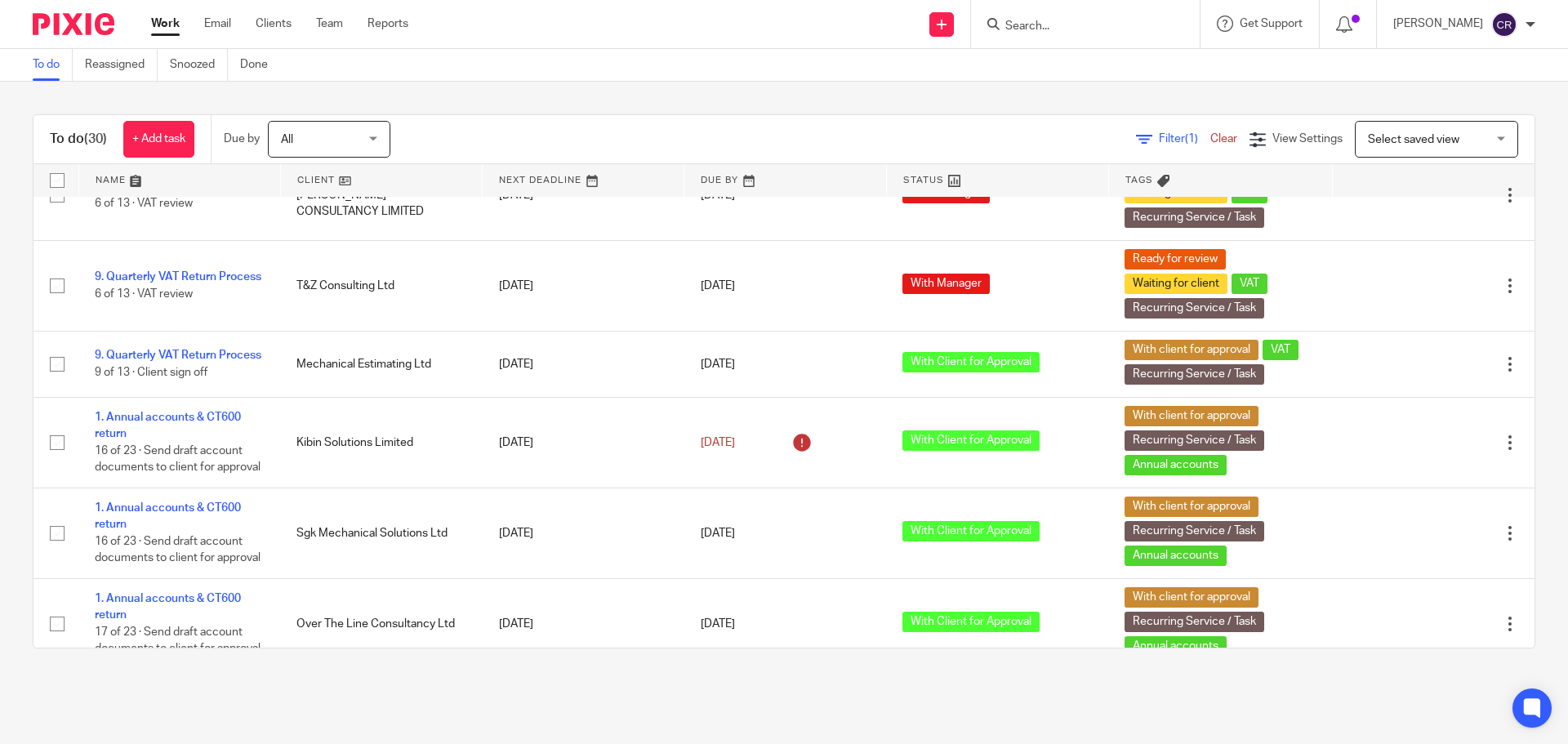
click at [1424, 140] on span "Select saved view" at bounding box center [1412, 139] width 91 height 12
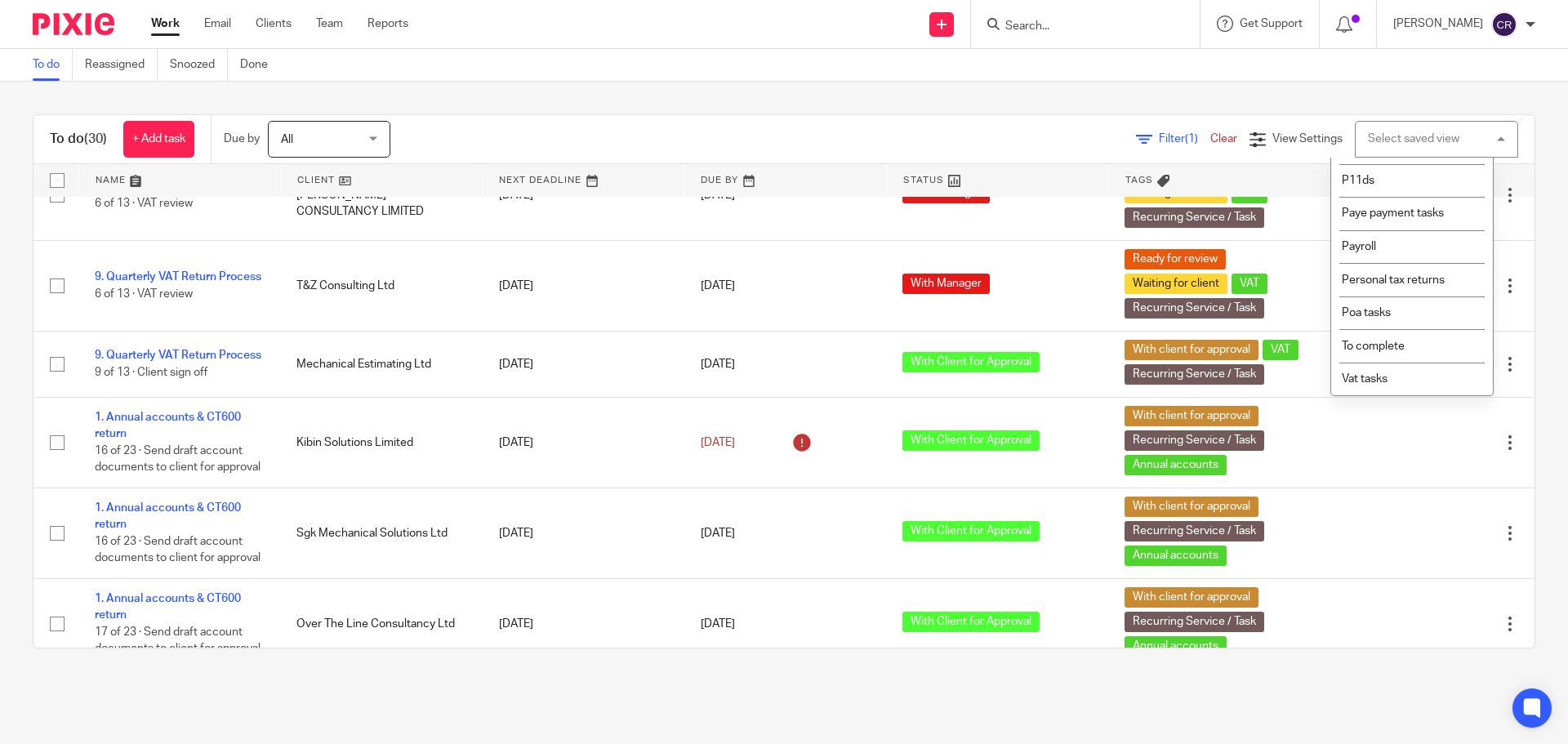
scroll to position [276, 0]
click at [1439, 351] on li "To complete" at bounding box center [1411, 346] width 161 height 34
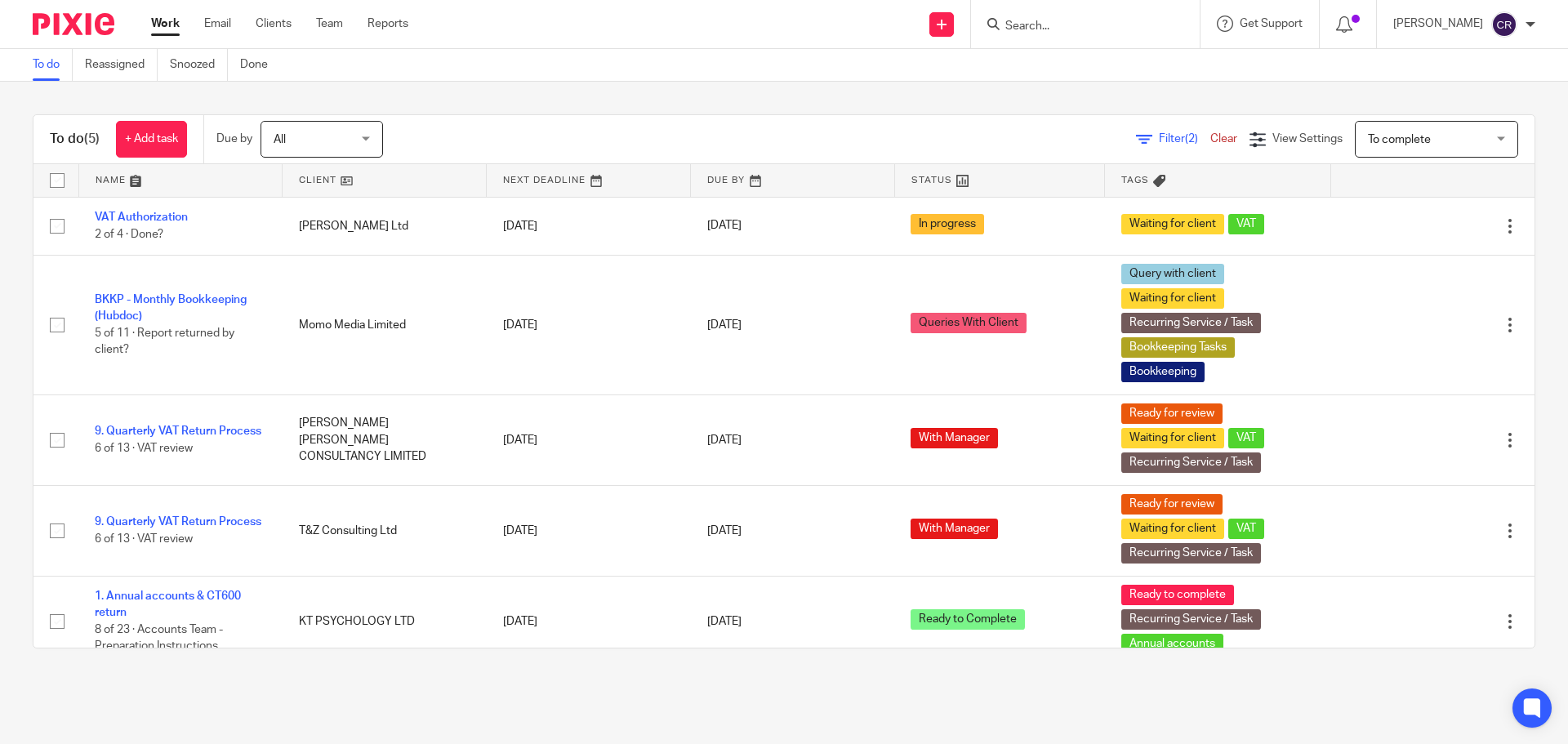
click at [553, 30] on div "Send new email Create task Add client Request signature Get Support Contact Sup…" at bounding box center [1001, 24] width 1135 height 48
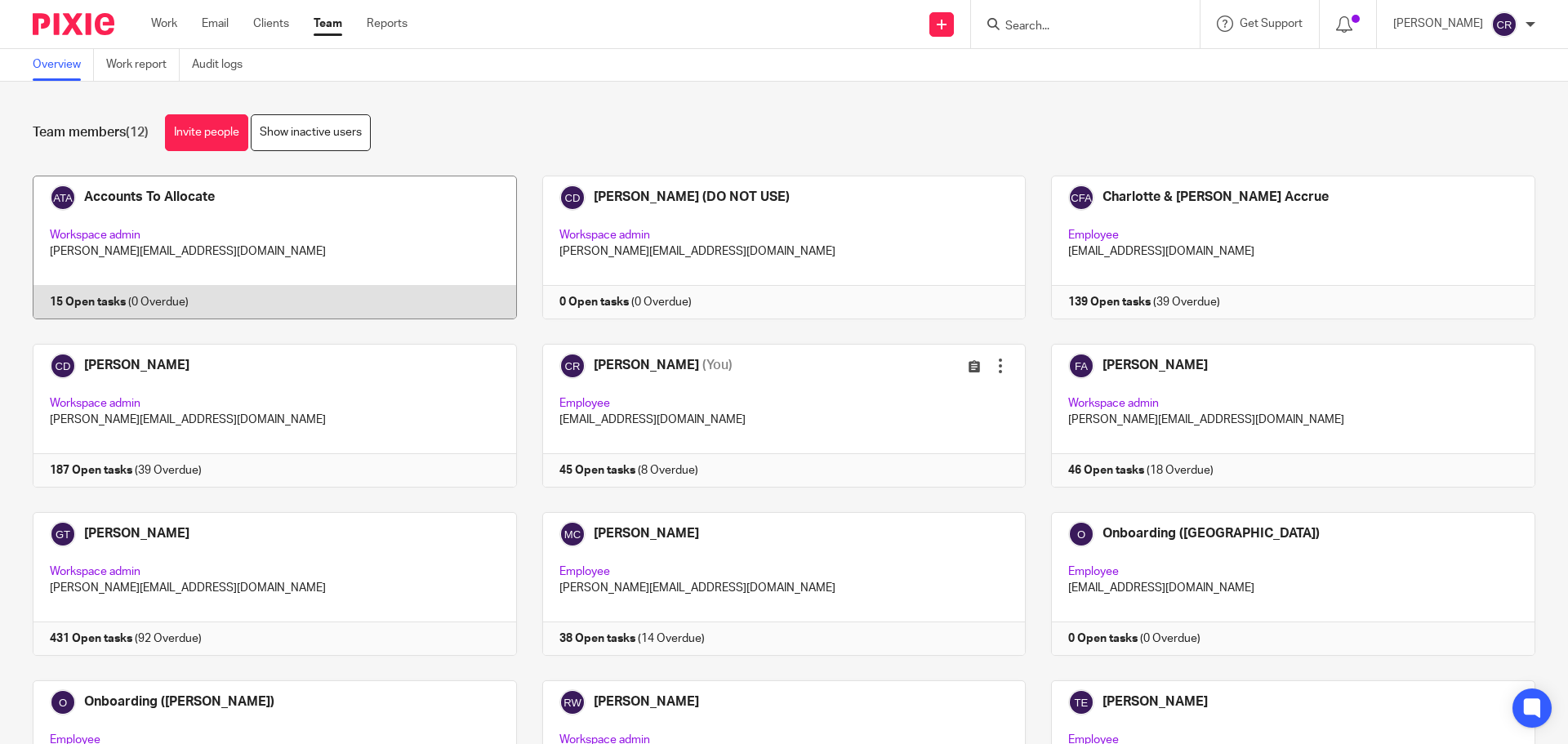
click at [228, 207] on link at bounding box center [262, 248] width 510 height 144
click at [333, 235] on link at bounding box center [262, 248] width 510 height 144
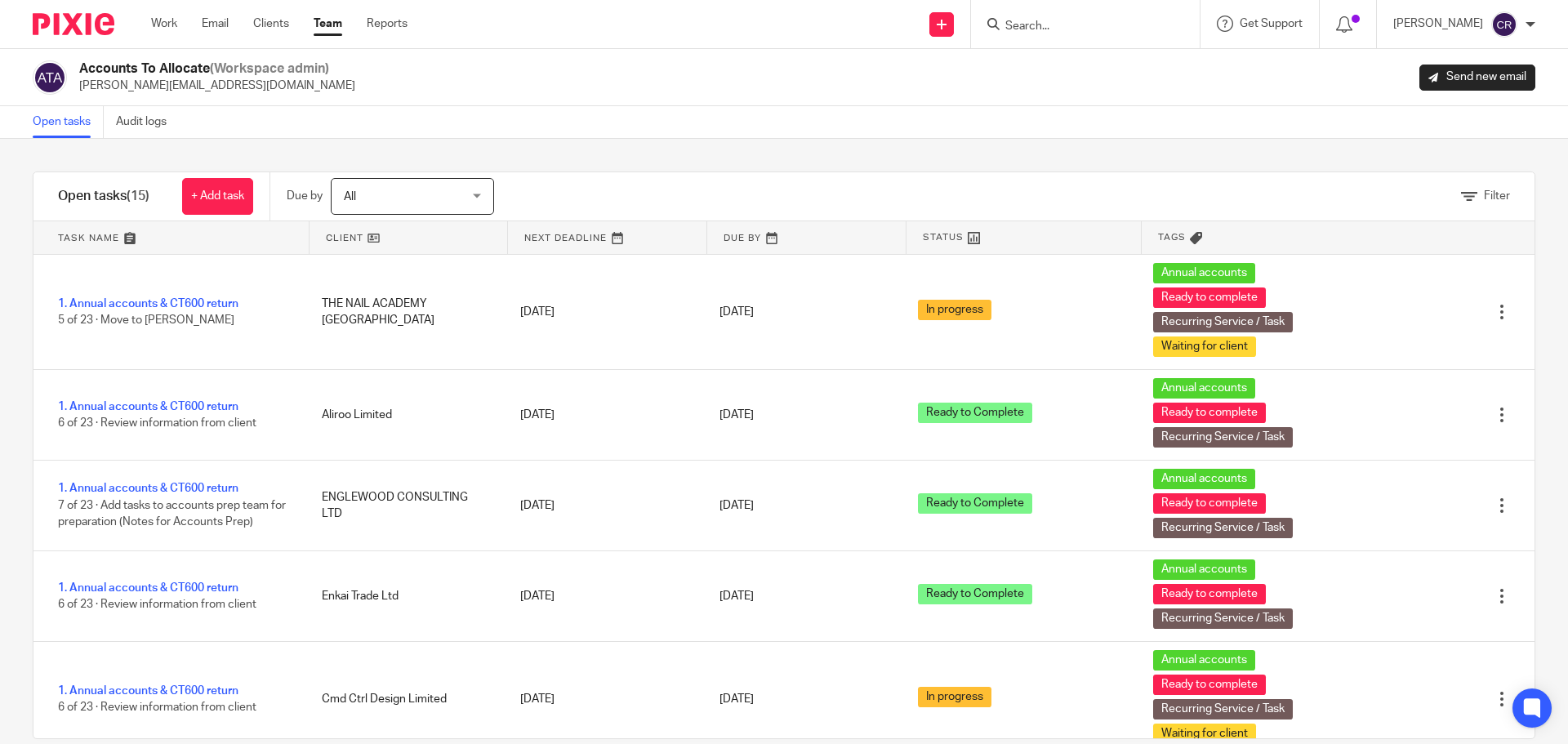
click at [634, 128] on div "Open tasks Audit logs" at bounding box center [784, 123] width 1568 height 33
click at [161, 19] on link "Work" at bounding box center [163, 23] width 26 height 16
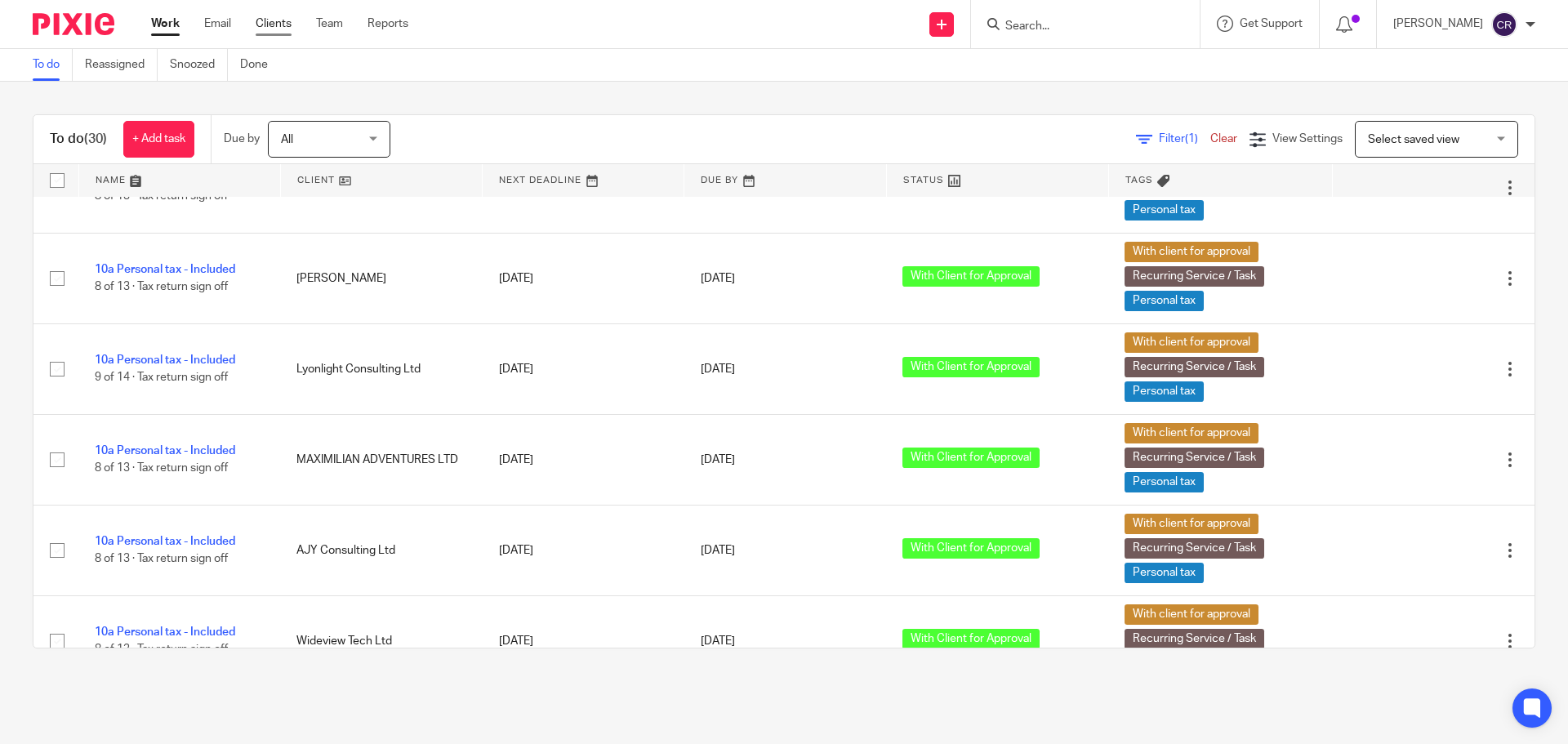
scroll to position [1142, 0]
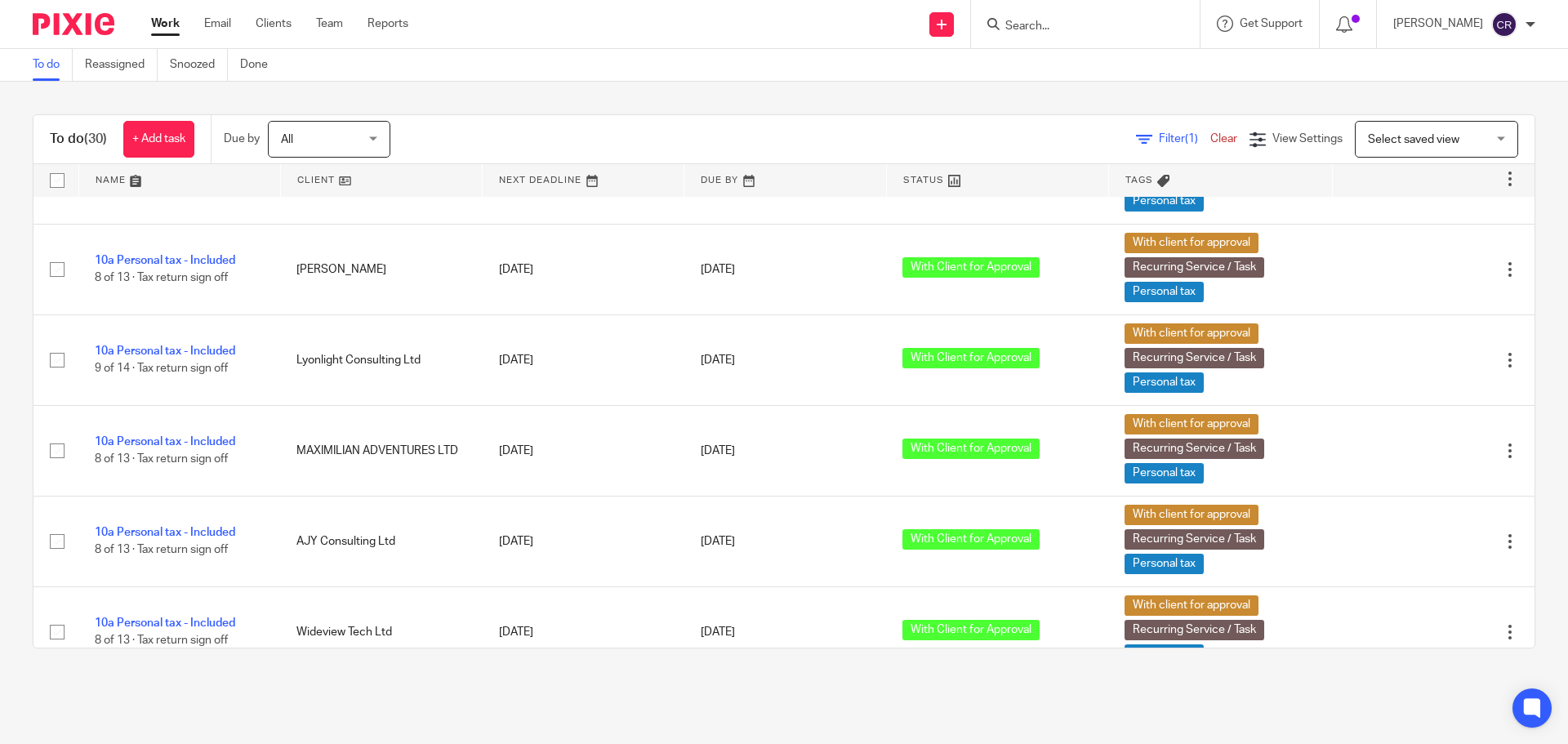
click at [1026, 36] on div at bounding box center [1085, 24] width 229 height 48
click at [1043, 29] on input "Search" at bounding box center [1076, 26] width 147 height 14
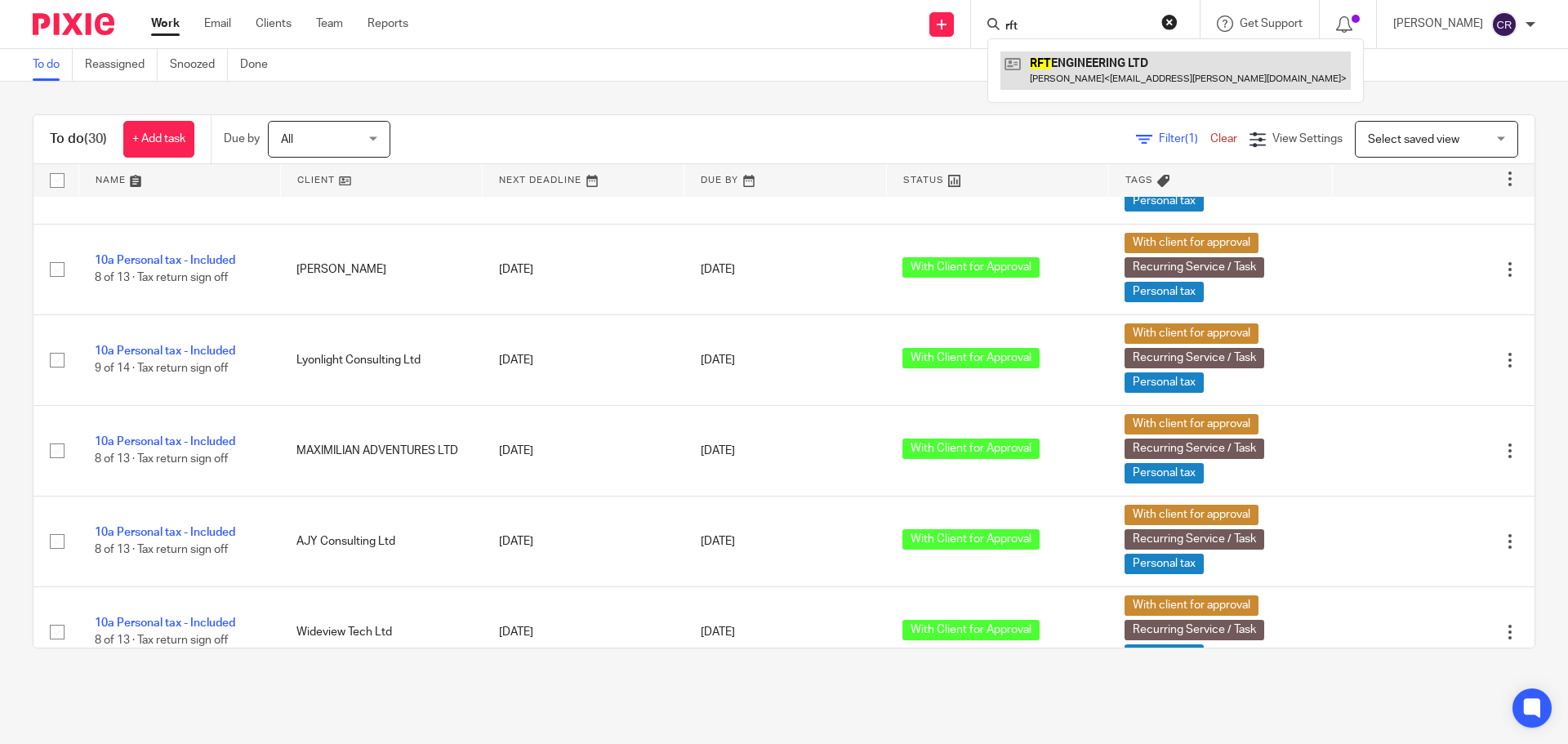
type input "rft"
click at [1099, 74] on link at bounding box center [1175, 70] width 350 height 37
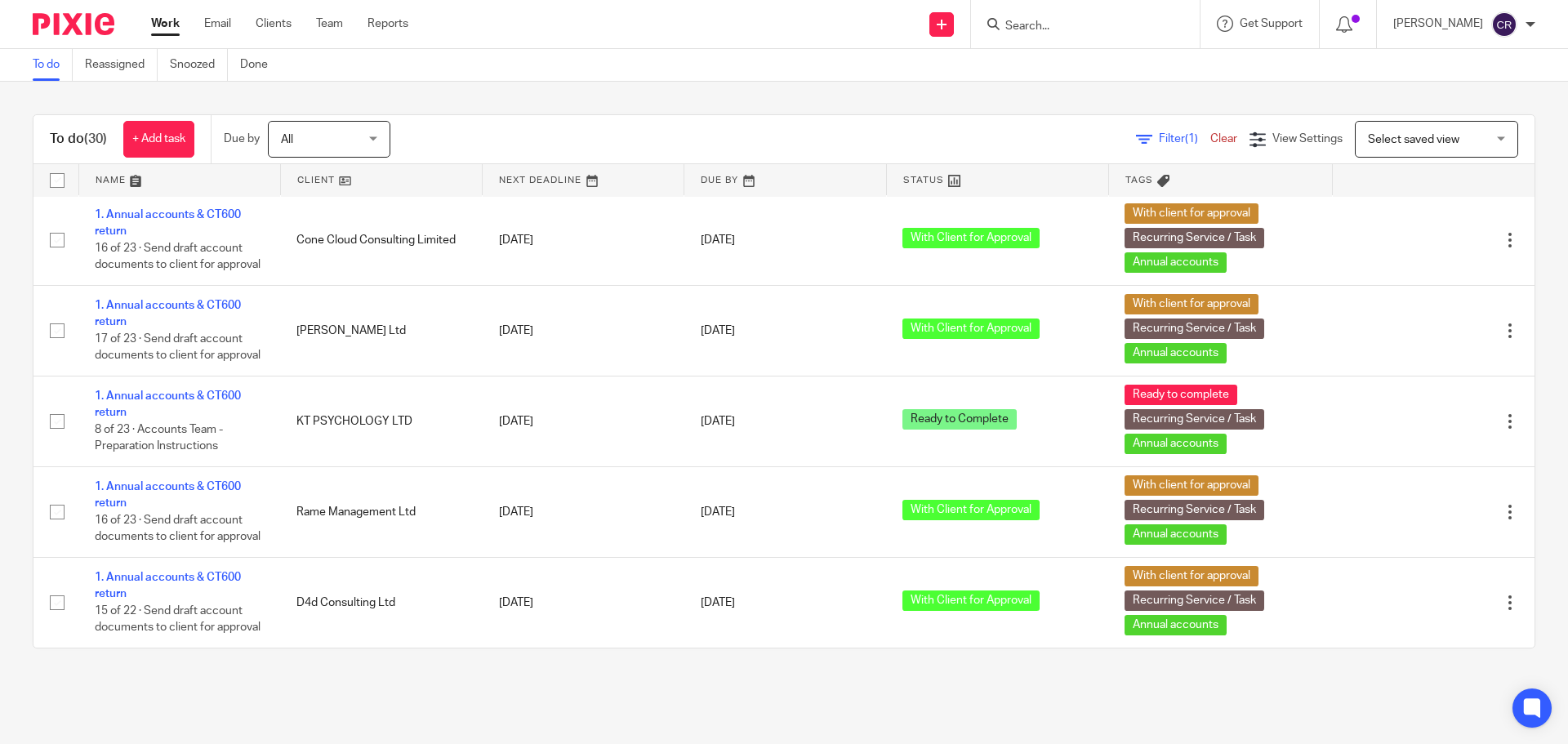
scroll to position [2341, 0]
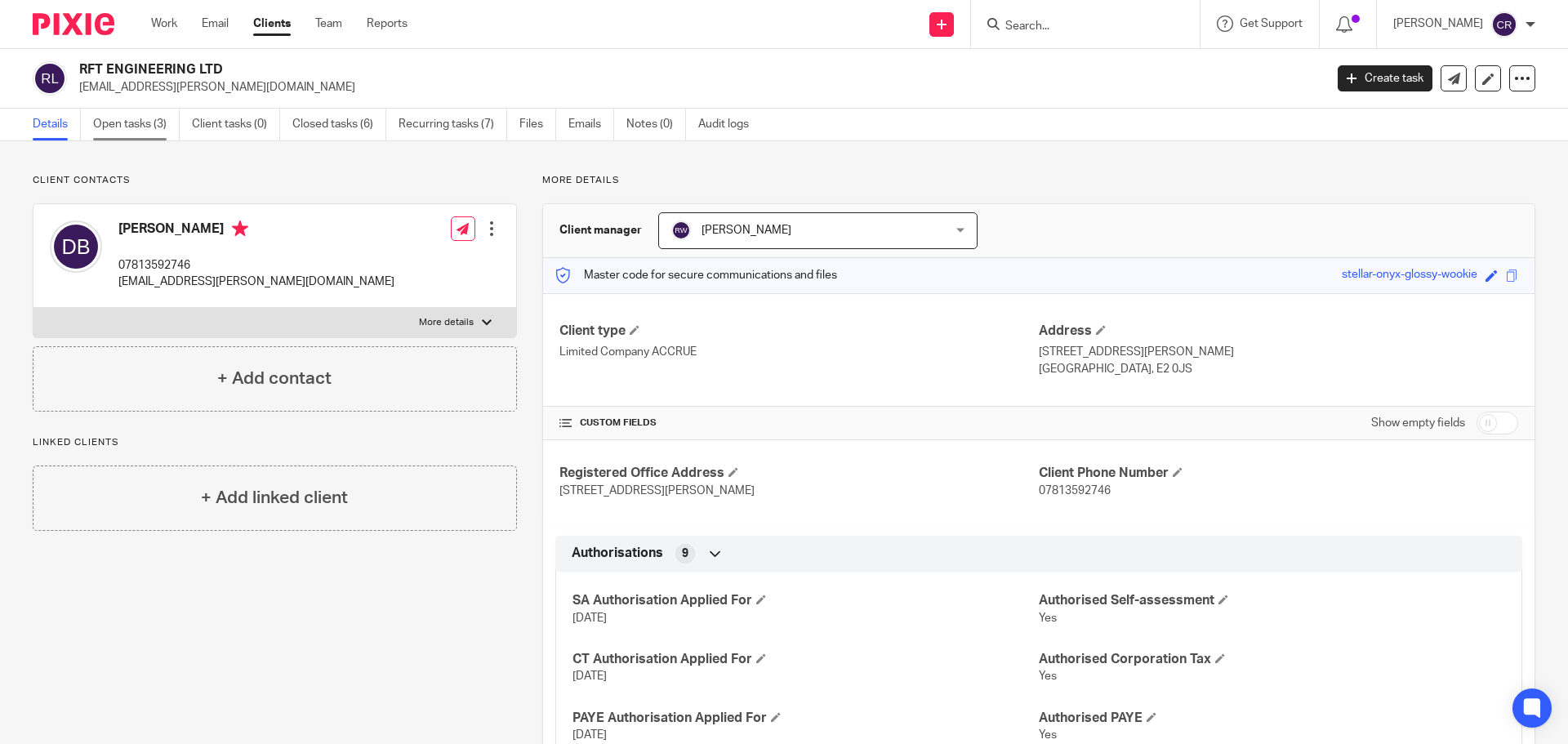
click at [127, 127] on link "Open tasks (3)" at bounding box center [136, 124] width 86 height 32
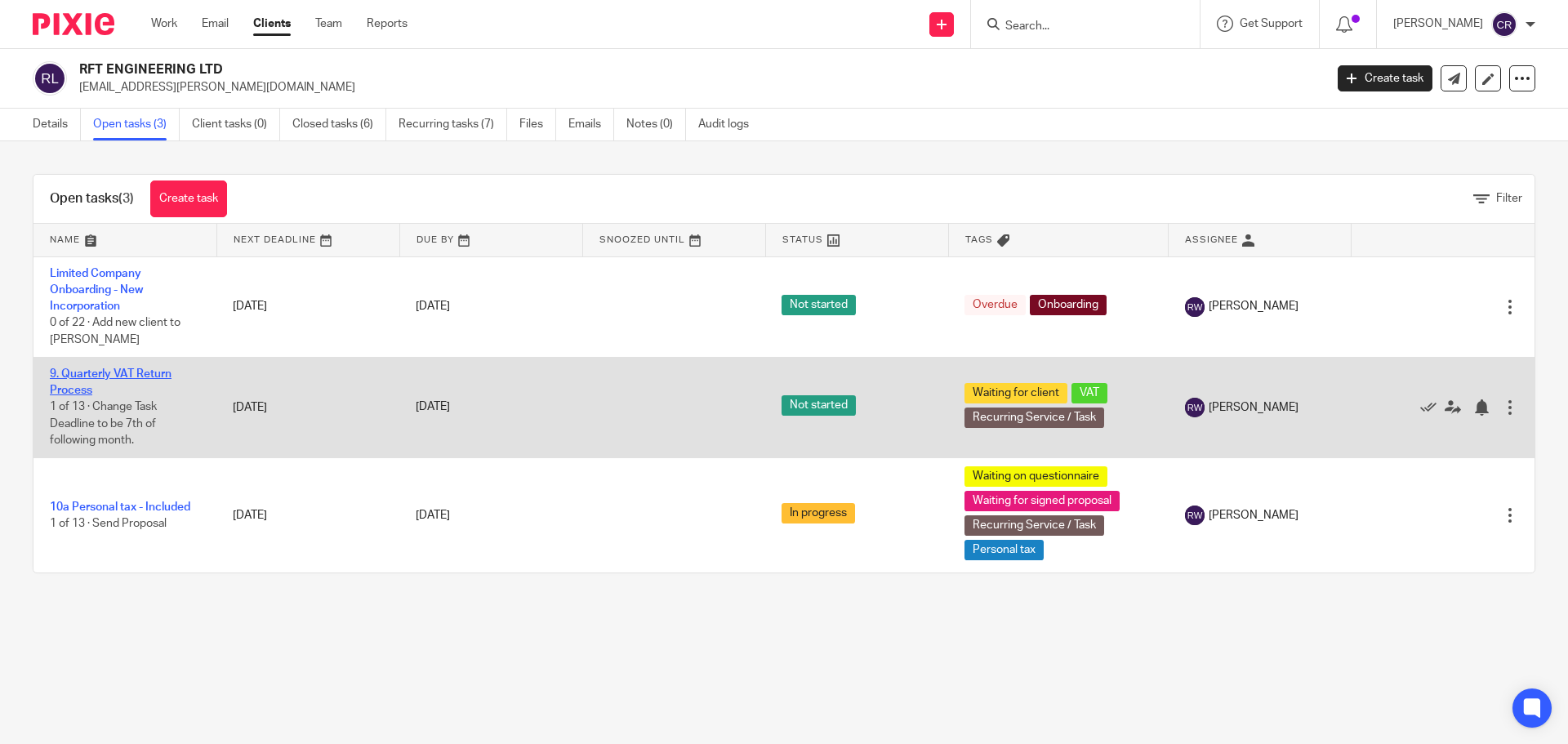
click at [101, 372] on link "9. Quarterly VAT Return Process" at bounding box center [110, 381] width 122 height 28
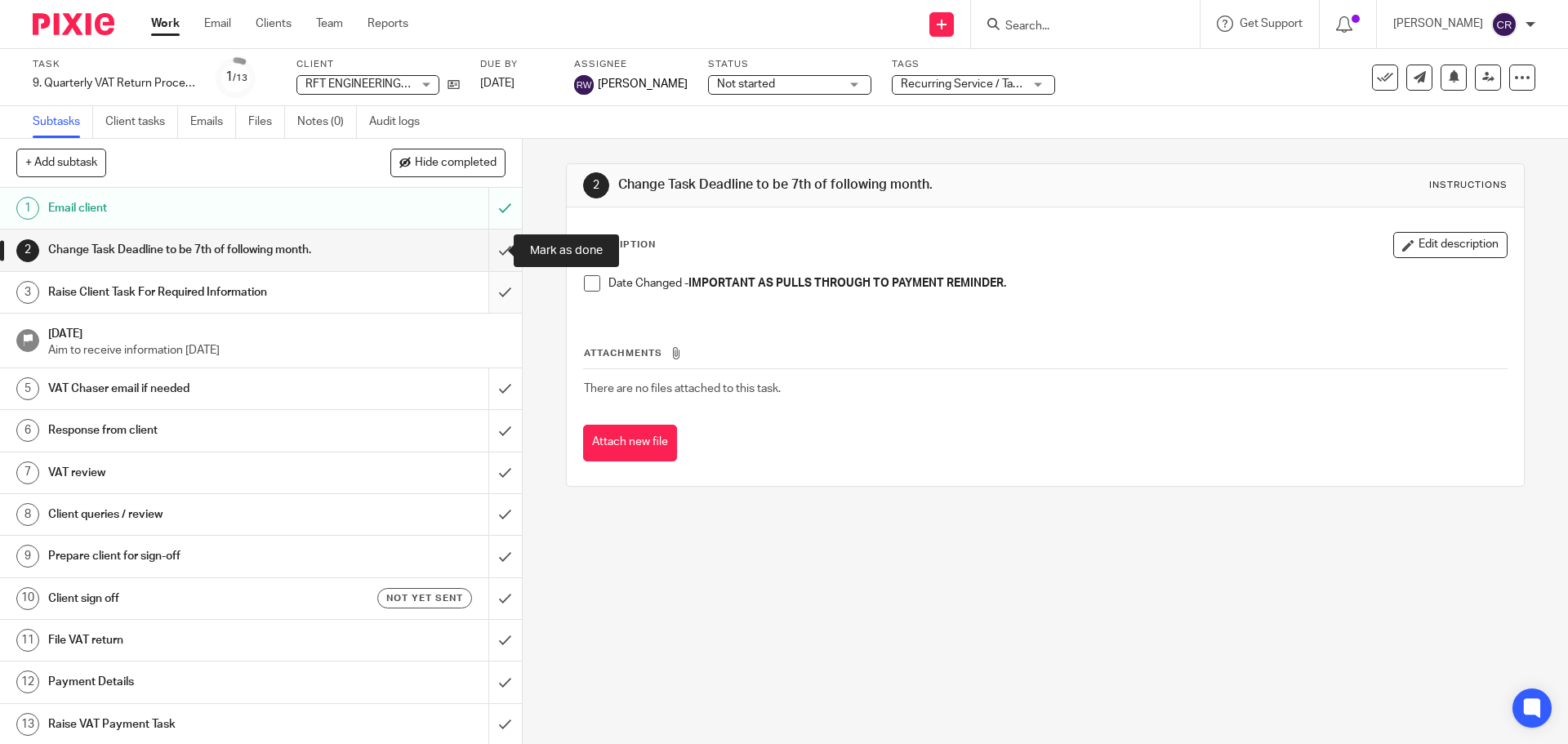
drag, startPoint x: 487, startPoint y: 244, endPoint x: 491, endPoint y: 290, distance: 46.2
click at [488, 246] on input "submit" at bounding box center [260, 250] width 521 height 41
click at [491, 297] on input "submit" at bounding box center [260, 292] width 521 height 41
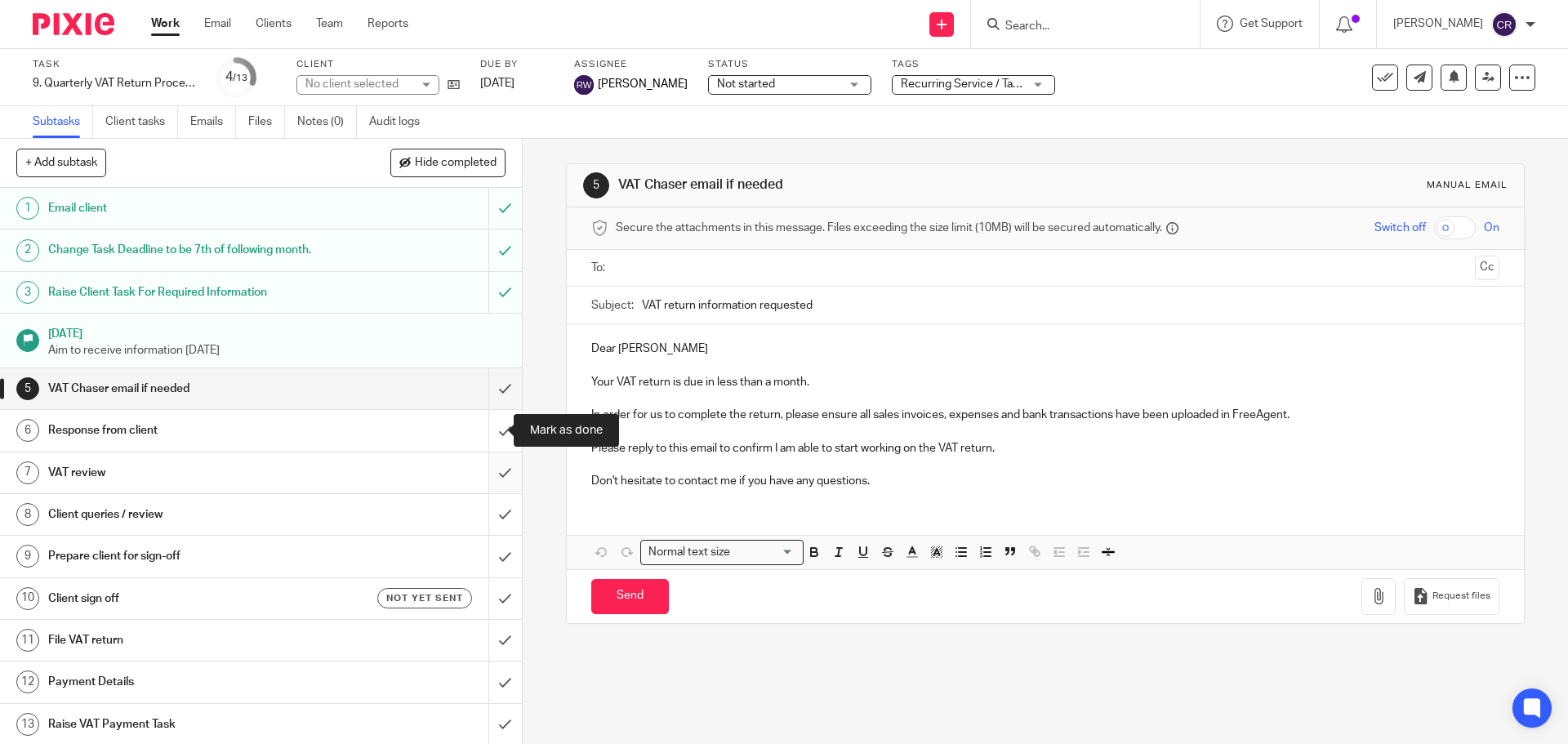
drag, startPoint x: 488, startPoint y: 426, endPoint x: 488, endPoint y: 452, distance: 26.0
click at [488, 428] on input "submit" at bounding box center [260, 430] width 521 height 41
click at [487, 465] on input "submit" at bounding box center [260, 472] width 521 height 41
click at [483, 499] on input "submit" at bounding box center [260, 514] width 521 height 41
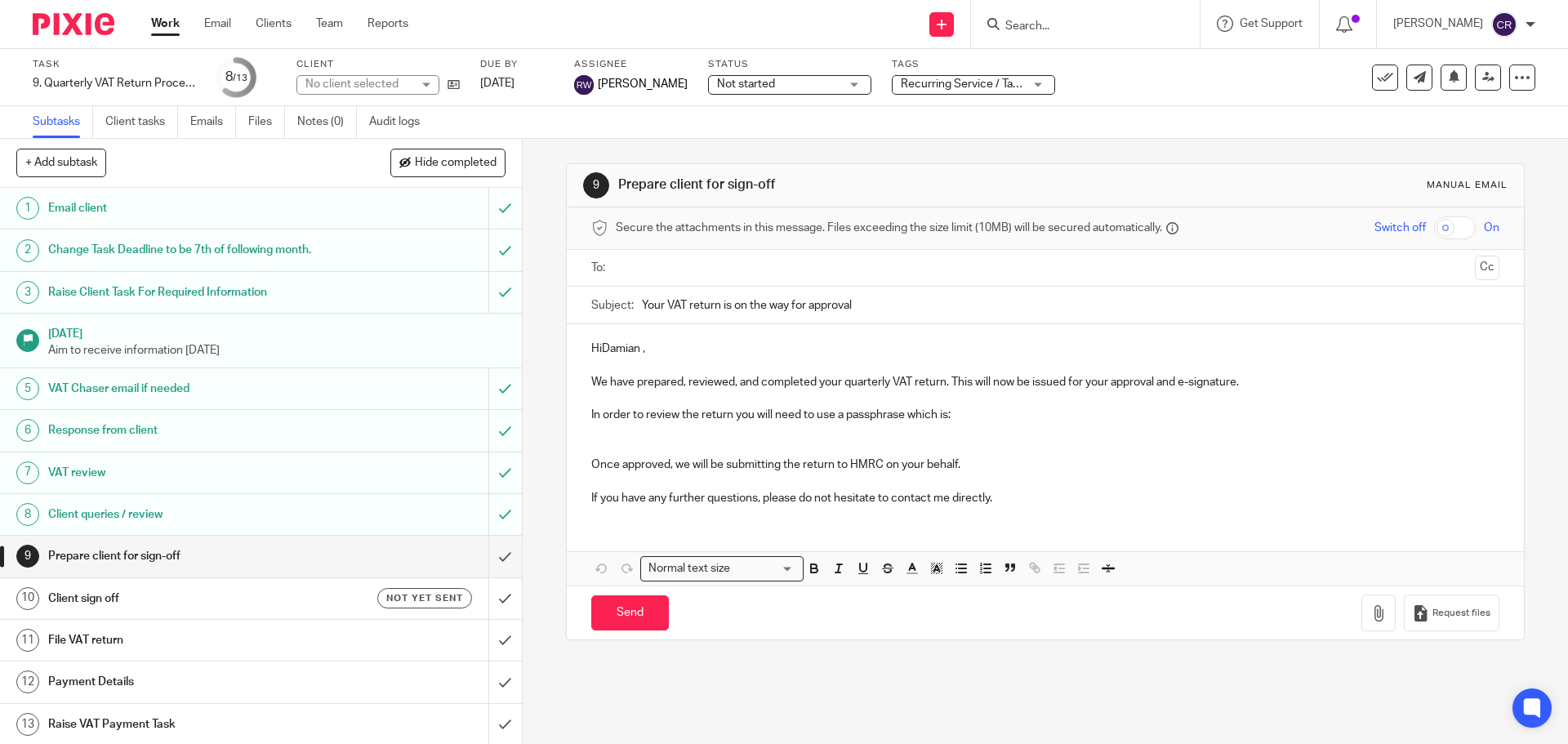
click at [717, 276] on input "text" at bounding box center [1044, 269] width 846 height 19
click at [597, 358] on p "HiDamian ," at bounding box center [1045, 351] width 907 height 16
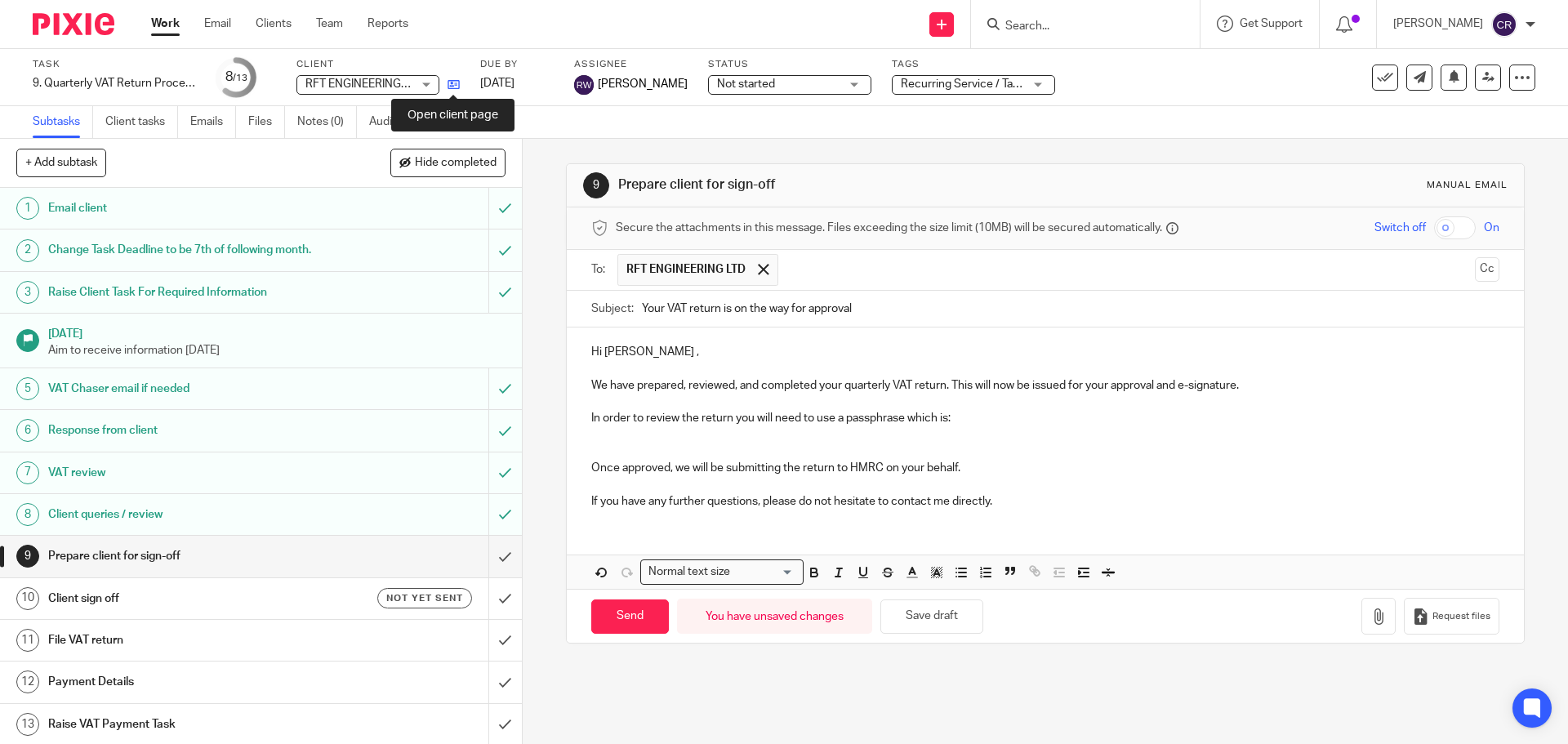
click at [459, 86] on icon at bounding box center [453, 84] width 12 height 12
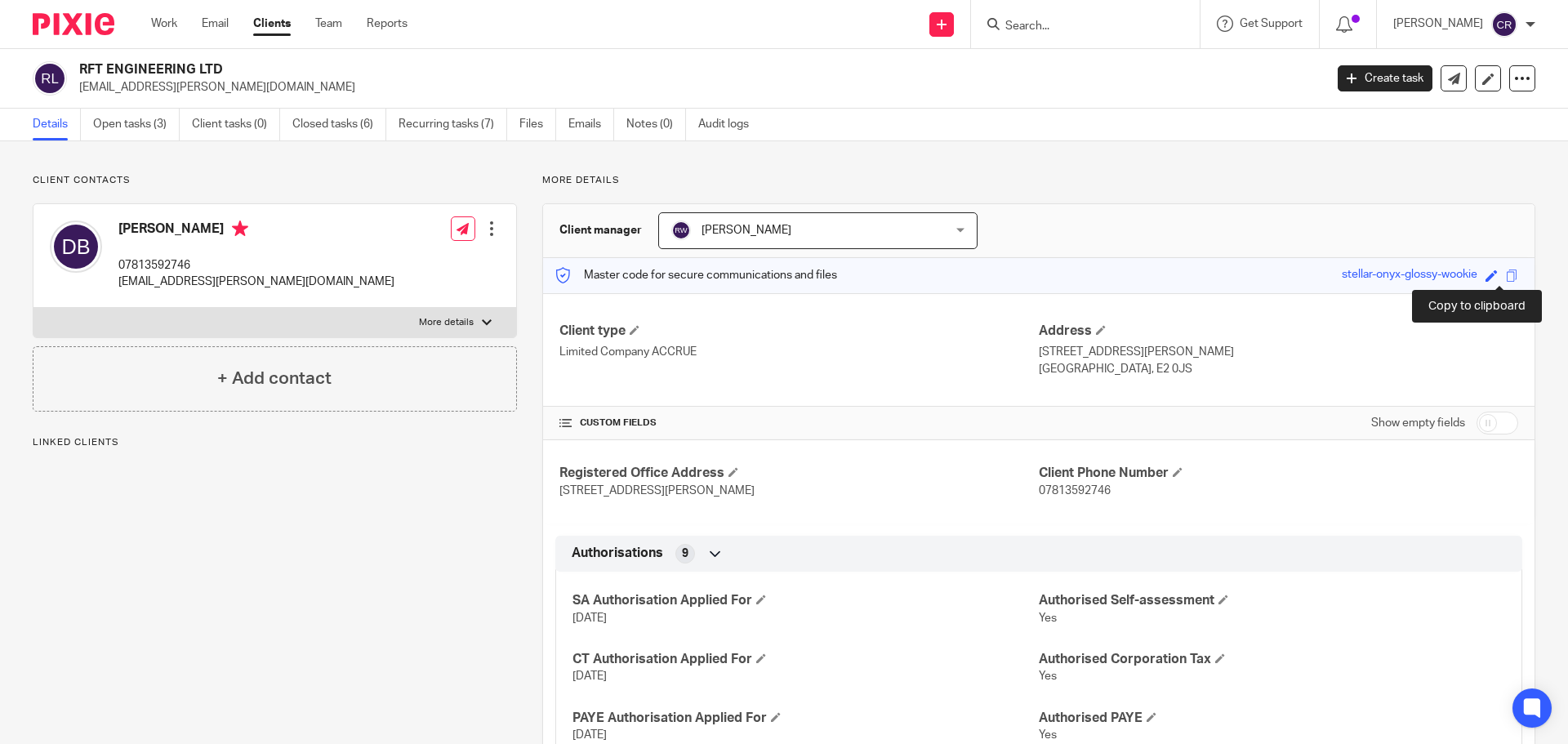
click at [1506, 277] on span at bounding box center [1511, 276] width 12 height 12
click at [1493, 416] on input "checkbox" at bounding box center [1496, 423] width 41 height 23
checkbox input "true"
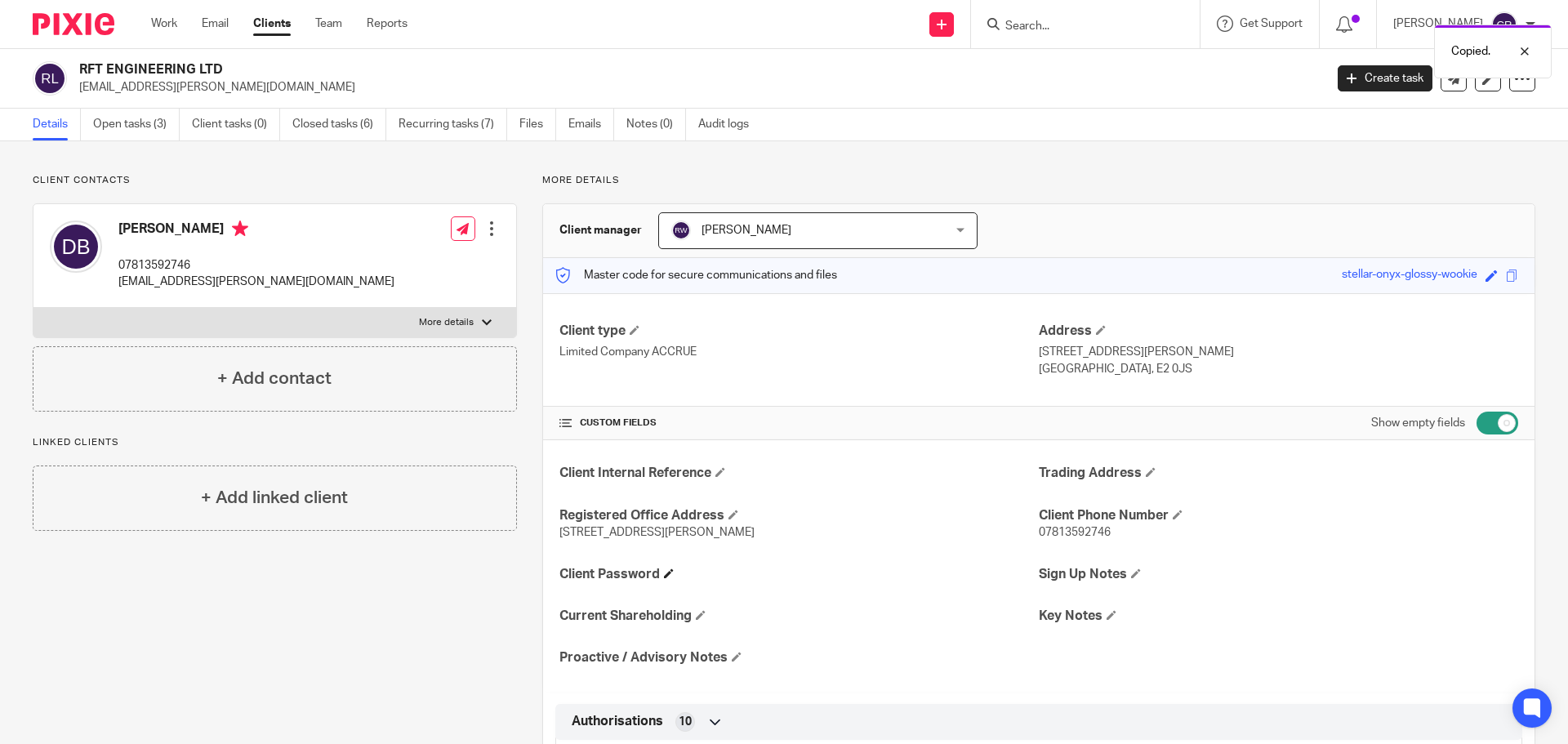
click at [663, 576] on span at bounding box center [668, 573] width 10 height 10
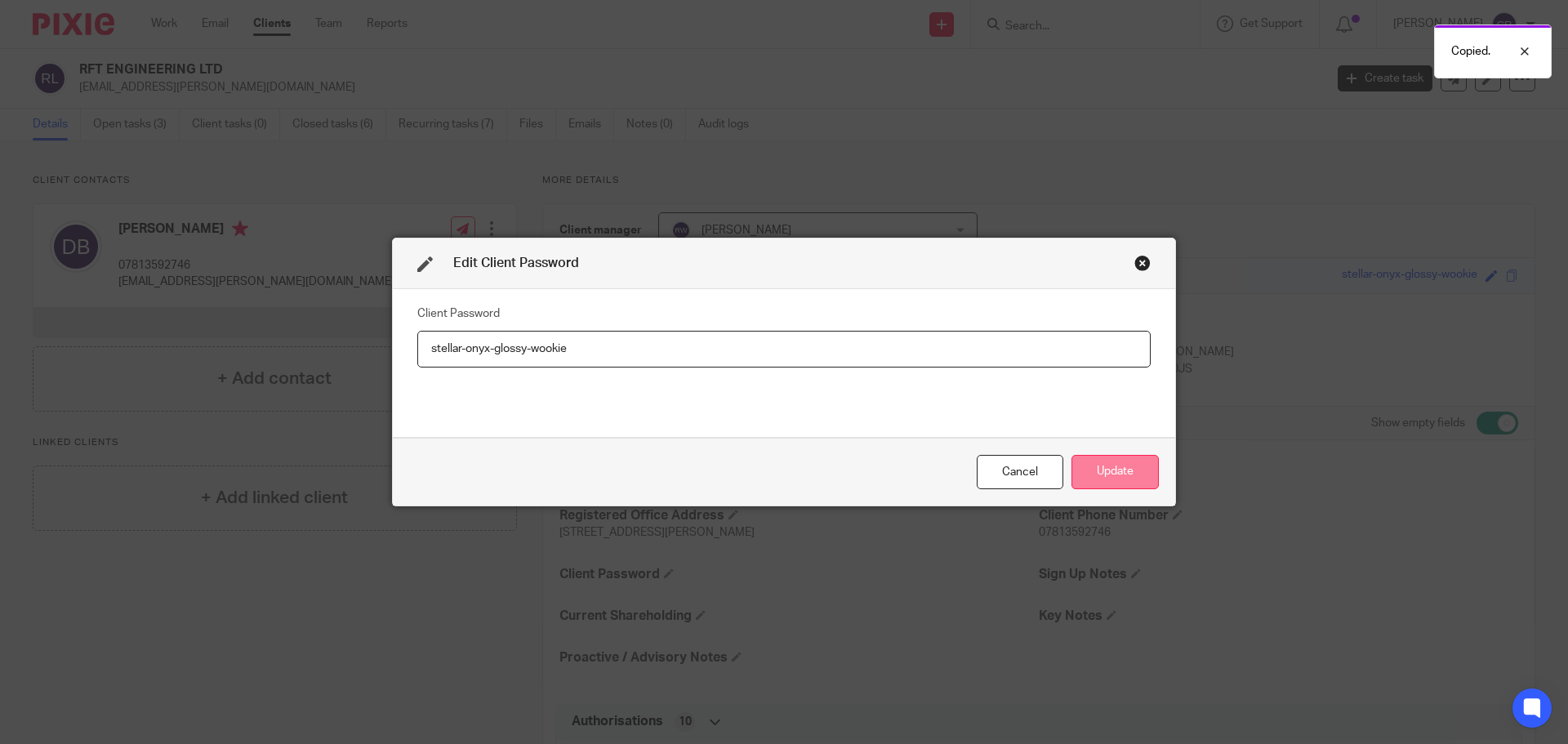
type input "stellar-onyx-glossy-wookie"
click at [1102, 470] on button "Update" at bounding box center [1115, 472] width 87 height 36
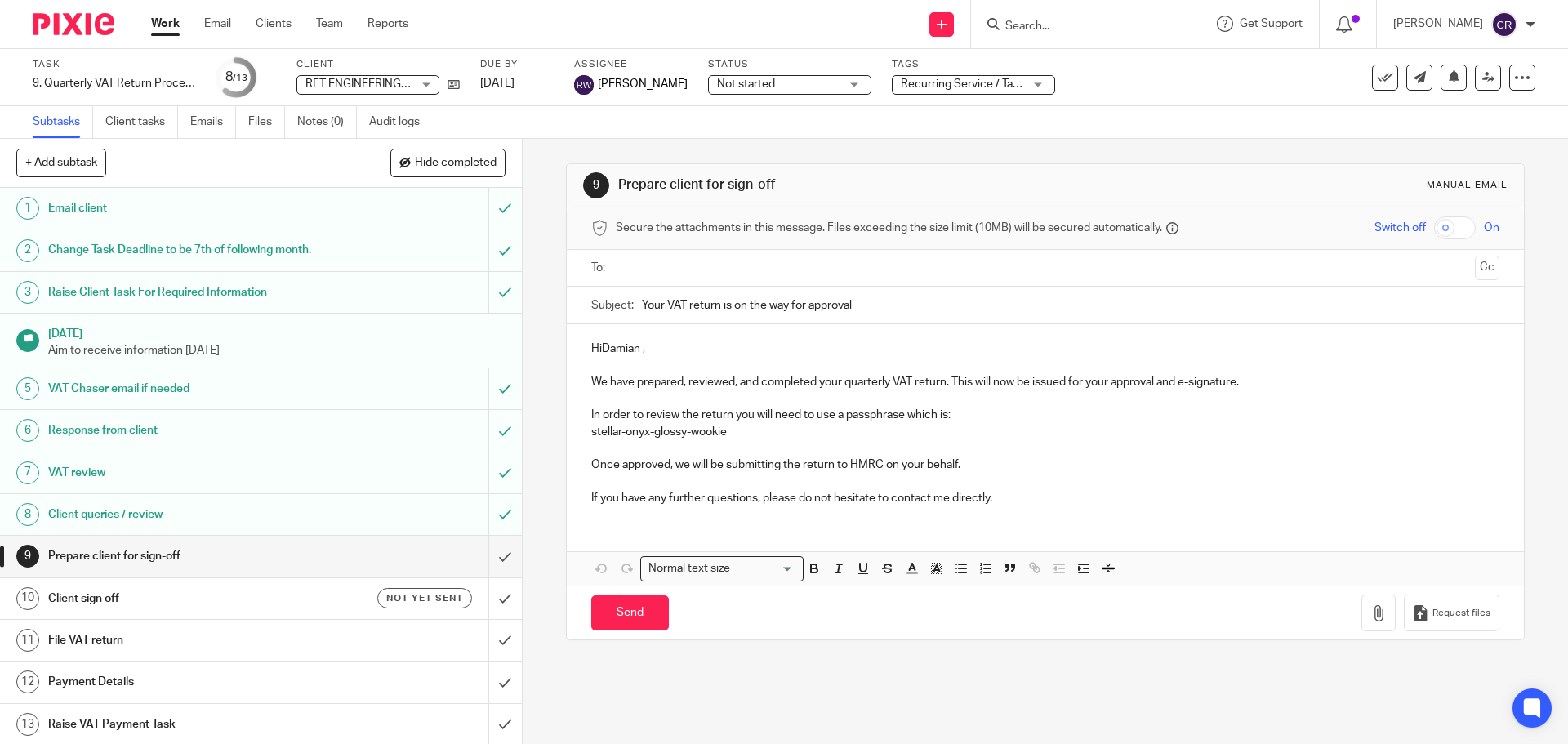
click at [597, 347] on p "HiDamian ," at bounding box center [1045, 348] width 907 height 16
click at [720, 275] on input "text" at bounding box center [1044, 269] width 846 height 19
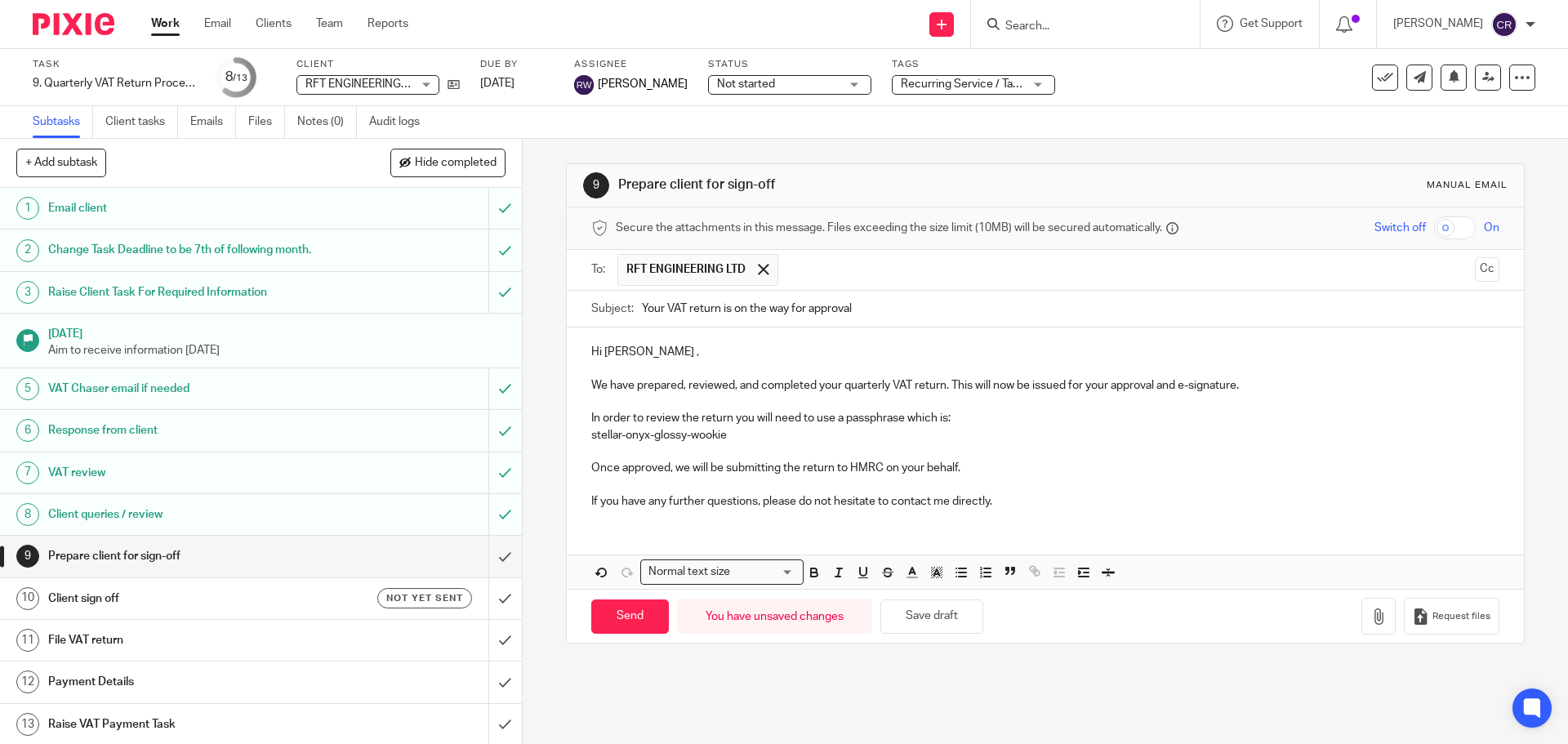
drag, startPoint x: 604, startPoint y: 630, endPoint x: 583, endPoint y: 632, distance: 21.1
click at [592, 627] on input "Send" at bounding box center [630, 616] width 78 height 36
type input "Sent"
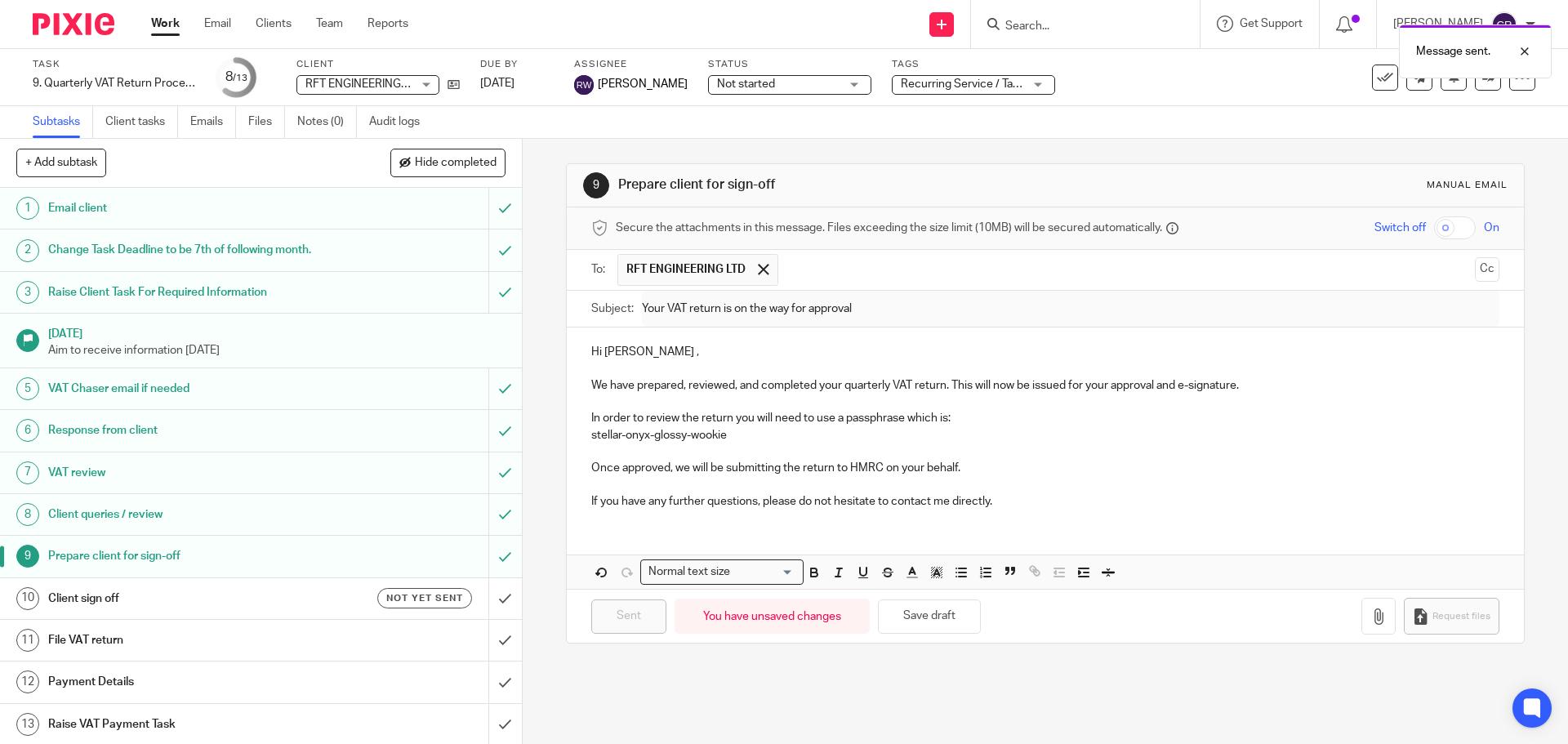
click at [312, 601] on h1 "Client sign off" at bounding box center [189, 598] width 282 height 25
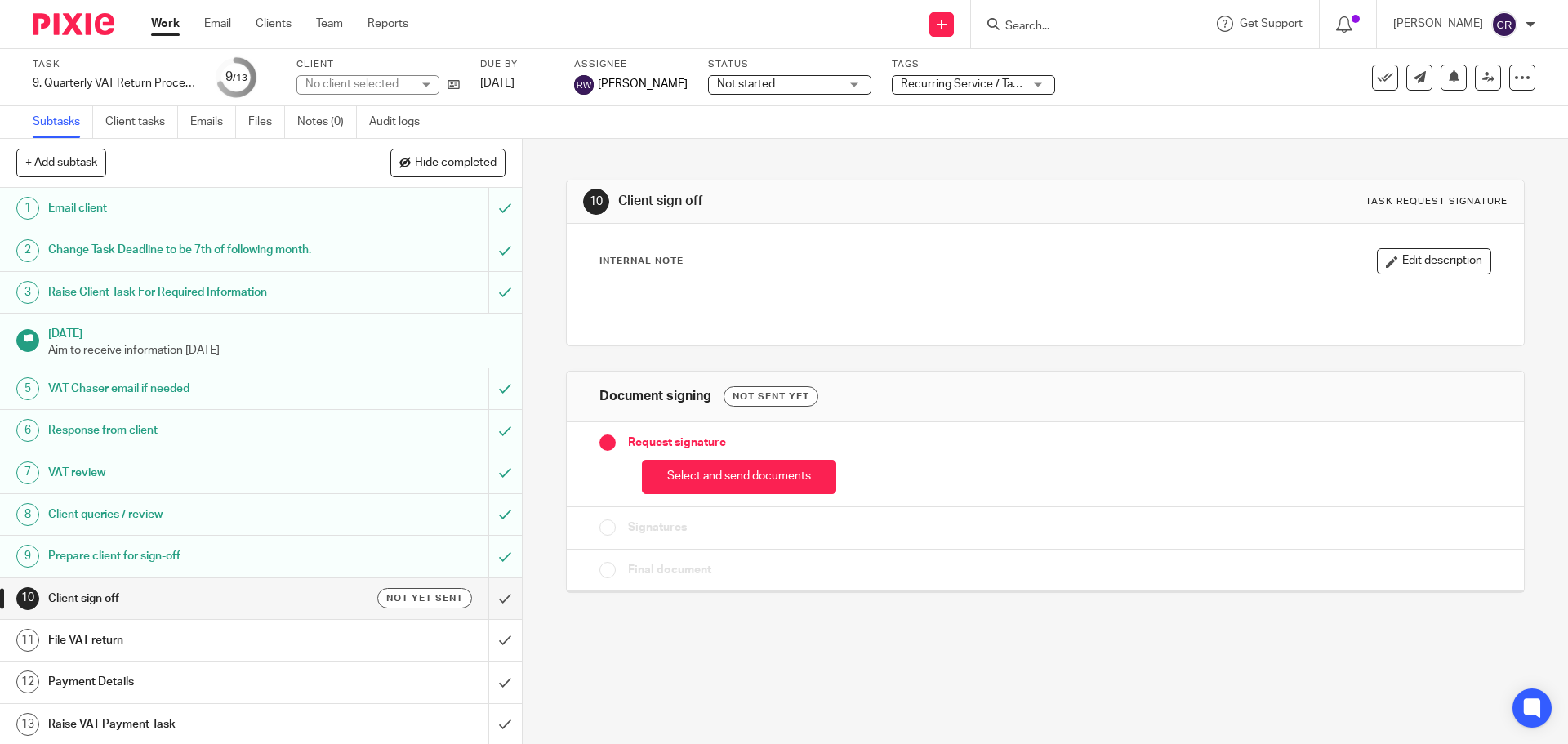
drag, startPoint x: 761, startPoint y: 497, endPoint x: 749, endPoint y: 523, distance: 28.6
click at [752, 517] on div "Request signature Select and send documents Signatures Final document" at bounding box center [1045, 507] width 956 height 169
click at [730, 466] on button "Select and send documents" at bounding box center [738, 477] width 194 height 36
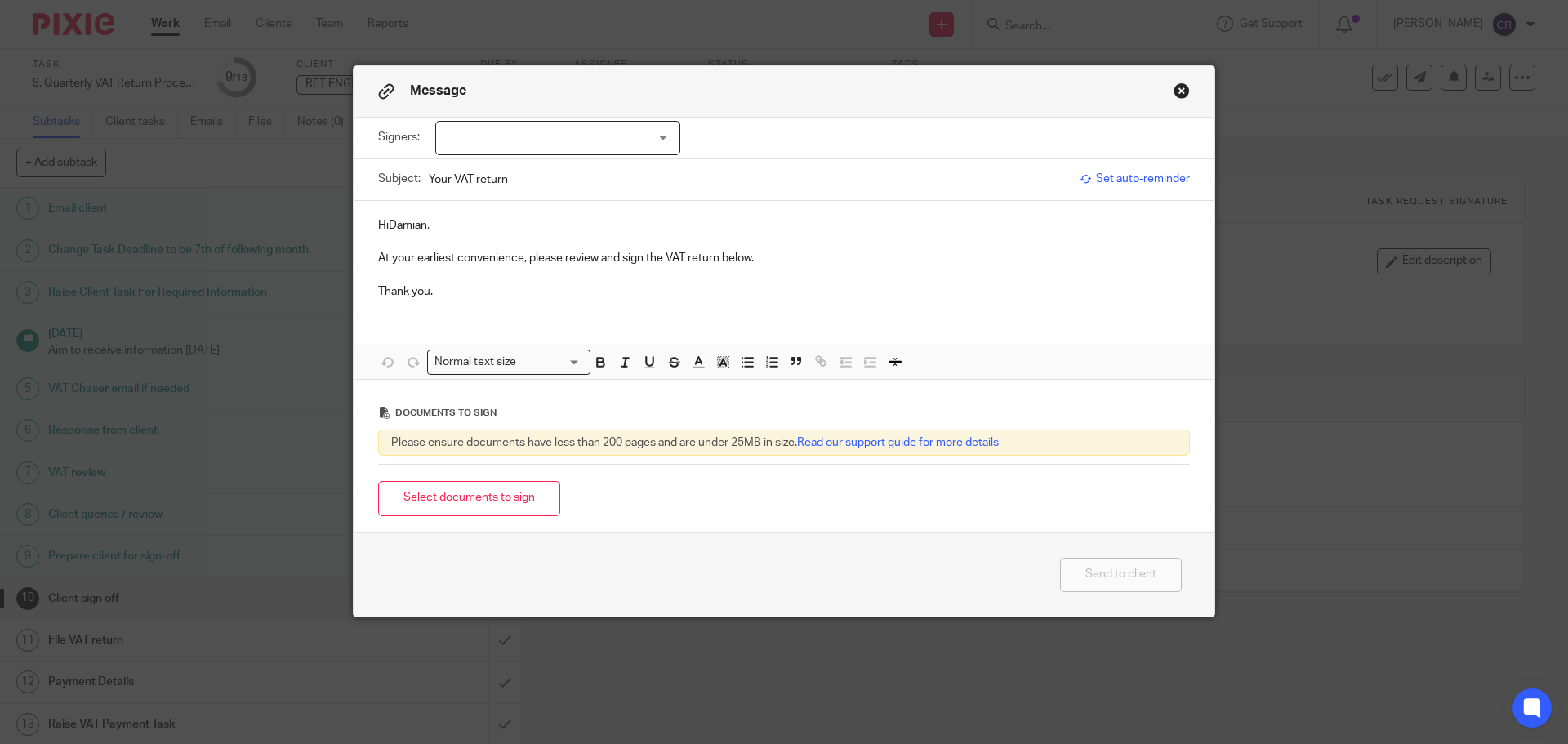
drag, startPoint x: 544, startPoint y: 130, endPoint x: 551, endPoint y: 142, distance: 13.9
click at [547, 132] on div at bounding box center [557, 138] width 245 height 35
click at [570, 177] on li "[PERSON_NAME]" at bounding box center [551, 172] width 243 height 34
checkbox input "true"
click at [381, 221] on p "HiDamian," at bounding box center [784, 225] width 811 height 16
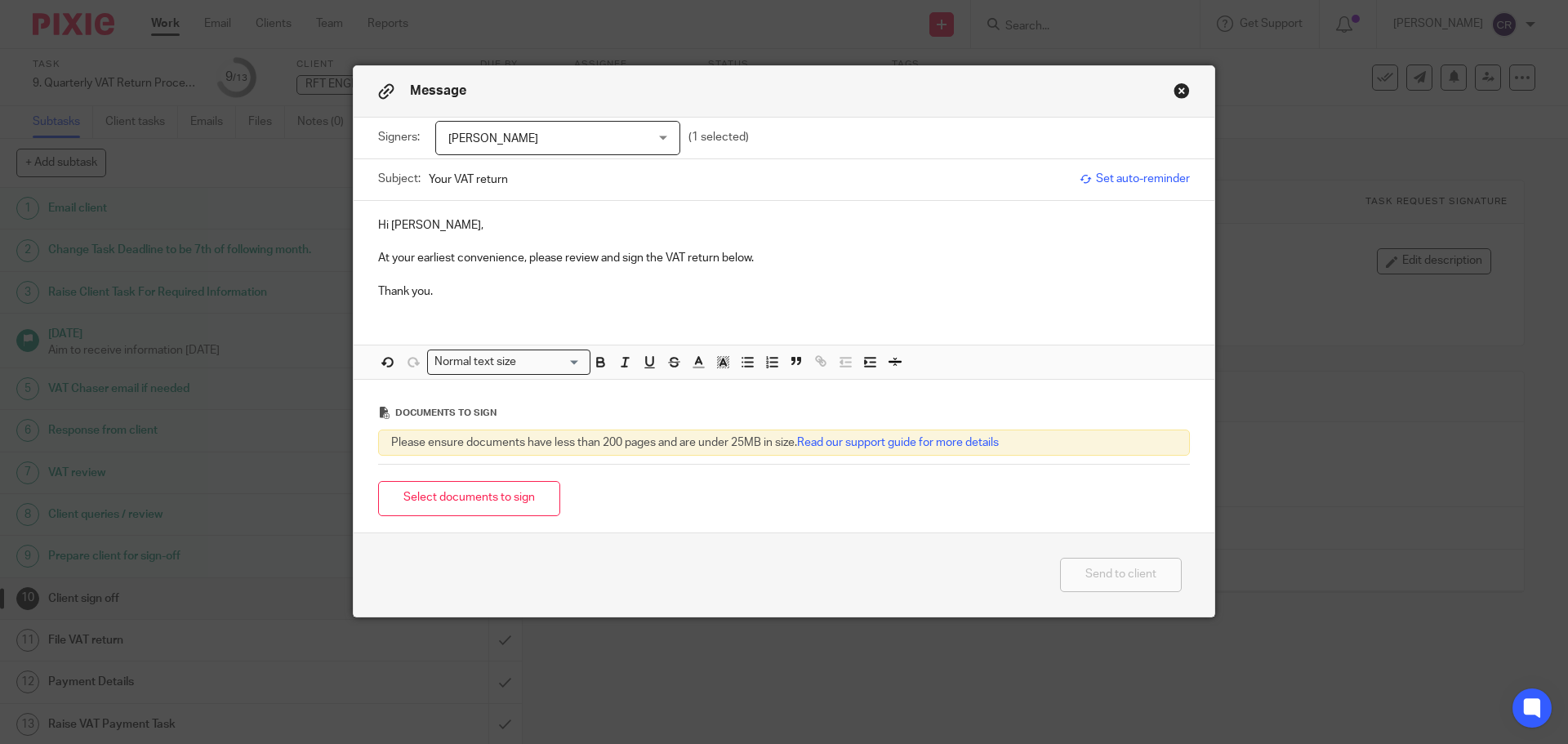
click at [519, 510] on button "Select documents to sign" at bounding box center [470, 498] width 182 height 36
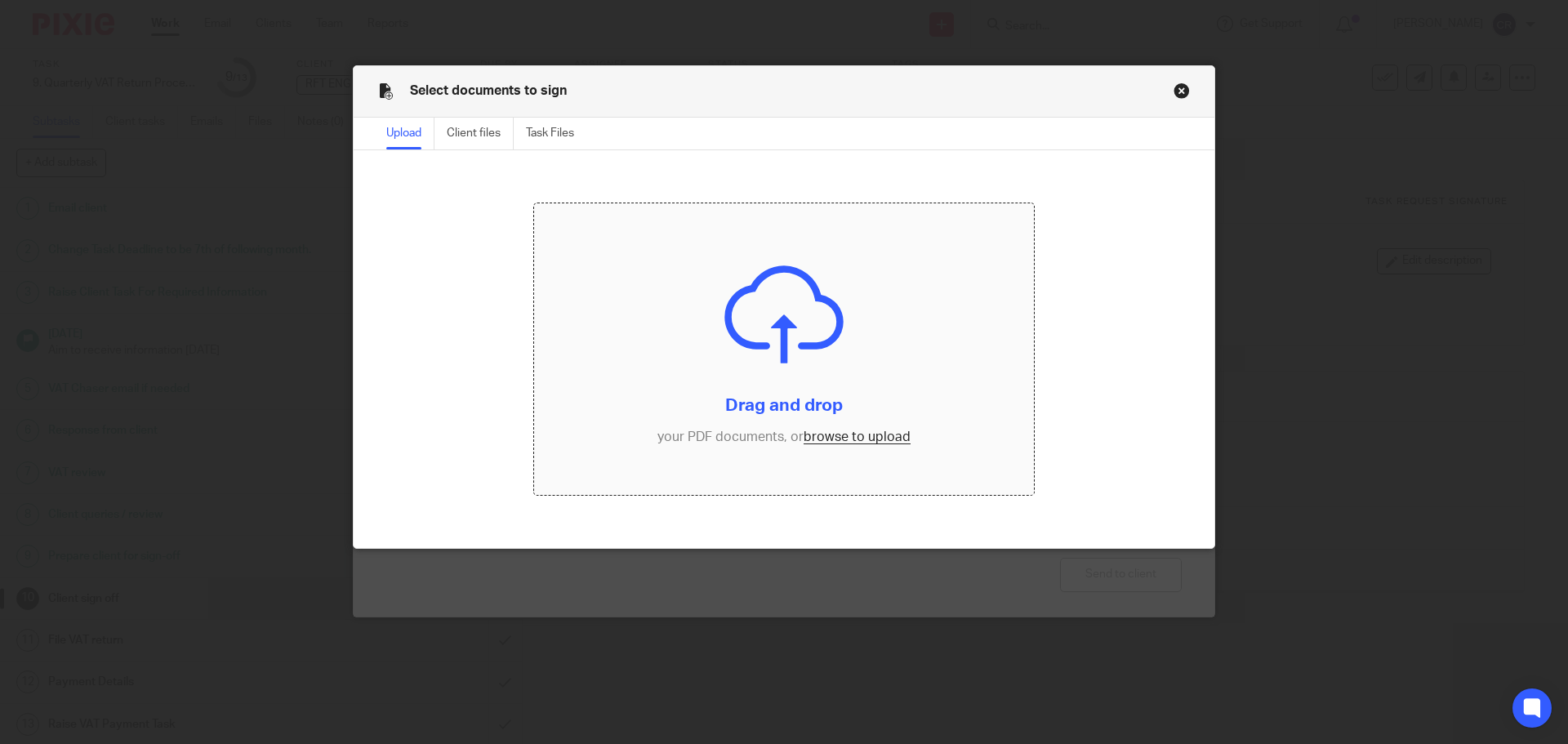
click at [874, 439] on input "file" at bounding box center [784, 349] width 500 height 292
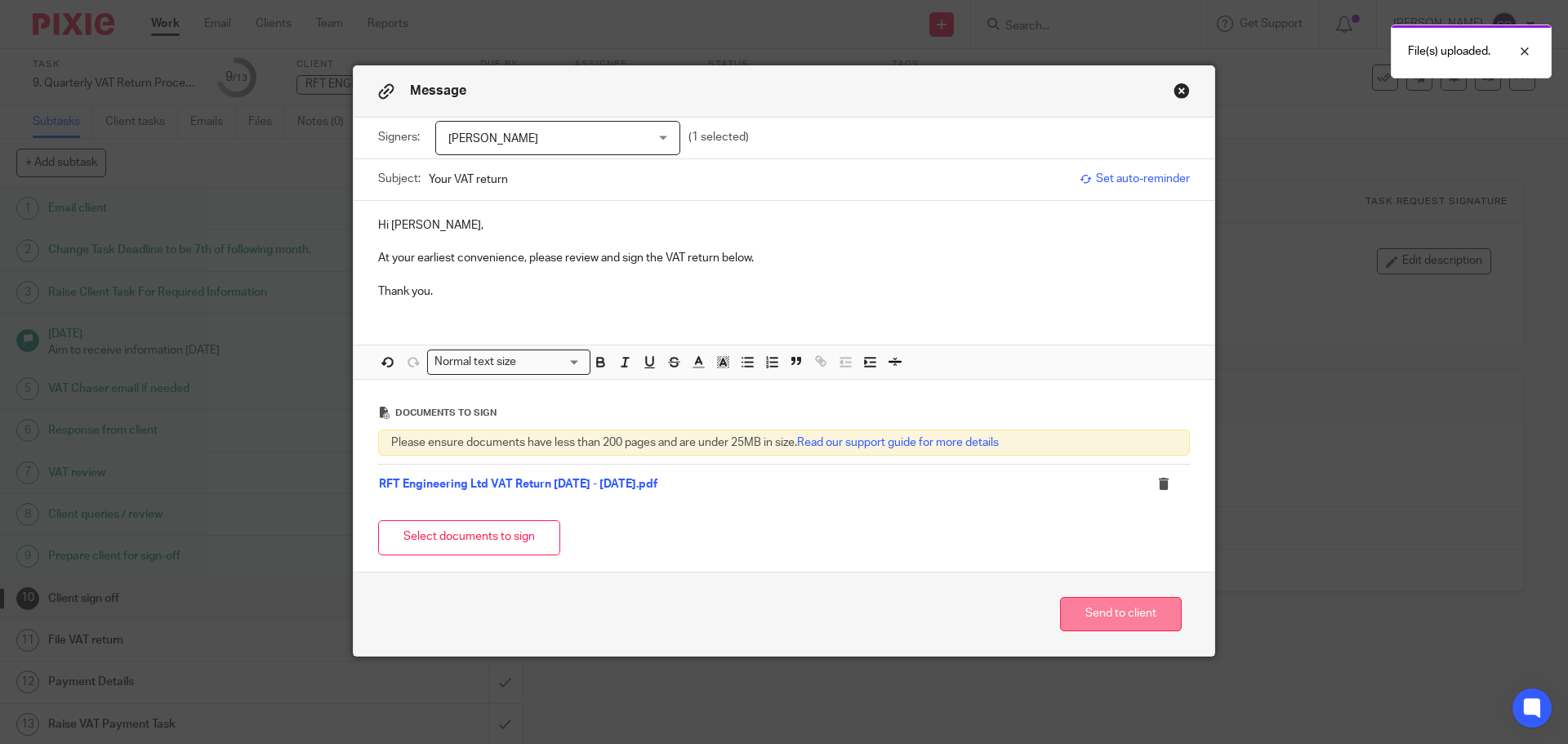
click at [1129, 615] on button "Send to client" at bounding box center [1121, 614] width 122 height 36
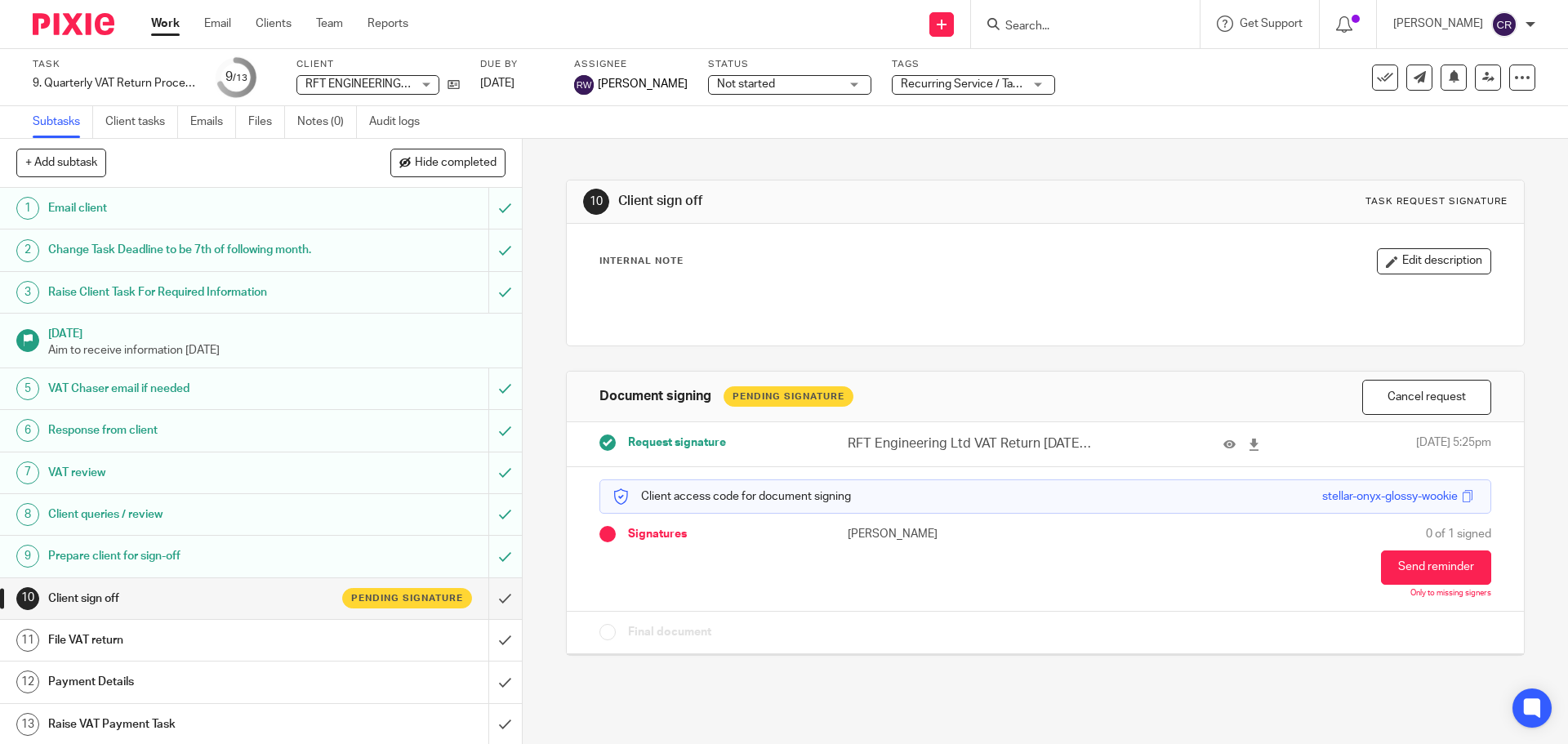
click at [810, 71] on div "Status Not started Not started Not started In progress Ready to Complete With M…" at bounding box center [789, 77] width 163 height 39
drag, startPoint x: 809, startPoint y: 76, endPoint x: 802, endPoint y: 102, distance: 26.9
click at [805, 85] on span "Not started" at bounding box center [779, 84] width 123 height 17
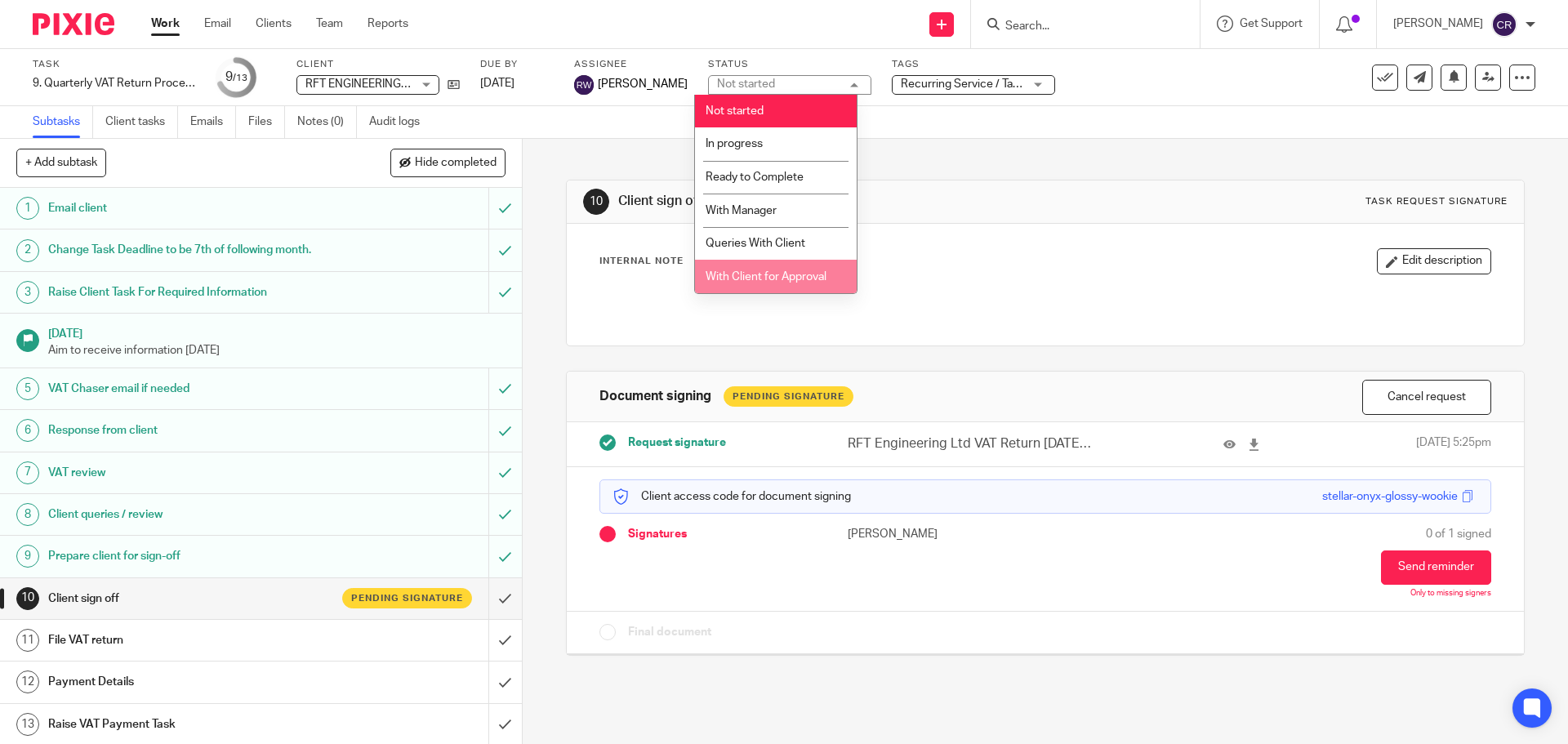
click at [774, 285] on li "With Client for Approval" at bounding box center [776, 276] width 161 height 34
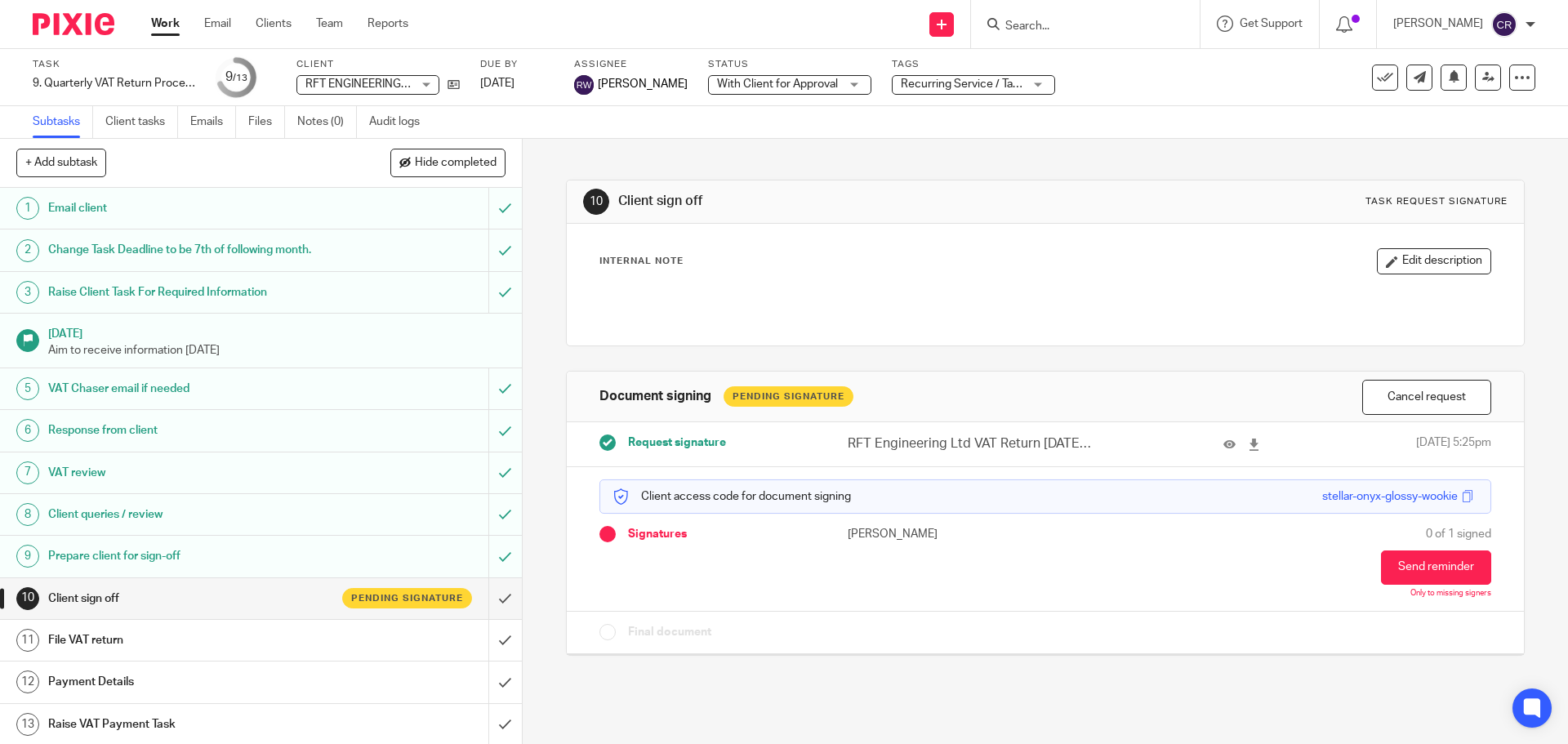
drag, startPoint x: 985, startPoint y: 79, endPoint x: 1031, endPoint y: 85, distance: 46.4
click at [985, 76] on span "Recurring Service / Task + 2" at bounding box center [962, 84] width 123 height 17
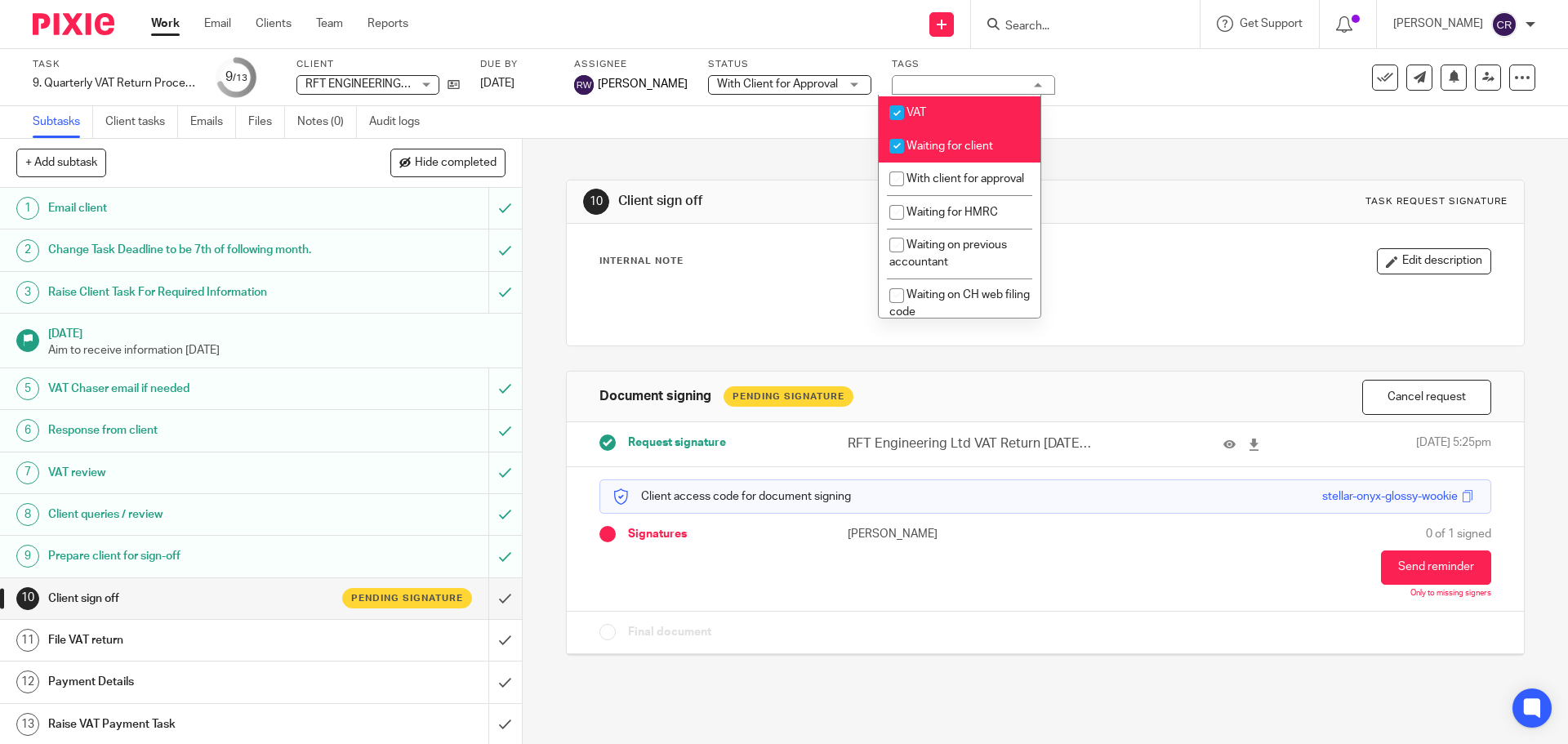
scroll to position [898, 0]
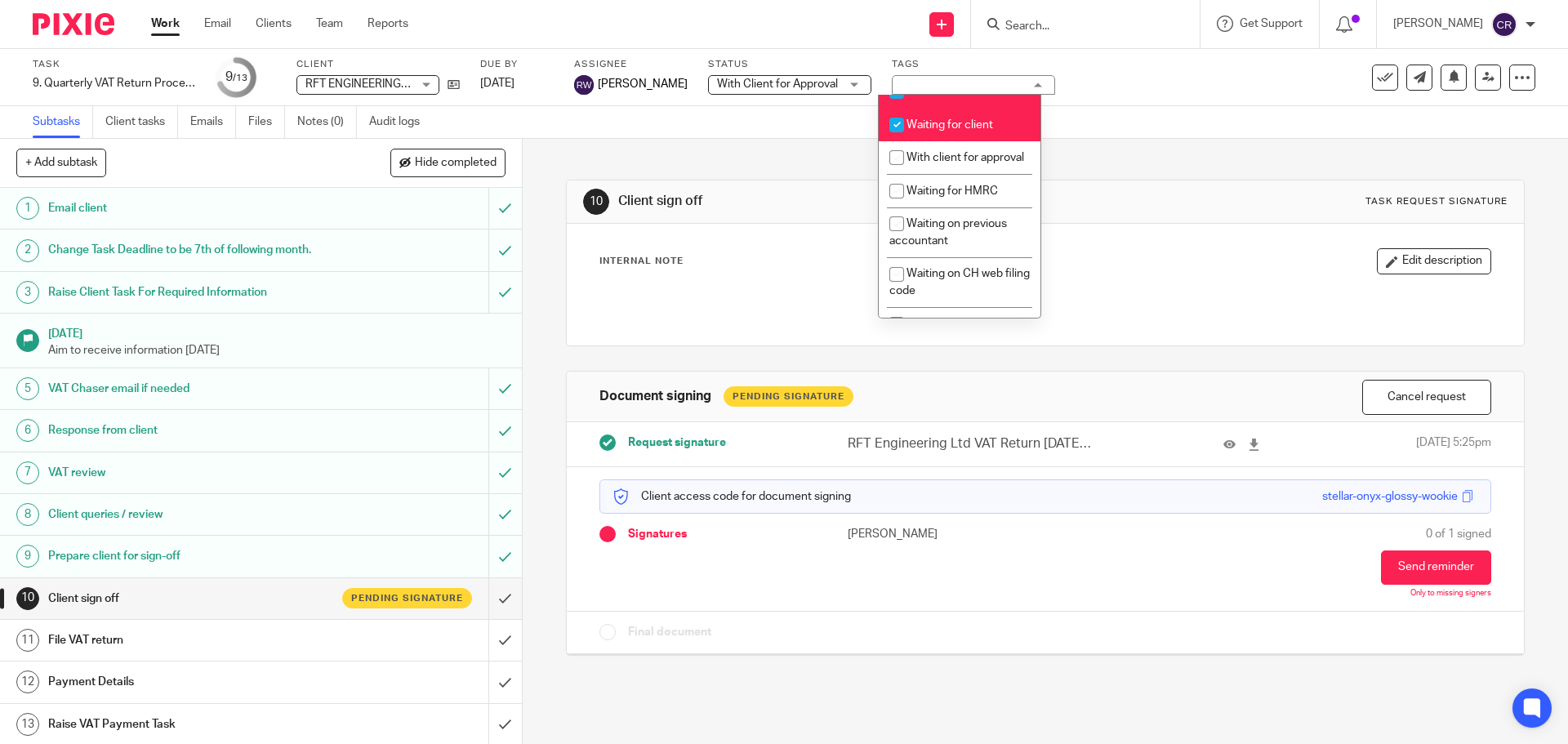
click at [970, 131] on span "Waiting for client" at bounding box center [950, 125] width 86 height 12
checkbox input "false"
click at [973, 175] on li "With client for approval" at bounding box center [959, 157] width 161 height 34
checkbox input "true"
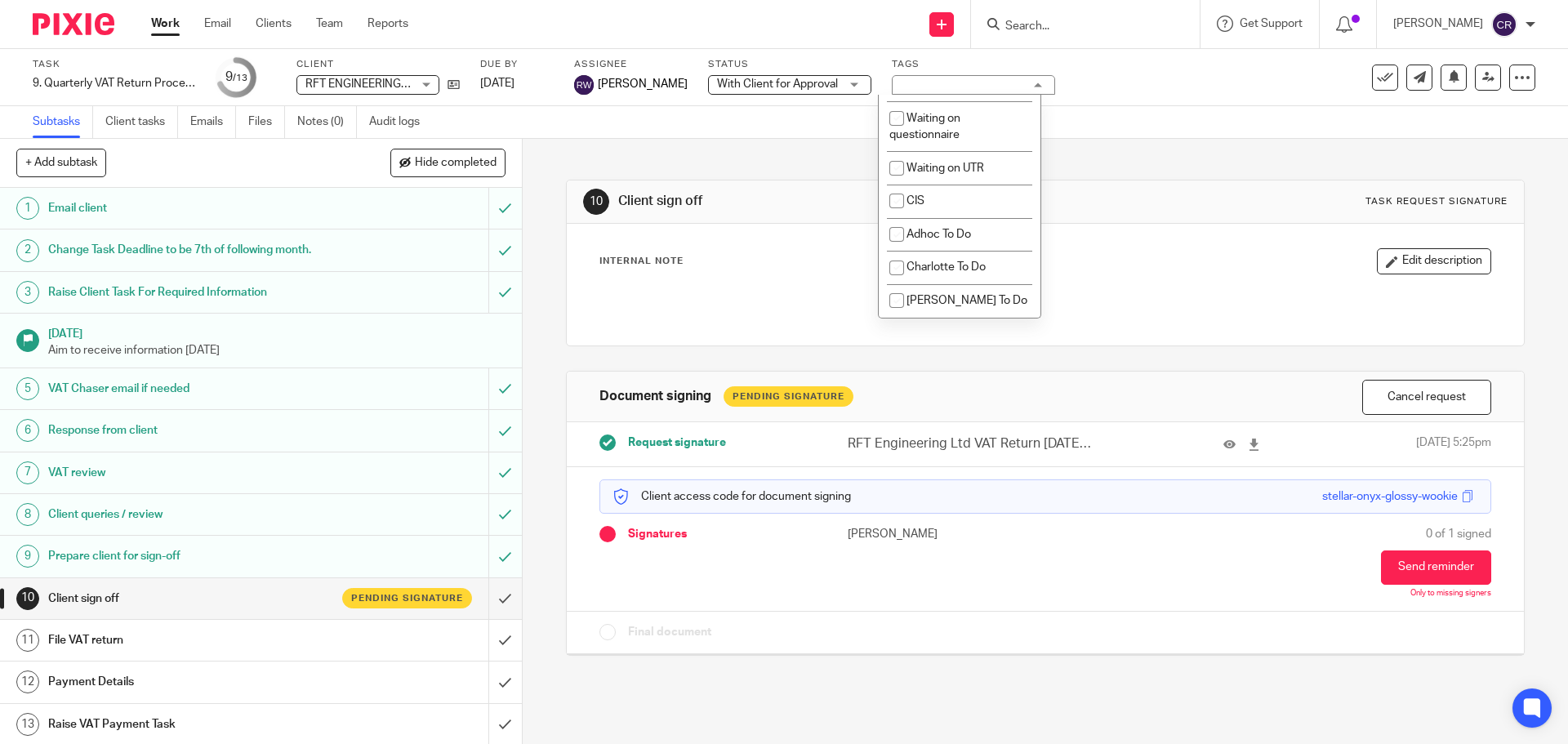
scroll to position [1470, 0]
click at [1175, 172] on div "10 Client sign off Task request signature Internal Note Edit description Docume…" at bounding box center [1044, 405] width 957 height 533
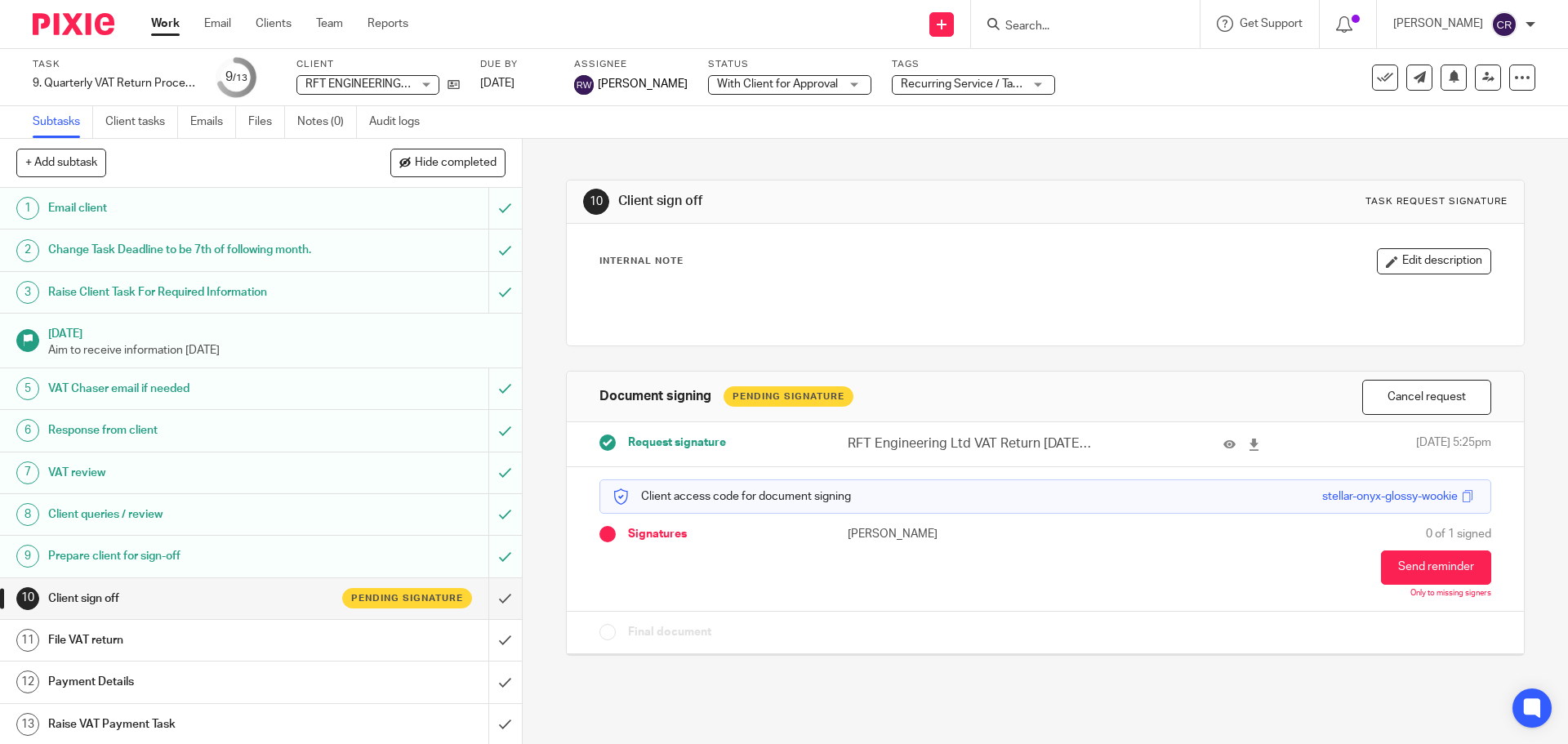
click at [1475, 94] on div "Task 9. Quarterly VAT Return Process Save 9. Quarterly VAT Return Process 9 /13…" at bounding box center [784, 77] width 1502 height 39
click at [1475, 88] on link at bounding box center [1487, 77] width 26 height 26
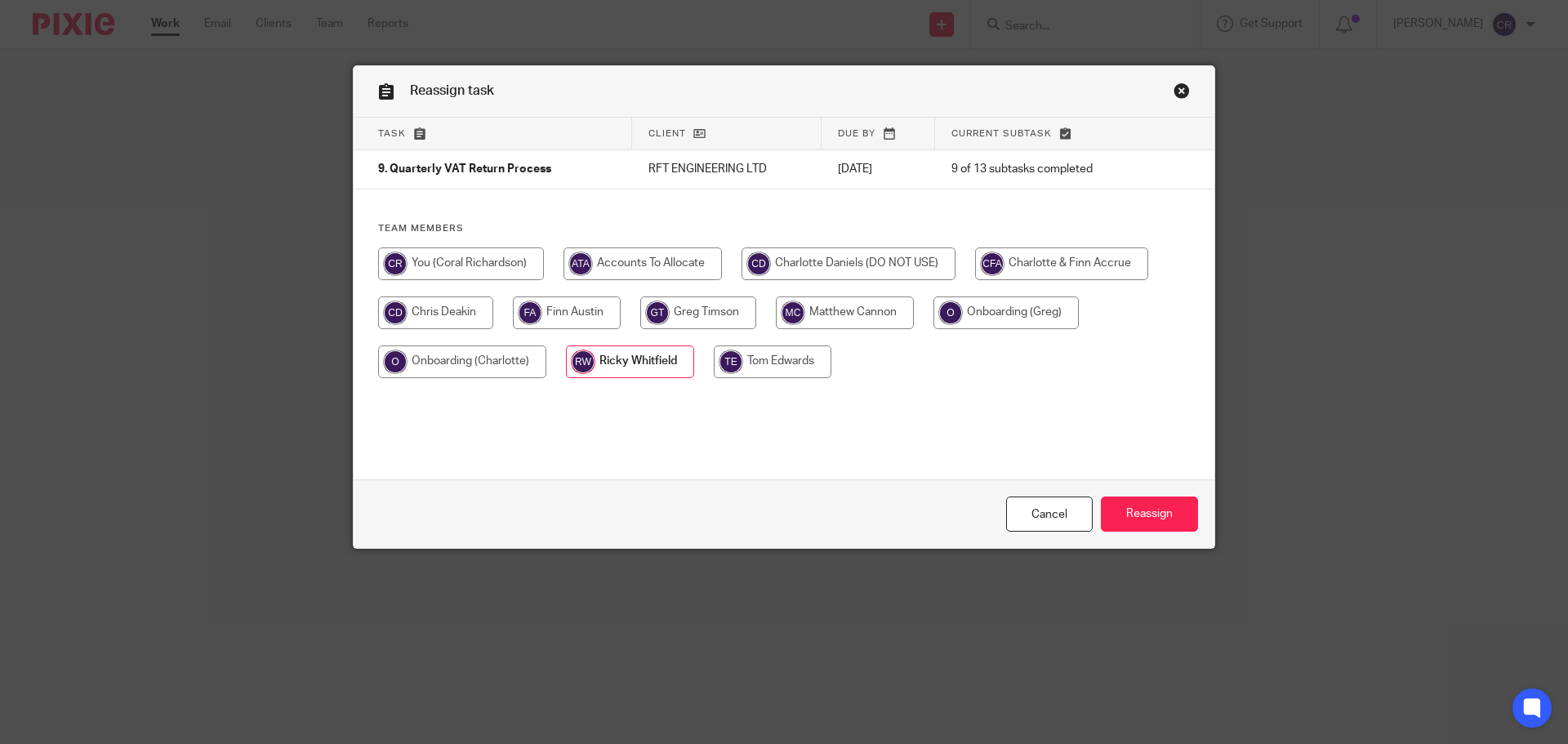
click at [441, 265] on input "radio" at bounding box center [461, 264] width 166 height 33
radio input "true"
click at [1143, 515] on input "Reassign" at bounding box center [1148, 514] width 97 height 36
